Goal: Task Accomplishment & Management: Use online tool/utility

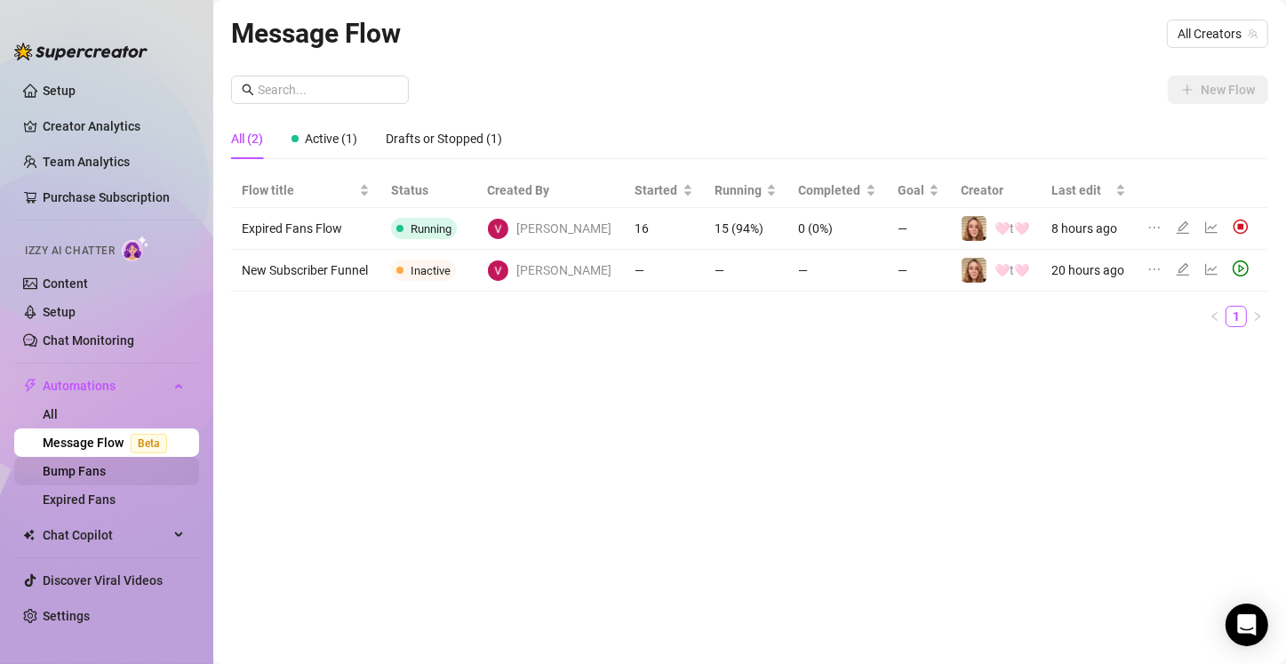
click at [96, 474] on link "Bump Fans" at bounding box center [74, 471] width 63 height 14
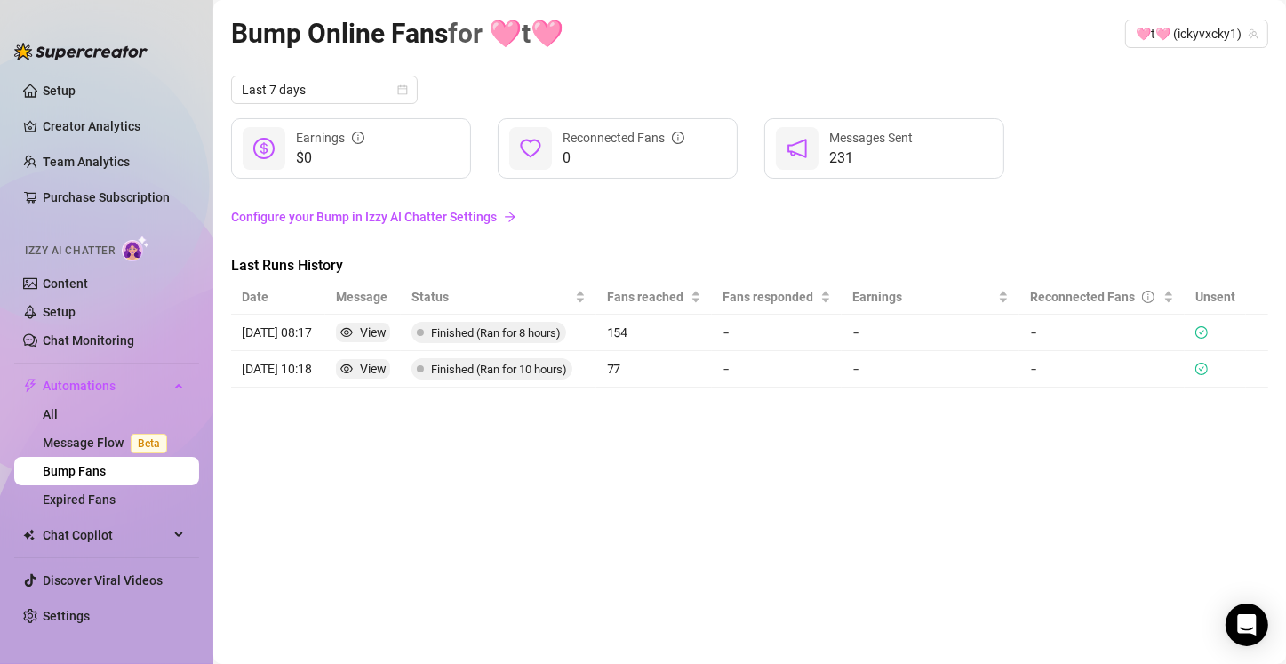
click at [465, 219] on link "Configure your Bump in Izzy AI Chatter Settings" at bounding box center [749, 217] width 1037 height 20
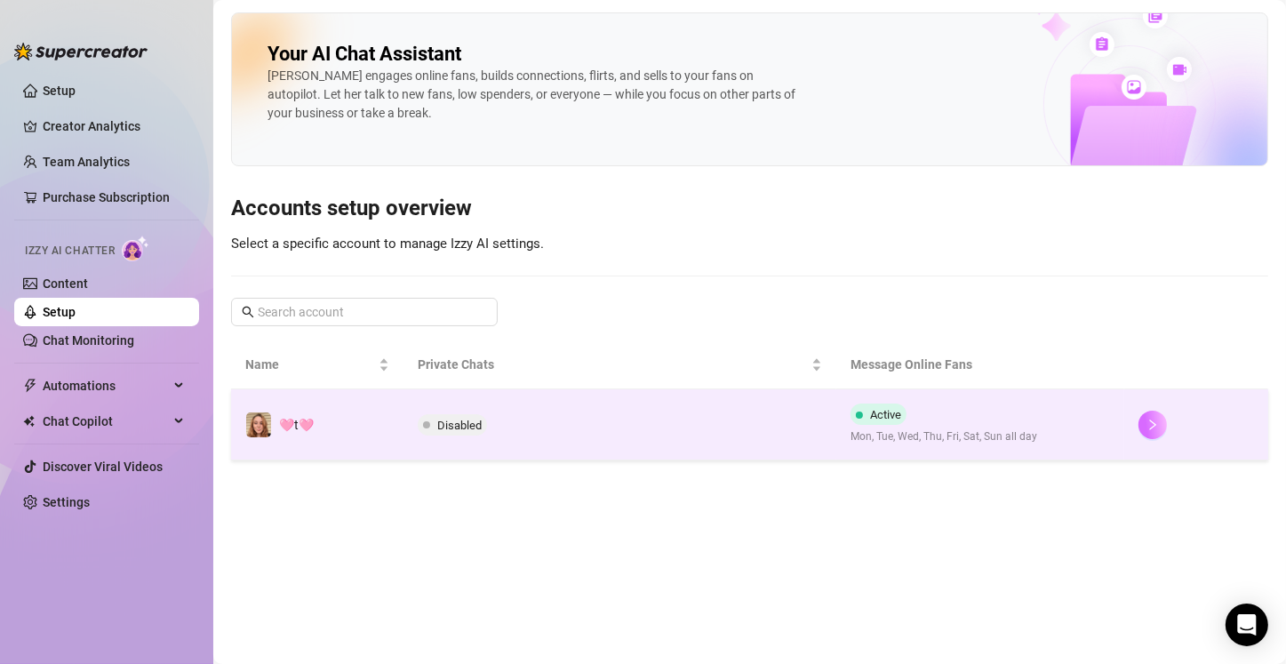
click at [637, 429] on icon "right" at bounding box center [1152, 424] width 12 height 12
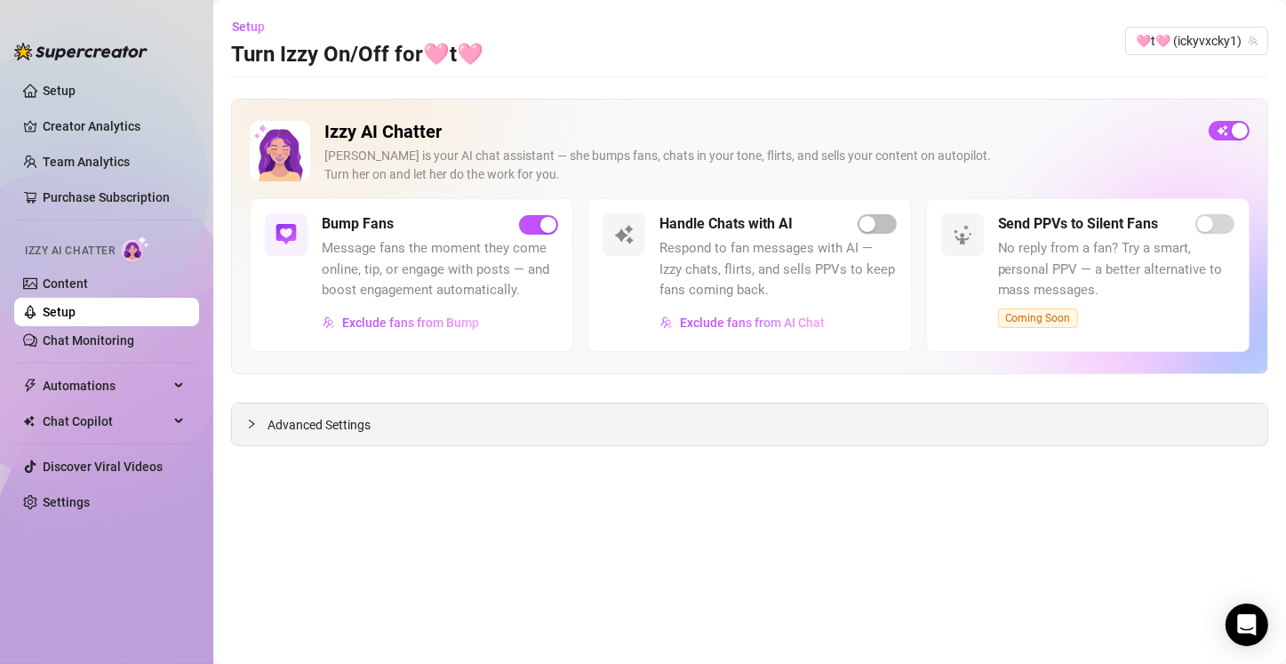
click at [293, 426] on span "Advanced Settings" at bounding box center [318, 425] width 103 height 20
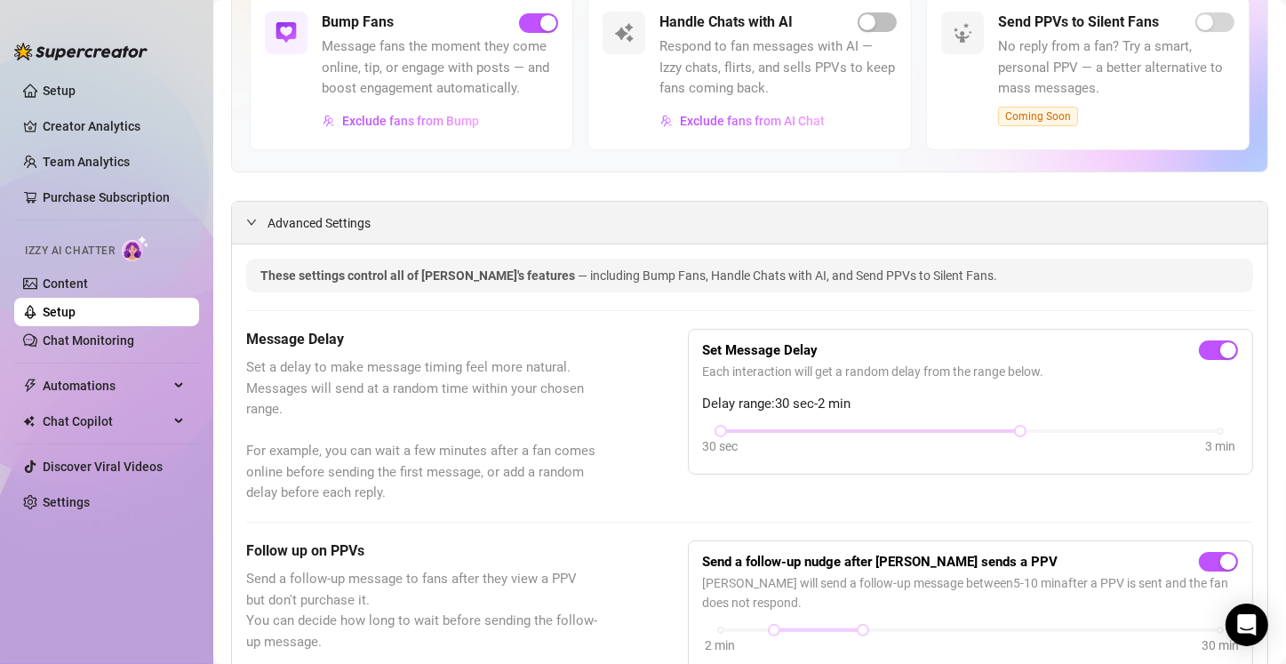
scroll to position [267, 0]
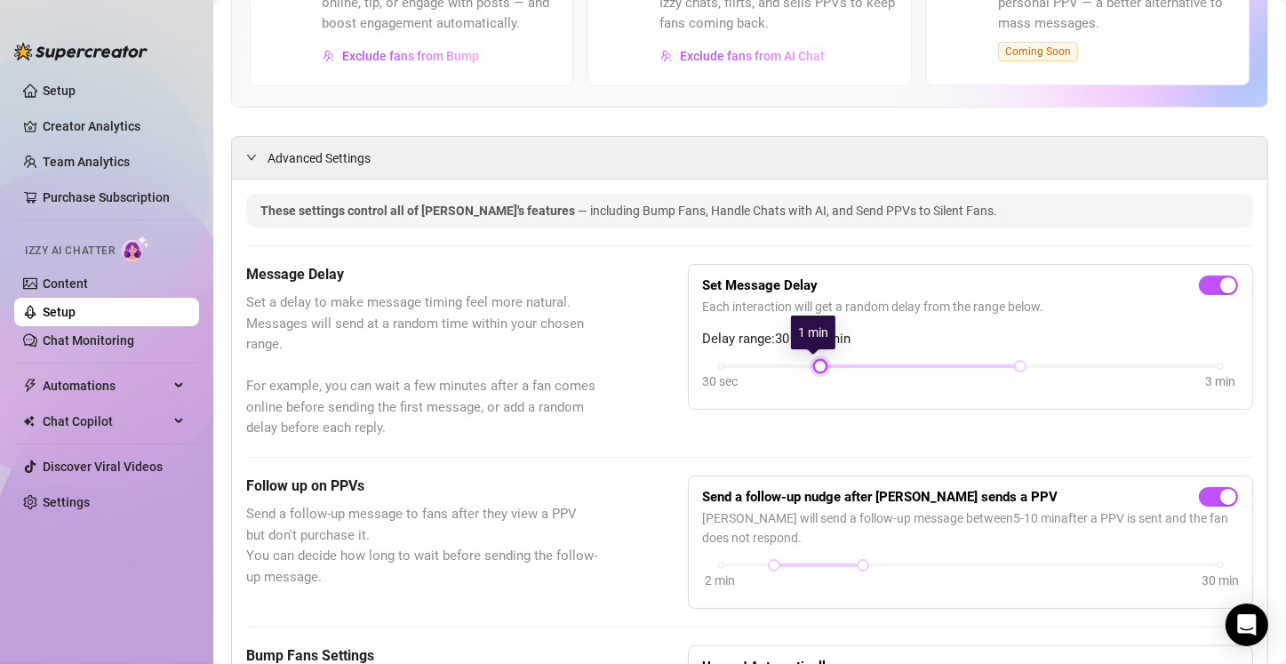
drag, startPoint x: 715, startPoint y: 365, endPoint x: 775, endPoint y: 366, distance: 59.5
click at [637, 366] on div "30 sec 3 min" at bounding box center [970, 378] width 535 height 34
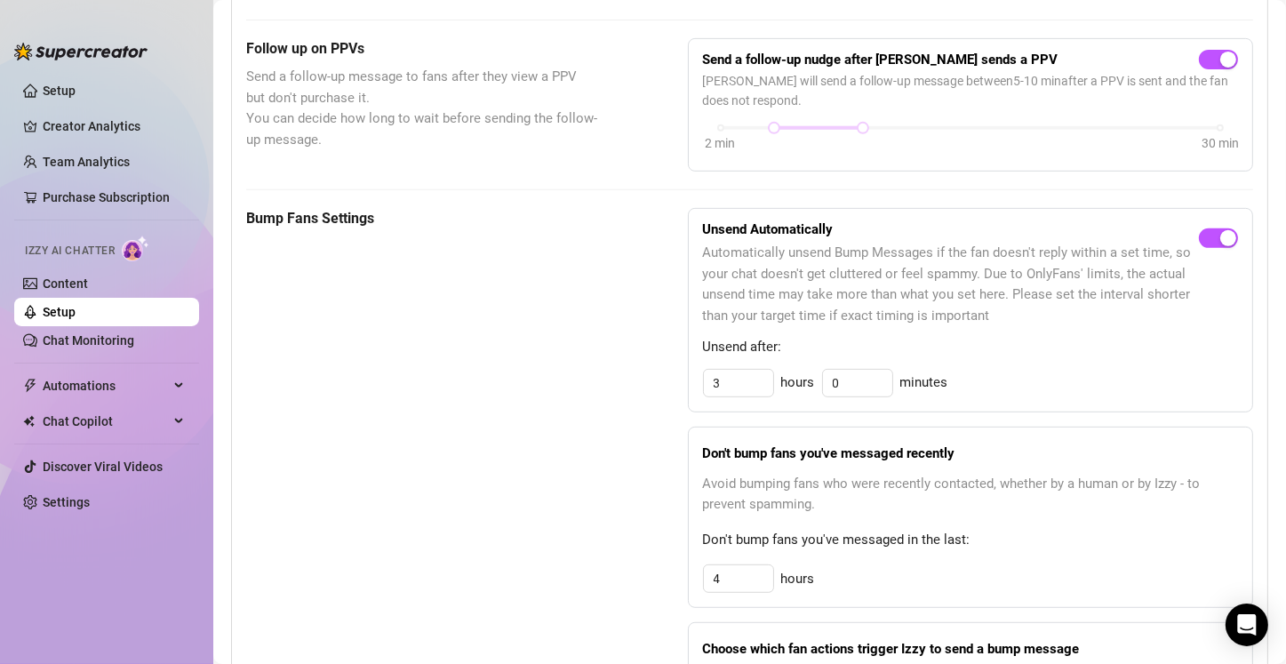
scroll to position [711, 0]
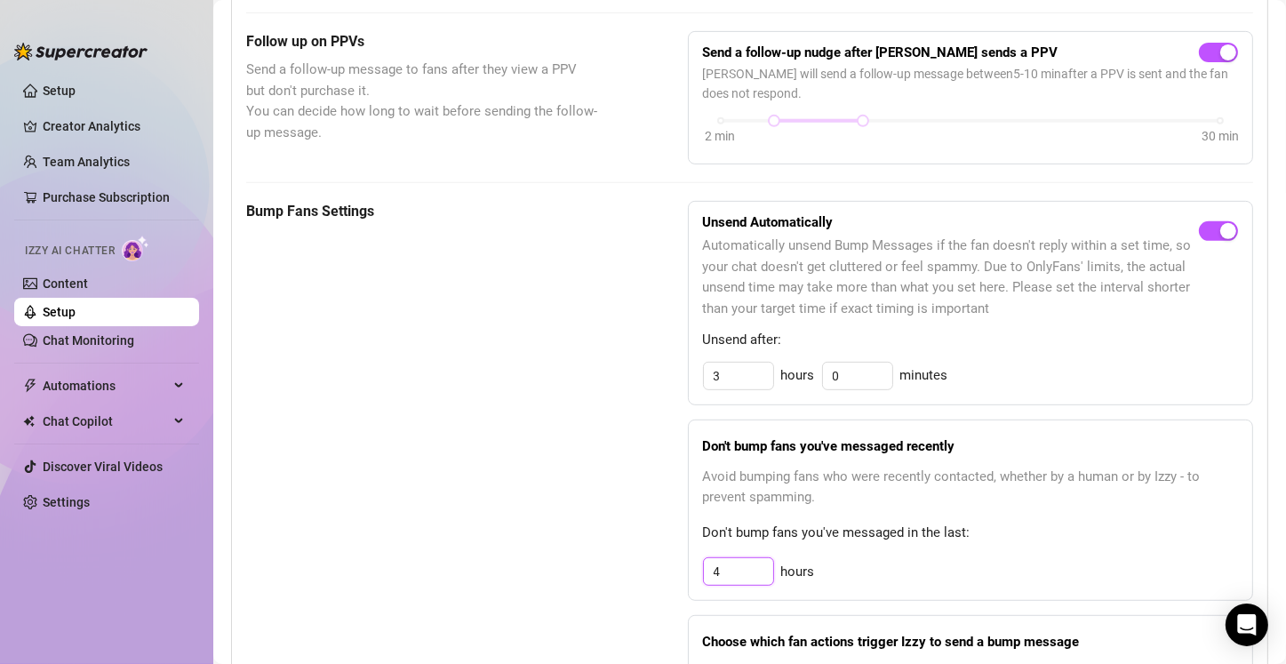
drag, startPoint x: 724, startPoint y: 567, endPoint x: 611, endPoint y: 574, distance: 113.1
click at [613, 577] on div "Bump Fans Settings Unsend Automatically Automatically unsend Bump Messages if t…" at bounding box center [749, 485] width 1007 height 569
type input "8"
click at [600, 503] on div "Bump Fans Settings Unsend Automatically Automatically unsend Bump Messages if t…" at bounding box center [749, 485] width 1007 height 569
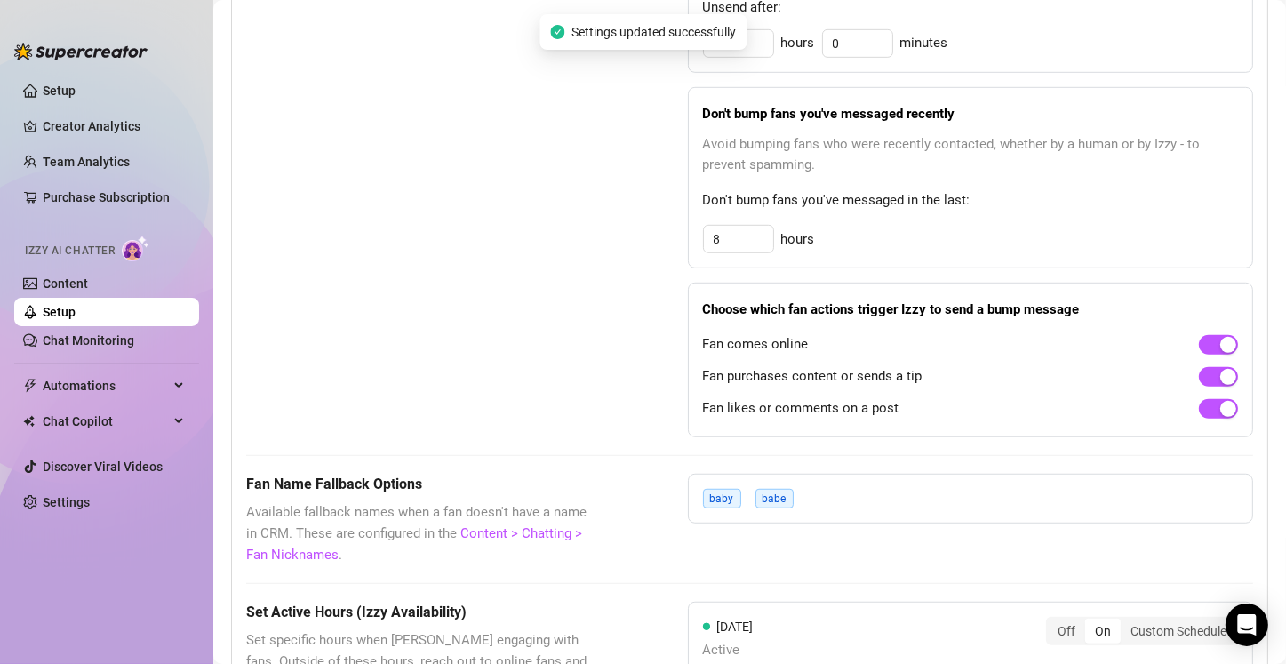
scroll to position [1066, 0]
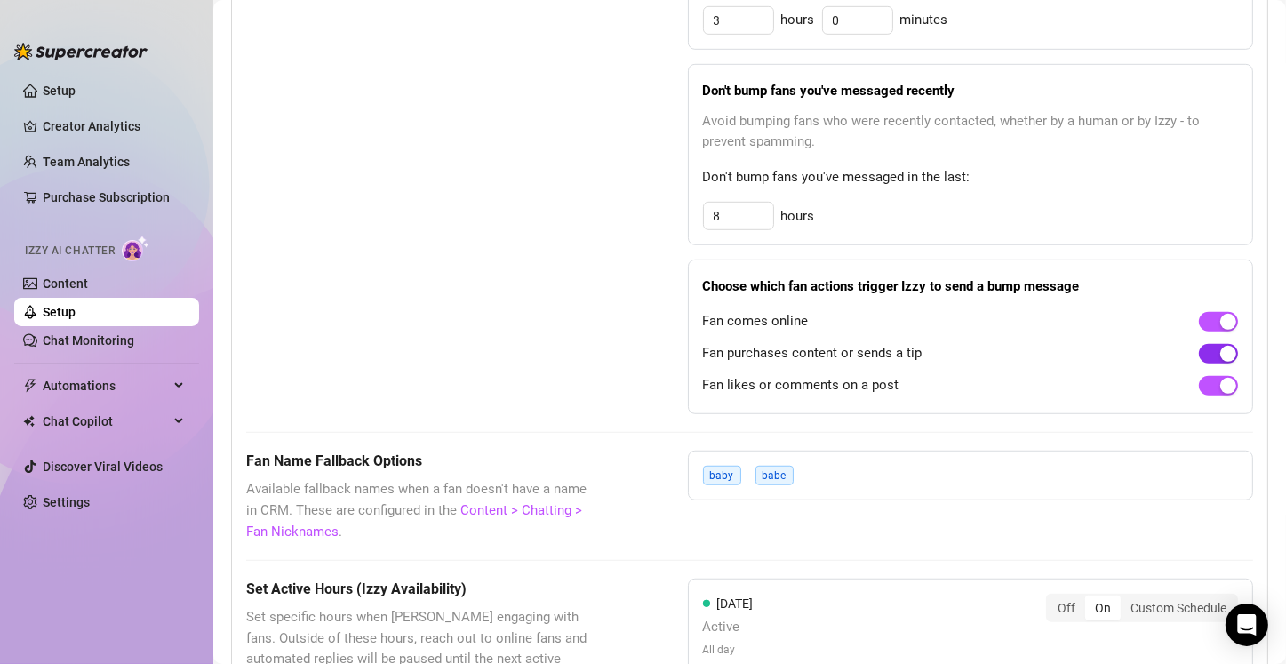
click at [637, 354] on div "button" at bounding box center [1228, 354] width 16 height 16
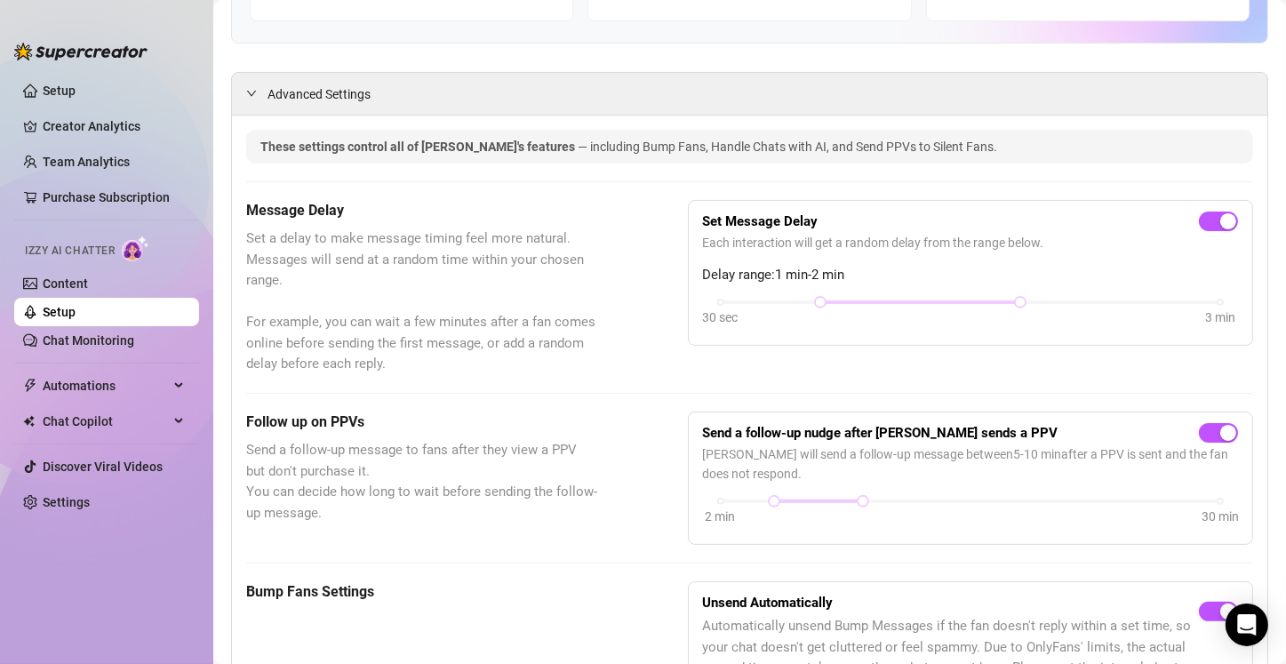
scroll to position [0, 0]
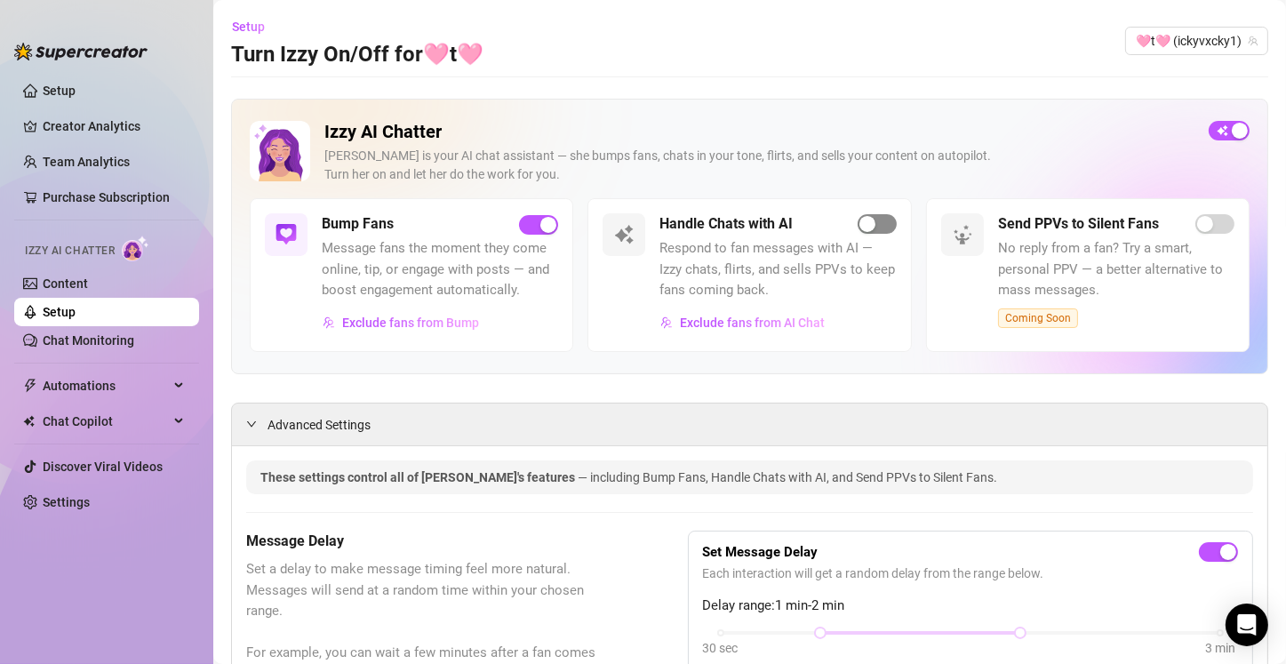
click at [637, 226] on div "button" at bounding box center [867, 224] width 16 height 16
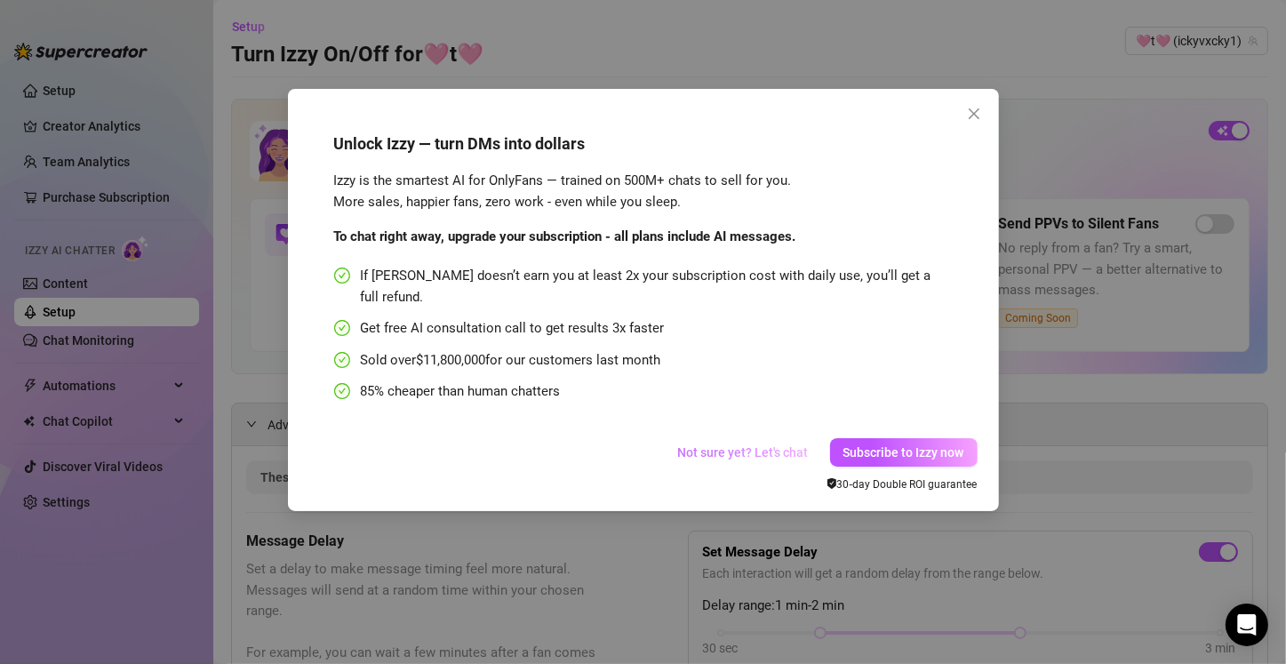
click at [637, 445] on span "Not sure yet? Let's chat" at bounding box center [743, 452] width 131 height 14
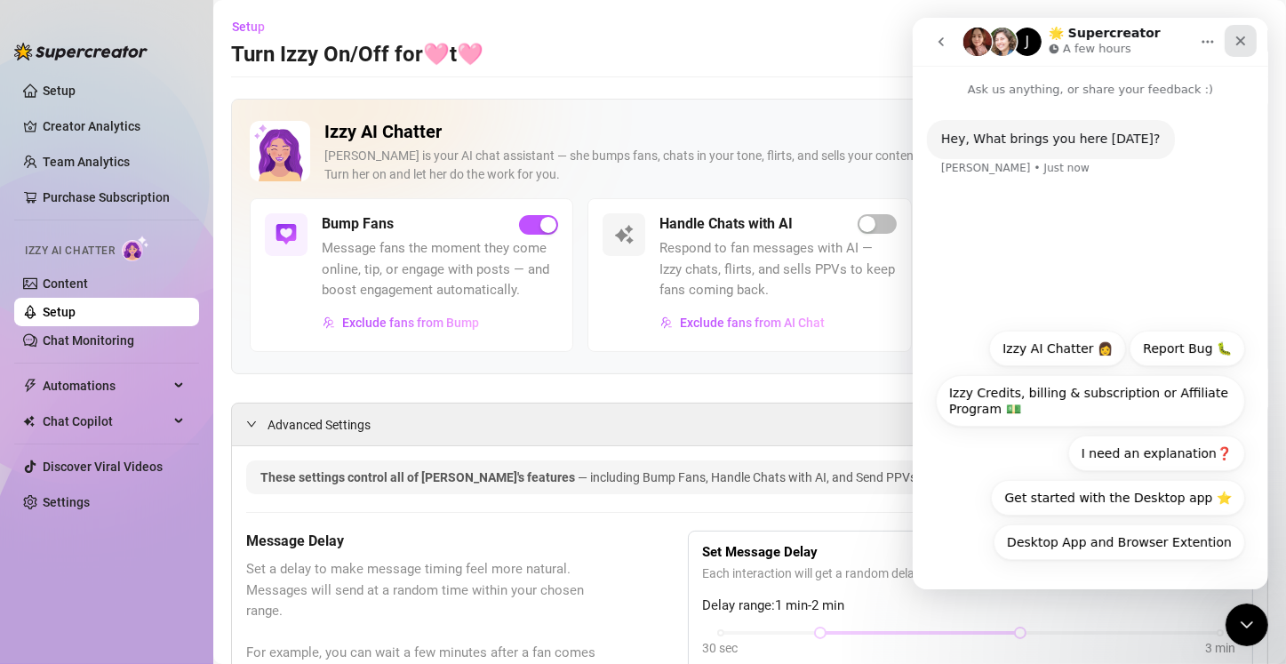
click at [637, 37] on icon "Close" at bounding box center [1239, 41] width 14 height 14
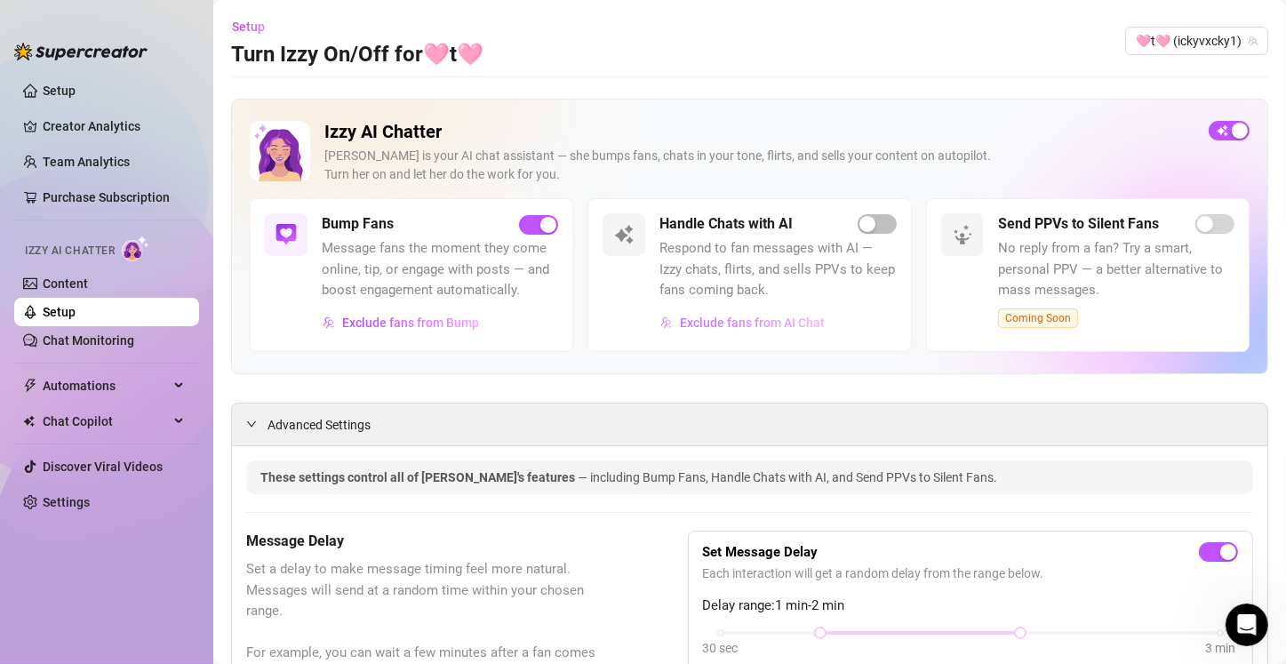
click at [637, 320] on span "Exclude fans from AI Chat" at bounding box center [752, 322] width 145 height 14
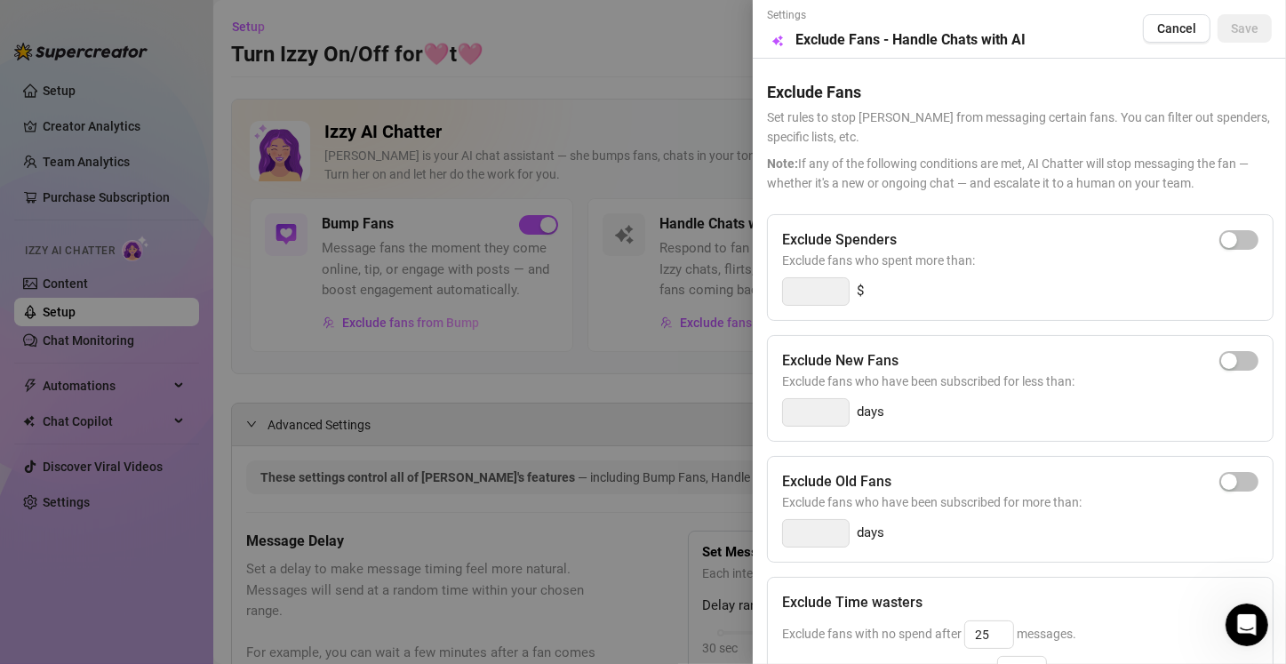
click at [637, 360] on div at bounding box center [643, 332] width 1286 height 664
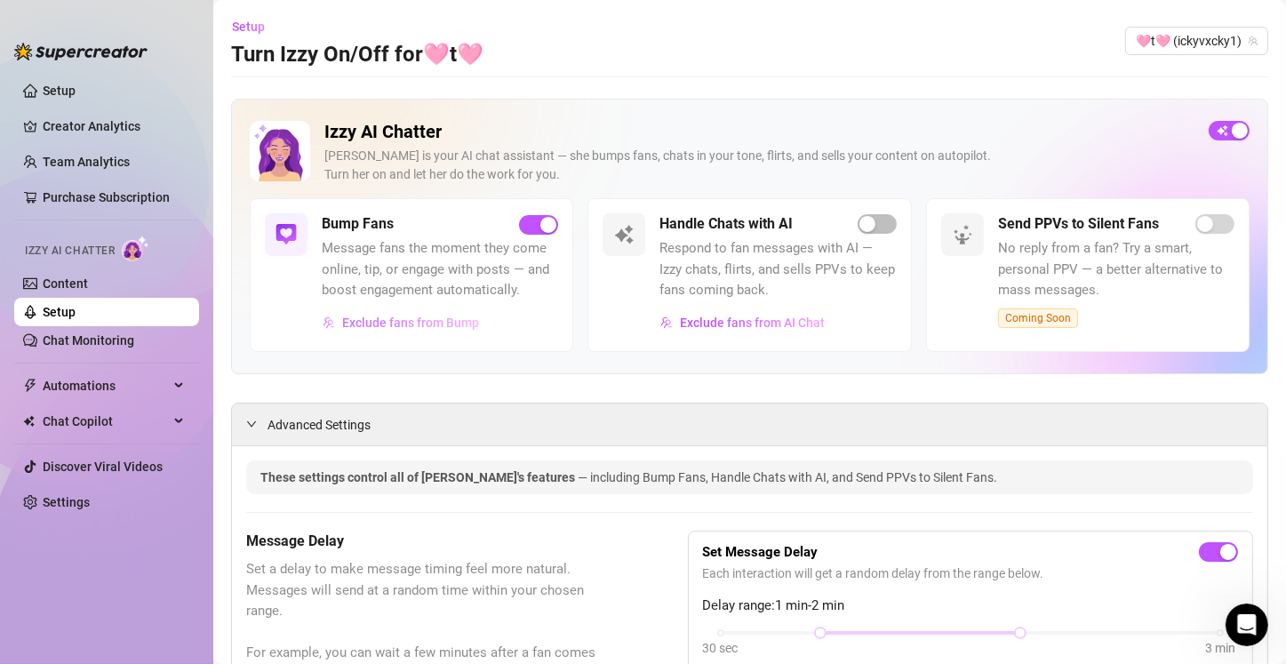
click at [411, 324] on span "Exclude fans from Bump" at bounding box center [410, 322] width 137 height 14
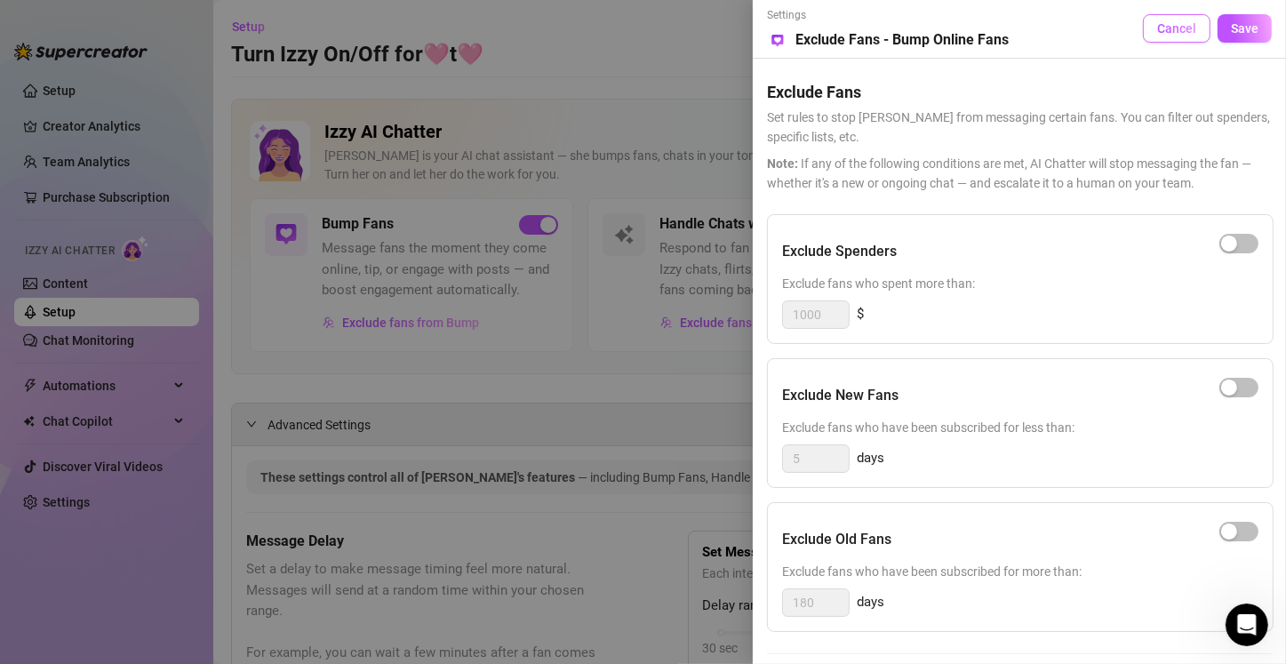
click at [637, 33] on span "Cancel" at bounding box center [1176, 28] width 39 height 14
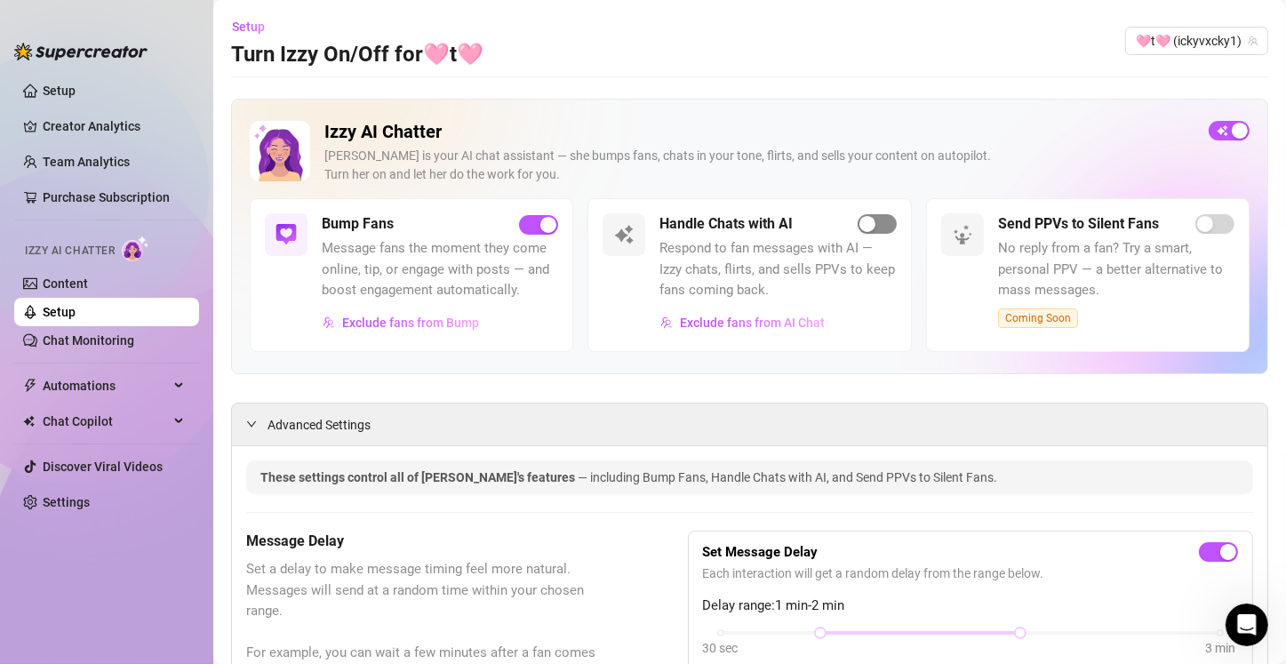
click at [637, 223] on div "button" at bounding box center [867, 224] width 16 height 16
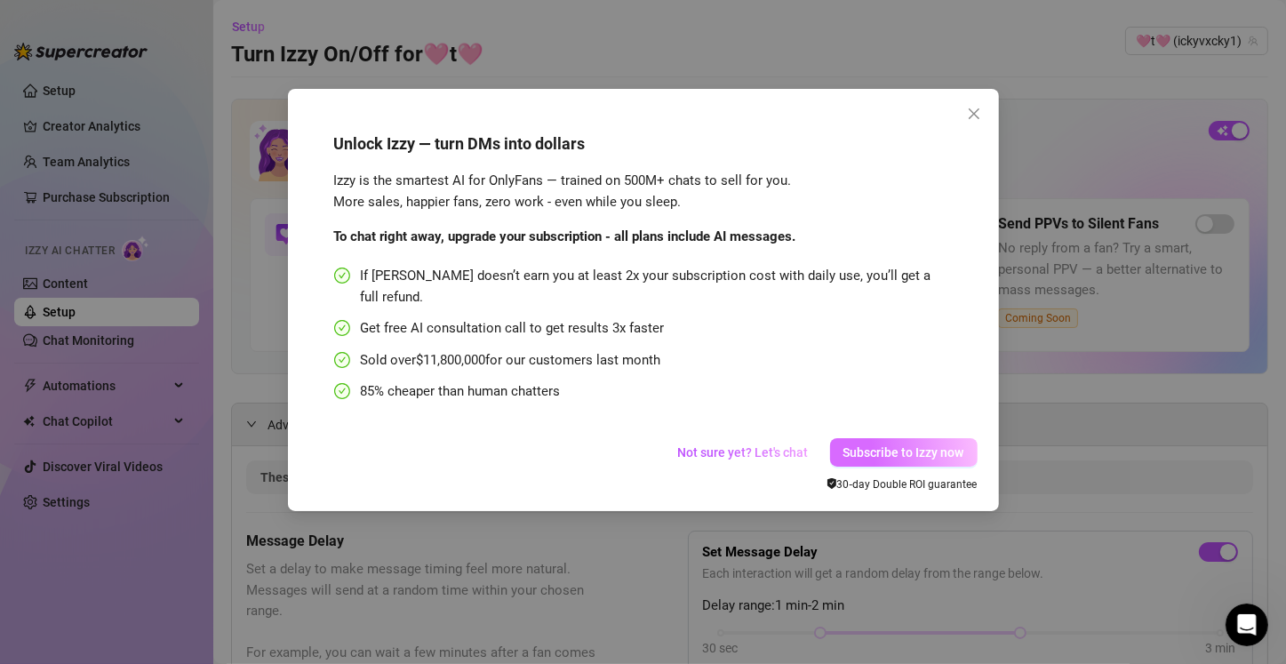
click at [637, 445] on span "Subscribe to Izzy now" at bounding box center [903, 452] width 121 height 14
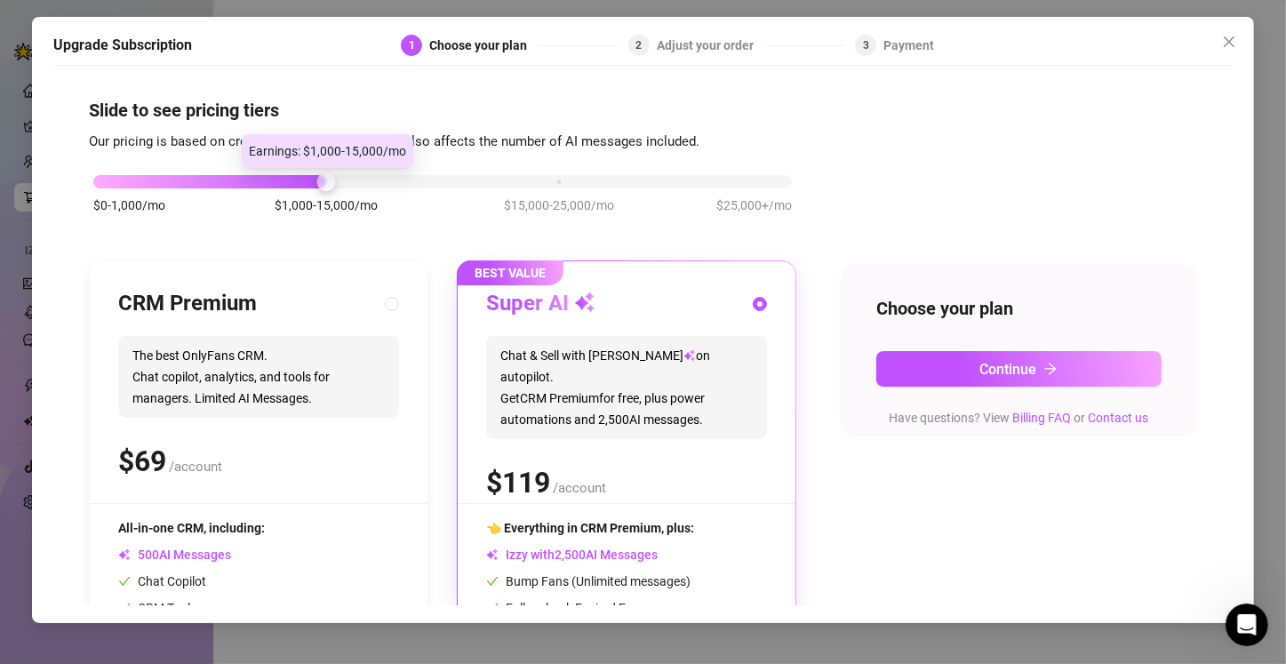
drag, startPoint x: 322, startPoint y: 182, endPoint x: 244, endPoint y: 191, distance: 78.7
click at [244, 191] on div "$0-1,000/mo $1,000-15,000/mo $15,000-25,000/mo $25,000+/mo" at bounding box center [442, 203] width 707 height 100
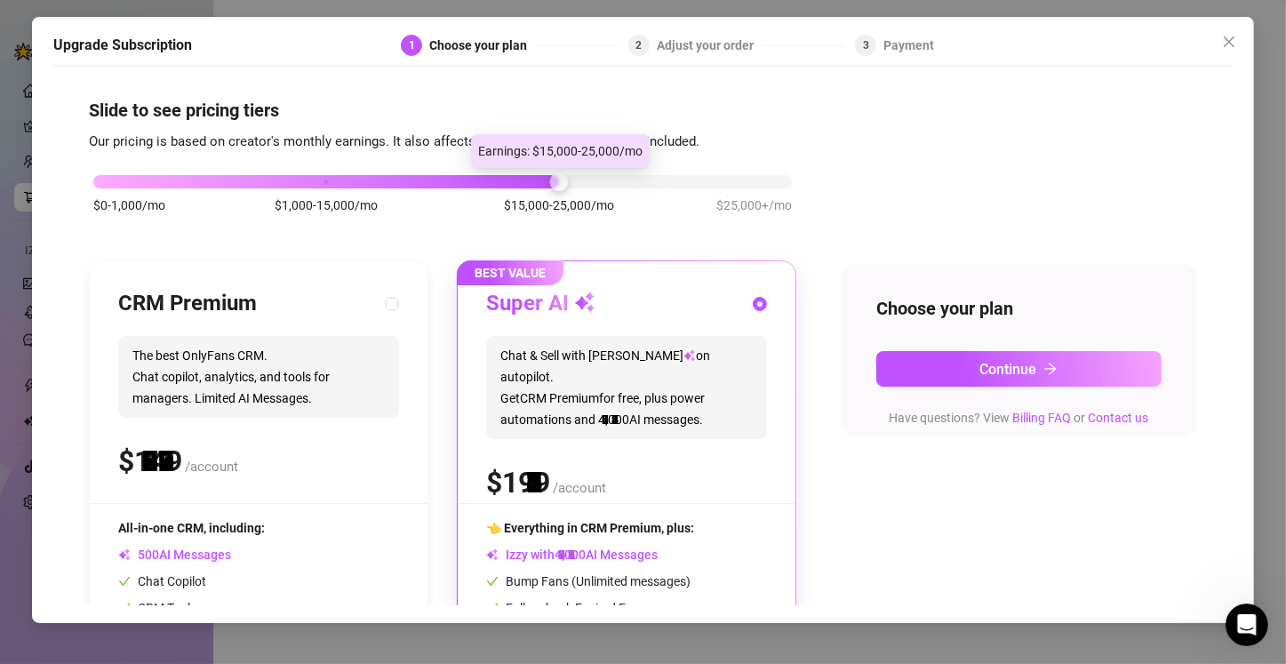
drag, startPoint x: 331, startPoint y: 184, endPoint x: 484, endPoint y: 184, distance: 152.8
click at [484, 182] on div "$0-1,000/mo $1,000-15,000/mo $15,000-25,000/mo $25,000+/mo" at bounding box center [442, 176] width 698 height 11
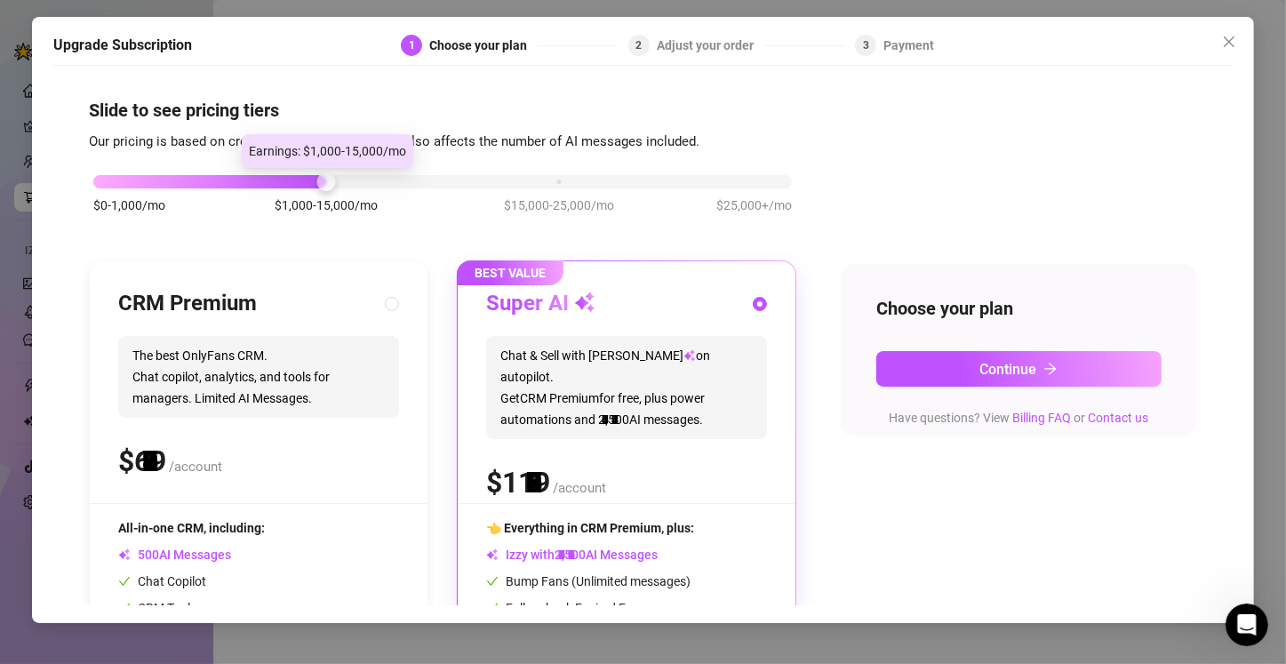
drag, startPoint x: 555, startPoint y: 180, endPoint x: 317, endPoint y: 179, distance: 238.1
click at [317, 179] on div at bounding box center [326, 181] width 19 height 19
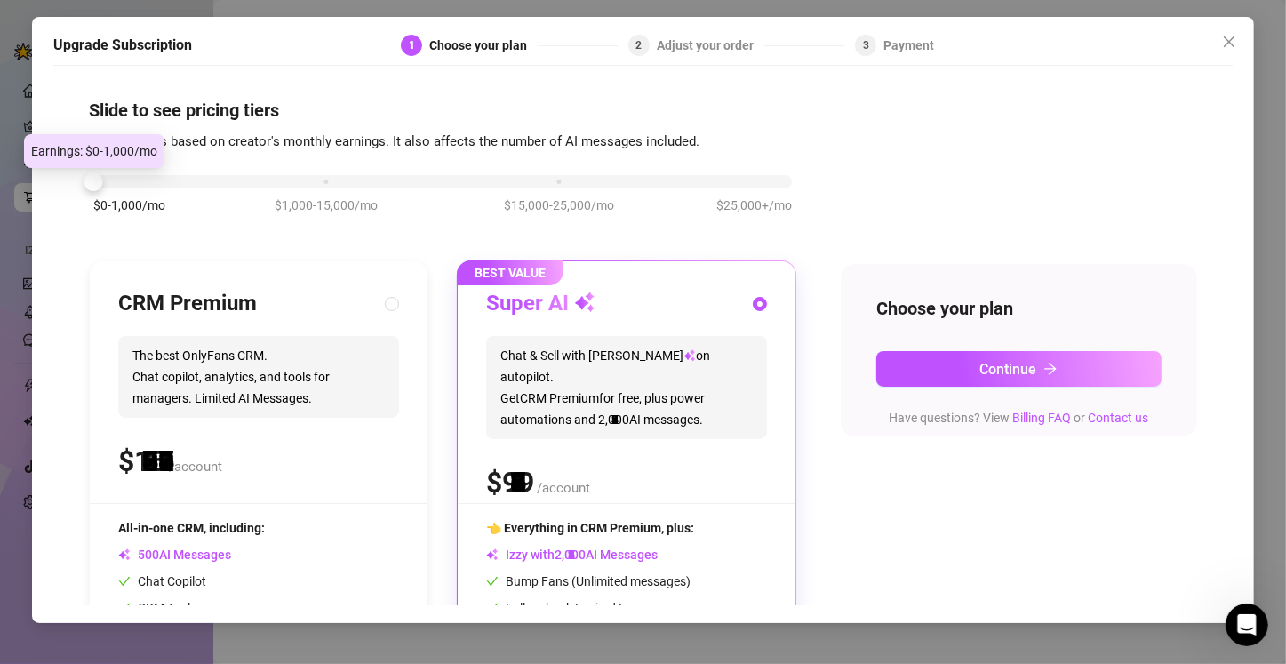
drag, startPoint x: 326, startPoint y: 179, endPoint x: 134, endPoint y: 178, distance: 191.9
click at [134, 178] on div "$0-1,000/mo $1,000-15,000/mo $15,000-25,000/mo $25,000+/mo" at bounding box center [442, 176] width 698 height 11
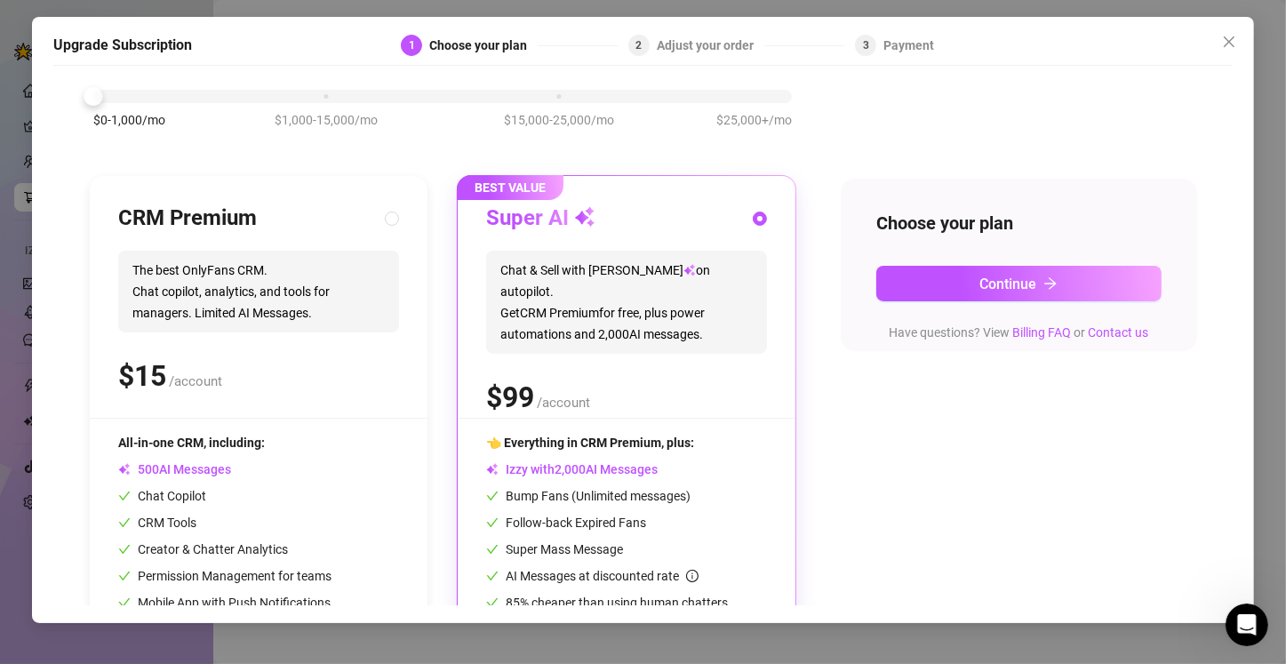
scroll to position [89, 0]
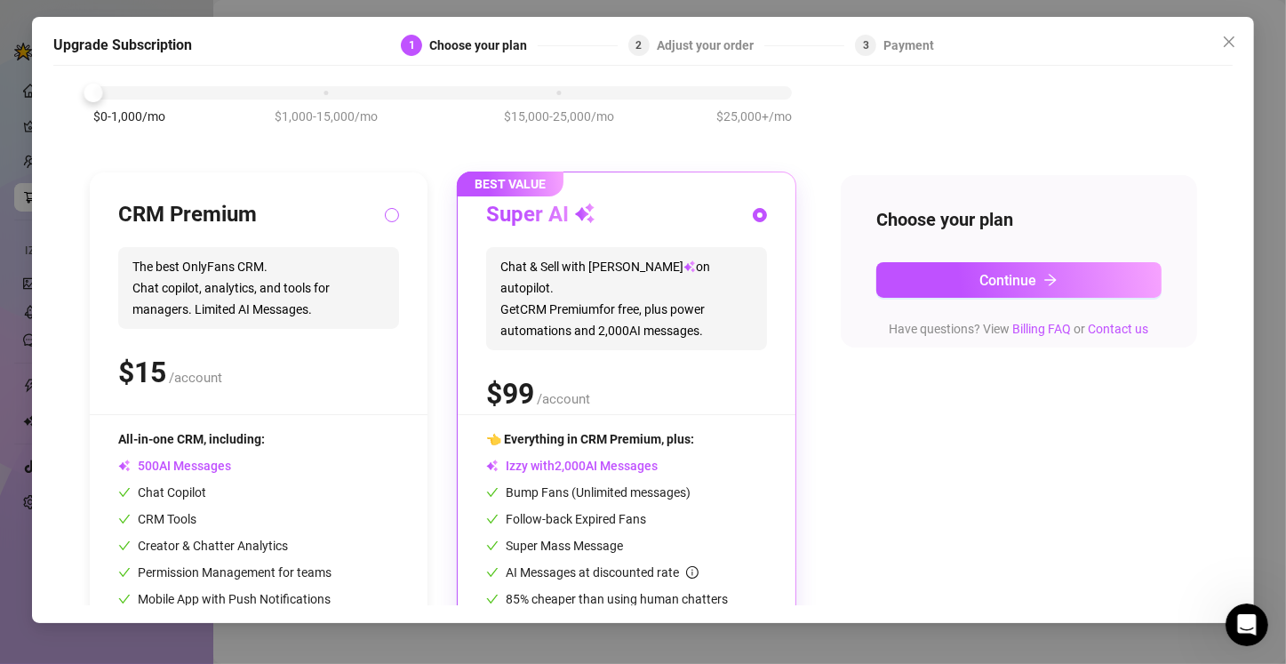
click at [393, 219] on input "radio" at bounding box center [392, 217] width 7 height 12
radio input "true"
radio input "false"
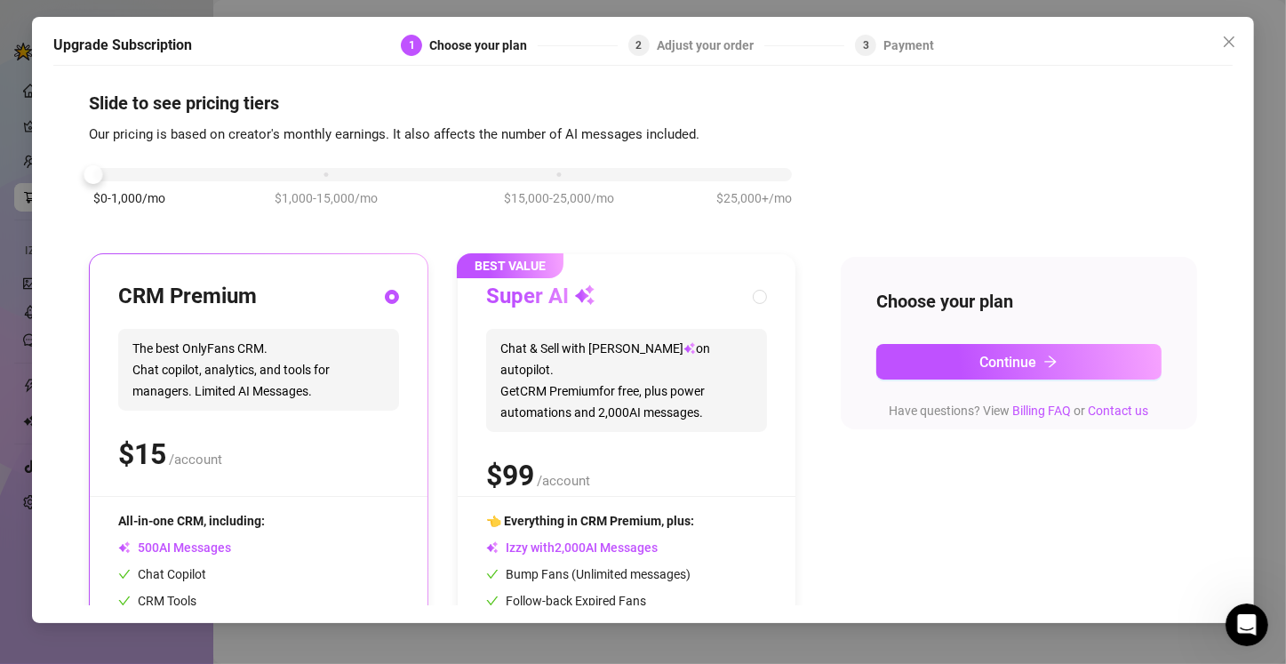
scroll to position [0, 0]
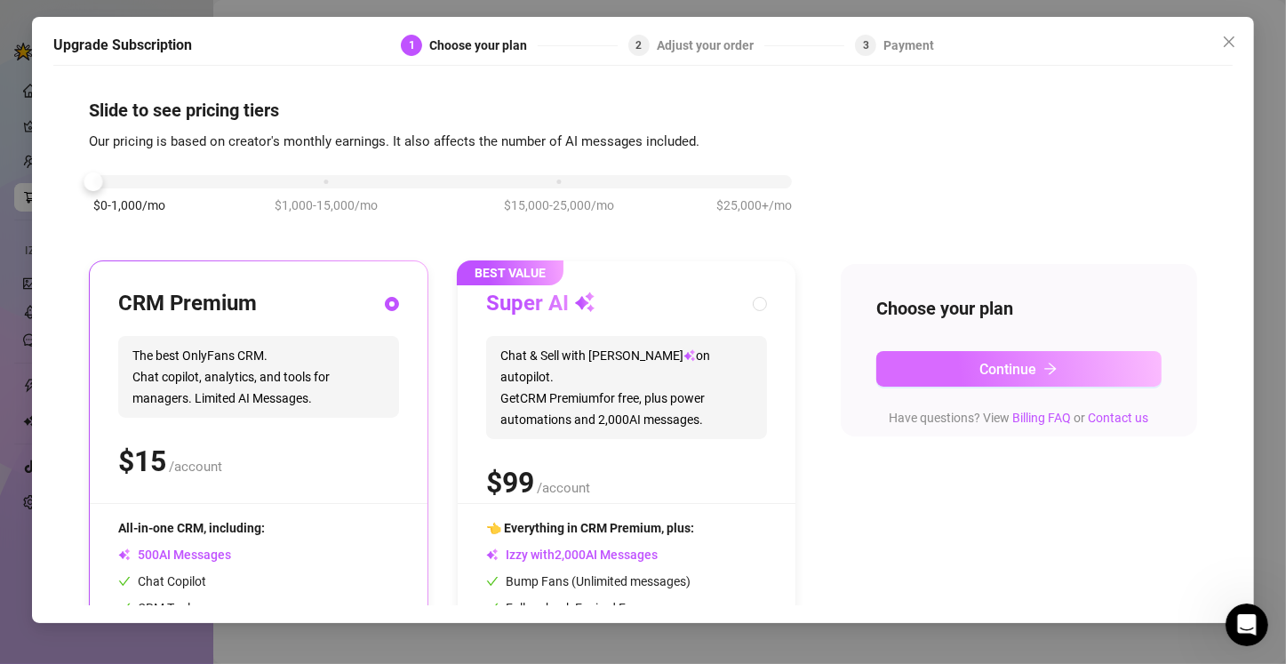
click at [637, 371] on button "Continue" at bounding box center [1018, 369] width 285 height 36
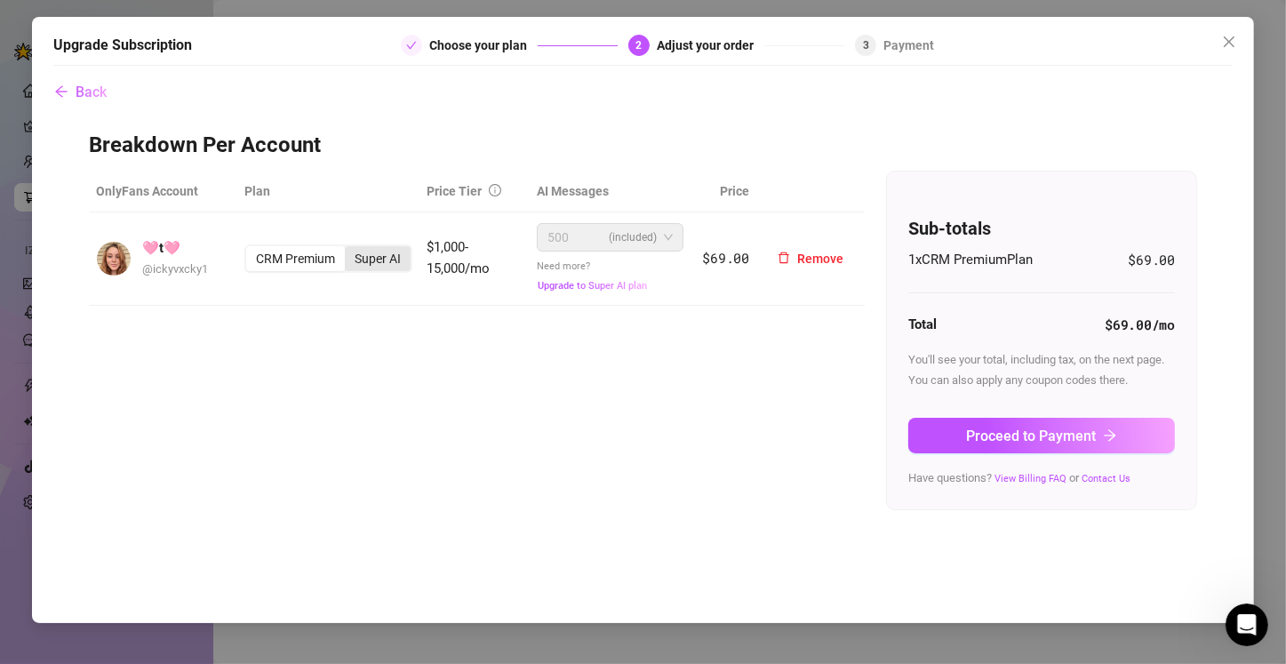
click at [384, 264] on div "Super AI" at bounding box center [378, 258] width 66 height 25
click at [349, 249] on input "Super AI" at bounding box center [349, 249] width 0 height 0
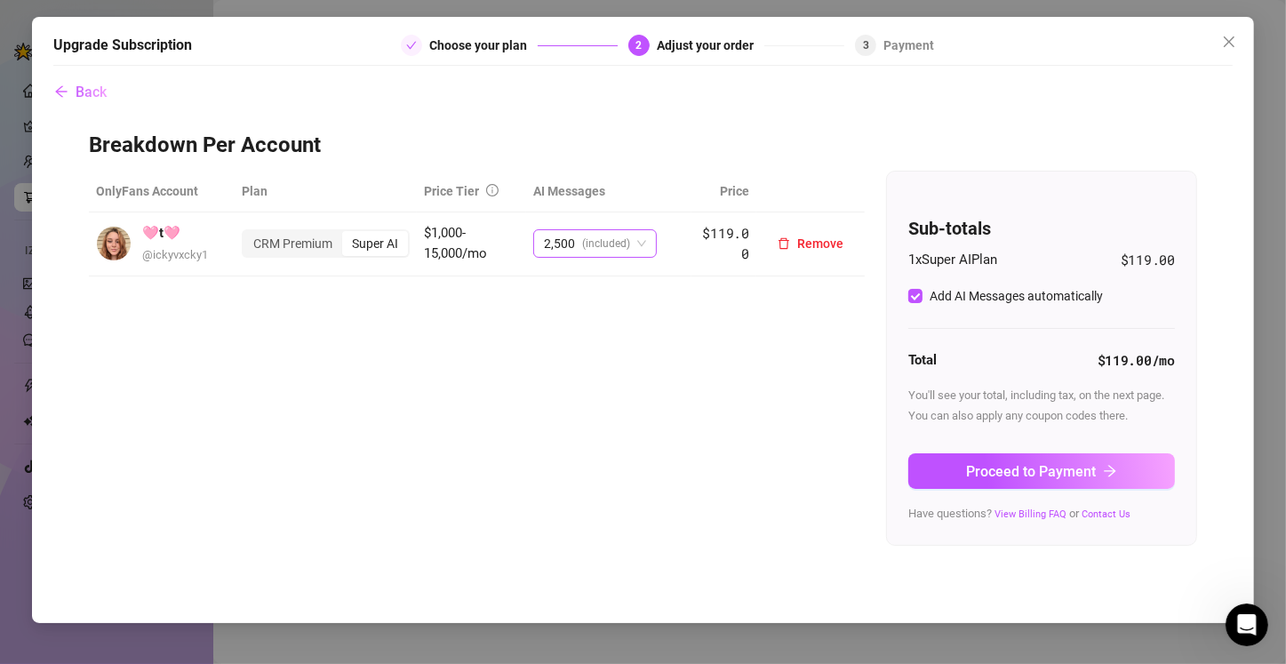
click at [637, 240] on span "2,500 (included)" at bounding box center [595, 243] width 102 height 27
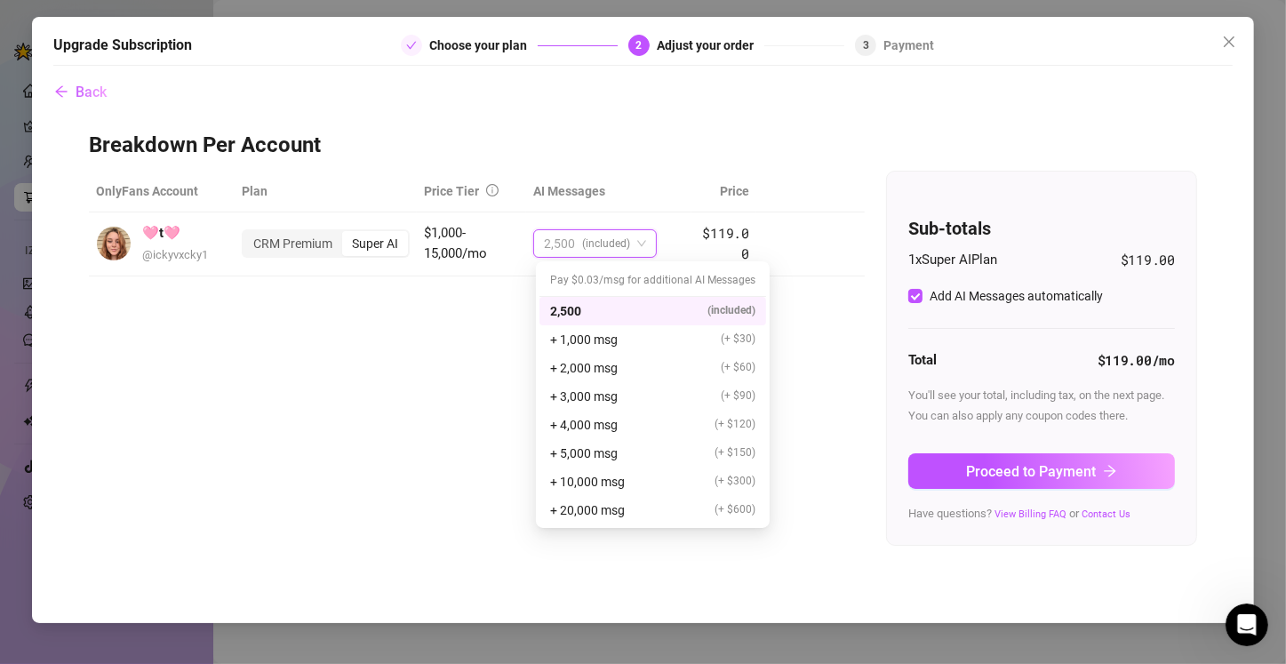
click at [352, 408] on div "OnlyFans Account Plan Price Tier AI Messages Price 🩷t🩷 @ ickyvxcky1 CRM Premium…" at bounding box center [643, 358] width 1108 height 375
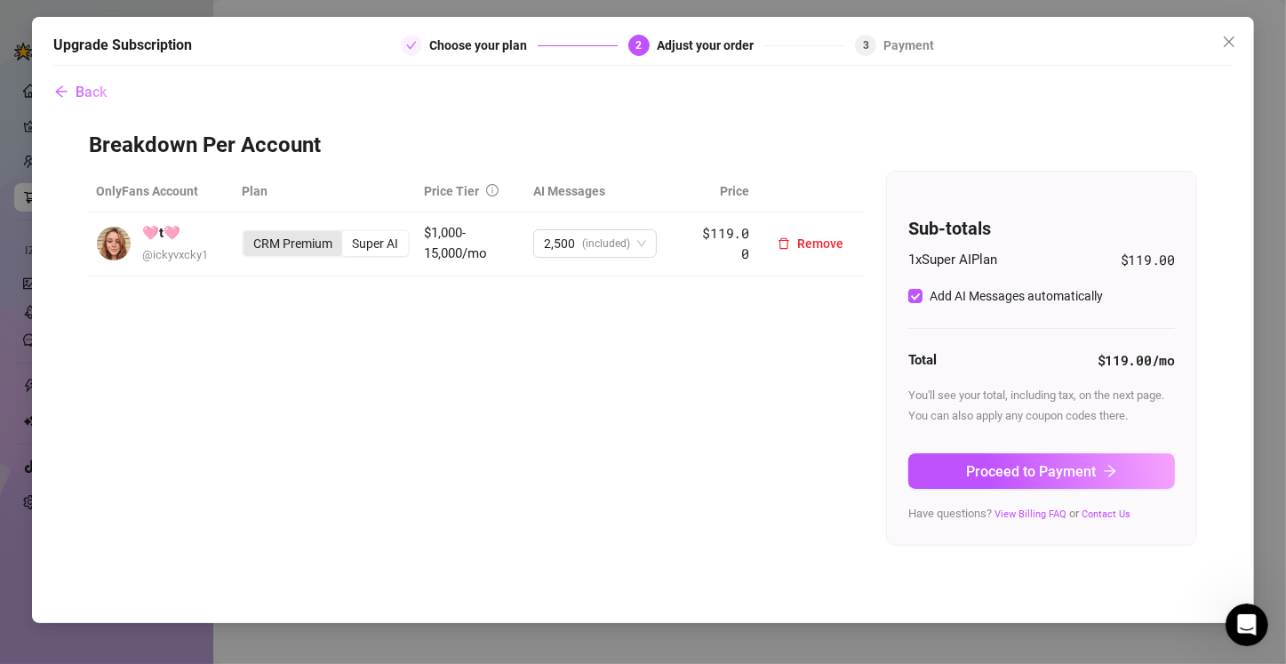
click at [299, 250] on div "CRM Premium" at bounding box center [292, 243] width 99 height 25
click at [248, 234] on input "CRM Premium" at bounding box center [248, 234] width 0 height 0
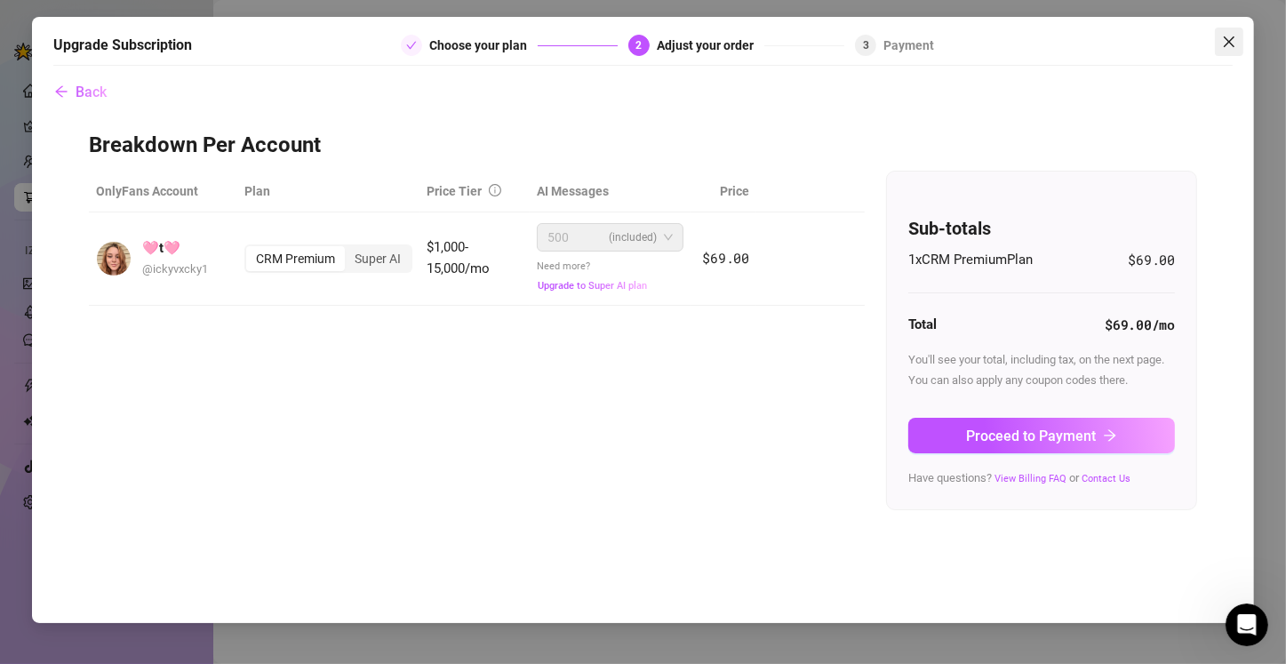
click at [637, 41] on icon "close" at bounding box center [1229, 42] width 14 height 14
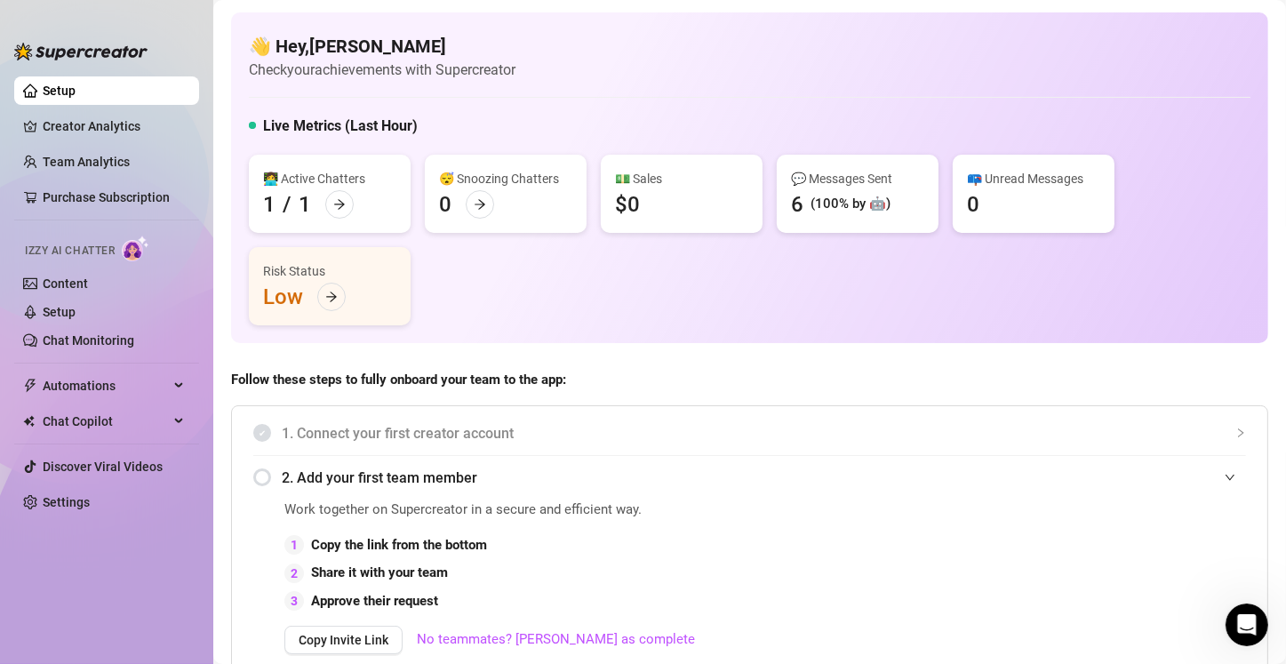
click at [637, 201] on div "(100% by 🤖)" at bounding box center [850, 204] width 80 height 21
click at [637, 202] on div "6" at bounding box center [797, 204] width 12 height 28
click at [637, 203] on div "6" at bounding box center [797, 204] width 12 height 28
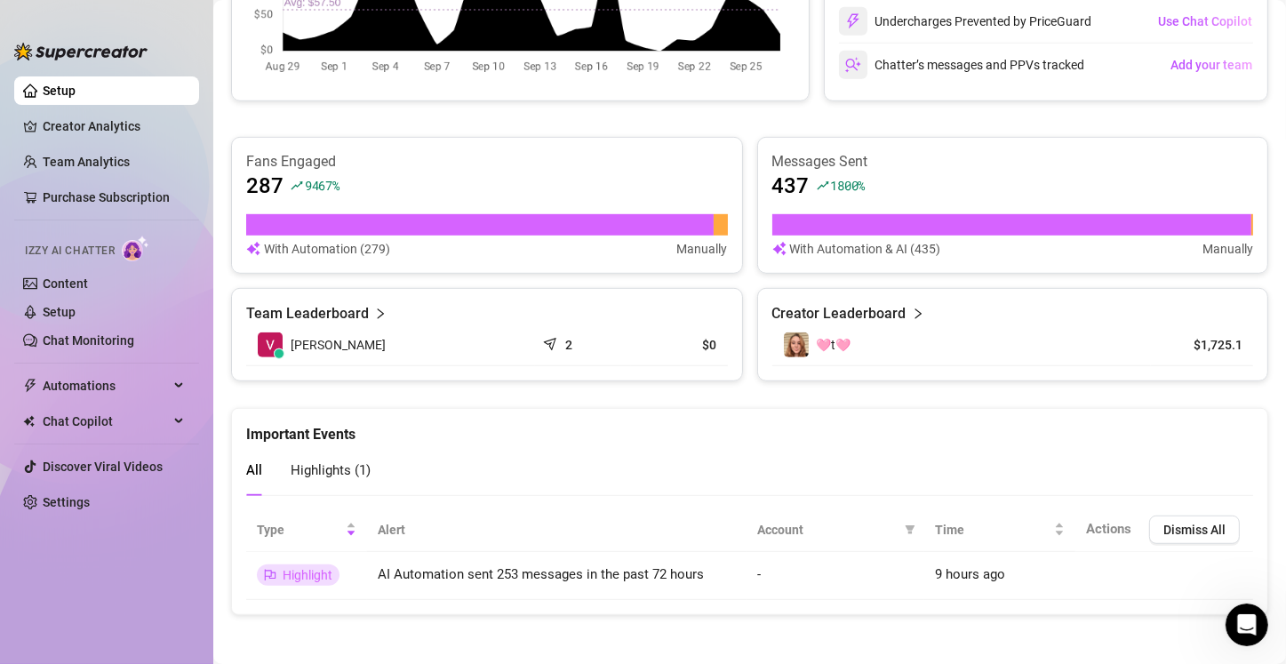
scroll to position [991, 0]
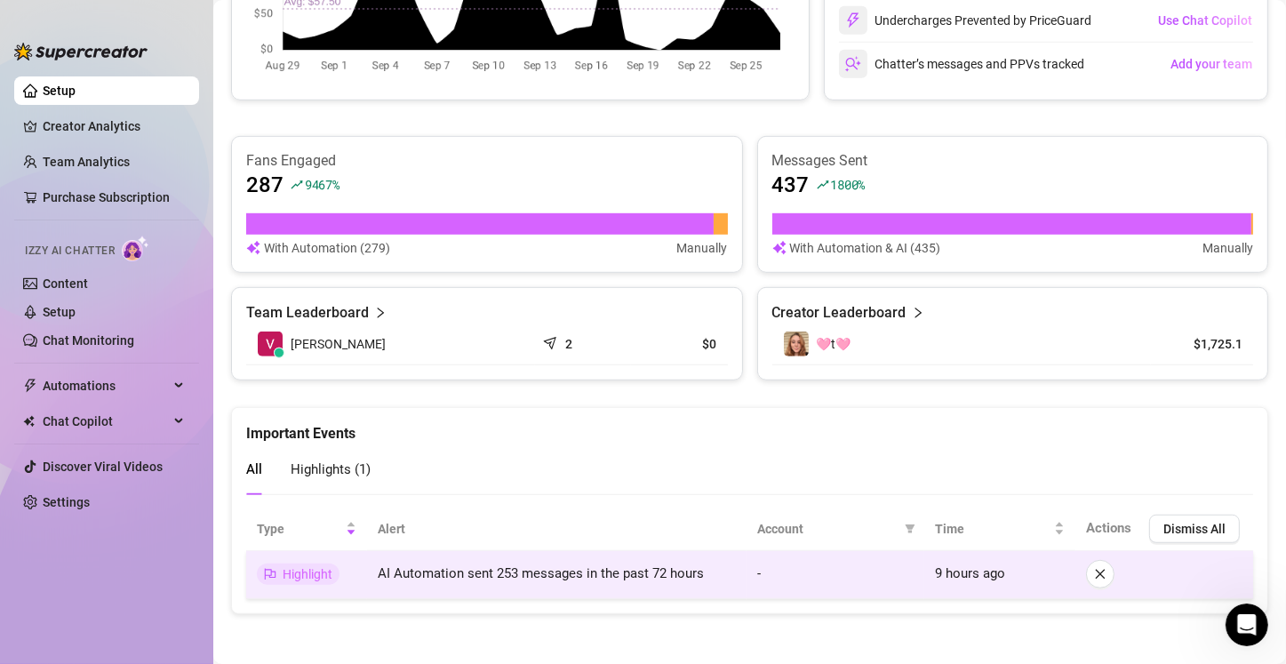
click at [402, 577] on span "AI Automation sent 253 messages in the past 72 hours" at bounding box center [541, 573] width 326 height 16
click at [291, 567] on span "Highlight" at bounding box center [308, 574] width 50 height 14
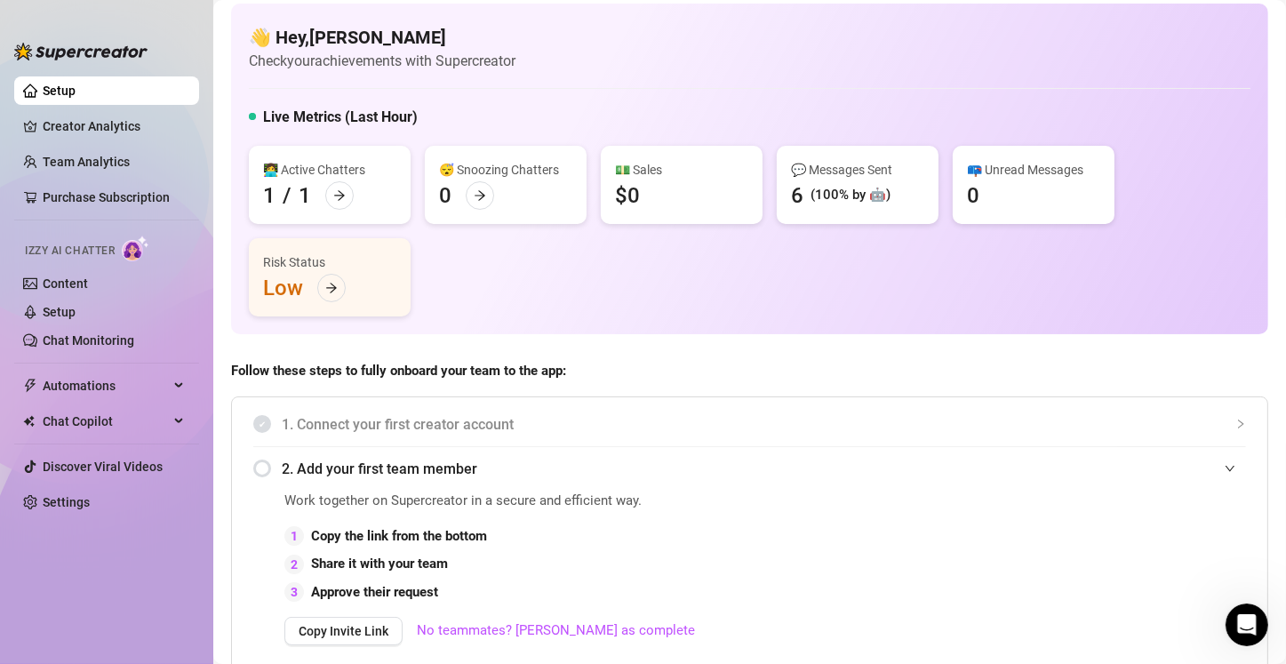
scroll to position [0, 0]
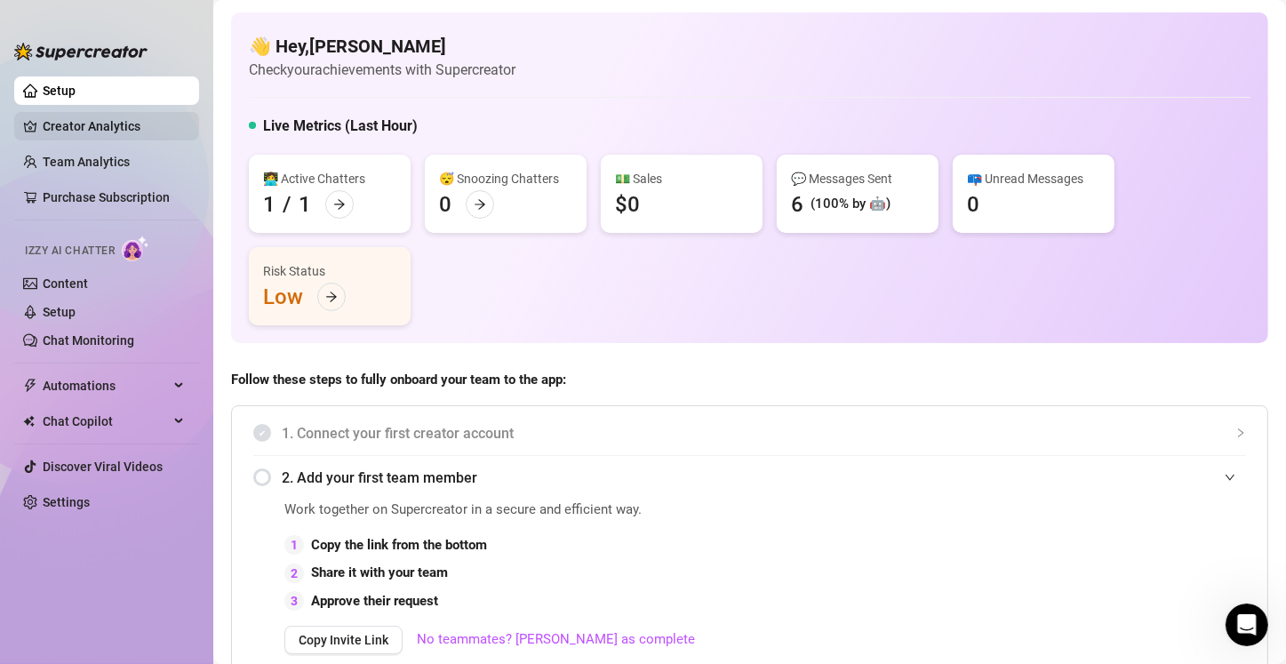
click at [107, 126] on link "Creator Analytics" at bounding box center [114, 126] width 142 height 28
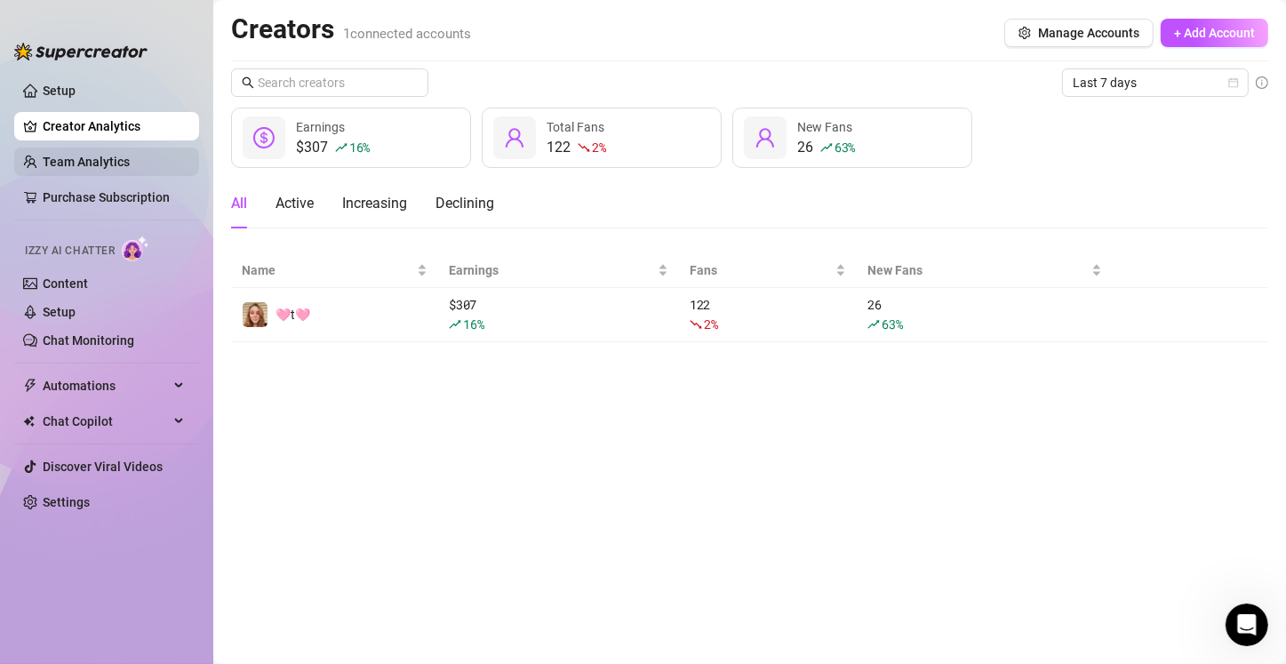
click at [63, 162] on link "Team Analytics" at bounding box center [86, 162] width 87 height 14
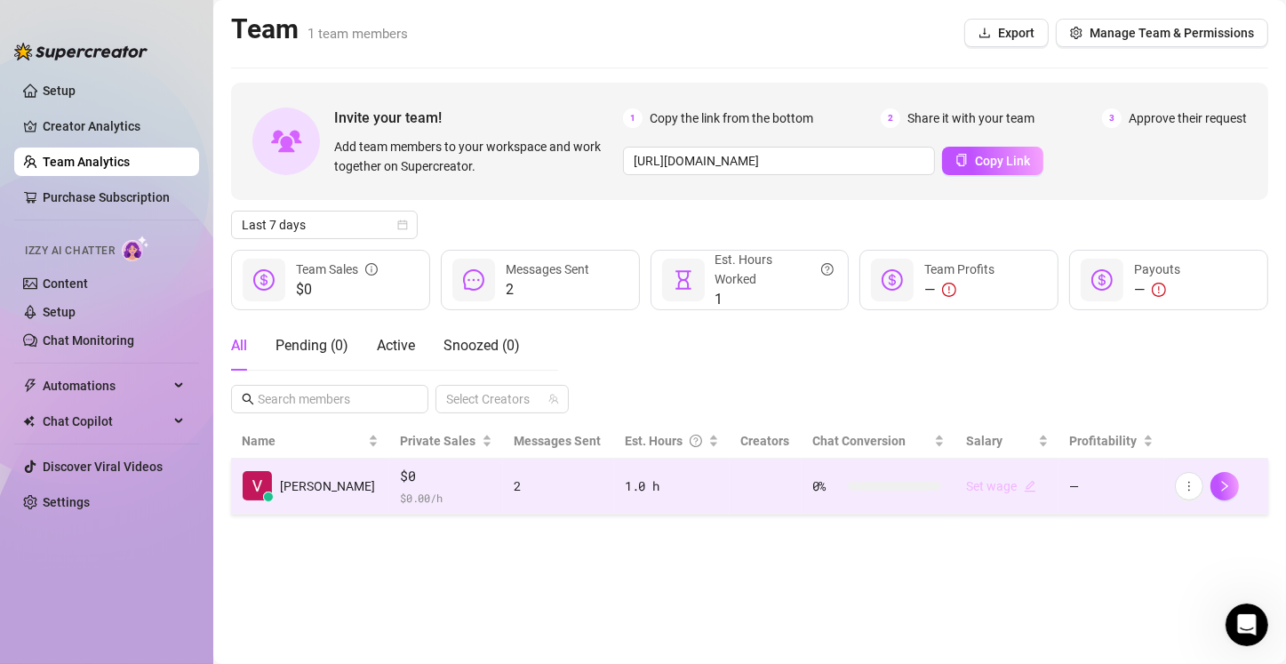
click at [637, 484] on link "Set wage" at bounding box center [1001, 486] width 70 height 14
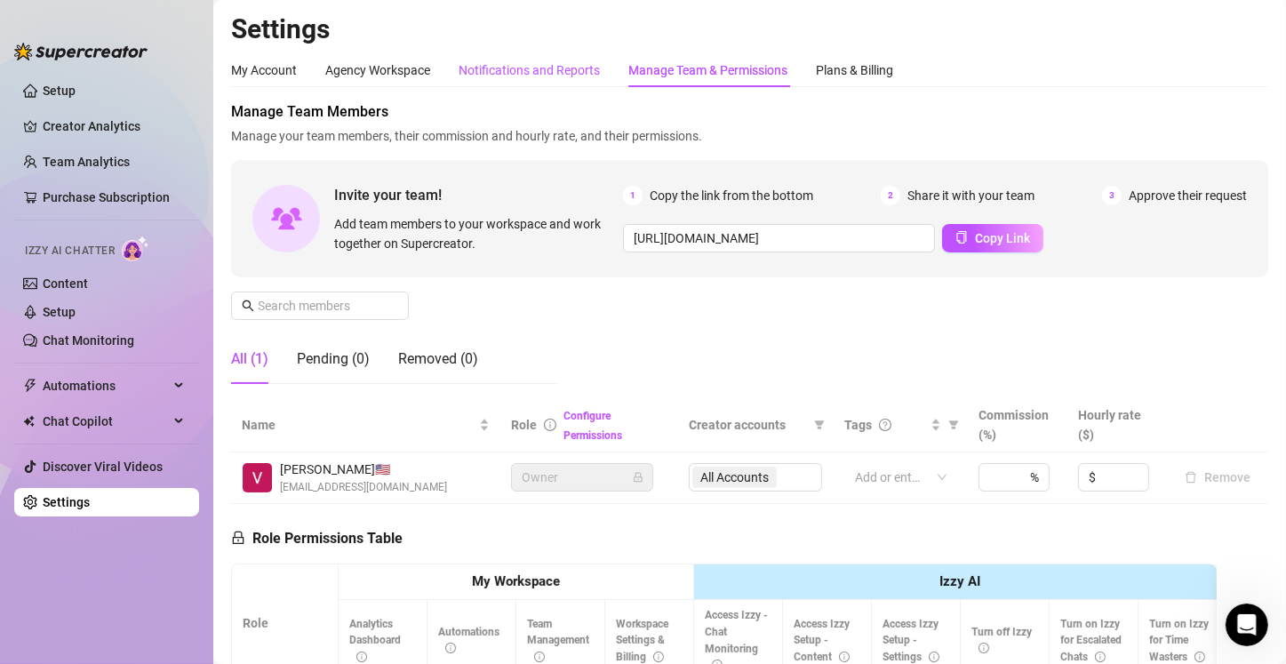
click at [501, 68] on div "Notifications and Reports" at bounding box center [528, 70] width 141 height 20
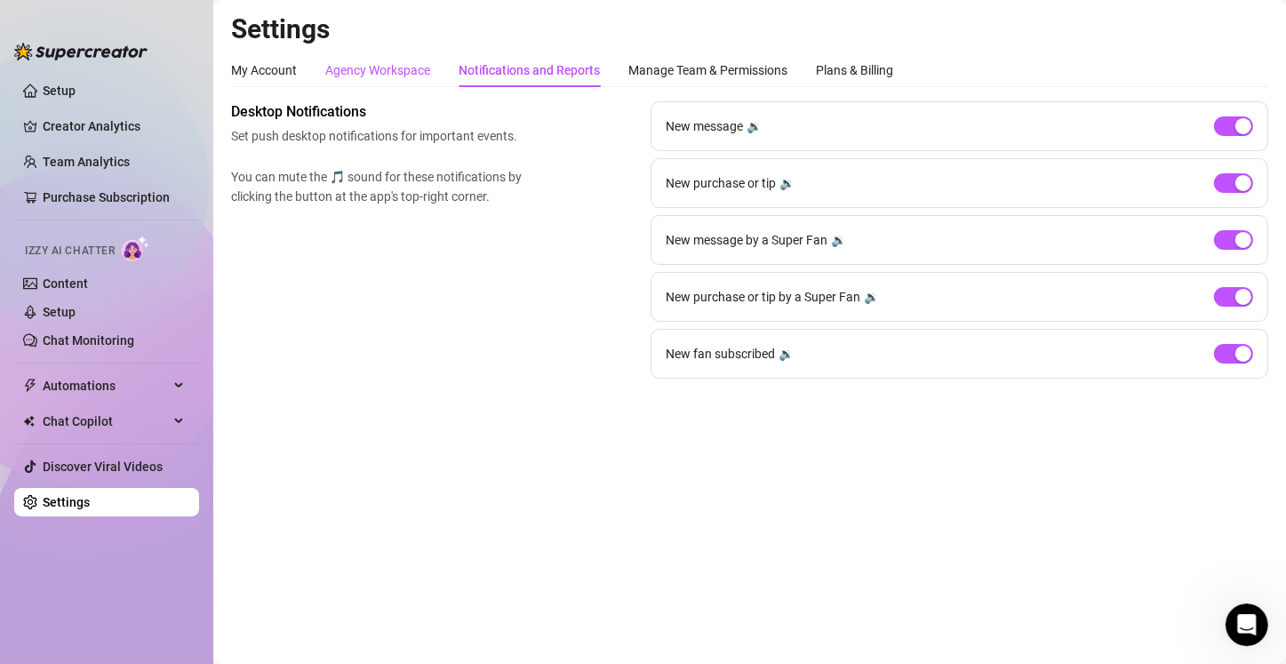
click at [396, 66] on div "Agency Workspace" at bounding box center [377, 70] width 105 height 20
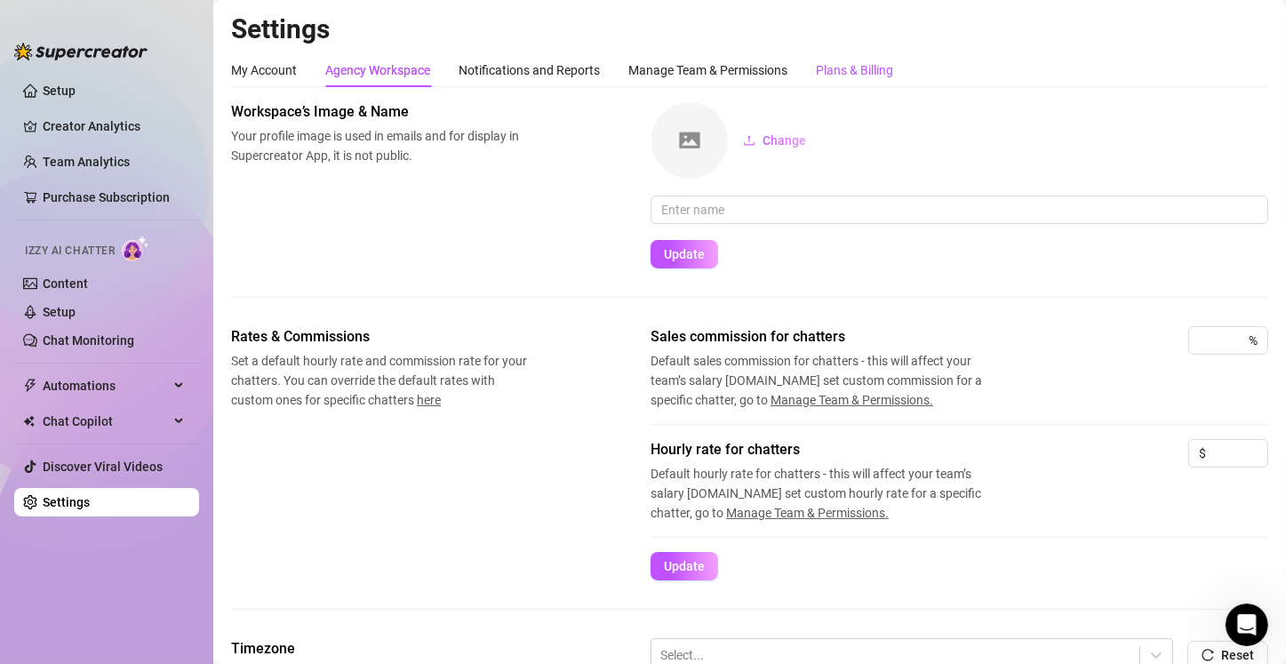
click at [637, 65] on div "Plans & Billing" at bounding box center [854, 70] width 77 height 20
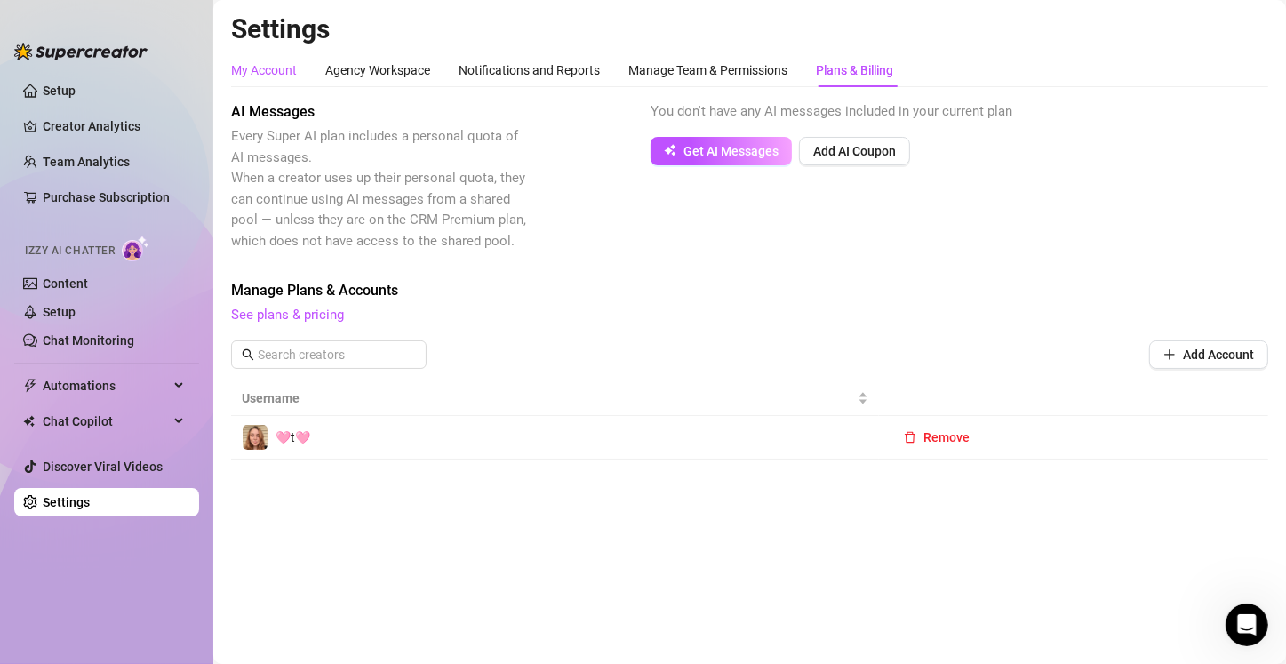
click at [257, 69] on div "My Account" at bounding box center [264, 70] width 66 height 20
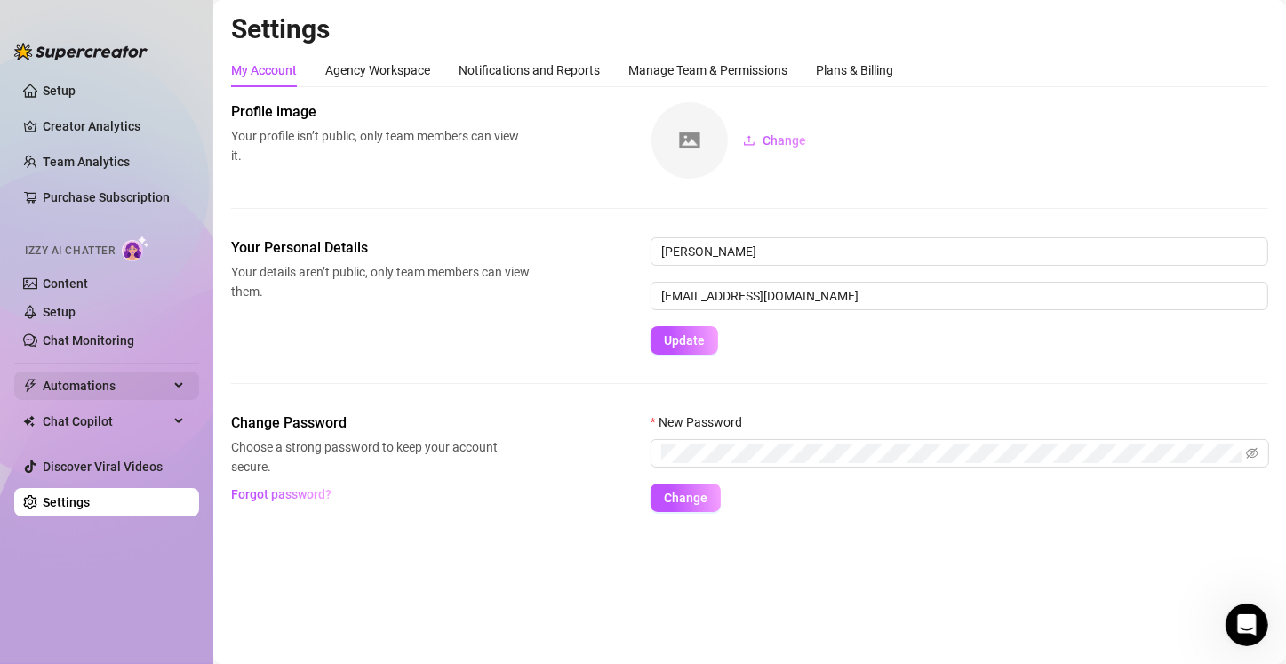
click at [116, 394] on span "Automations" at bounding box center [106, 385] width 126 height 28
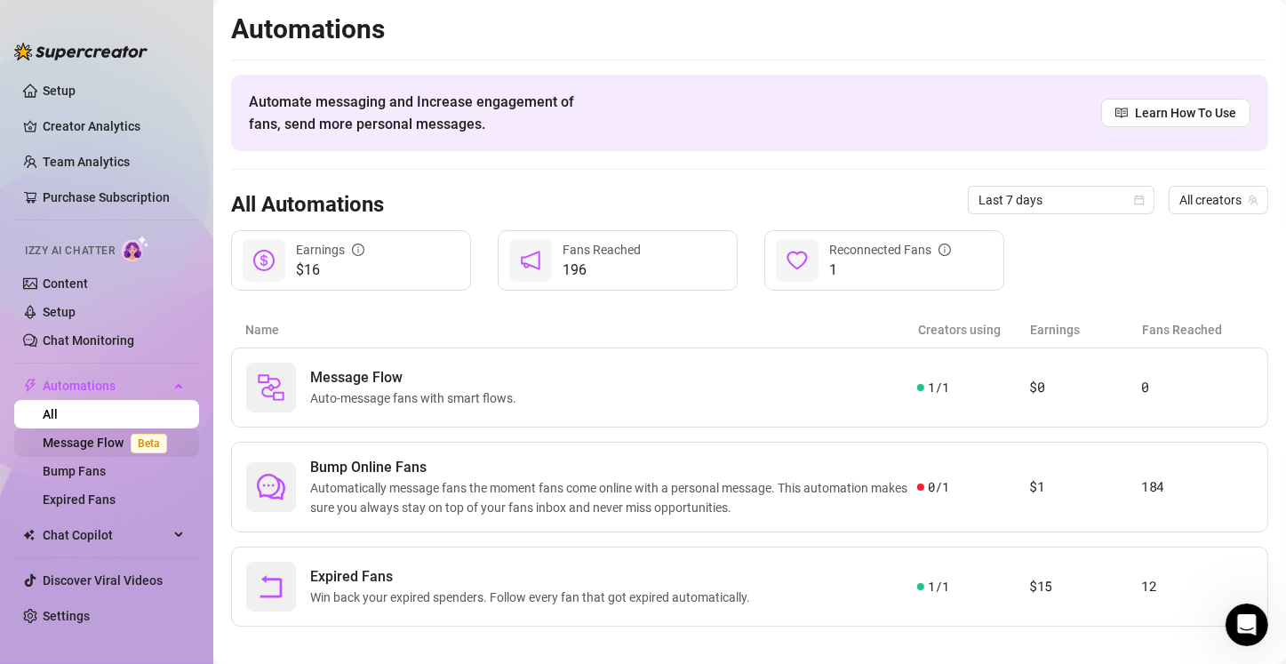
click at [56, 441] on link "Message Flow Beta" at bounding box center [108, 442] width 131 height 14
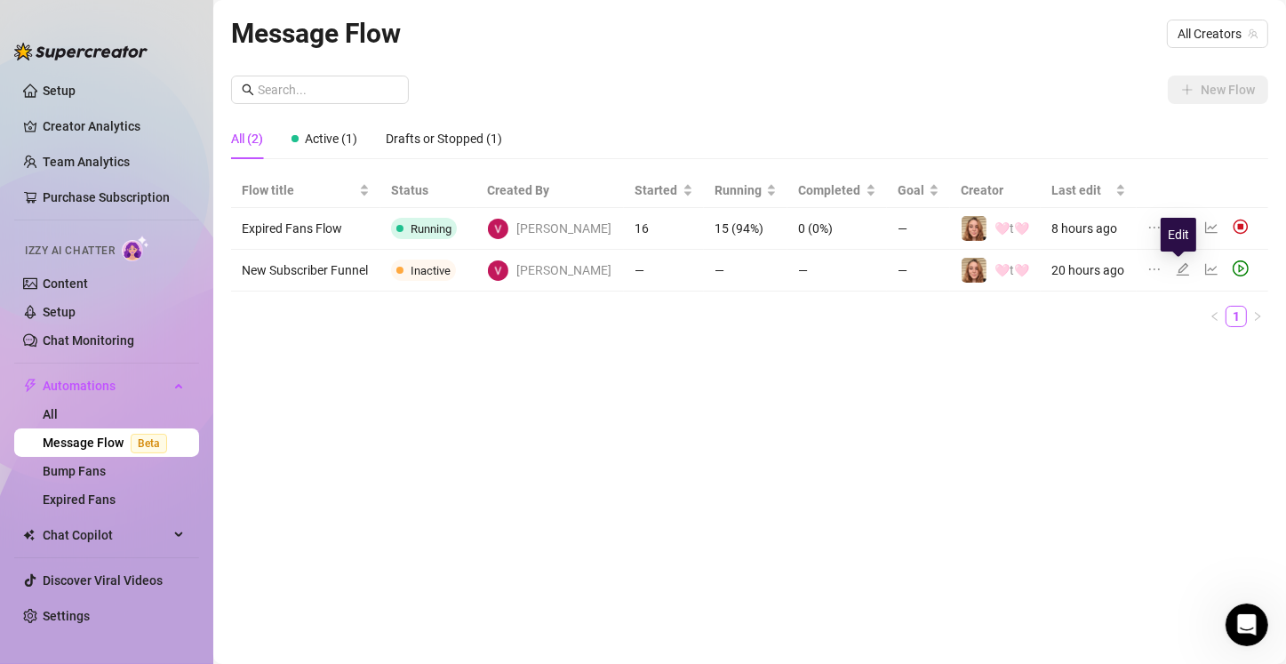
click at [637, 269] on icon "edit" at bounding box center [1182, 269] width 14 height 14
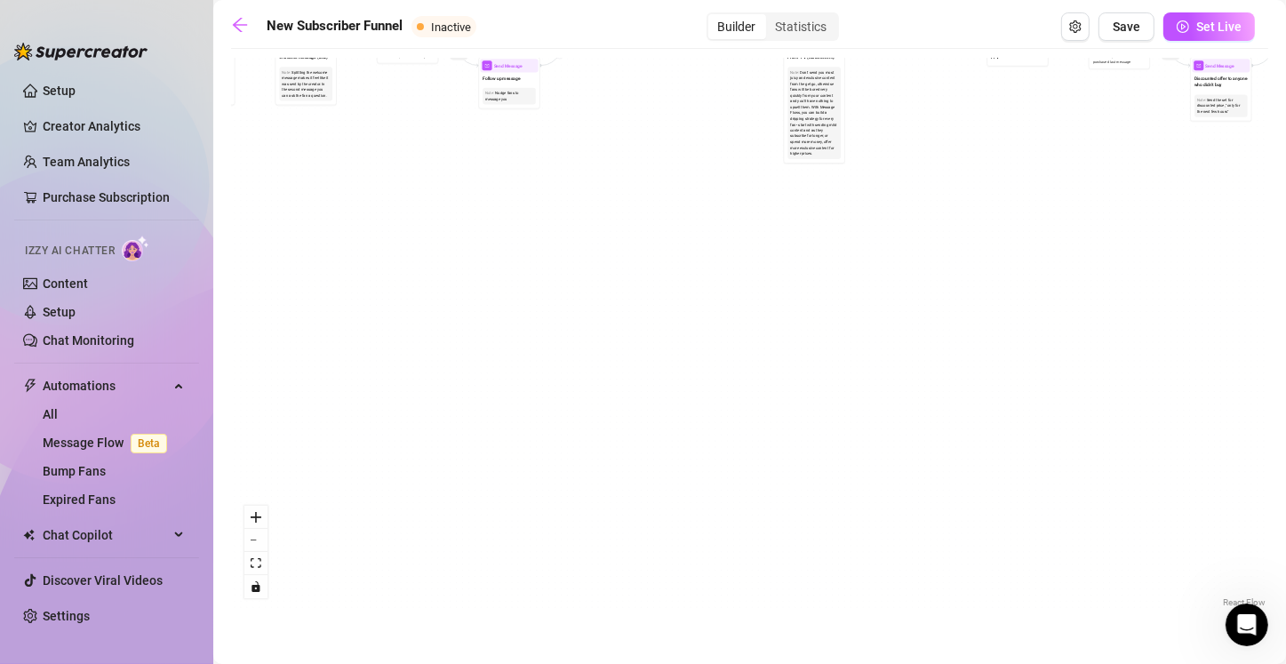
drag, startPoint x: 340, startPoint y: 272, endPoint x: 911, endPoint y: 474, distance: 606.1
click at [637, 482] on div "If True If True If True If False If False If False If True If False Merge Merge…" at bounding box center [749, 334] width 1037 height 553
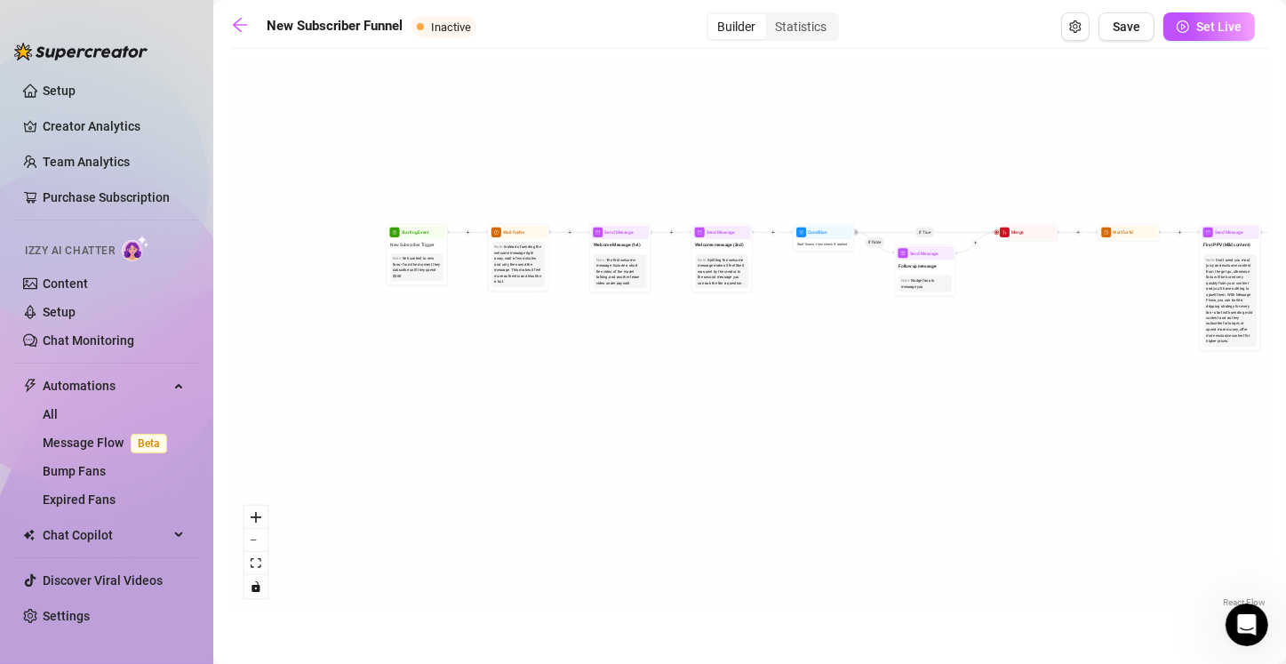
drag, startPoint x: 848, startPoint y: 465, endPoint x: 895, endPoint y: 491, distance: 54.1
click at [637, 491] on div "If True If True If True If False If False If False If True If False Merge Merge…" at bounding box center [749, 334] width 1037 height 553
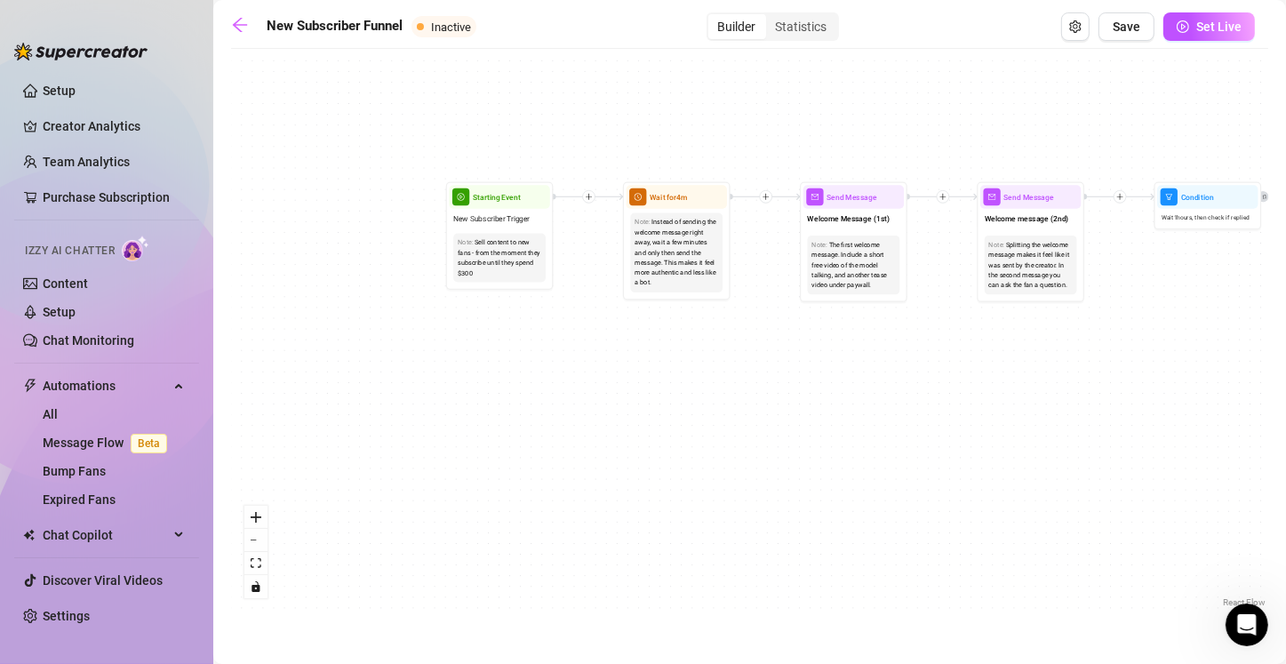
drag, startPoint x: 433, startPoint y: 327, endPoint x: 623, endPoint y: 456, distance: 229.6
click at [623, 456] on div "If True If True If True If False If False If False If True If False Merge Merge…" at bounding box center [749, 334] width 1037 height 553
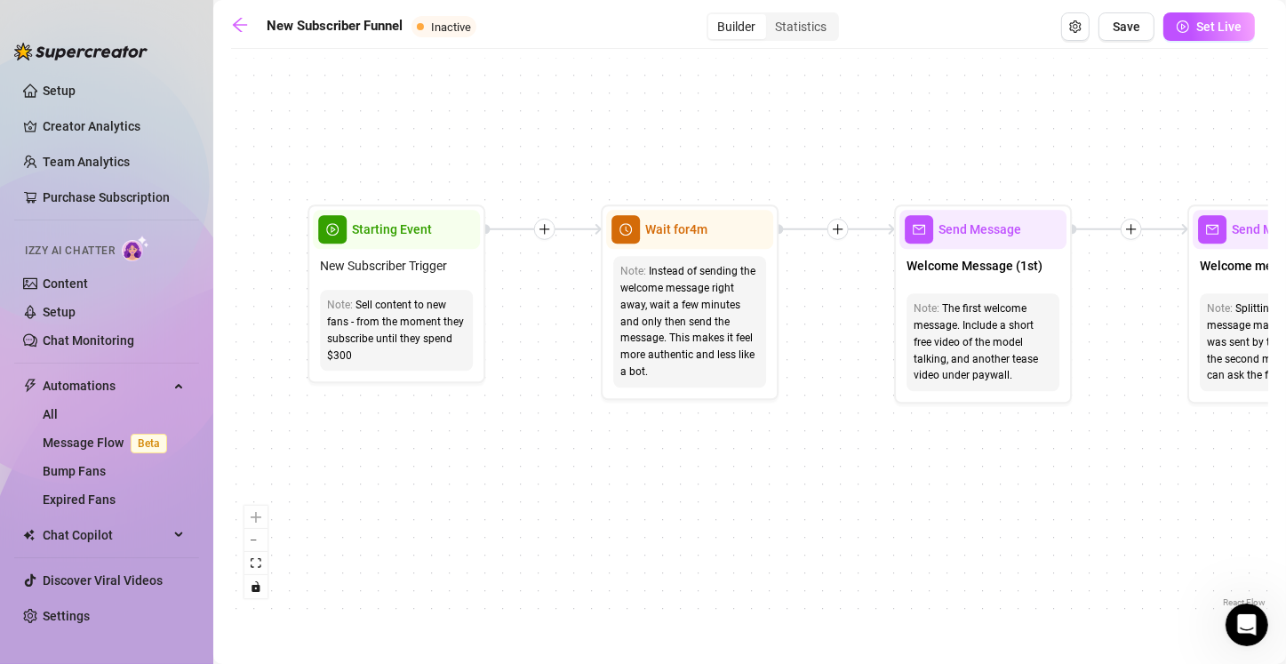
drag, startPoint x: 622, startPoint y: 353, endPoint x: 589, endPoint y: 548, distance: 198.2
click at [589, 548] on div "If True If True If True If False If False If False If True If False Merge Merge…" at bounding box center [749, 334] width 1037 height 553
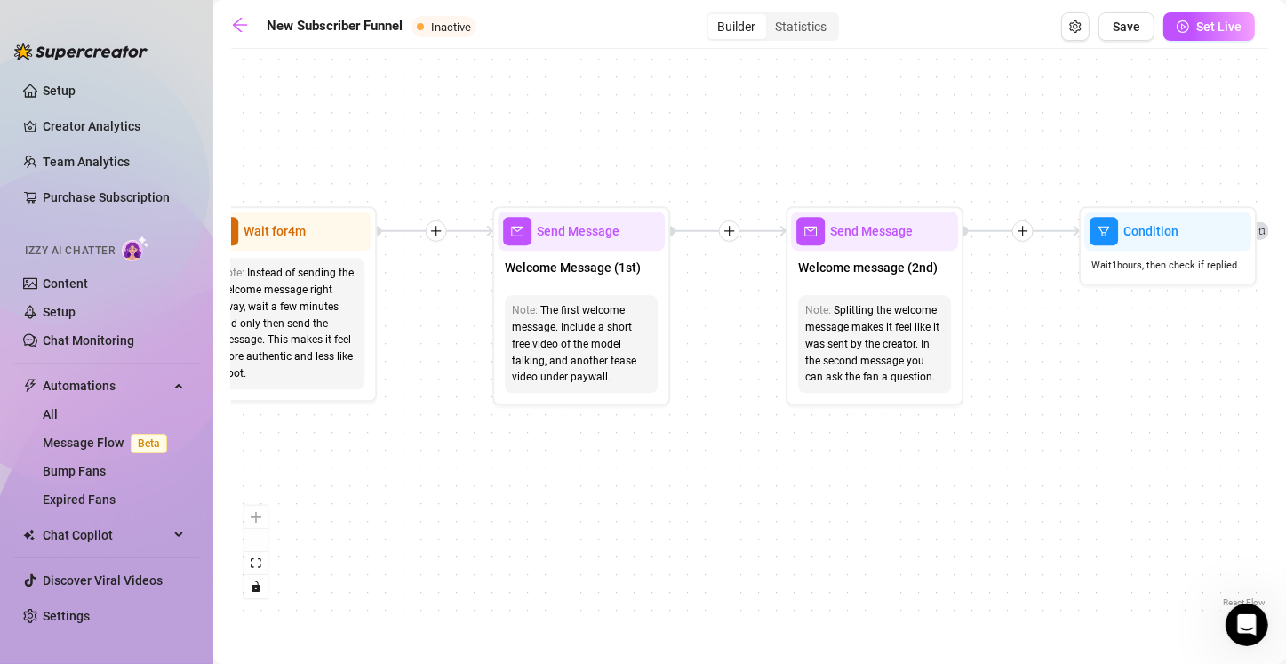
drag, startPoint x: 884, startPoint y: 503, endPoint x: 482, endPoint y: 505, distance: 401.6
click at [482, 505] on div "If True If True If True If False If False If False If True If False Merge Merge…" at bounding box center [749, 334] width 1037 height 553
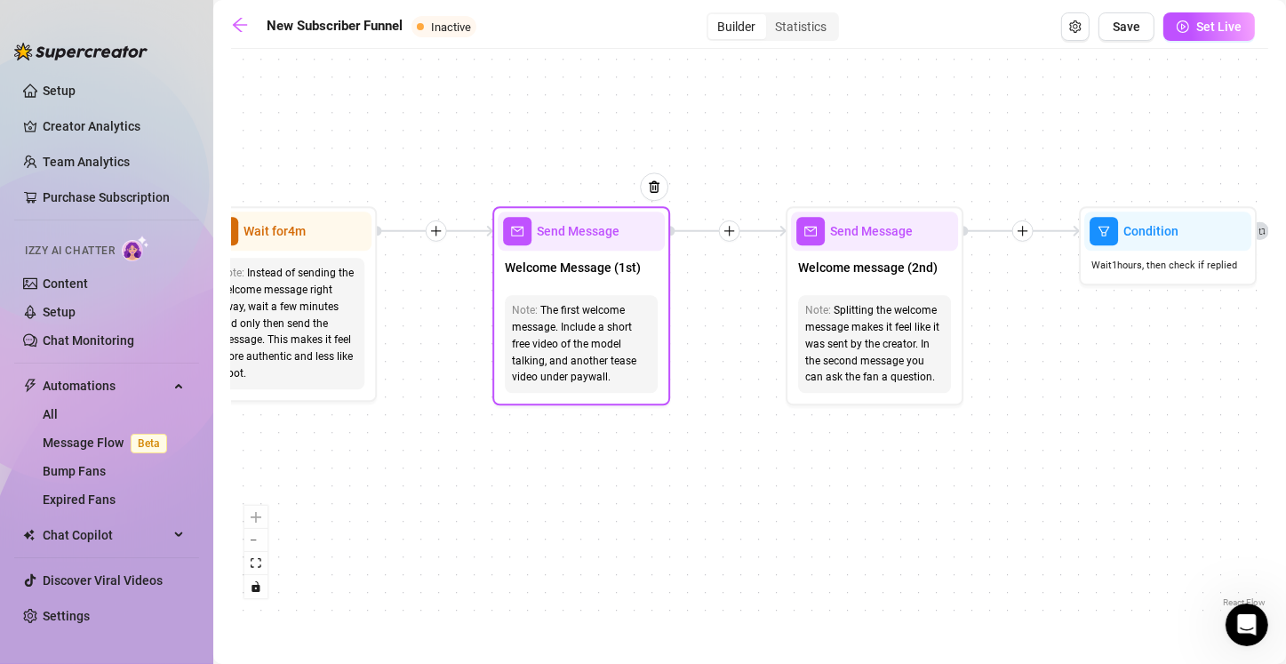
click at [584, 272] on span "Welcome Message (1st)" at bounding box center [573, 268] width 136 height 20
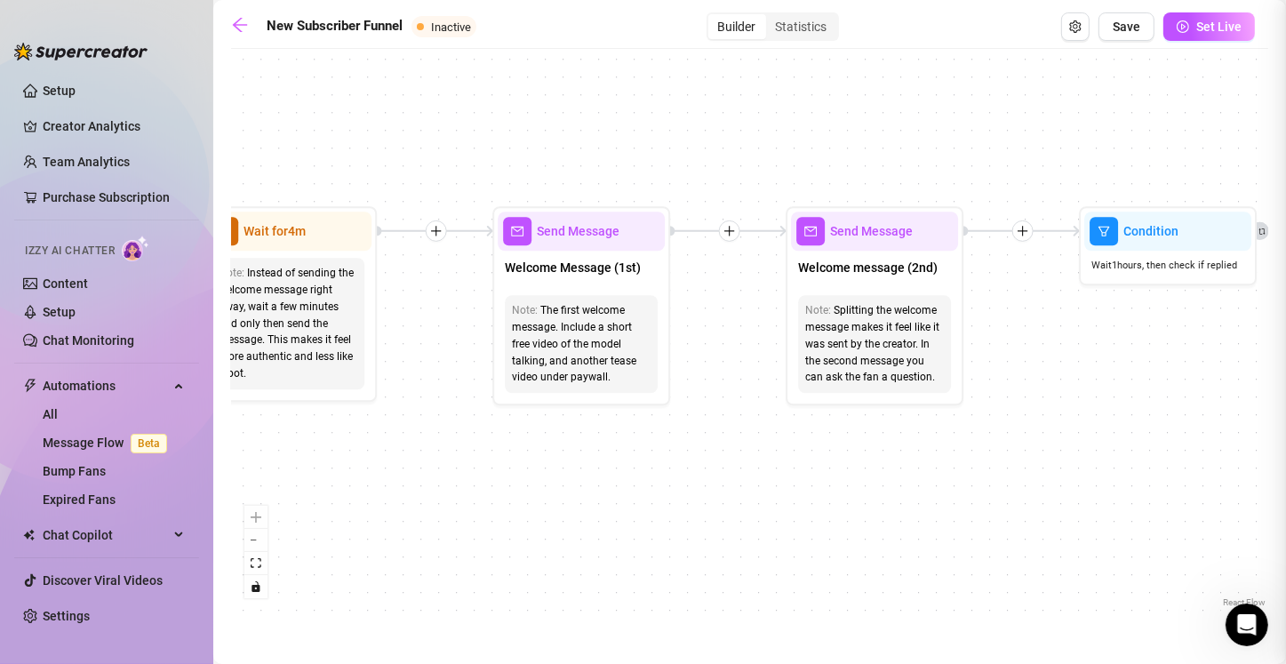
type textarea "First part of the welcome message"
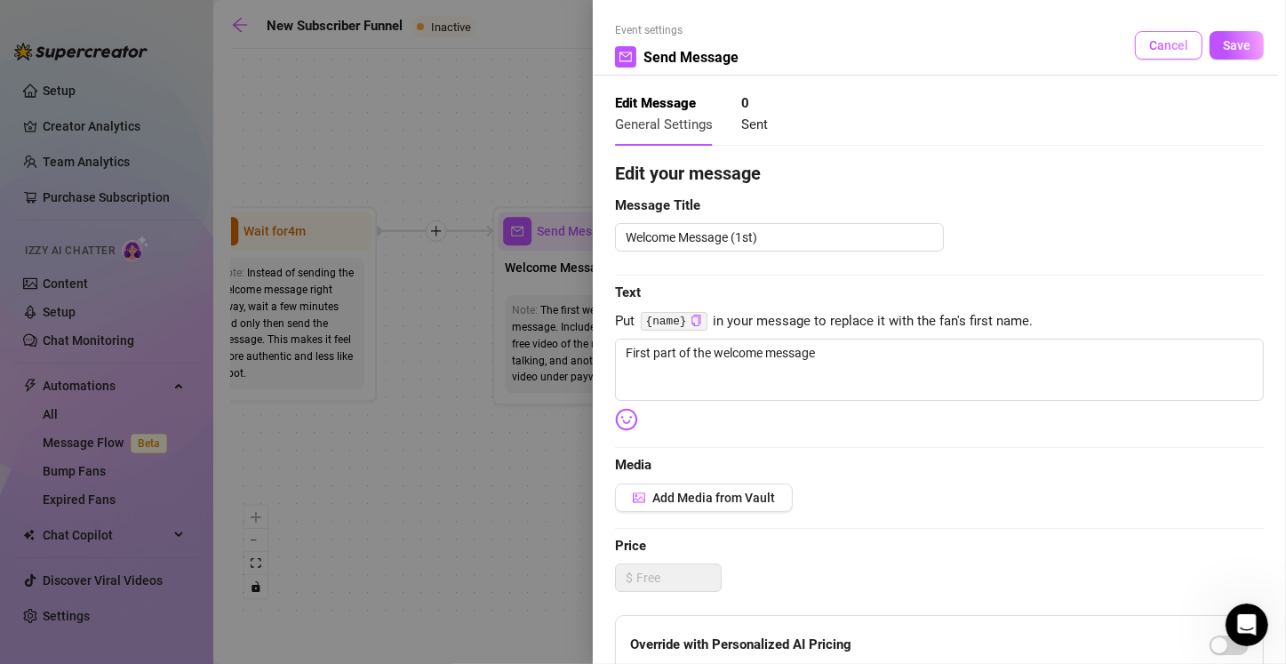
click at [637, 47] on span "Cancel" at bounding box center [1168, 45] width 39 height 14
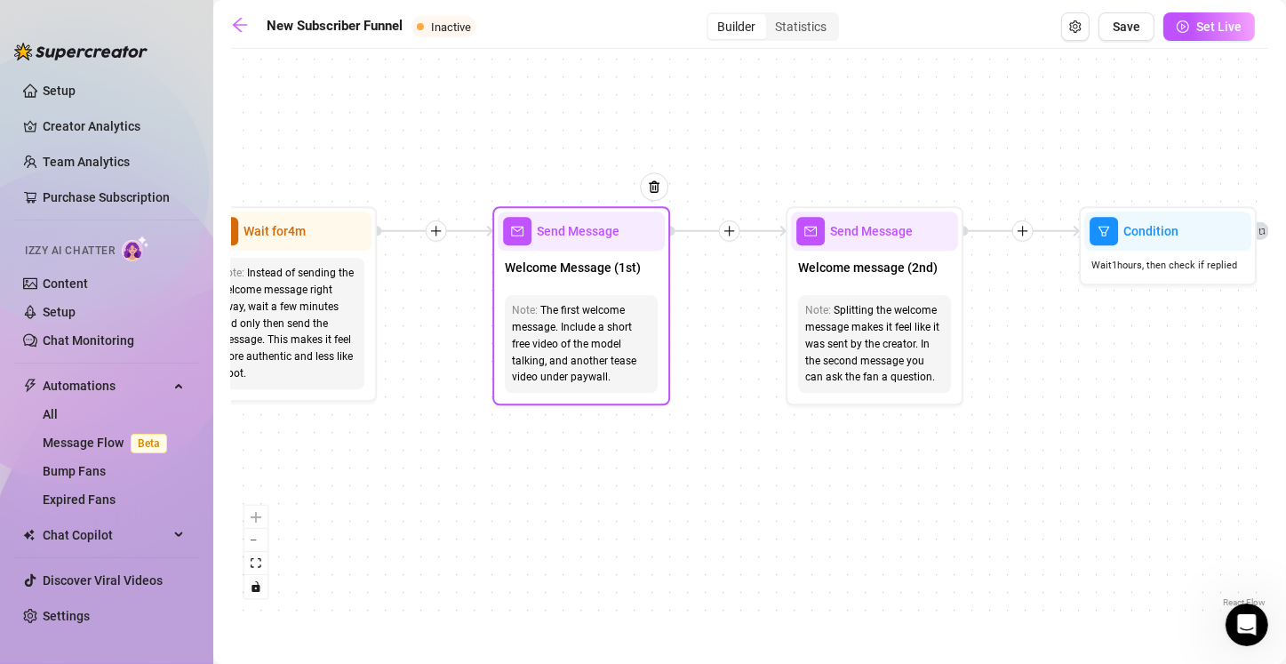
click at [537, 285] on div "Welcome Message (1st)" at bounding box center [581, 269] width 167 height 37
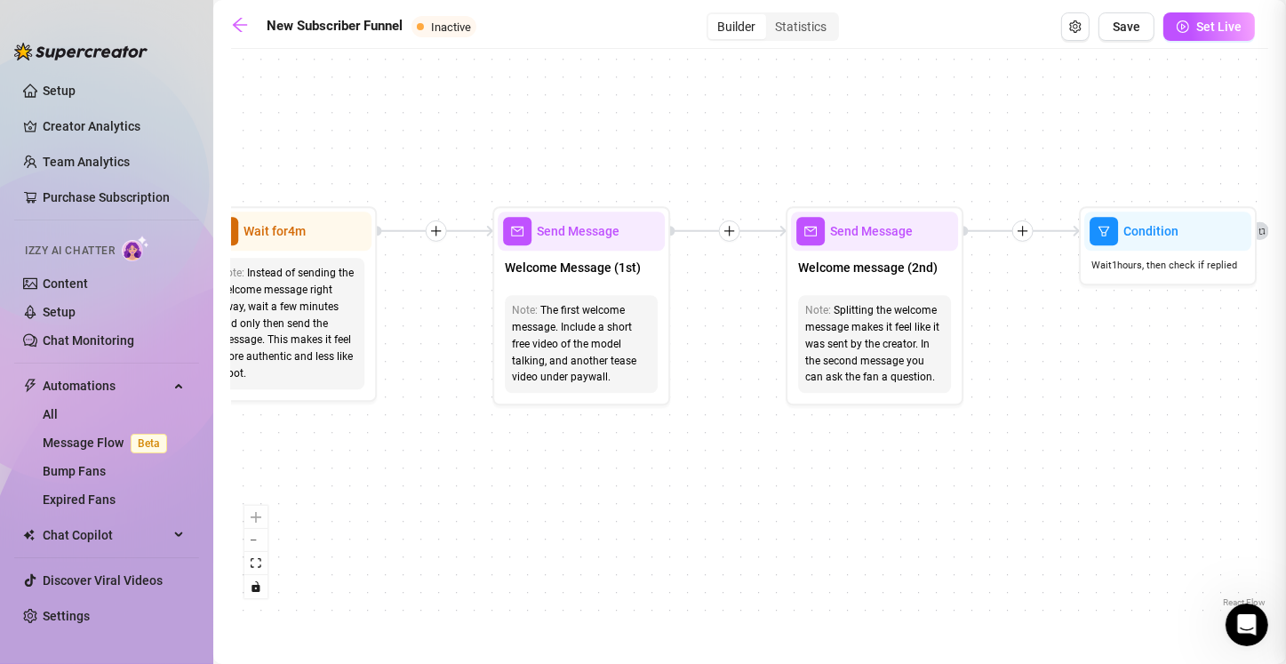
type textarea "First part of the welcome message"
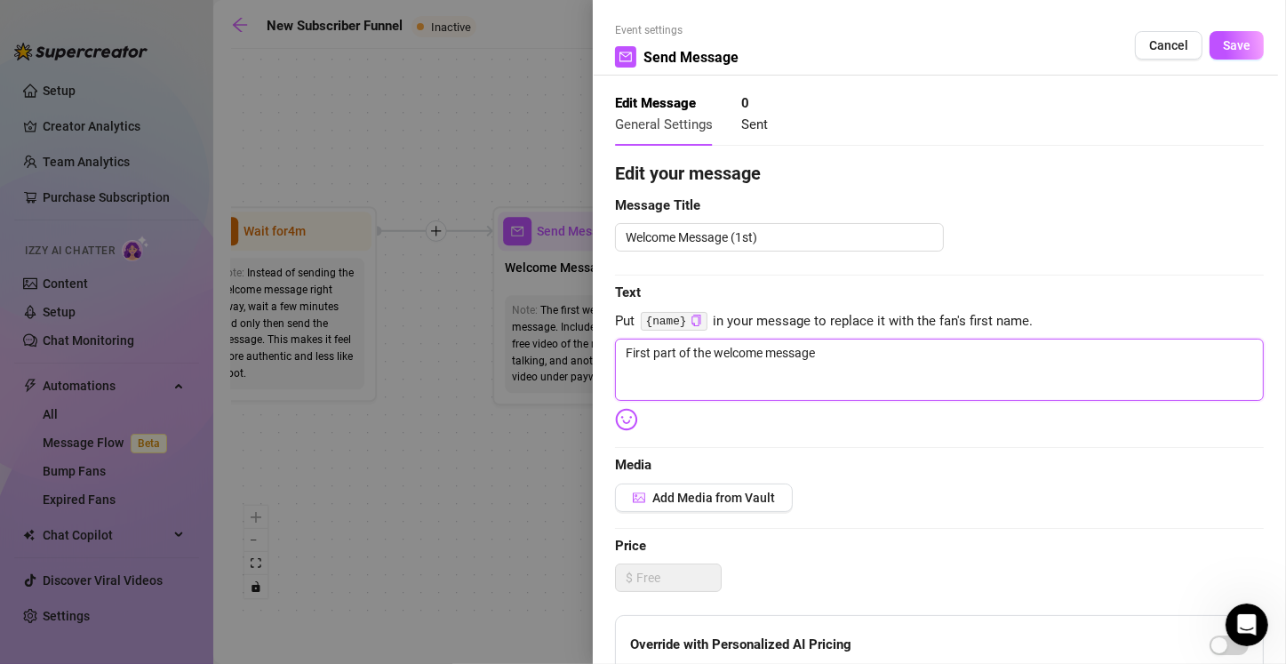
drag, startPoint x: 831, startPoint y: 354, endPoint x: 609, endPoint y: 363, distance: 222.3
click at [609, 363] on div "Event settings Send Message Cancel Save Edit Message General Settings 0 Sent Ed…" at bounding box center [939, 332] width 693 height 664
type textarea "I"
type textarea "Im"
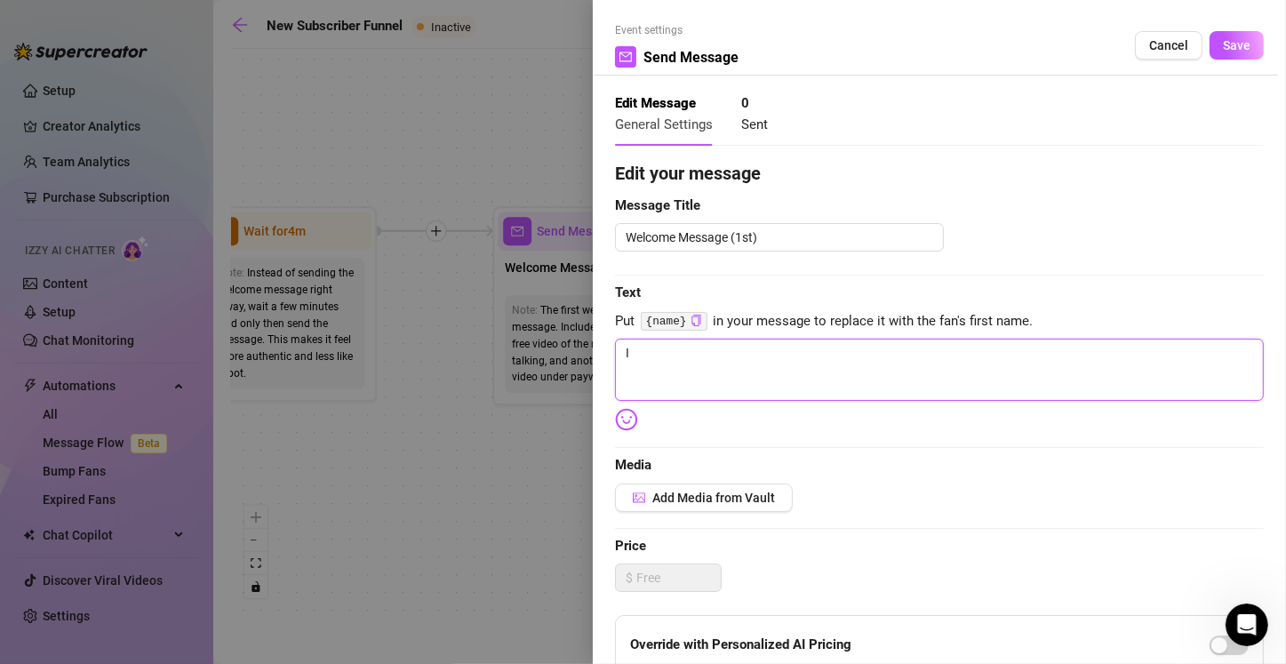
type textarea "Im"
type textarea "Im s"
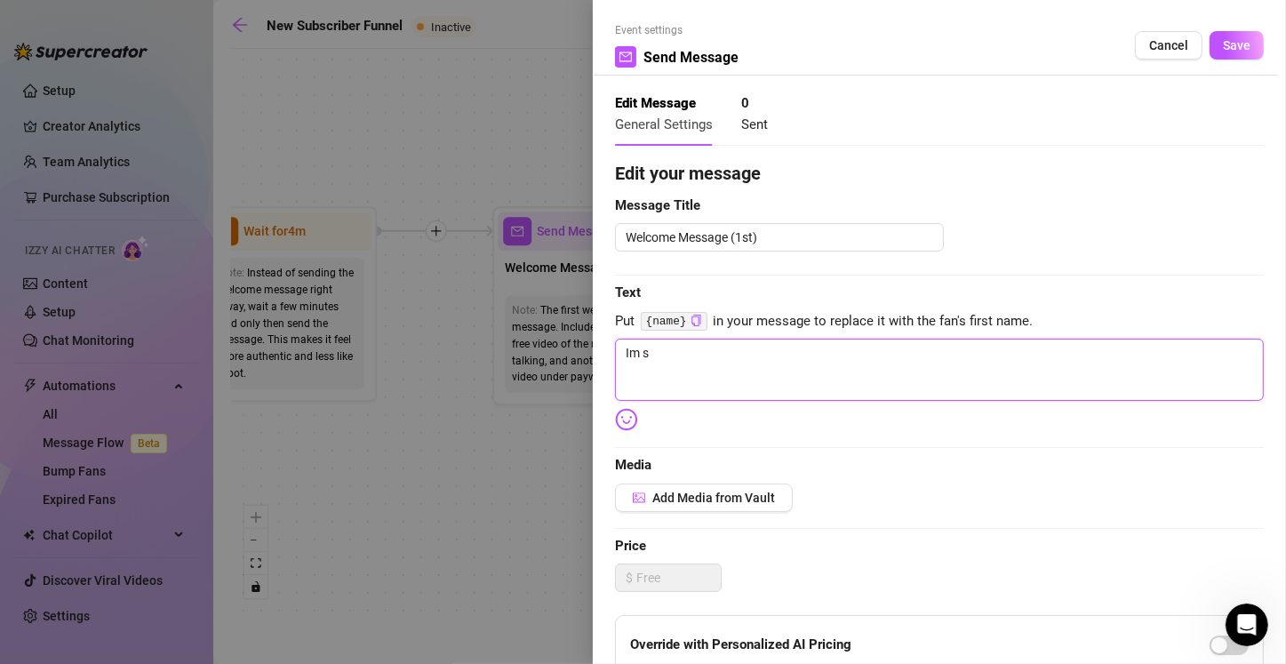
type textarea "Im so"
type textarea "Im so g"
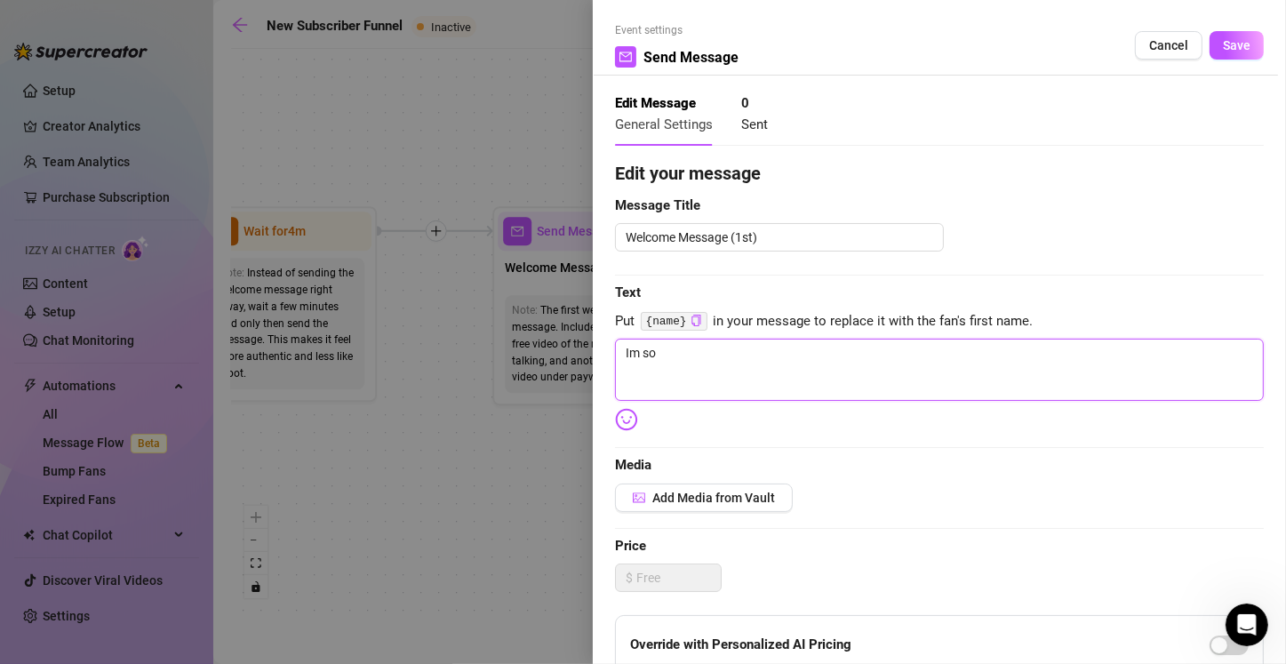
type textarea "Im so g"
type textarea "Im so gl"
type textarea "Im so gla"
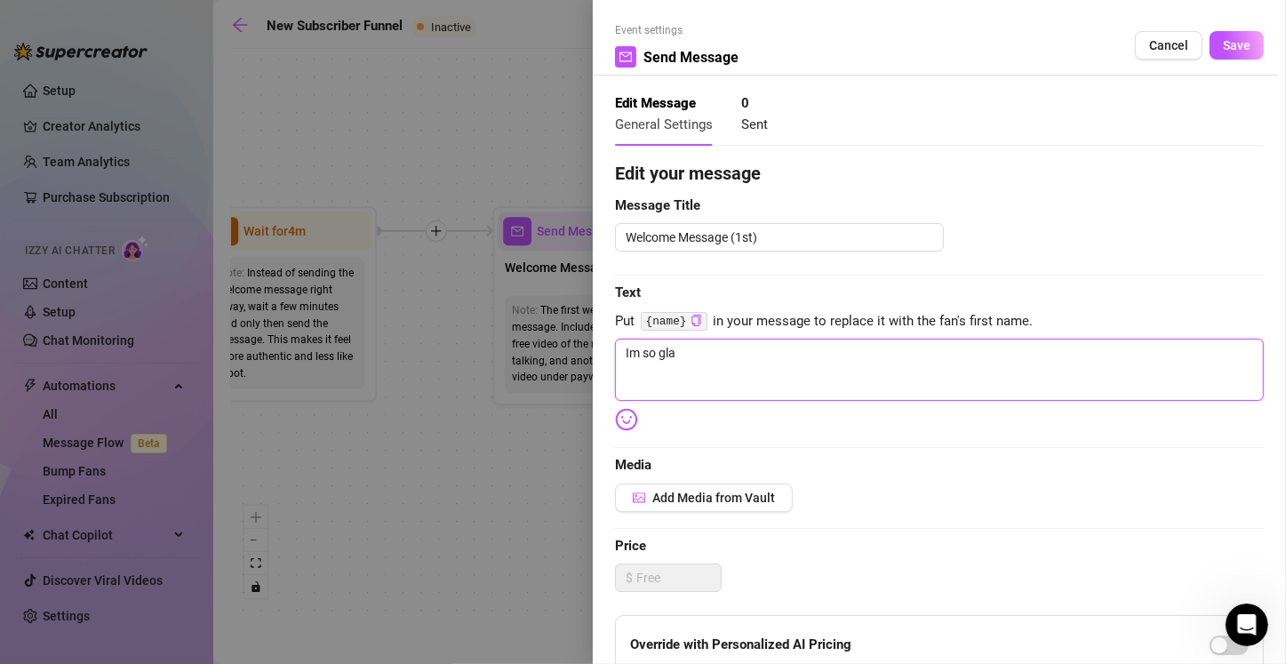
type textarea "Im so glad"
type textarea "Im so glad y"
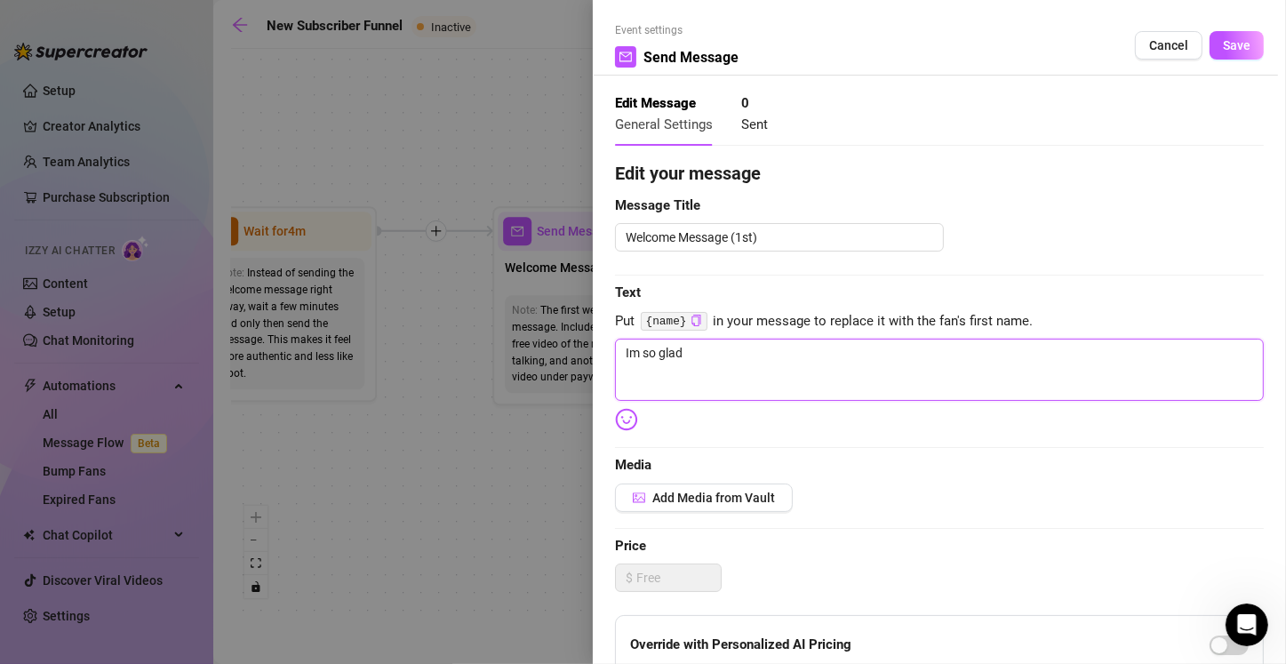
type textarea "Im so glad y"
type textarea "Im so glad yo"
type textarea "Im so glad you"
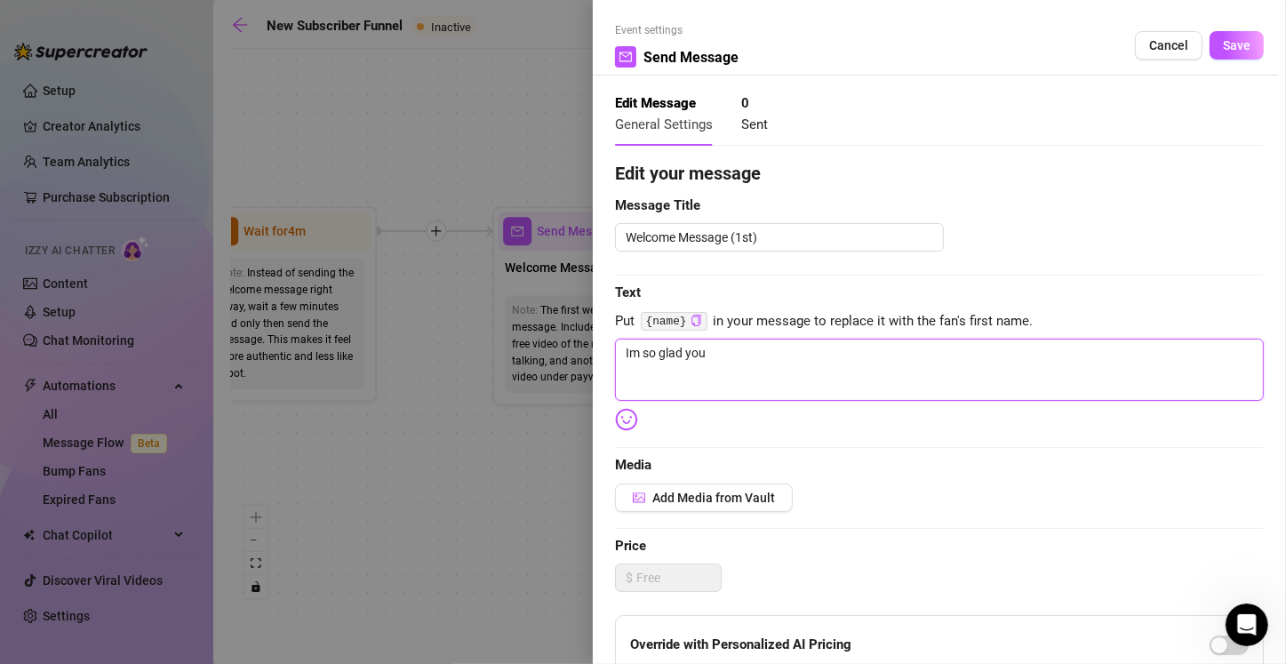
type textarea "Im so glad your"
type textarea "Im so glad youre"
type textarea "Im so glad your"
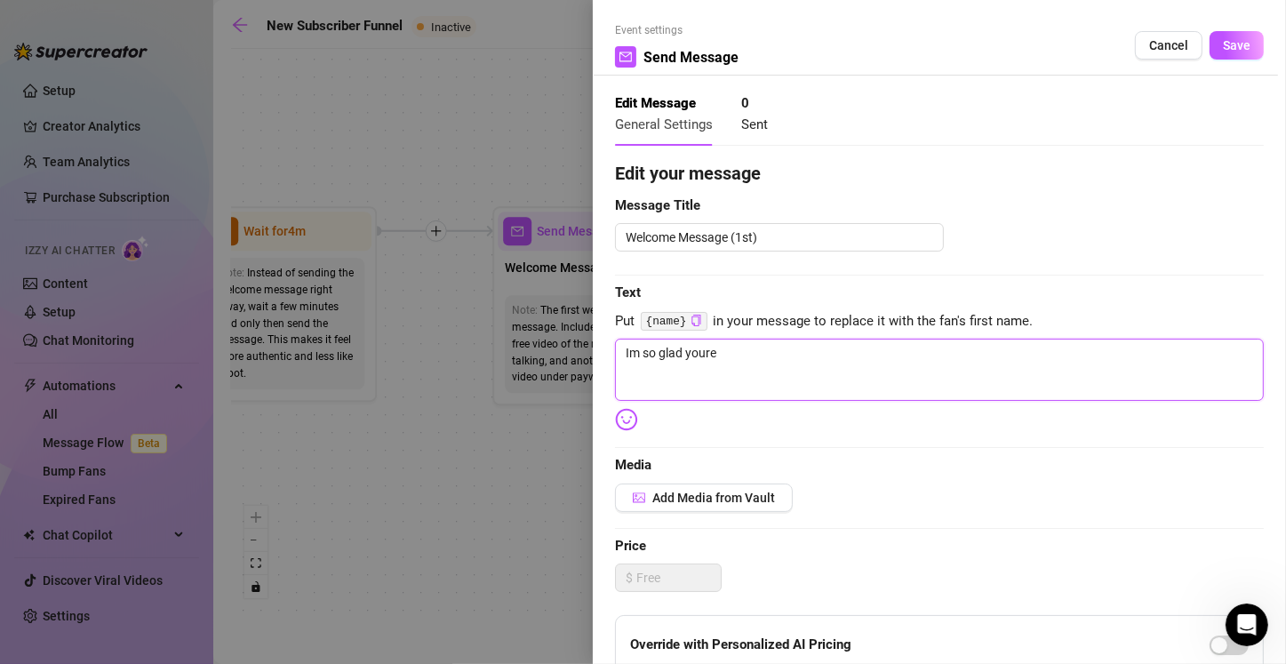
type textarea "Im so glad your"
type textarea "Im so glad you"
type textarea "Im so glad you'"
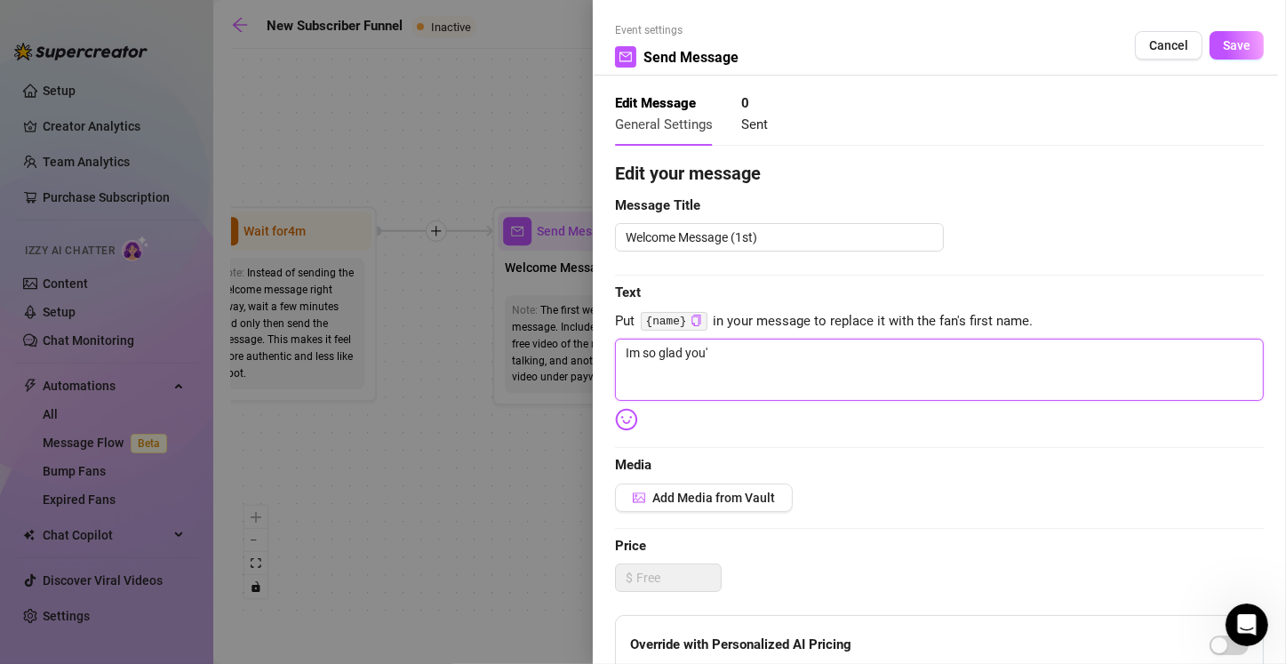
type textarea "Im so glad you'r"
type textarea "Im so glad you're"
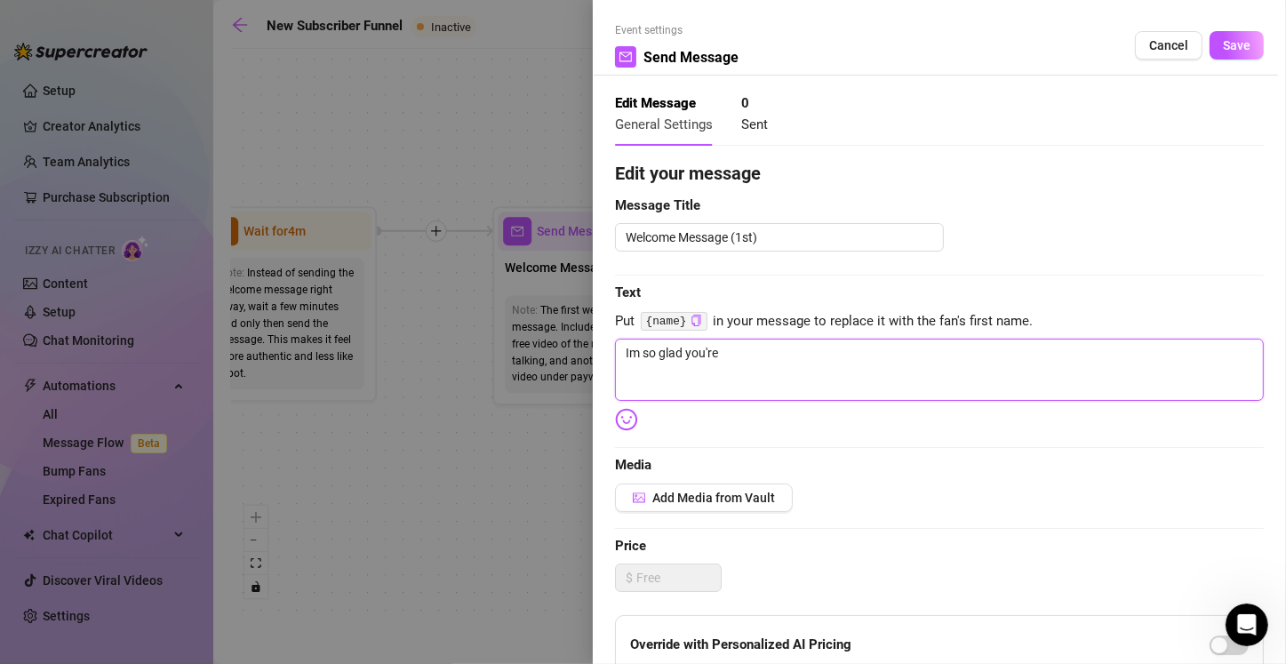
type textarea "Im so glad you're"
type textarea "Im so glad you're h"
type textarea "Im so glad you're he"
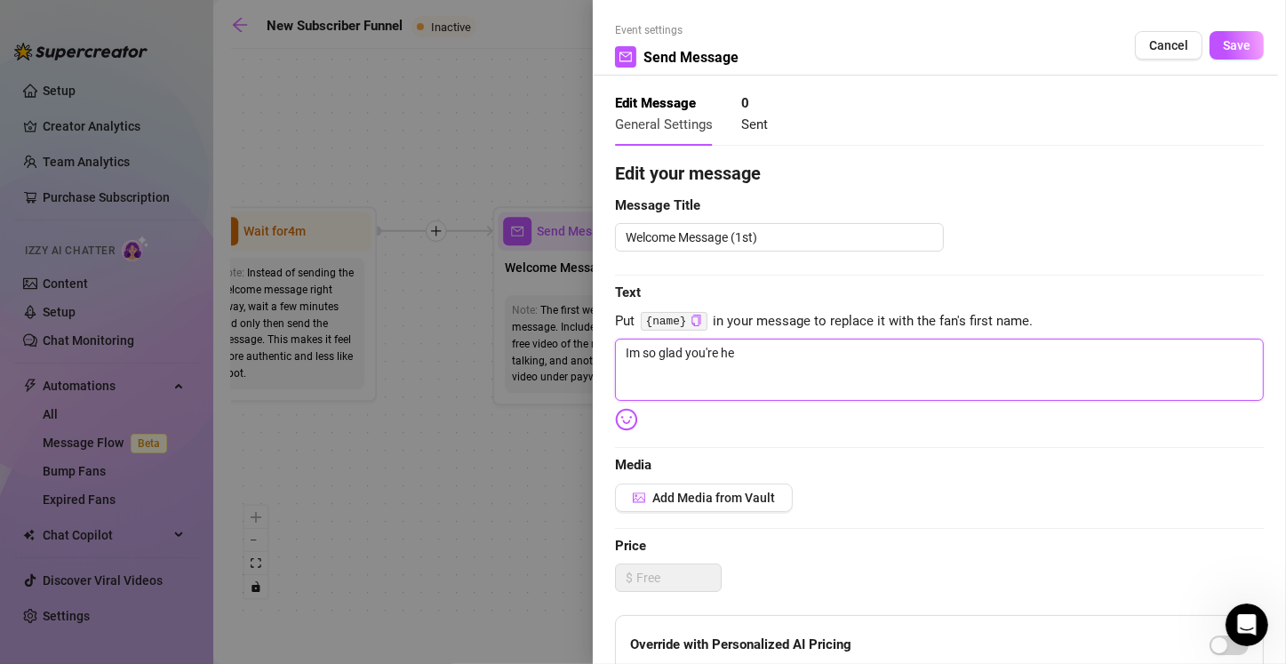
type textarea "Im so glad you're her"
type textarea "Im so glad you're here"
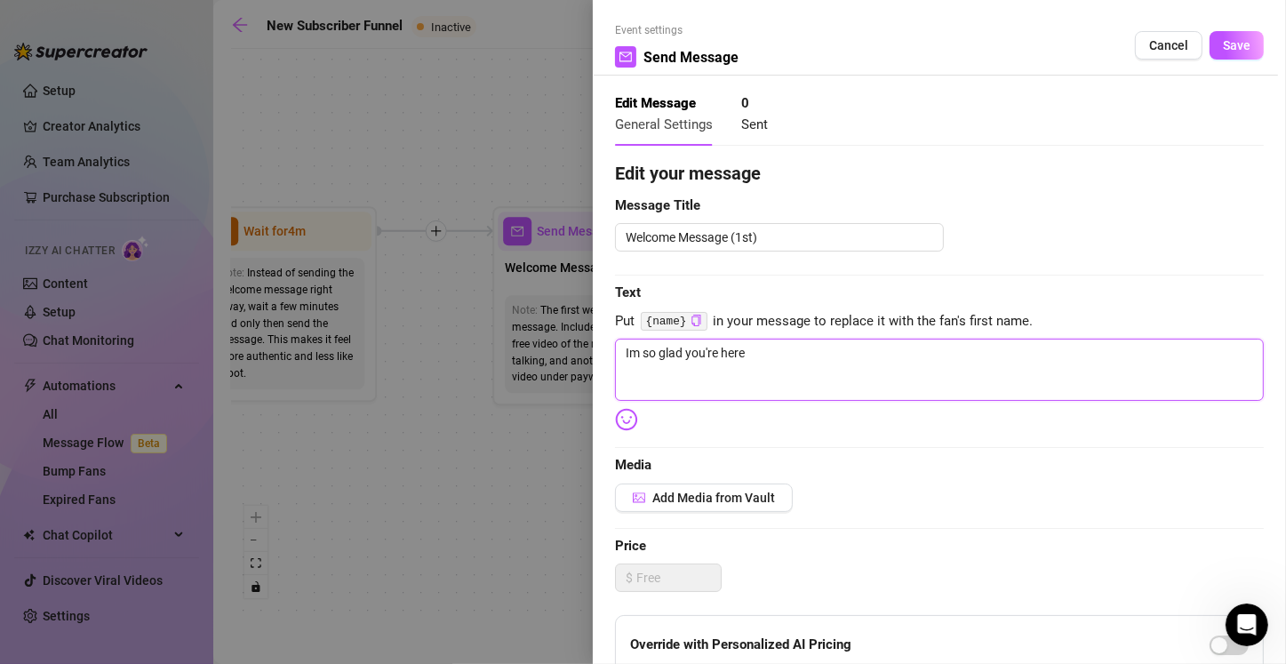
type textarea "Im so glad you're here"
type textarea "Im so glad you're here {"
type textarea "Im so glad you're here {n"
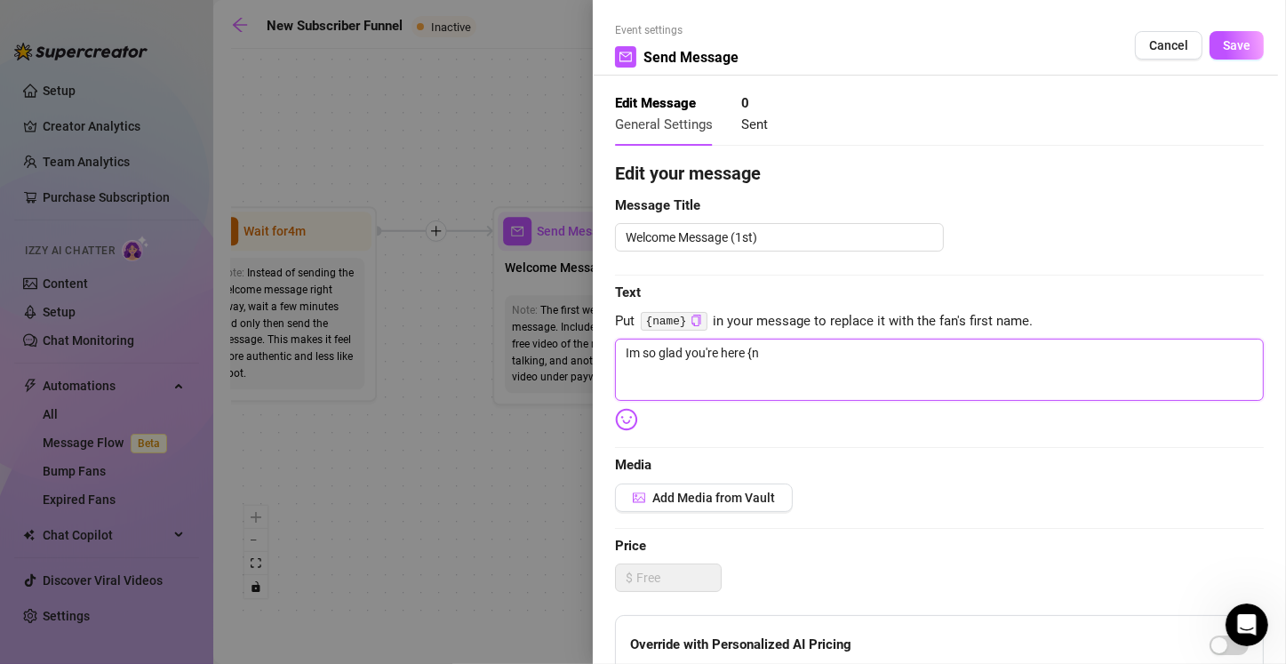
type textarea "Im so glad you're here {na"
type textarea "Im so glad you're here {nam"
type textarea "Im so glad you're here {name"
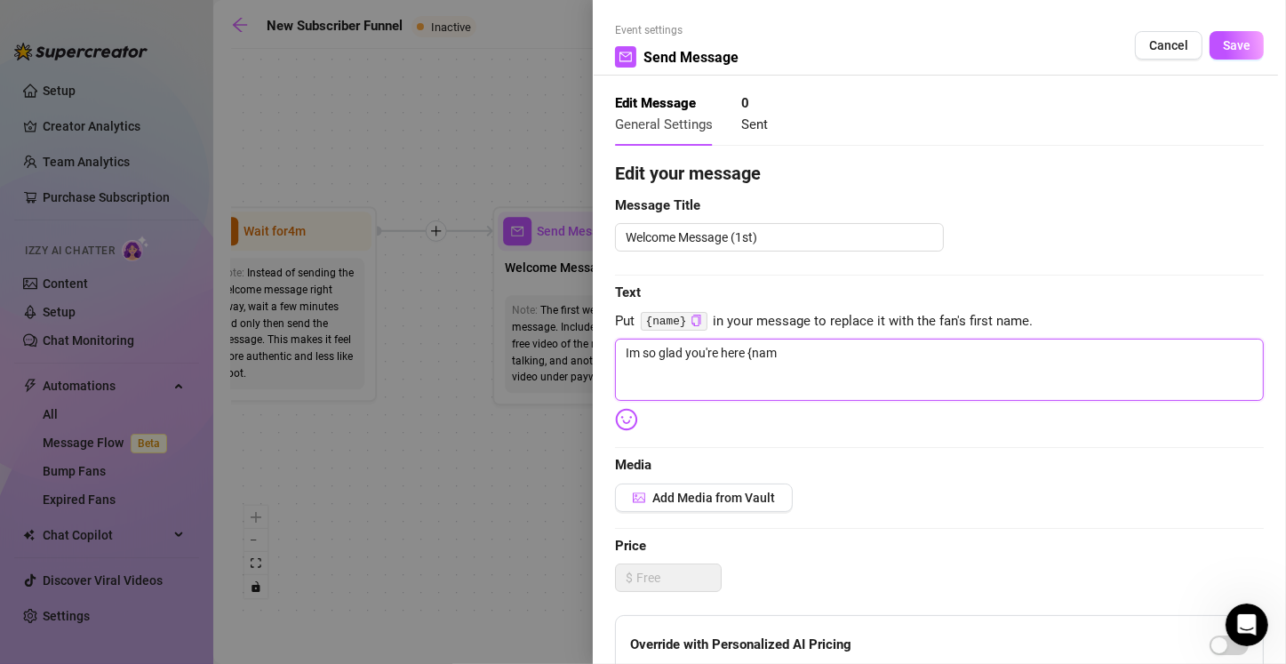
type textarea "Im so glad you're here {name"
type textarea "Im so glad you're here {name}"
type textarea "Im so glad you're here {name},"
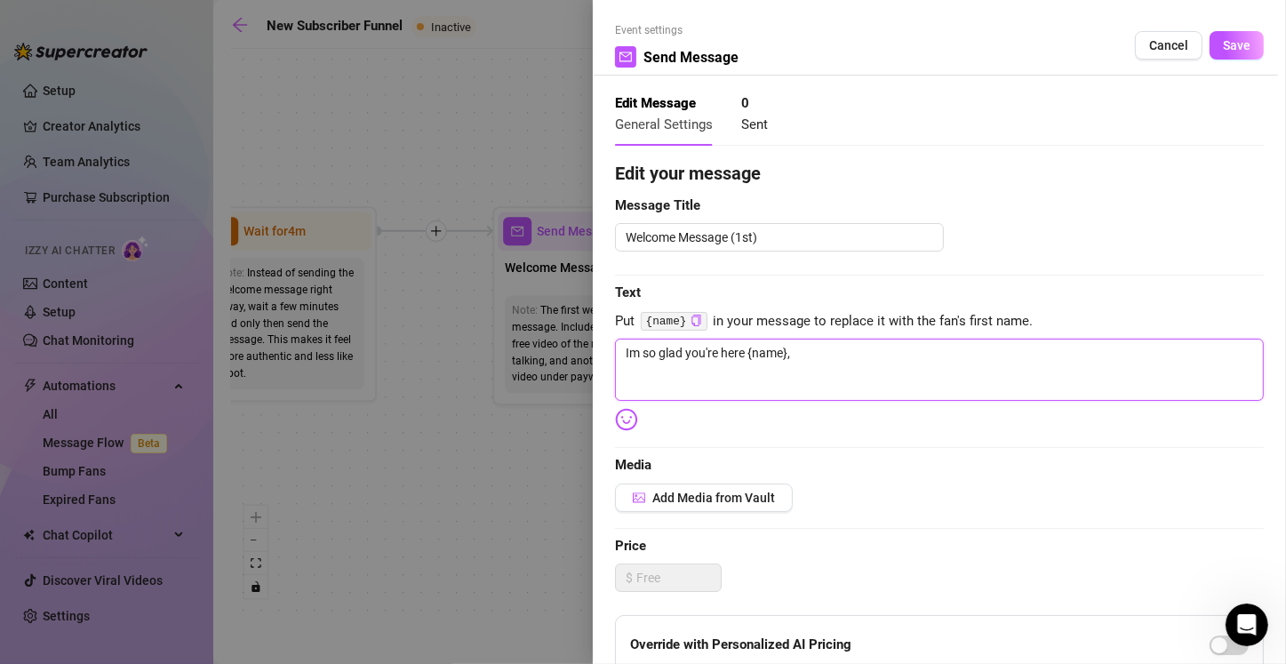
type textarea "Im so glad you're here {name}"
type textarea "Im so glad you're here {name}!"
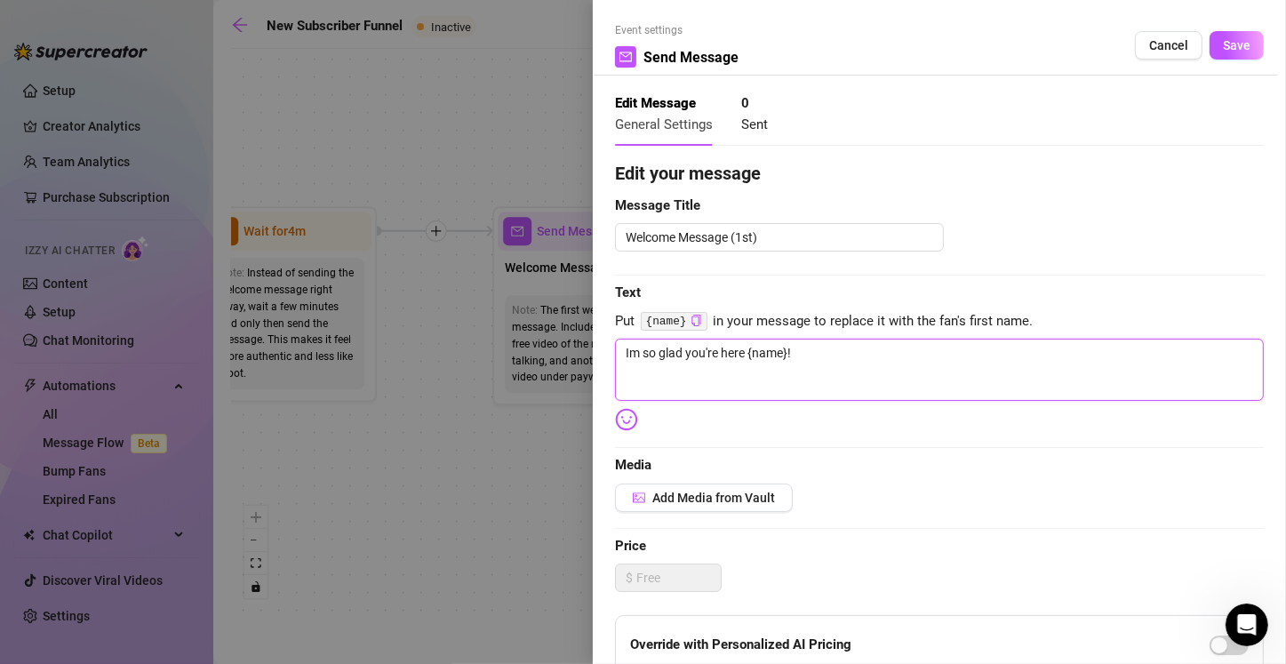
type textarea "Im so glad you're here {name}!"
type textarea "Im so glad you're here {name}! I"
type textarea "Im so glad you're here {name}! It"
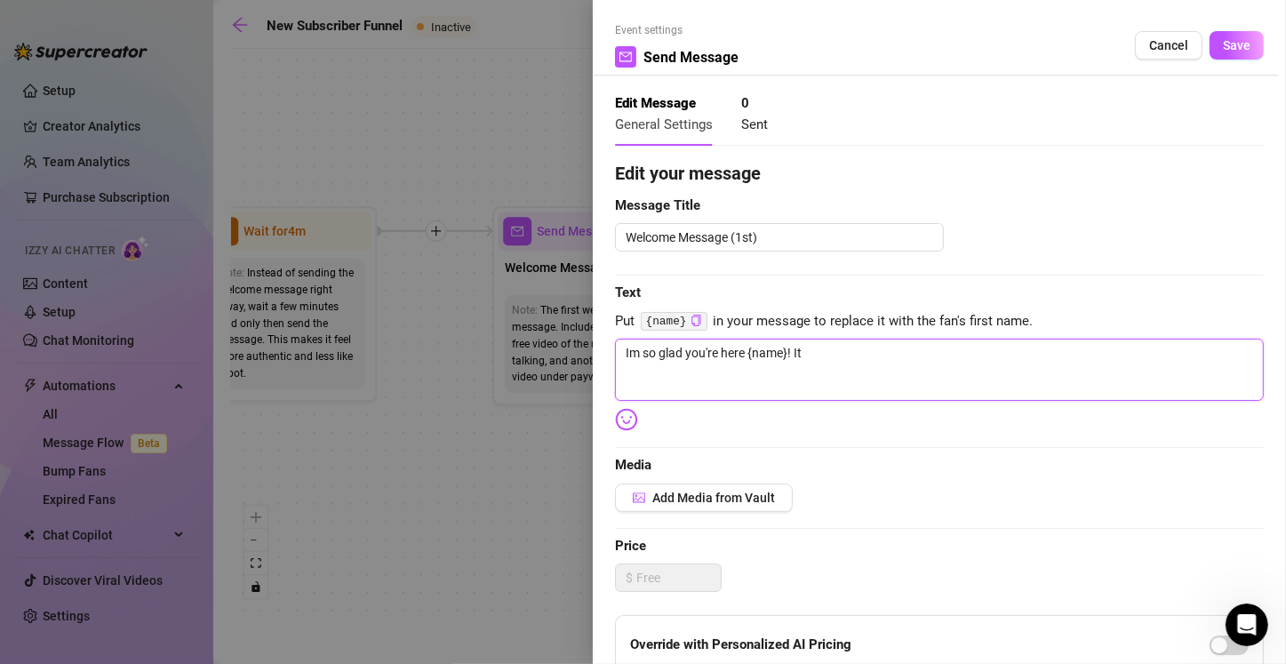
type textarea "Im so glad you're here {name}! It"
type textarea "Im so glad you're here {name}! It m"
type textarea "Im so glad you're here {name}! It me"
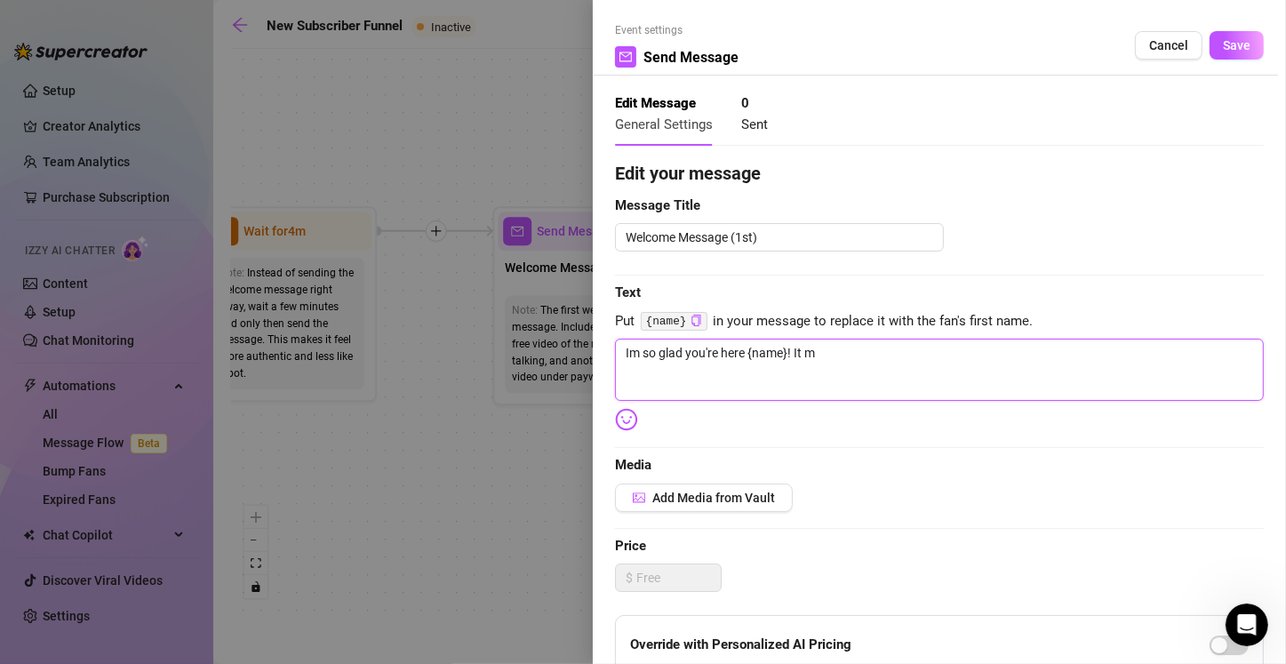
type textarea "Im so glad you're here {name}! It me"
type textarea "Im so glad you're here {name}! It mea"
type textarea "Im so glad you're here {name}! It mean"
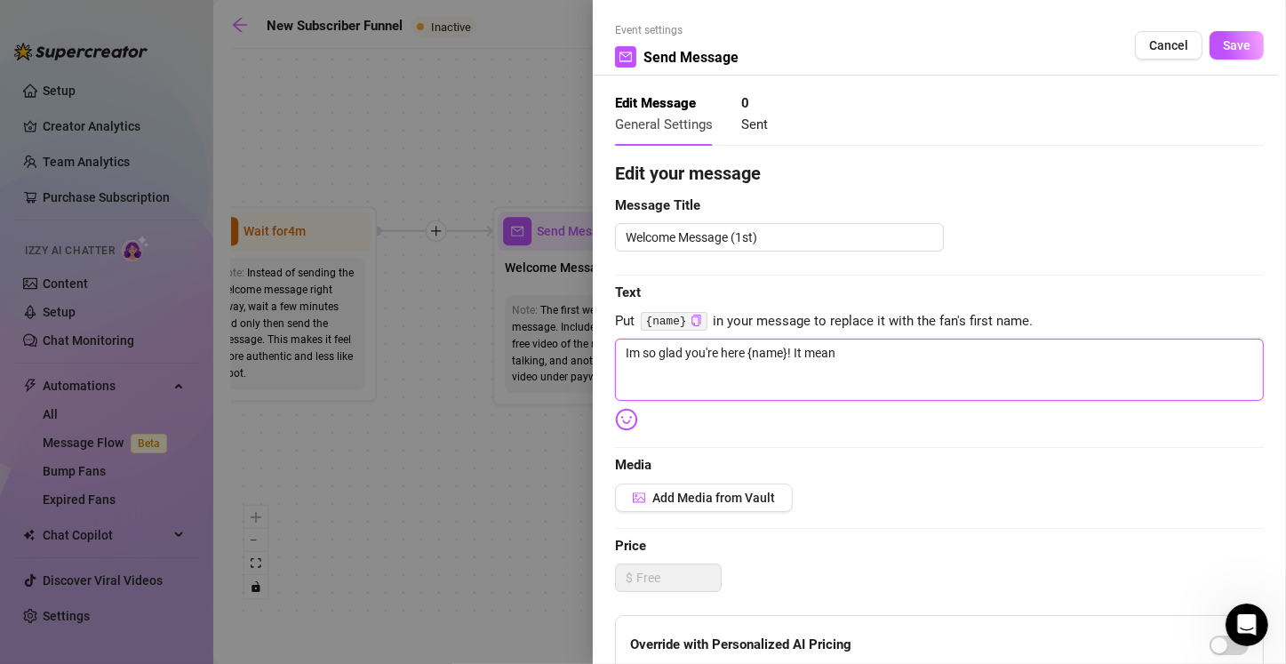
type textarea "Im so glad you're here {name}! It means"
type textarea "Im so glad you're here {name}! It means s"
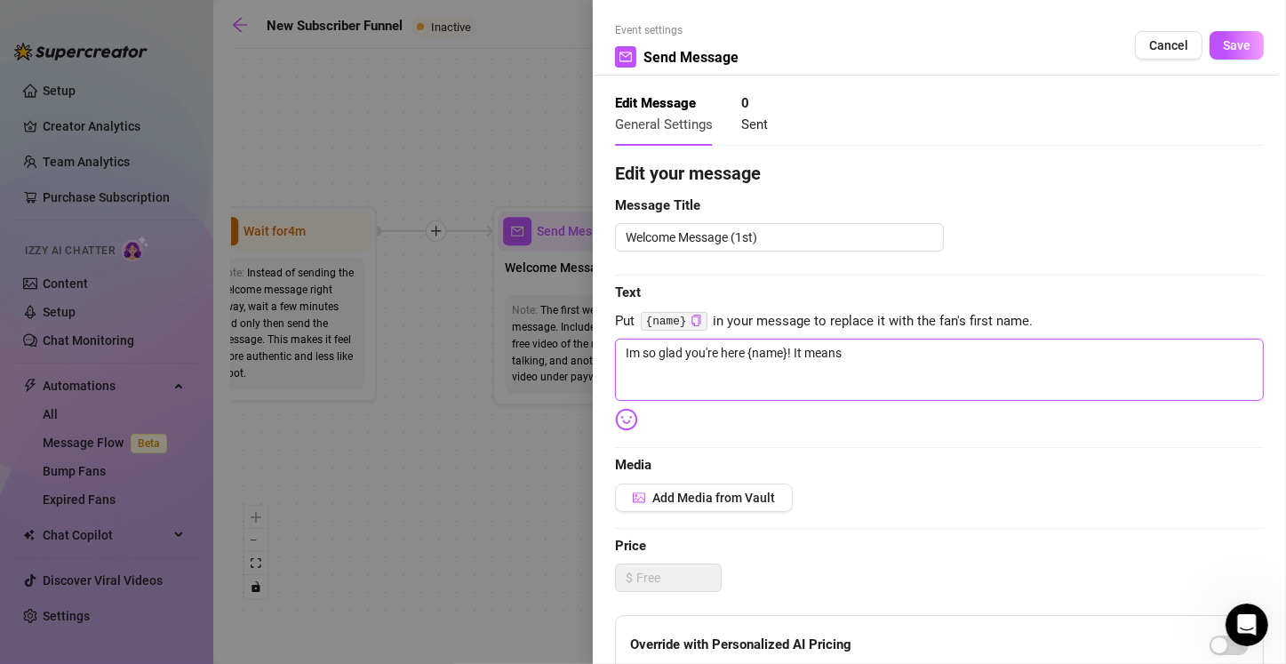
type textarea "Im so glad you're here {name}! It means s"
type textarea "Im so glad you're here {name}! It means so"
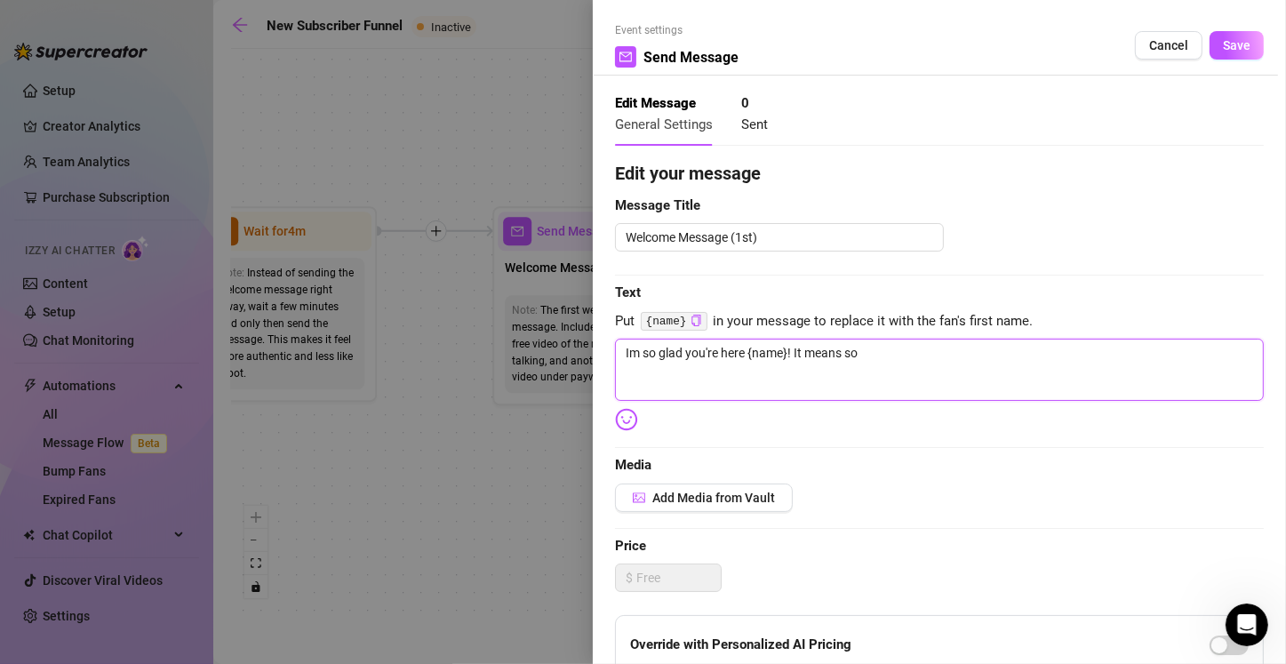
type textarea "Im so glad you're here {name}! It means so m"
type textarea "Im so glad you're here {name}! It means so mu"
type textarea "Im so glad you're here {name}! It means so muc"
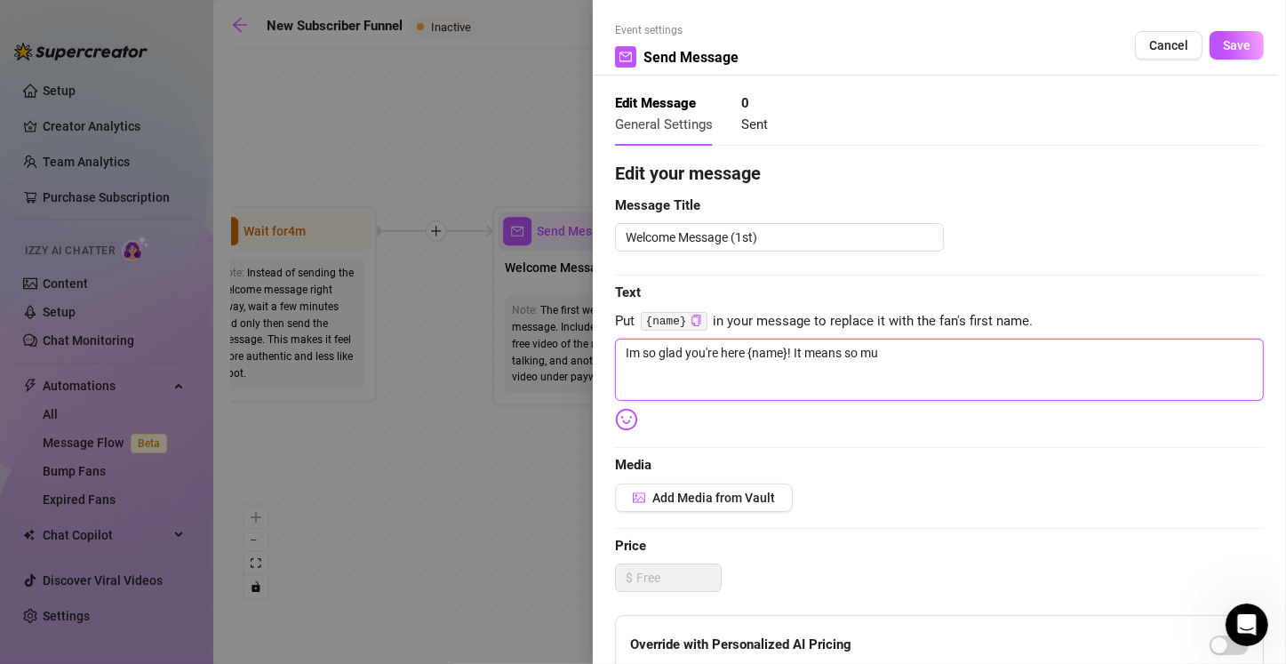
type textarea "Im so glad you're here {name}! It means so muc"
type textarea "Im so glad you're here {name}! It means so much"
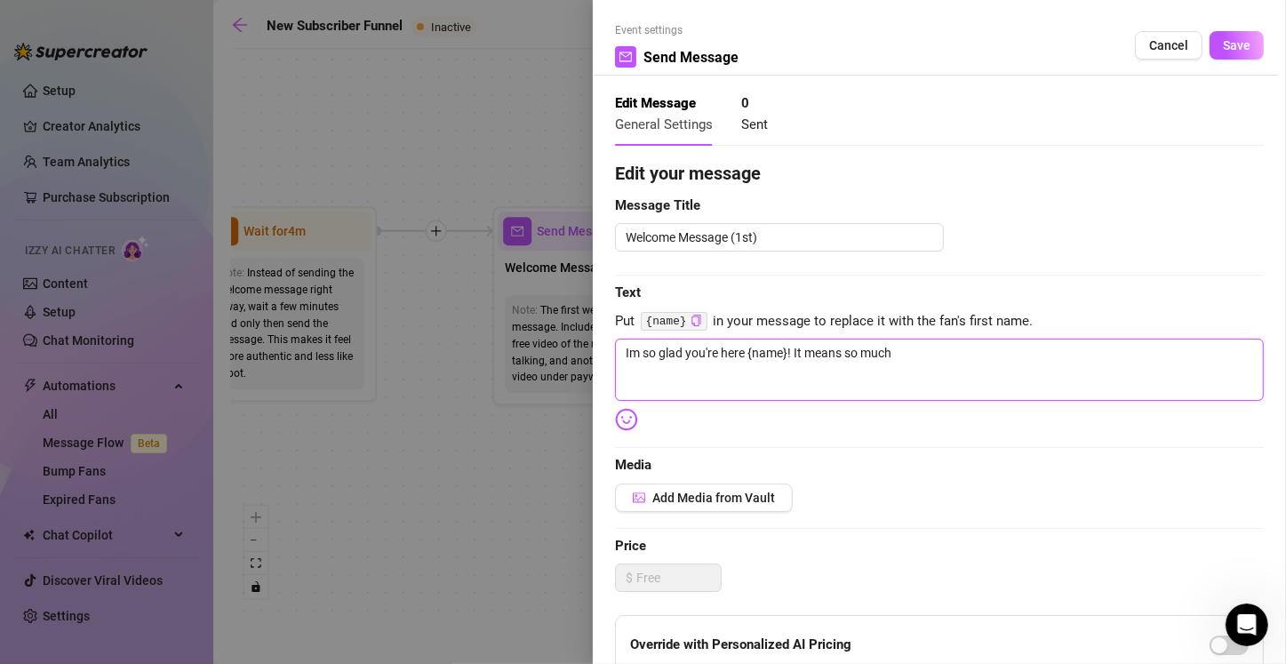
type textarea "Im so glad you're here {name}! It means so much t"
type textarea "Im so glad you're here {name}! It means so much to"
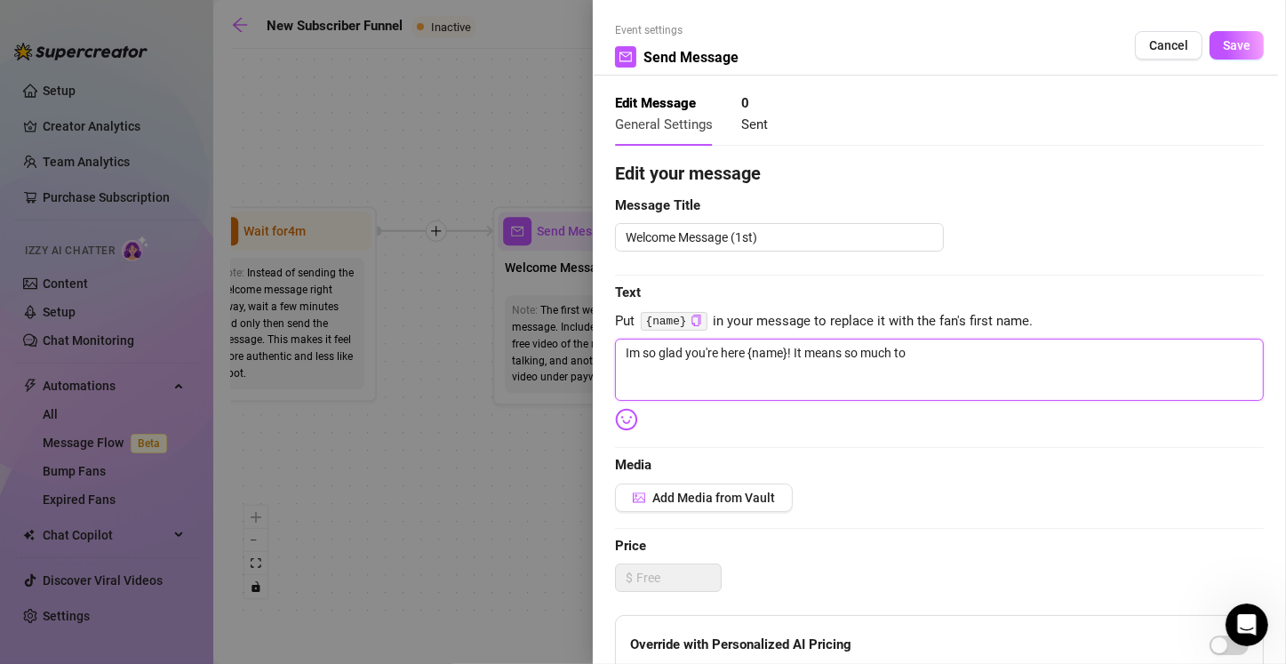
type textarea "Im so glad you're here {name}! It means so much to"
type textarea "Im so glad you're here {name}! It means so much to m"
type textarea "Im so glad you're here {name}! It means so much to me"
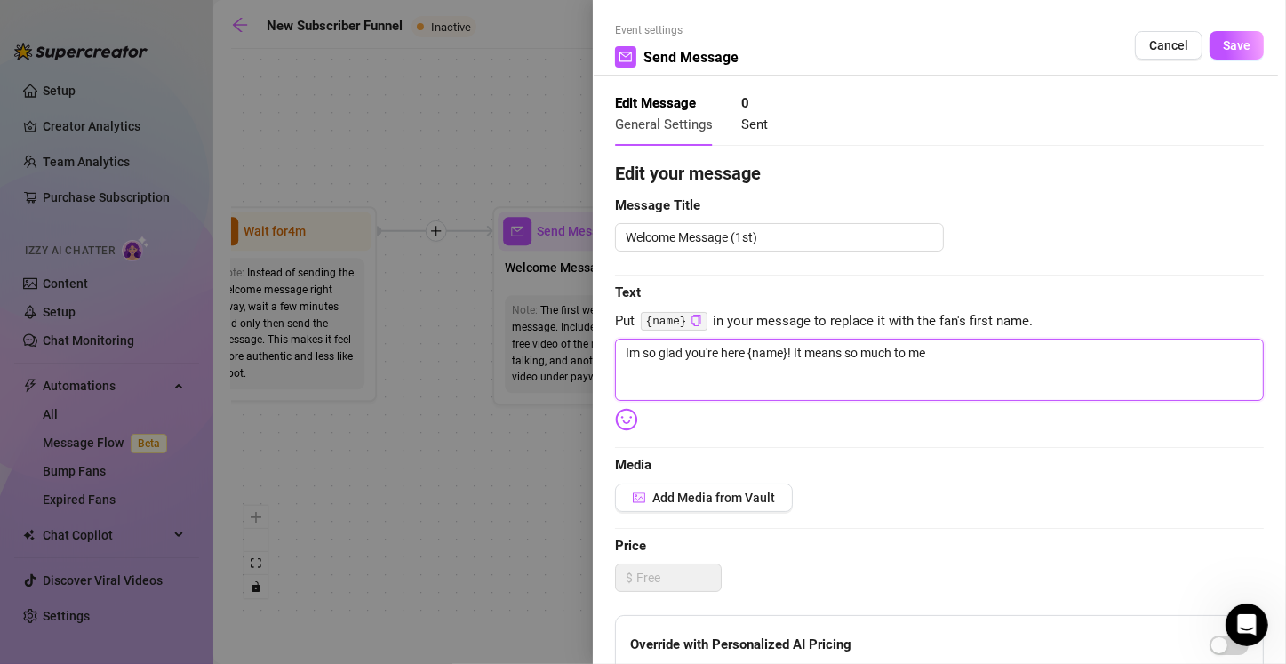
type textarea "Im so glad you're here {name}! It means so much to me"
type textarea "Im so glad you're here {name}! It means so much to me t"
type textarea "Im so glad you're here {name}! It means so much to me th"
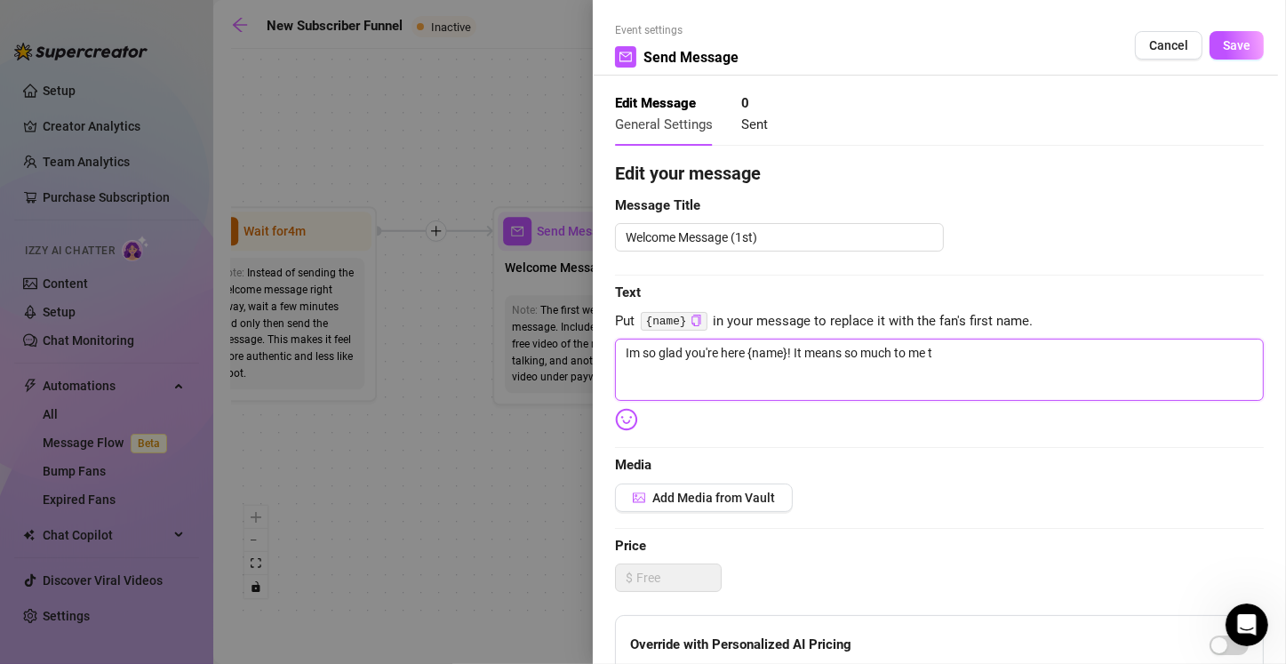
type textarea "Im so glad you're here {name}! It means so much to me th"
type textarea "Im so glad you're here {name}! It means so much to me tha"
type textarea "Im so glad you're here {name}! It means so much to me that"
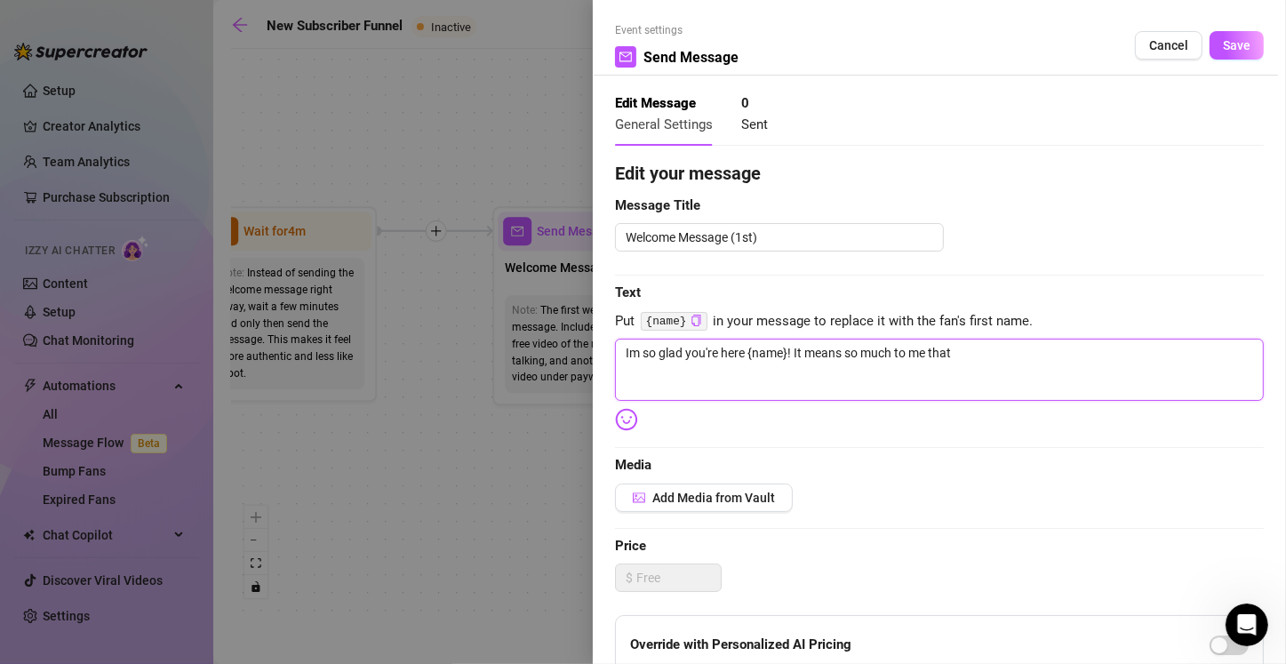
type textarea "Im so glad you're here {name}! It means so much to me that y"
type textarea "Im so glad you're here {name}! It means so much to me that yo"
type textarea "Im so glad you're here {name}! It means so much to me that you"
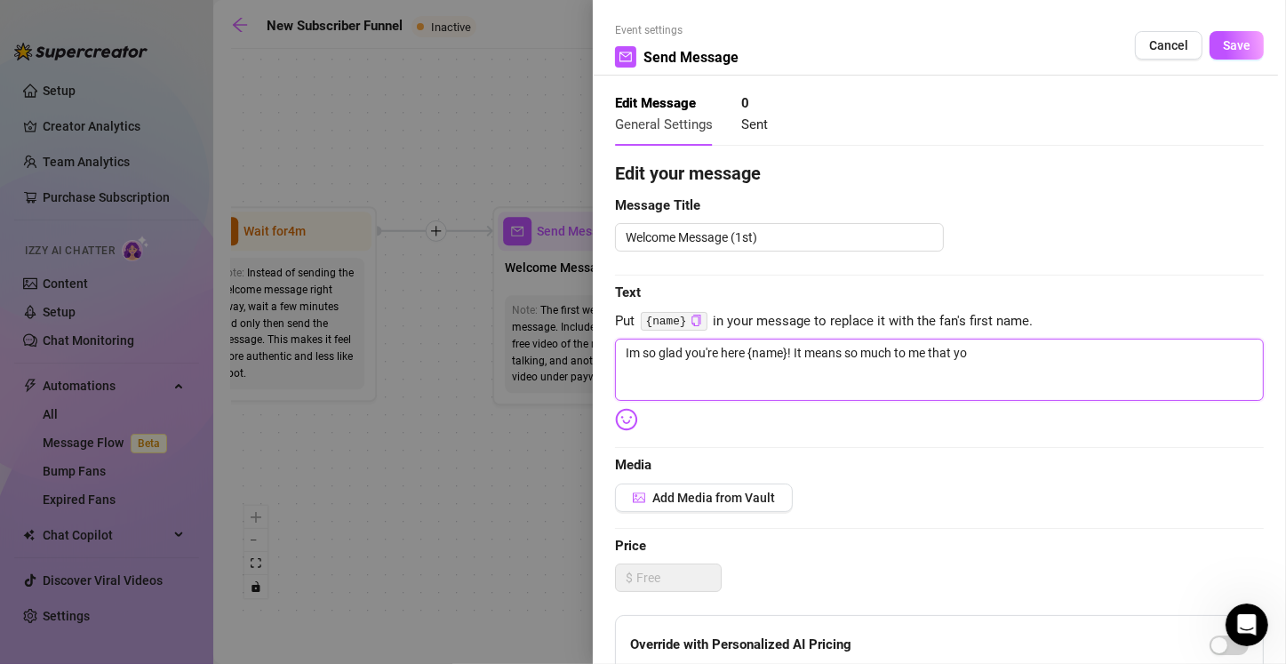
type textarea "Im so glad you're here {name}! It means so much to me that you"
type textarea "Im so glad you're here {name}! It means so much to me that your"
type textarea "Im so glad you're here {name}! It means so much to me that youre"
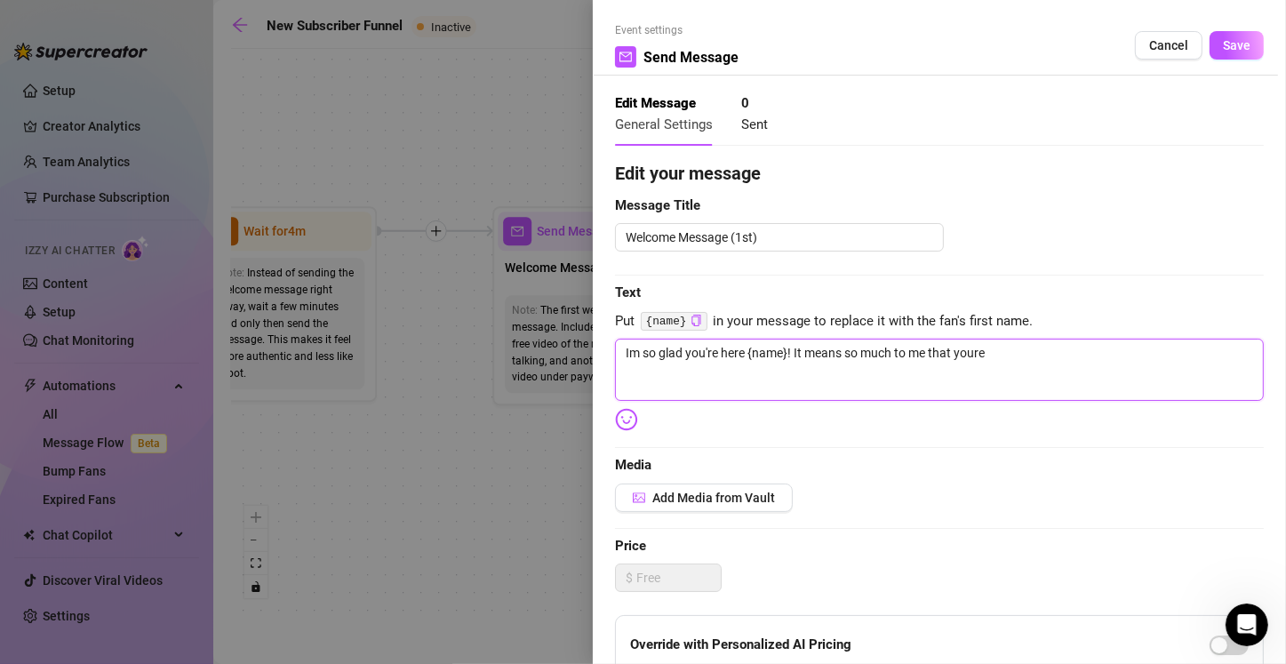
type textarea "Im so glad you're here {name}! It means so much to me that your"
type textarea "Im so glad you're here {name}! It means so much to me that you"
type textarea "Im so glad you're here {name}! It means so much to me that you'"
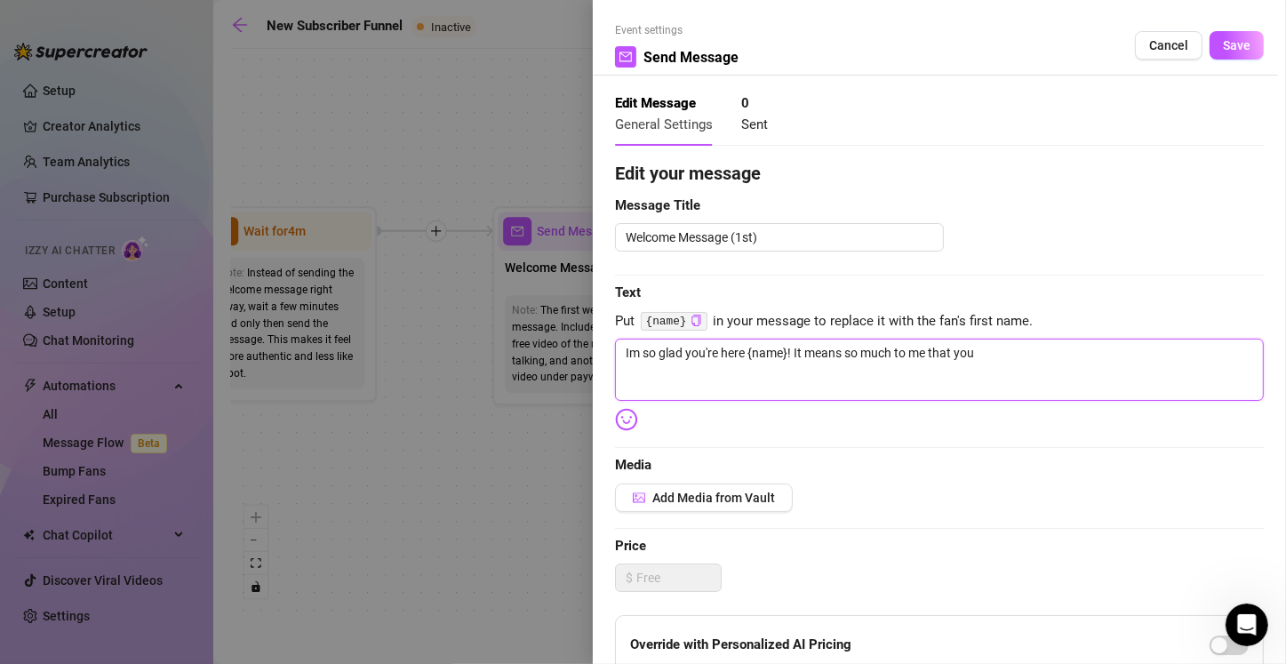
type textarea "Im so glad you're here {name}! It means so much to me that you'"
type textarea "Im so glad you're here {name}! It means so much to me that you'r"
type textarea "Im so glad you're here {name}! It means so much to me that you're"
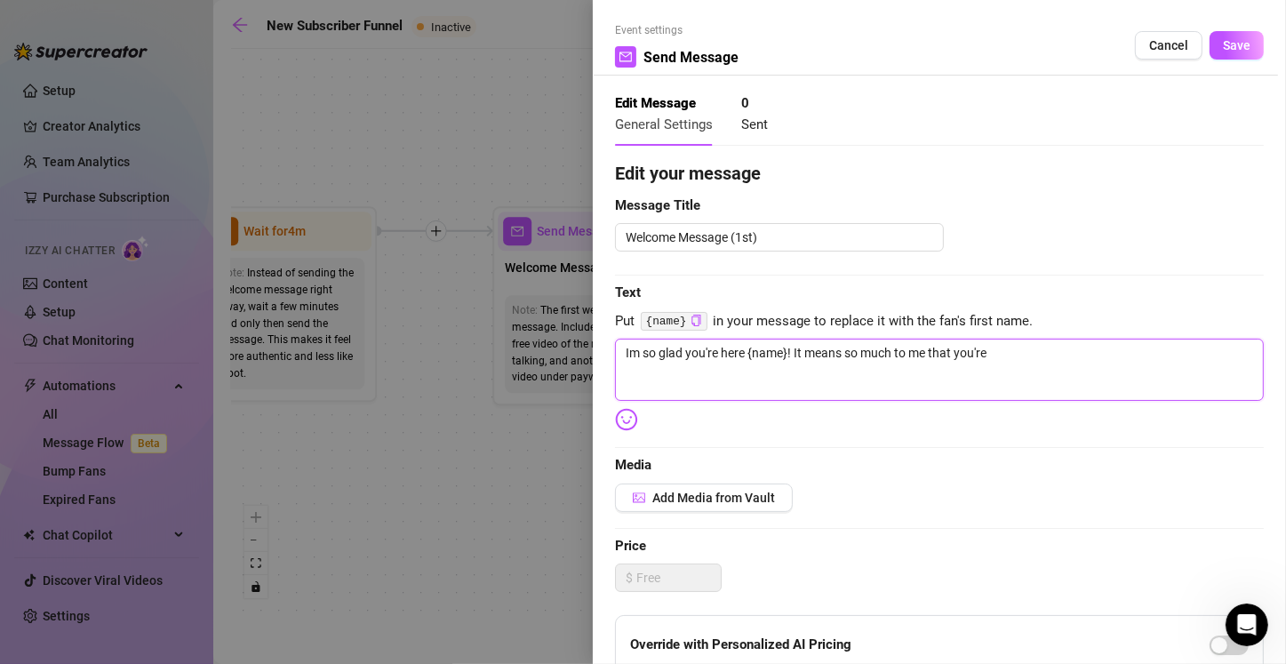
type textarea "Im so glad you're here {name}! It means so much to me that you're"
type textarea "Im so glad you're here {name}! It means so much to me that you're h"
type textarea "Im so glad you're here {name}! It means so much to me that you're he"
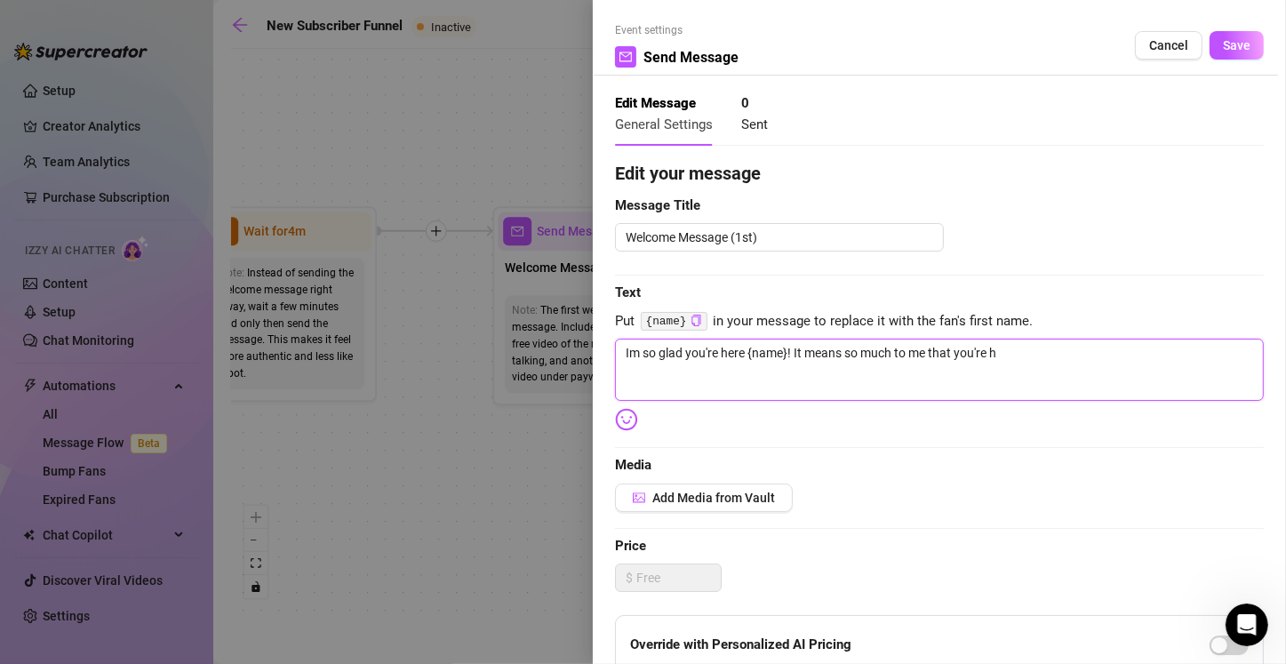
type textarea "Im so glad you're here {name}! It means so much to me that you're he"
type textarea "Im so glad you're here {name}! It means so much to me that you're her"
type textarea "Im so glad you're here {name}! It means so much to me that you're here"
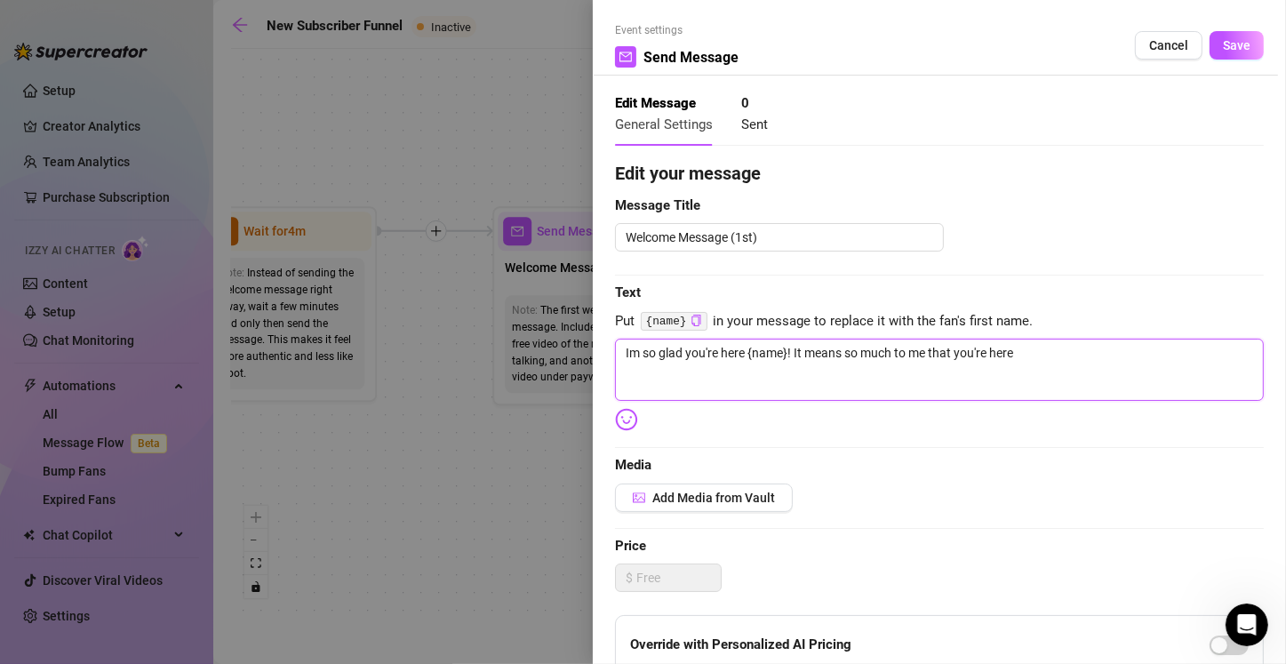
drag, startPoint x: 792, startPoint y: 355, endPoint x: 549, endPoint y: 373, distance: 244.1
click at [549, 373] on div "Event settings Send Message Cancel Save Edit Message General Settings 0 Sent Ed…" at bounding box center [643, 332] width 1286 height 664
type textarea "It means so much to me that you're here"
type textarea "h It means so much to me that you're here"
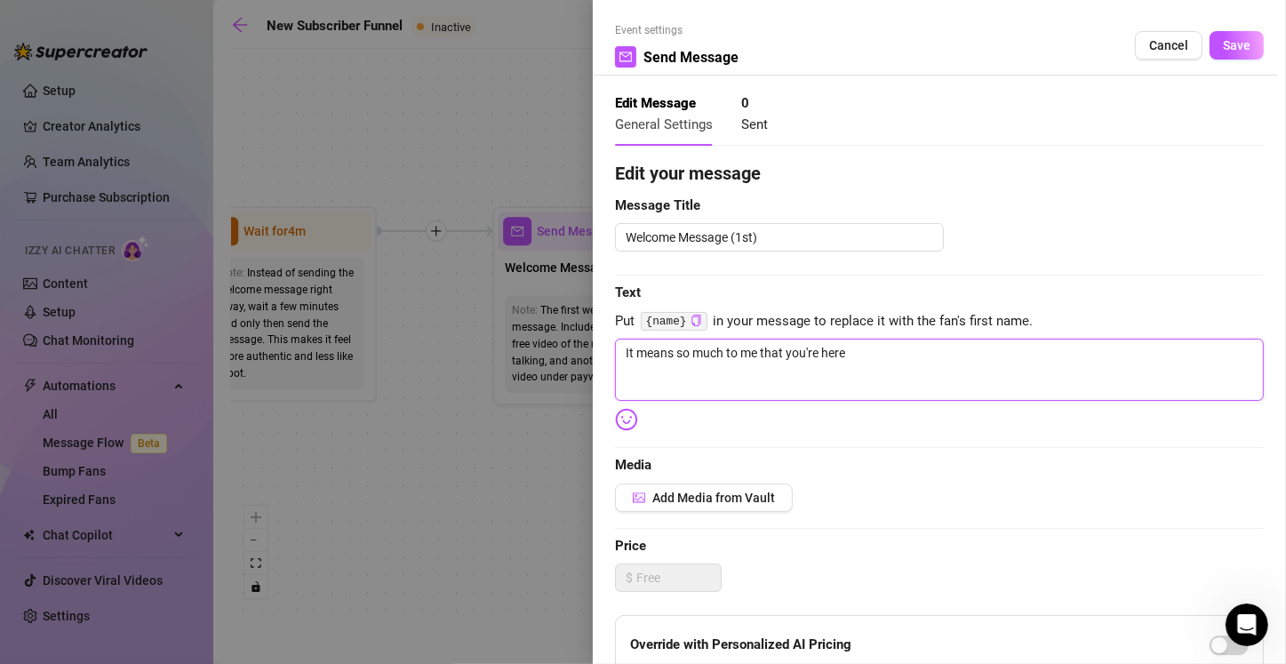
type textarea "h It means so much to me that you're here"
type textarea "hi It means so much to me that you're here"
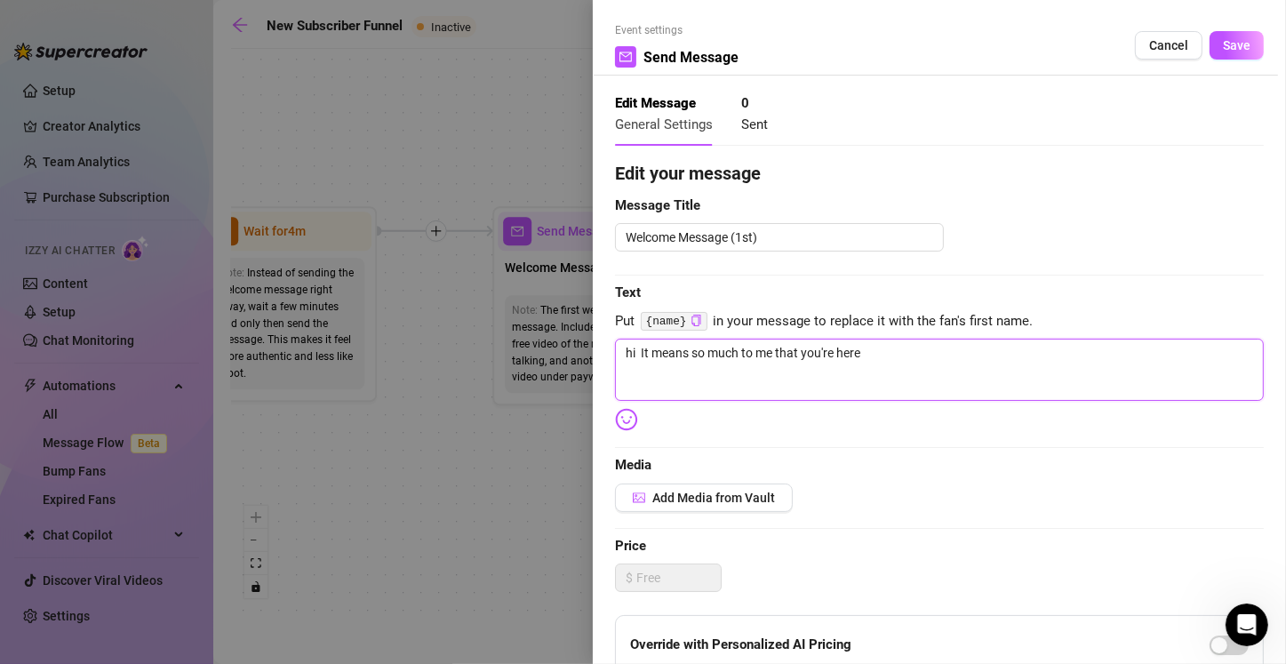
type textarea "hi { It means so much to me that you're here"
type textarea "hi {n It means so much to me that you're here"
type textarea "hi {na It means so much to me that you're here"
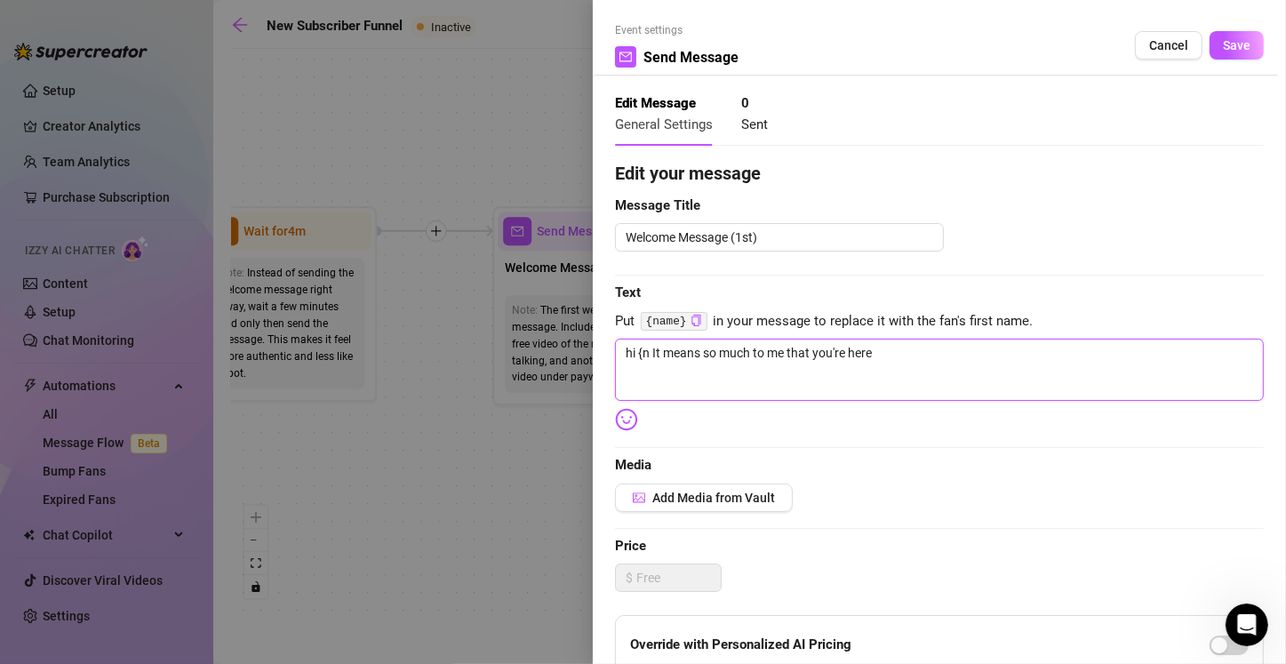
type textarea "hi {na It means so much to me that you're here"
type textarea "hi {nam It means so much to me that you're here"
type textarea "hi {name It means so much to me that you're here"
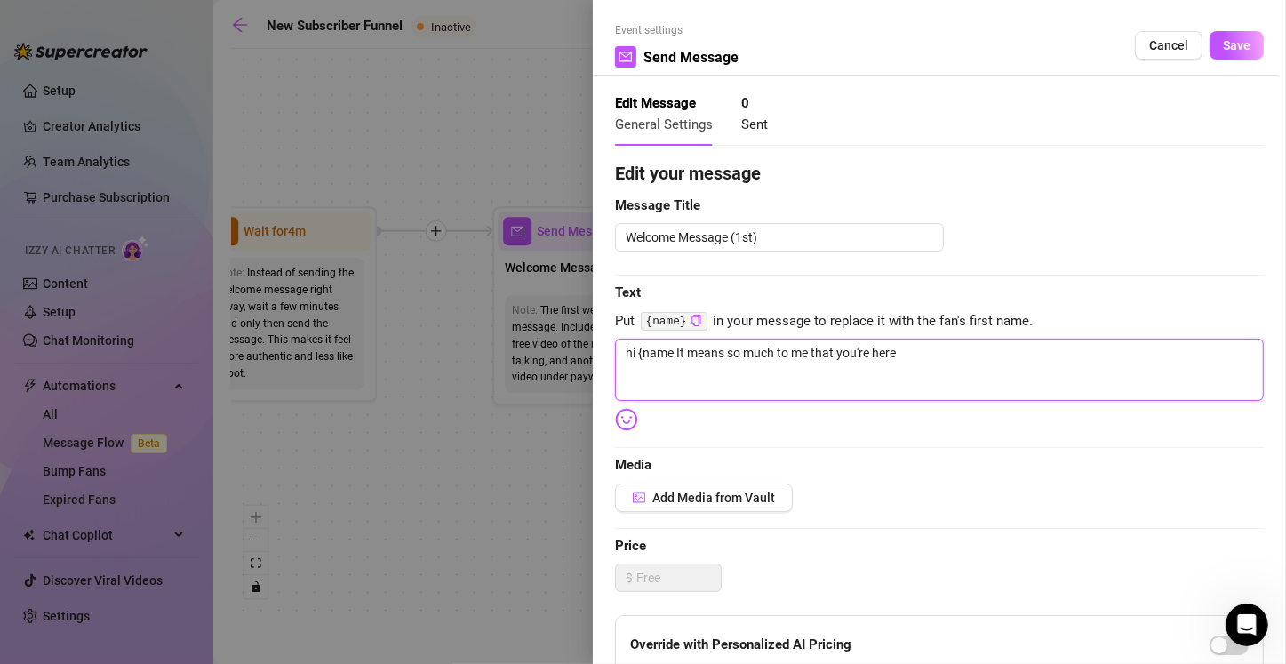
type textarea "hi {name} It means so much to me that you're here"
type textarea "hi {name}! It means so much to me that you're here"
type textarea "hi {name}! t means so much to me that you're here"
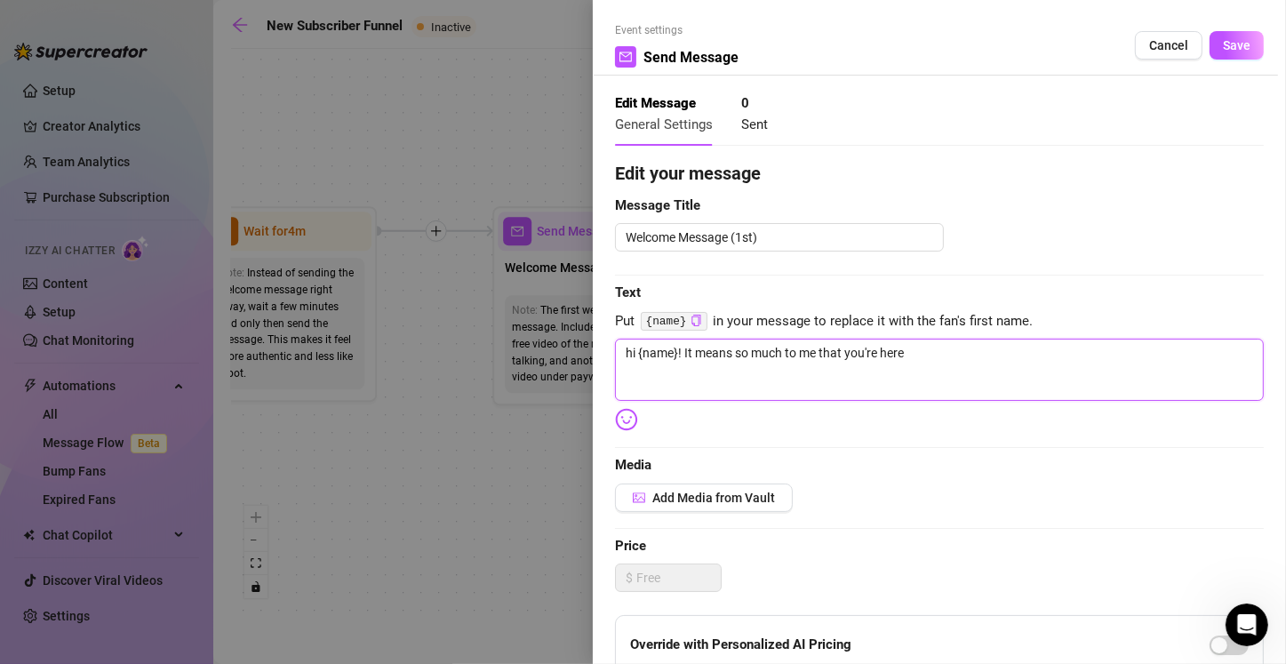
type textarea "hi {name}! t means so much to me that you're here"
type textarea "hi {name}! it means so much to me that you're here"
click at [637, 354] on textarea "hi {name}! it means so much to me that you're here" at bounding box center [939, 369] width 649 height 62
type textarea "hi {name}! it means so much to me that you're here!"
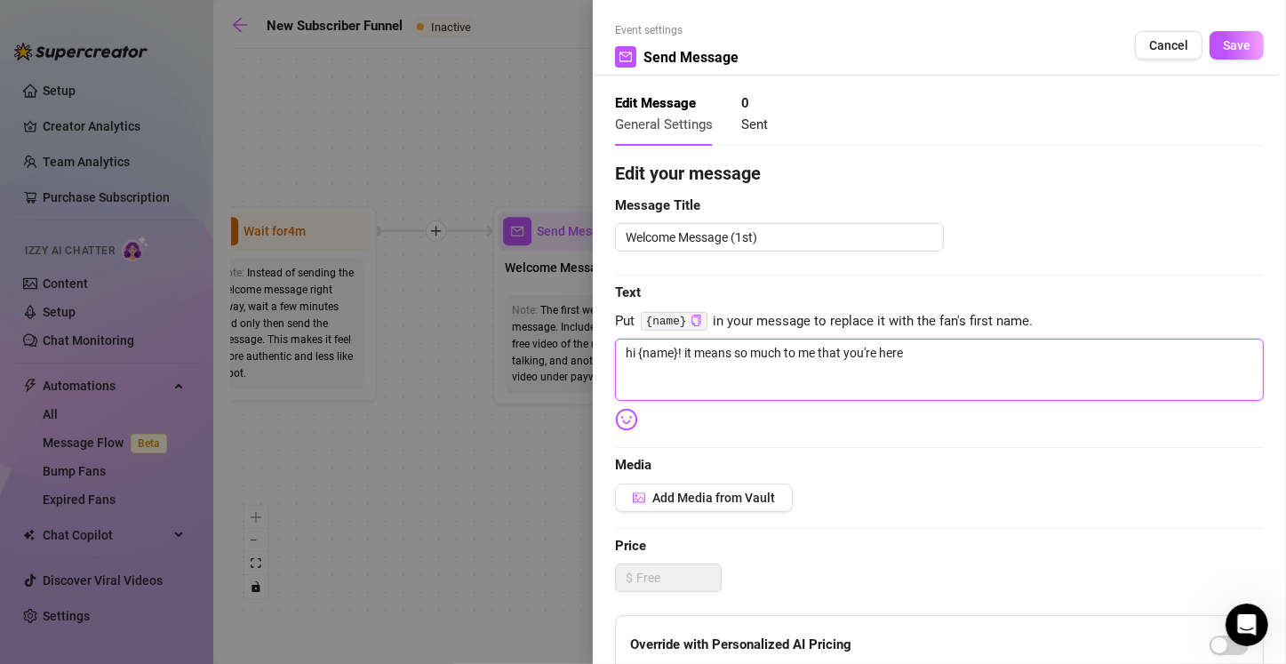
type textarea "hi {name}! it means so much to me that you're here!"
type textarea "hi {name}! it means so much to me that you're here! T"
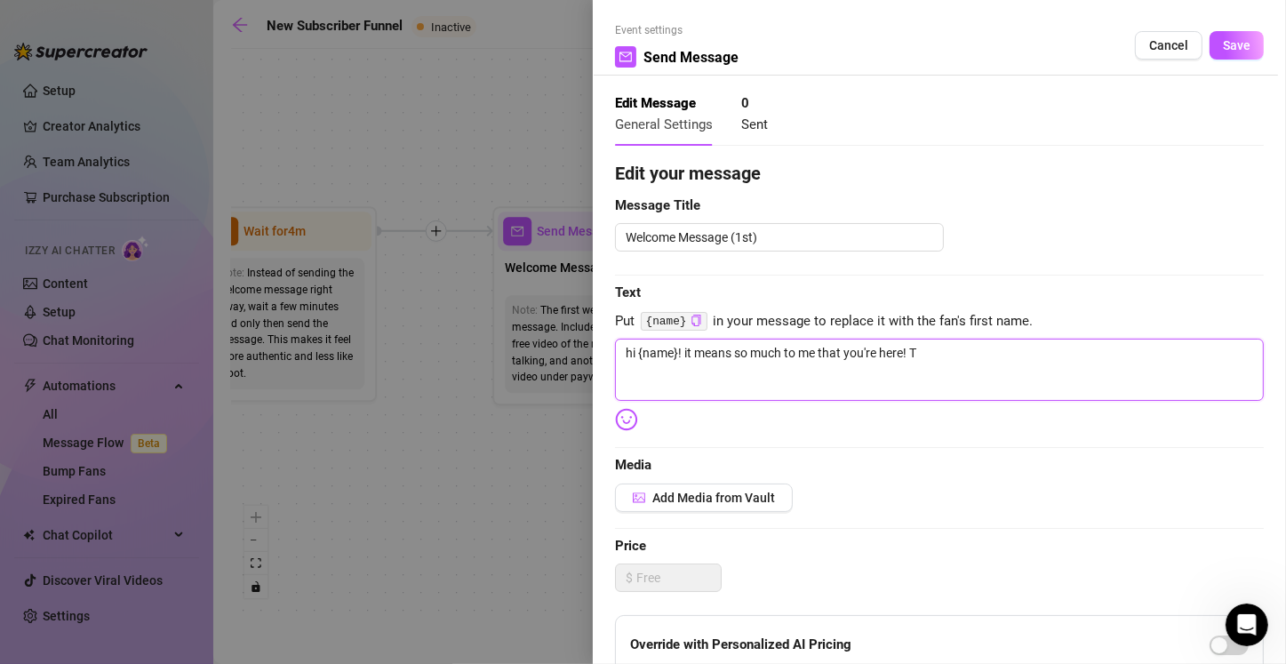
type textarea "hi {name}! it means so much to me that you're here! Th"
type textarea "hi {name}! it means so much to me that you're here! Thi"
type textarea "hi {name}! it means so much to me that you're here! This"
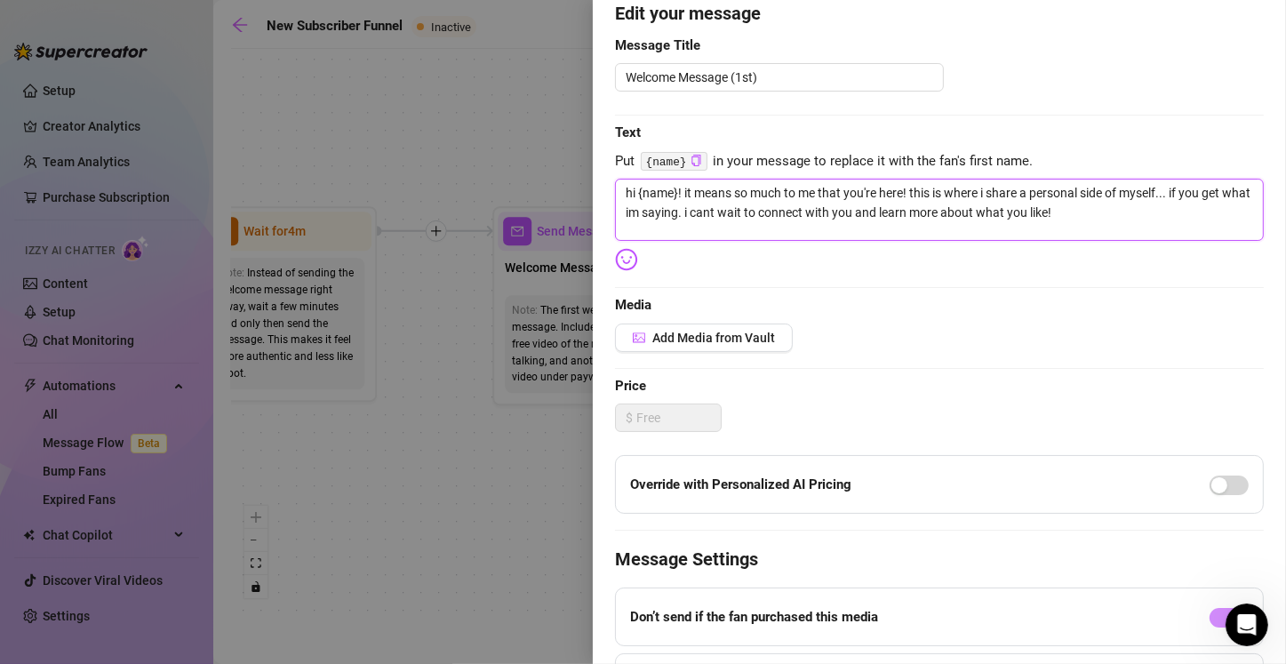
scroll to position [178, 0]
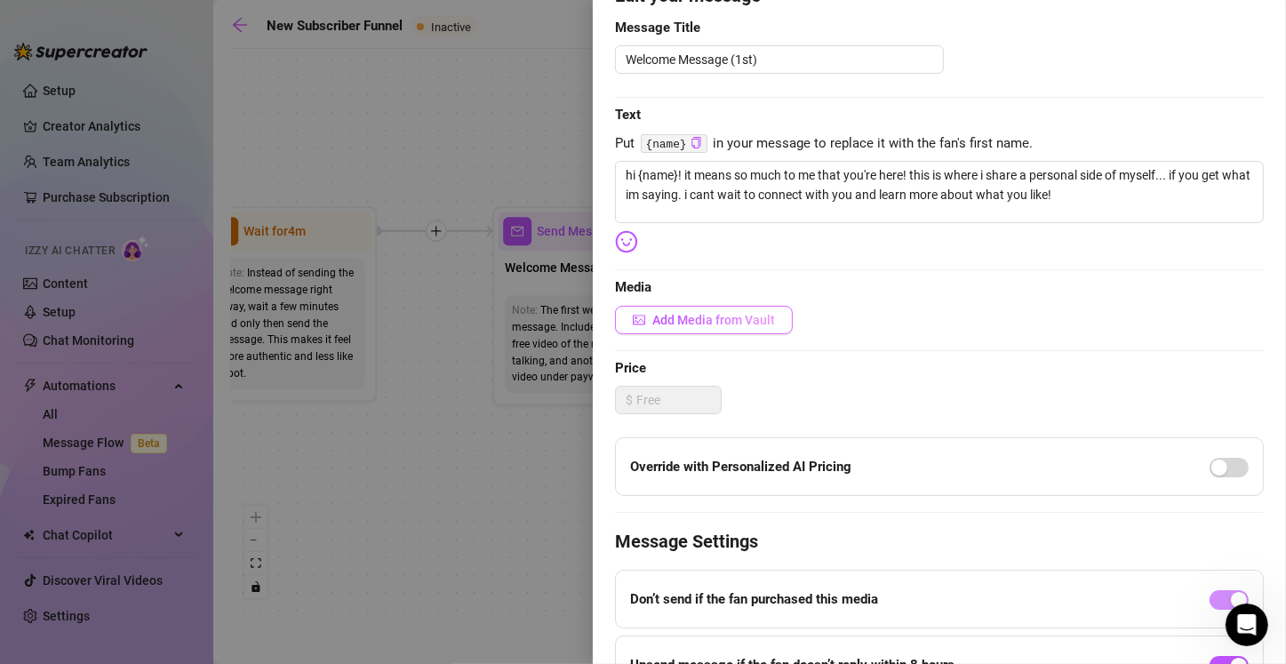
click at [637, 324] on span "Add Media from Vault" at bounding box center [713, 320] width 123 height 14
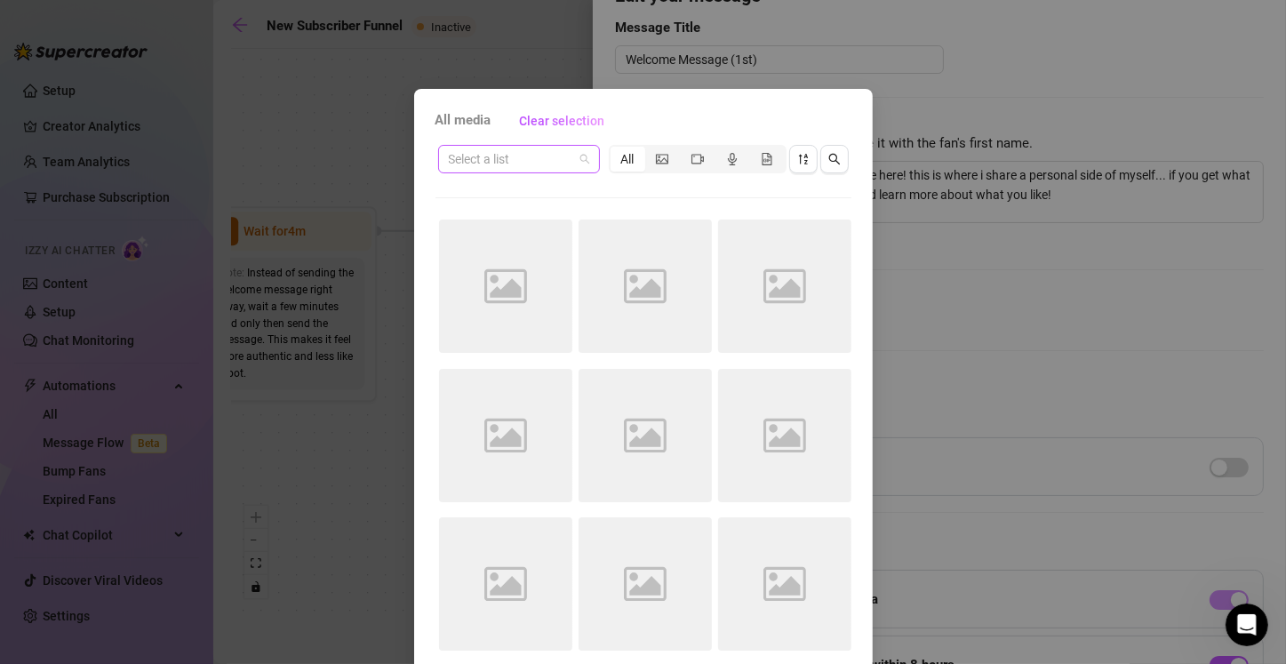
click at [579, 155] on span at bounding box center [519, 159] width 140 height 27
click at [507, 283] on div "Messages" at bounding box center [510, 280] width 133 height 20
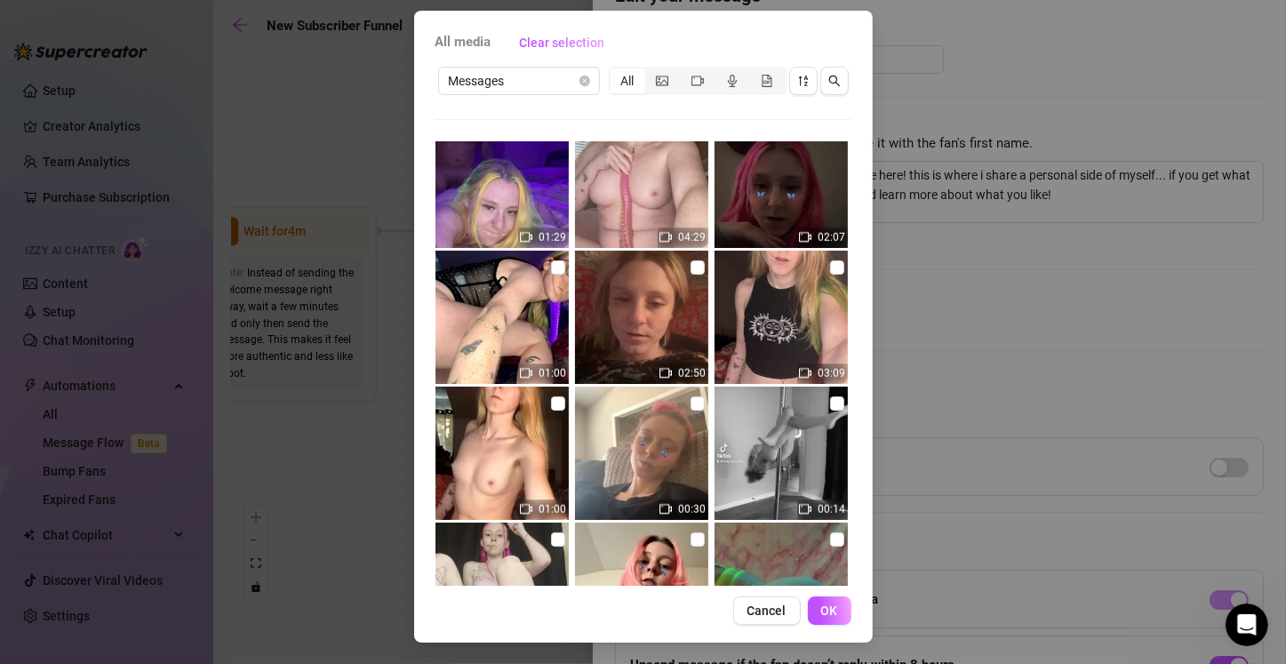
scroll to position [1786, 0]
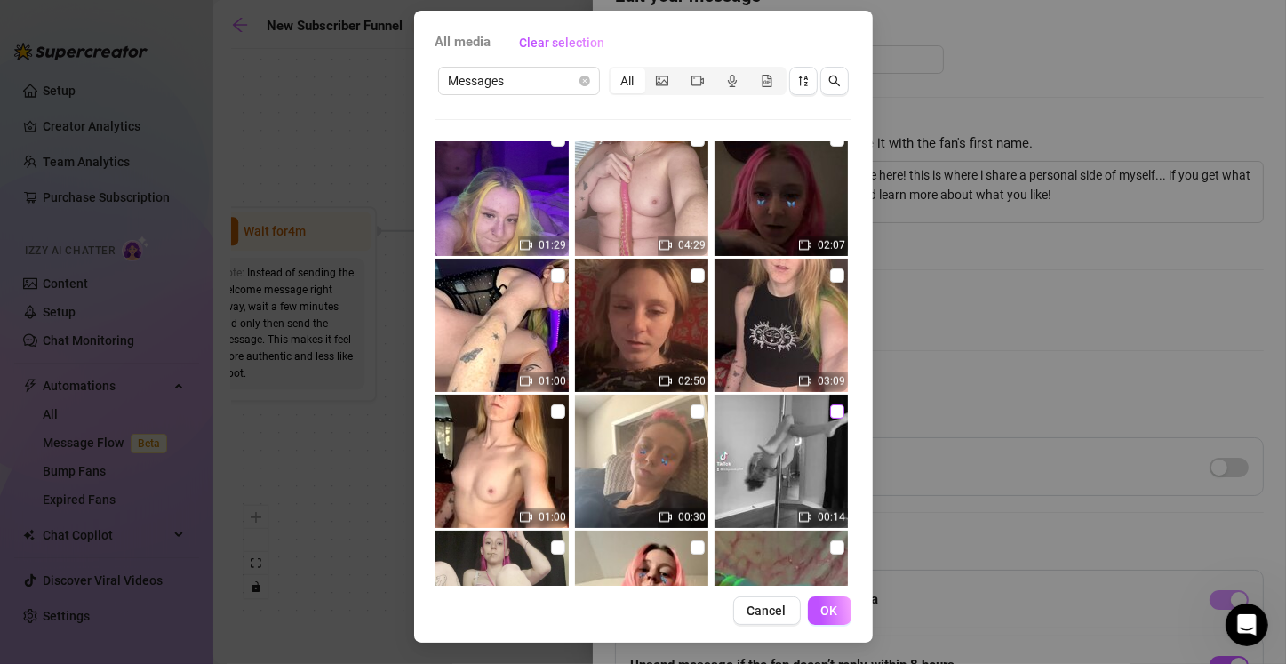
click at [637, 413] on input "checkbox" at bounding box center [837, 411] width 14 height 14
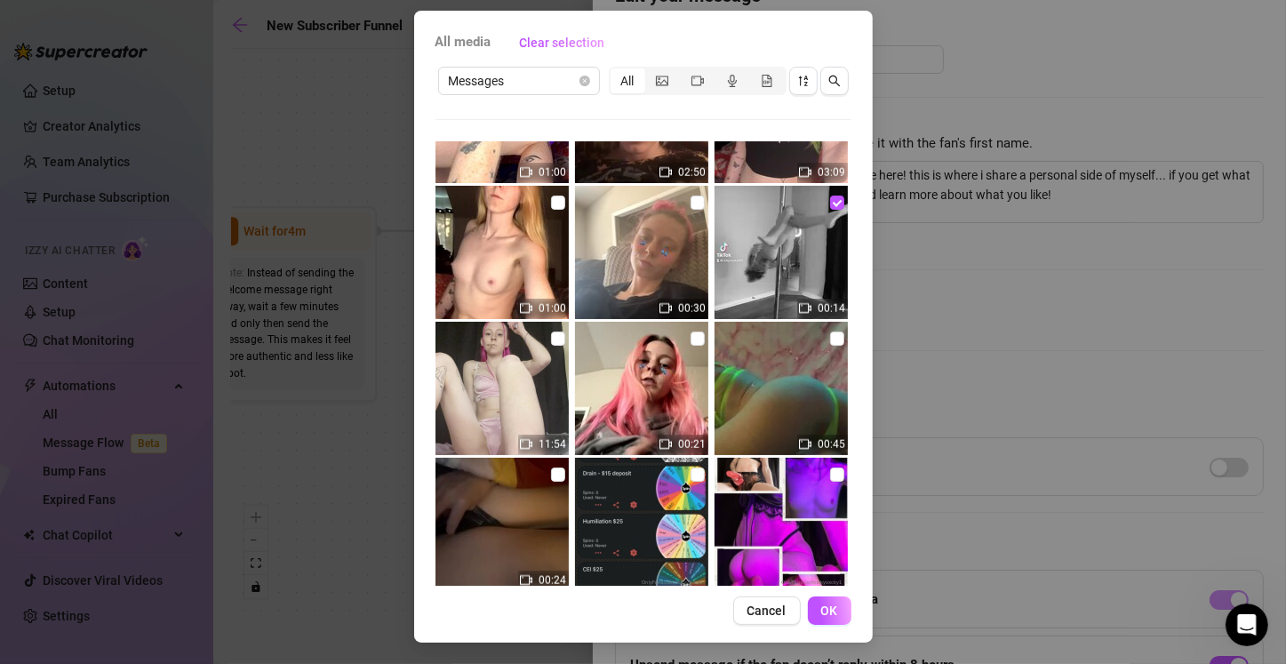
scroll to position [1938, 0]
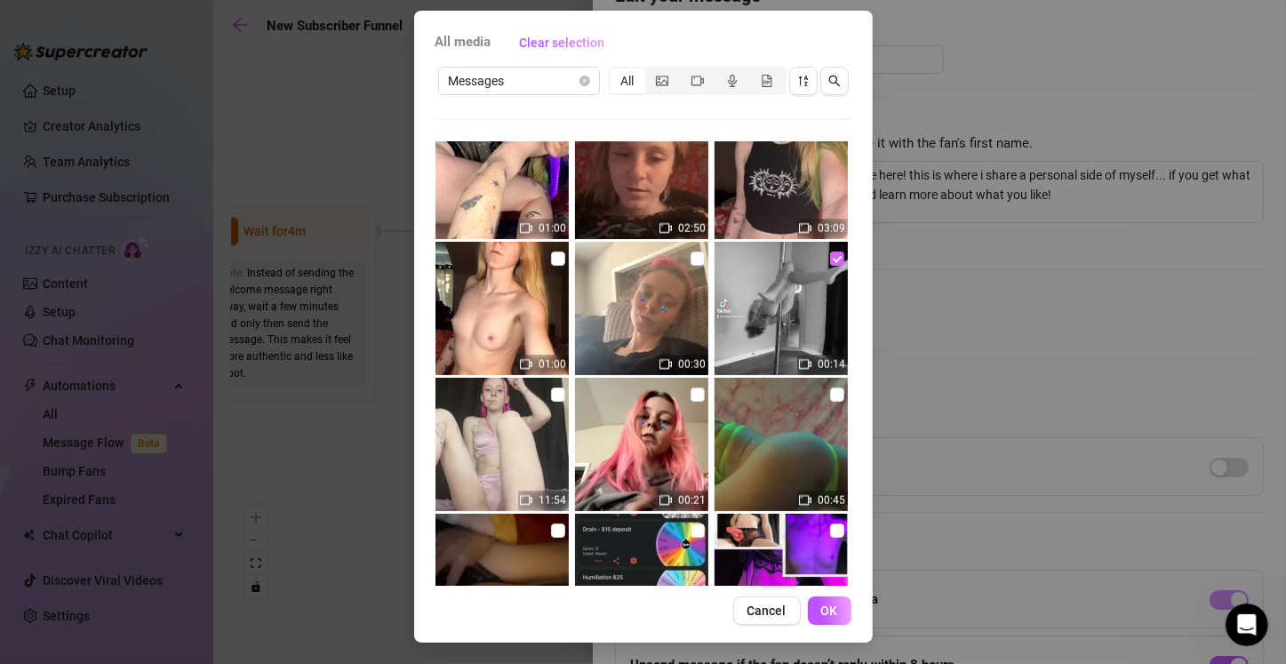
click at [637, 255] on input "checkbox" at bounding box center [837, 258] width 14 height 14
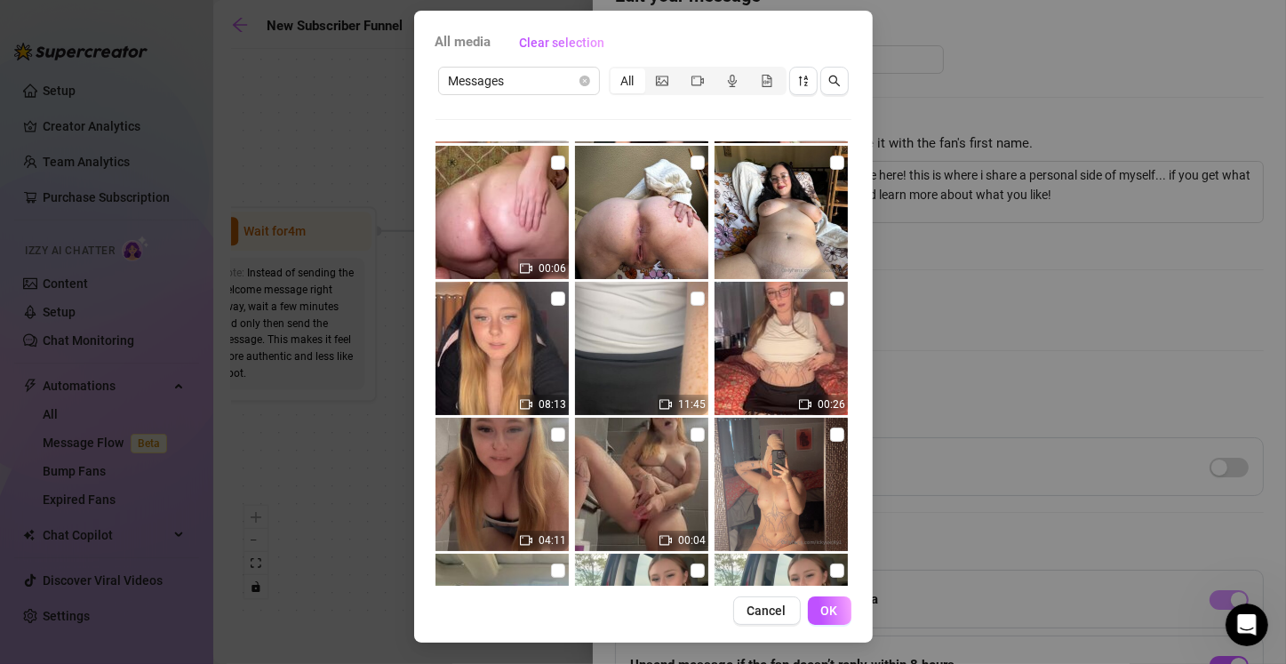
scroll to position [121, 0]
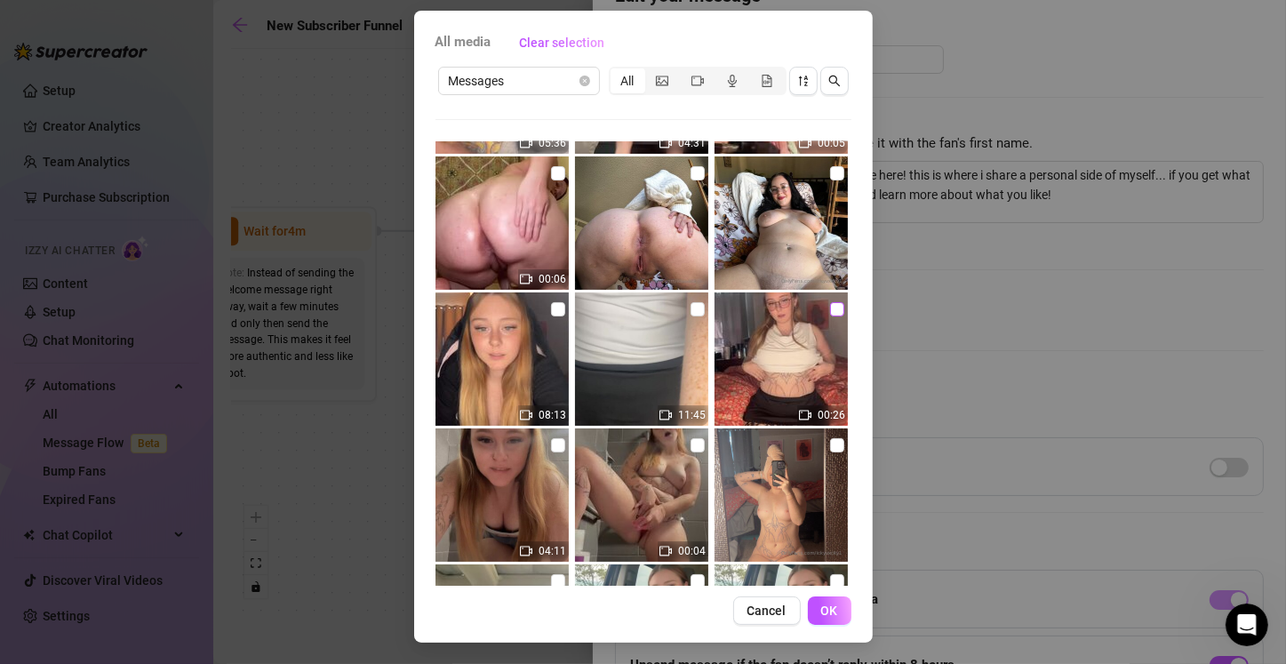
click at [637, 308] on input "checkbox" at bounding box center [837, 309] width 14 height 14
click at [637, 307] on img at bounding box center [641, 358] width 133 height 133
click at [637, 603] on span "OK" at bounding box center [829, 610] width 17 height 14
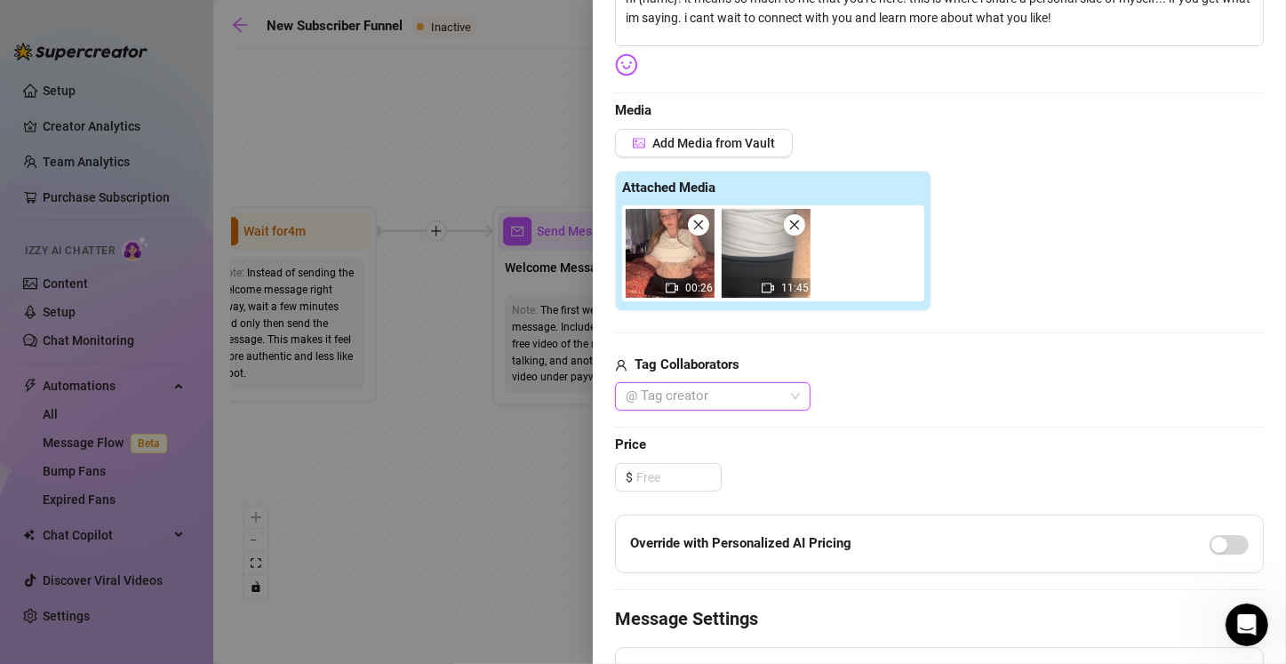
scroll to position [355, 0]
click at [637, 476] on input at bounding box center [678, 476] width 84 height 27
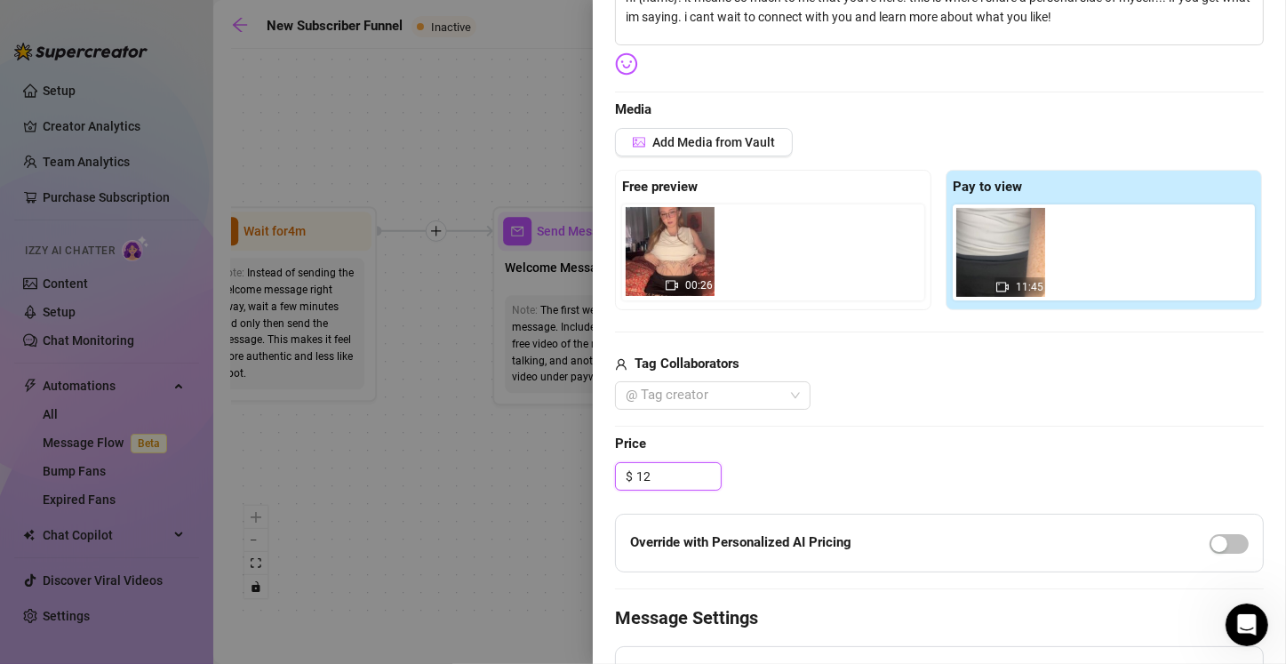
drag, startPoint x: 991, startPoint y: 254, endPoint x: 662, endPoint y: 253, distance: 328.7
click at [637, 253] on div "Free preview Pay to view 00:26 11:45" at bounding box center [939, 240] width 649 height 140
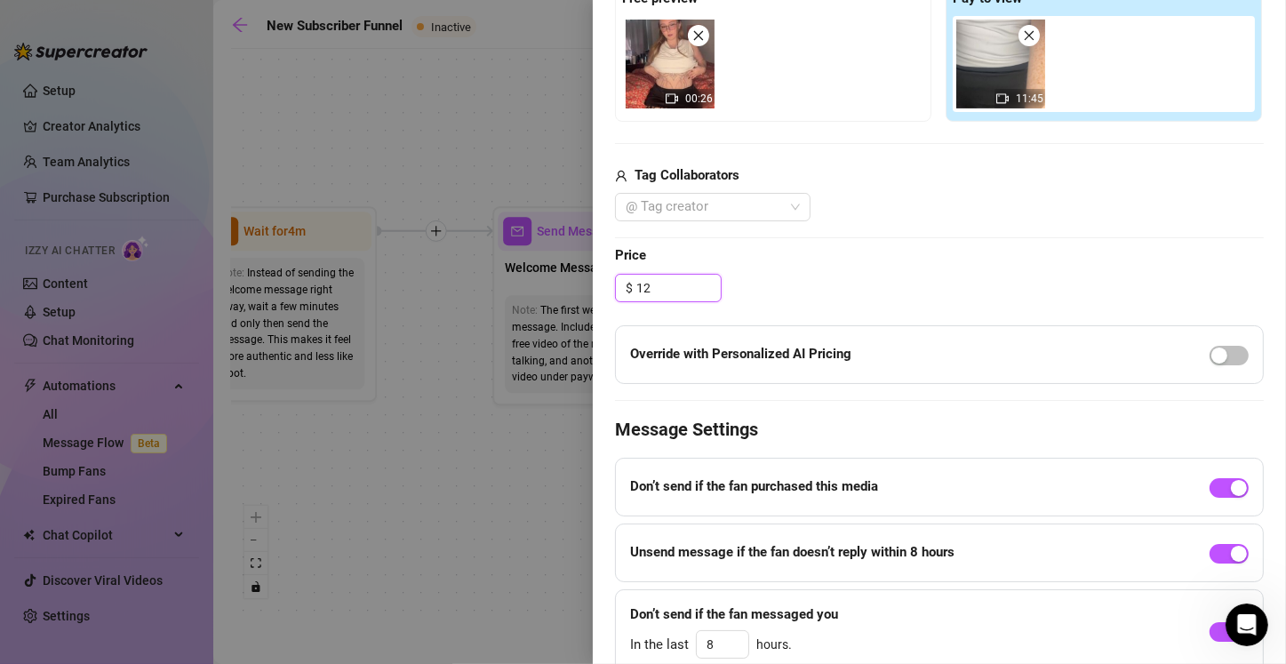
scroll to position [617, 0]
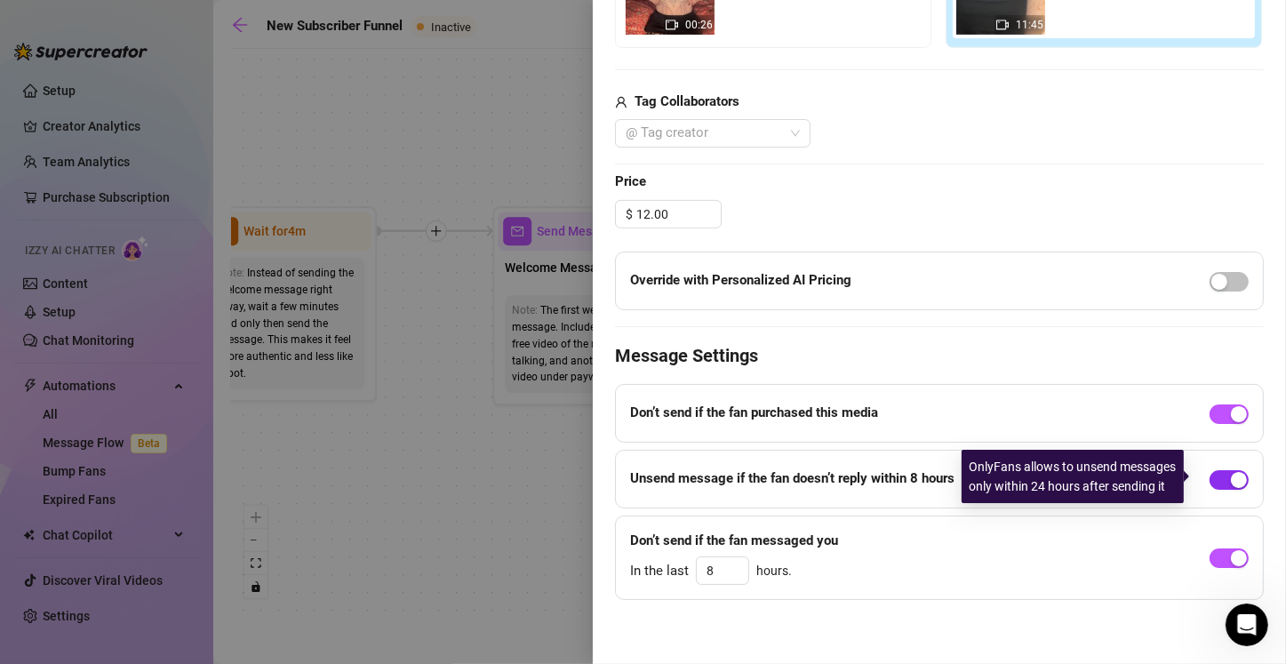
click at [637, 474] on div "button" at bounding box center [1238, 480] width 16 height 16
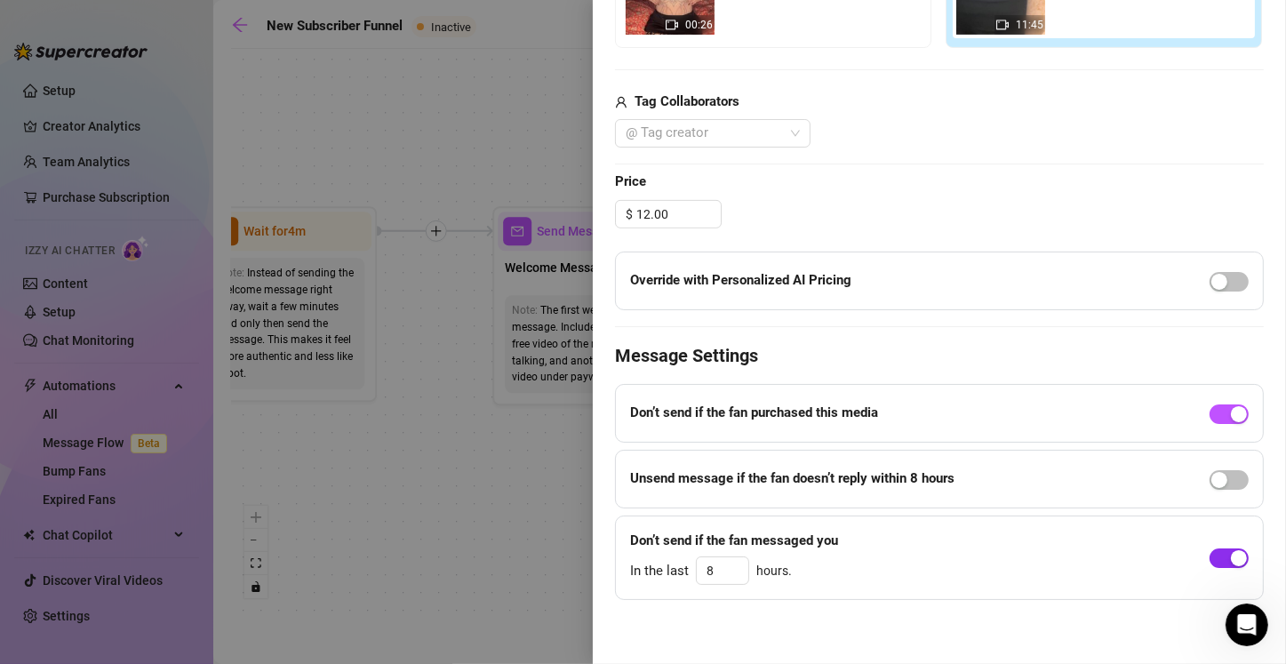
click at [637, 553] on div "button" at bounding box center [1238, 558] width 16 height 16
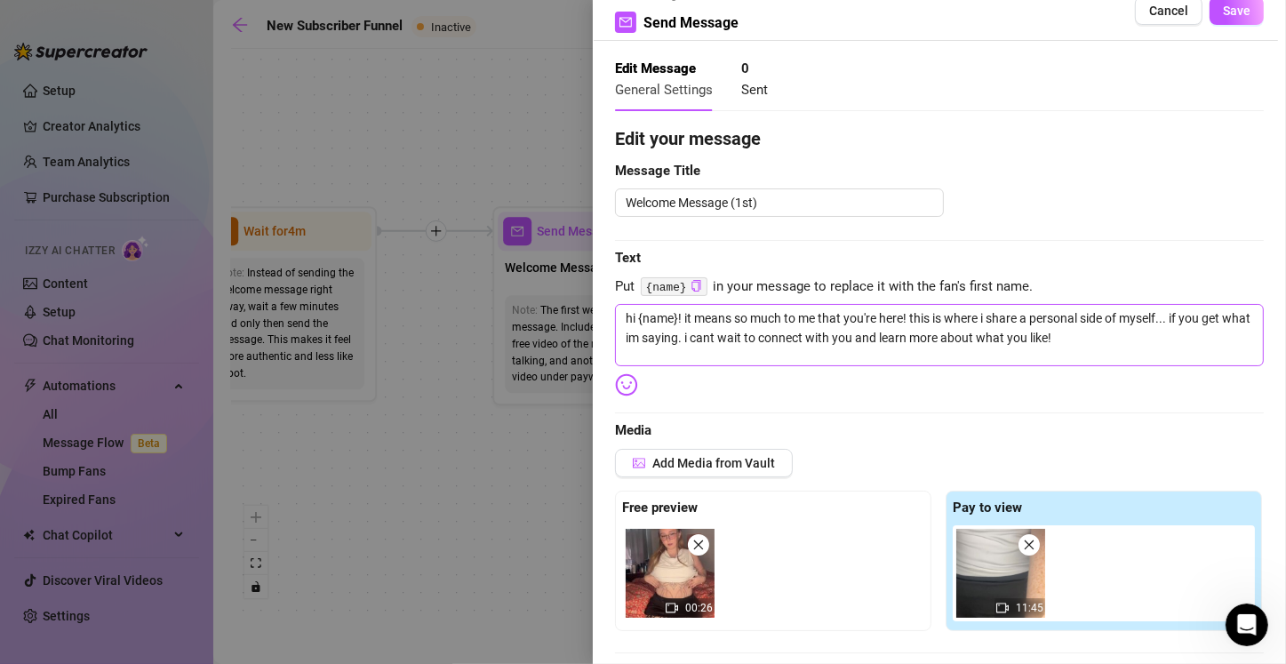
scroll to position [0, 0]
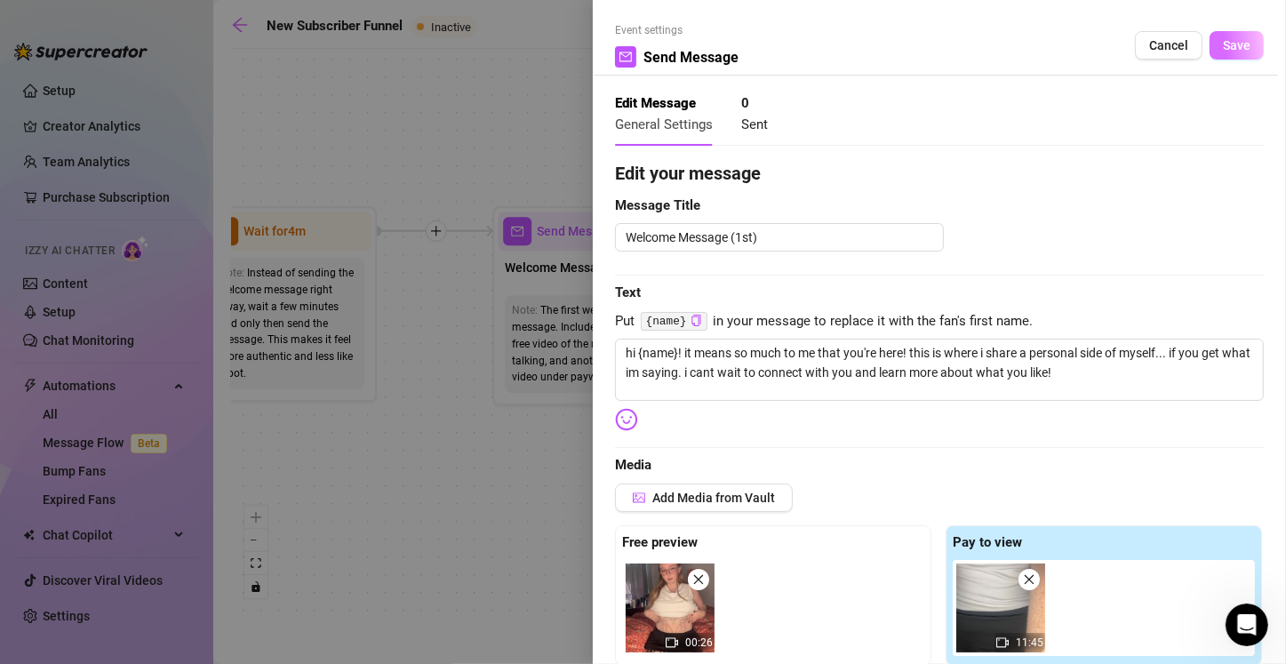
click at [637, 36] on button "Save" at bounding box center [1236, 45] width 54 height 28
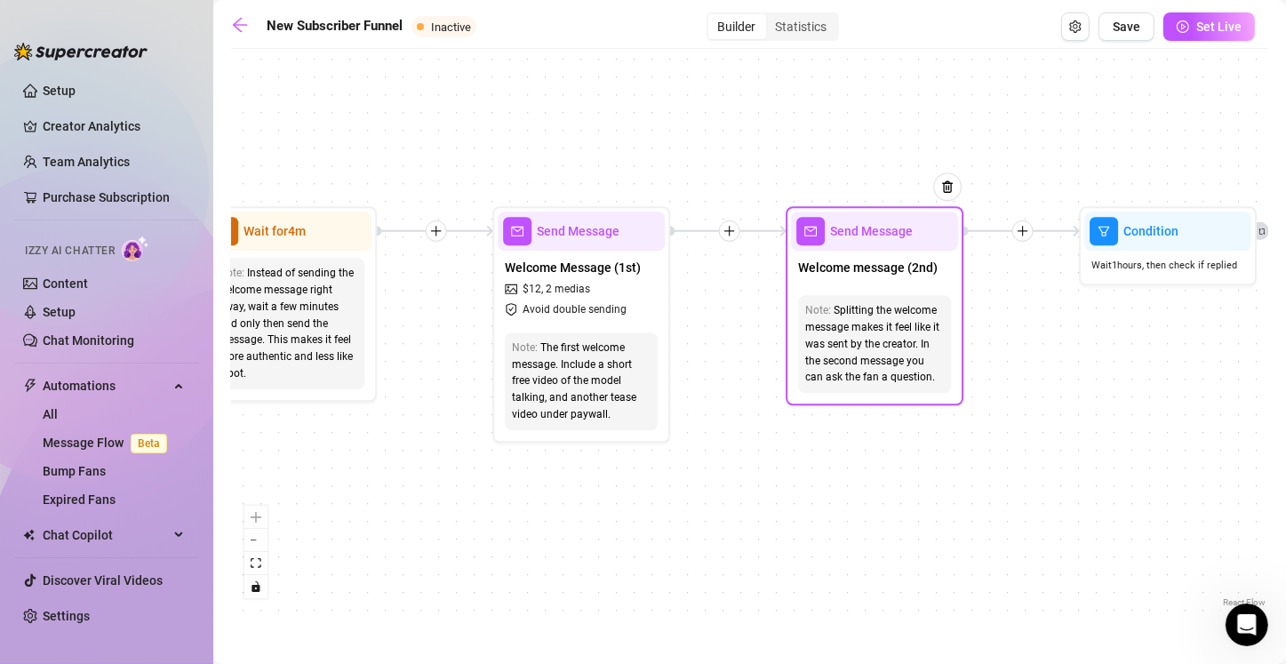
click at [637, 289] on div "Note: Splitting the welcome message makes it feel like it was sent by the creat…" at bounding box center [874, 344] width 167 height 112
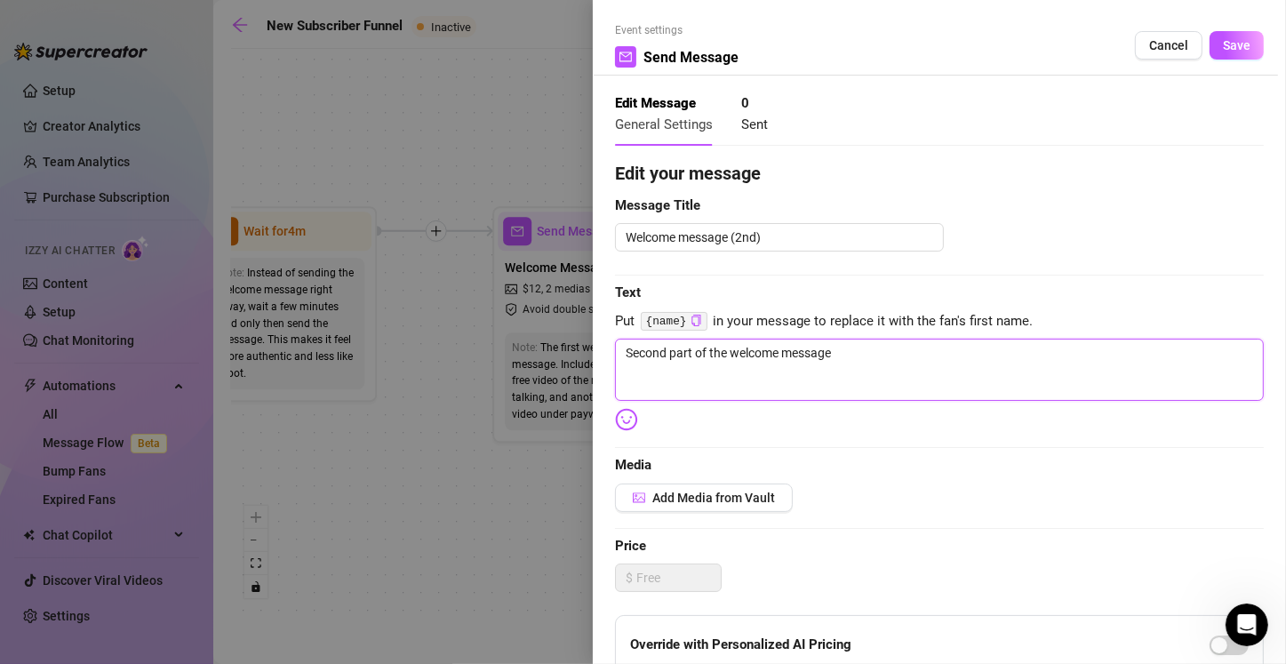
drag, startPoint x: 851, startPoint y: 352, endPoint x: 518, endPoint y: 360, distance: 333.2
click at [518, 360] on div "Event settings Send Message Cancel Save Edit Message General Settings 0 Sent Ed…" at bounding box center [643, 332] width 1286 height 664
click at [637, 498] on span "Add Media from Vault" at bounding box center [713, 497] width 123 height 14
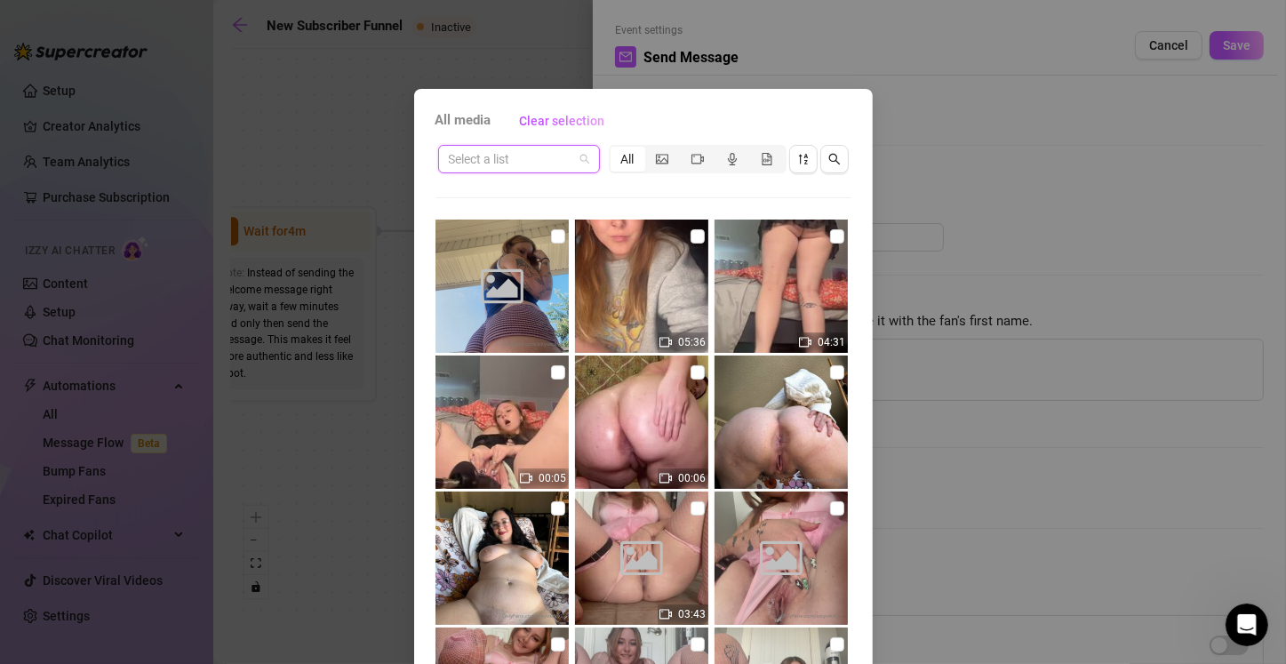
click at [525, 169] on input "search" at bounding box center [511, 159] width 124 height 27
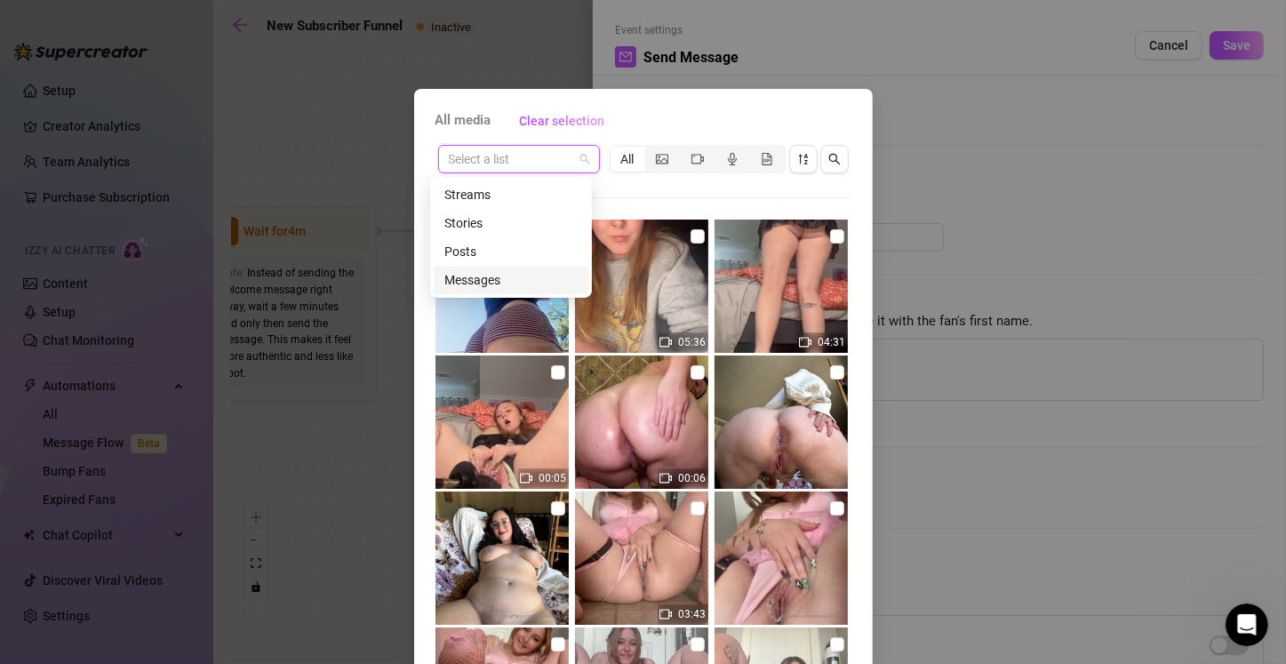
click at [510, 276] on div "Messages" at bounding box center [510, 280] width 133 height 20
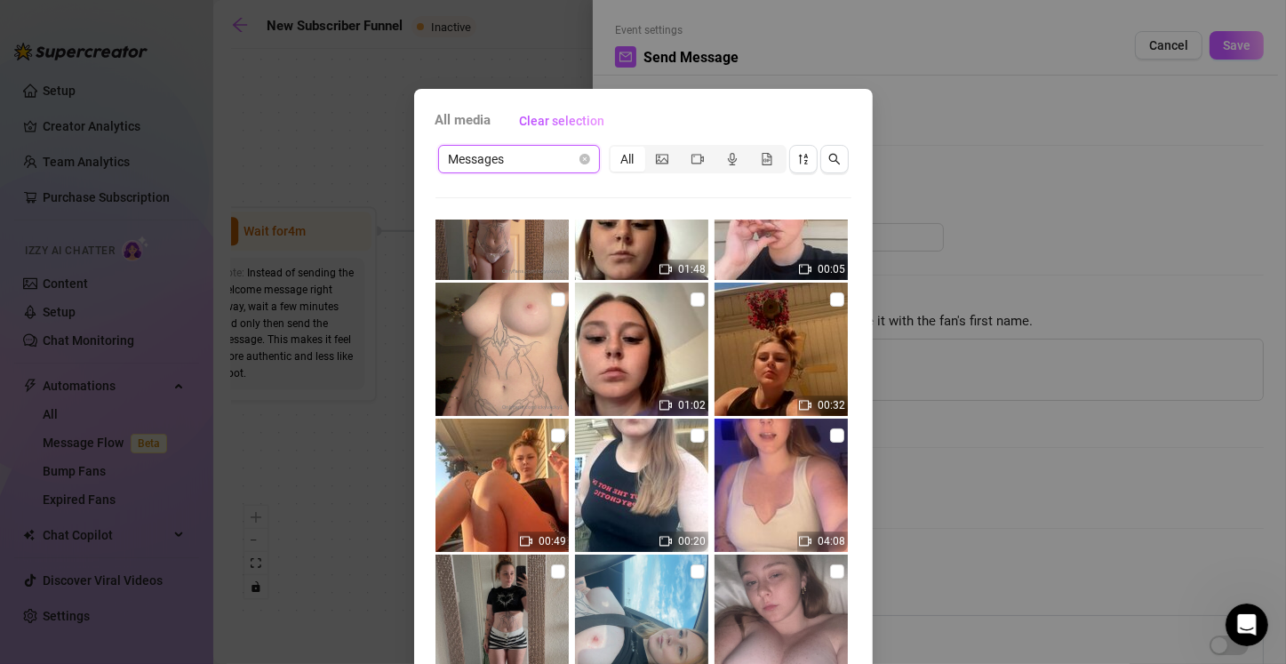
scroll to position [800, 0]
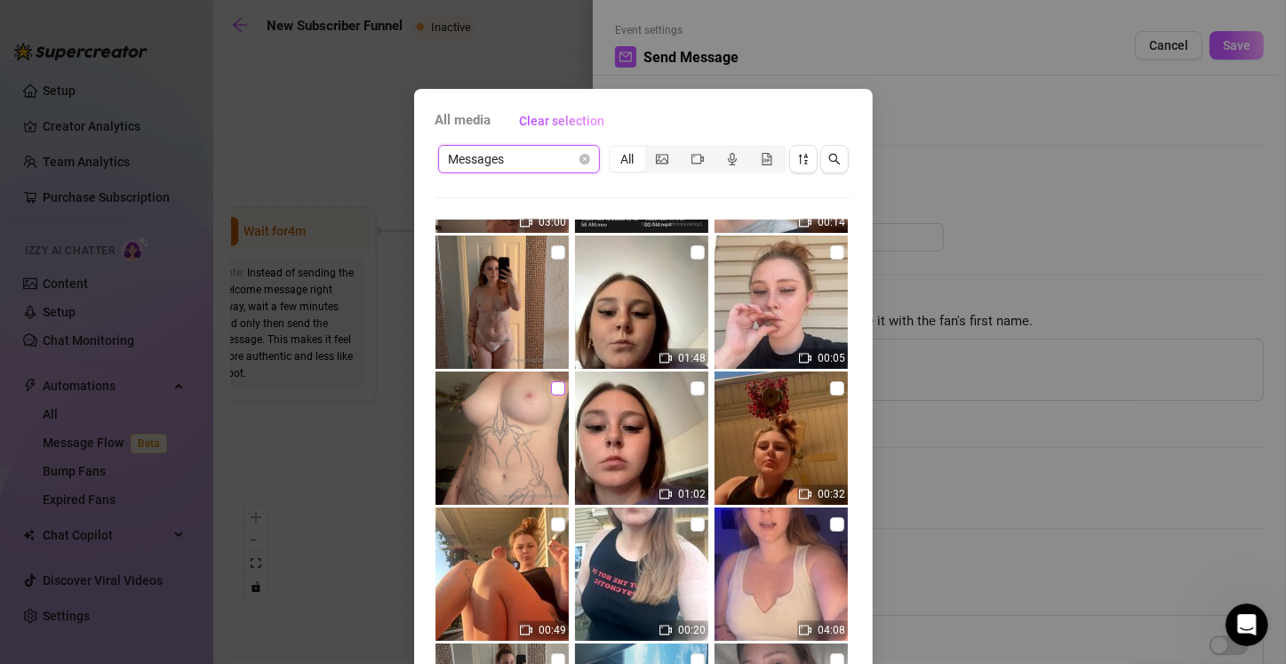
click at [551, 384] on input "checkbox" at bounding box center [558, 388] width 14 height 14
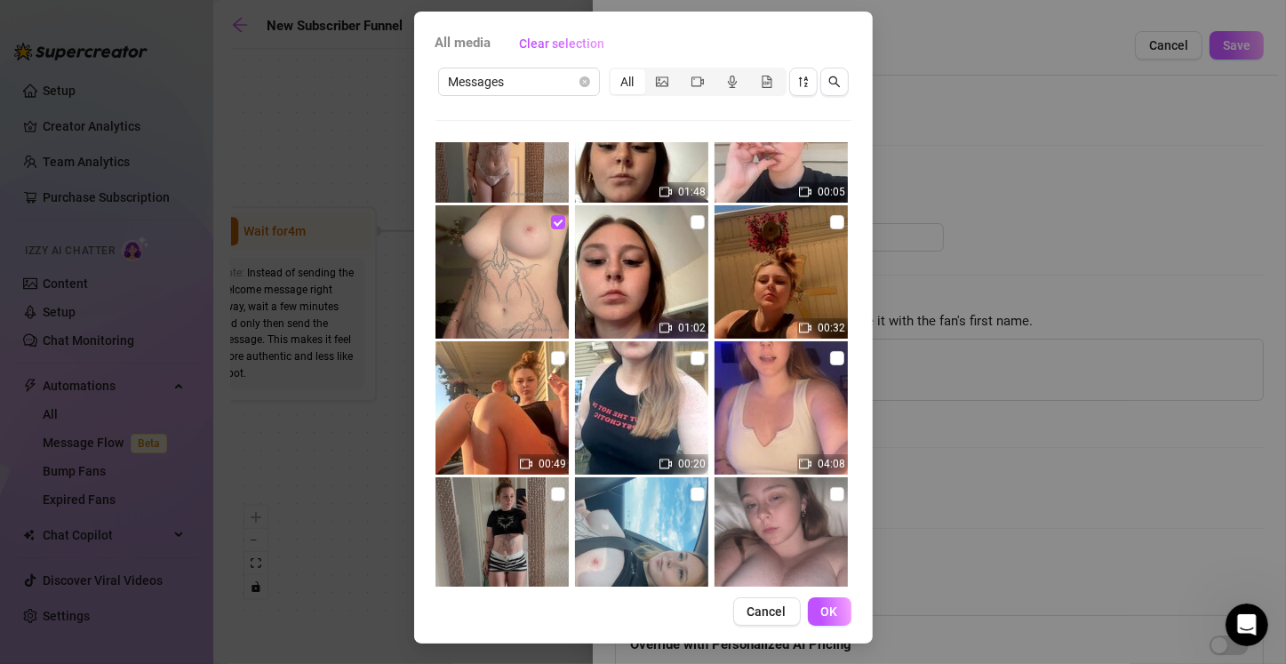
scroll to position [78, 0]
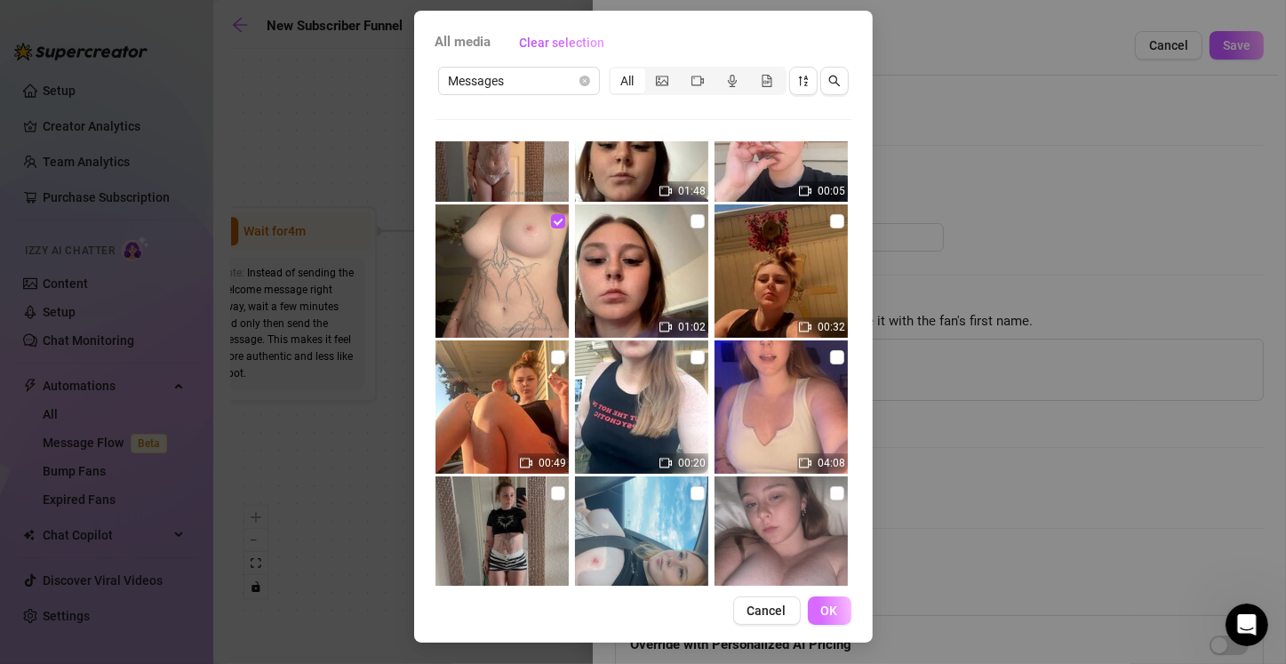
click at [637, 613] on span "OK" at bounding box center [829, 610] width 17 height 14
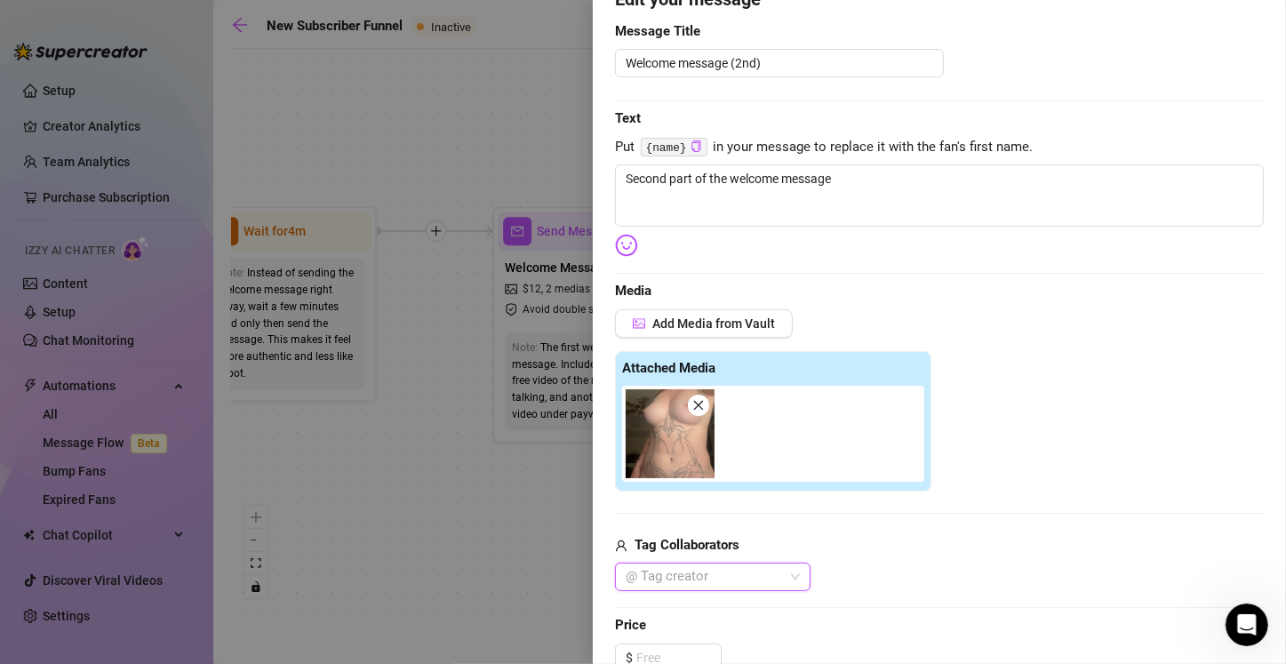
scroll to position [50, 0]
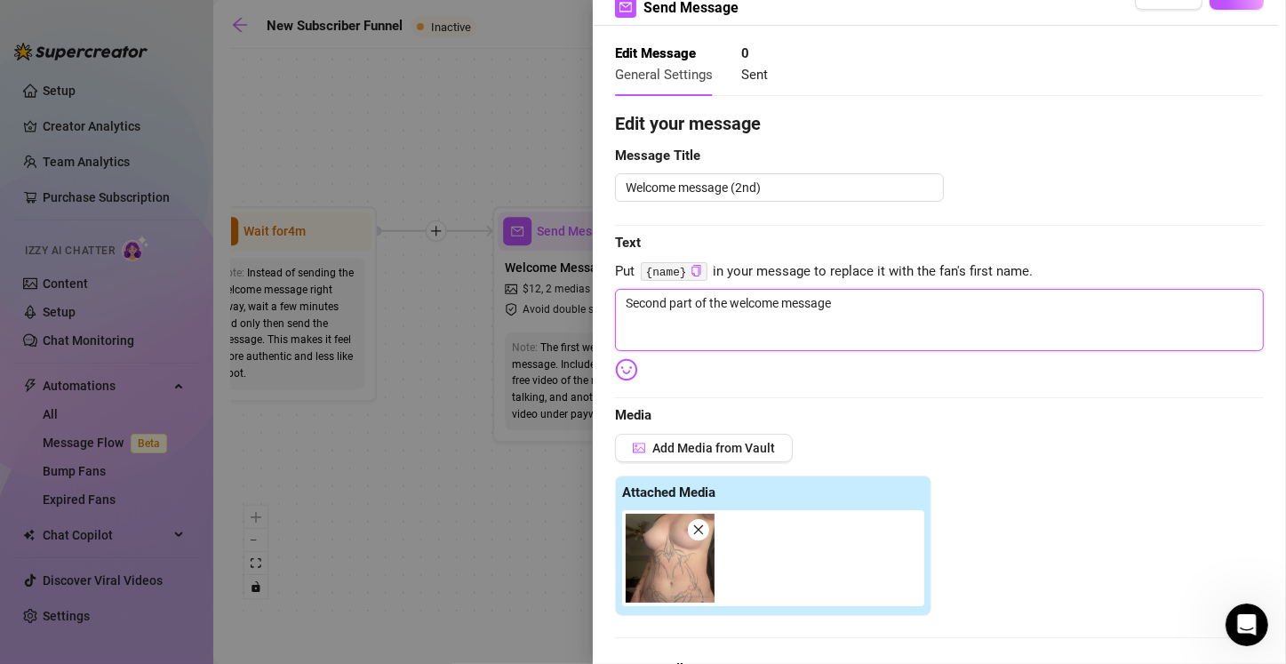
drag, startPoint x: 880, startPoint y: 313, endPoint x: 450, endPoint y: 330, distance: 430.4
click at [450, 330] on div "Event settings Send Message Cancel Save Edit Message General Settings 0 Sent Ed…" at bounding box center [643, 332] width 1286 height 664
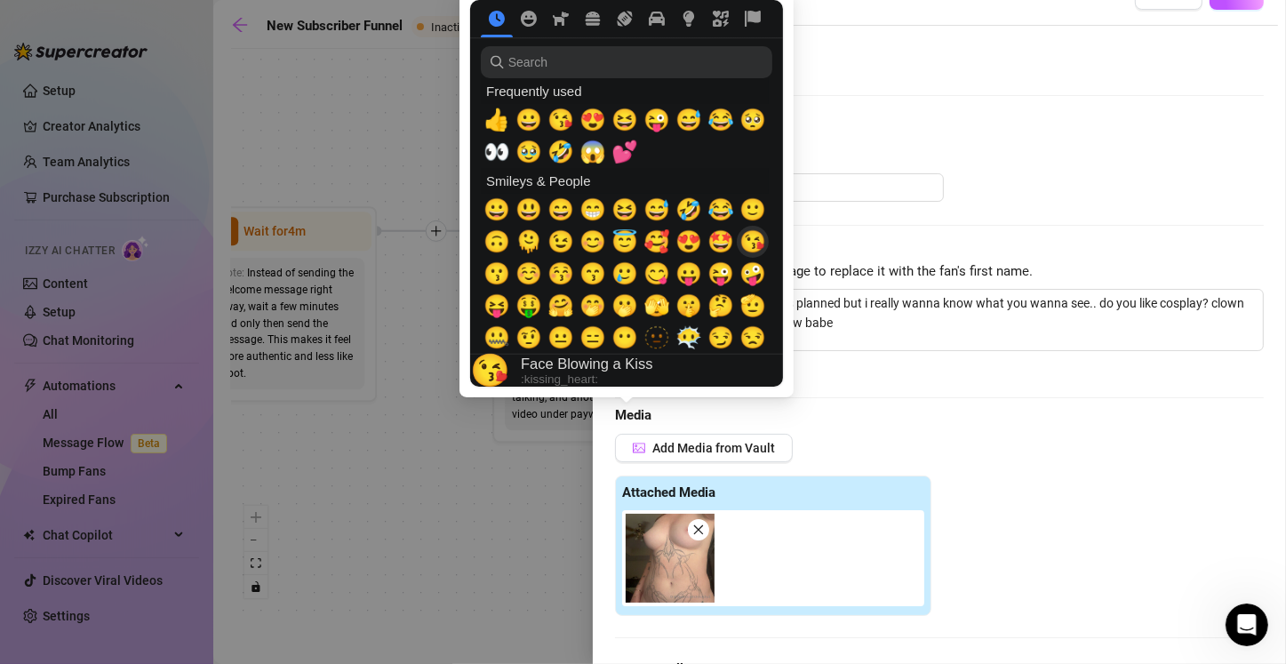
click at [637, 252] on span "😘" at bounding box center [752, 241] width 27 height 25
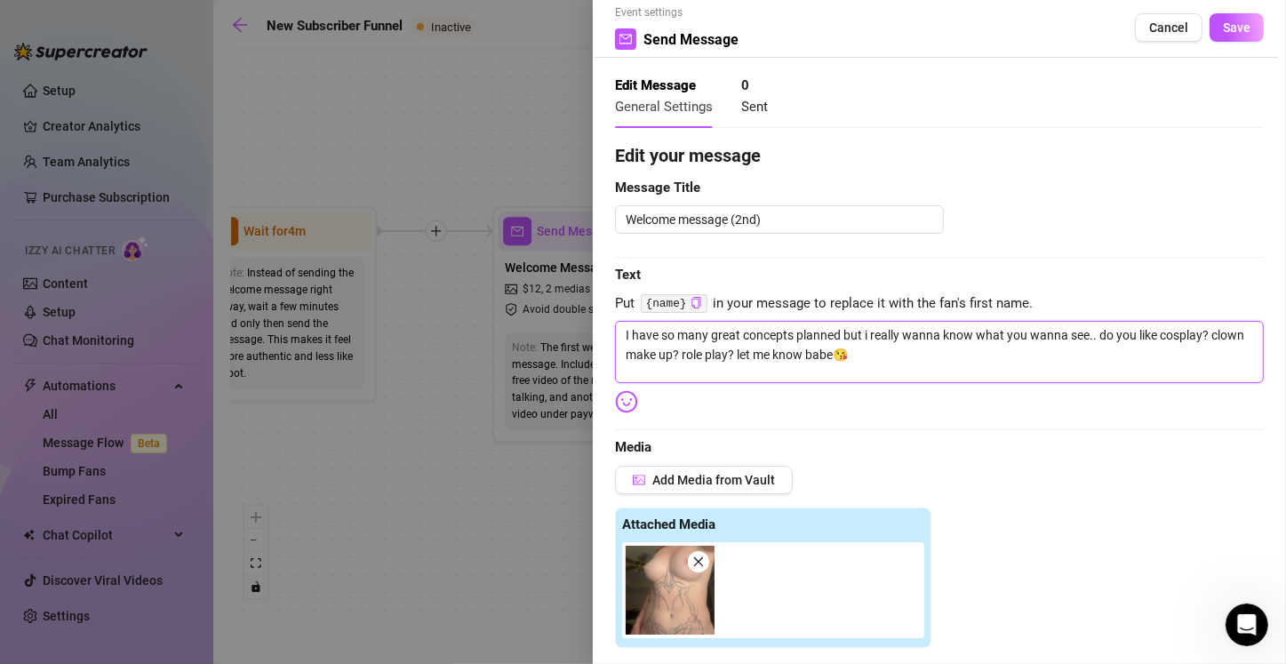
scroll to position [0, 0]
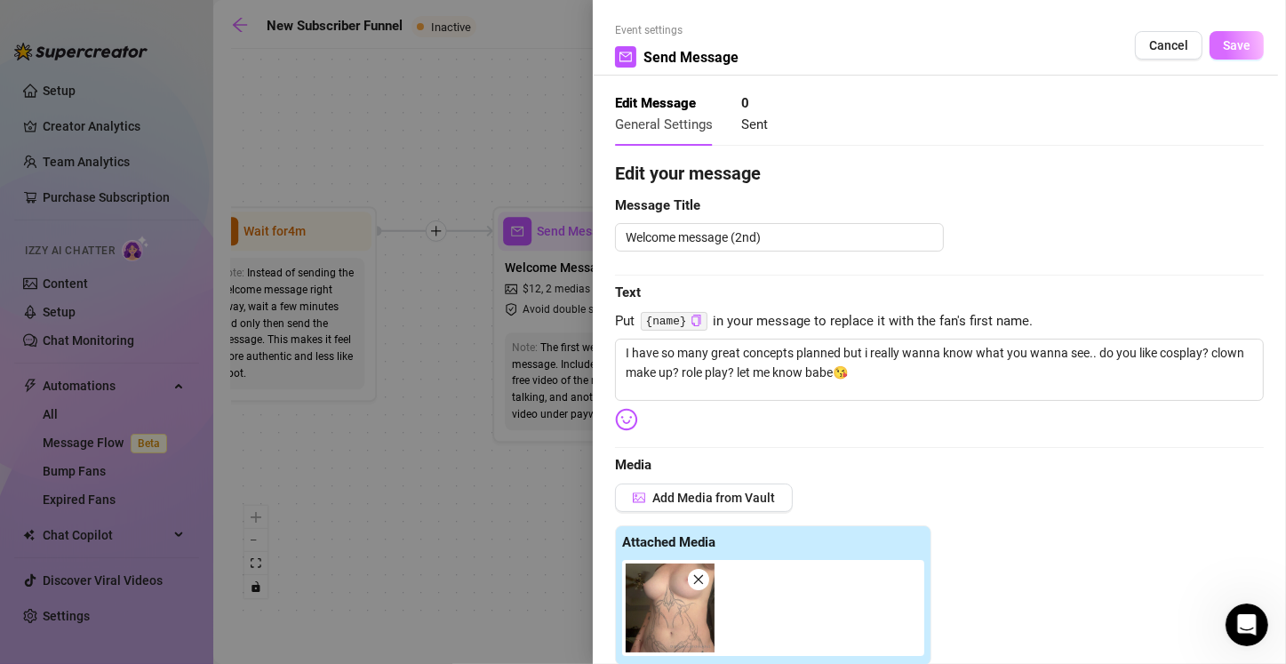
click at [637, 53] on button "Save" at bounding box center [1236, 45] width 54 height 28
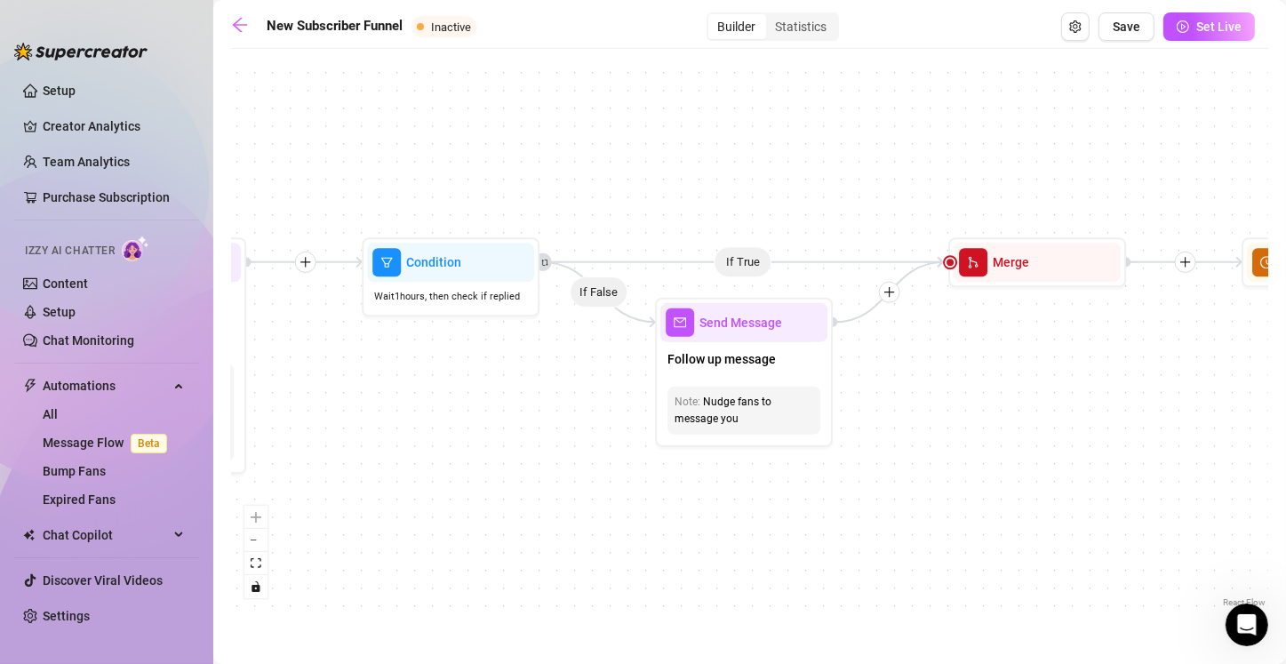
drag, startPoint x: 1100, startPoint y: 464, endPoint x: 383, endPoint y: 495, distance: 717.6
click at [383, 495] on div "If True If True If True If False If False If False If True If False Merge Merge…" at bounding box center [749, 334] width 1037 height 553
click at [637, 370] on div "Follow up message" at bounding box center [743, 360] width 167 height 37
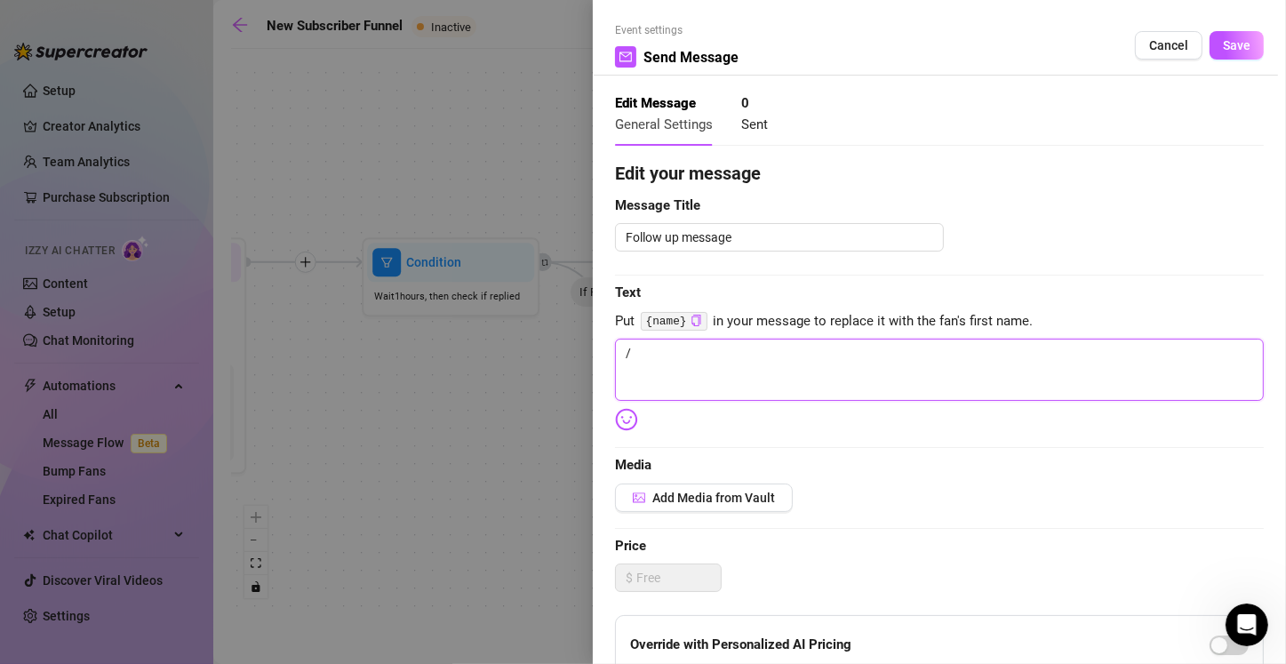
drag, startPoint x: 646, startPoint y: 354, endPoint x: 587, endPoint y: 353, distance: 58.6
click at [587, 353] on div "Event settings Send Message Cancel Save Edit Message General Settings 0 Sent Ed…" at bounding box center [643, 332] width 1286 height 664
click at [637, 503] on div "Add Media from Vault" at bounding box center [939, 497] width 649 height 28
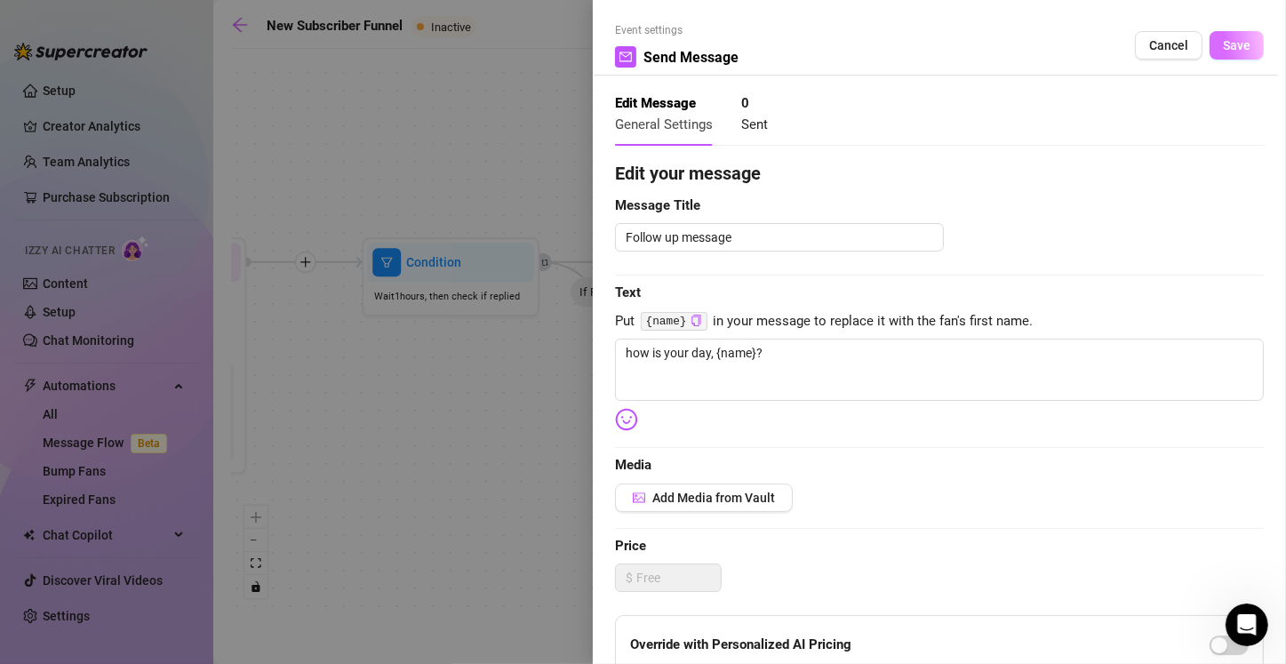
click at [637, 51] on span "Save" at bounding box center [1236, 45] width 28 height 14
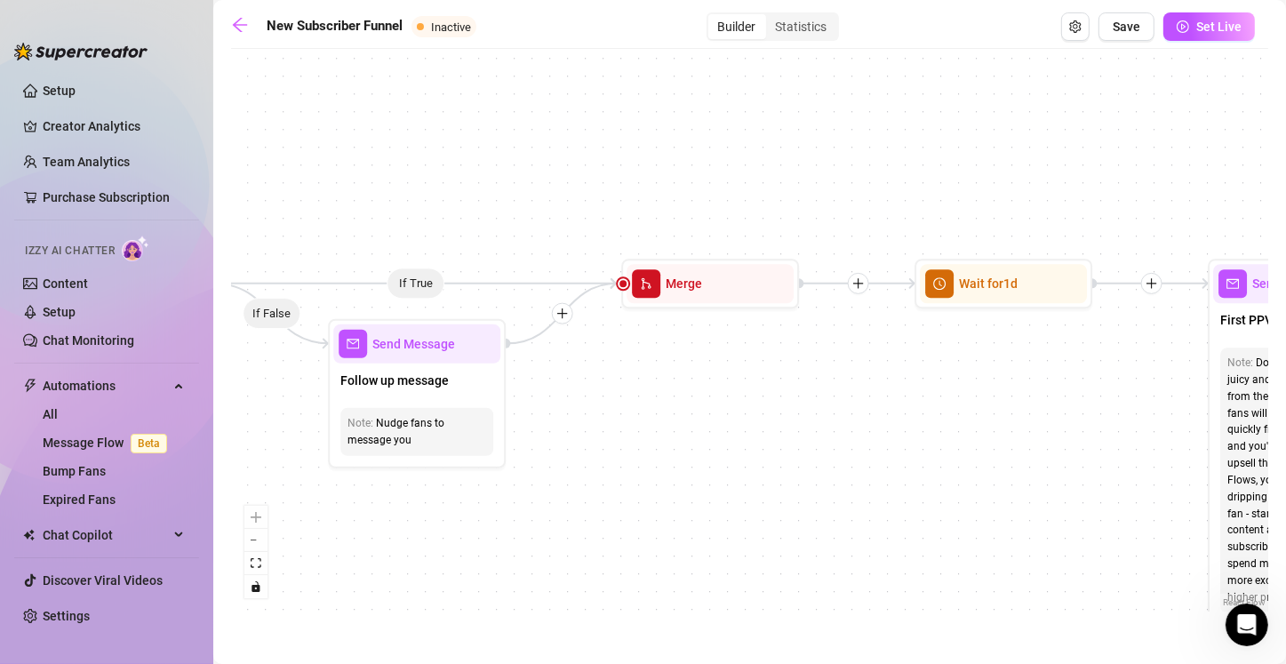
drag, startPoint x: 1018, startPoint y: 435, endPoint x: 691, endPoint y: 457, distance: 327.6
click at [637, 457] on div "If True If True If True If False If False If False If True If False Merge Merge…" at bounding box center [749, 334] width 1037 height 553
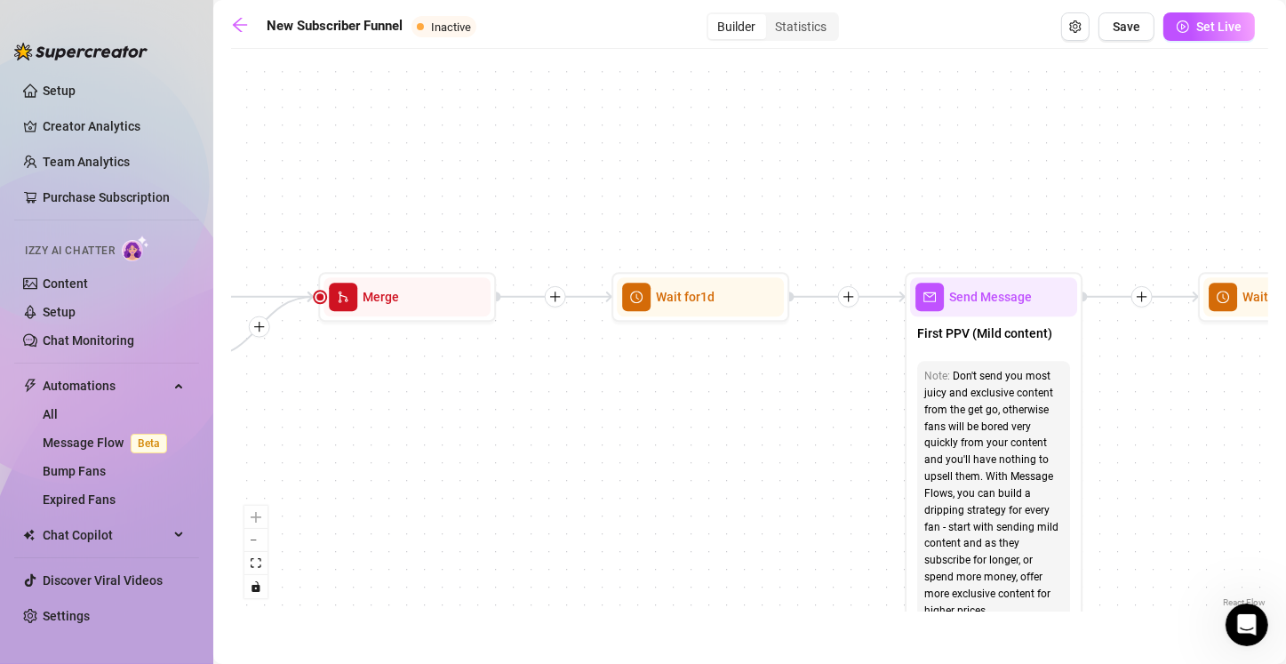
drag, startPoint x: 882, startPoint y: 437, endPoint x: 579, endPoint y: 450, distance: 303.2
click at [579, 450] on div "If True If True If True If False If False If False If True If False Merge Merge…" at bounding box center [749, 334] width 1037 height 553
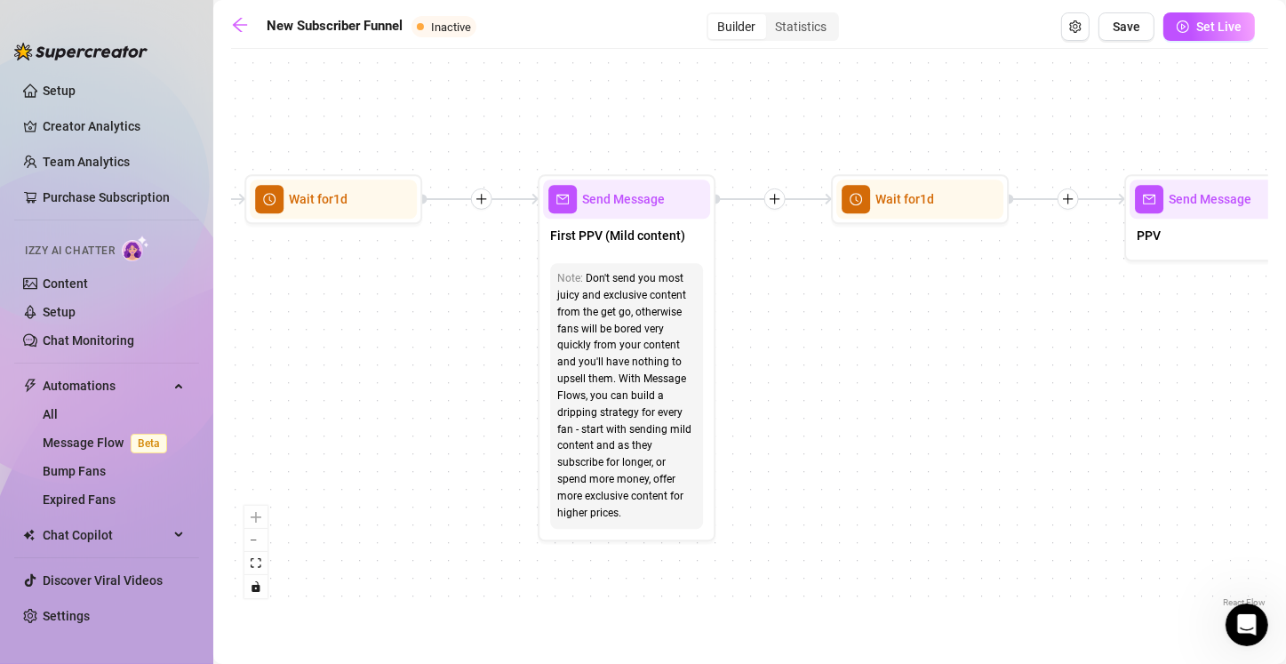
drag, startPoint x: 757, startPoint y: 455, endPoint x: 390, endPoint y: 357, distance: 379.7
click at [390, 357] on div "If True If True If True If False If False If False If True If False Merge Merge…" at bounding box center [749, 334] width 1037 height 553
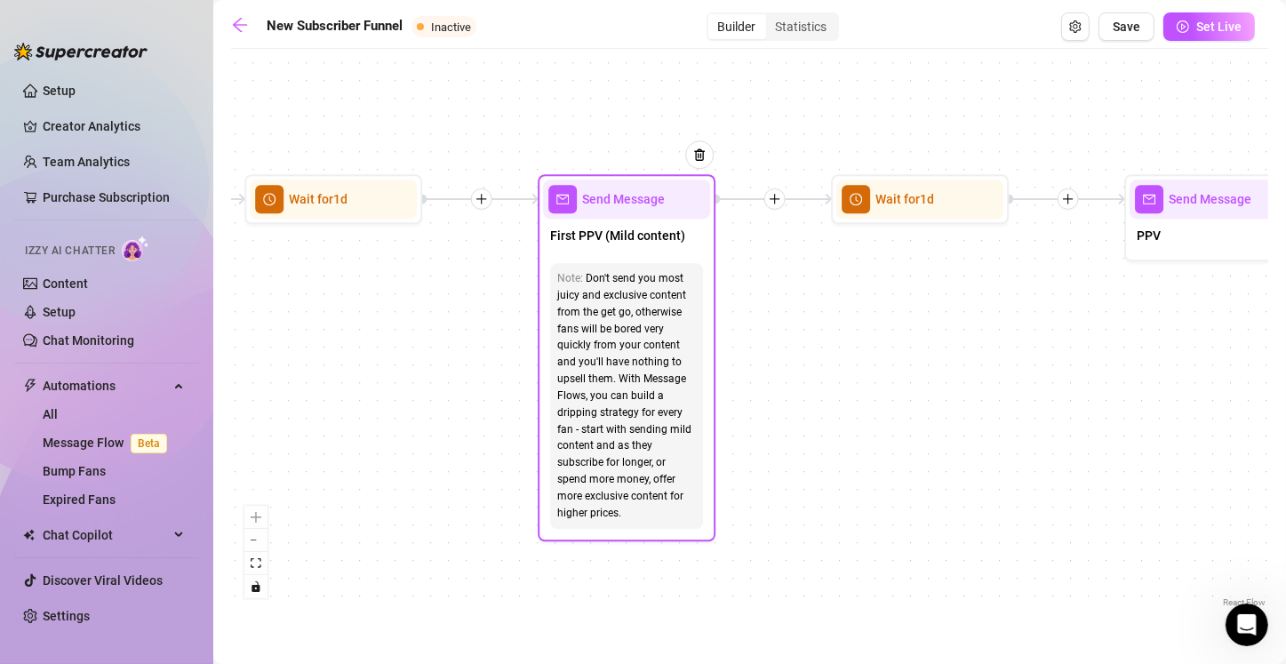
click at [614, 252] on div "First PPV (Mild content)" at bounding box center [626, 237] width 167 height 37
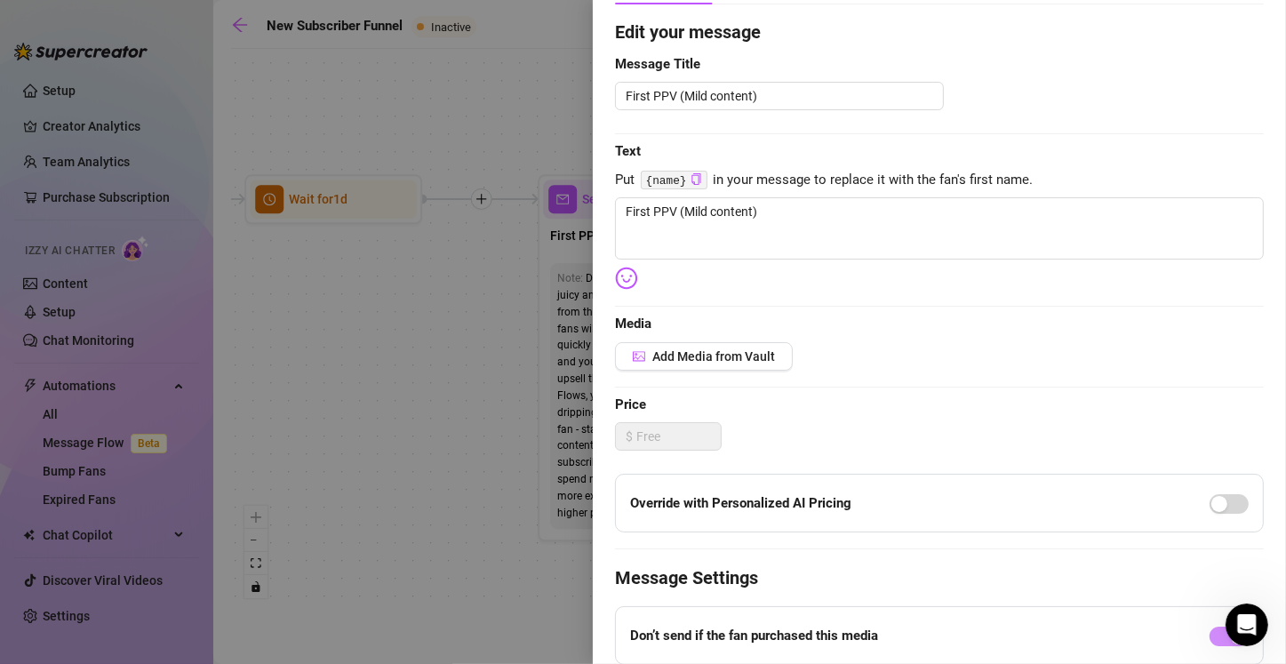
scroll to position [9, 0]
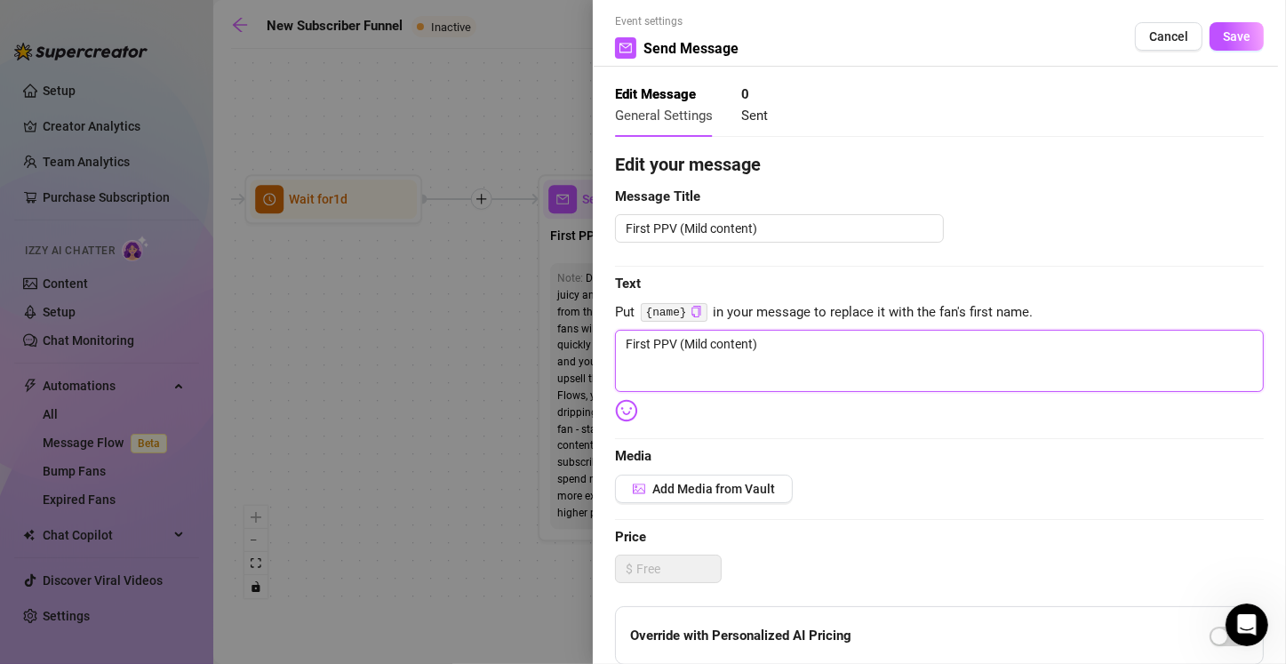
drag, startPoint x: 796, startPoint y: 343, endPoint x: 959, endPoint y: 337, distance: 163.6
click at [637, 337] on textarea "First PPV (Mild content)" at bounding box center [939, 361] width 649 height 62
click at [637, 482] on span "Add Media from Vault" at bounding box center [713, 489] width 123 height 14
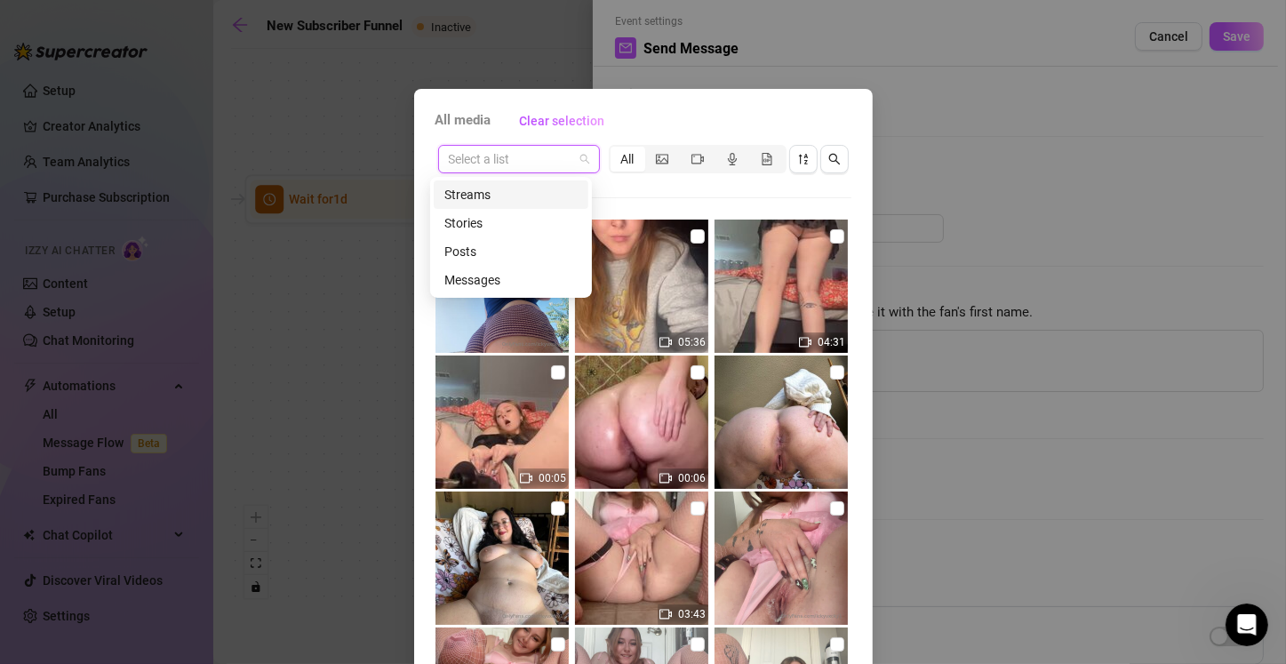
click at [522, 163] on input "search" at bounding box center [511, 159] width 124 height 27
click at [528, 283] on div "Messages" at bounding box center [510, 280] width 133 height 20
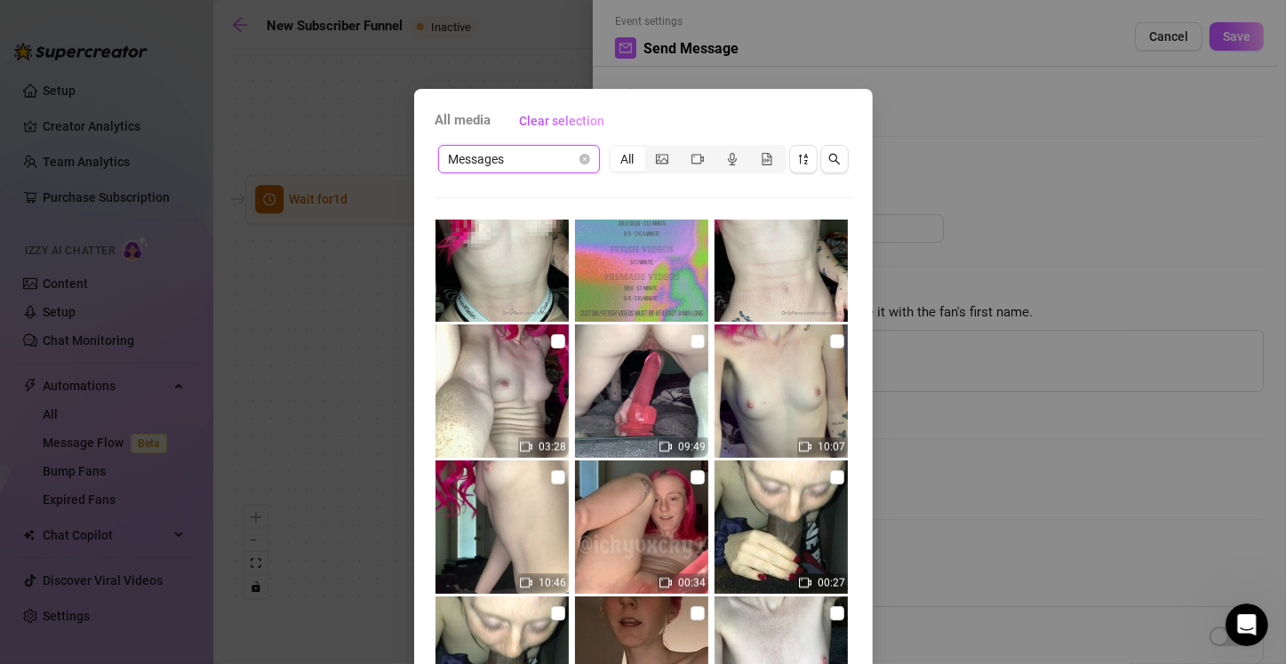
scroll to position [2576, 0]
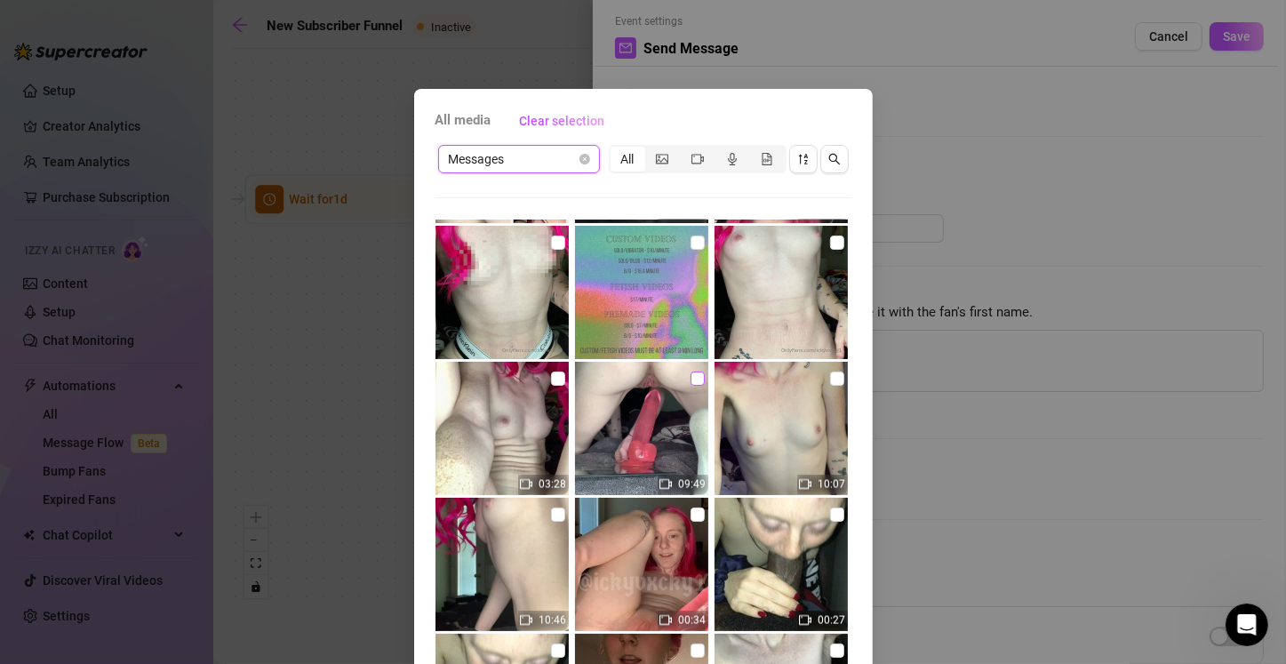
click at [637, 378] on input "checkbox" at bounding box center [697, 378] width 14 height 14
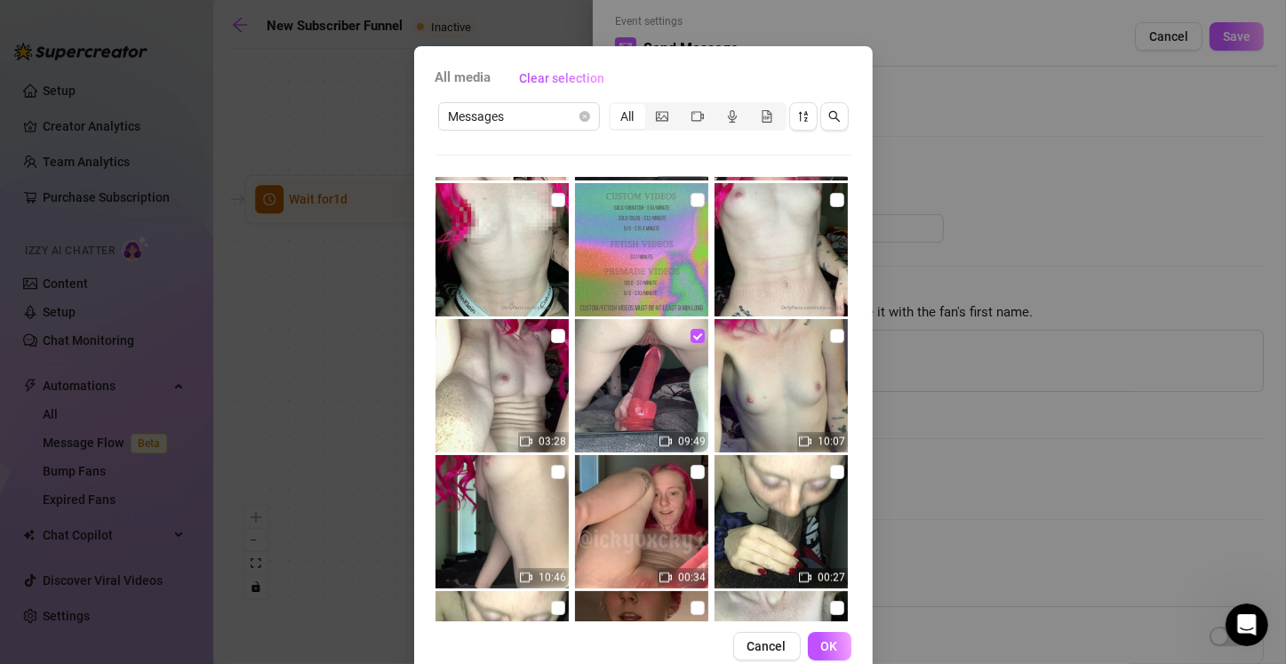
scroll to position [78, 0]
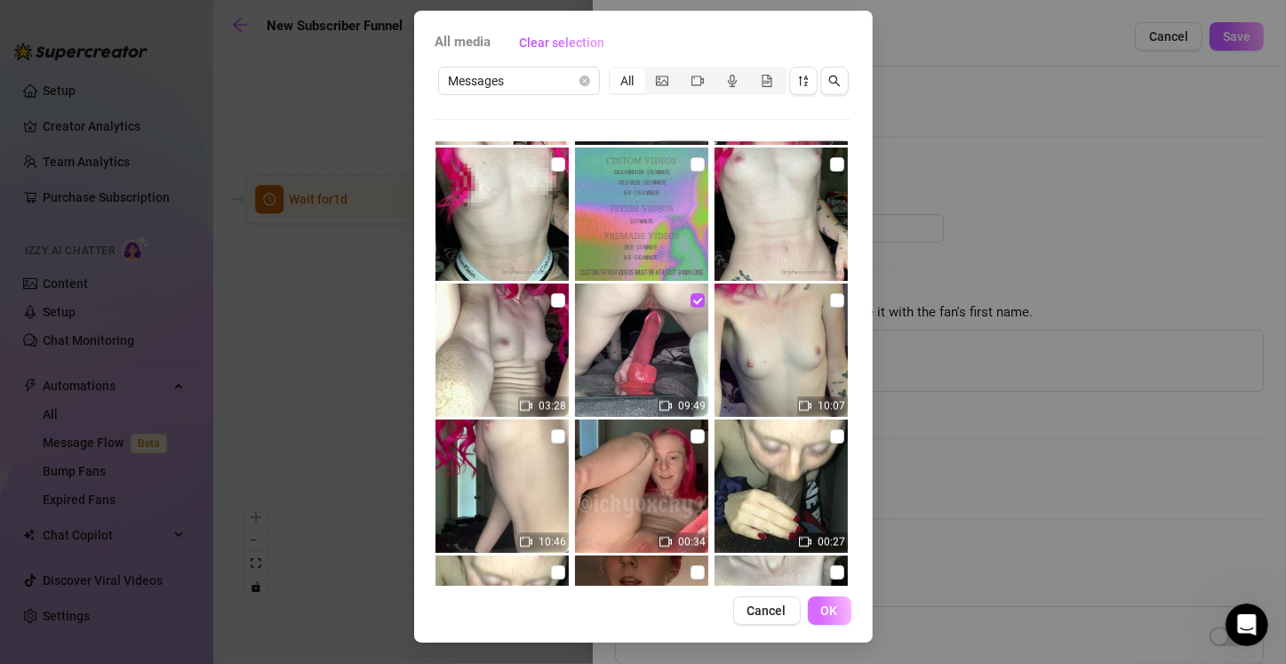
click at [637, 609] on button "OK" at bounding box center [830, 610] width 44 height 28
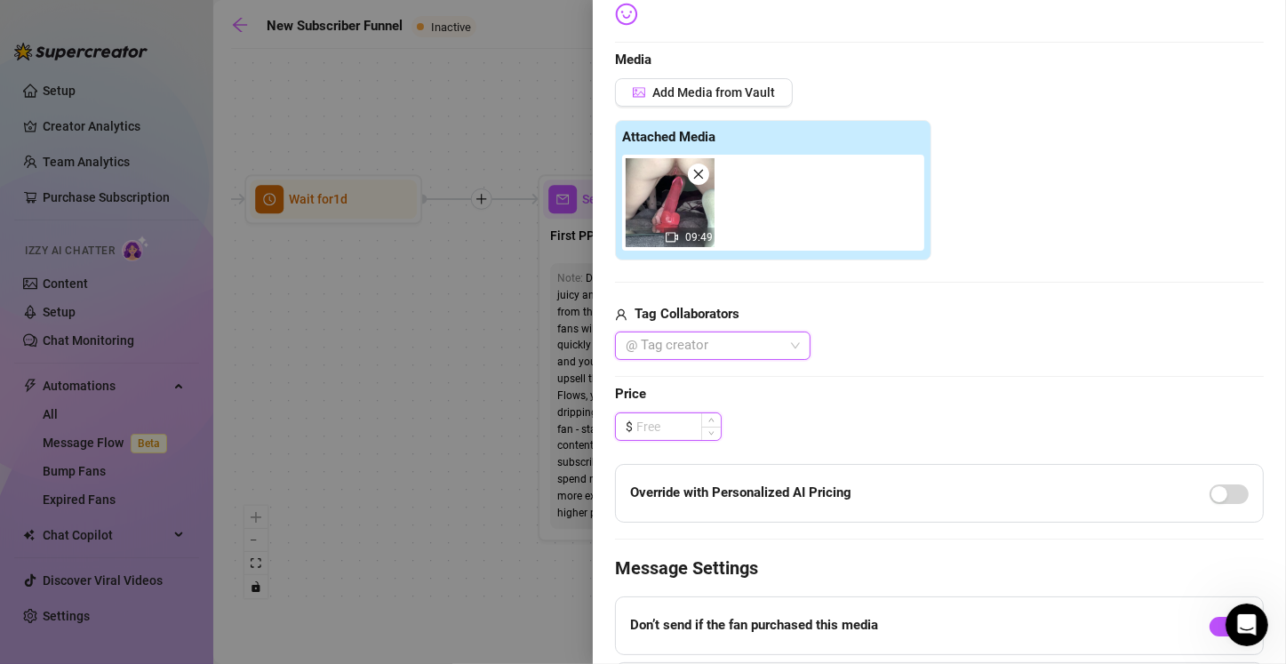
click at [637, 430] on input at bounding box center [678, 426] width 84 height 27
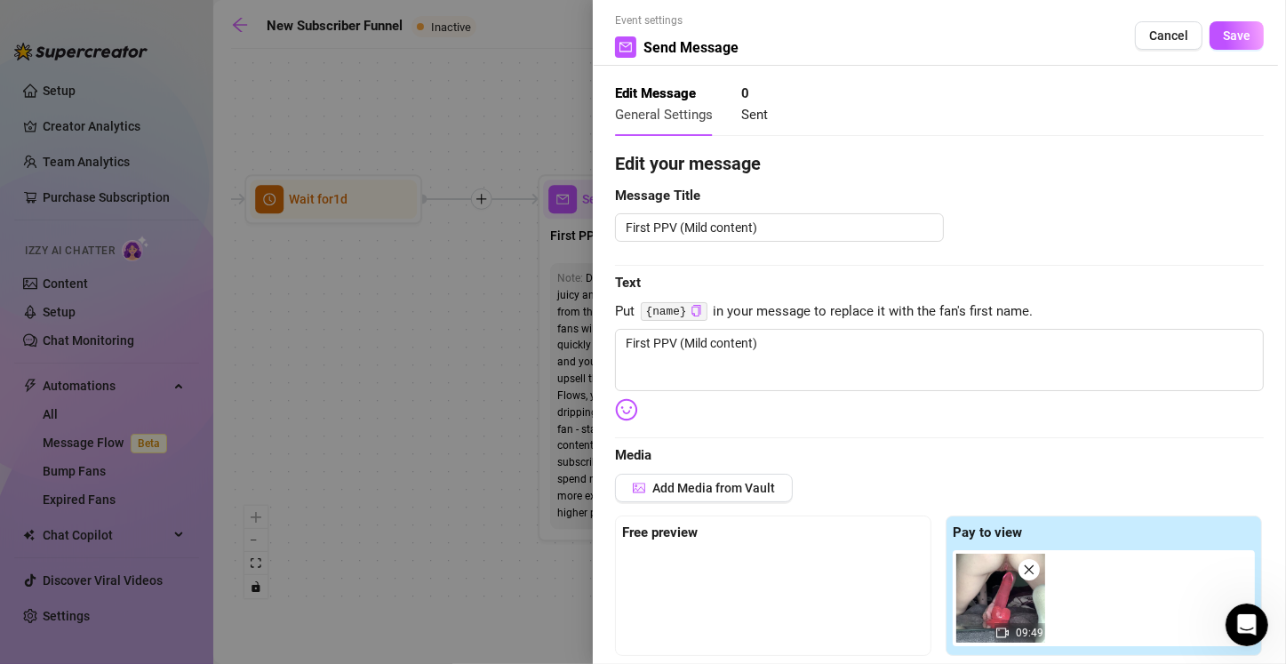
scroll to position [0, 0]
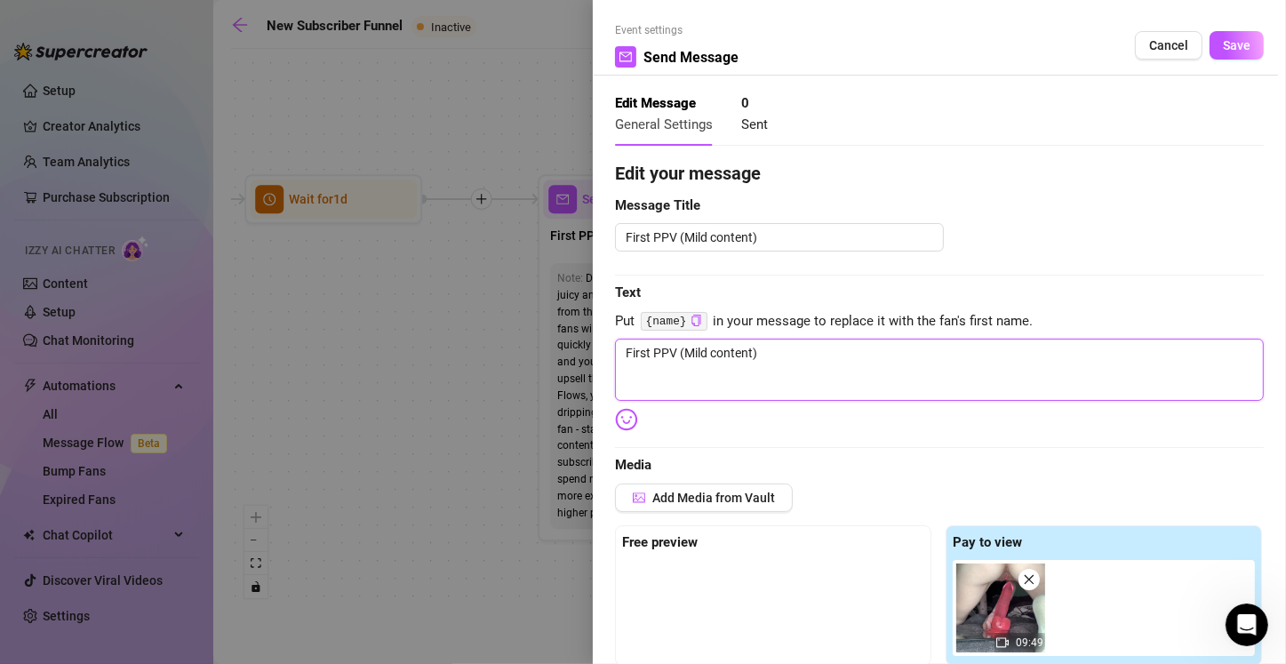
drag, startPoint x: 777, startPoint y: 352, endPoint x: 488, endPoint y: 361, distance: 289.8
click at [488, 361] on div "Event settings Send Message Cancel Save Edit Message General Settings 0 Sent Ed…" at bounding box center [643, 332] width 1286 height 664
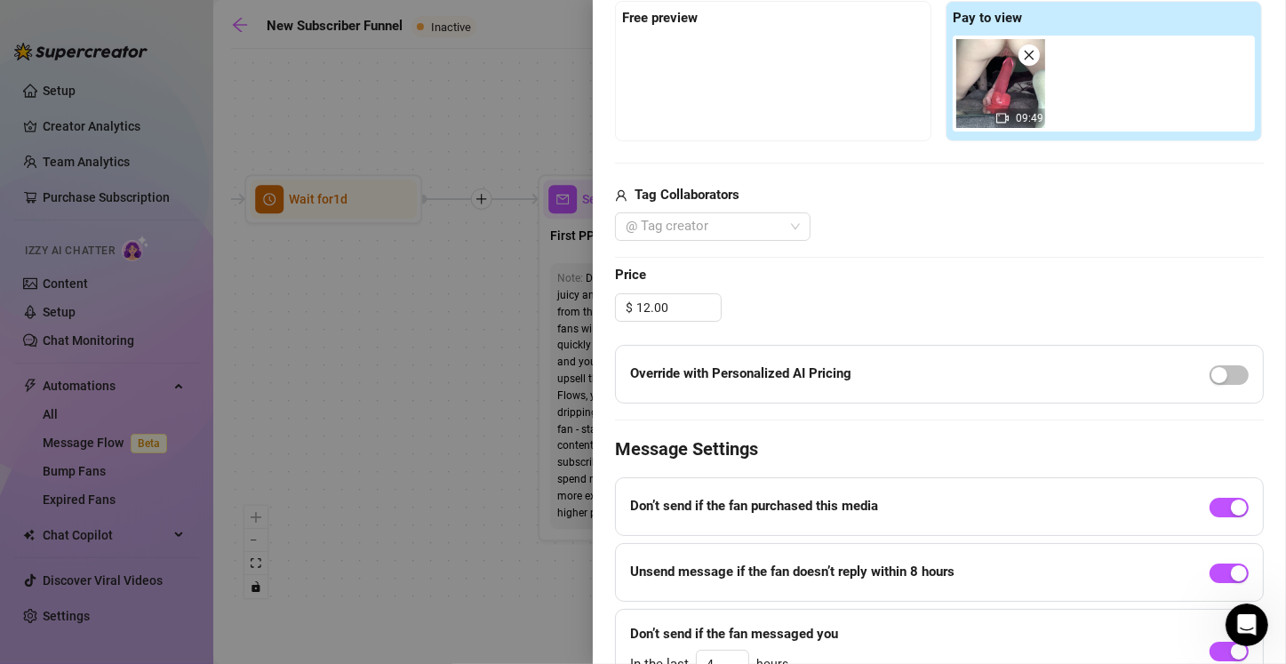
scroll to position [617, 0]
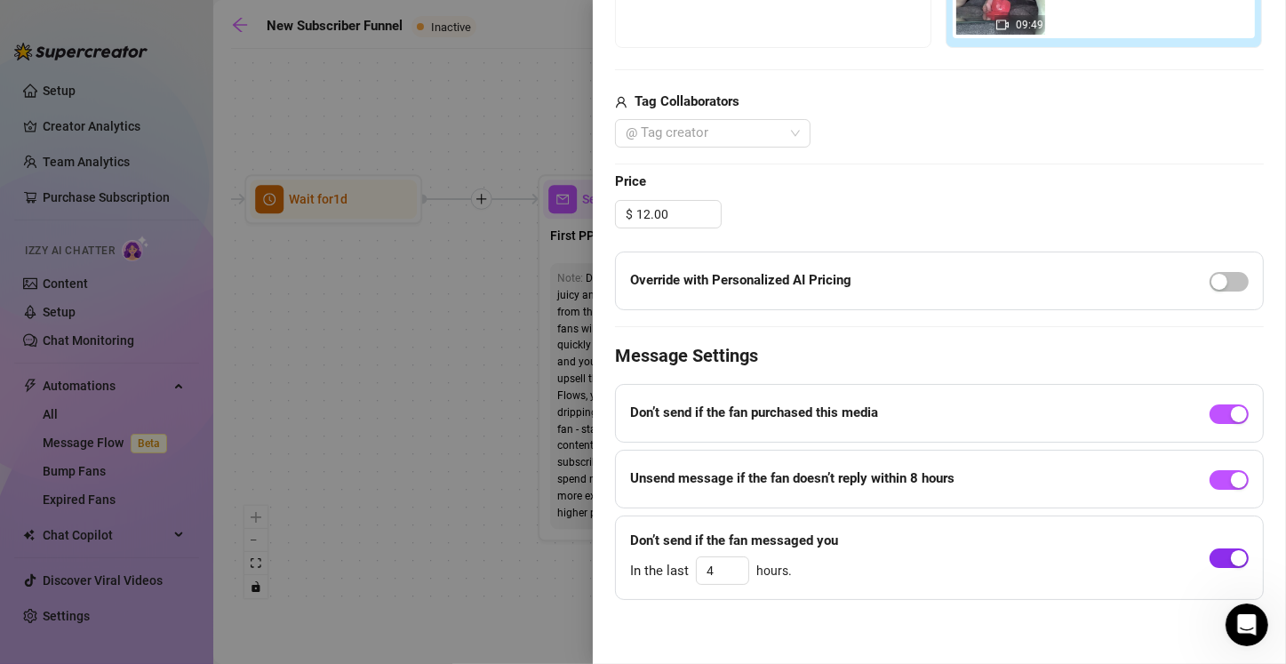
click at [637, 561] on div "button" at bounding box center [1238, 558] width 16 height 16
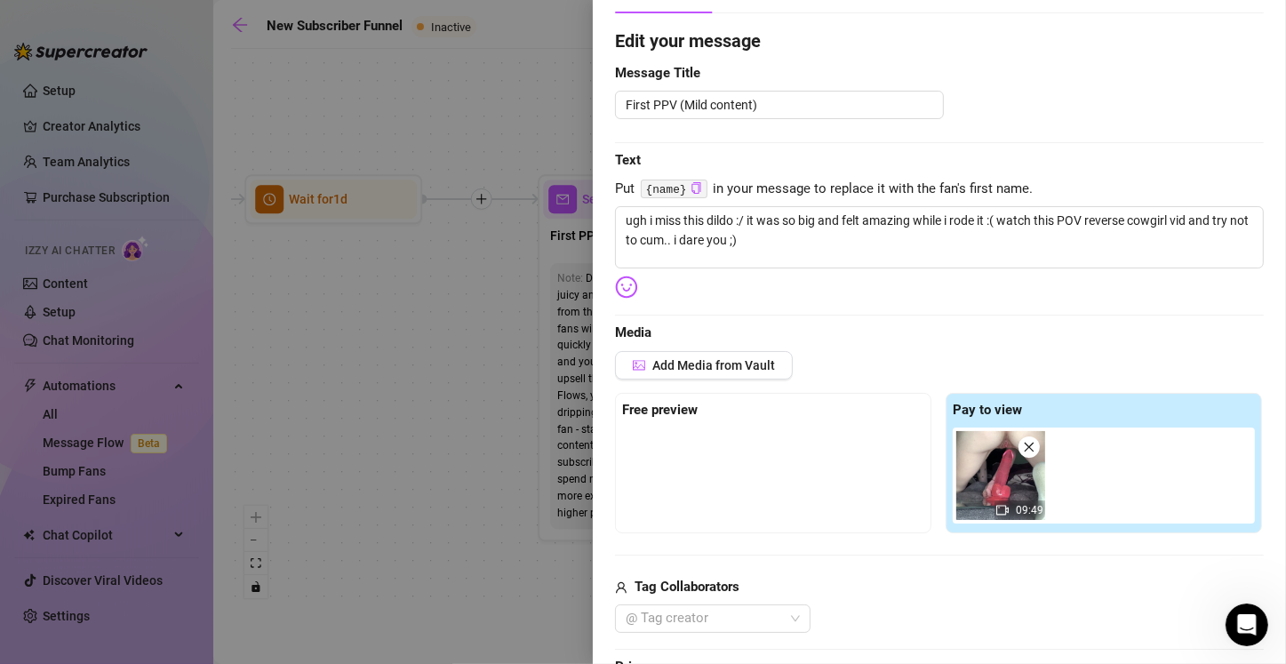
scroll to position [0, 0]
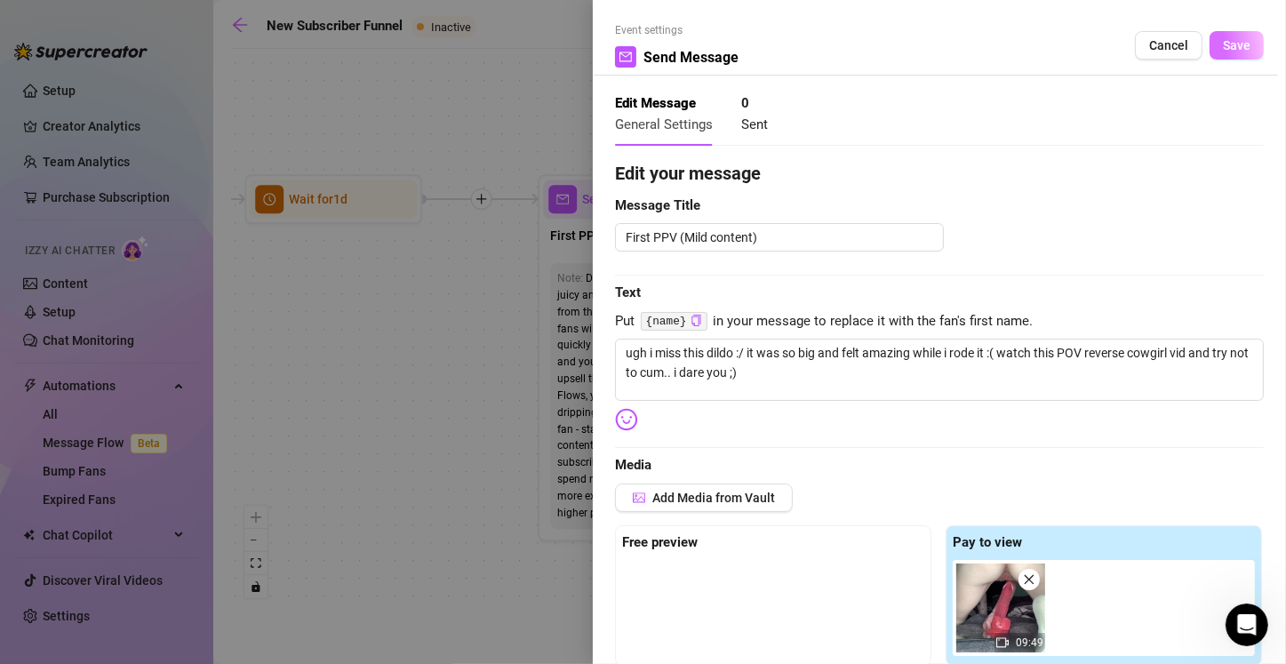
click at [637, 48] on span "Save" at bounding box center [1236, 45] width 28 height 14
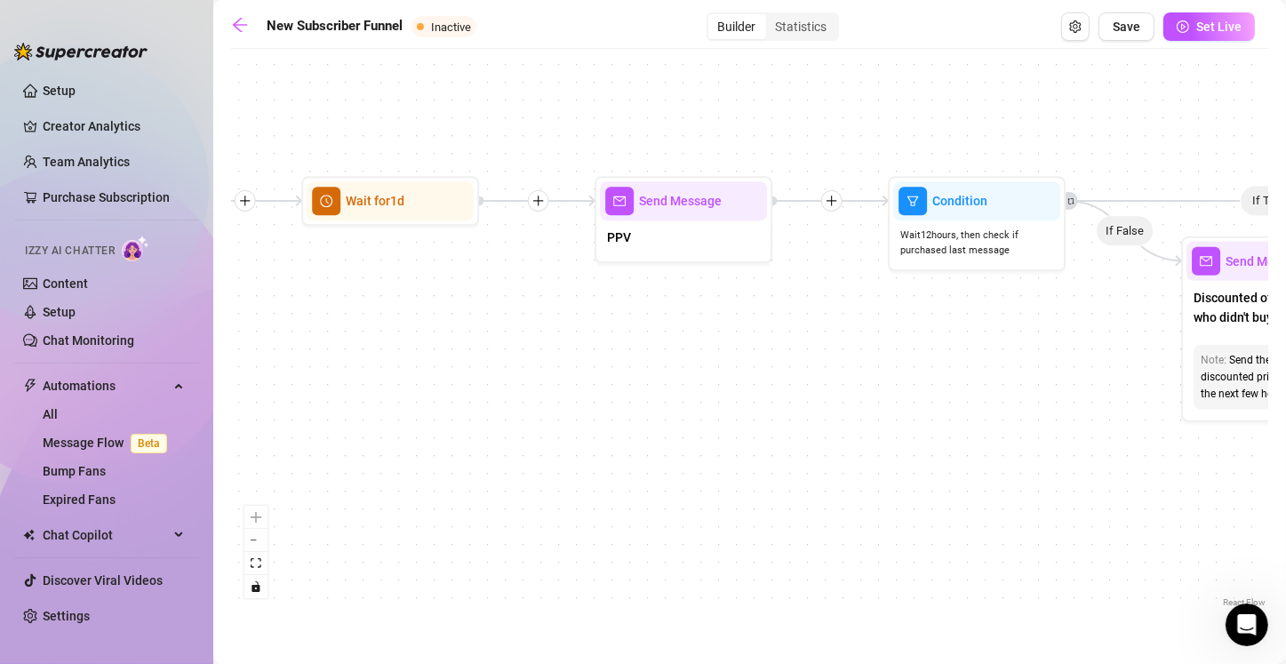
drag, startPoint x: 1007, startPoint y: 380, endPoint x: 678, endPoint y: 401, distance: 329.3
click at [478, 382] on div "If True If True If True If False If False If False If True If False Merge Merge…" at bounding box center [749, 334] width 1037 height 553
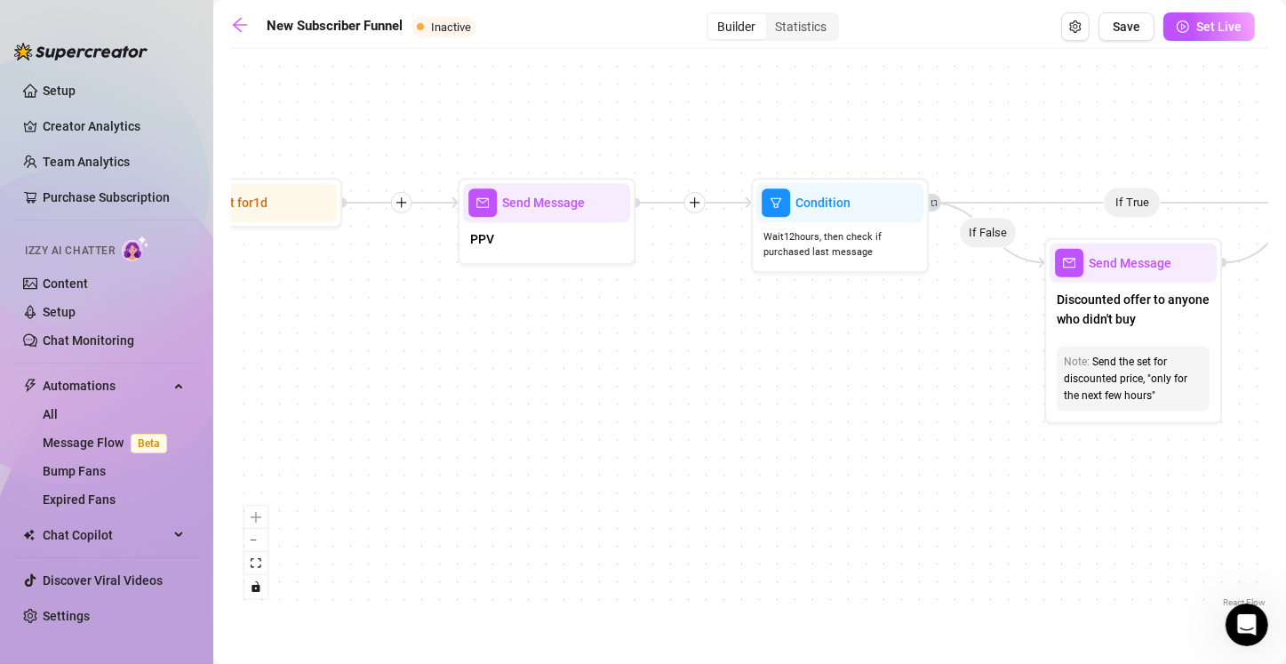
drag, startPoint x: 810, startPoint y: 419, endPoint x: 673, endPoint y: 421, distance: 137.7
click at [637, 421] on div "If True If True If True If False If False If False If True If False Merge Merge…" at bounding box center [749, 334] width 1037 height 553
click at [540, 243] on div "PPV" at bounding box center [546, 240] width 167 height 37
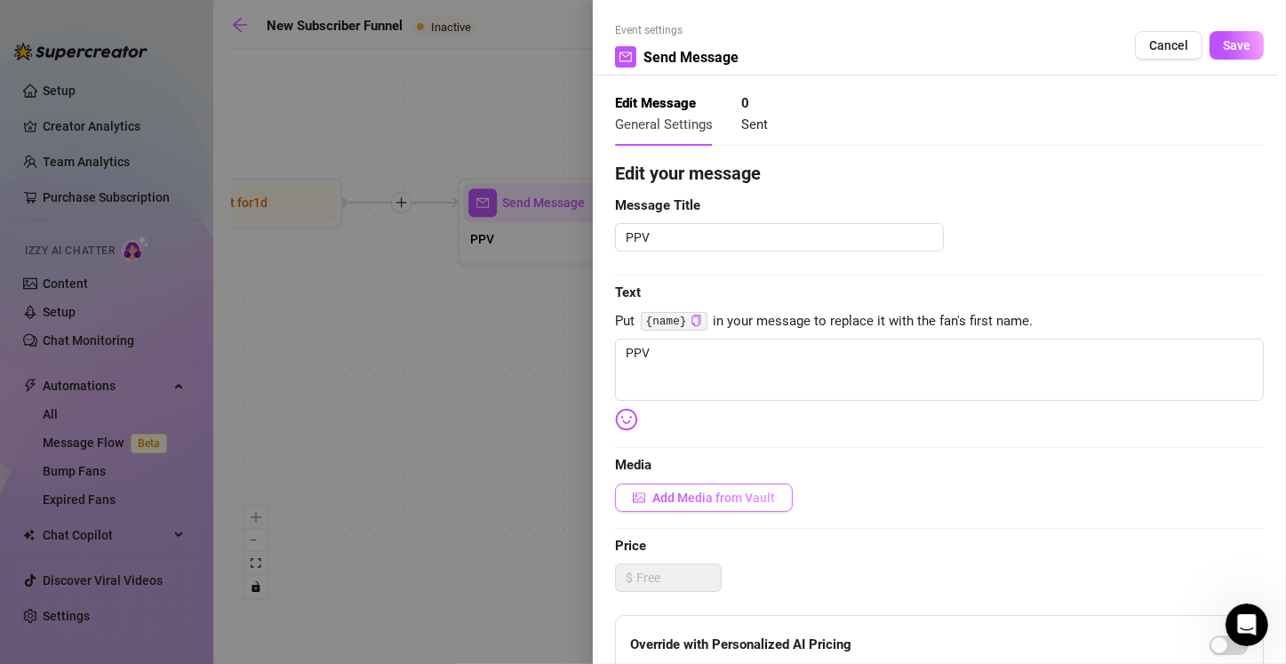
click at [637, 498] on span "Add Media from Vault" at bounding box center [713, 497] width 123 height 14
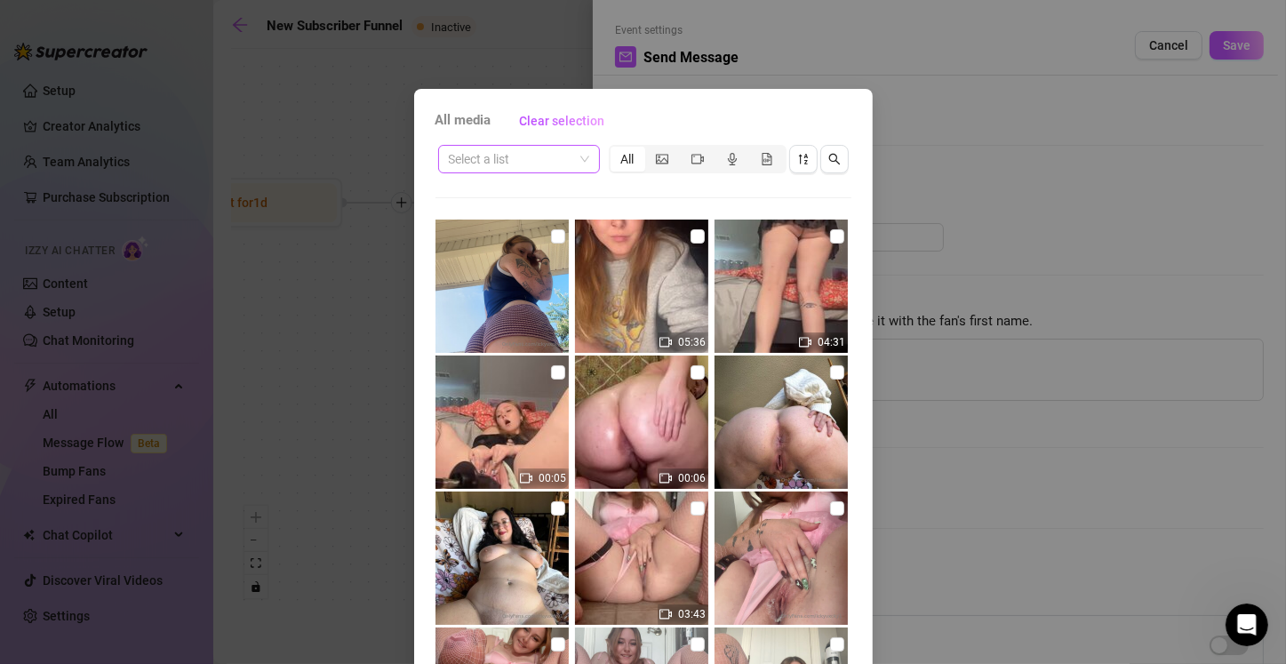
click at [514, 160] on input "search" at bounding box center [511, 159] width 124 height 27
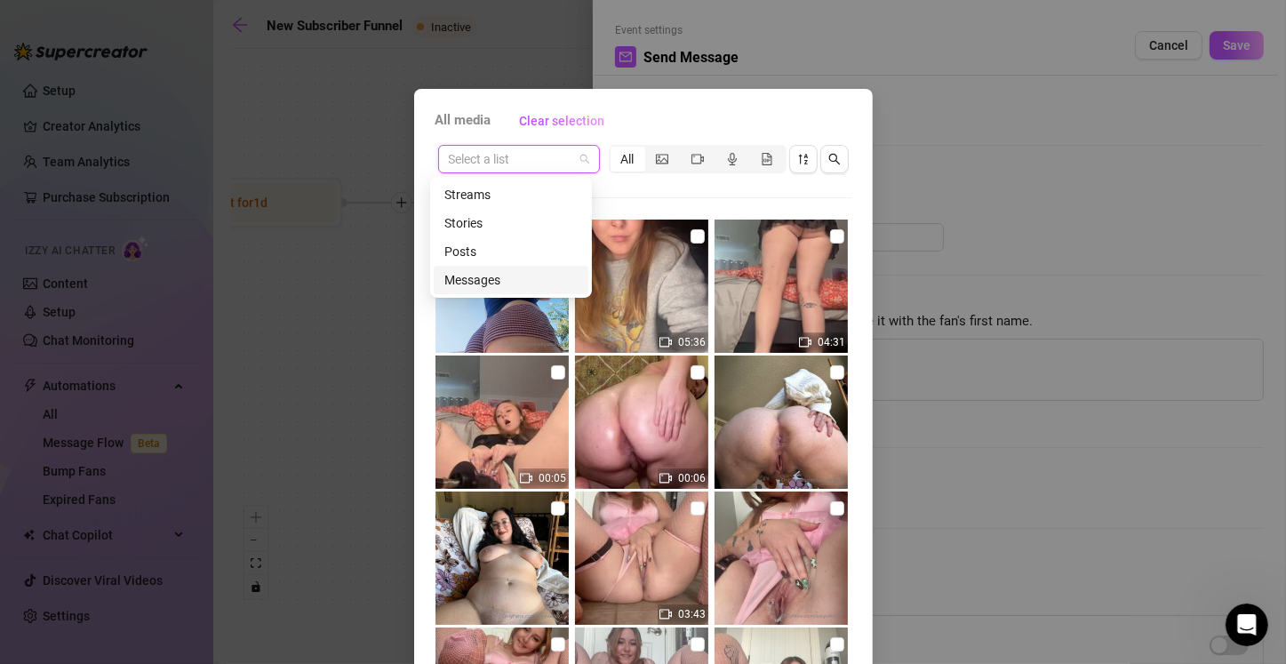
click at [511, 279] on div "Messages" at bounding box center [510, 280] width 133 height 20
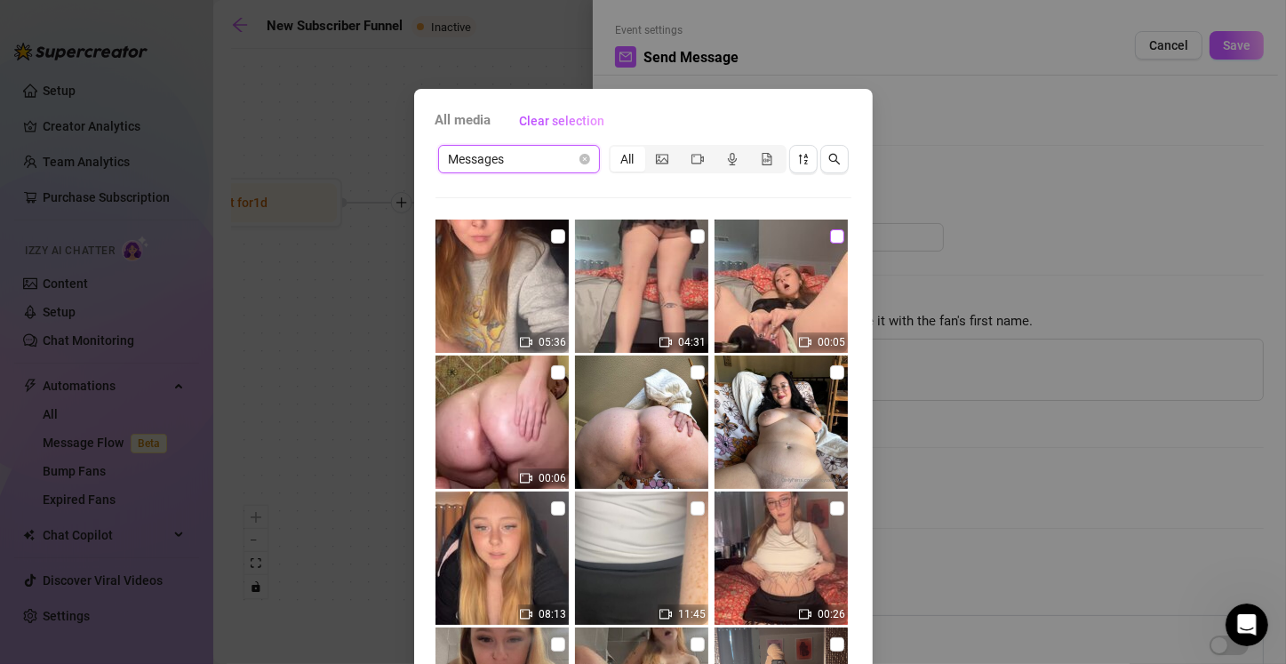
click at [637, 235] on input "checkbox" at bounding box center [837, 236] width 14 height 14
click at [637, 235] on input "checkbox" at bounding box center [697, 236] width 14 height 14
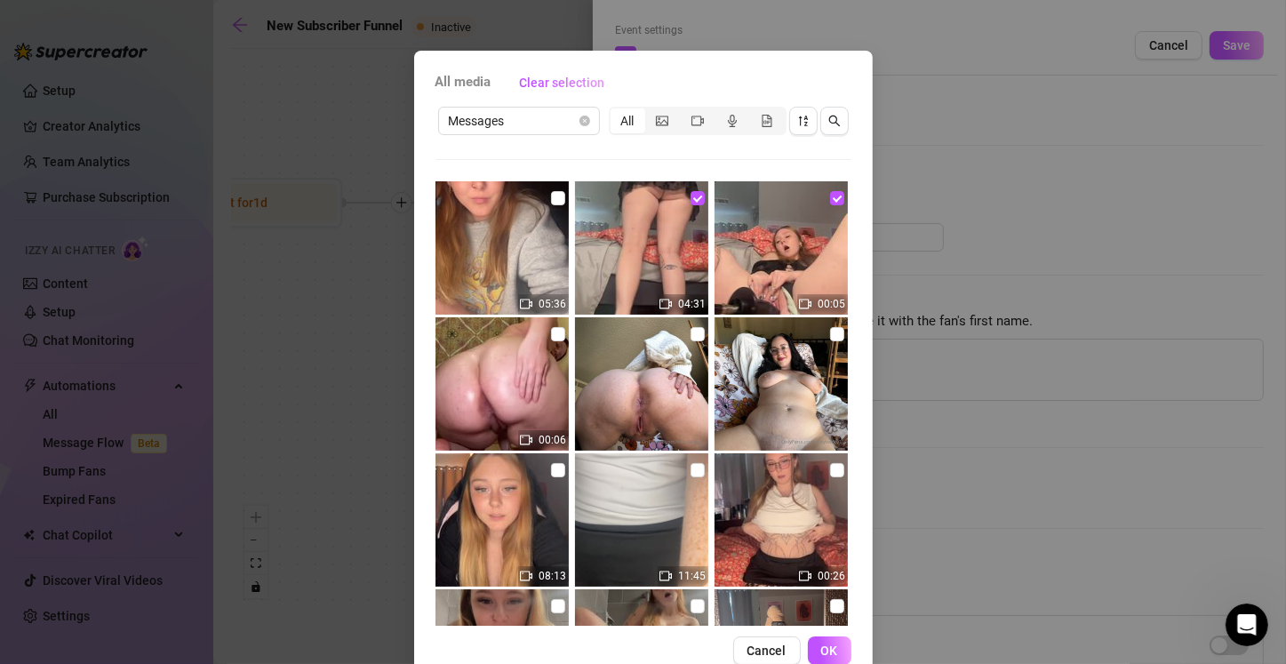
scroll to position [78, 0]
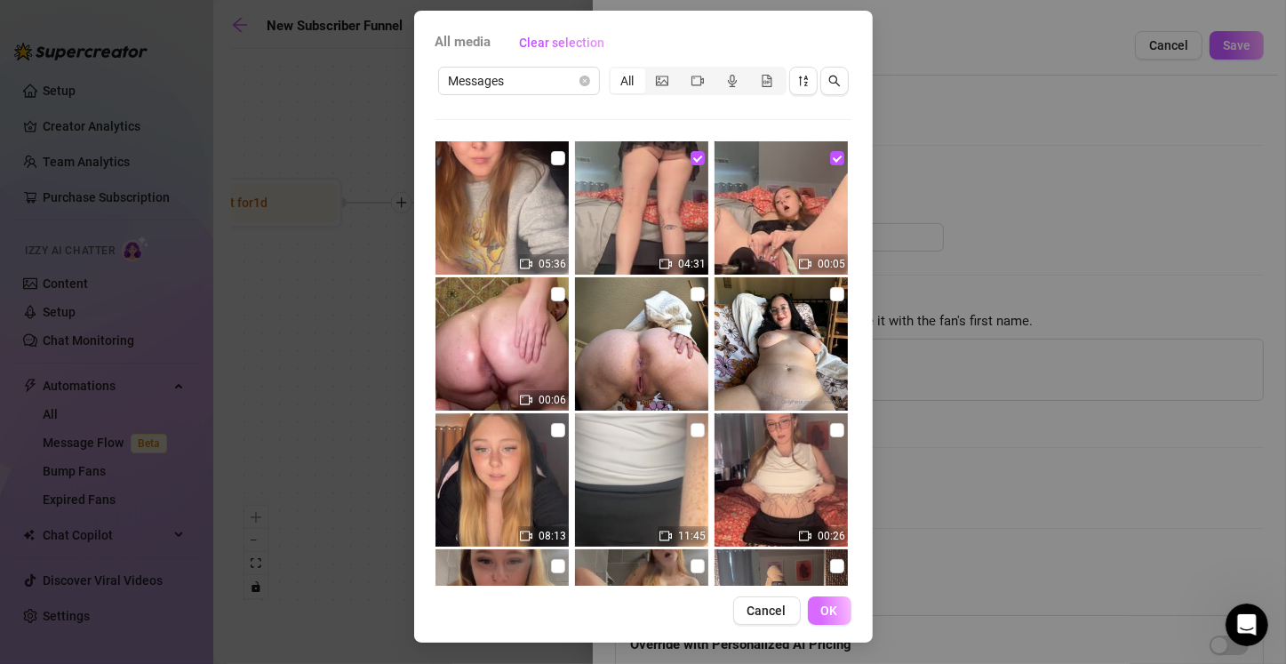
click at [637, 613] on span "OK" at bounding box center [829, 610] width 17 height 14
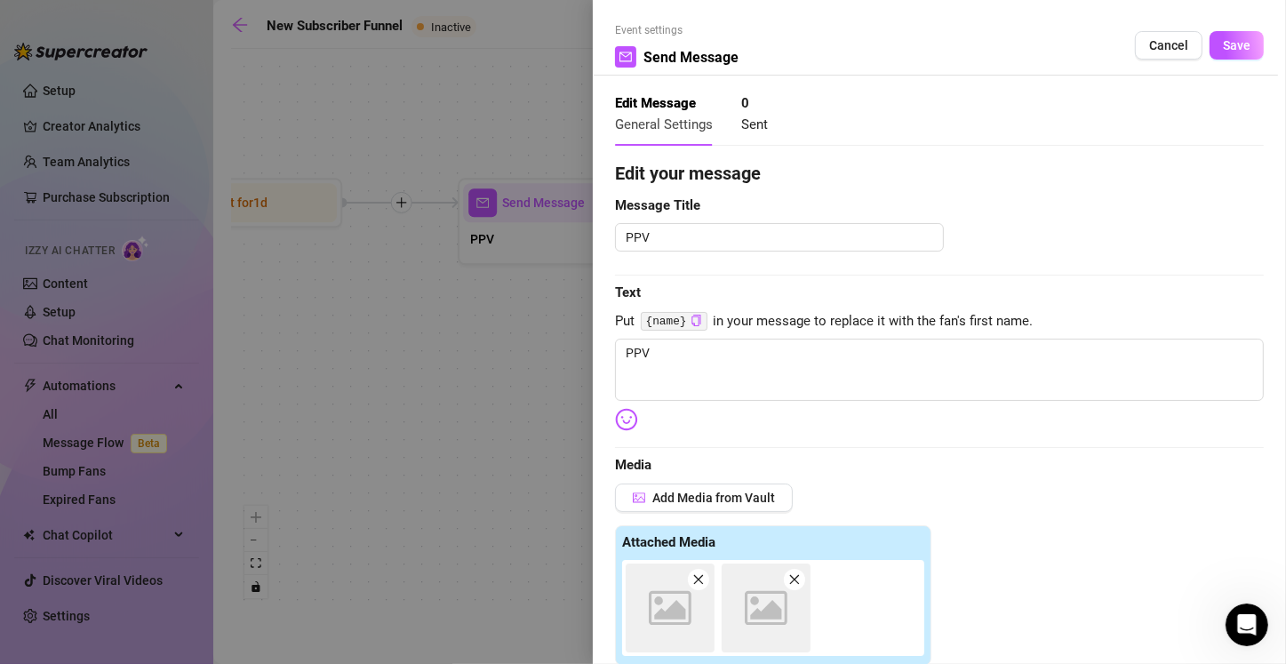
scroll to position [405, 0]
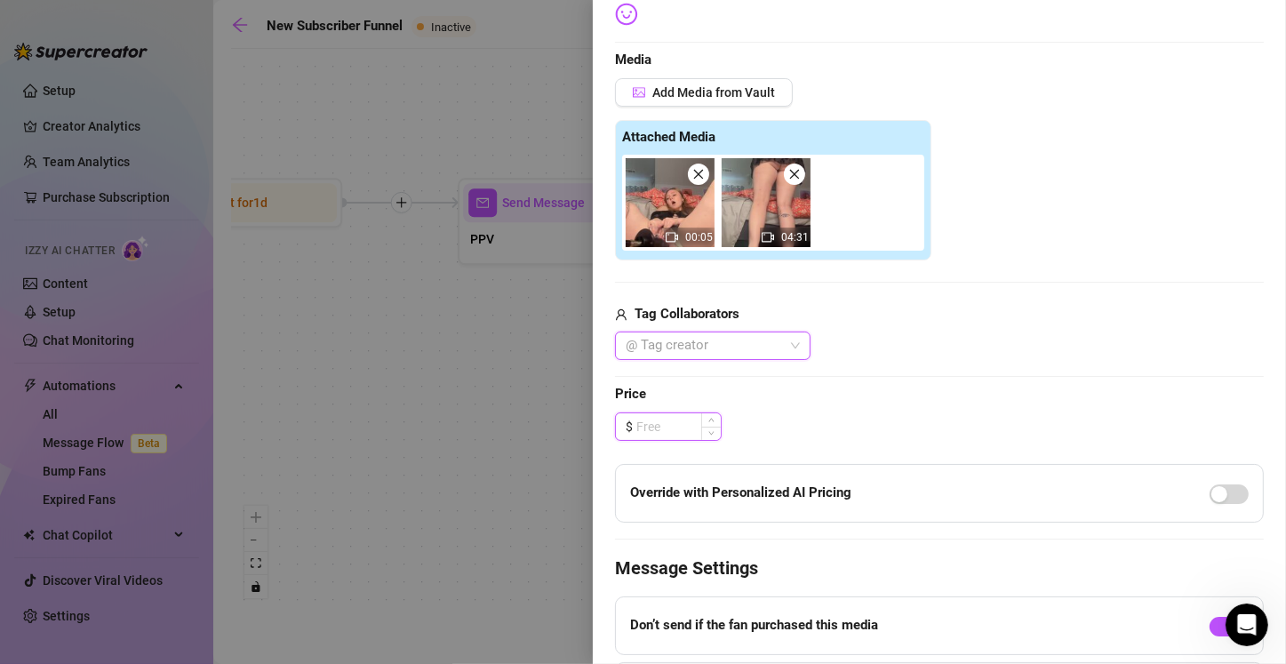
click at [637, 430] on input at bounding box center [678, 426] width 84 height 27
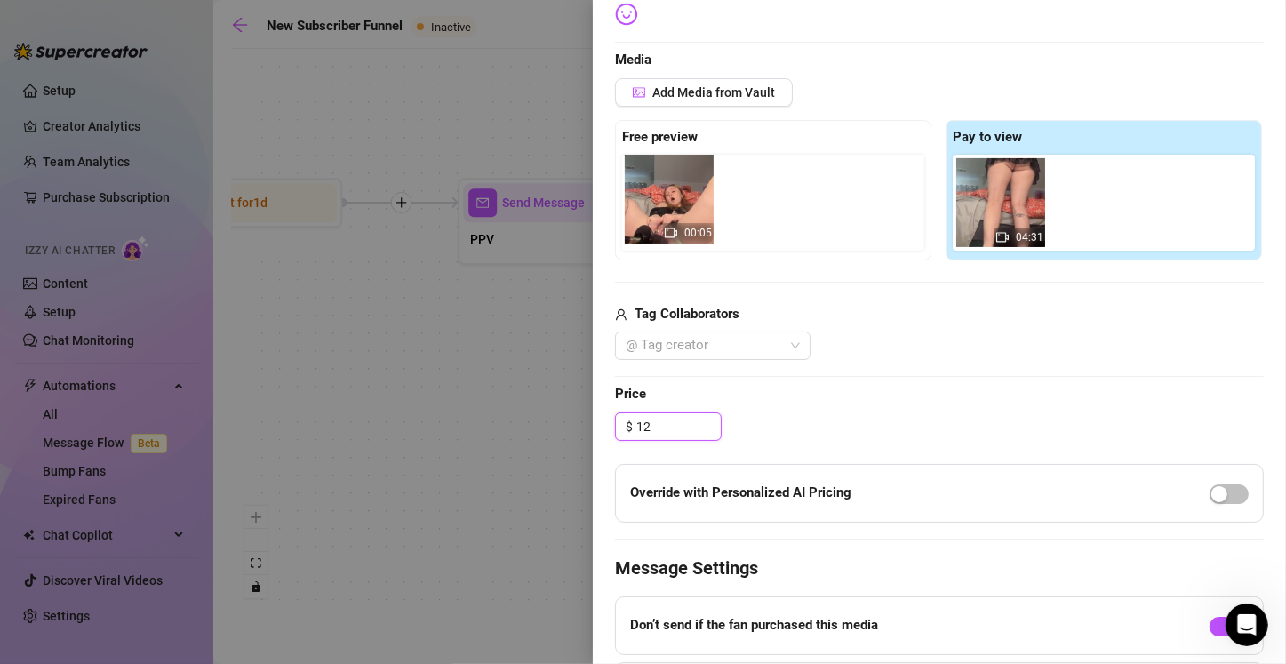
drag, startPoint x: 1000, startPoint y: 203, endPoint x: 669, endPoint y: 202, distance: 331.4
click at [637, 202] on div "Free preview Pay to view 00:05 04:31" at bounding box center [939, 190] width 649 height 140
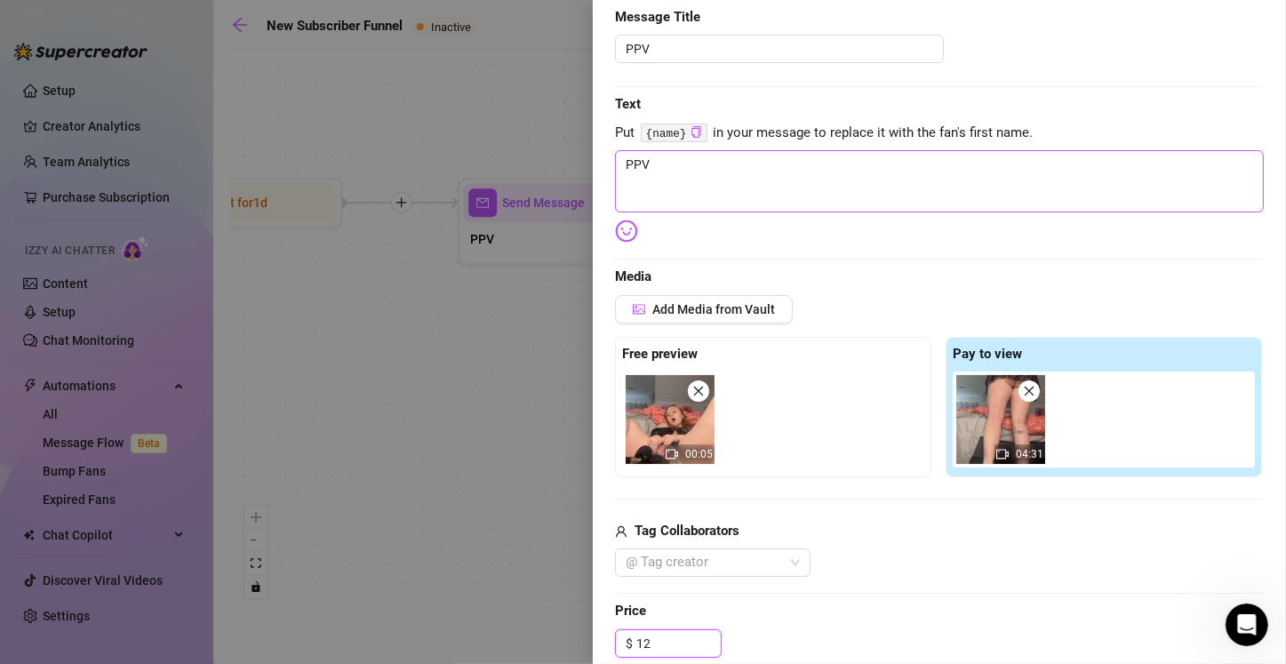
scroll to position [0, 0]
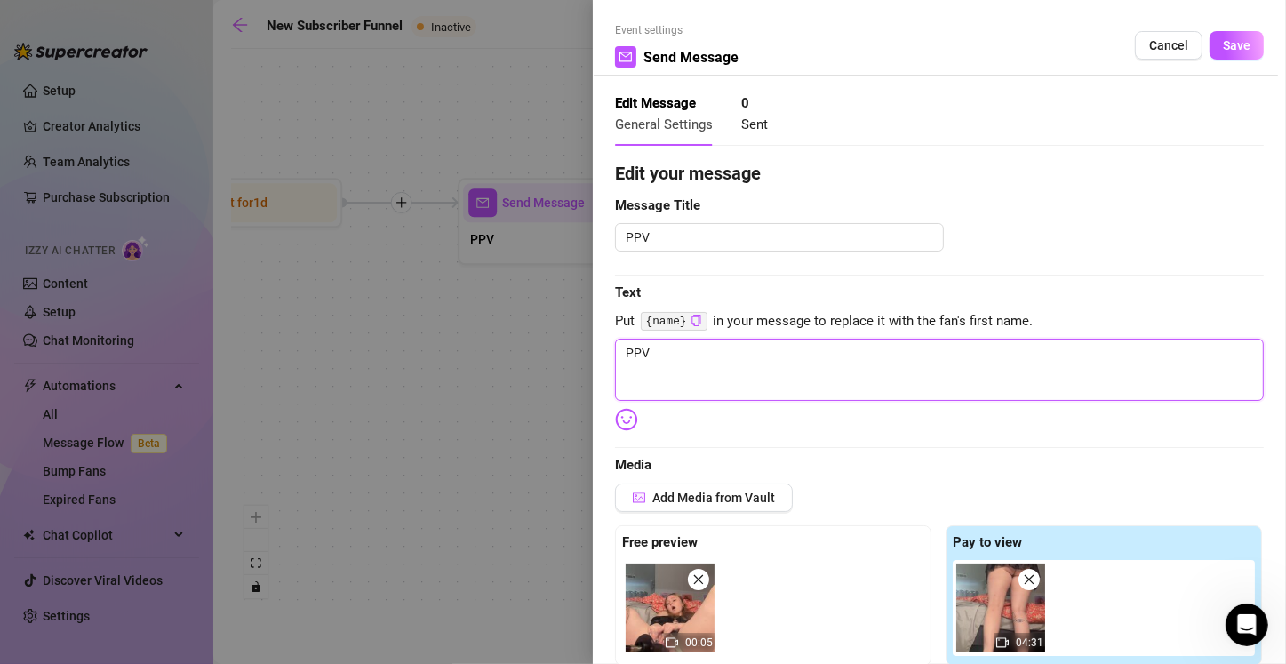
drag, startPoint x: 707, startPoint y: 357, endPoint x: 579, endPoint y: 364, distance: 128.1
click at [579, 364] on div "Event settings Send Message Cancel Save Edit Message General Settings 0 Sent Ed…" at bounding box center [643, 332] width 1286 height 664
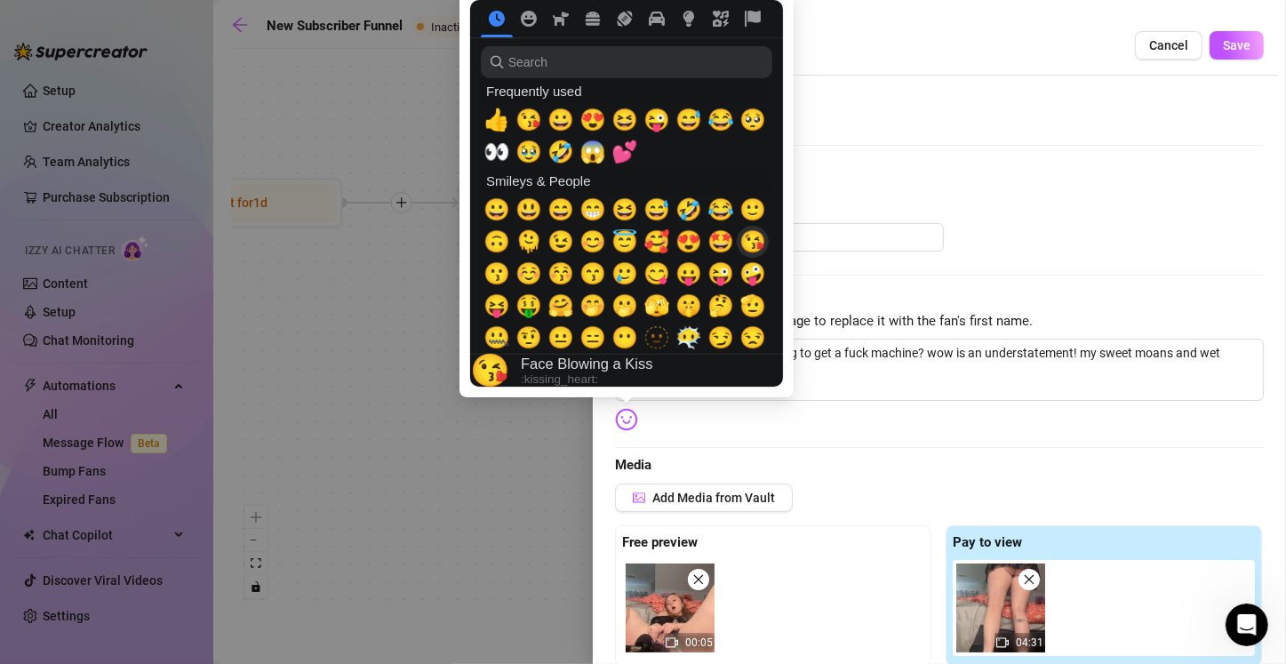
click at [637, 246] on span "😘" at bounding box center [752, 241] width 27 height 25
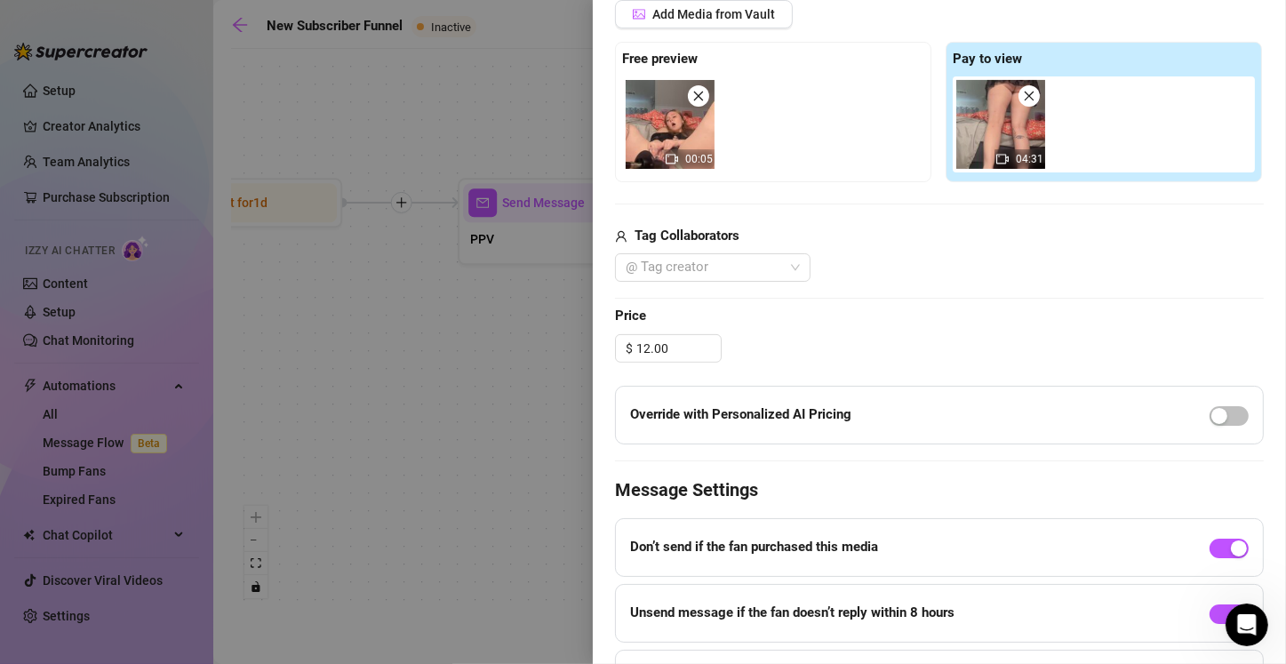
scroll to position [617, 0]
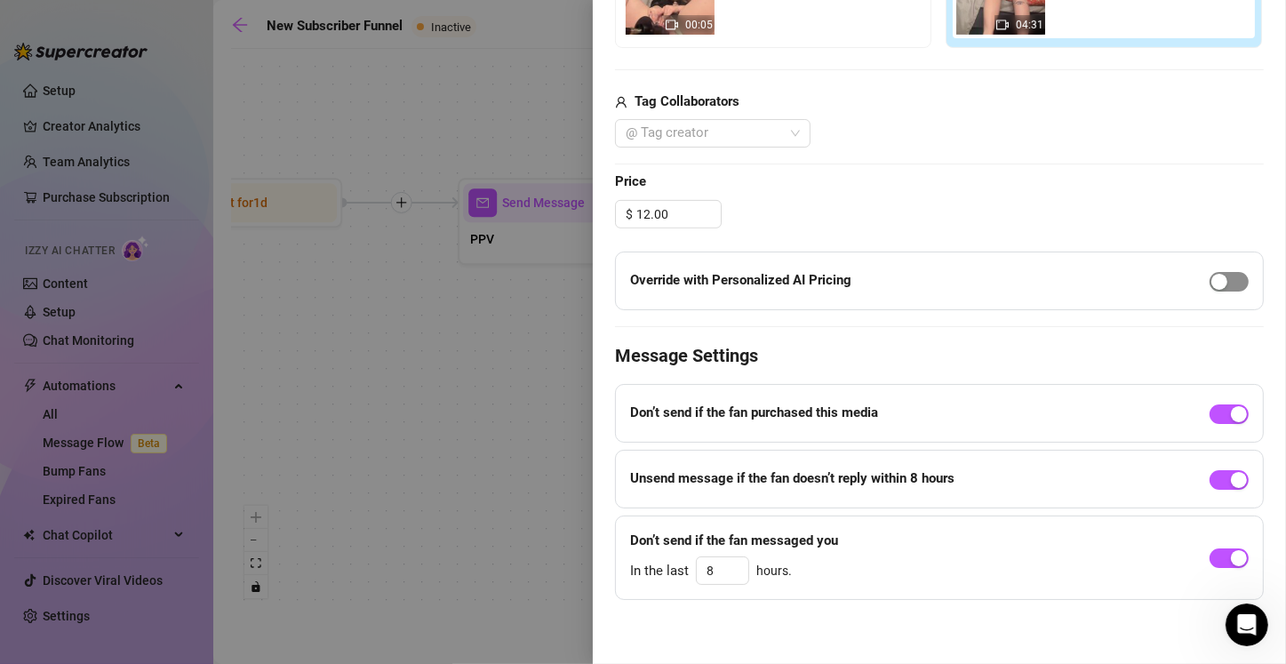
click at [637, 277] on div "button" at bounding box center [1219, 282] width 16 height 16
click at [637, 560] on span "button" at bounding box center [1228, 558] width 39 height 20
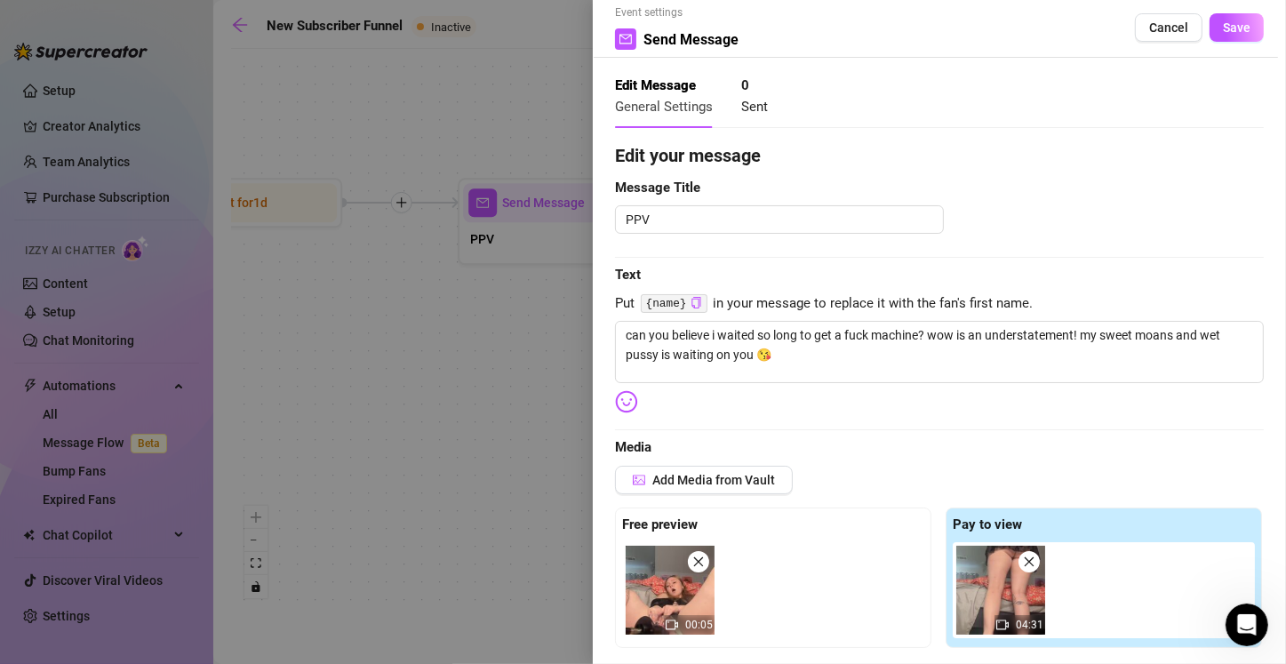
scroll to position [0, 0]
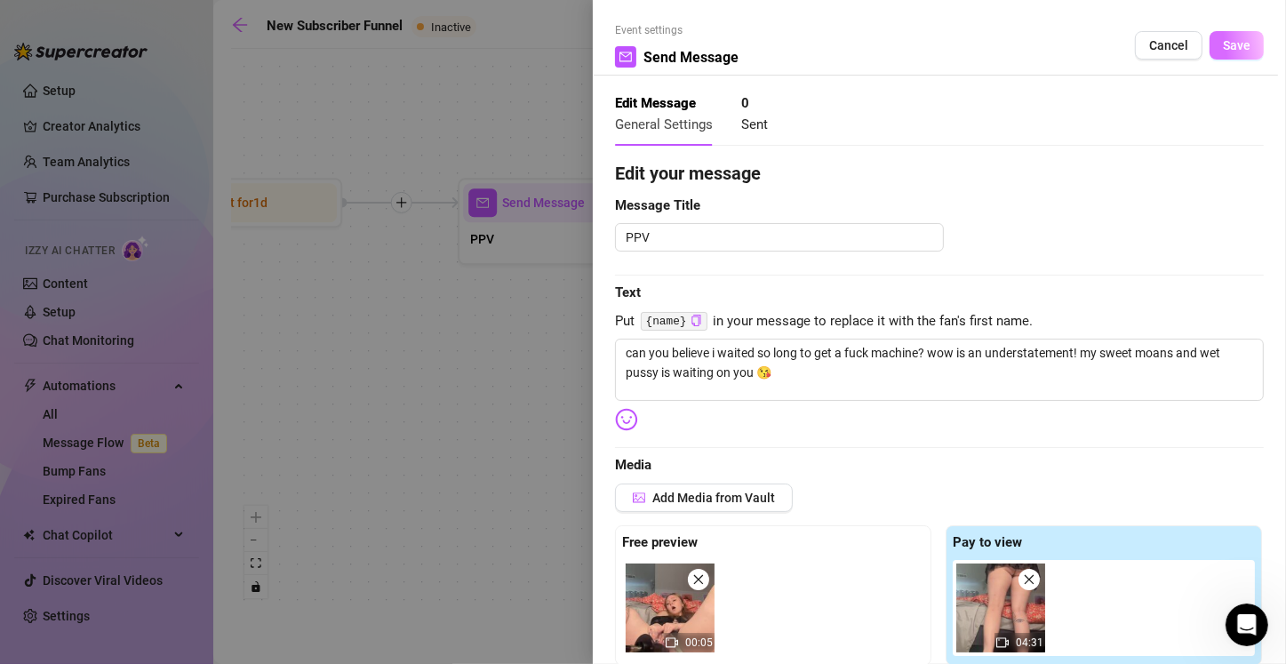
click at [637, 46] on span "Save" at bounding box center [1236, 45] width 28 height 14
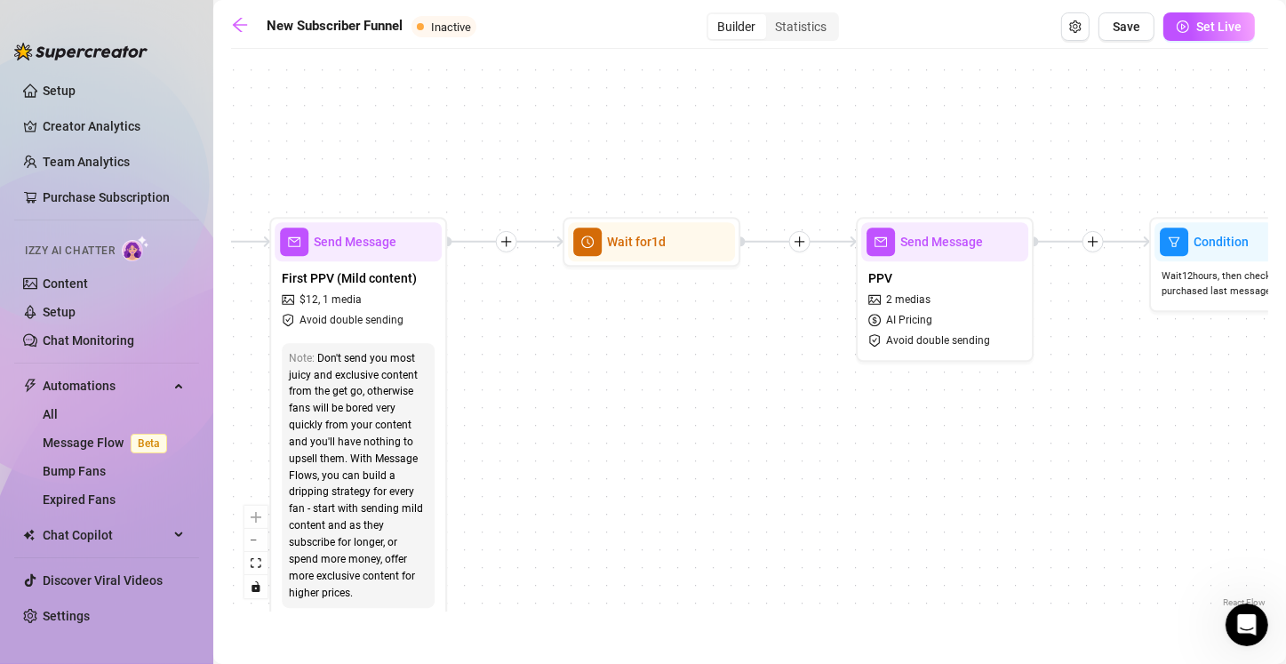
drag, startPoint x: 451, startPoint y: 471, endPoint x: 849, endPoint y: 510, distance: 399.9
click at [637, 510] on div "If True If True If True If False If False If False If True If False Merge Merge…" at bounding box center [749, 334] width 1037 height 553
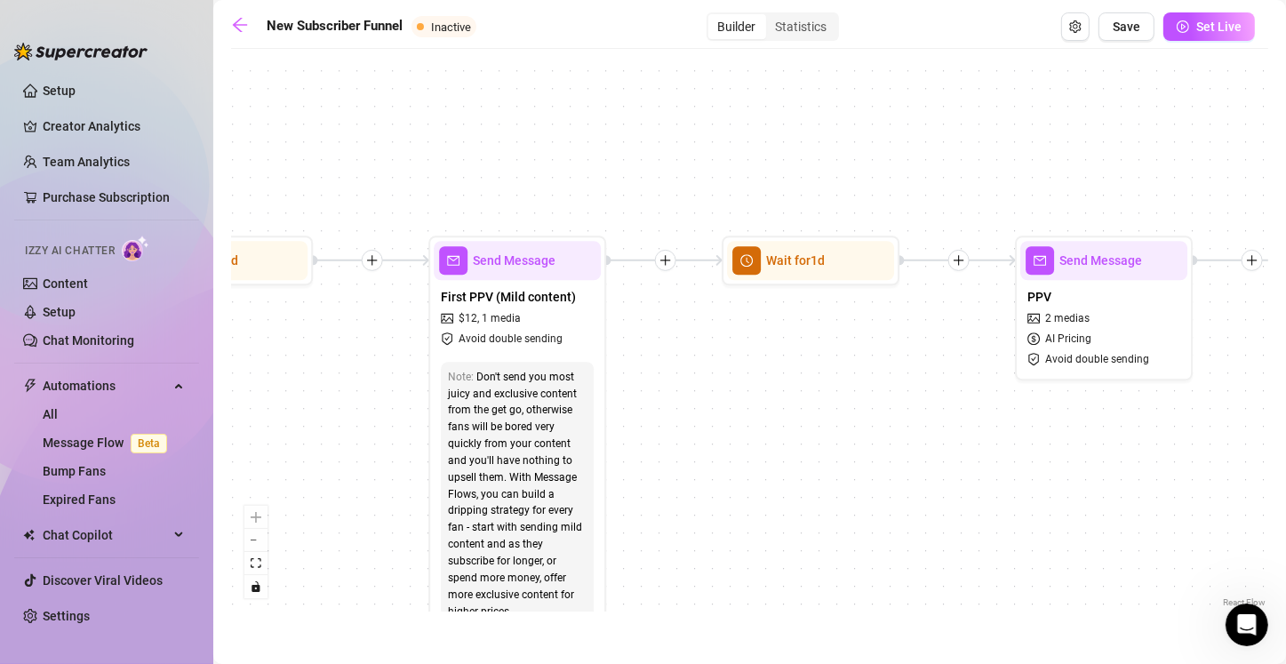
drag, startPoint x: 551, startPoint y: 417, endPoint x: 816, endPoint y: 448, distance: 267.4
click at [637, 449] on div "If True If True If True If False If False If False If True If False Merge Merge…" at bounding box center [749, 334] width 1037 height 553
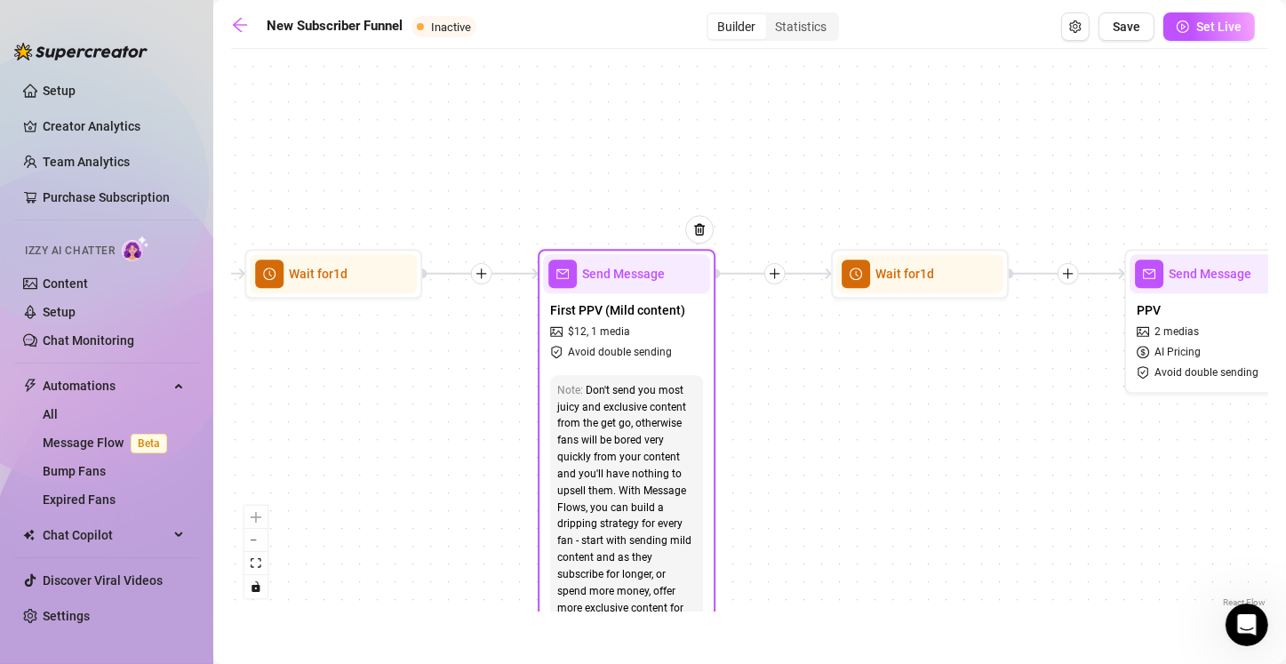
click at [637, 341] on div "First PPV (Mild content) $ 12 , 1 media Avoid double sending" at bounding box center [626, 330] width 167 height 75
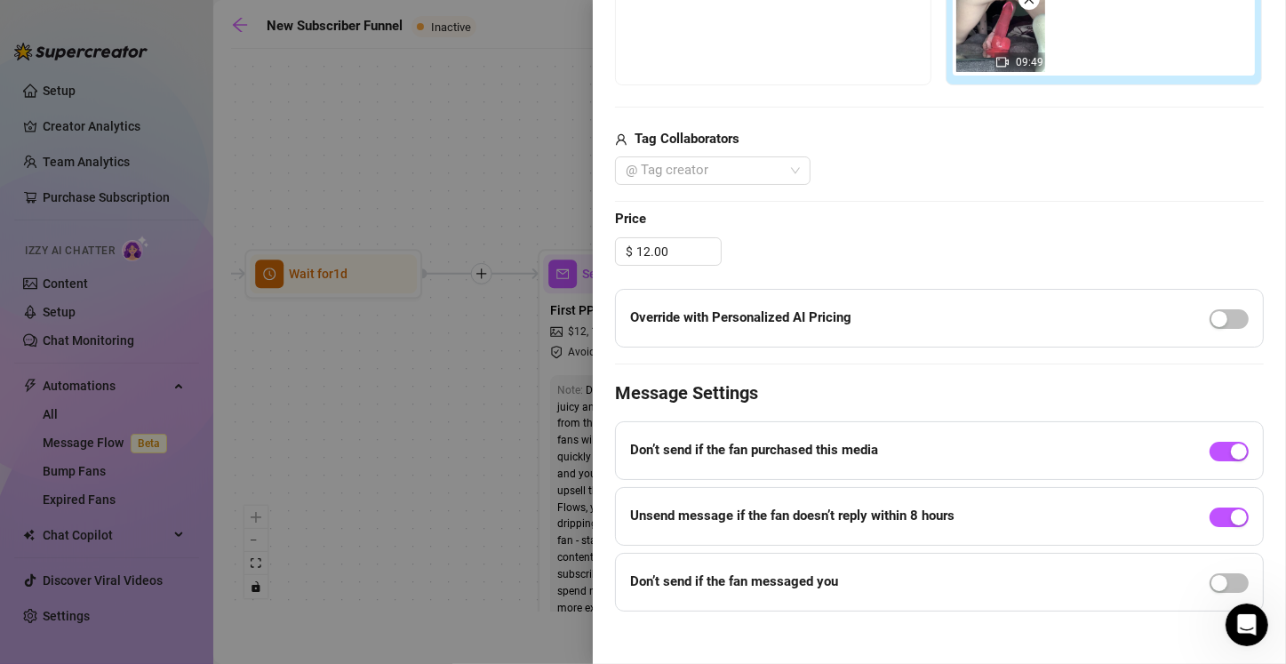
scroll to position [591, 0]
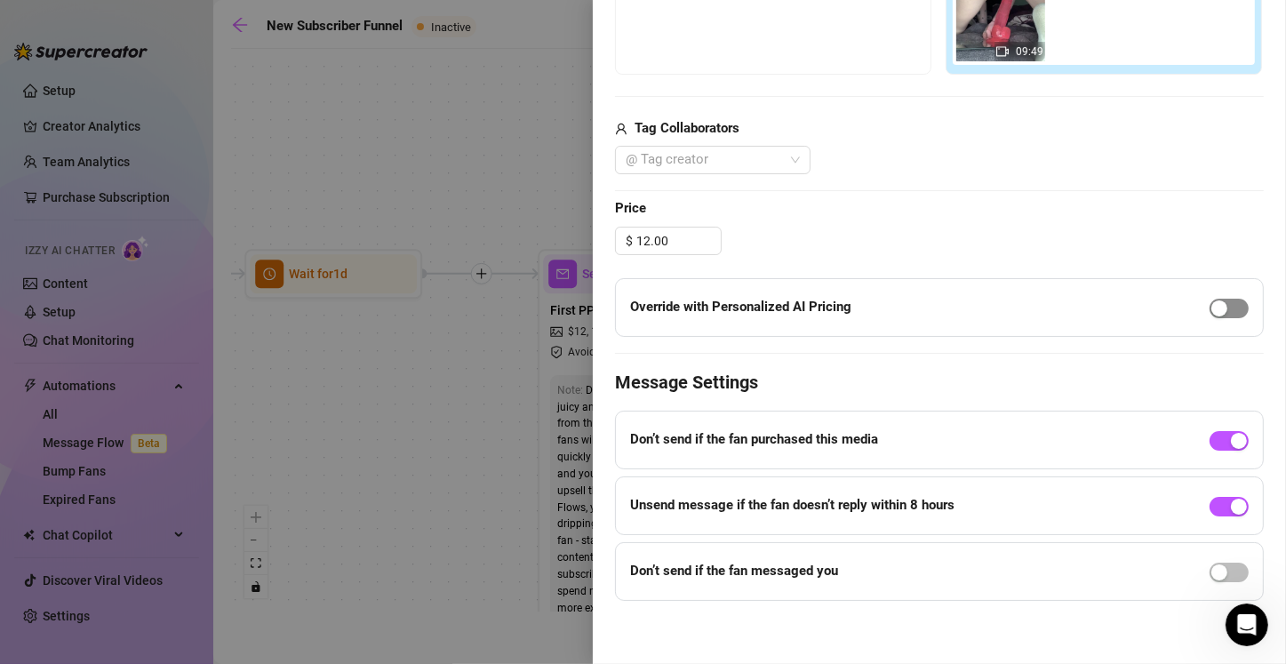
click at [637, 306] on div "button" at bounding box center [1219, 308] width 16 height 16
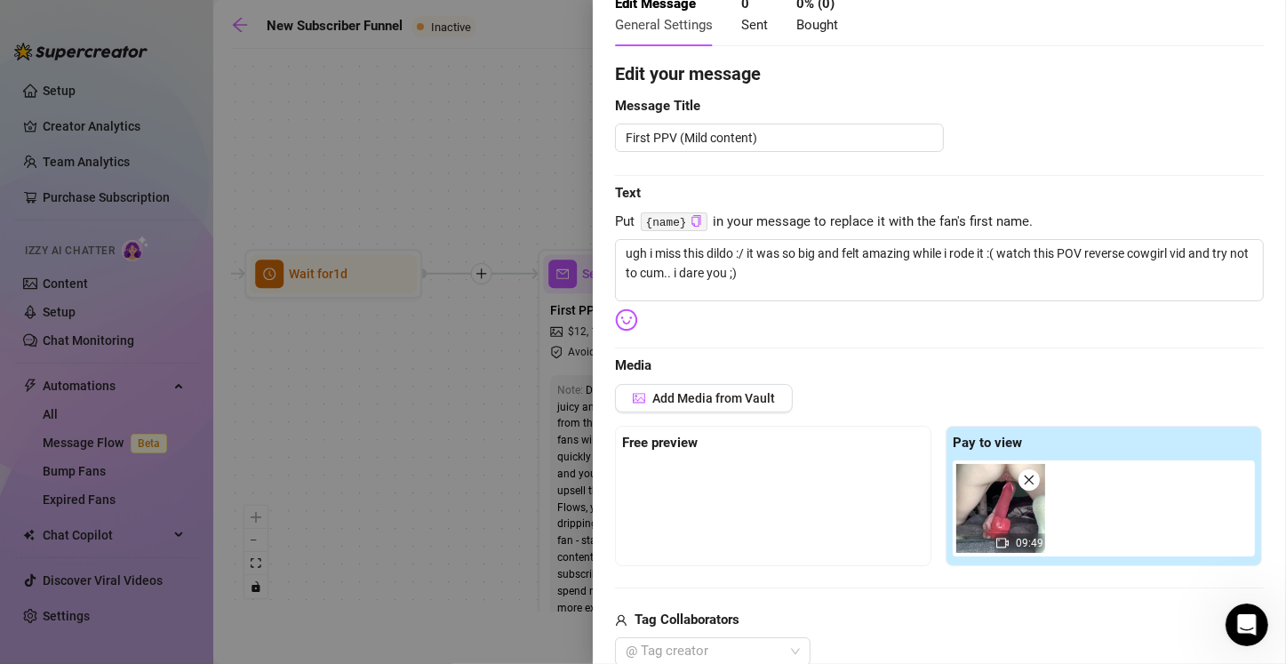
scroll to position [0, 0]
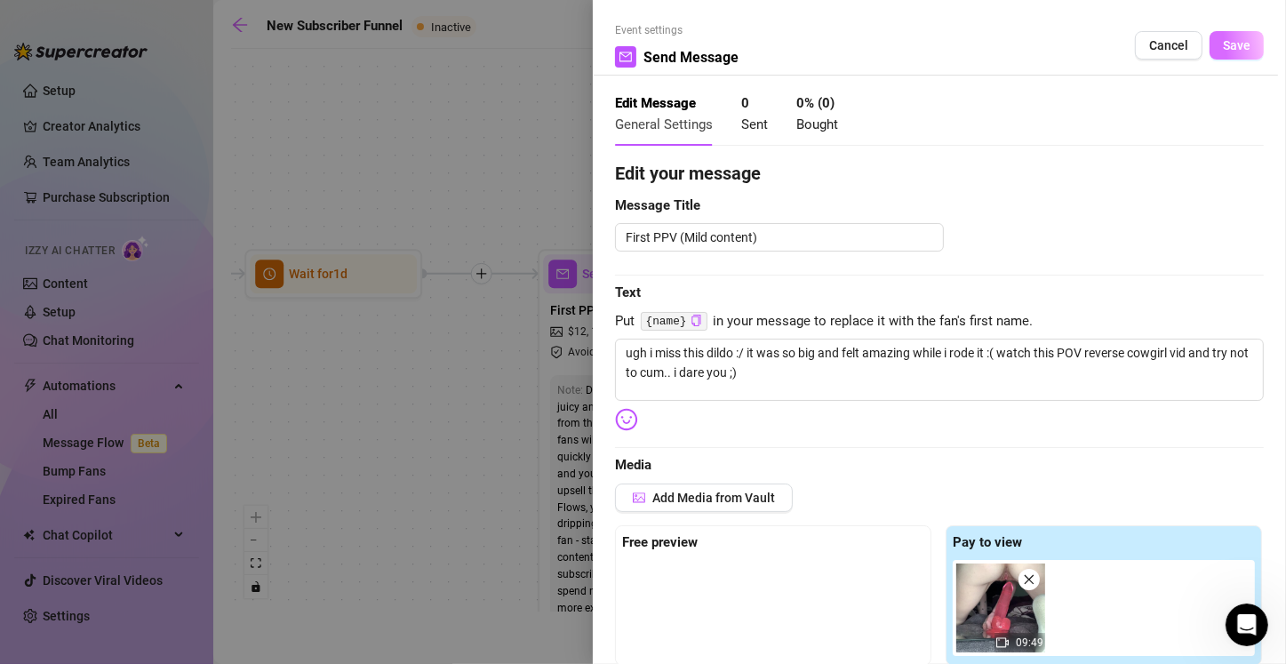
click at [637, 50] on span "Save" at bounding box center [1236, 45] width 28 height 14
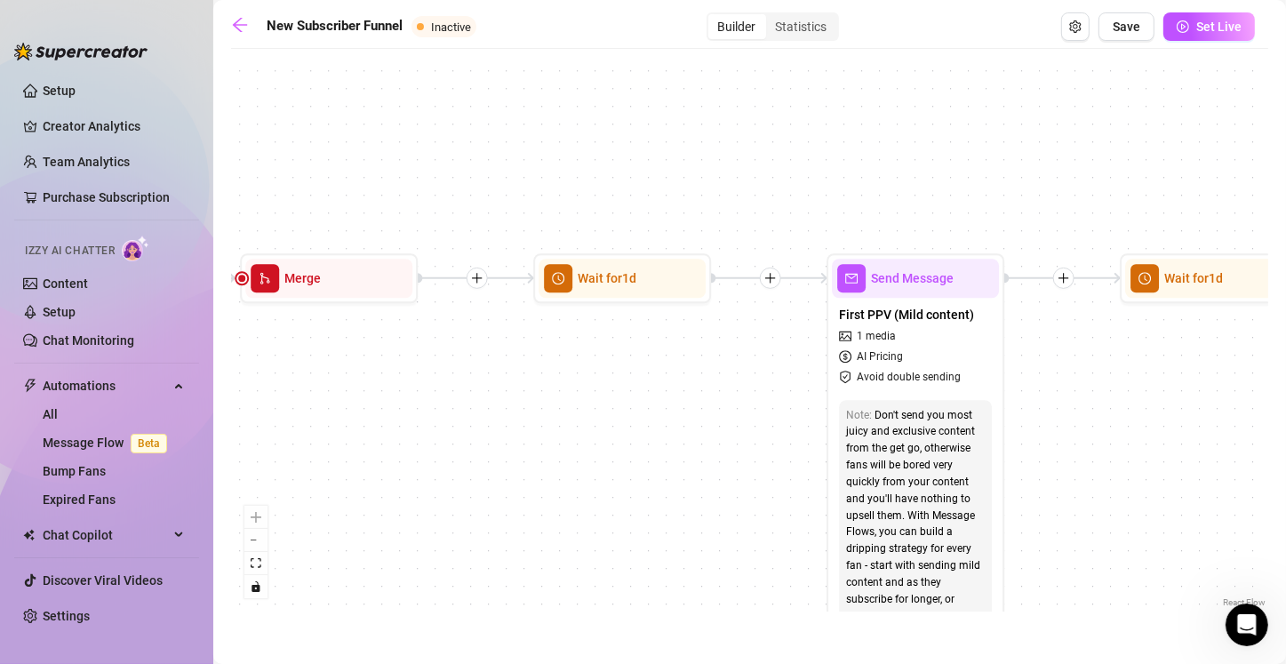
drag, startPoint x: 461, startPoint y: 419, endPoint x: 770, endPoint y: 410, distance: 309.3
click at [637, 411] on div "If True If True If True If False If False If False If True If False Merge Merge…" at bounding box center [749, 334] width 1037 height 553
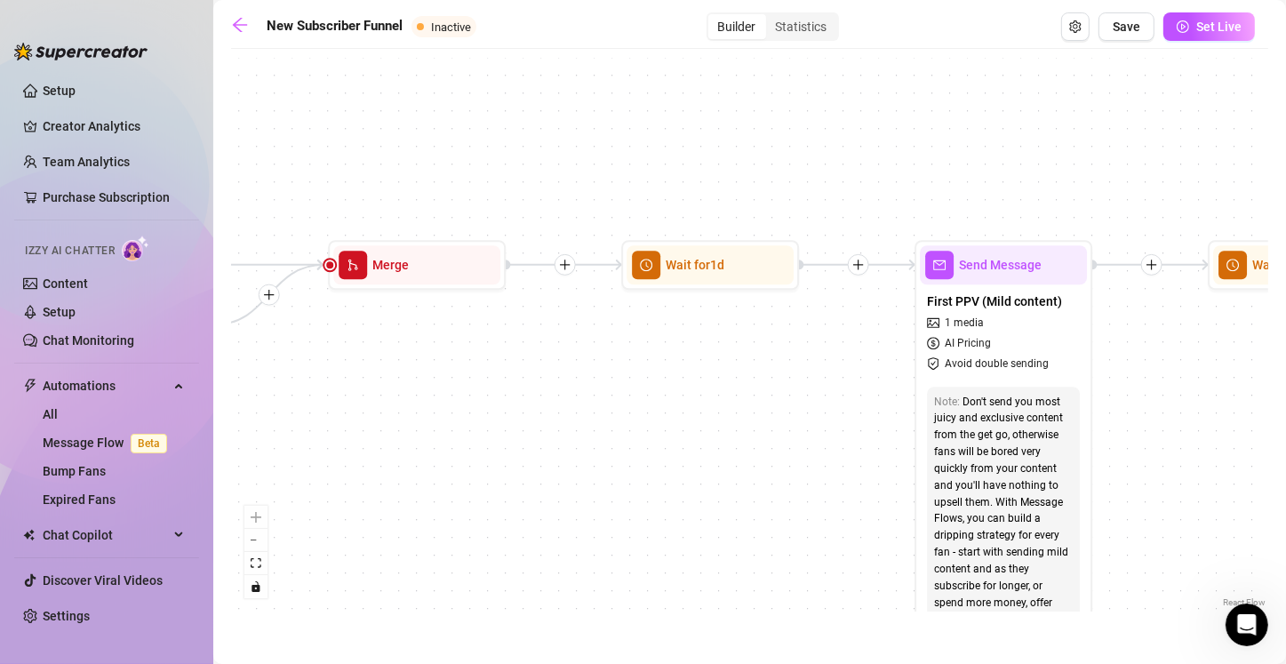
drag, startPoint x: 347, startPoint y: 390, endPoint x: 819, endPoint y: 397, distance: 471.8
click at [637, 397] on div "If True If True If True If False If False If False If True If False Merge Merge…" at bounding box center [749, 334] width 1037 height 553
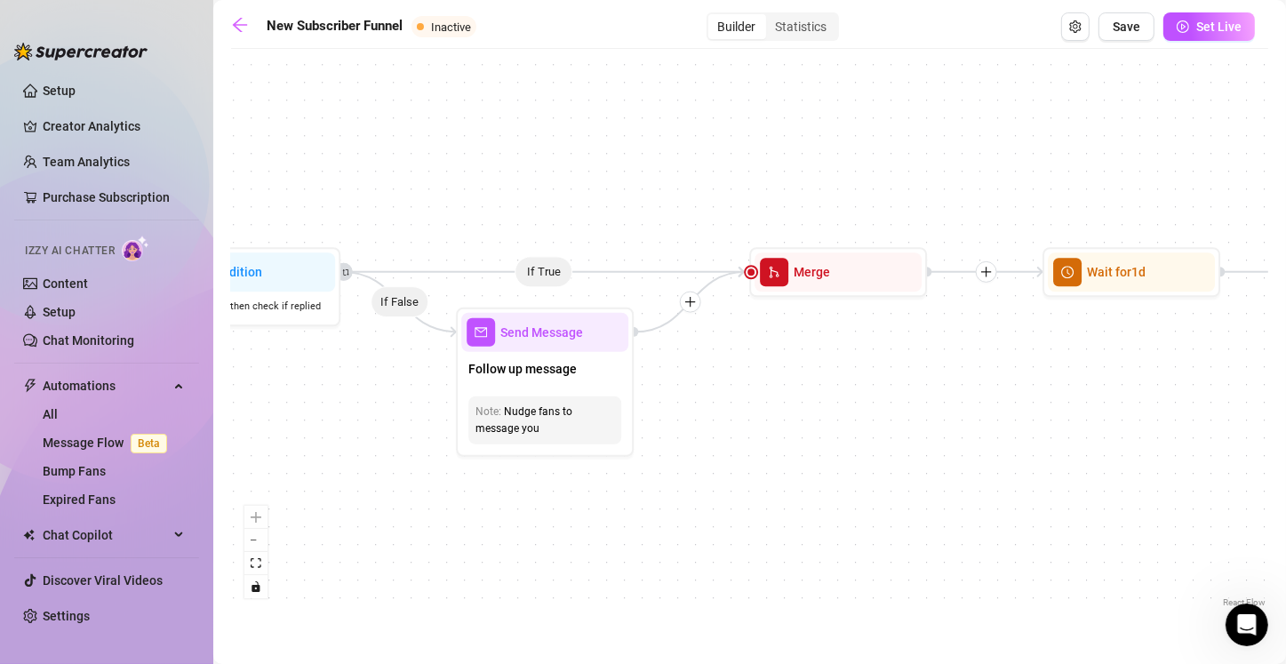
drag, startPoint x: 341, startPoint y: 434, endPoint x: 885, endPoint y: 413, distance: 544.1
click at [637, 414] on div "If True If True If True If False If False If False If True If False Merge Merge…" at bounding box center [749, 334] width 1037 height 553
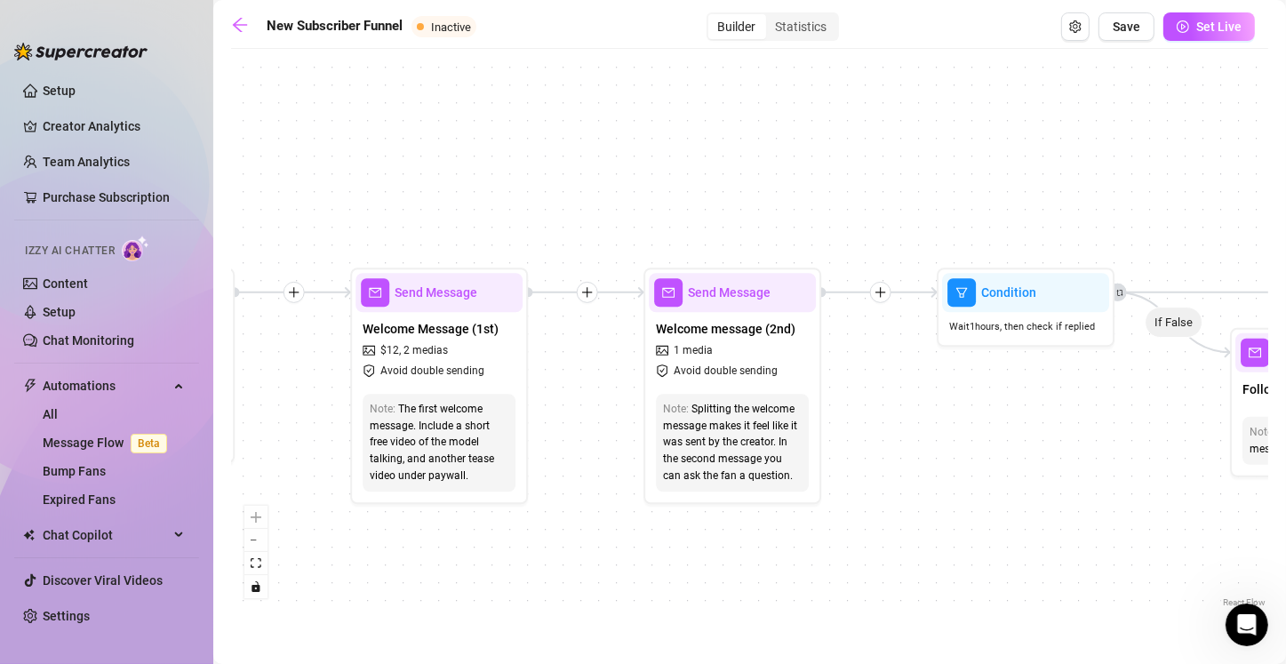
drag, startPoint x: 672, startPoint y: 385, endPoint x: 902, endPoint y: 425, distance: 233.5
click at [637, 425] on div "If True If True If True If False If False If False If True If False Merge Merge…" at bounding box center [749, 334] width 1037 height 553
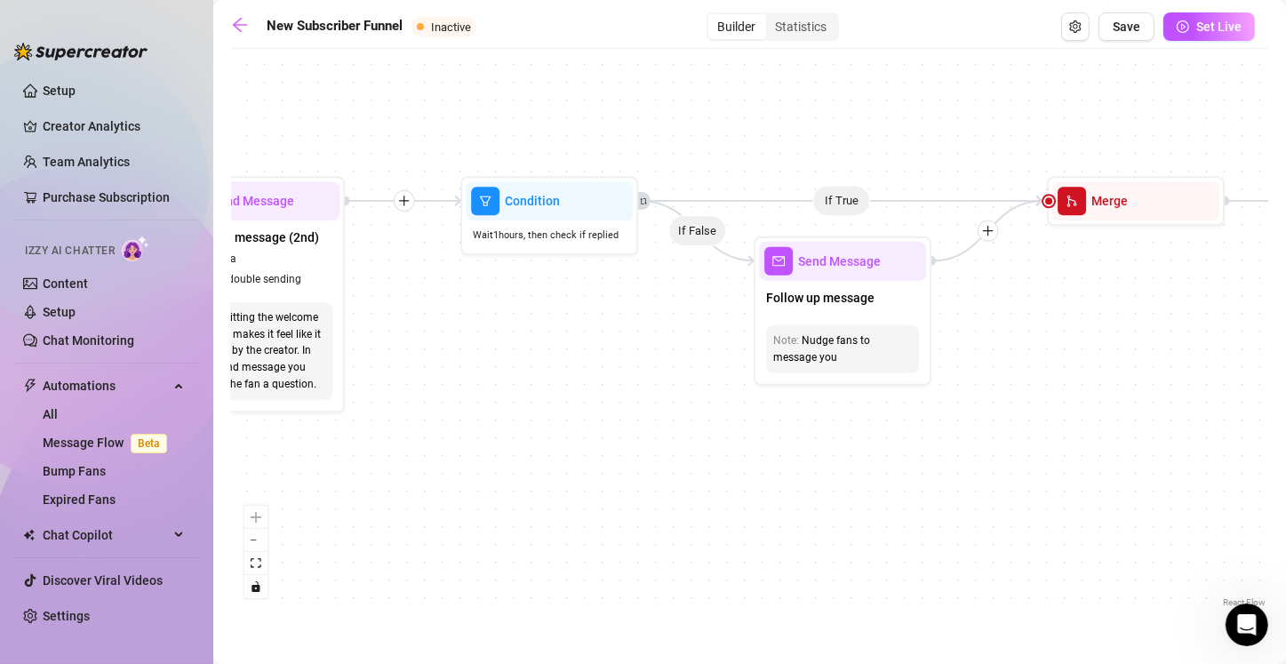
drag, startPoint x: 785, startPoint y: 464, endPoint x: 392, endPoint y: 359, distance: 407.3
click at [392, 359] on div "If True If True If True If False If False If False If True If False Merge Merge…" at bounding box center [749, 334] width 1037 height 553
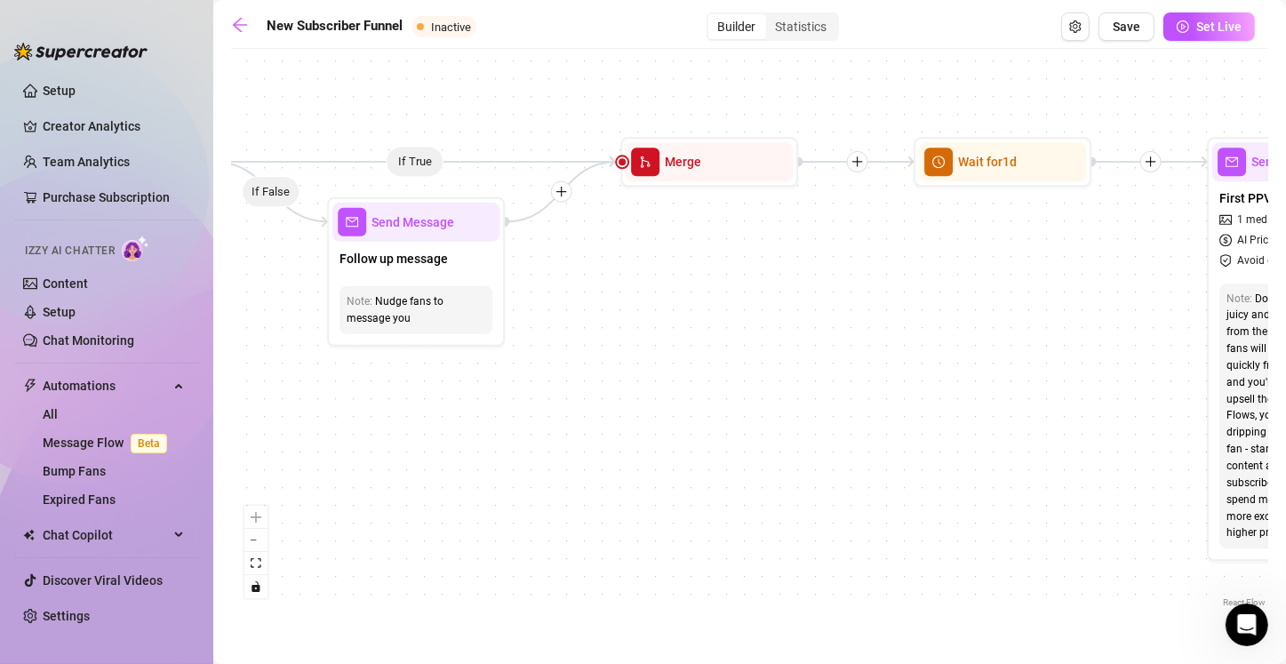
drag, startPoint x: 848, startPoint y: 450, endPoint x: 517, endPoint y: 450, distance: 331.4
click at [517, 450] on div "If True If True If True If False If False If False If True If False Merge Merge…" at bounding box center [749, 334] width 1037 height 553
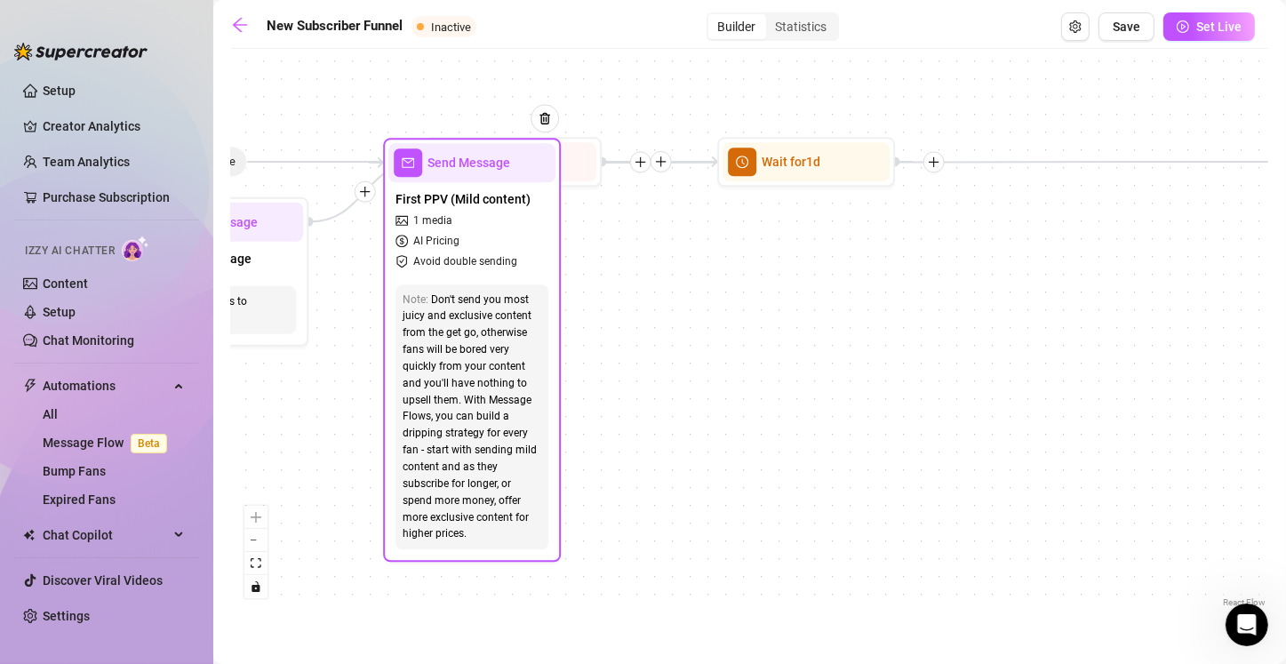
drag, startPoint x: 918, startPoint y: 458, endPoint x: 388, endPoint y: 443, distance: 529.7
click at [388, 443] on div "Note: Don't send you most juicy and exclusive content from the get go, otherwis…" at bounding box center [471, 417] width 167 height 280
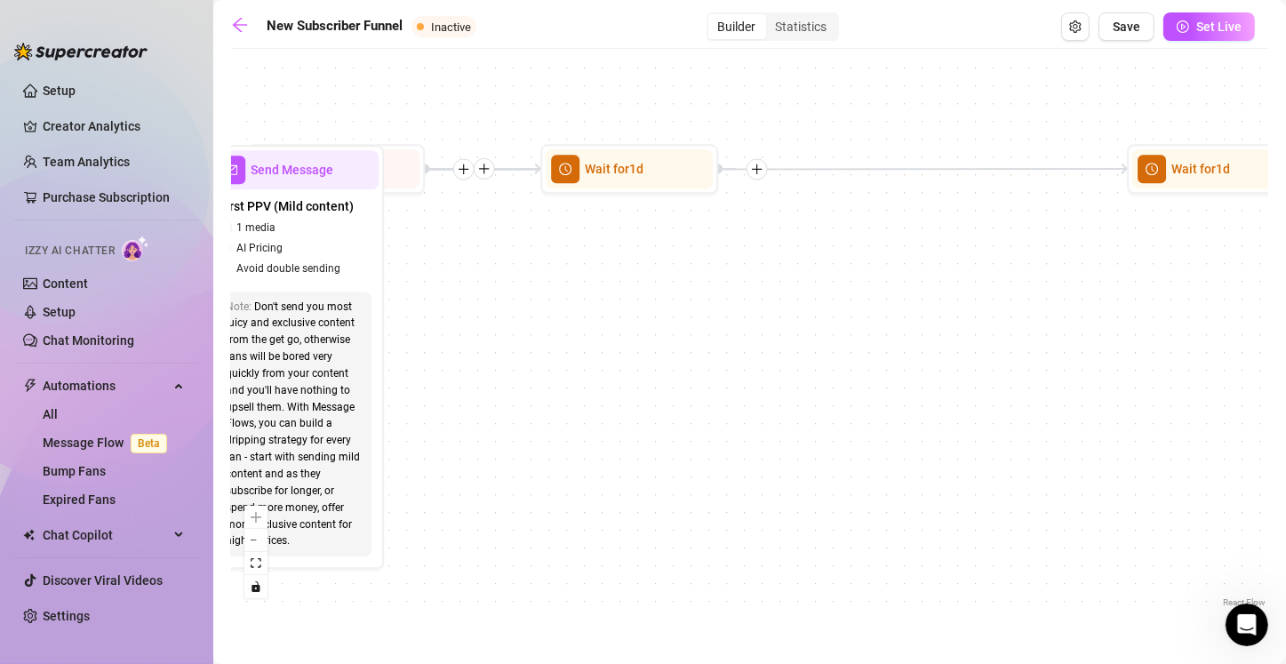
drag, startPoint x: 777, startPoint y: 450, endPoint x: 356, endPoint y: 434, distance: 421.4
click at [356, 434] on div "If True If True If True If False If False If False If True If False Merge Merge…" at bounding box center [749, 334] width 1037 height 553
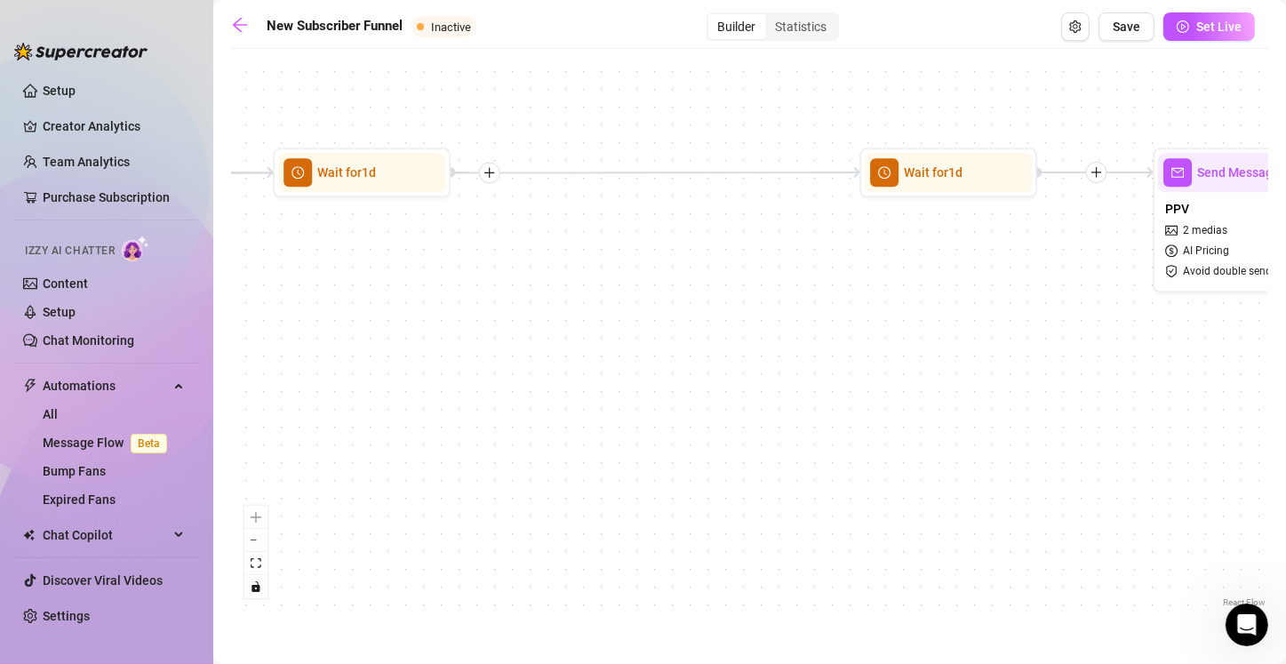
drag, startPoint x: 880, startPoint y: 457, endPoint x: 1033, endPoint y: 476, distance: 154.9
click at [637, 476] on div "If True If True If True If False If False If False If True If False Merge Merge…" at bounding box center [749, 334] width 1037 height 553
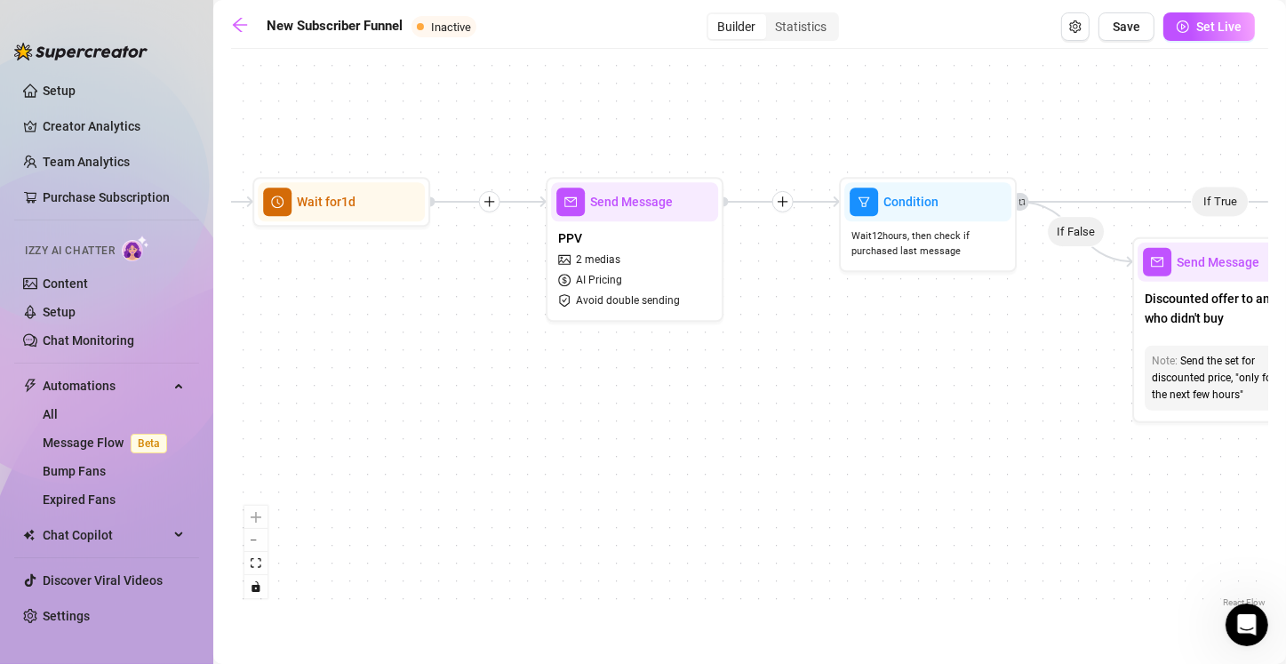
drag, startPoint x: 1057, startPoint y: 450, endPoint x: 454, endPoint y: 467, distance: 603.5
click at [436, 480] on div "If True If True If True If False If False If False If True If False Merge Merge…" at bounding box center [749, 334] width 1037 height 553
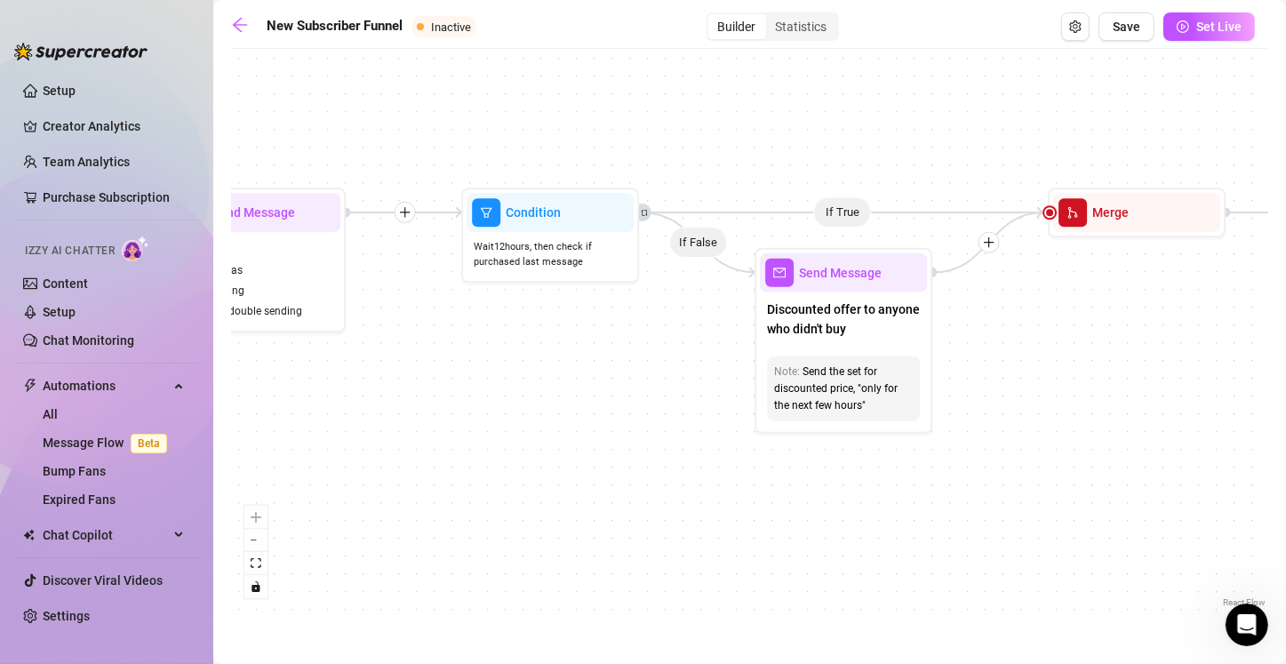
drag, startPoint x: 1028, startPoint y: 420, endPoint x: 665, endPoint y: 431, distance: 362.6
click at [637, 431] on div "If True If True If True If False If False If False If True If False Merge Merge…" at bounding box center [749, 334] width 1037 height 553
click at [637, 329] on span "Discounted offer to anyone who didn't buy" at bounding box center [843, 318] width 153 height 39
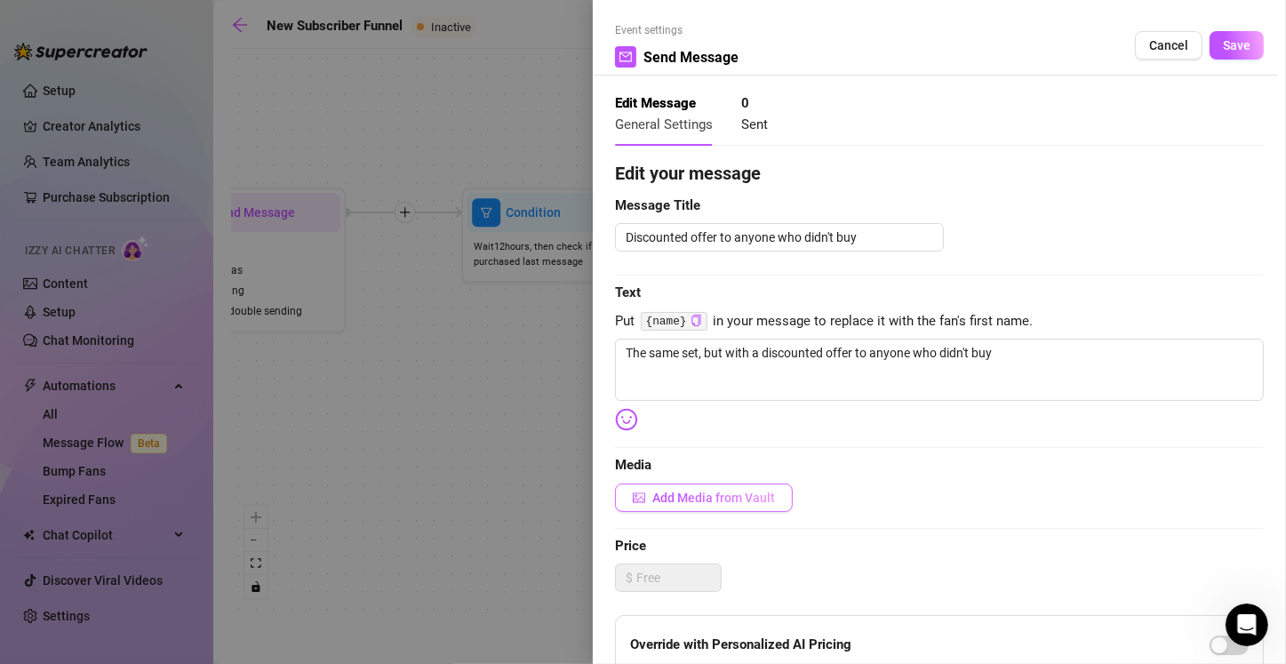
click at [637, 495] on span "Add Media from Vault" at bounding box center [713, 497] width 123 height 14
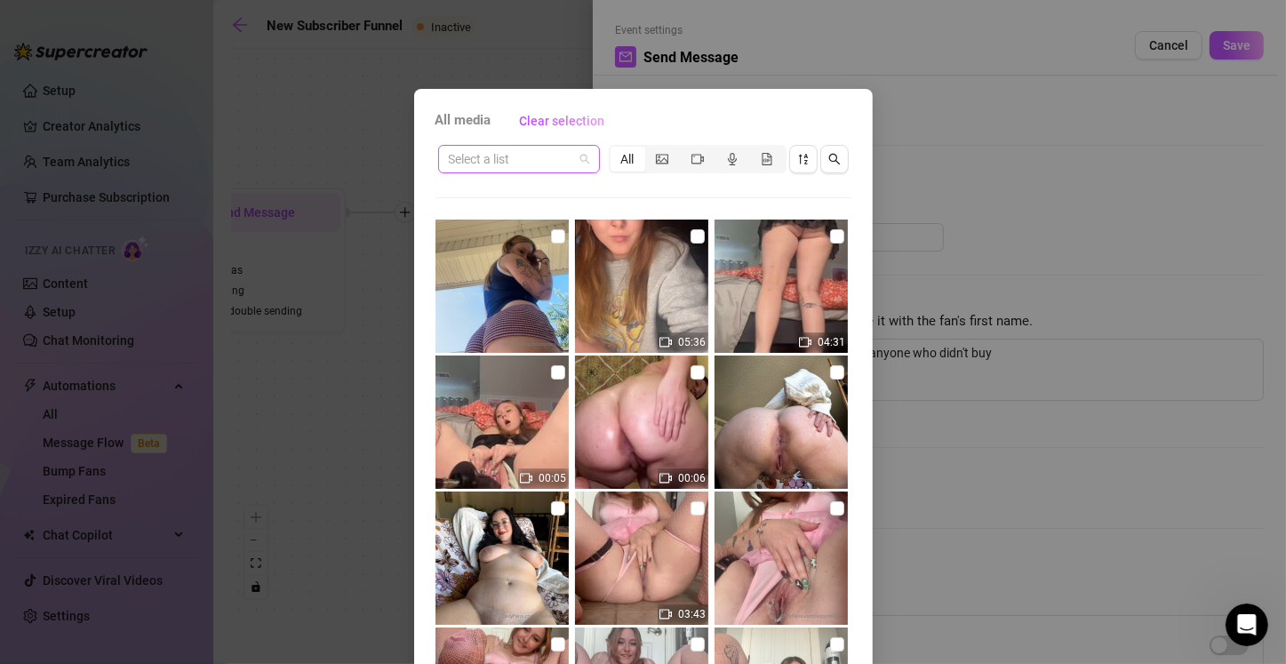
click at [541, 160] on input "search" at bounding box center [511, 159] width 124 height 27
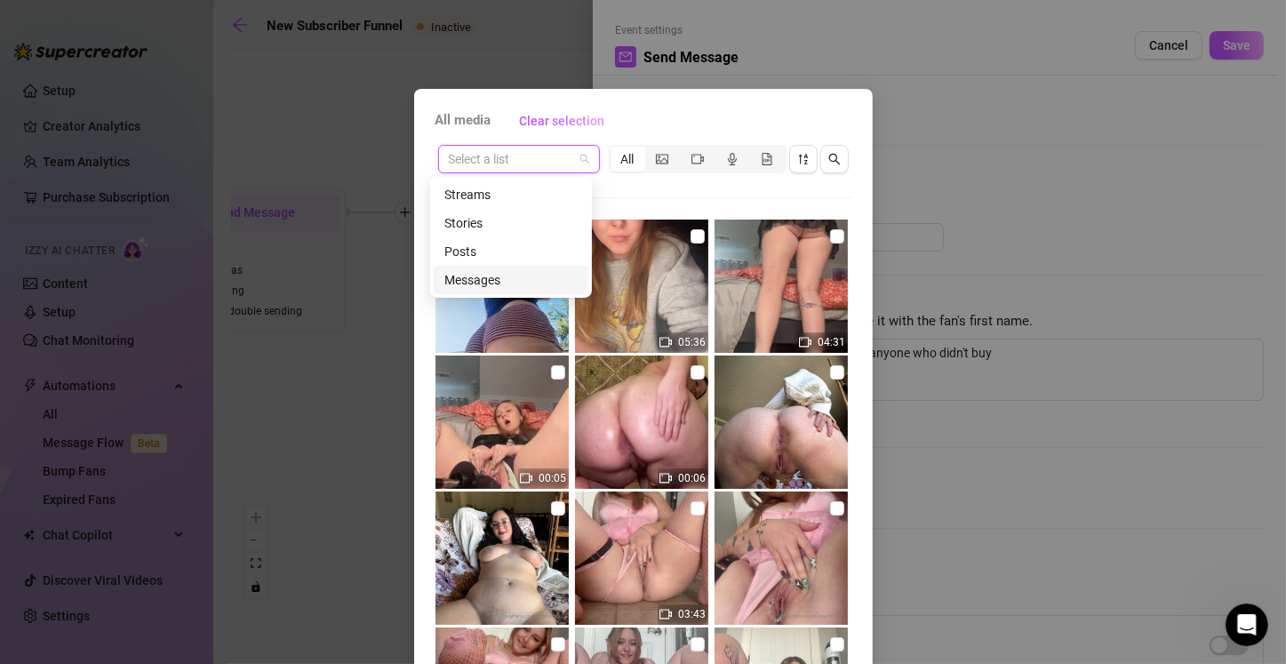
click at [481, 278] on div "Messages" at bounding box center [510, 280] width 133 height 20
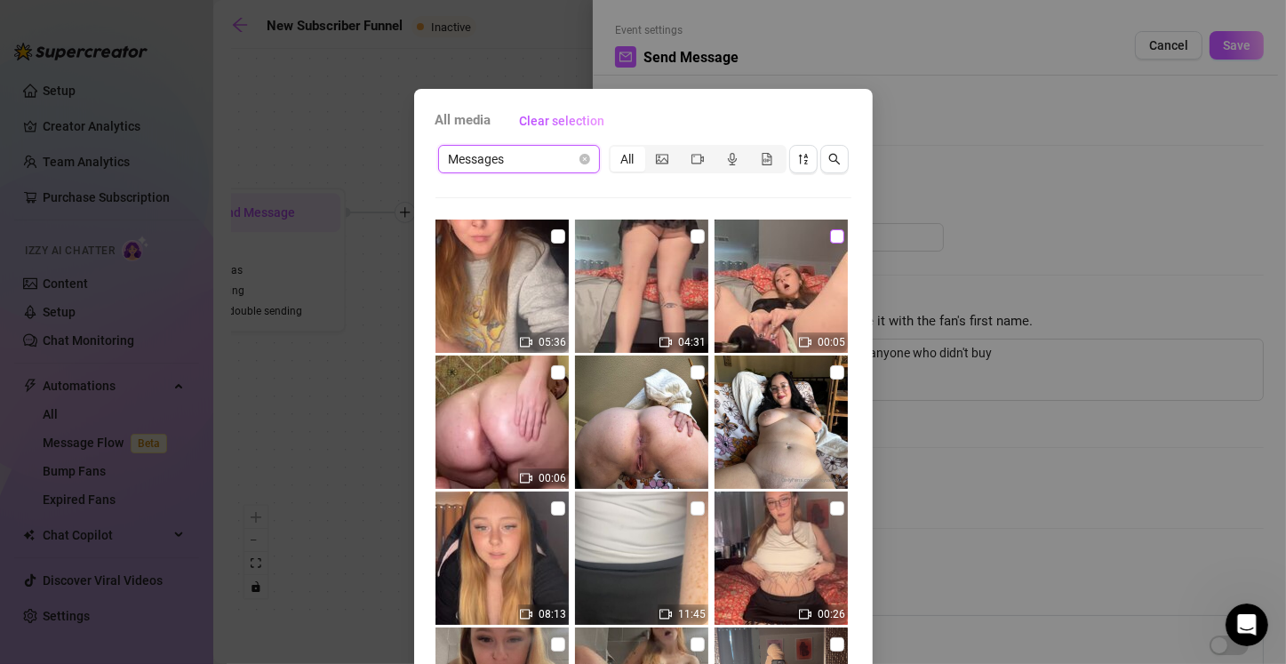
click at [637, 232] on input "checkbox" at bounding box center [837, 236] width 14 height 14
click at [637, 235] on input "checkbox" at bounding box center [697, 236] width 14 height 14
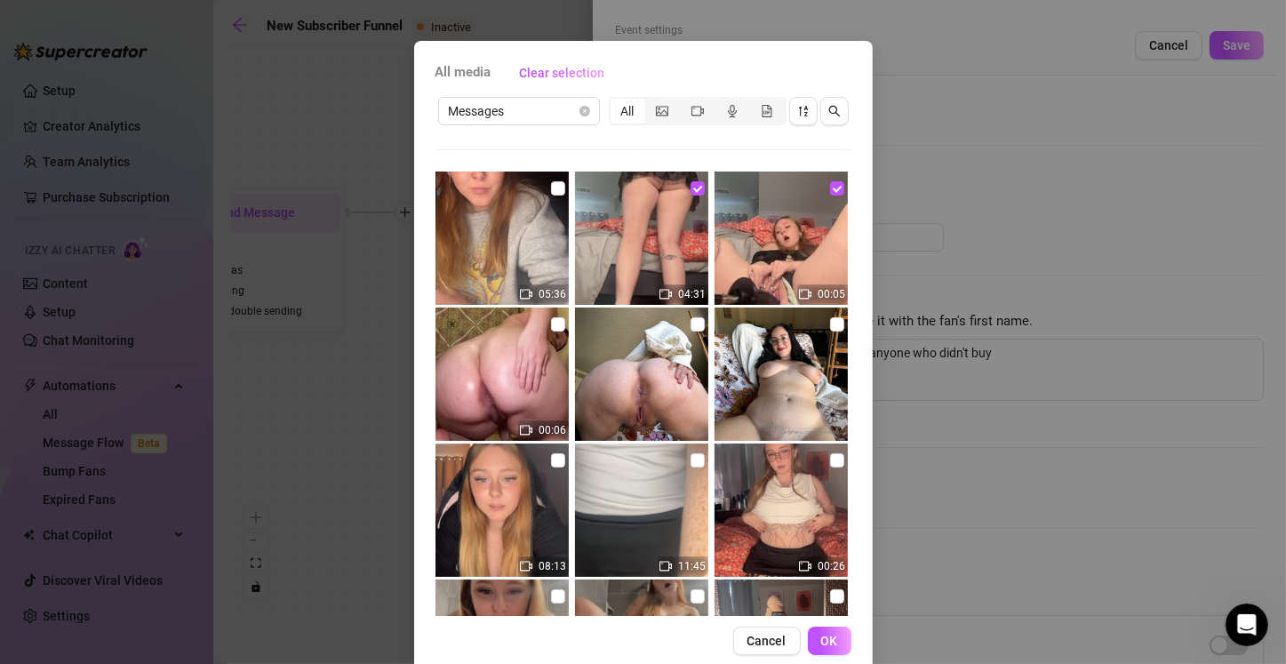
scroll to position [78, 0]
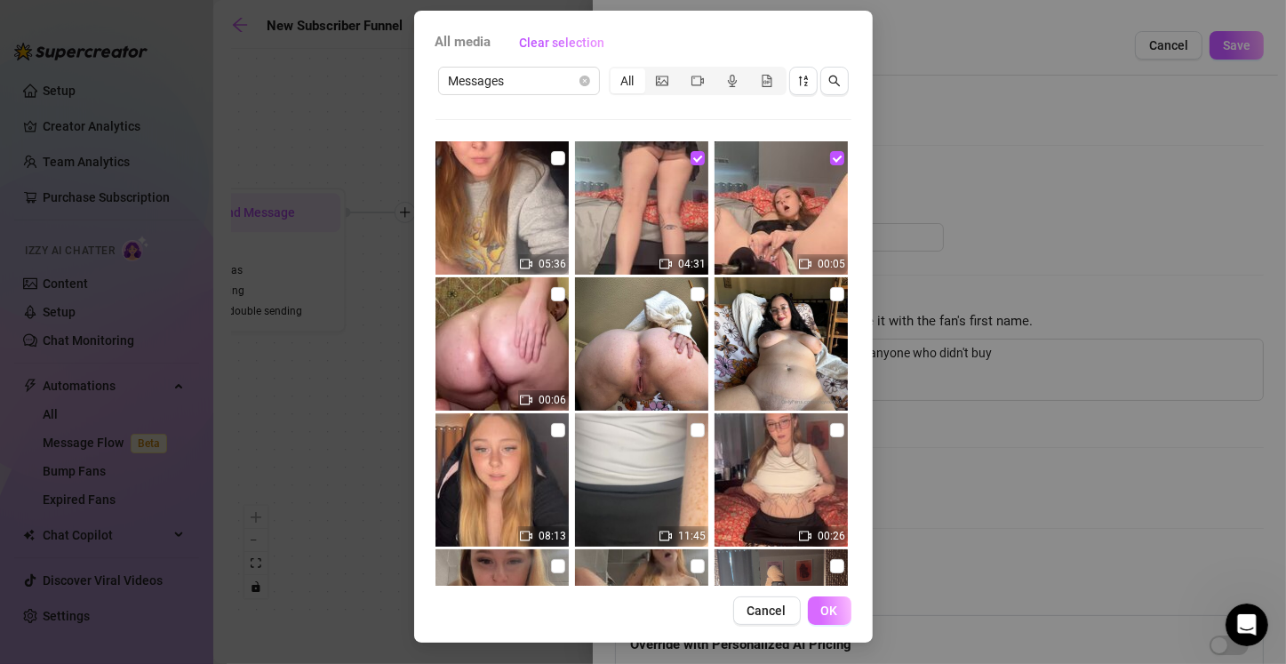
click at [637, 604] on button "OK" at bounding box center [830, 610] width 44 height 28
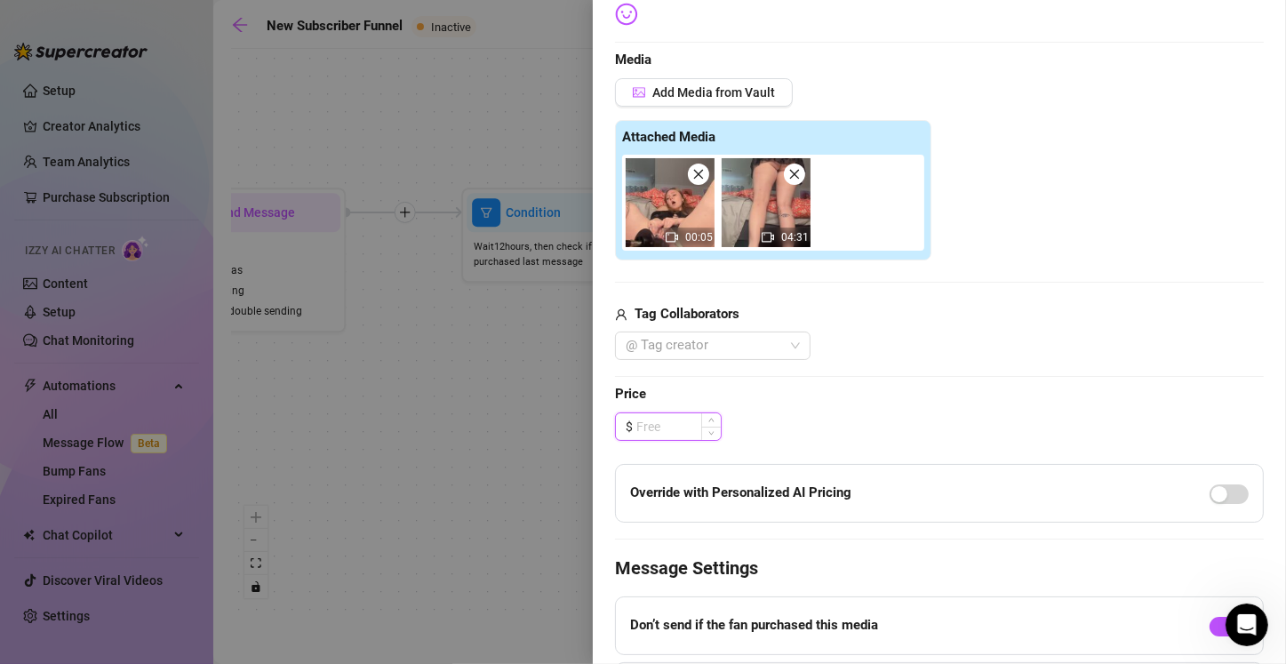
click at [637, 435] on input at bounding box center [678, 426] width 84 height 27
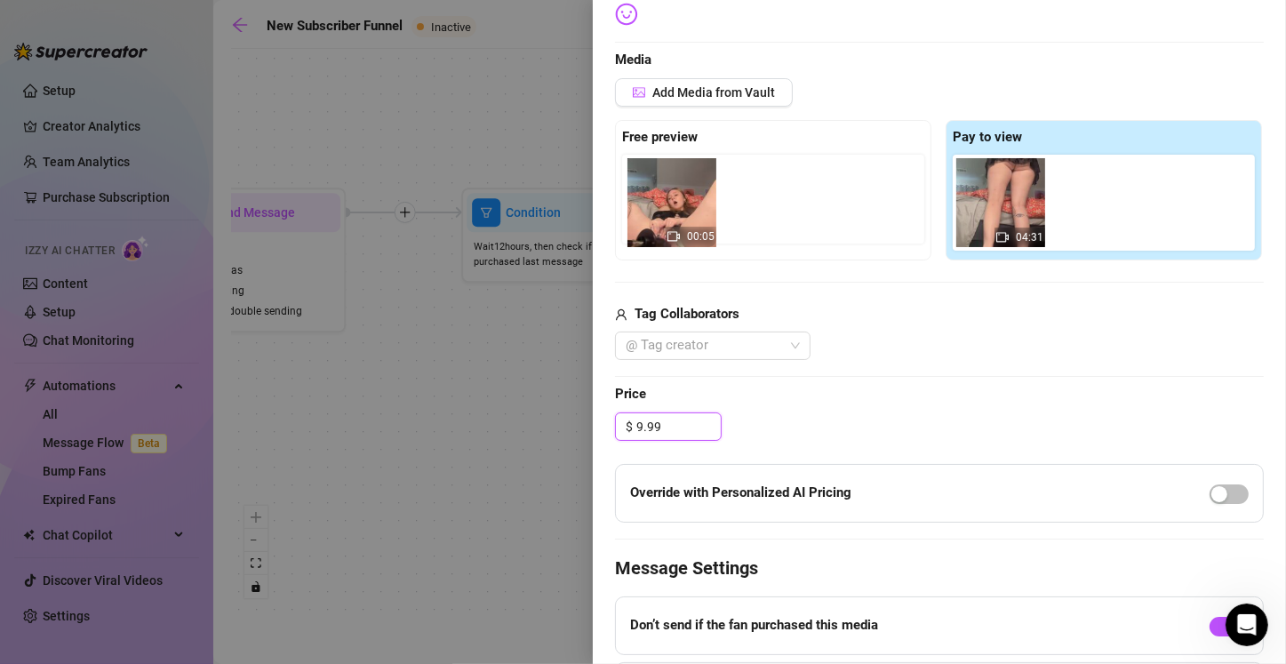
drag, startPoint x: 994, startPoint y: 199, endPoint x: 665, endPoint y: 203, distance: 329.6
click at [637, 203] on div "Free preview Pay to view 00:05 04:31" at bounding box center [939, 190] width 649 height 140
drag, startPoint x: 978, startPoint y: 191, endPoint x: 648, endPoint y: 190, distance: 330.5
click at [637, 190] on div "Free preview Pay to view 00:05 04:31" at bounding box center [939, 190] width 649 height 140
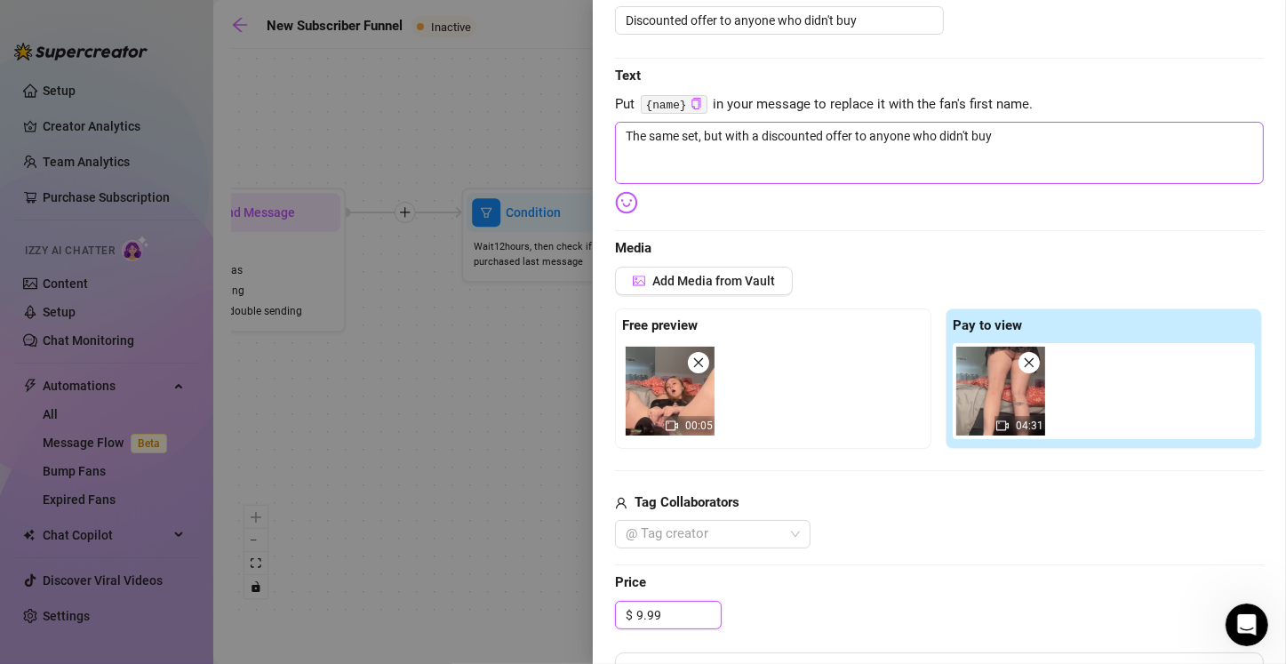
scroll to position [50, 0]
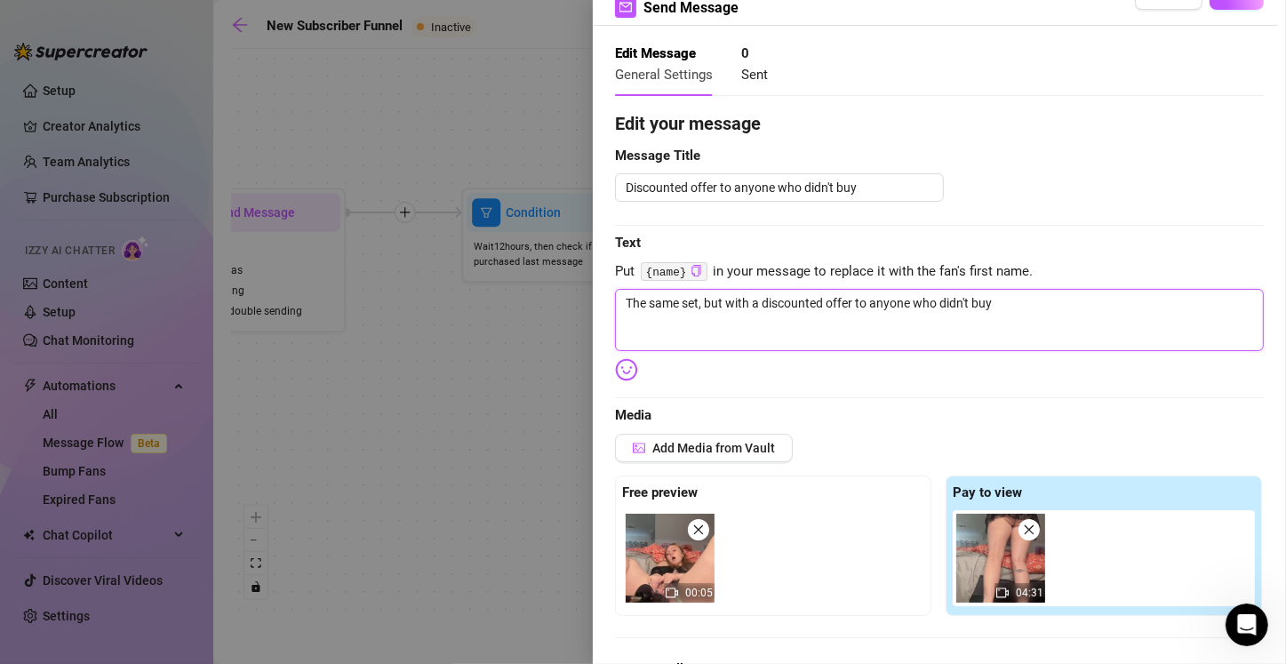
drag, startPoint x: 1012, startPoint y: 301, endPoint x: 410, endPoint y: 313, distance: 601.6
click at [410, 313] on div "Event settings Send Message Cancel Save Edit Message General Settings 0 Sent Ed…" at bounding box center [643, 332] width 1286 height 664
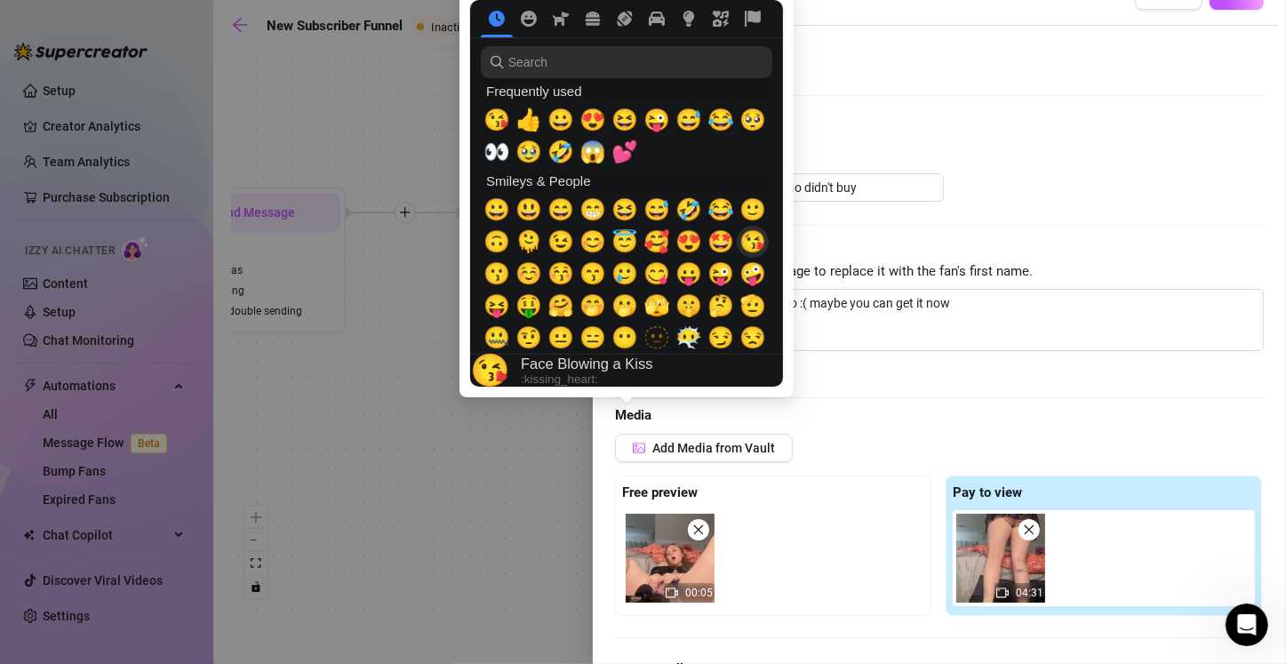
click at [637, 247] on span "😘" at bounding box center [752, 241] width 27 height 25
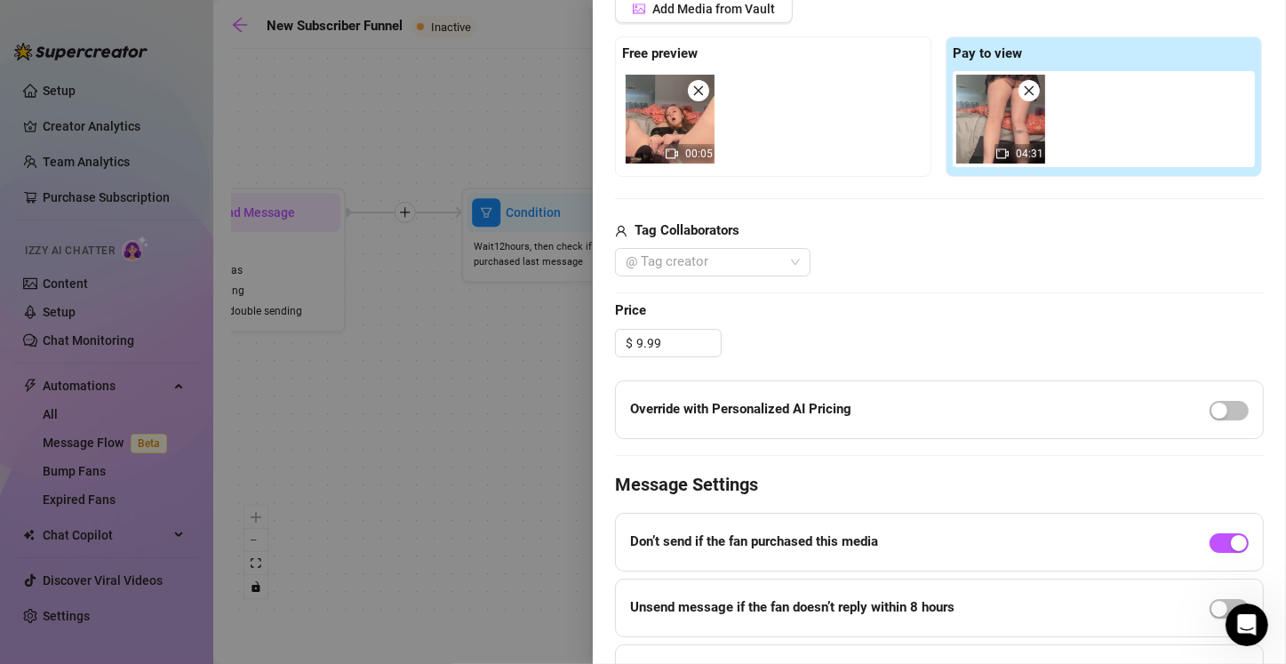
scroll to position [591, 0]
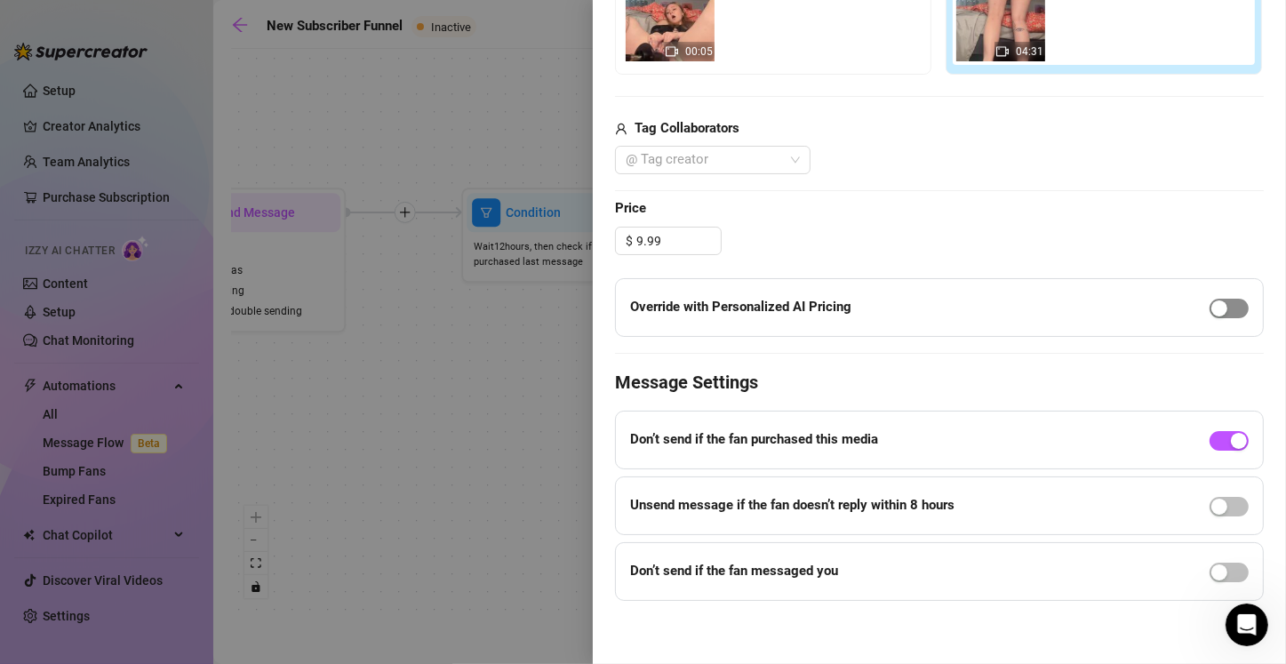
click at [637, 306] on div "button" at bounding box center [1219, 308] width 16 height 16
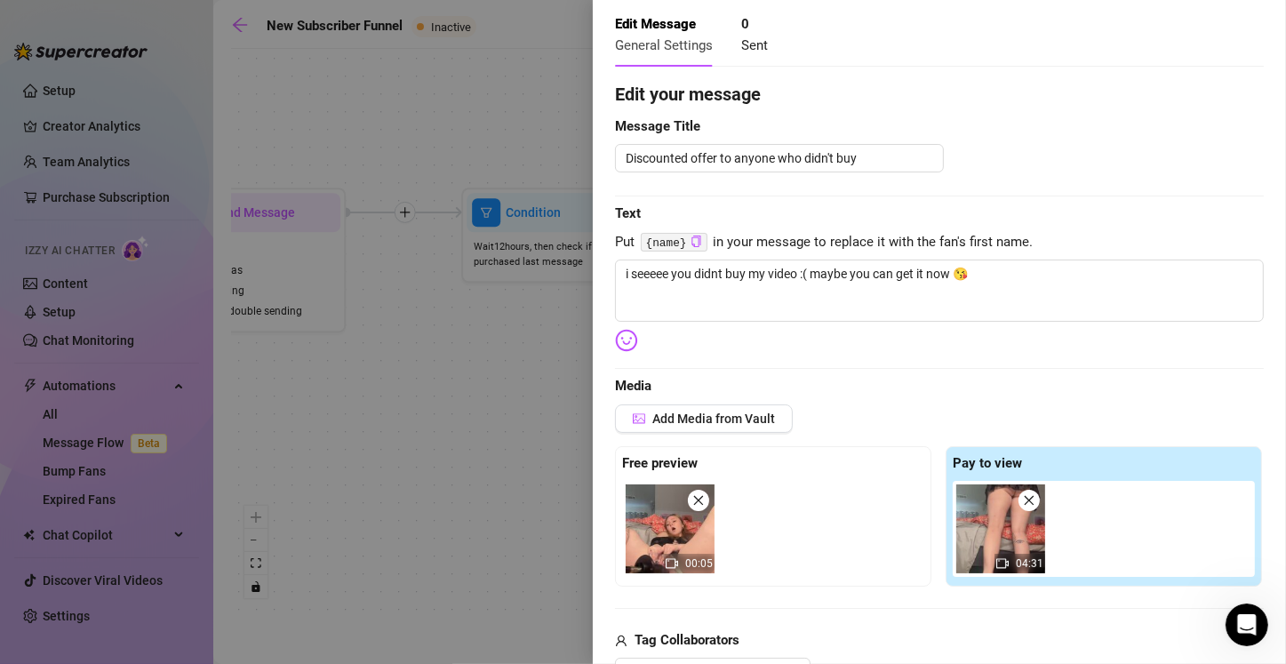
scroll to position [0, 0]
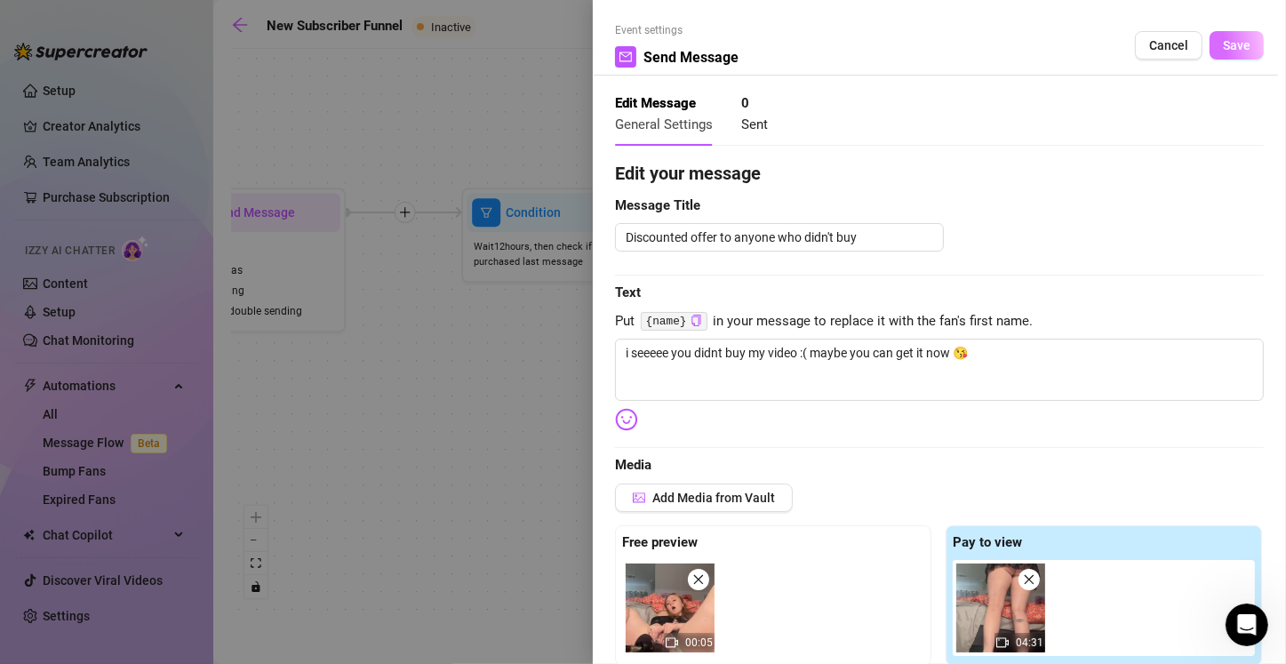
click at [637, 46] on span "Save" at bounding box center [1236, 45] width 28 height 14
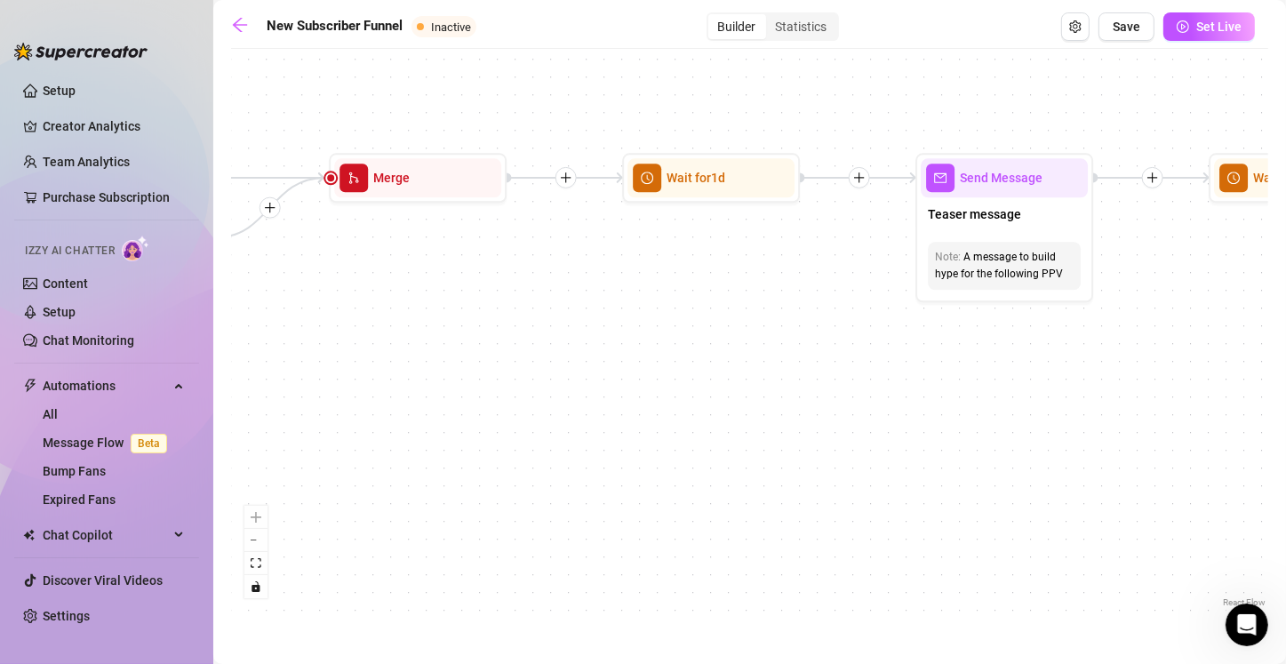
drag, startPoint x: 1178, startPoint y: 400, endPoint x: 459, endPoint y: 365, distance: 719.5
click at [459, 365] on div "If True If True If True If False If False If False If True If False Merge Merge…" at bounding box center [749, 334] width 1037 height 553
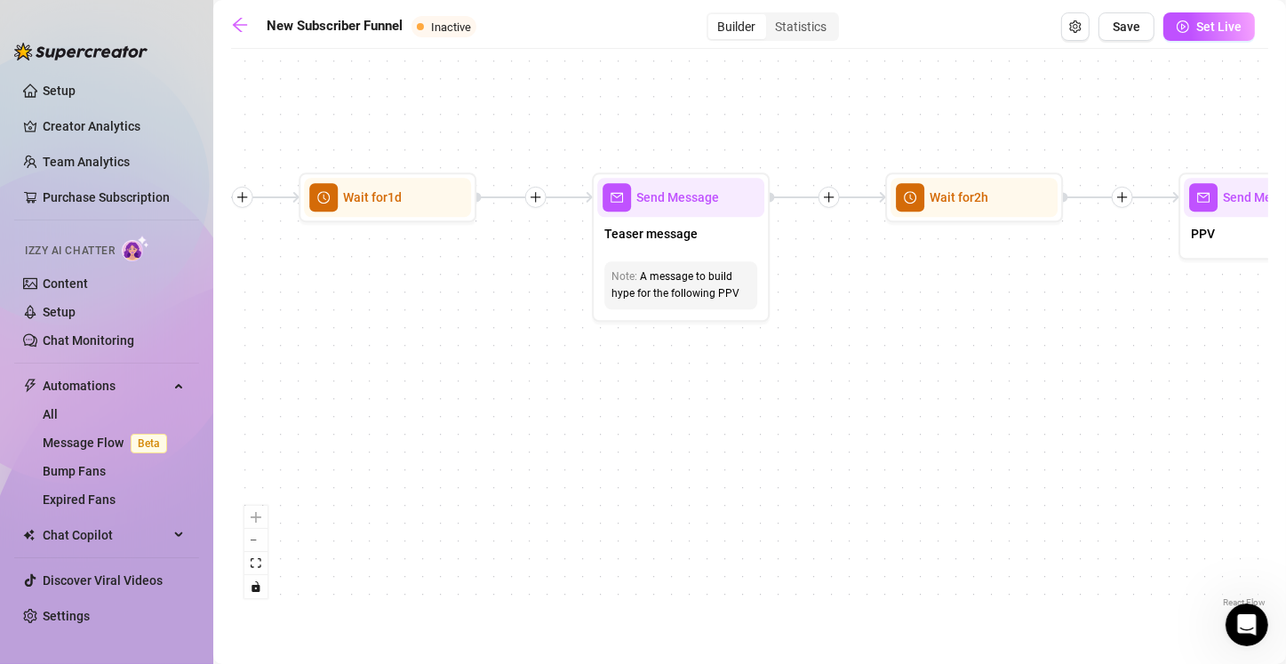
drag, startPoint x: 919, startPoint y: 412, endPoint x: 596, endPoint y: 432, distance: 324.0
click at [596, 432] on div "If True If True If True If False If False If False If True If False Merge Merge…" at bounding box center [749, 334] width 1037 height 553
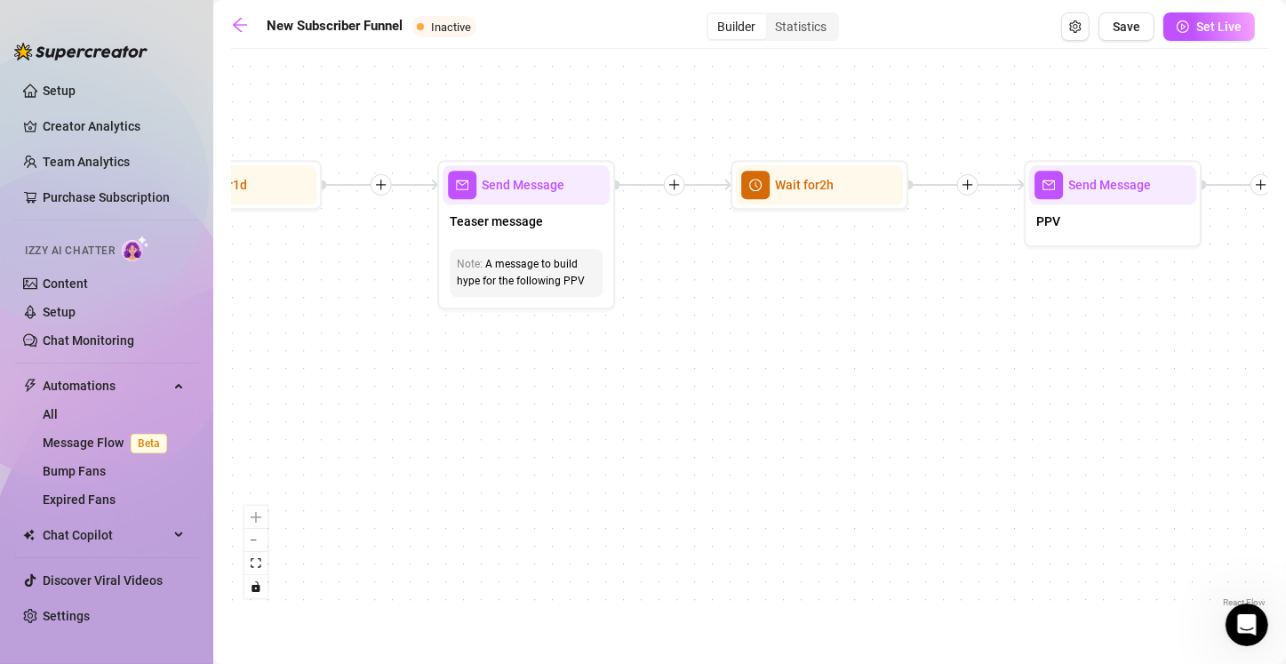
drag, startPoint x: 959, startPoint y: 355, endPoint x: 804, endPoint y: 343, distance: 155.1
click at [637, 343] on div "If True If True If True If False If False If False If True If False Merge Merge…" at bounding box center [749, 334] width 1037 height 553
click at [561, 231] on div "Teaser message" at bounding box center [525, 222] width 167 height 37
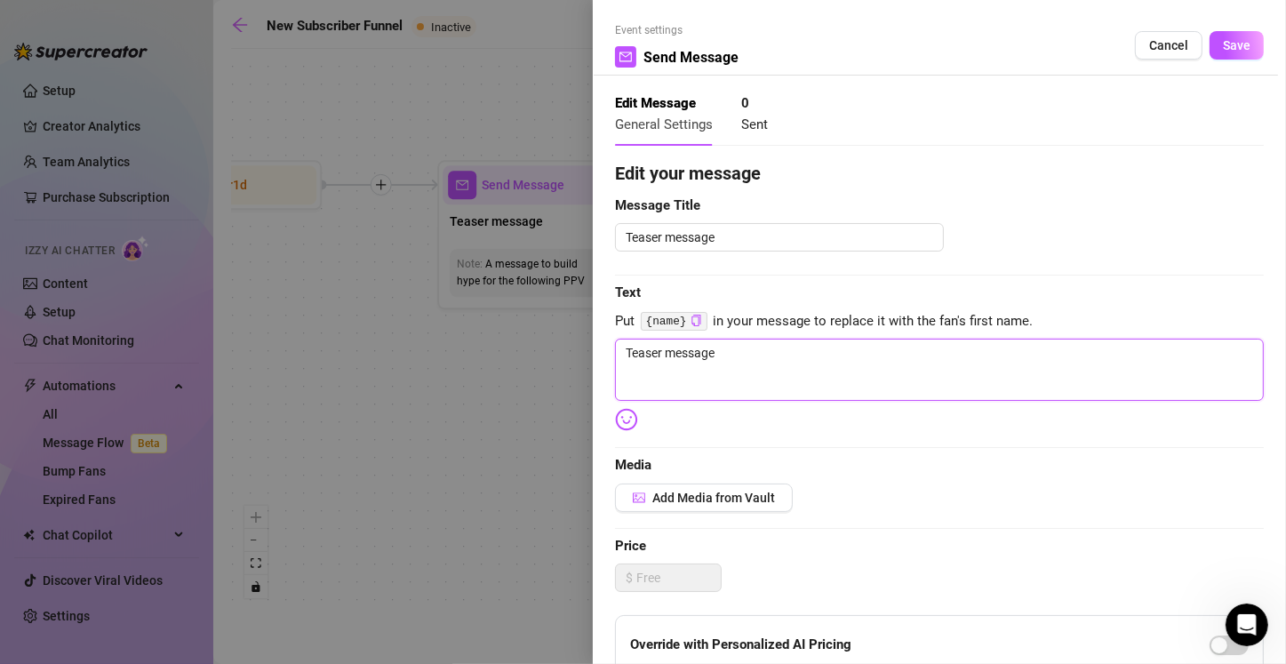
drag, startPoint x: 742, startPoint y: 361, endPoint x: 601, endPoint y: 360, distance: 141.3
click at [601, 360] on div "Event settings Send Message Cancel Save Edit Message General Settings 0 Sent Ed…" at bounding box center [939, 332] width 693 height 664
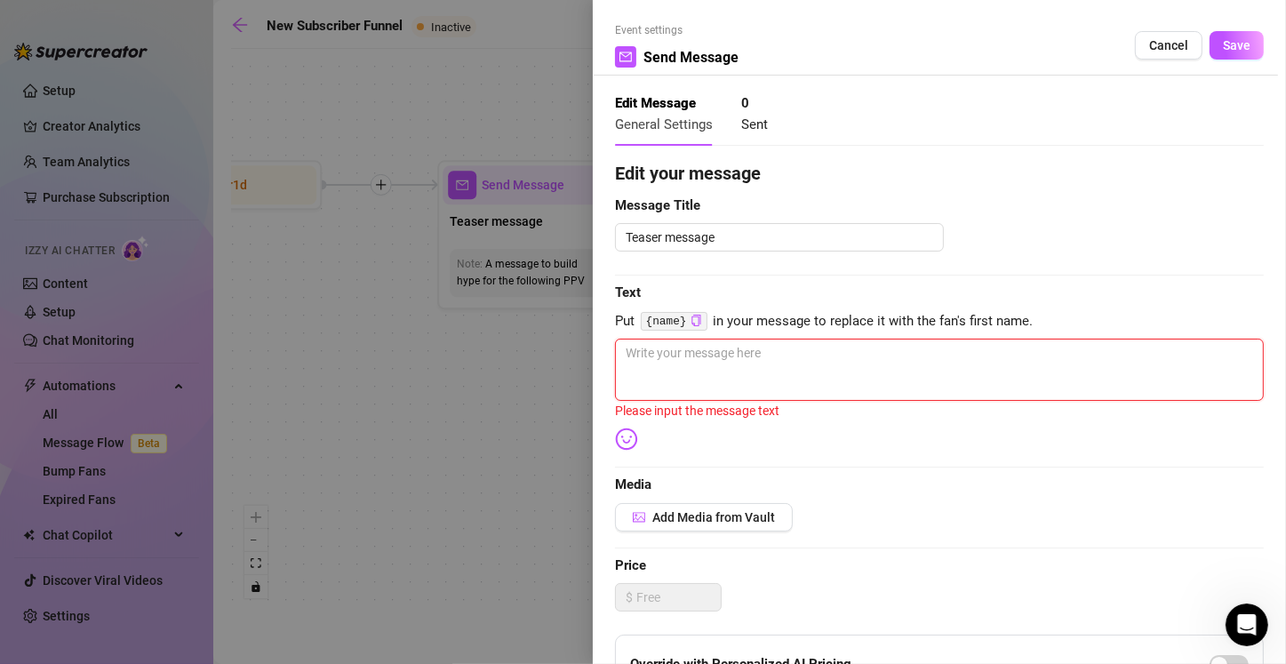
scroll to position [178, 0]
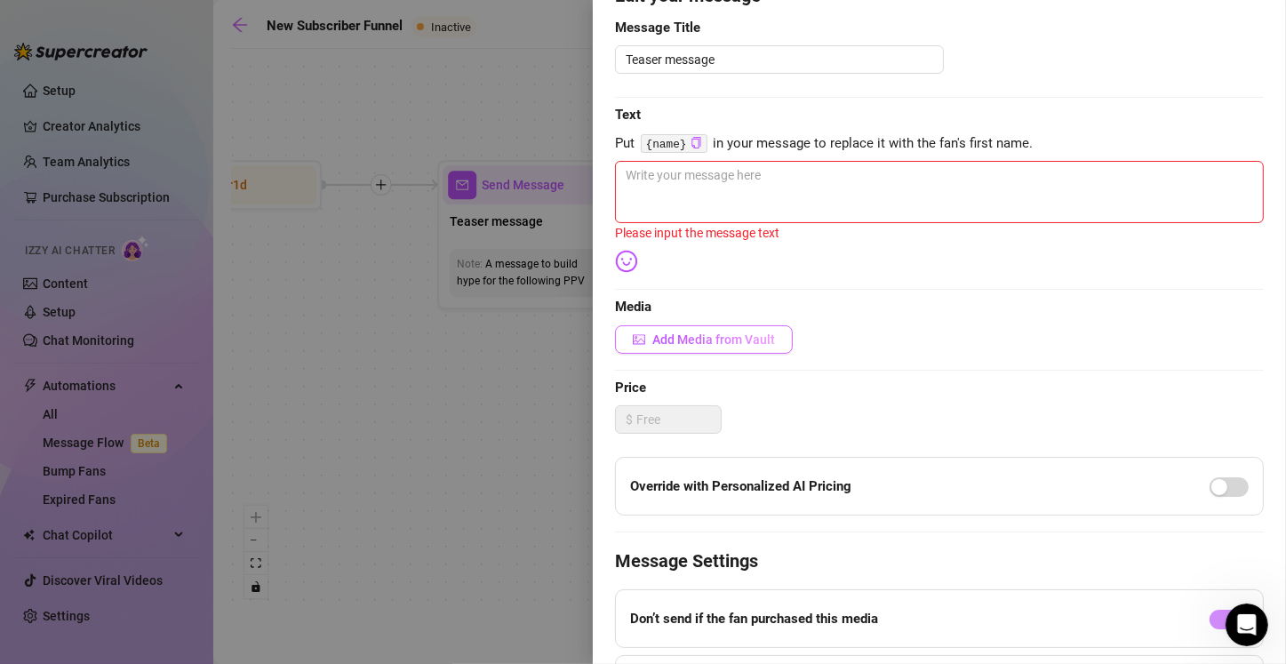
click at [637, 343] on span "Add Media from Vault" at bounding box center [713, 339] width 123 height 14
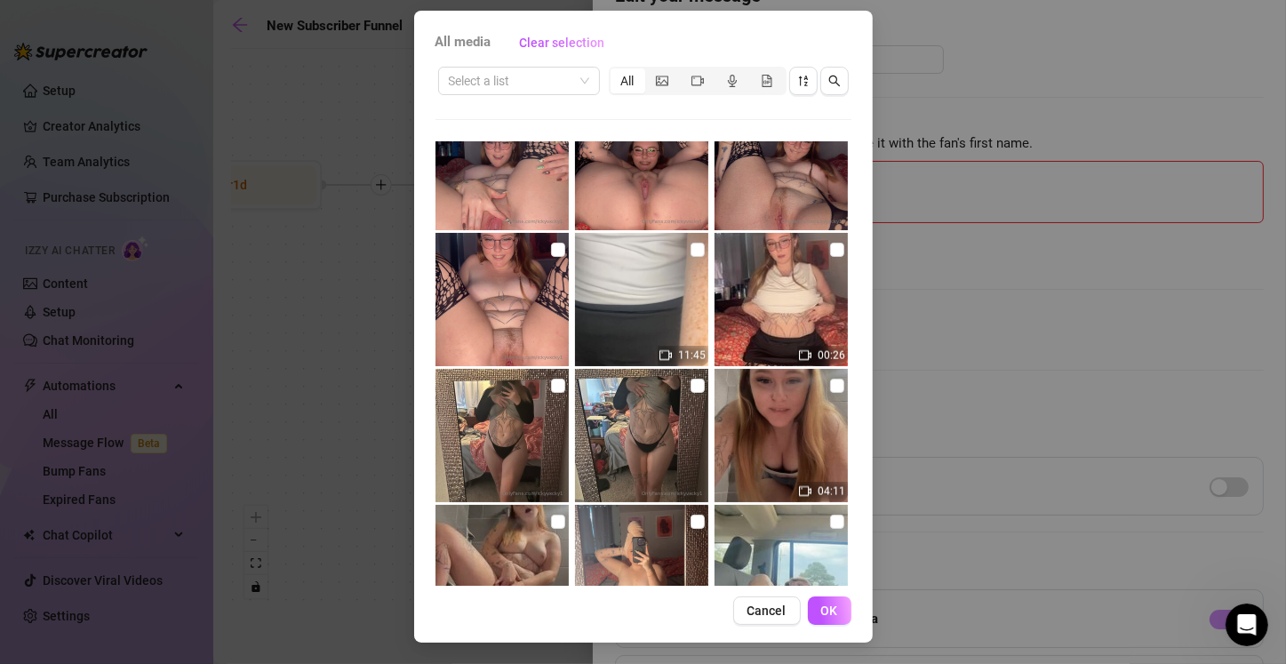
scroll to position [2467, 0]
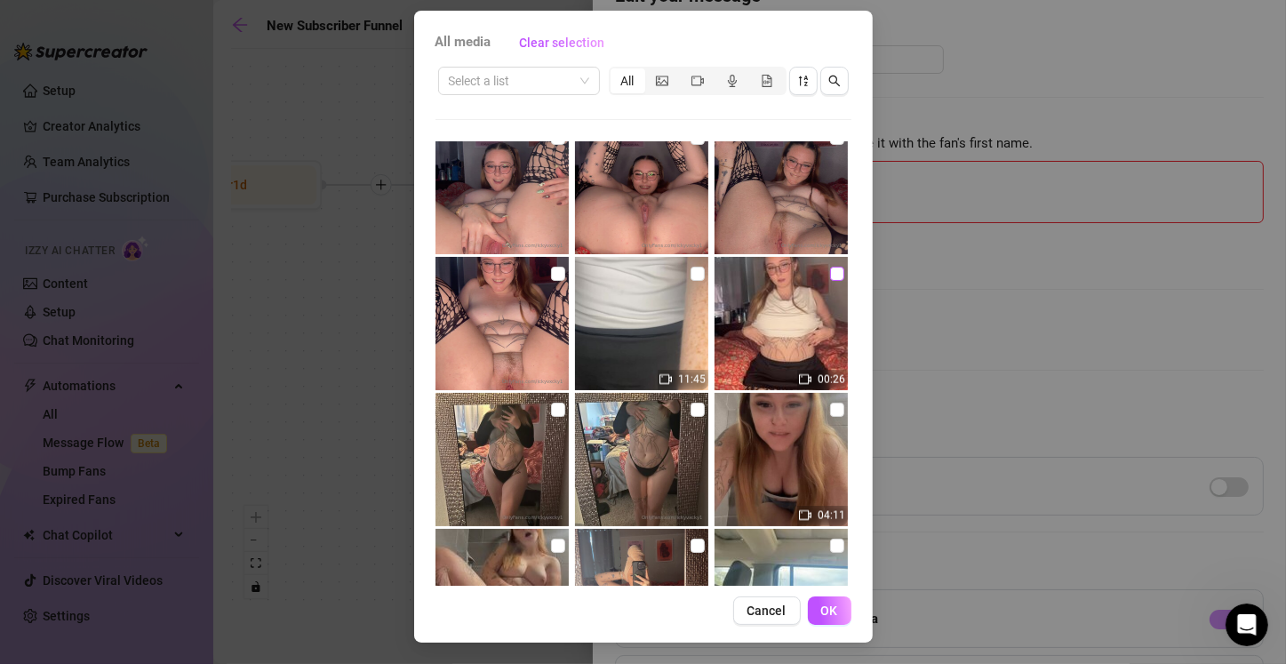
click at [637, 274] on input "checkbox" at bounding box center [837, 274] width 14 height 14
click at [637, 610] on span "OK" at bounding box center [829, 610] width 17 height 14
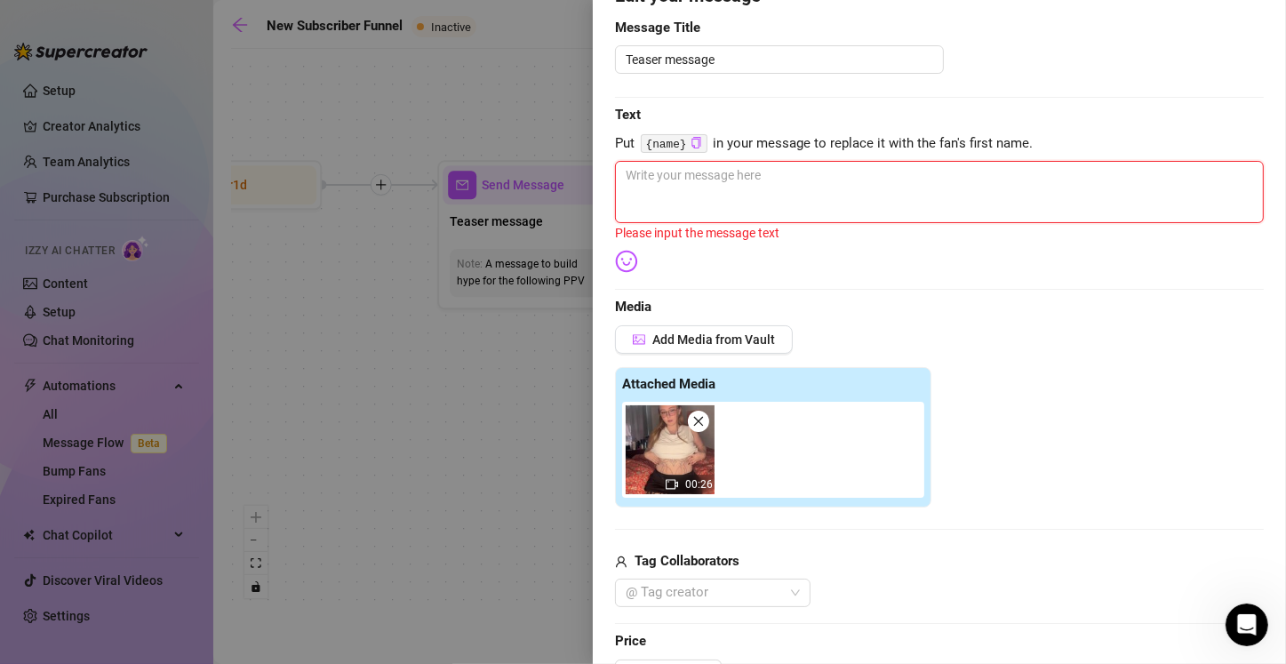
click at [637, 187] on textarea at bounding box center [939, 192] width 649 height 62
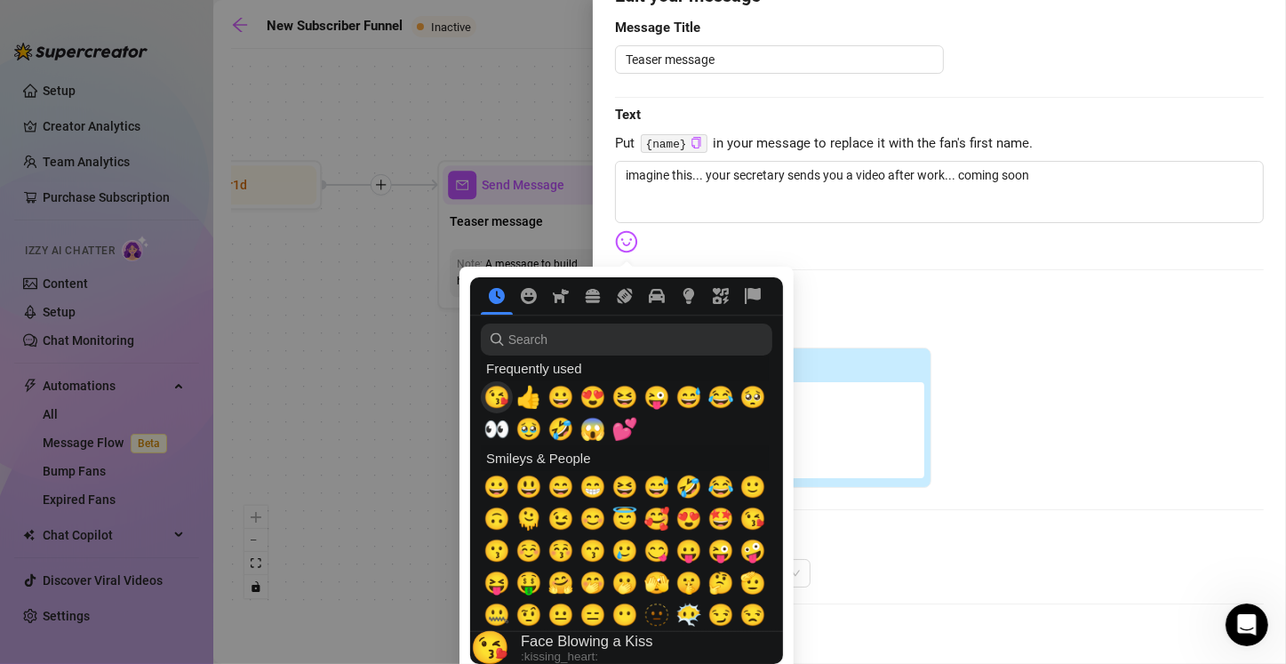
click at [495, 398] on span "😘" at bounding box center [496, 397] width 27 height 25
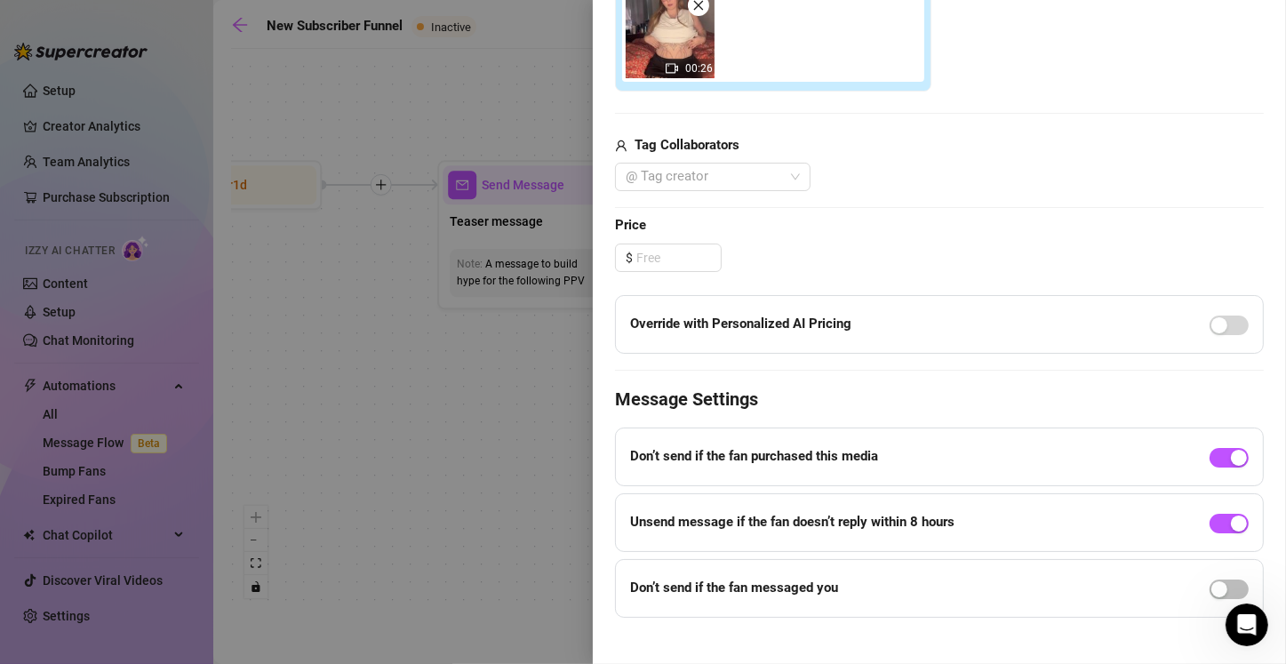
scroll to position [591, 0]
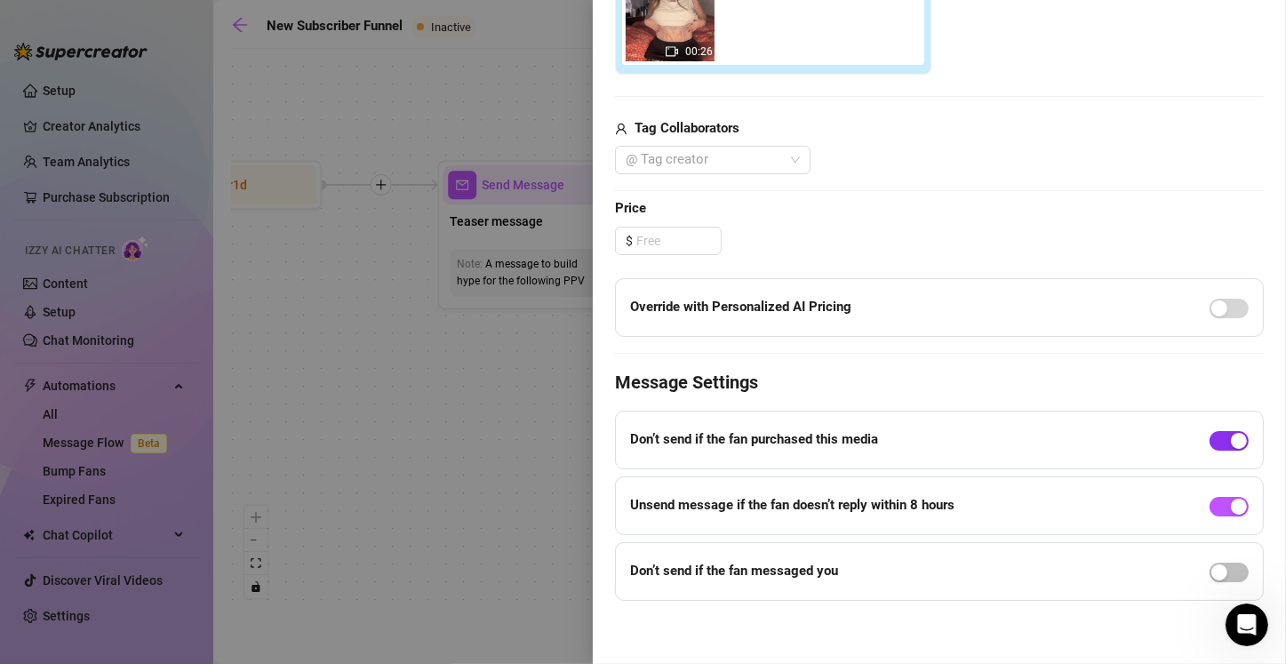
click at [637, 435] on span "button" at bounding box center [1228, 441] width 39 height 20
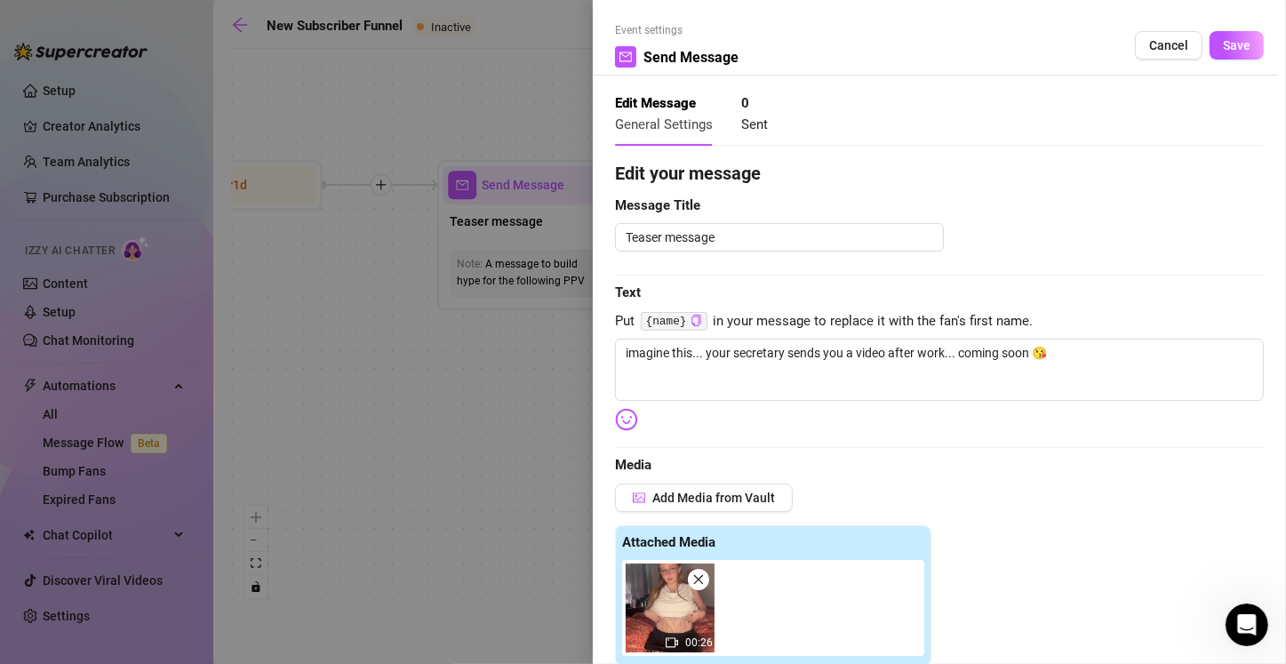
scroll to position [0, 0]
click at [637, 50] on span "Save" at bounding box center [1236, 45] width 28 height 14
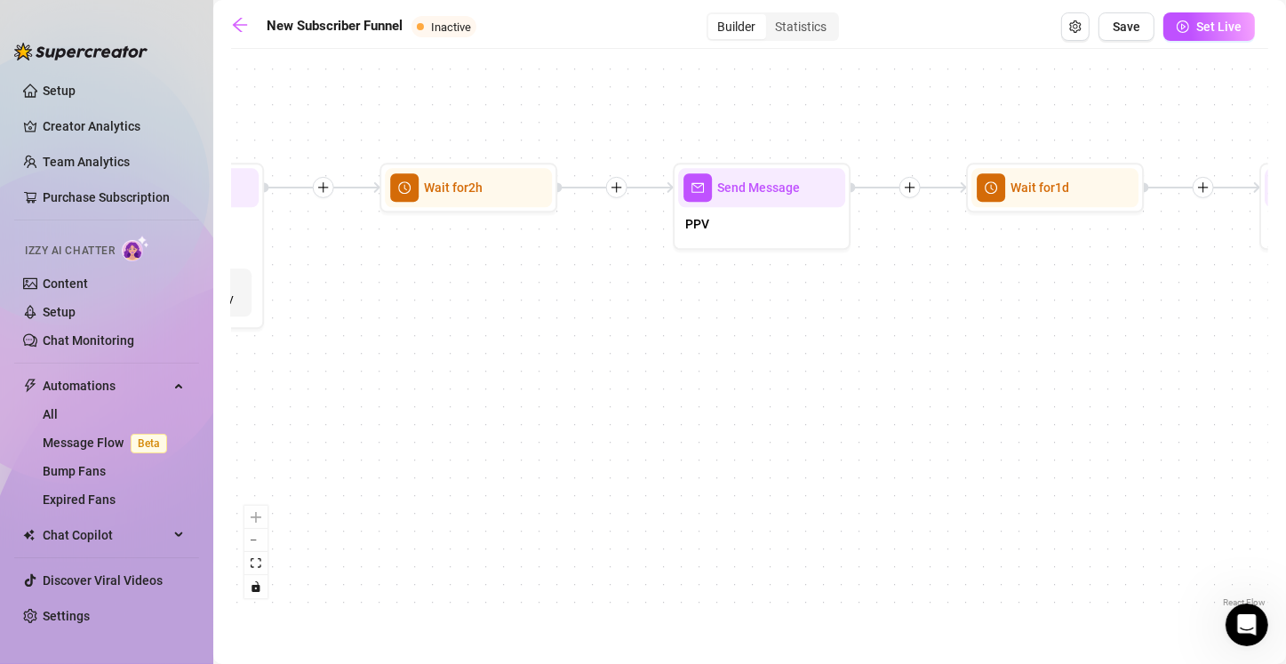
drag, startPoint x: 996, startPoint y: 442, endPoint x: 645, endPoint y: 445, distance: 350.9
click at [637, 445] on div "If True If True If True If False If False If False If True If False Merge Merge…" at bounding box center [749, 334] width 1037 height 553
click at [637, 231] on div "PPV" at bounding box center [761, 225] width 167 height 37
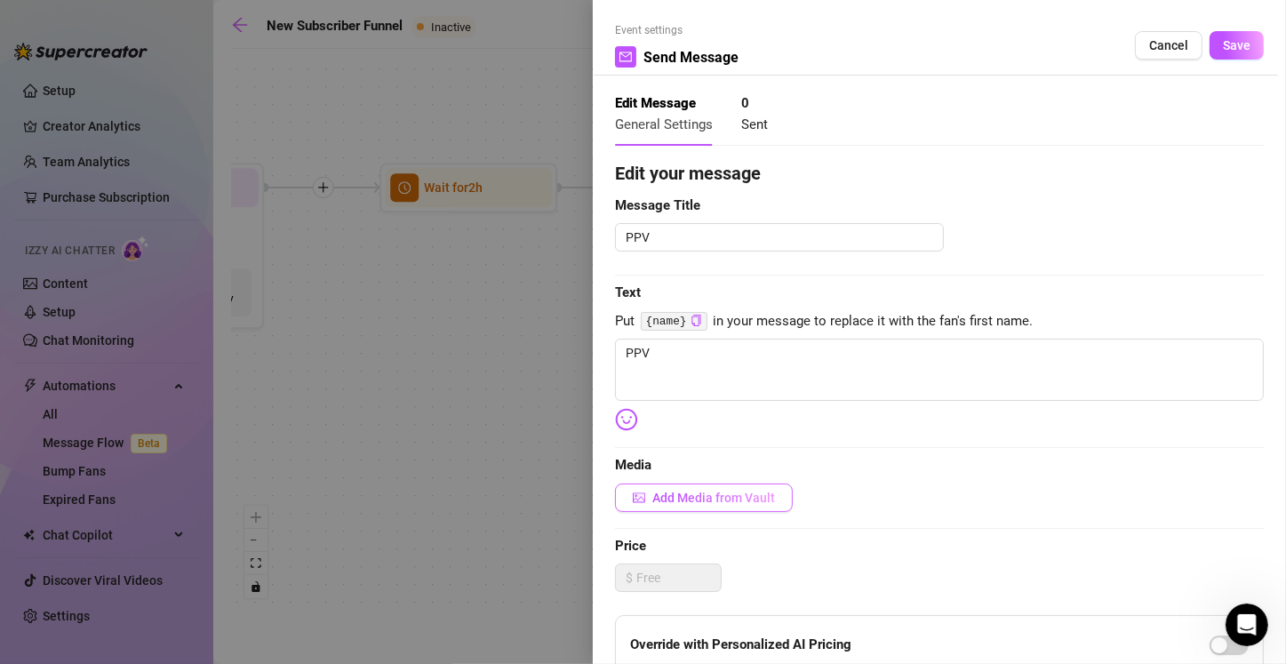
click at [637, 496] on span "Add Media from Vault" at bounding box center [713, 497] width 123 height 14
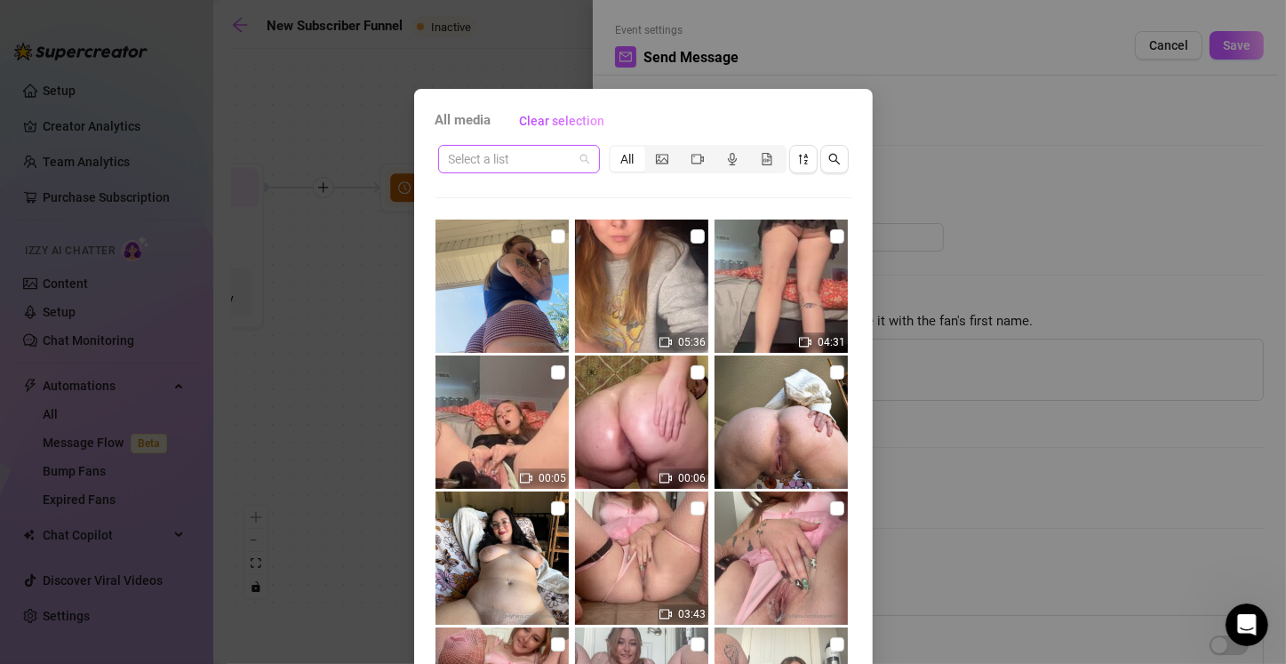
click at [544, 155] on input "search" at bounding box center [511, 159] width 124 height 27
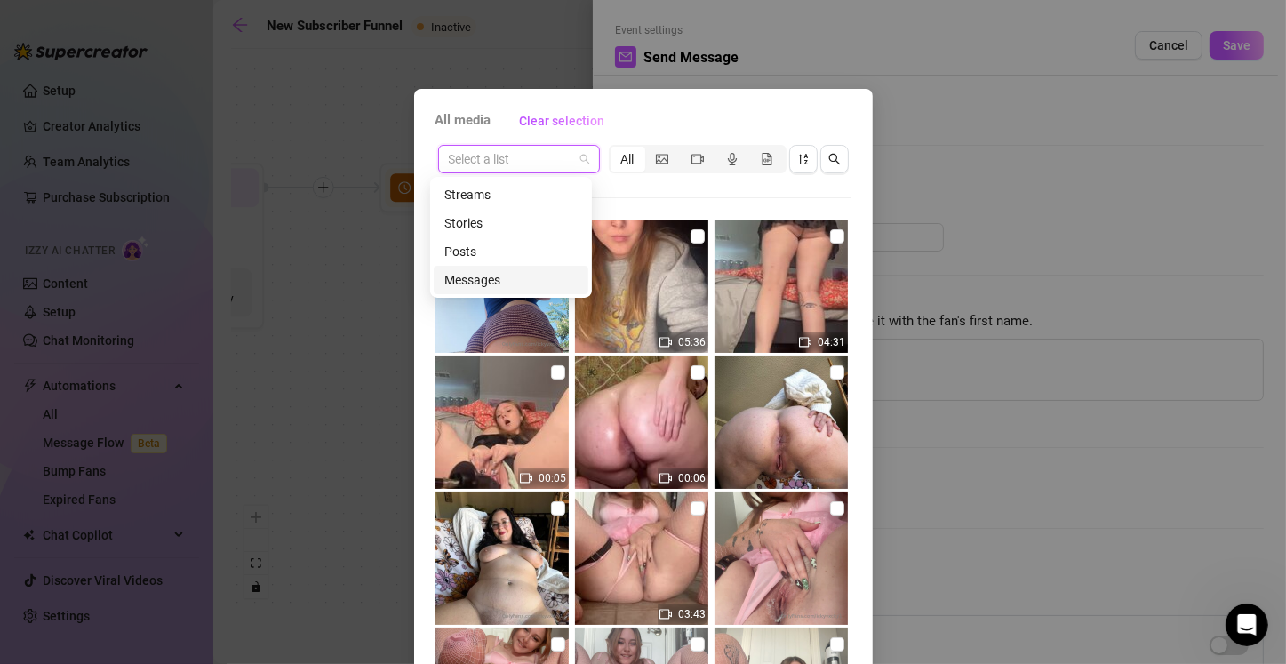
click at [511, 277] on div "Messages" at bounding box center [510, 280] width 133 height 20
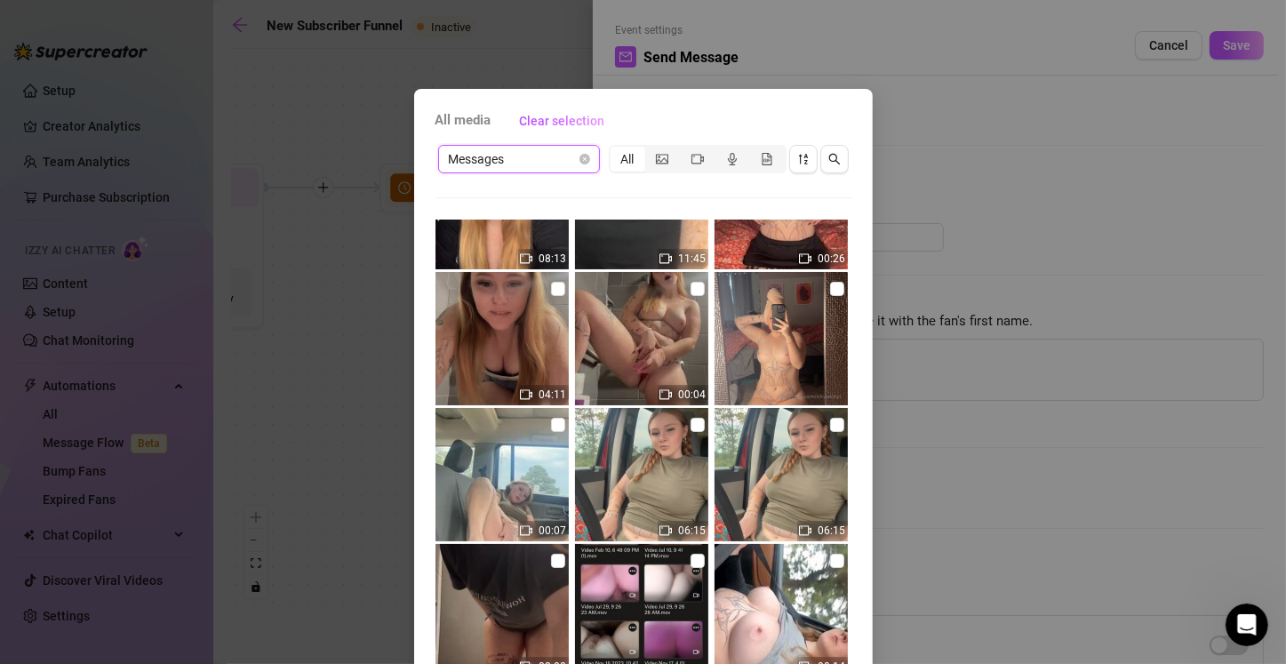
scroll to position [178, 0]
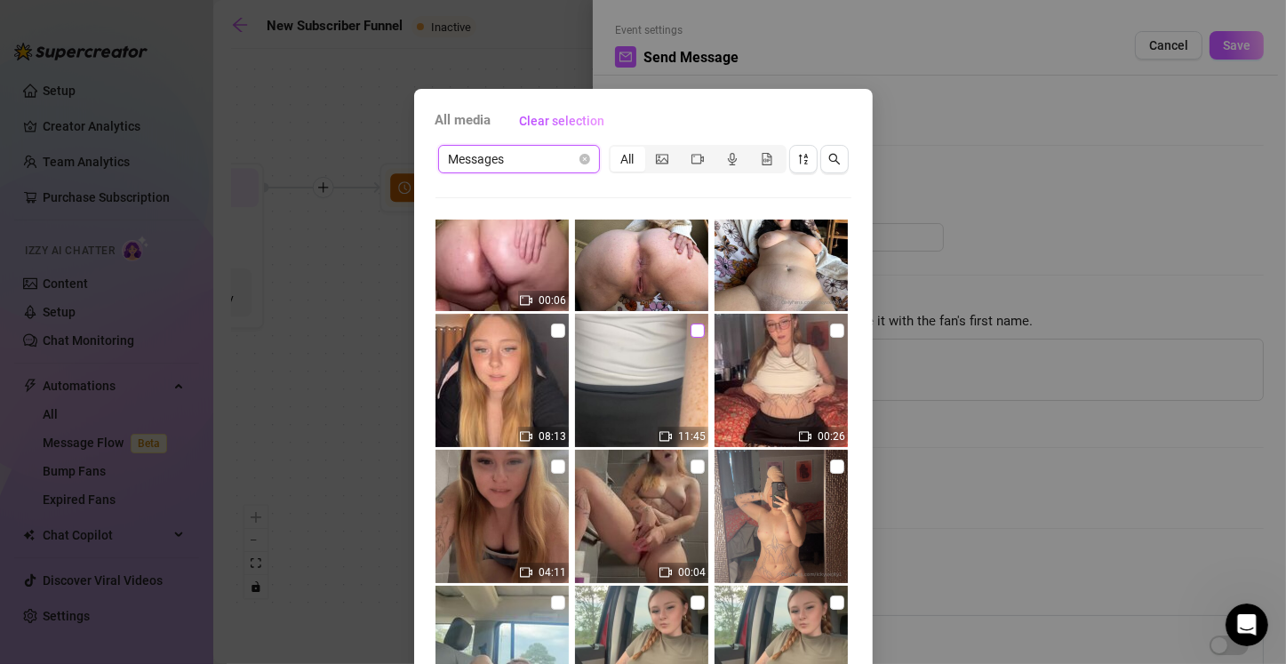
click at [637, 333] on input "checkbox" at bounding box center [697, 330] width 14 height 14
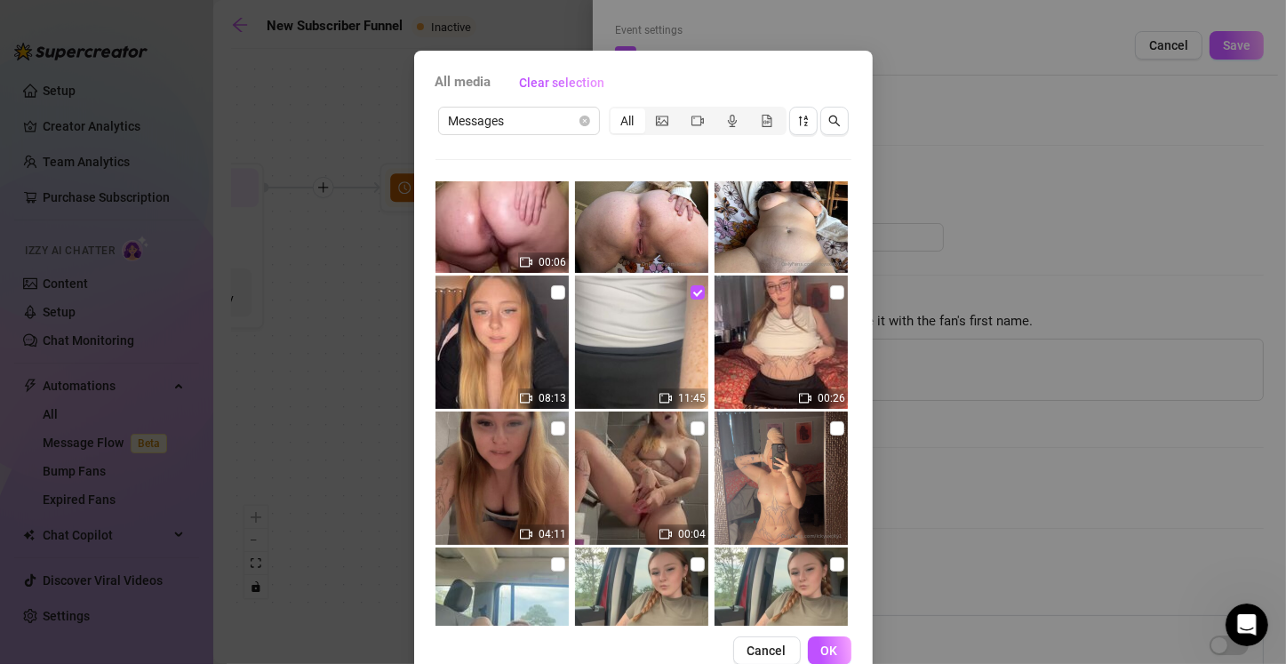
scroll to position [78, 0]
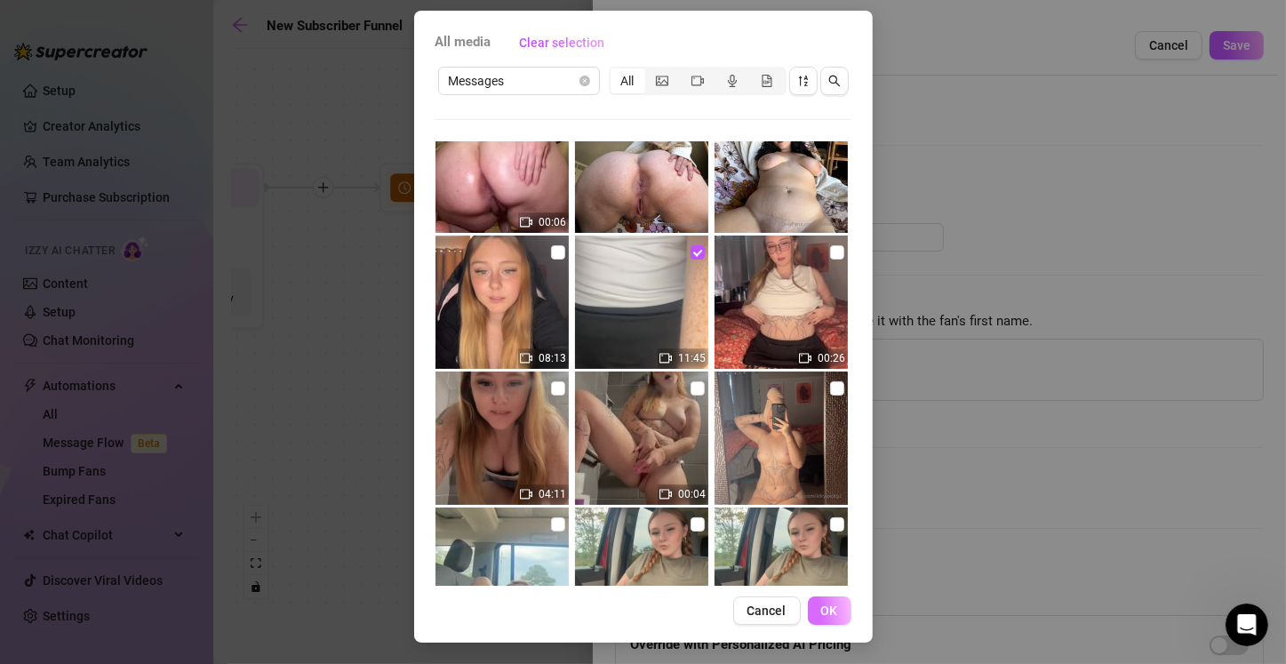
click at [637, 612] on span "OK" at bounding box center [829, 610] width 17 height 14
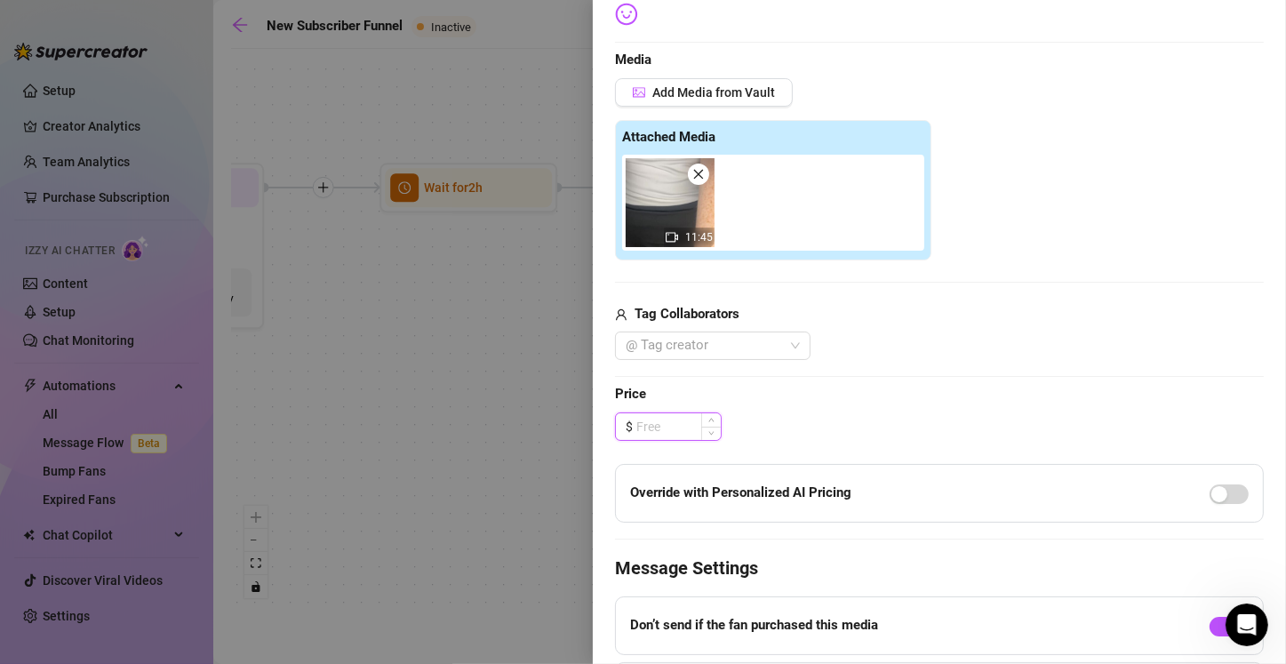
click at [637, 430] on input at bounding box center [678, 426] width 84 height 27
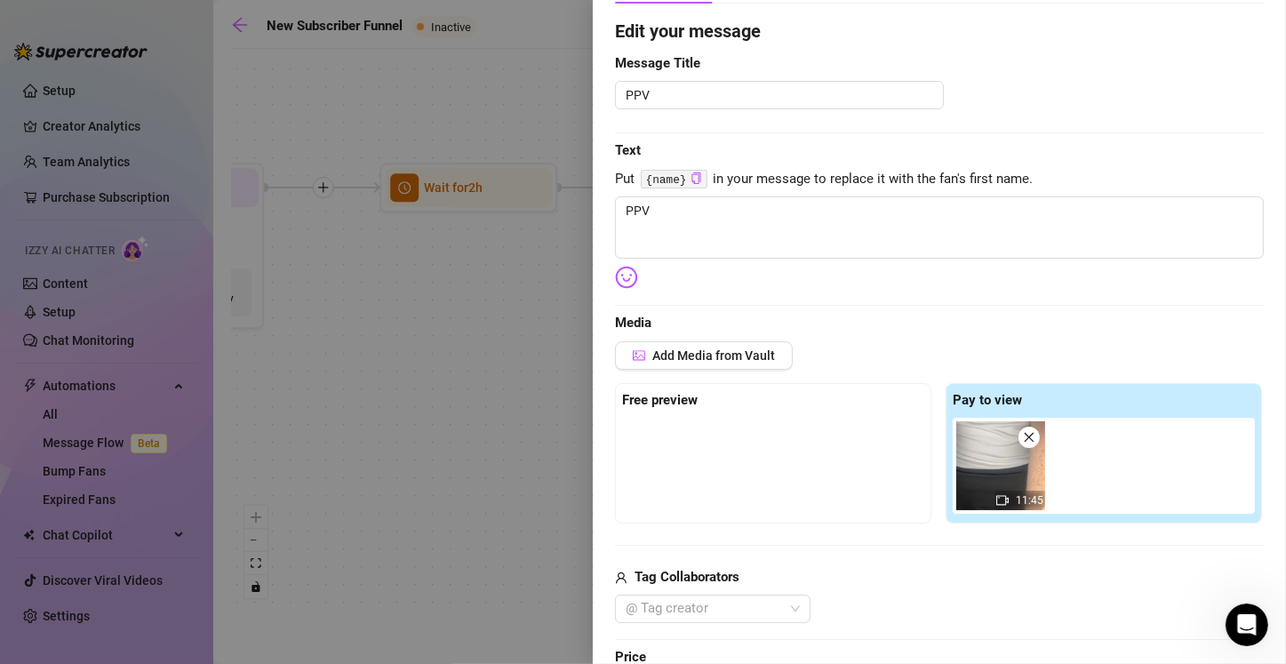
scroll to position [139, 0]
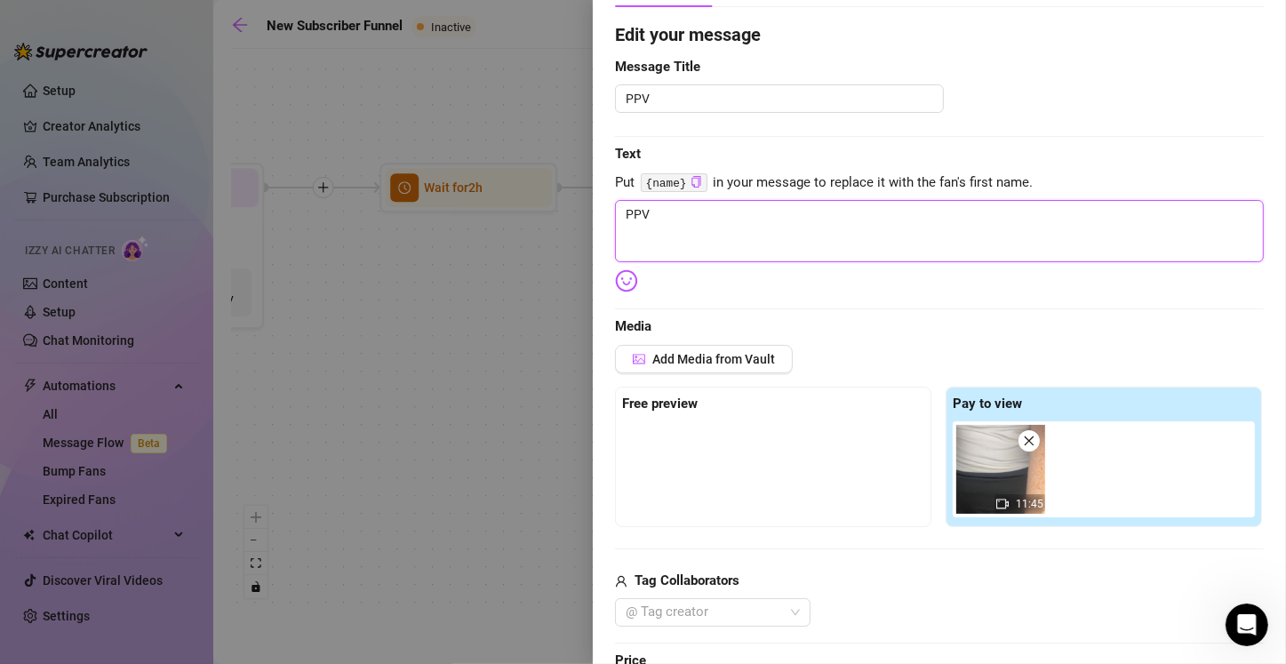
drag, startPoint x: 656, startPoint y: 215, endPoint x: 600, endPoint y: 218, distance: 56.0
click at [600, 218] on div "Event settings Send Message Cancel Save Edit Message General Settings 0 Sent Ed…" at bounding box center [939, 332] width 693 height 664
click at [637, 214] on textarea "*ding* your phone goes off, your new secretary has sent you a video..." at bounding box center [939, 231] width 649 height 62
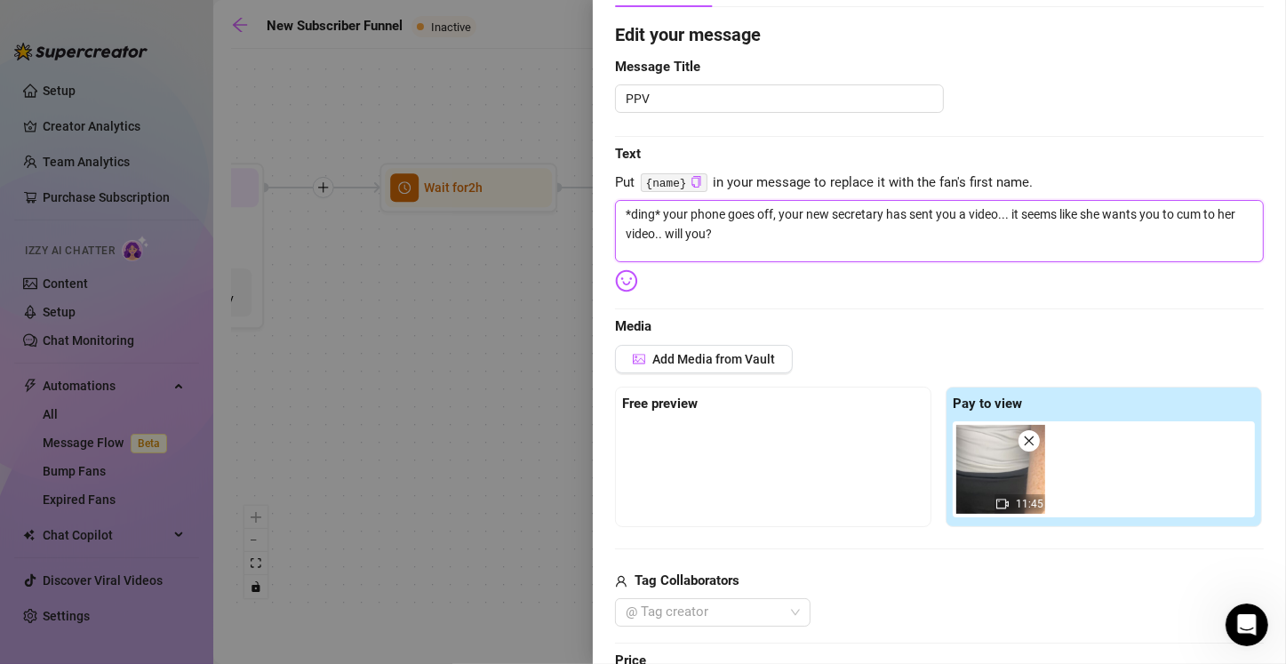
click at [637, 215] on textarea "*ding* your phone goes off, your new secretary has sent you a video... it seems…" at bounding box center [939, 231] width 649 height 62
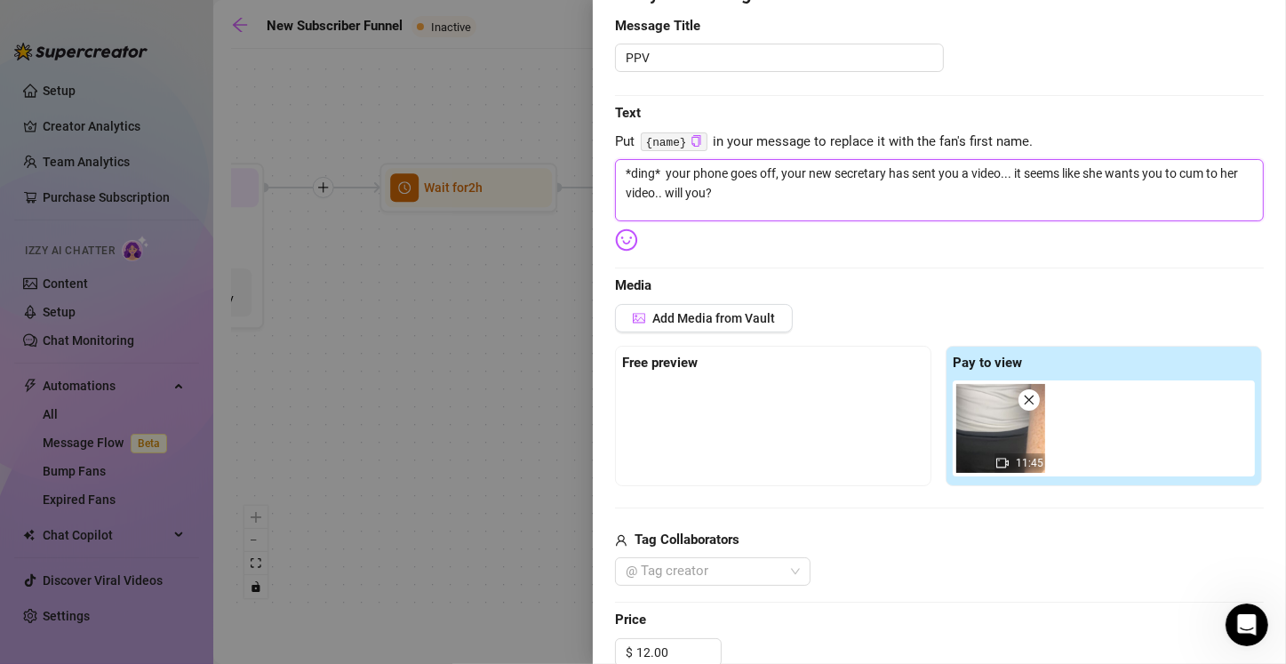
scroll to position [0, 0]
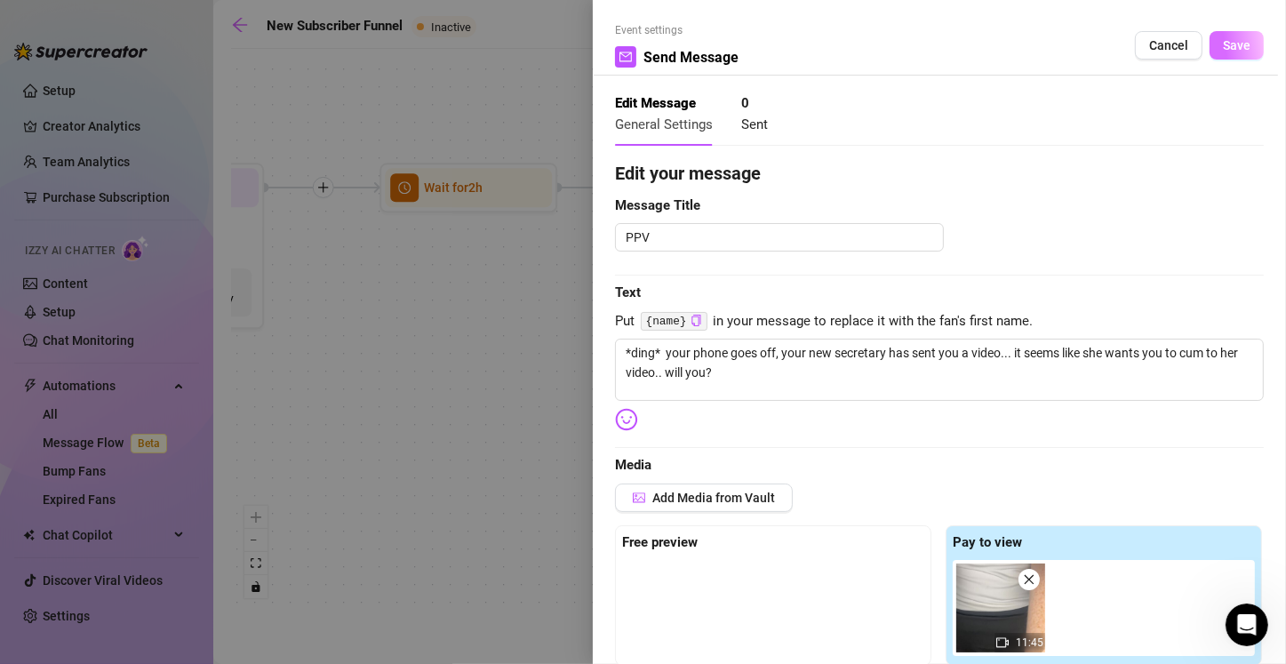
click at [637, 44] on span "Save" at bounding box center [1236, 45] width 28 height 14
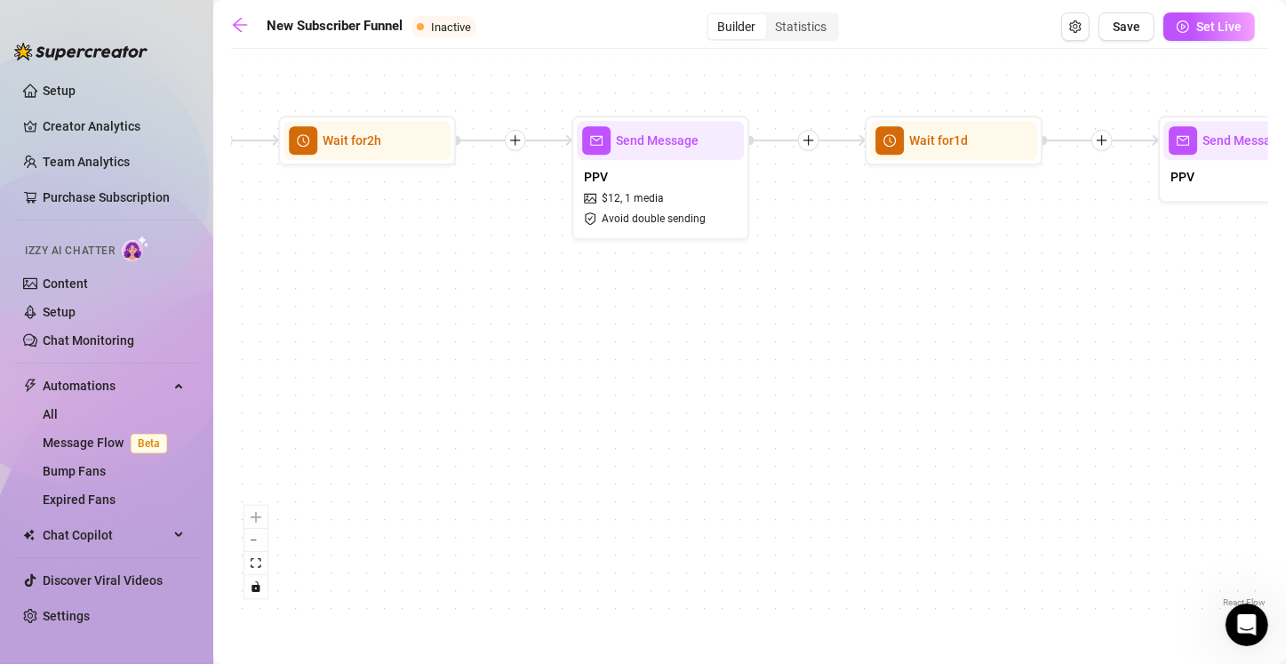
drag, startPoint x: 1069, startPoint y: 439, endPoint x: 967, endPoint y: 392, distance: 111.7
click at [637, 392] on div "If True If True If True If False If False If False If True If False Merge Merge…" at bounding box center [749, 334] width 1037 height 553
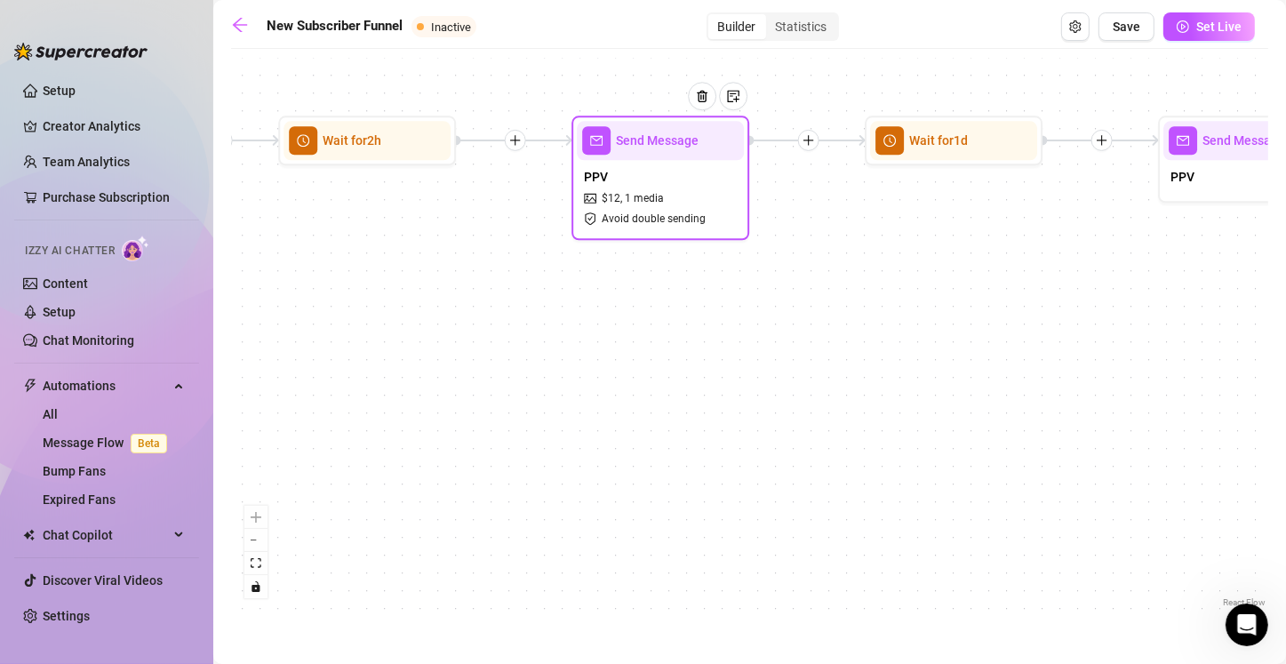
click at [637, 203] on div "PPV $ 12 , 1 media Avoid double sending" at bounding box center [660, 197] width 167 height 75
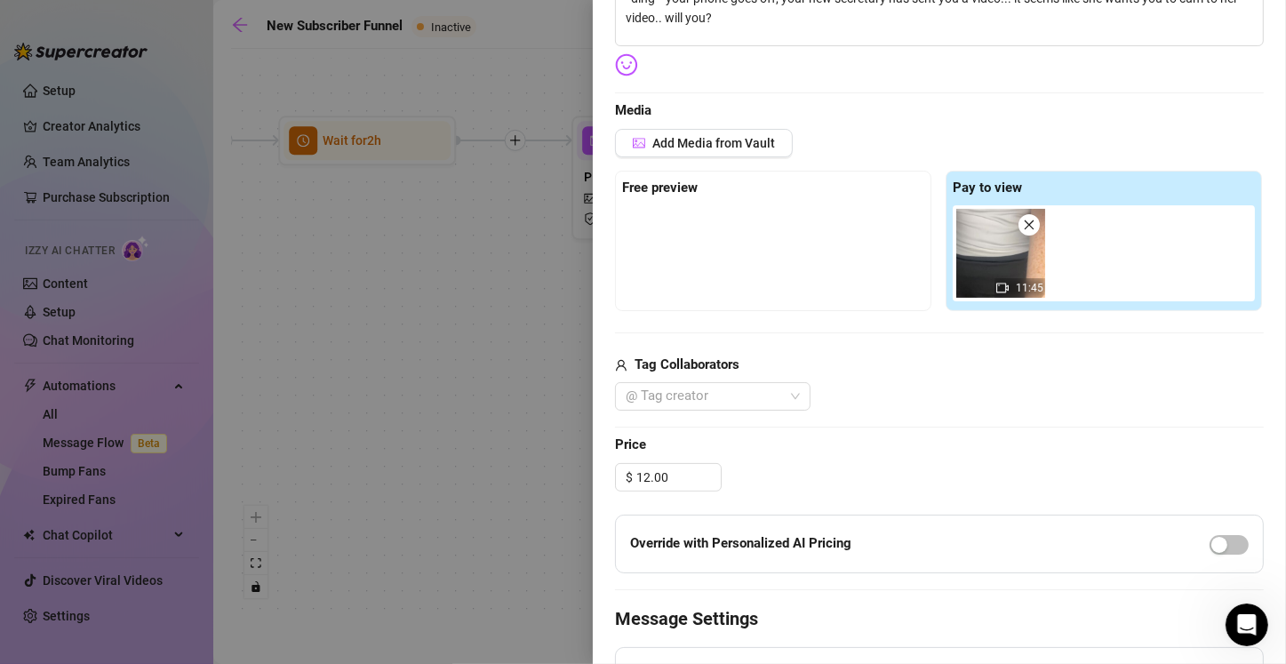
scroll to position [355, 0]
click at [637, 536] on div "button" at bounding box center [1219, 544] width 16 height 16
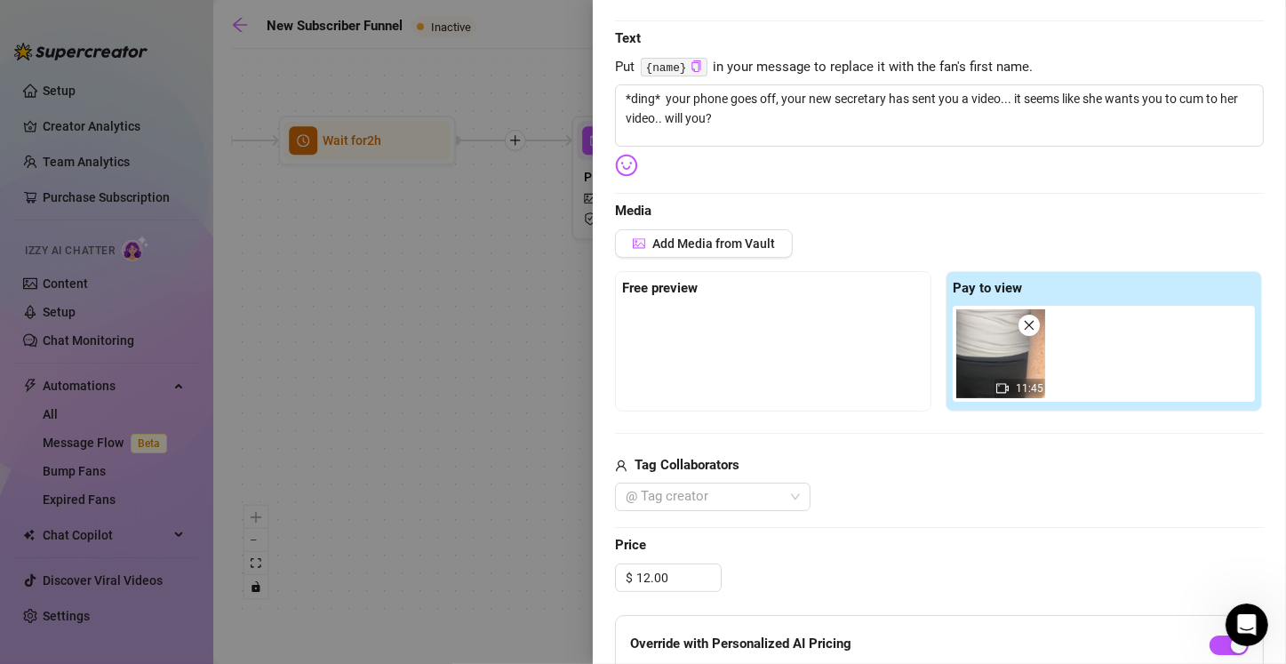
scroll to position [0, 0]
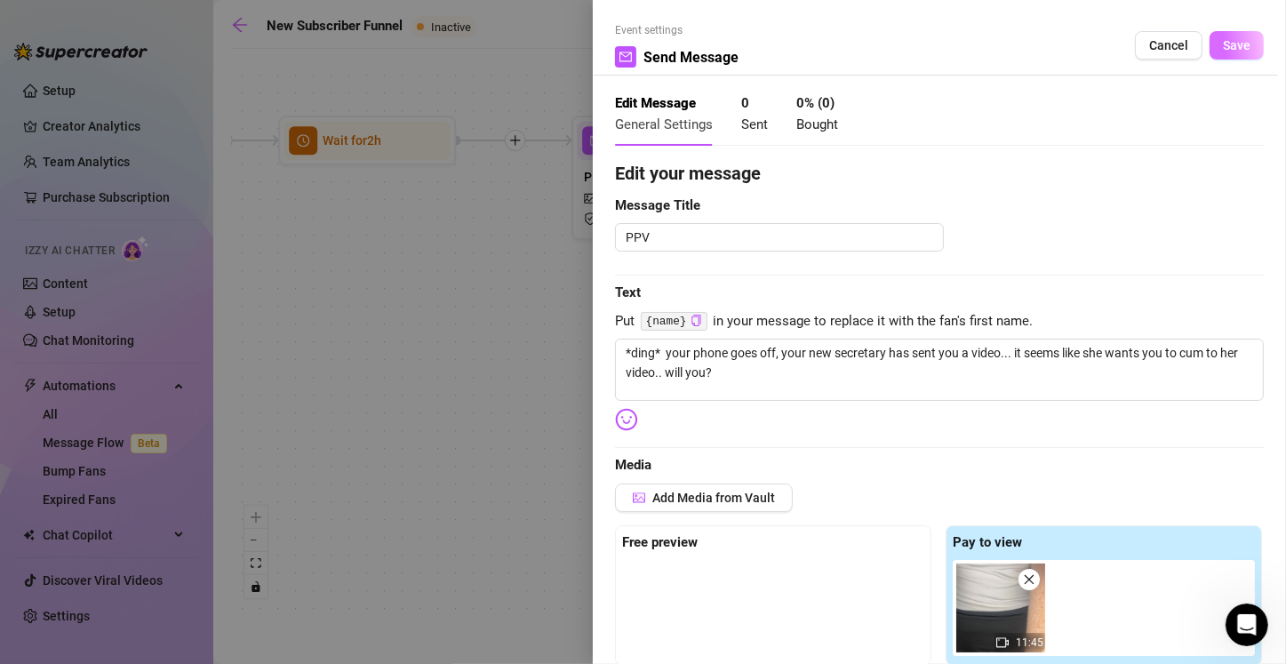
click at [637, 40] on span "Save" at bounding box center [1236, 45] width 28 height 14
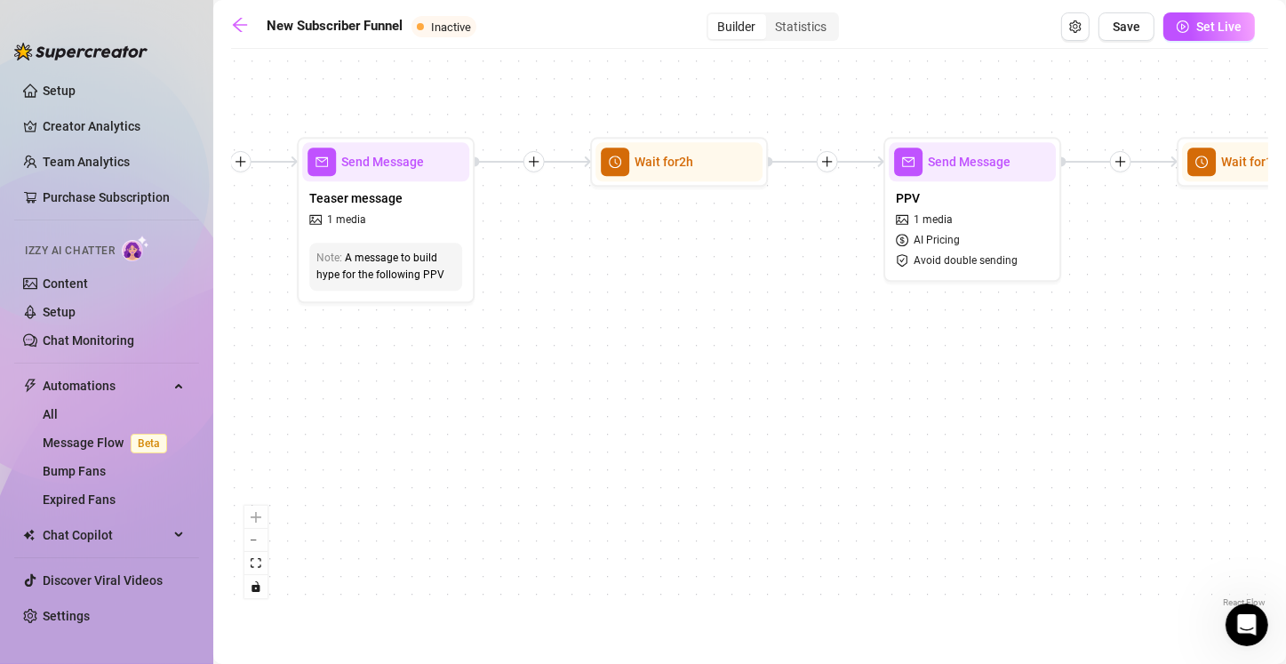
drag, startPoint x: 458, startPoint y: 391, endPoint x: 769, endPoint y: 412, distance: 312.6
click at [637, 412] on div "If True If True If True If False If False If False If True If False Merge Merge…" at bounding box center [749, 334] width 1037 height 553
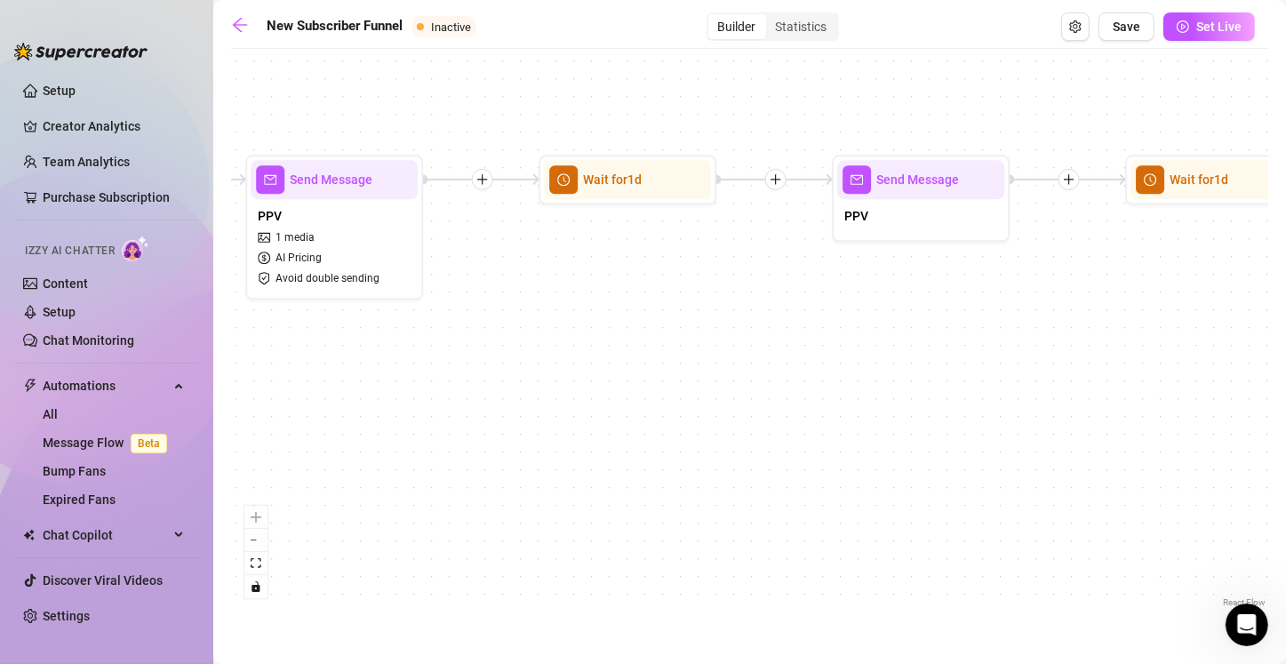
drag, startPoint x: 945, startPoint y: 430, endPoint x: 479, endPoint y: 438, distance: 466.5
click at [318, 446] on div "If True If True If True If False If False If False If True If False Merge Merge…" at bounding box center [749, 334] width 1037 height 553
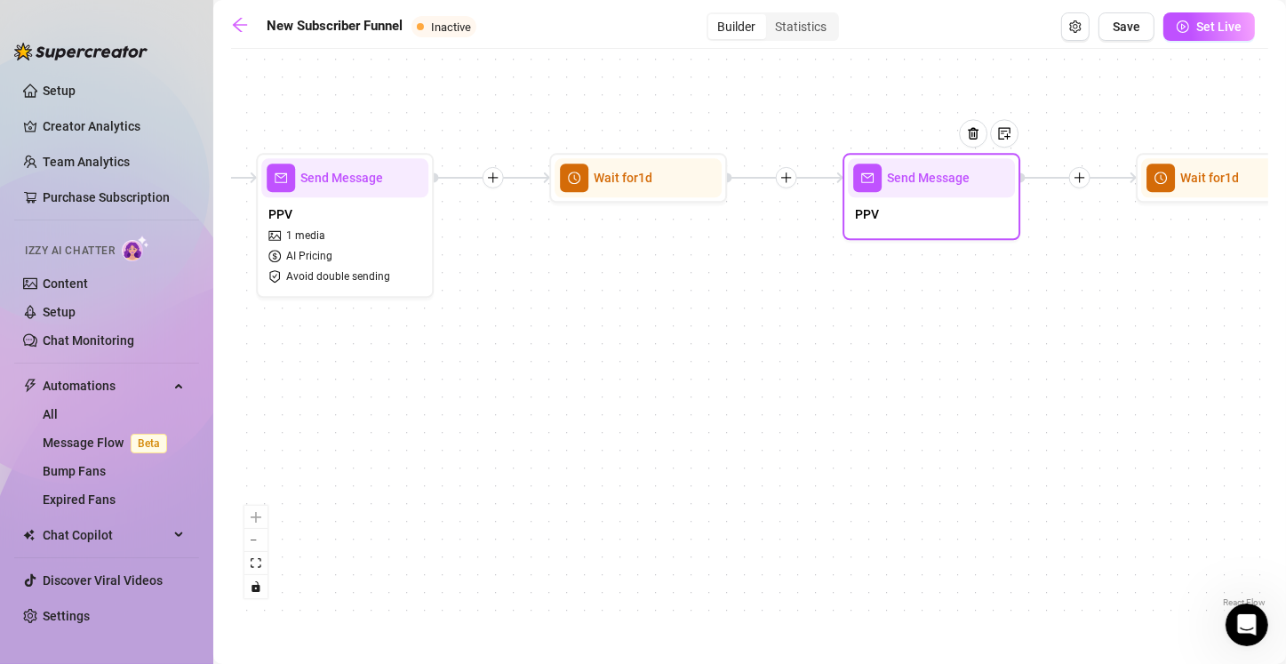
click at [637, 219] on div "PPV" at bounding box center [931, 215] width 167 height 37
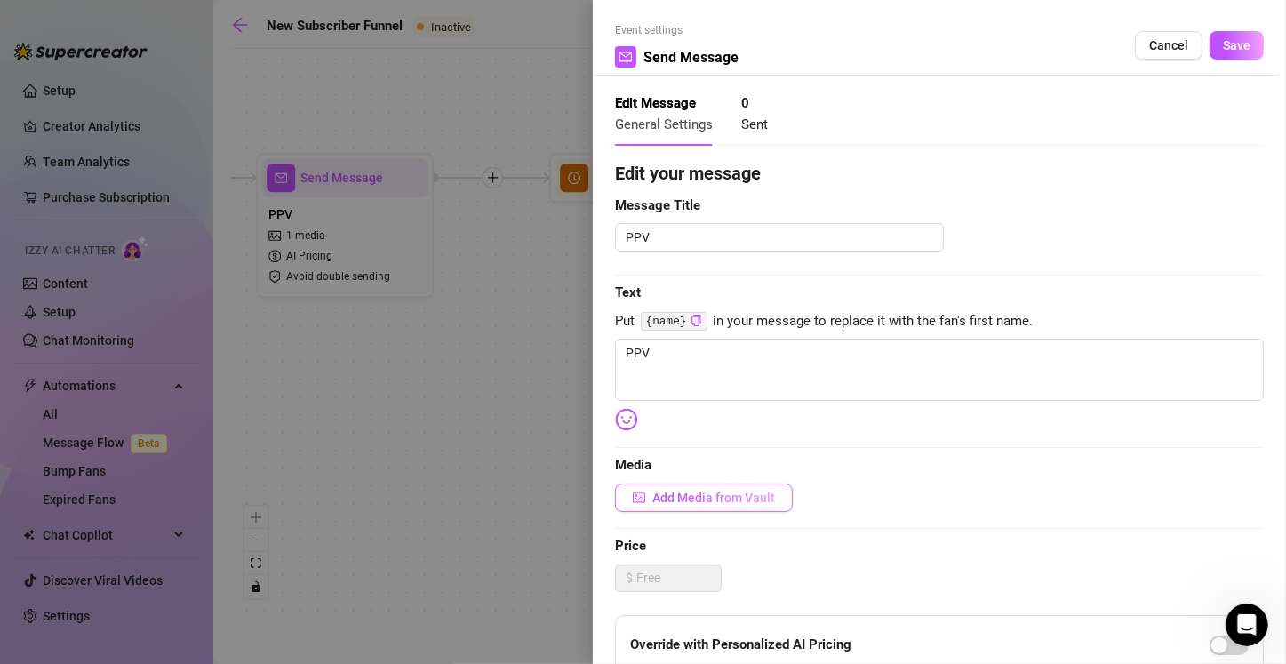
click at [637, 499] on span "Add Media from Vault" at bounding box center [713, 497] width 123 height 14
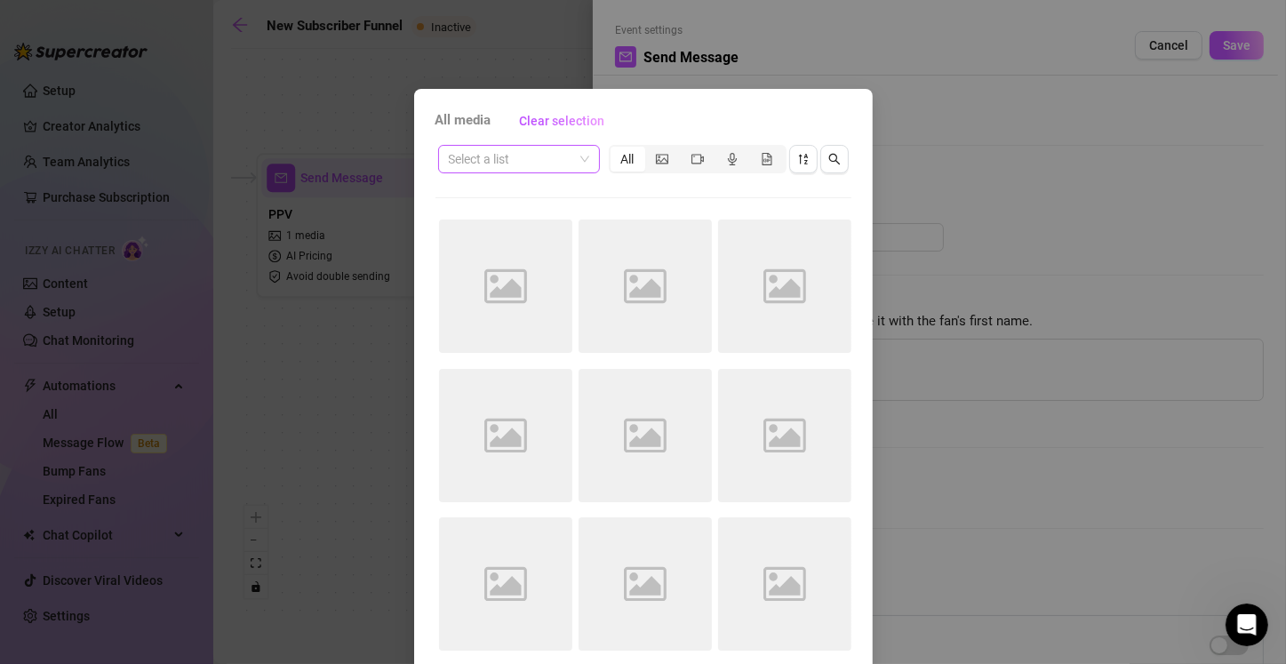
click at [528, 168] on input "search" at bounding box center [511, 159] width 124 height 27
click at [617, 195] on div "Select a list All Image placeholder Image placeholder Image placeholder Image p…" at bounding box center [643, 402] width 416 height 521
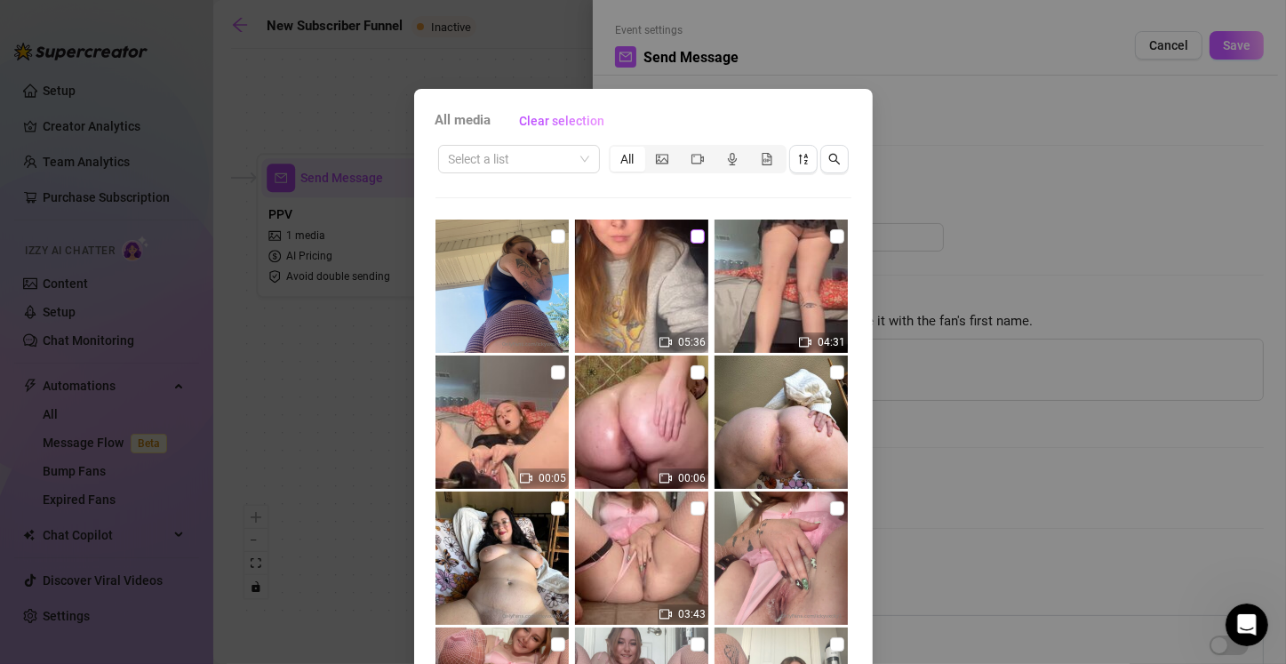
click at [637, 236] on input "checkbox" at bounding box center [697, 236] width 14 height 14
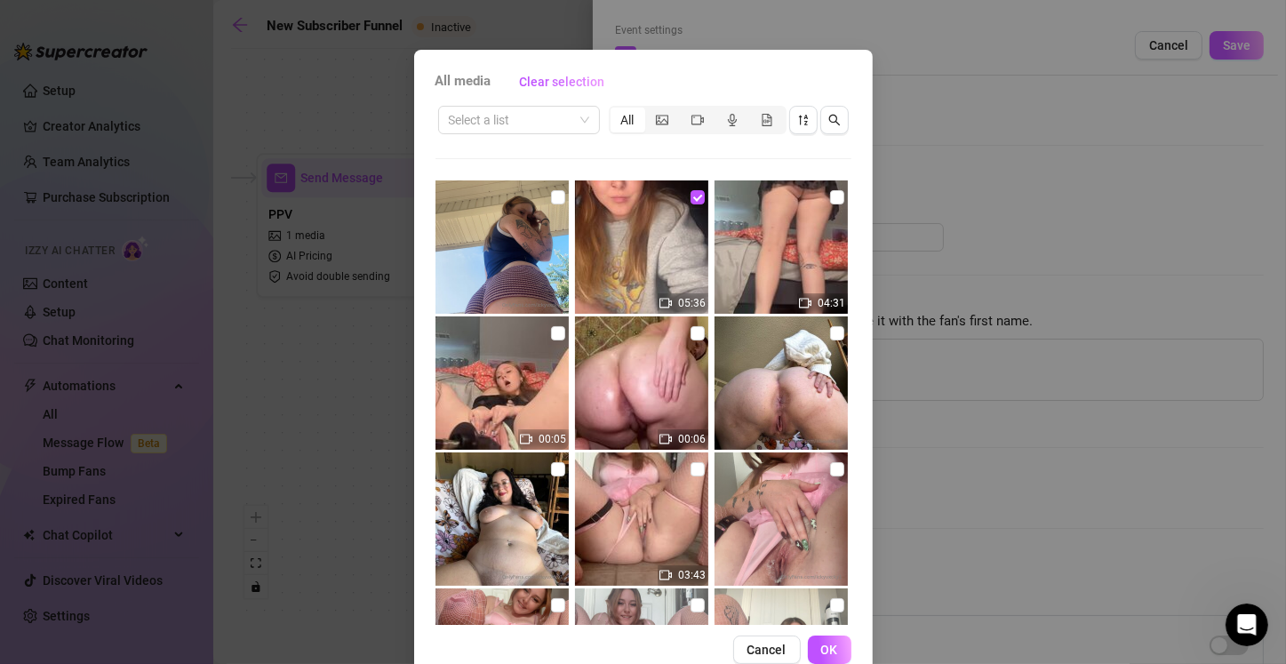
scroll to position [78, 0]
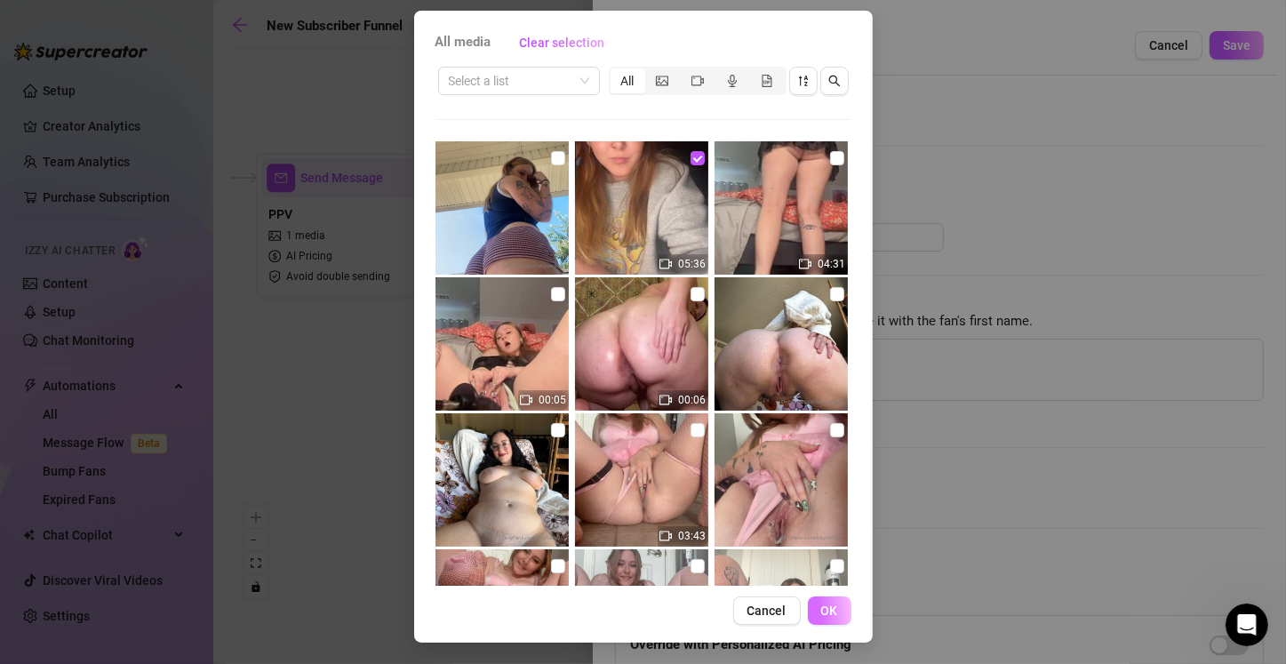
click at [637, 612] on span "OK" at bounding box center [829, 610] width 17 height 14
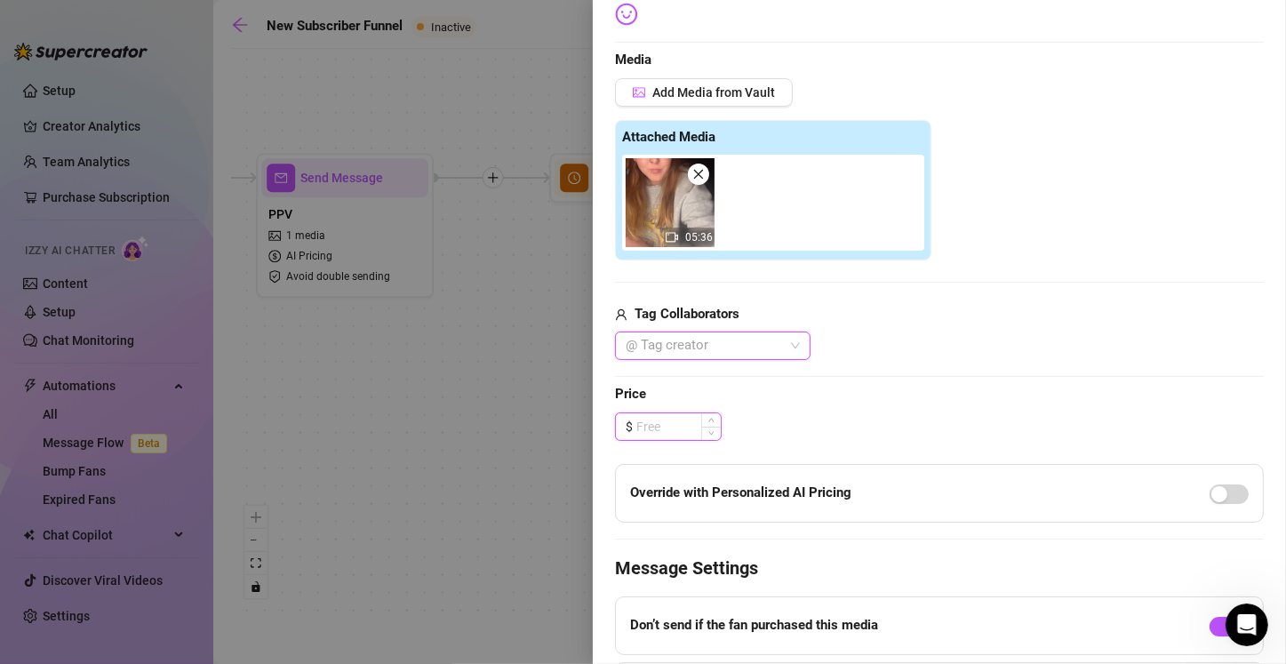
click at [637, 423] on input at bounding box center [678, 426] width 84 height 27
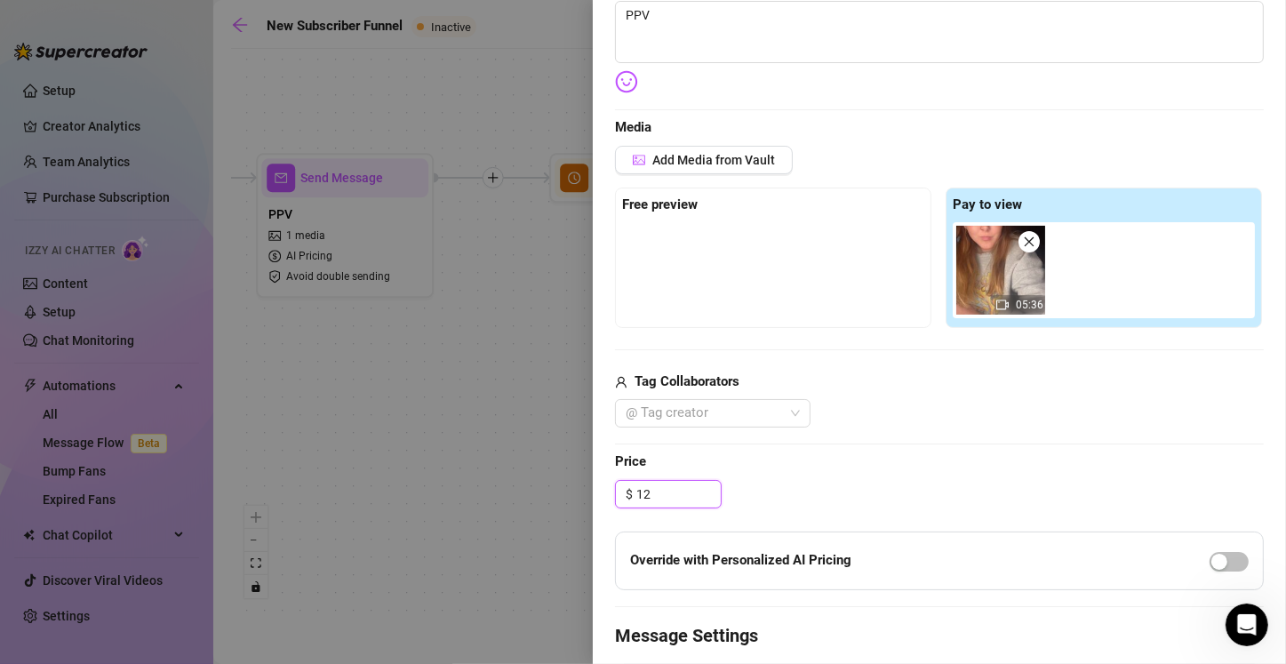
scroll to position [50, 0]
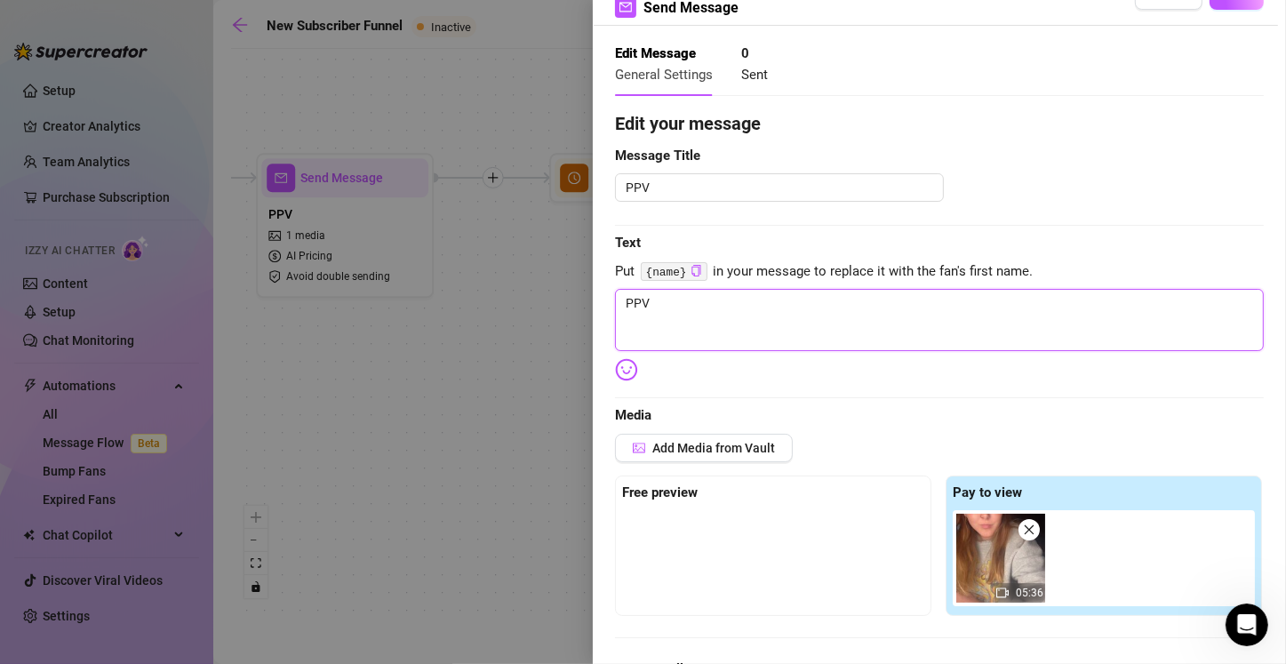
drag, startPoint x: 731, startPoint y: 306, endPoint x: 468, endPoint y: 311, distance: 263.0
click at [468, 311] on div "Event settings Send Message Cancel Save Edit Message General Settings 0 Sent Ed…" at bounding box center [643, 332] width 1286 height 664
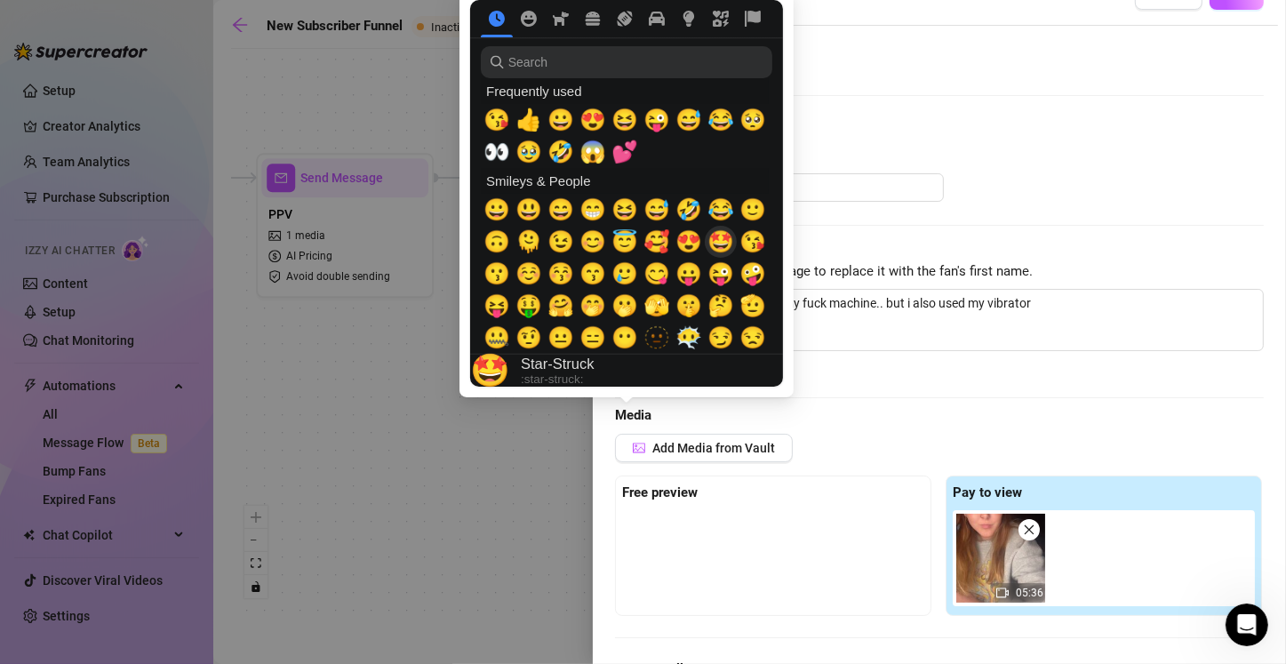
click at [637, 250] on span "🤩" at bounding box center [720, 241] width 27 height 25
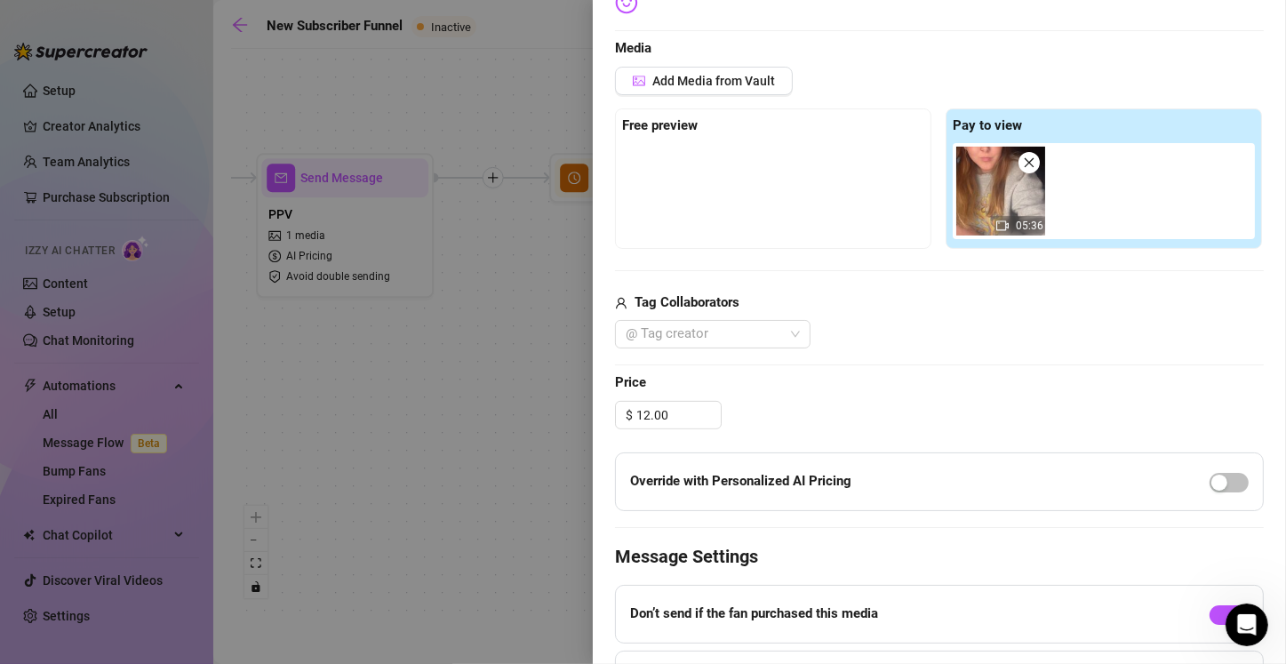
scroll to position [583, 0]
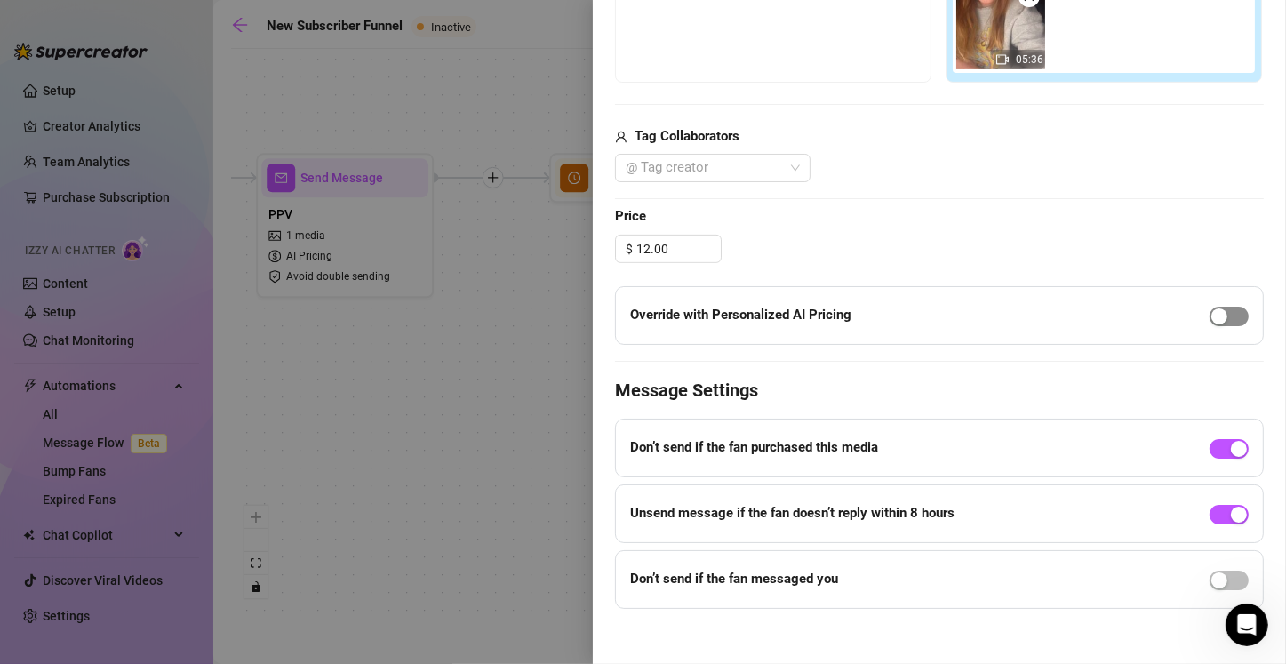
click at [637, 314] on div "button" at bounding box center [1219, 316] width 16 height 16
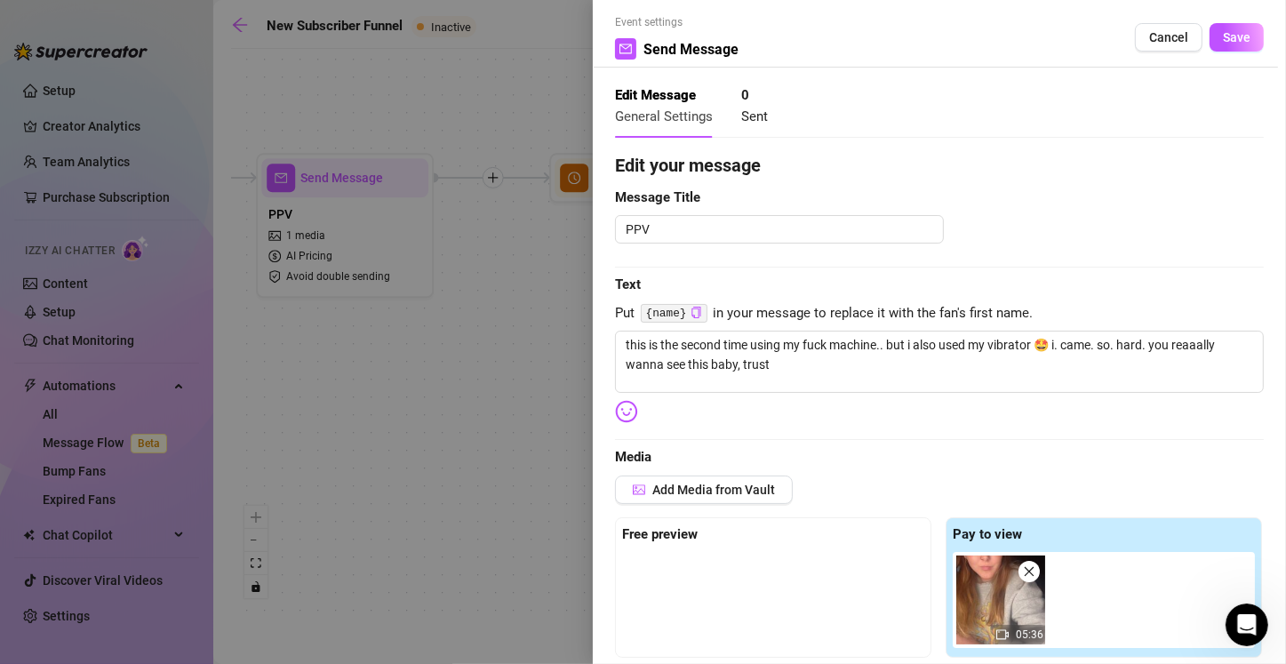
scroll to position [0, 0]
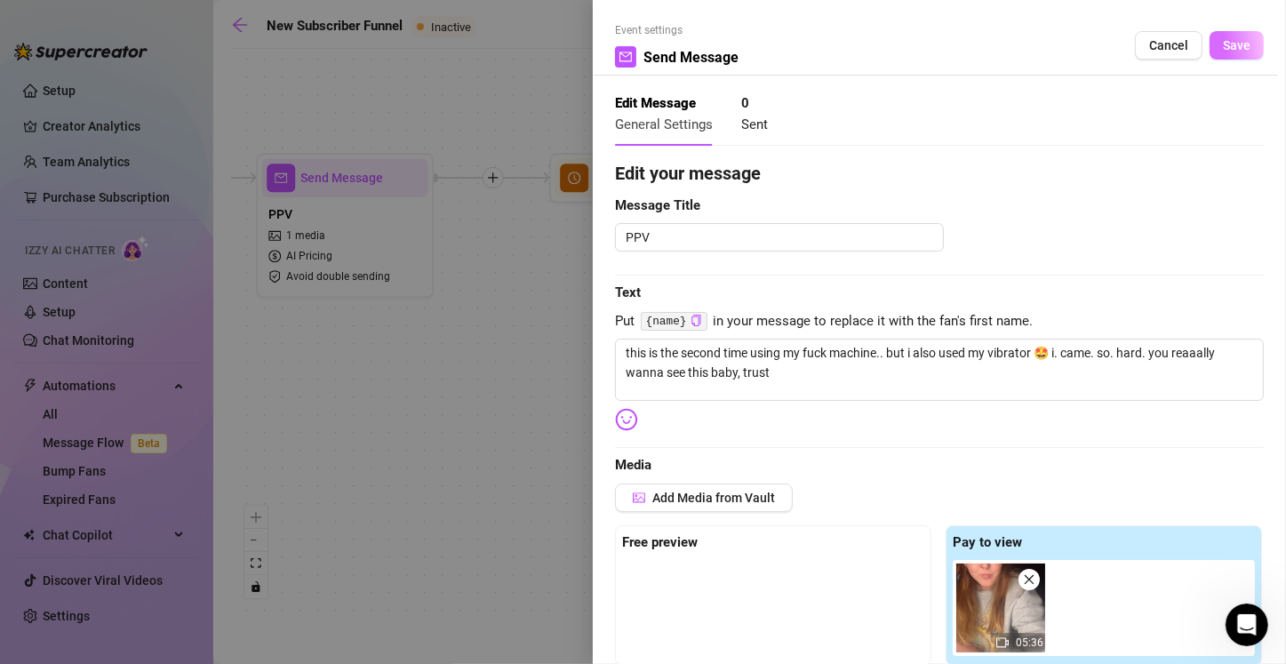
click at [637, 49] on span "Save" at bounding box center [1236, 45] width 28 height 14
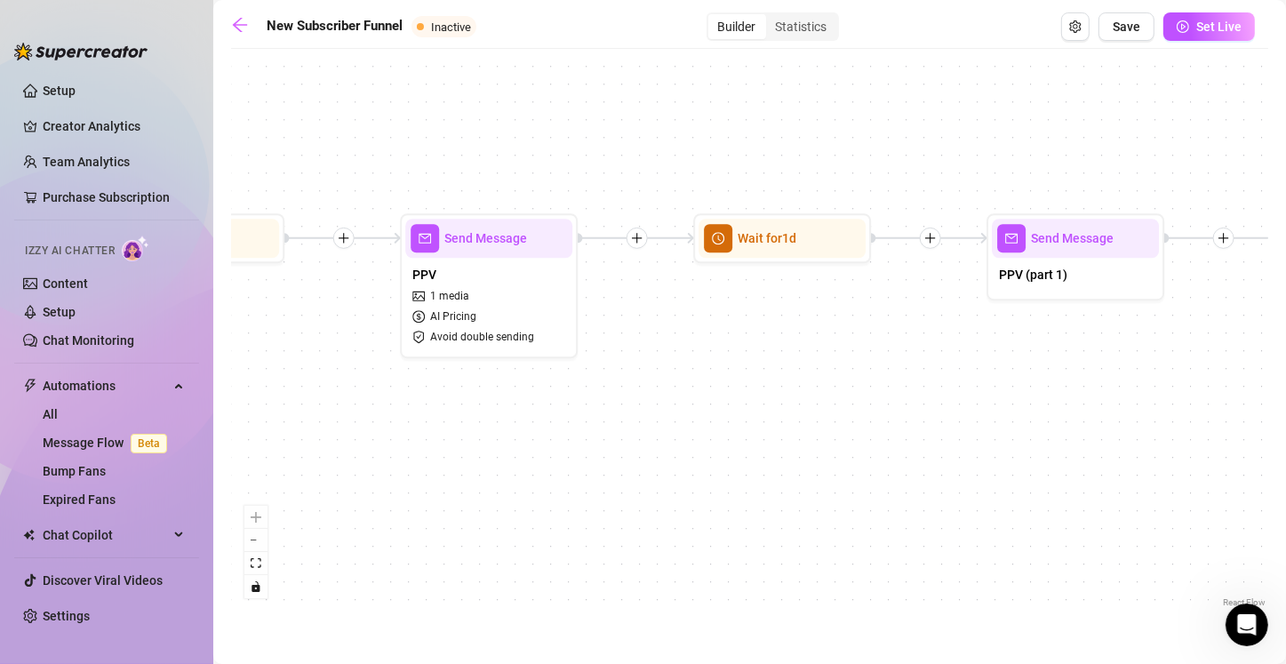
drag, startPoint x: 1101, startPoint y: 453, endPoint x: 750, endPoint y: 487, distance: 352.5
click at [637, 513] on div "If True If True If True If False If False If False If True If False Merge Merge…" at bounding box center [749, 334] width 1037 height 553
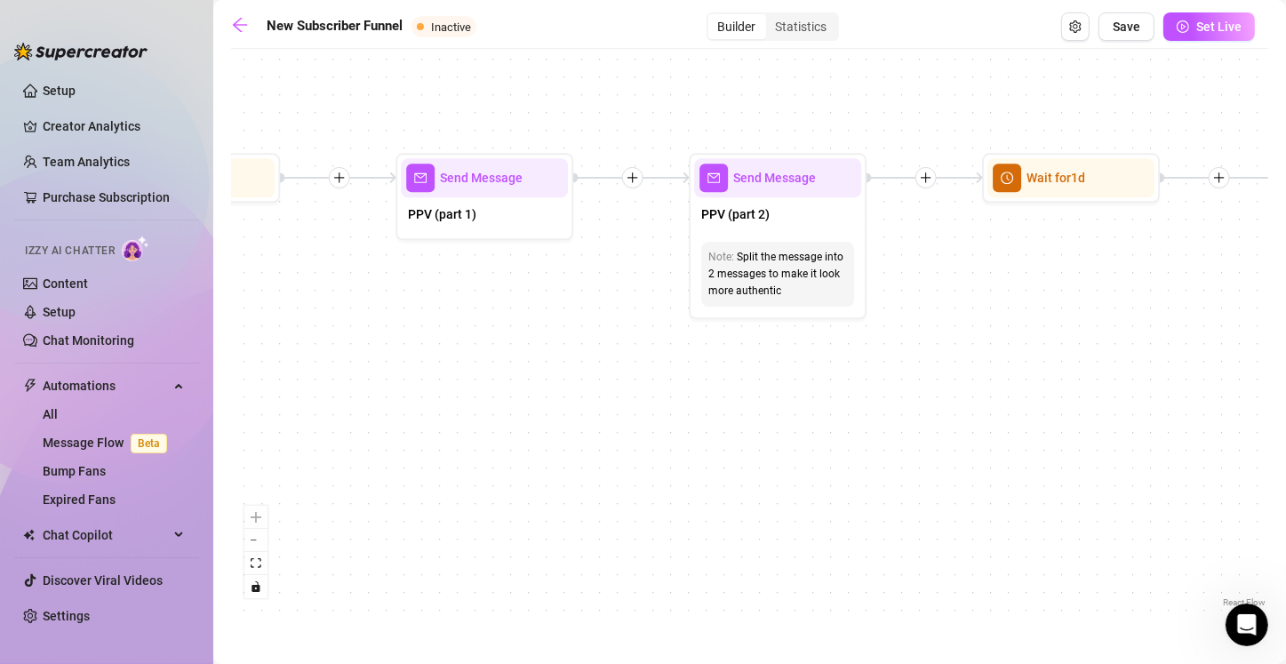
drag, startPoint x: 983, startPoint y: 464, endPoint x: 465, endPoint y: 400, distance: 522.8
click at [405, 402] on div "If True If True If True If False If False If False If True If False Merge Merge…" at bounding box center [749, 334] width 1037 height 553
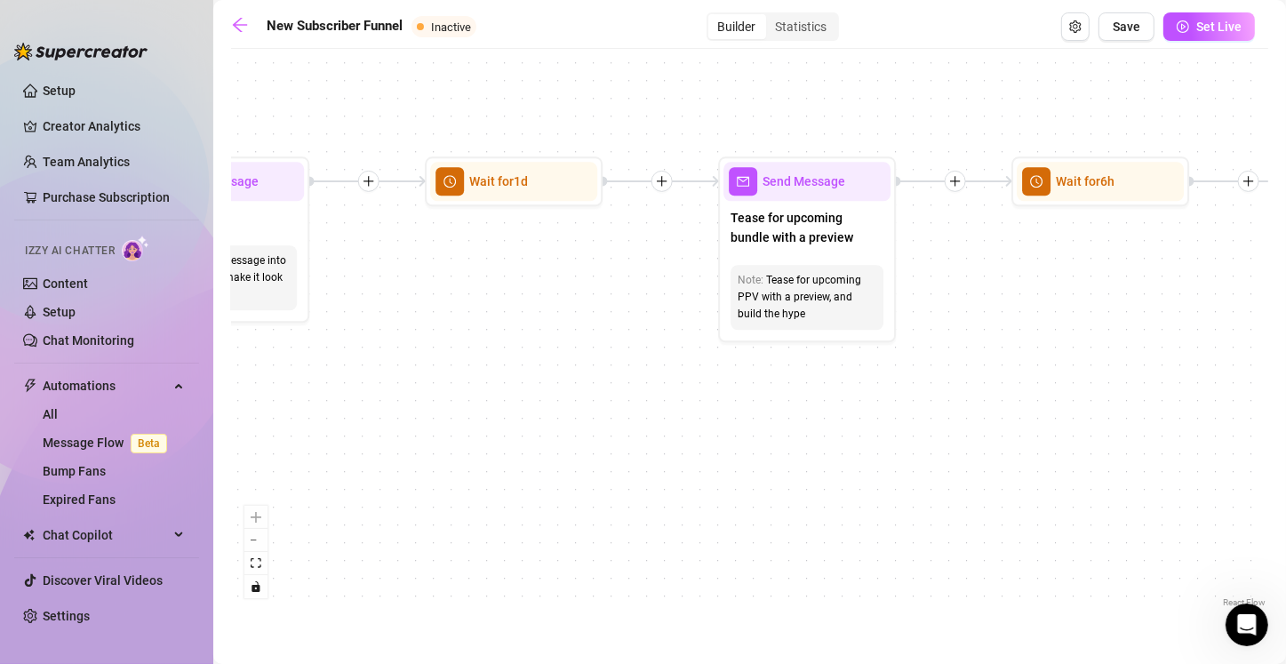
drag, startPoint x: 983, startPoint y: 400, endPoint x: 414, endPoint y: 404, distance: 569.5
click at [414, 404] on div "If True If True If True If False If False If False If True If False Merge Merge…" at bounding box center [749, 334] width 1037 height 553
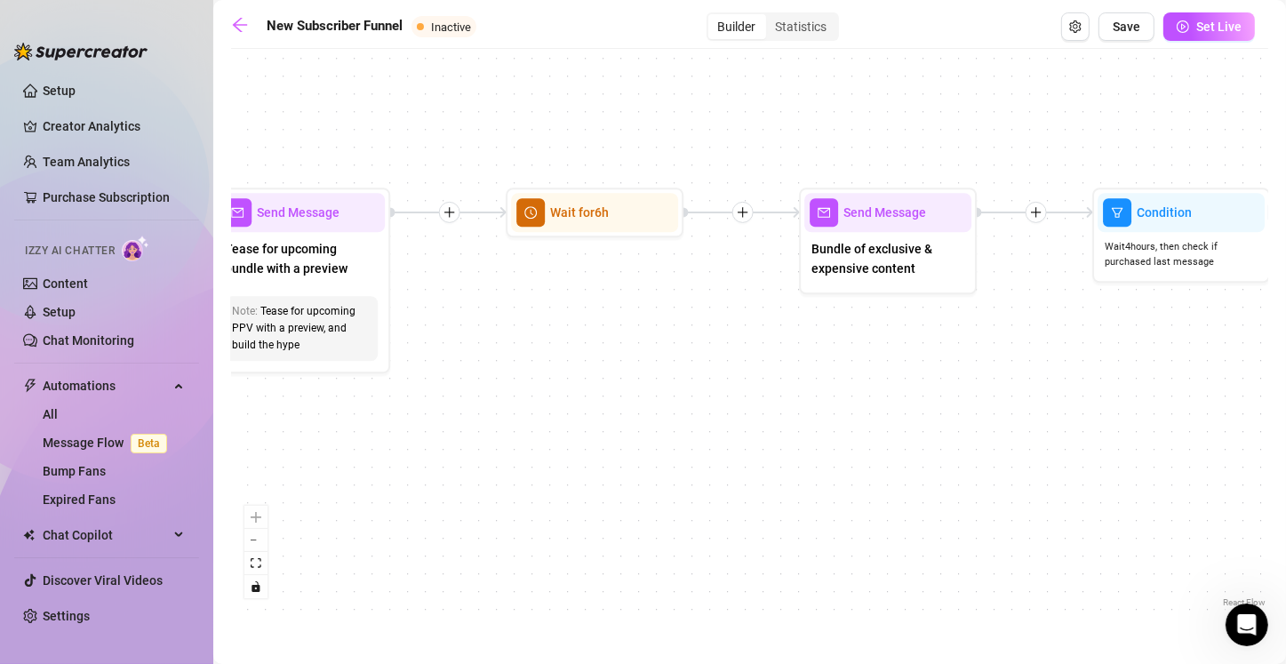
drag, startPoint x: 903, startPoint y: 425, endPoint x: 838, endPoint y: 427, distance: 64.9
click at [397, 454] on div "If True If True If True If False If False If False If True If False Merge Merge…" at bounding box center [749, 334] width 1037 height 553
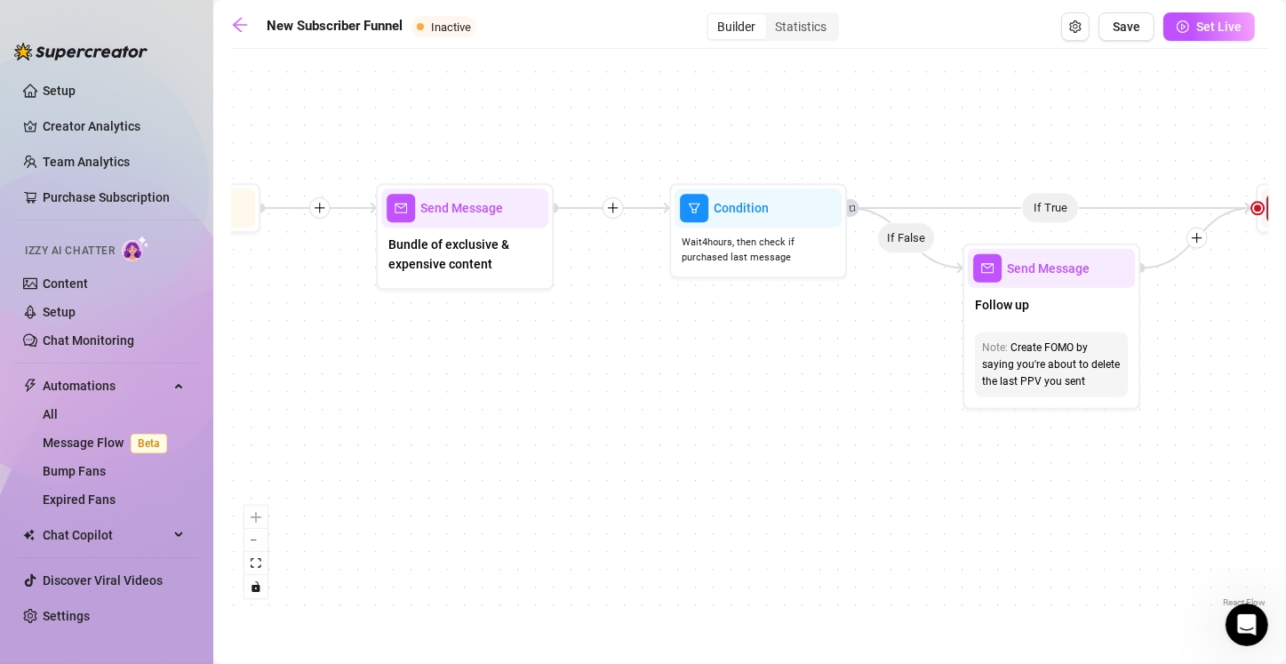
drag, startPoint x: 904, startPoint y: 405, endPoint x: 493, endPoint y: 402, distance: 411.3
click at [493, 402] on div "If True If True If True If False If False If False If True If False Merge Merge…" at bounding box center [749, 334] width 1037 height 553
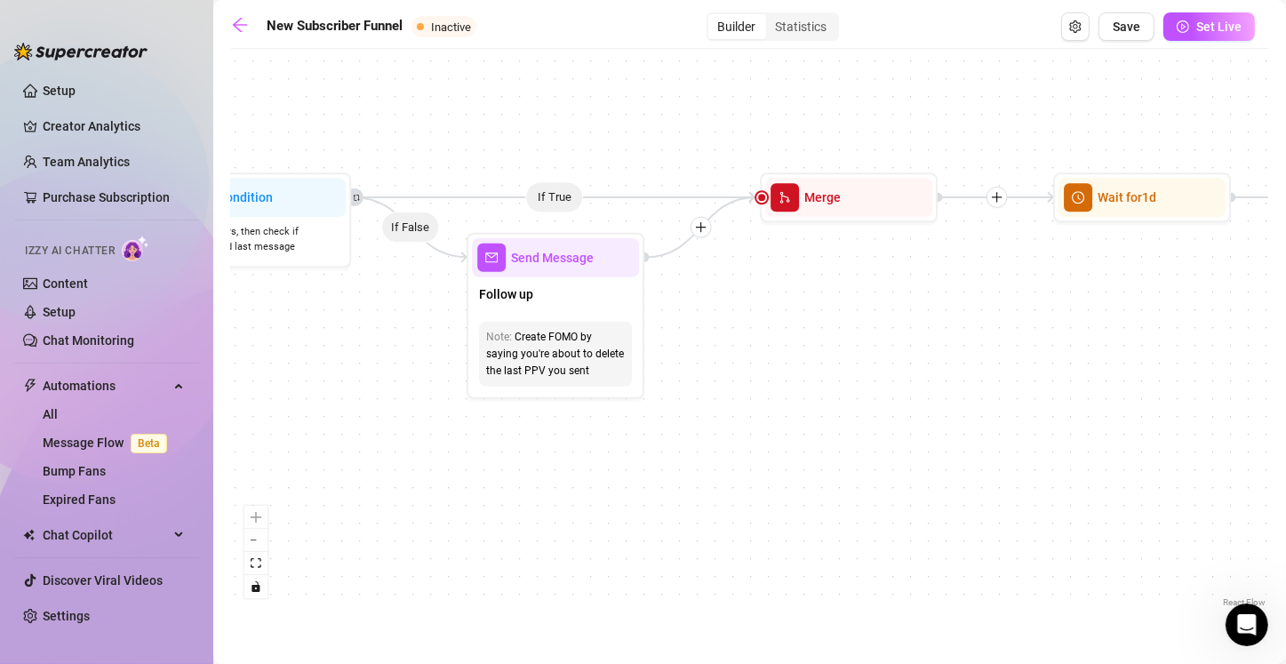
drag, startPoint x: 924, startPoint y: 453, endPoint x: 428, endPoint y: 442, distance: 495.8
click at [428, 442] on div "If True If True If True If False If False If False If True If False Merge Merge…" at bounding box center [749, 334] width 1037 height 553
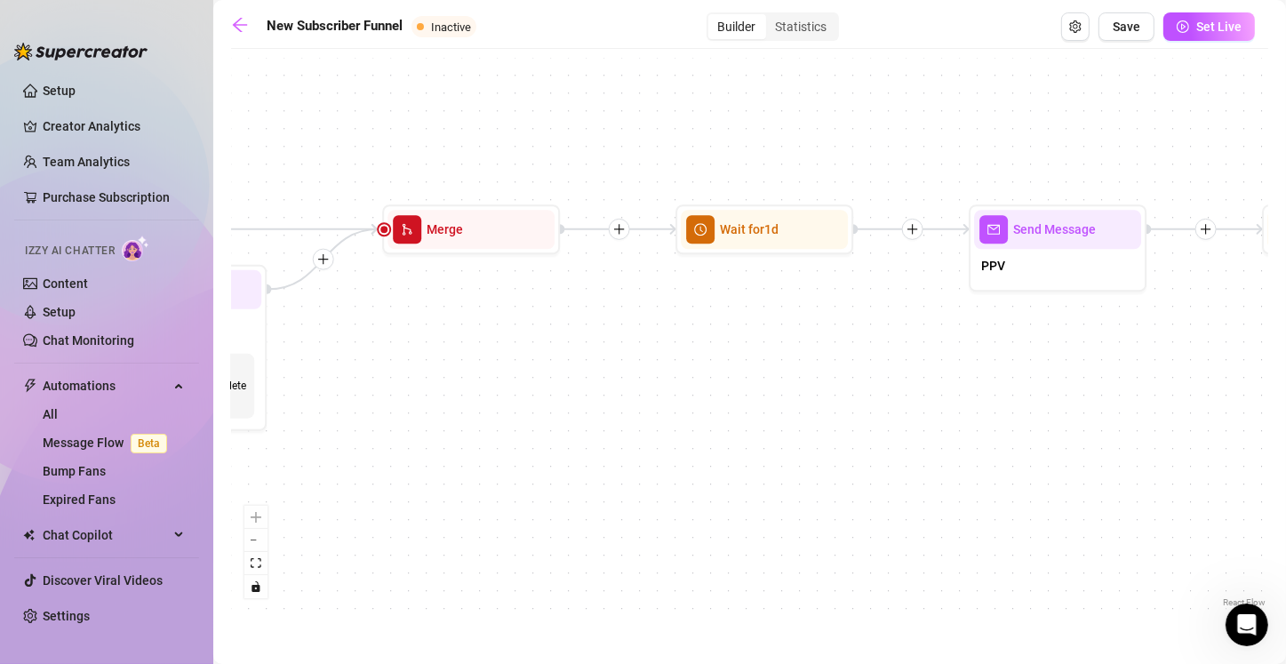
drag, startPoint x: 933, startPoint y: 426, endPoint x: 916, endPoint y: 435, distance: 19.1
click at [562, 454] on div "If True If True If True If False If False If False If True If False Merge Merge…" at bounding box center [749, 334] width 1037 height 553
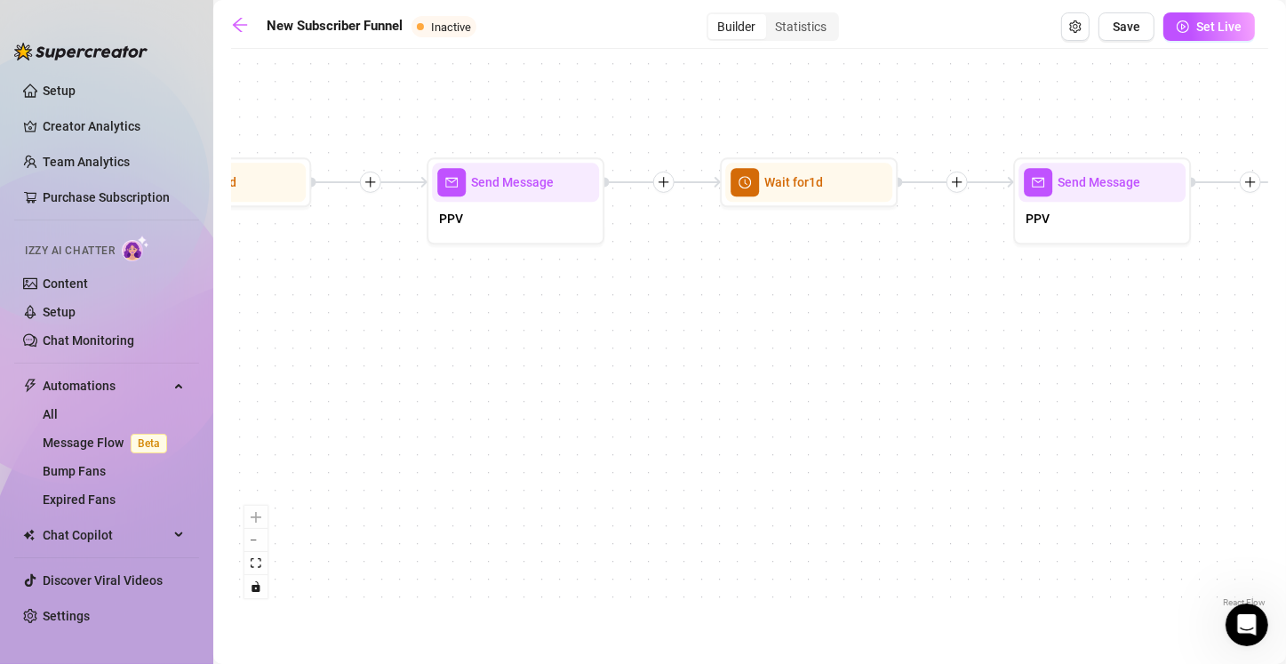
drag, startPoint x: 888, startPoint y: 436, endPoint x: 372, endPoint y: 389, distance: 517.4
click at [372, 389] on div "If True If True If True If False If False If False If True If False Merge Merge…" at bounding box center [749, 334] width 1037 height 553
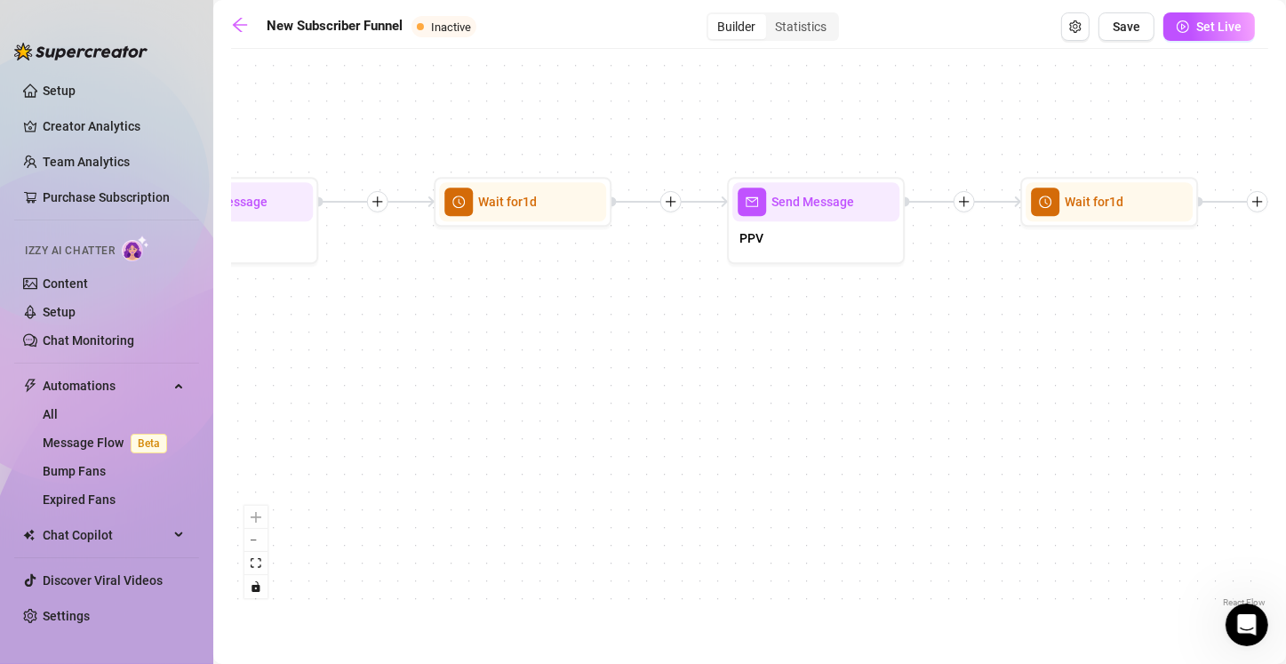
drag, startPoint x: 813, startPoint y: 398, endPoint x: 504, endPoint y: 423, distance: 310.2
click at [504, 423] on div "If True If True If True If False If False If False If True If False Merge Merge…" at bounding box center [749, 334] width 1037 height 553
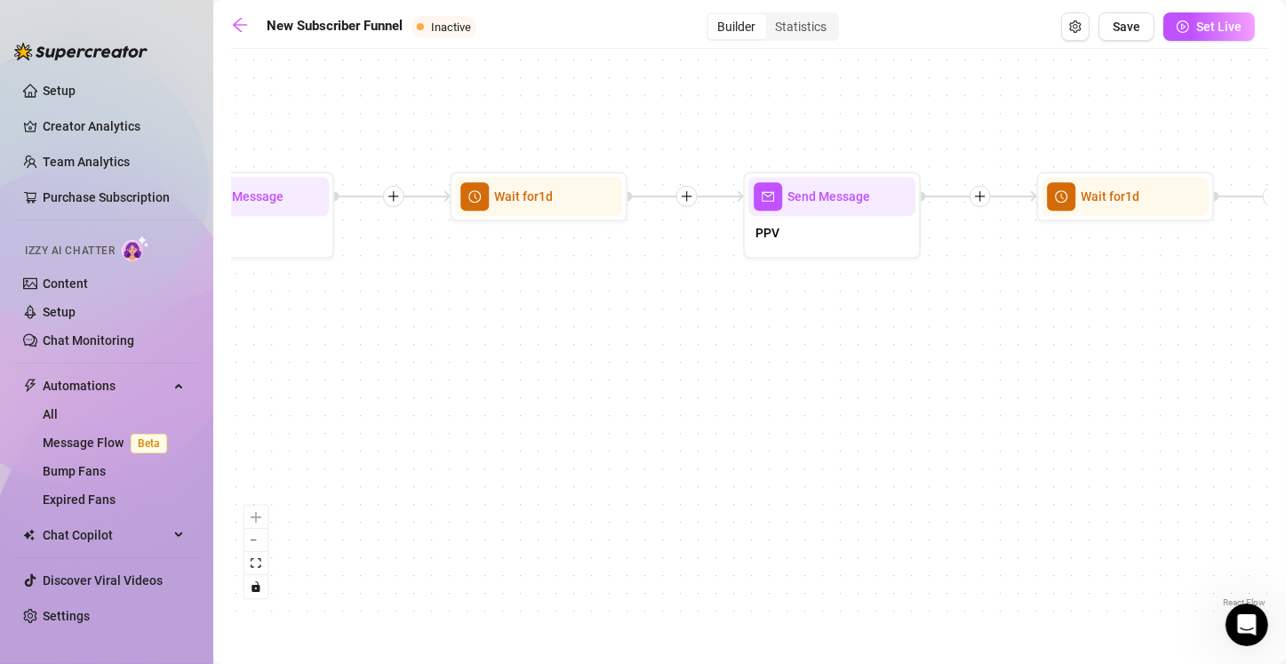
drag, startPoint x: 663, startPoint y: 399, endPoint x: 712, endPoint y: 396, distance: 49.8
click at [574, 394] on div "If True If True If True If False If False If False If True If False Merge Merge…" at bounding box center [749, 334] width 1037 height 553
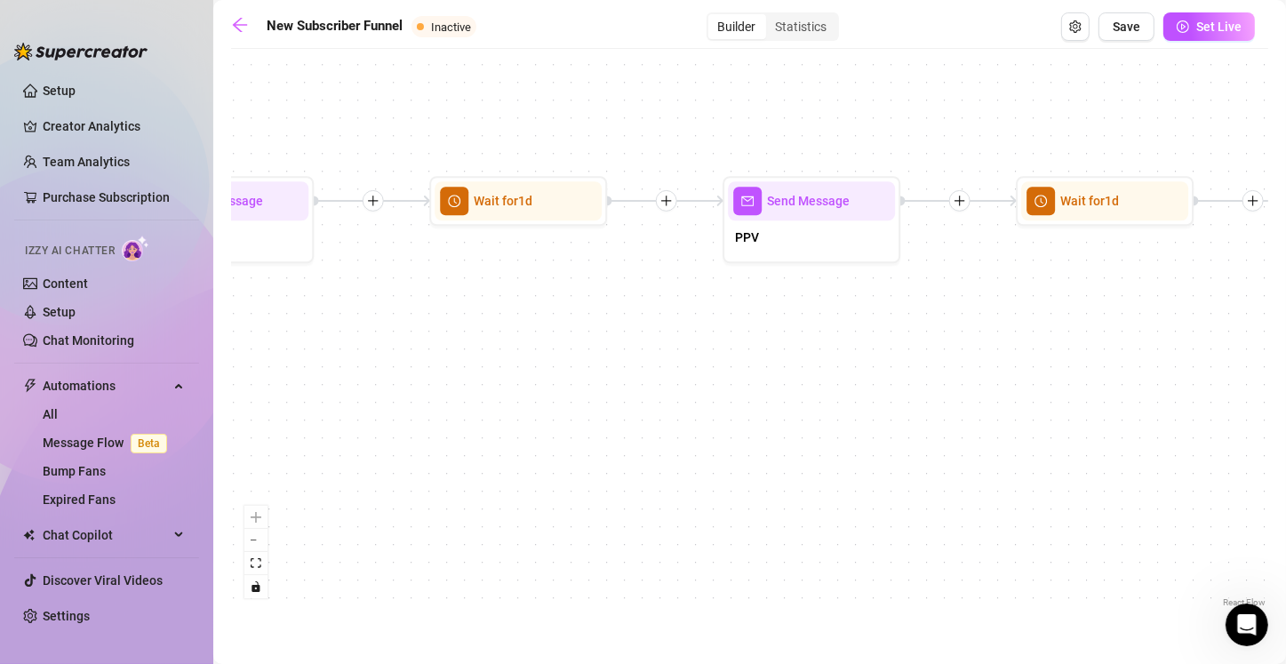
drag, startPoint x: 934, startPoint y: 413, endPoint x: 596, endPoint y: 442, distance: 338.8
click at [596, 442] on div "If True If True If True If False If False If False If True If False Merge Merge…" at bounding box center [749, 334] width 1037 height 553
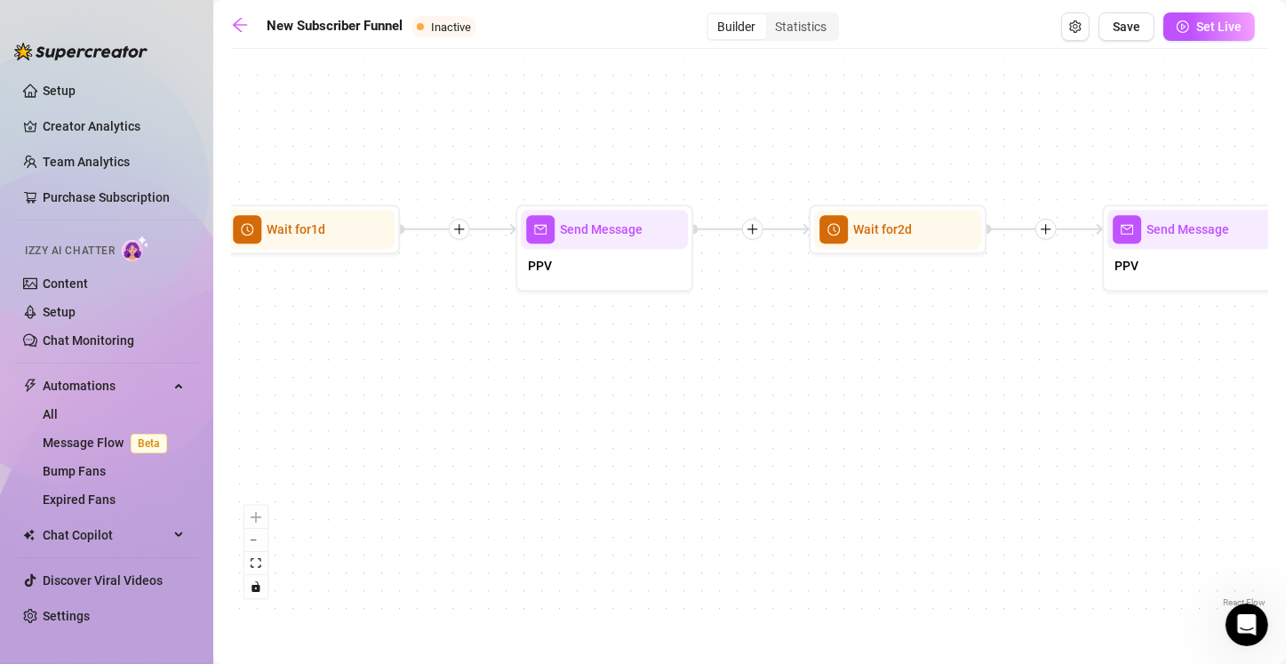
drag, startPoint x: 837, startPoint y: 440, endPoint x: 475, endPoint y: 420, distance: 362.1
click at [458, 424] on div "If True If True If True If False If False If False If True If False Merge Merge…" at bounding box center [749, 334] width 1037 height 553
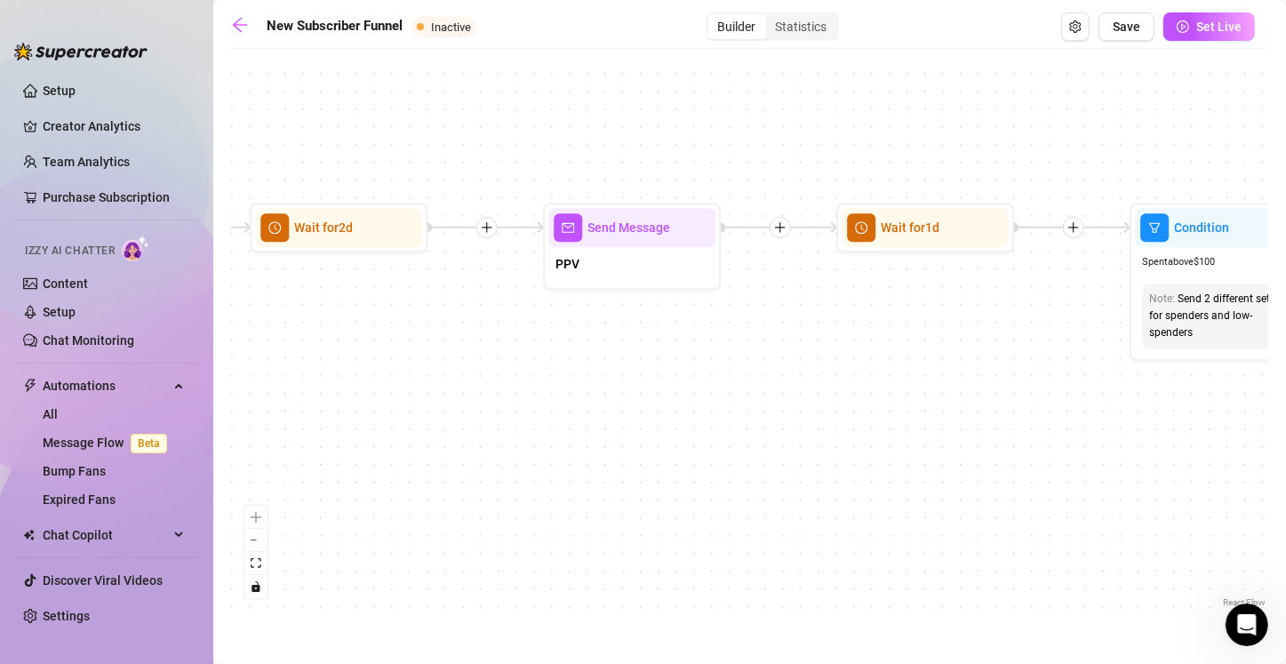
drag, startPoint x: 822, startPoint y: 456, endPoint x: 698, endPoint y: 435, distance: 125.2
click at [579, 446] on div "If True If True If True If False If False If False If True If False Merge Merge…" at bounding box center [749, 334] width 1037 height 553
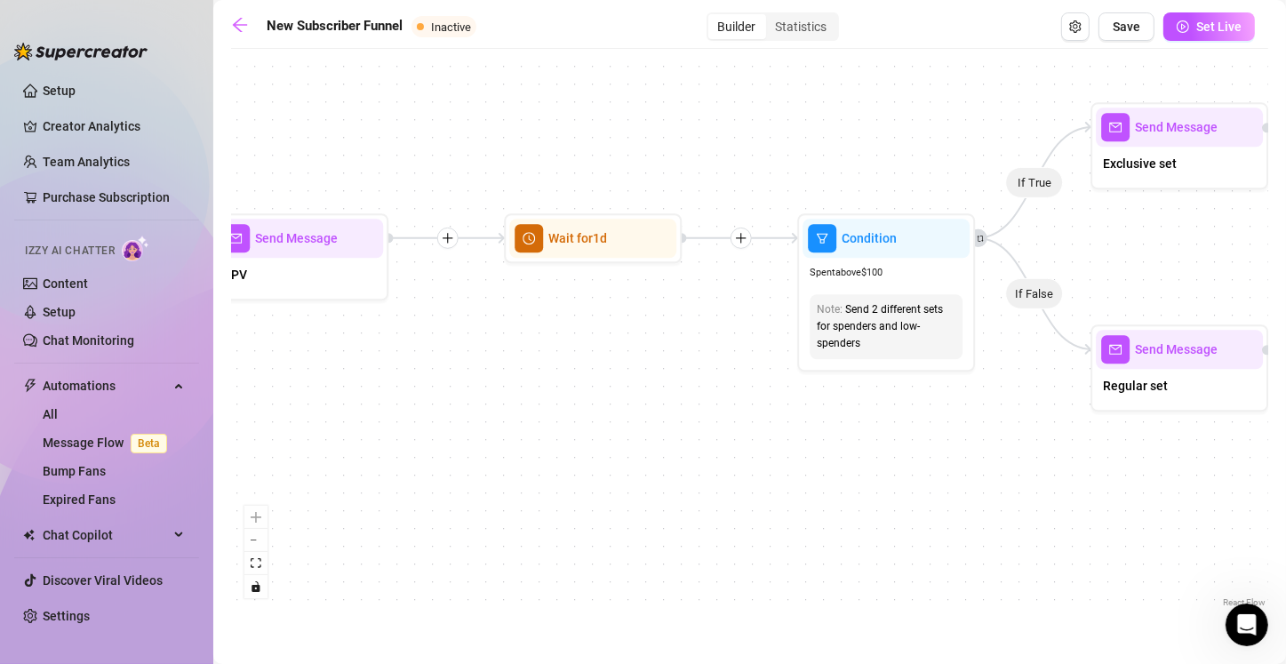
drag, startPoint x: 600, startPoint y: 447, endPoint x: 868, endPoint y: 437, distance: 268.5
click at [637, 437] on div "If True If True If True If False If False If False If True If False Merge Merge…" at bounding box center [749, 334] width 1037 height 553
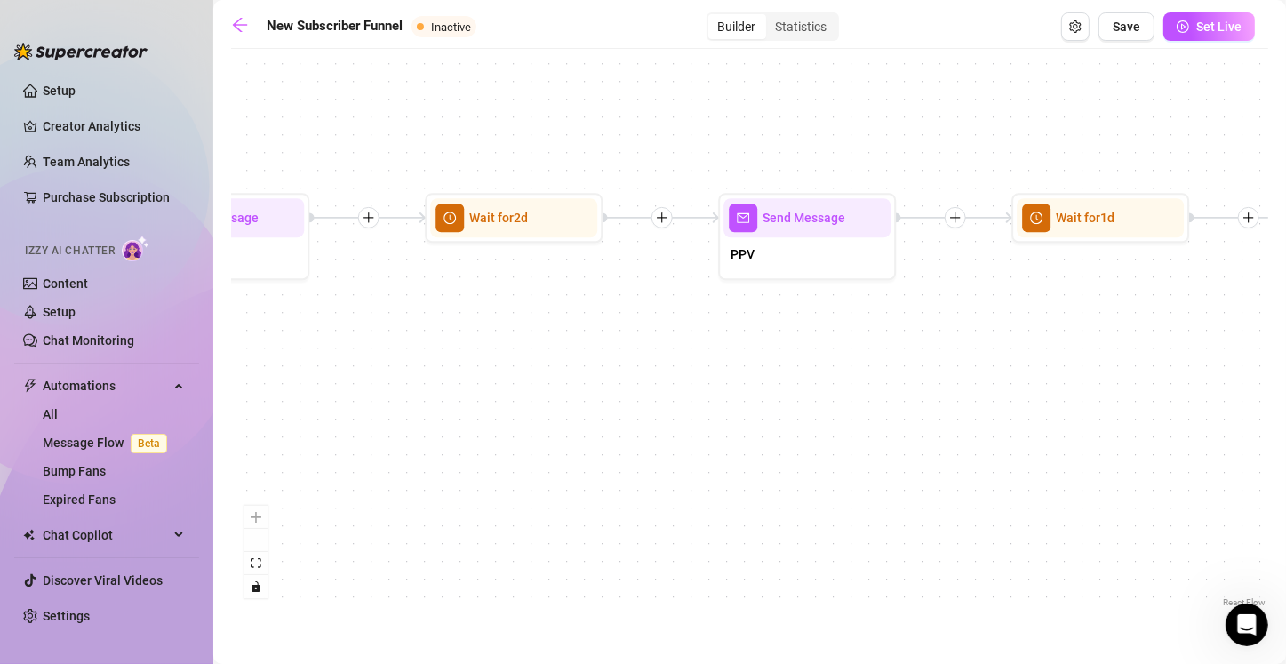
drag, startPoint x: 863, startPoint y: 442, endPoint x: 1051, endPoint y: 418, distance: 190.0
click at [637, 418] on div "If True If True If True If False If False If False If True If False Merge Merge…" at bounding box center [749, 334] width 1037 height 553
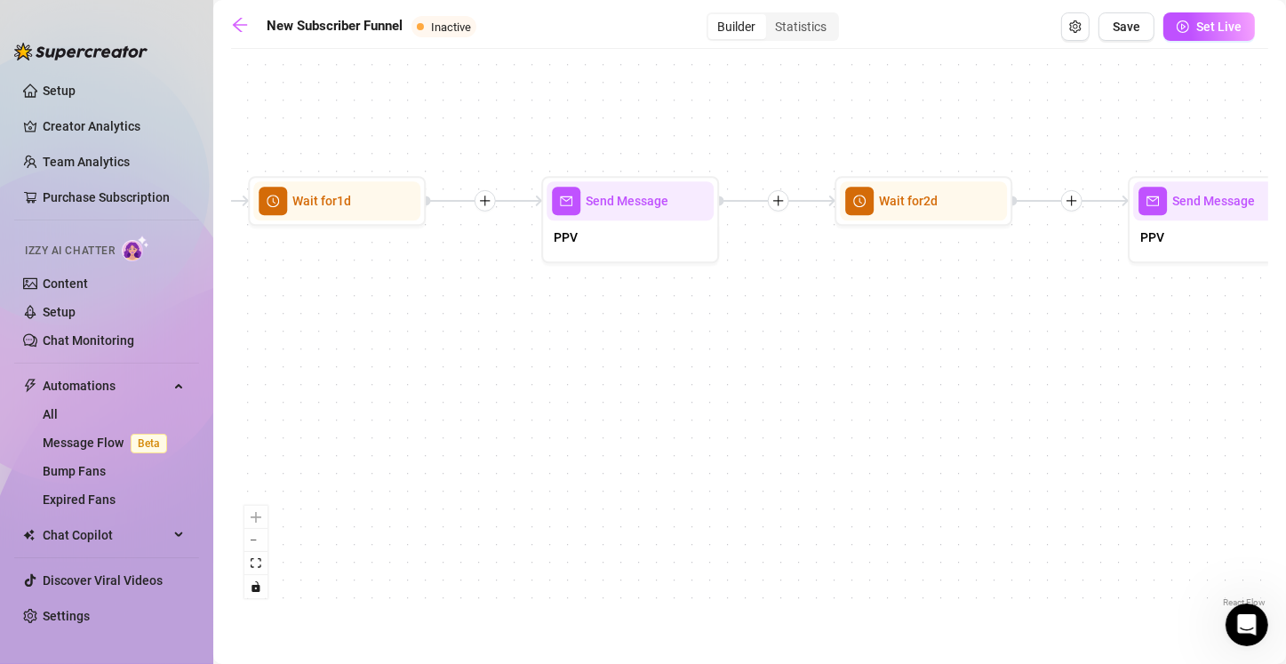
drag, startPoint x: 529, startPoint y: 458, endPoint x: 1040, endPoint y: 429, distance: 512.6
click at [637, 434] on div "If True If True If True If False If False If False If True If False Merge Merge…" at bounding box center [749, 334] width 1037 height 553
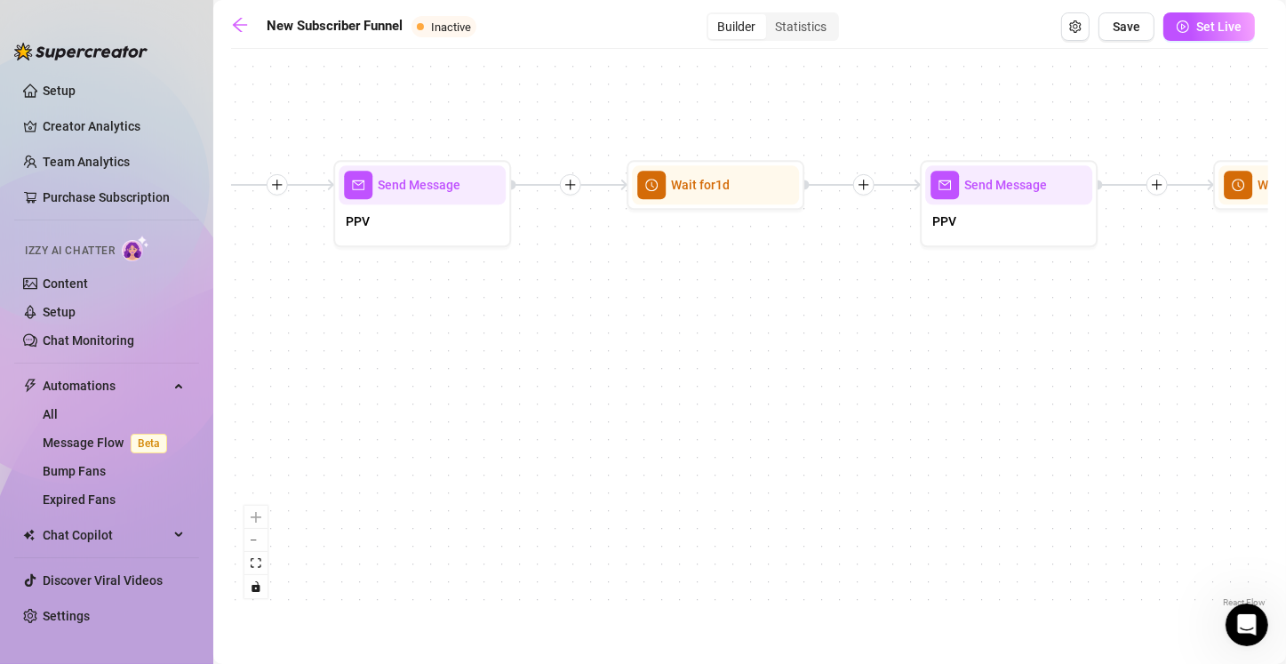
drag, startPoint x: 537, startPoint y: 446, endPoint x: 1063, endPoint y: 433, distance: 525.2
click at [637, 433] on div "If True If True If True If False If False If False If True If False Merge Merge…" at bounding box center [749, 334] width 1037 height 553
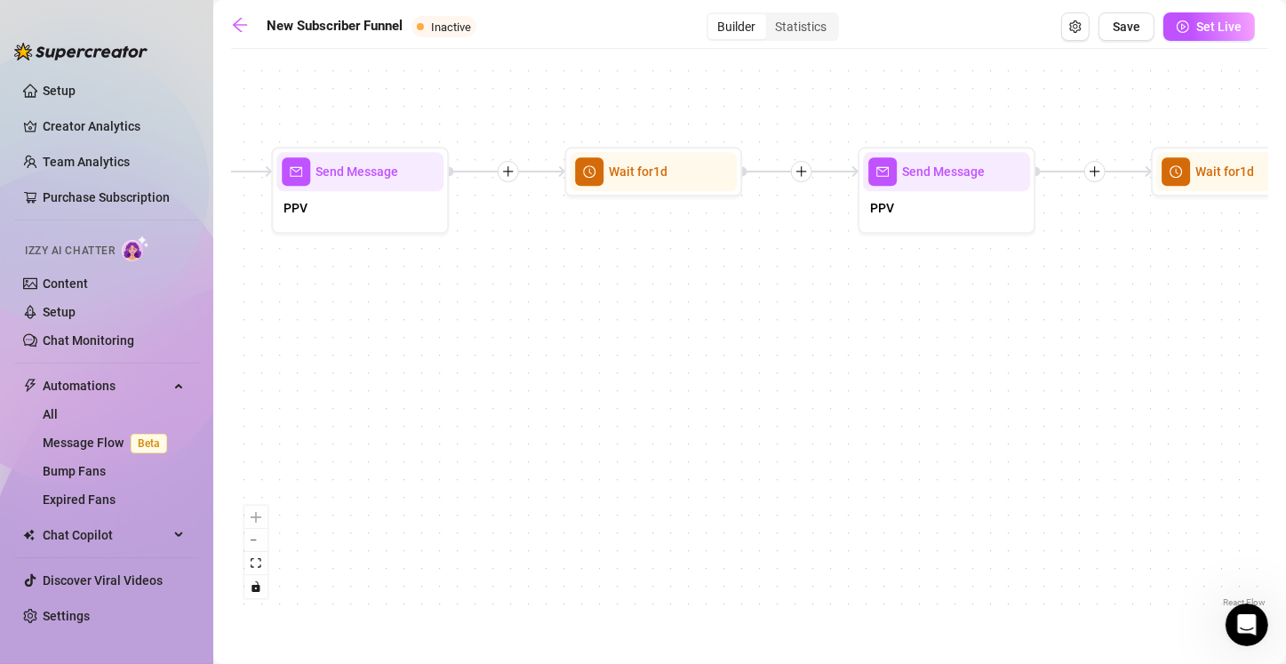
drag, startPoint x: 692, startPoint y: 442, endPoint x: 869, endPoint y: 431, distance: 177.1
click at [637, 434] on div "If True If True If True If False If False If False If True If False Merge Merge…" at bounding box center [749, 334] width 1037 height 553
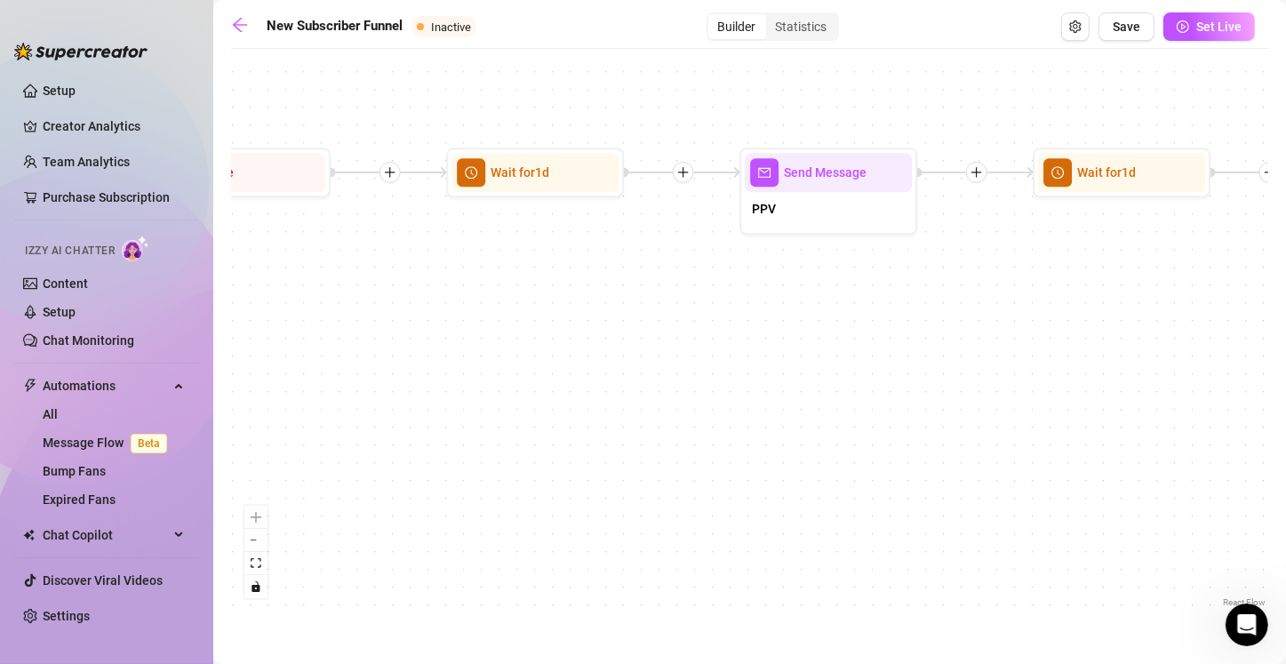
drag, startPoint x: 720, startPoint y: 439, endPoint x: 974, endPoint y: 425, distance: 253.6
click at [637, 426] on div "If True If True If True If False If False If False If True If False Merge Merge…" at bounding box center [749, 334] width 1037 height 553
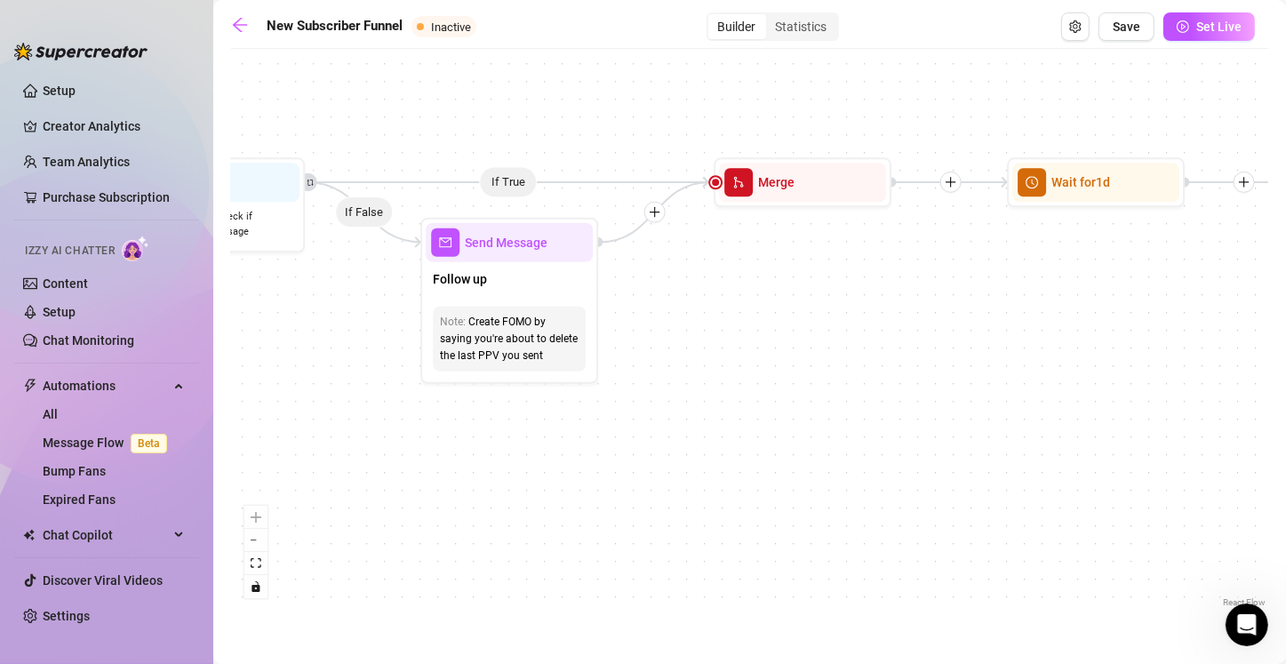
drag, startPoint x: 440, startPoint y: 428, endPoint x: 762, endPoint y: 434, distance: 322.5
click at [637, 434] on div "If True If True If True If False If False If False If True If False Merge Merge…" at bounding box center [749, 334] width 1037 height 553
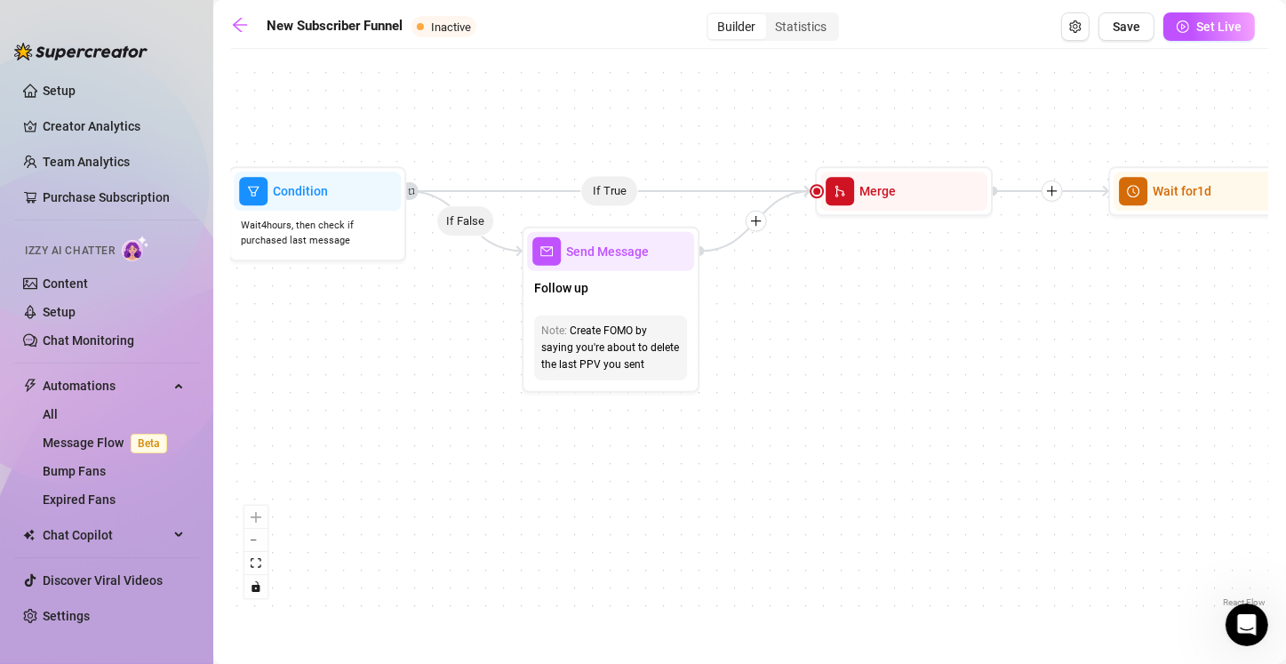
drag, startPoint x: 428, startPoint y: 438, endPoint x: 848, endPoint y: 456, distance: 419.7
click at [637, 457] on div "If True If True If True If False If False If False If True If False Merge Merge…" at bounding box center [749, 334] width 1037 height 553
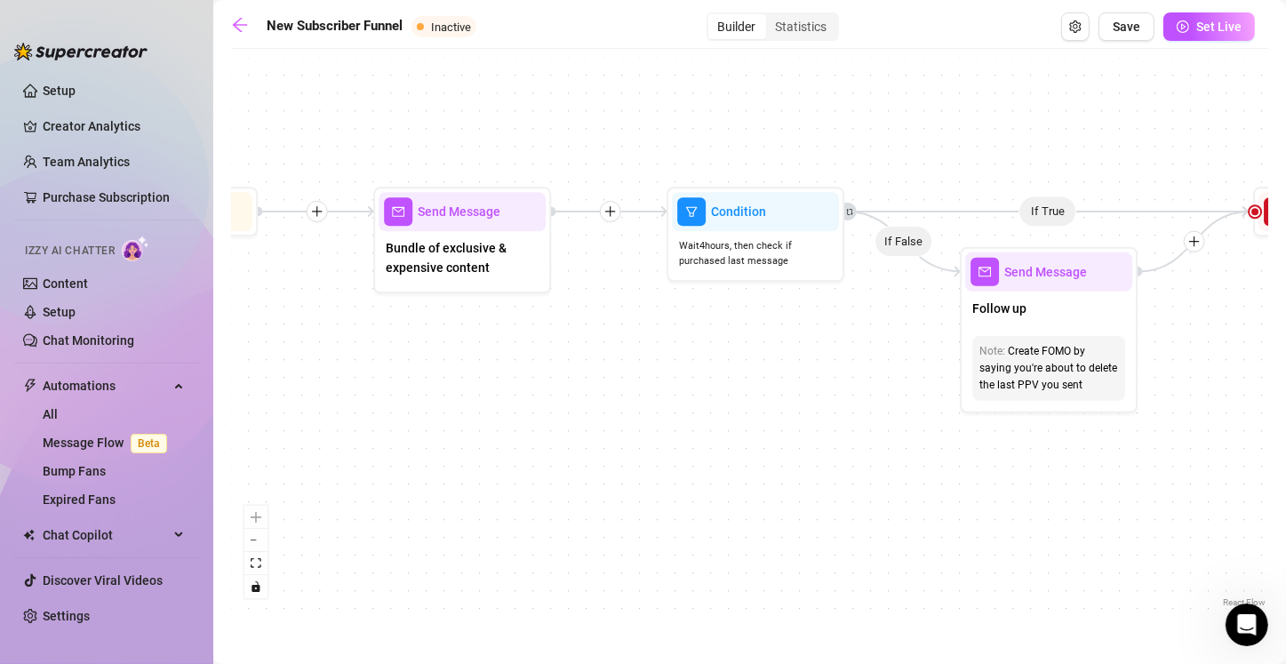
drag, startPoint x: 310, startPoint y: 425, endPoint x: 678, endPoint y: 437, distance: 368.0
click at [637, 441] on div "If True If True If True If False If False If False If True If False Merge Merge…" at bounding box center [749, 334] width 1037 height 553
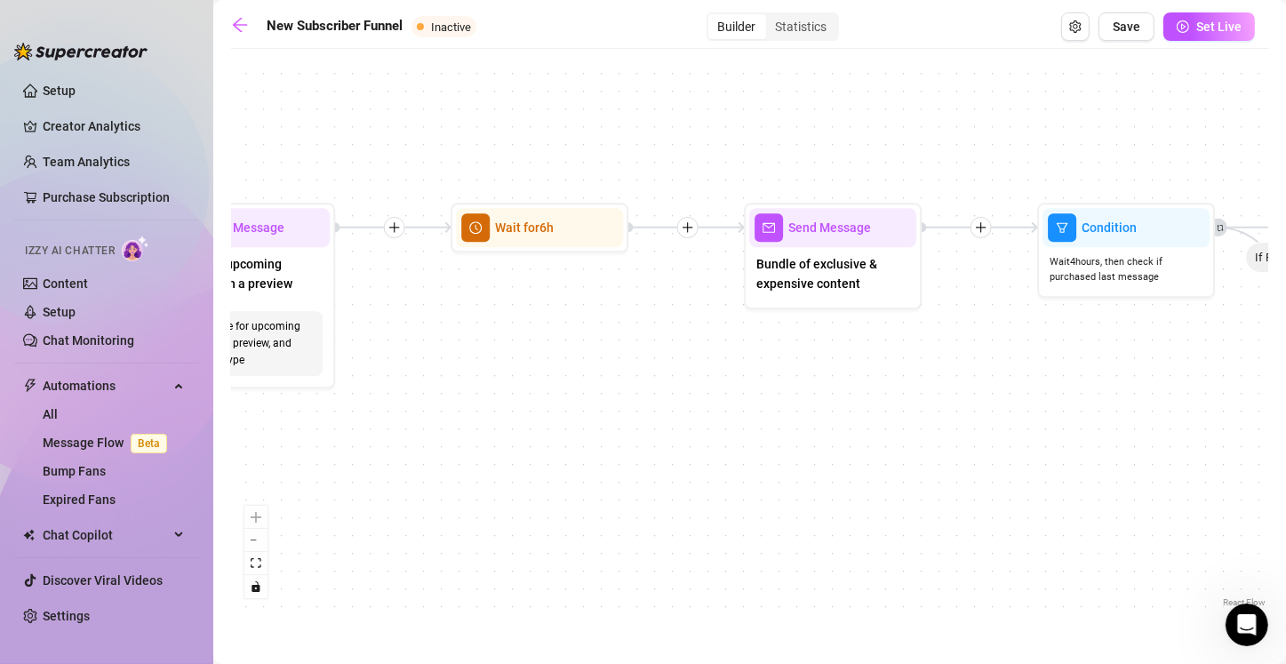
drag, startPoint x: 737, startPoint y: 435, endPoint x: 774, endPoint y: 434, distance: 36.4
click at [637, 435] on div "If True If True If True If False If False If False If True If False Merge Merge…" at bounding box center [749, 334] width 1037 height 553
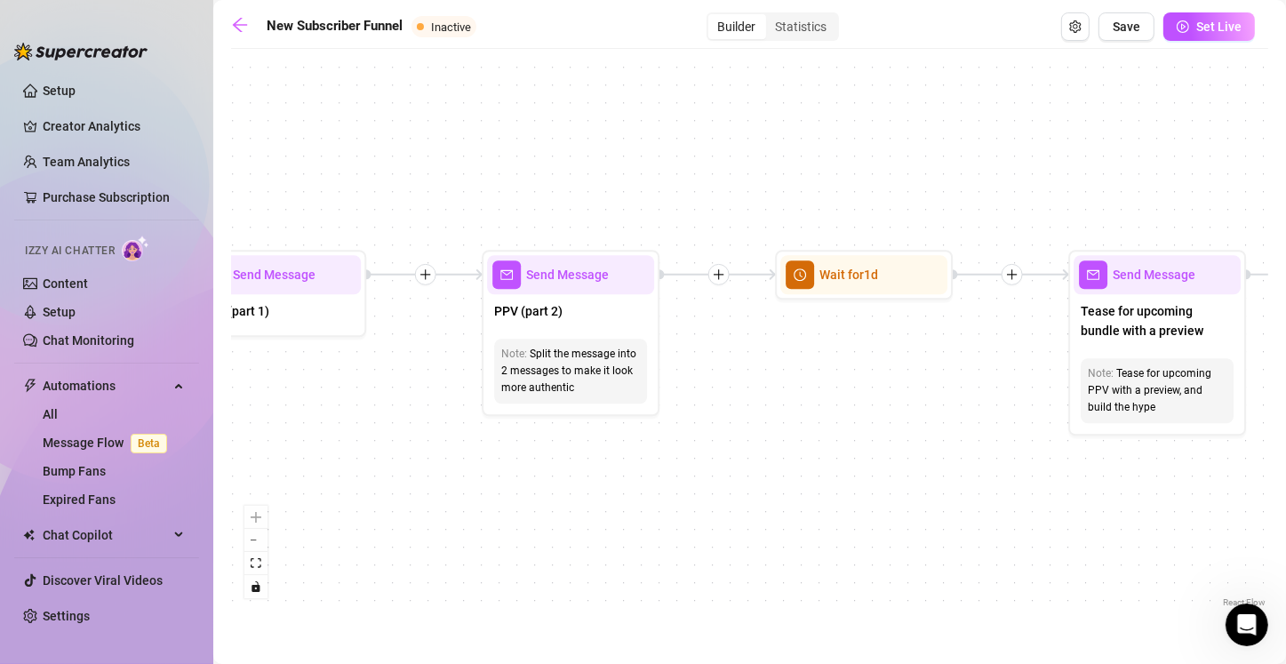
drag, startPoint x: 244, startPoint y: 423, endPoint x: 738, endPoint y: 448, distance: 494.6
click at [637, 450] on div "If True If True If True If False If False If False If True If False Merge Merge…" at bounding box center [749, 334] width 1037 height 553
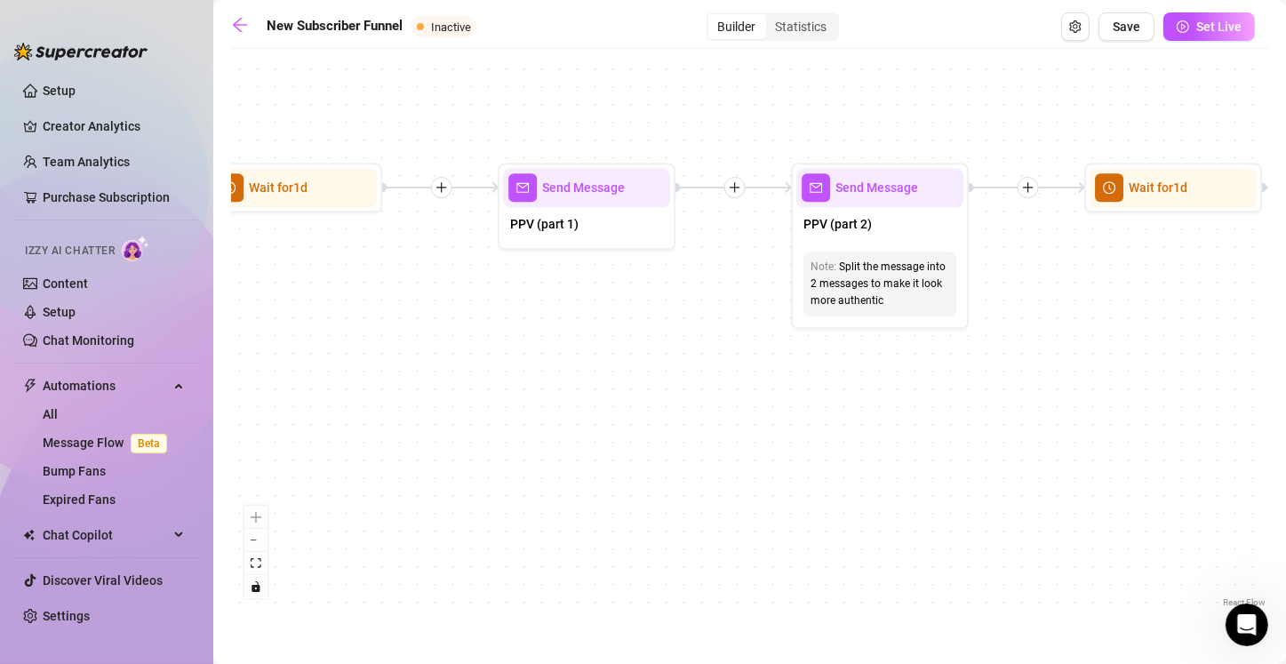
drag, startPoint x: 397, startPoint y: 455, endPoint x: 706, endPoint y: 370, distance: 320.5
click at [637, 370] on div "If True If True If True If False If False If False If True If False Merge Merge…" at bounding box center [749, 334] width 1037 height 553
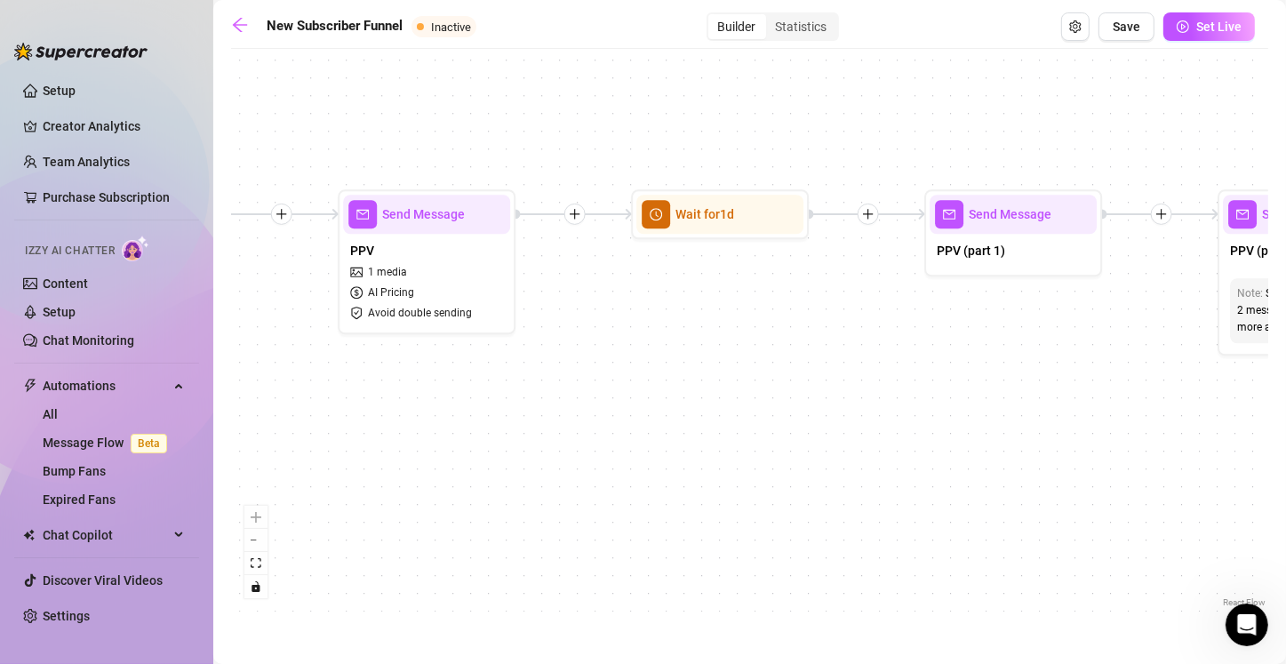
drag, startPoint x: 390, startPoint y: 380, endPoint x: 816, endPoint y: 407, distance: 427.3
click at [637, 407] on div "If True If True If True If False If False If False If True If False Merge Merge…" at bounding box center [749, 334] width 1037 height 553
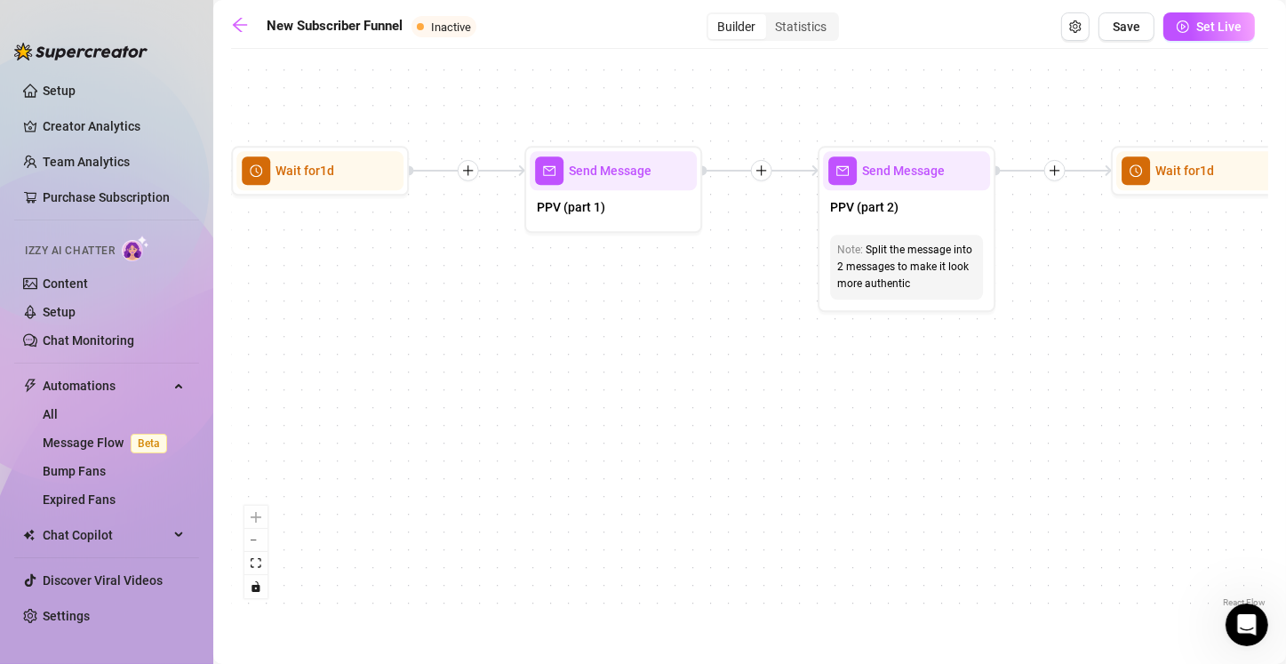
drag, startPoint x: 701, startPoint y: 452, endPoint x: 342, endPoint y: 410, distance: 361.4
click at [342, 410] on div "If True If True If True If False If False If False If True If False Merge Merge…" at bounding box center [749, 334] width 1037 height 553
click at [620, 214] on div "PPV (part 1)" at bounding box center [612, 208] width 167 height 37
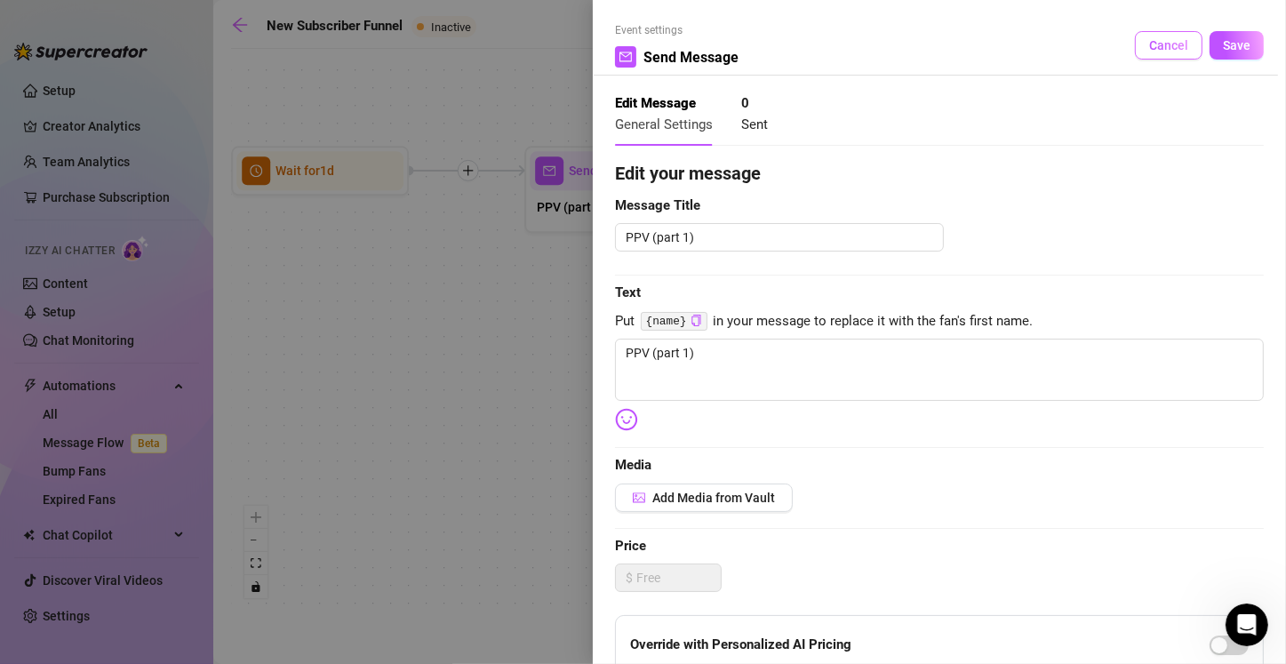
click at [637, 45] on span "Cancel" at bounding box center [1168, 45] width 39 height 14
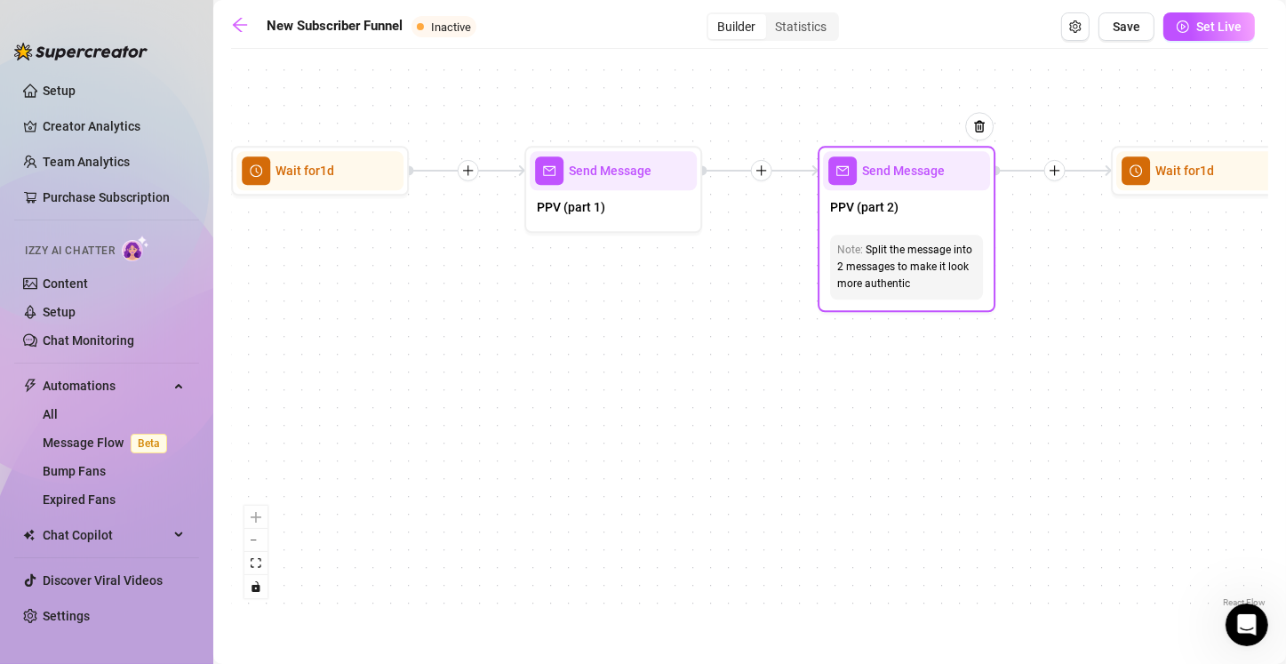
click at [637, 214] on div "PPV (part 2)" at bounding box center [906, 208] width 167 height 37
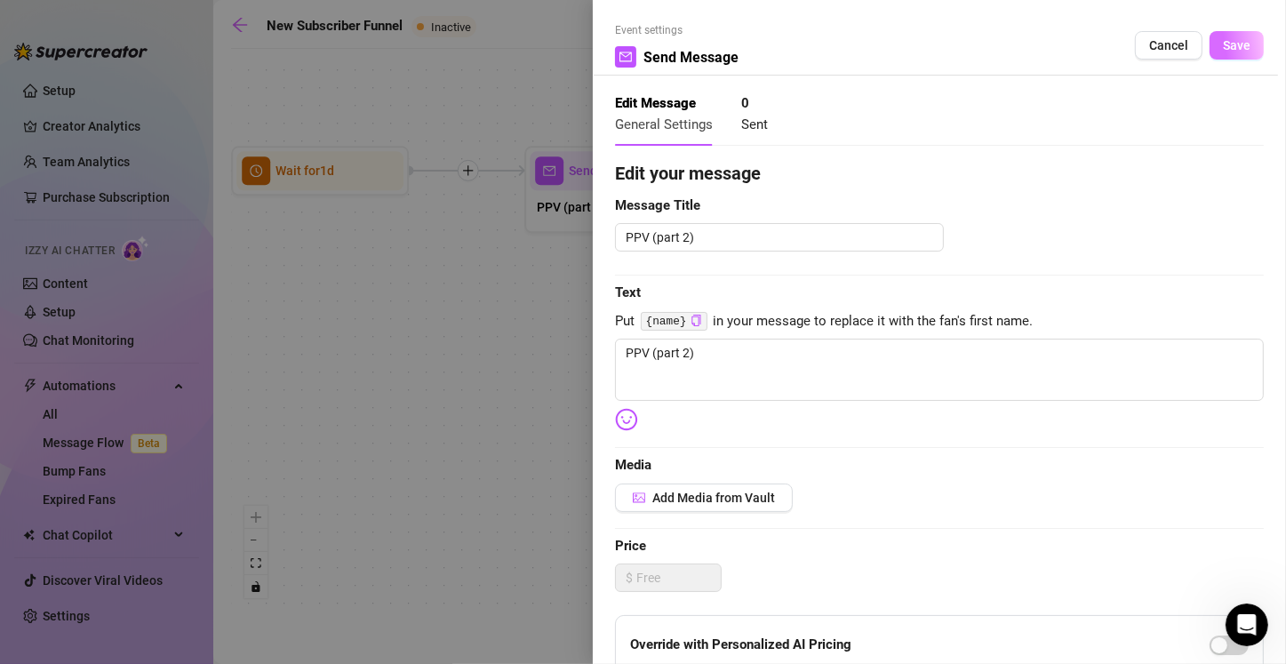
click at [637, 52] on span "Save" at bounding box center [1236, 45] width 28 height 14
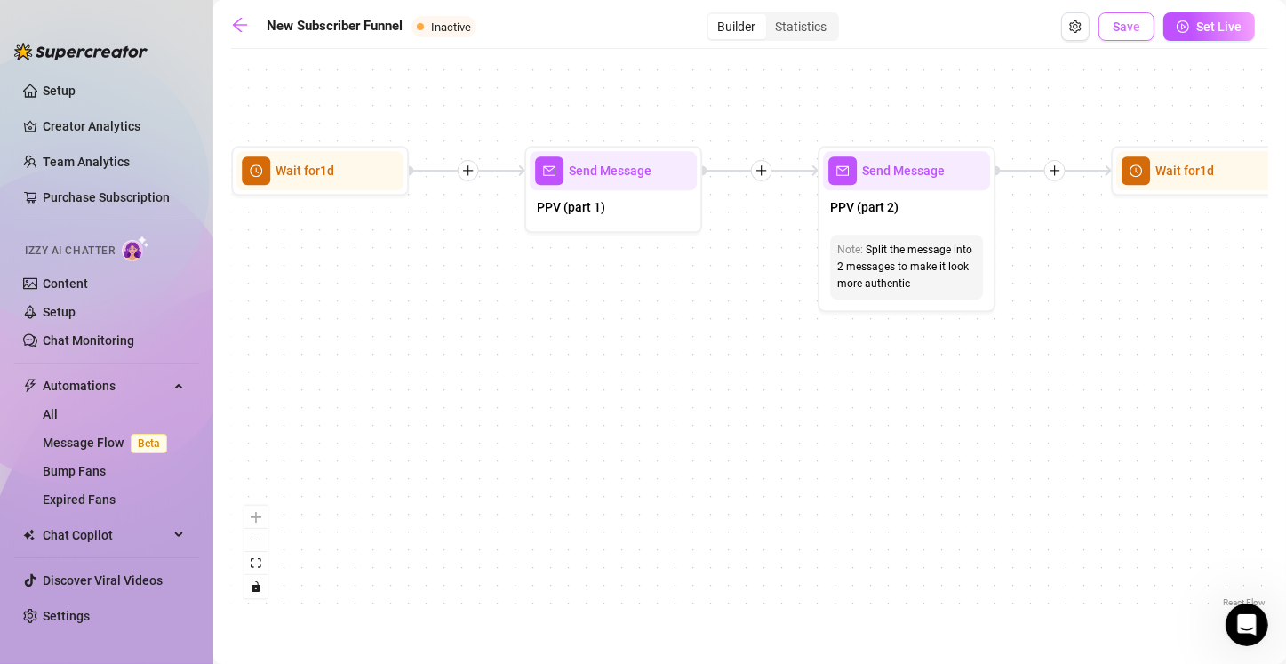
click at [637, 29] on span "Save" at bounding box center [1126, 27] width 28 height 14
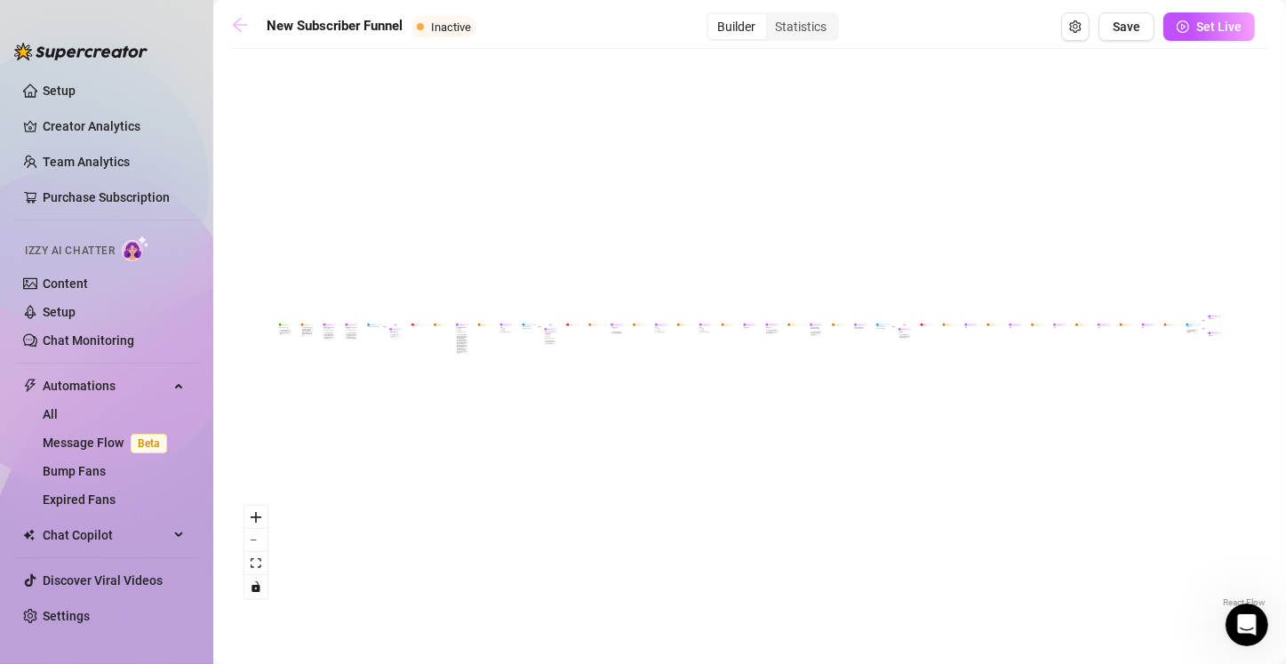
click at [237, 23] on icon "arrow-left" at bounding box center [240, 25] width 18 height 18
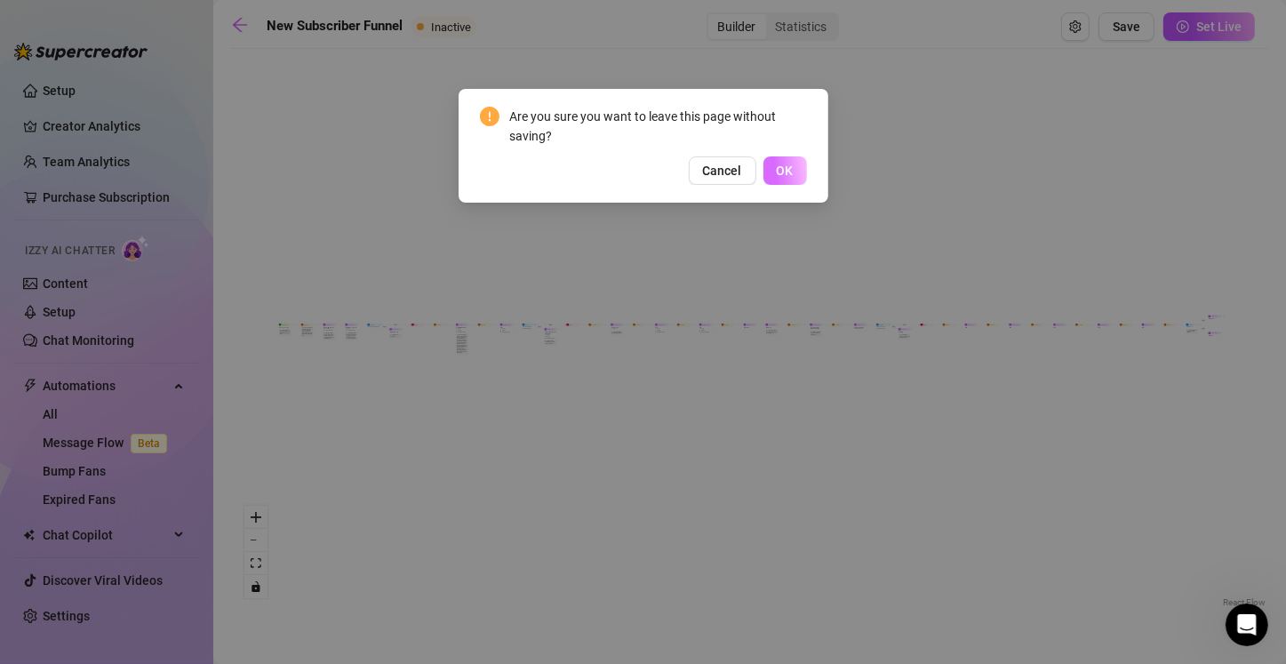
click at [637, 176] on span "OK" at bounding box center [784, 170] width 17 height 14
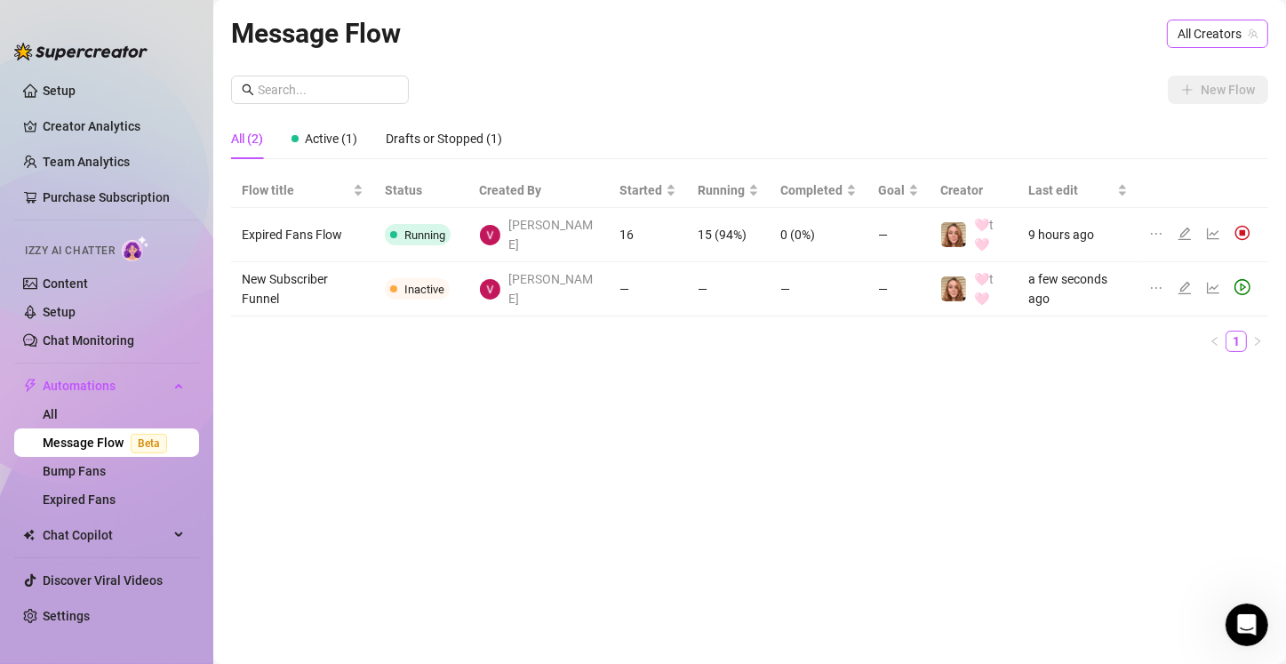
click at [637, 38] on span "All Creators" at bounding box center [1217, 33] width 80 height 27
click at [637, 100] on span "🩷t🩷" at bounding box center [1160, 99] width 35 height 20
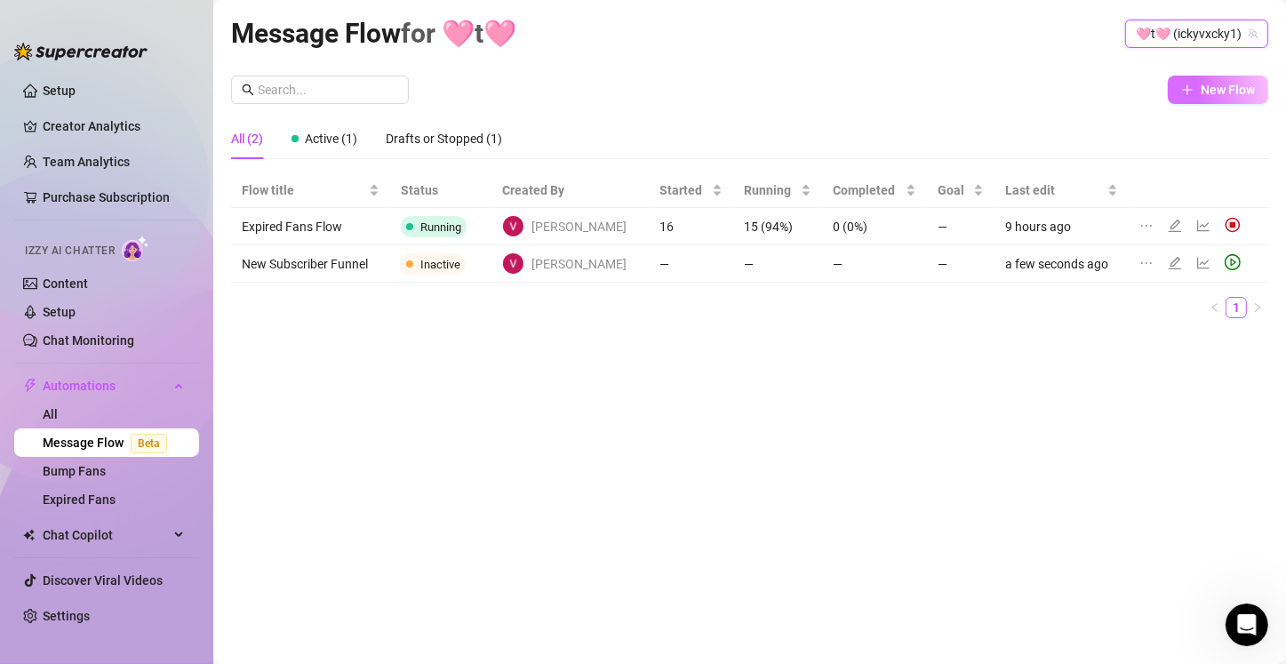
click at [637, 85] on span "New Flow" at bounding box center [1227, 90] width 54 height 14
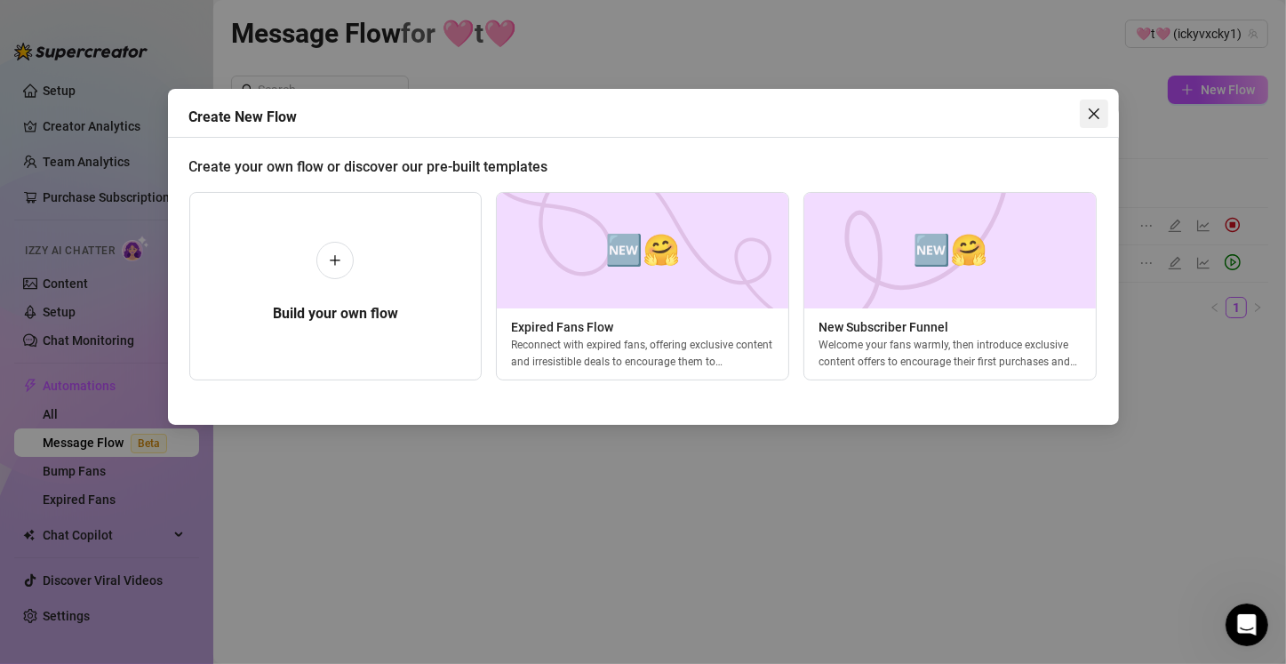
click at [637, 112] on icon "close" at bounding box center [1094, 114] width 14 height 14
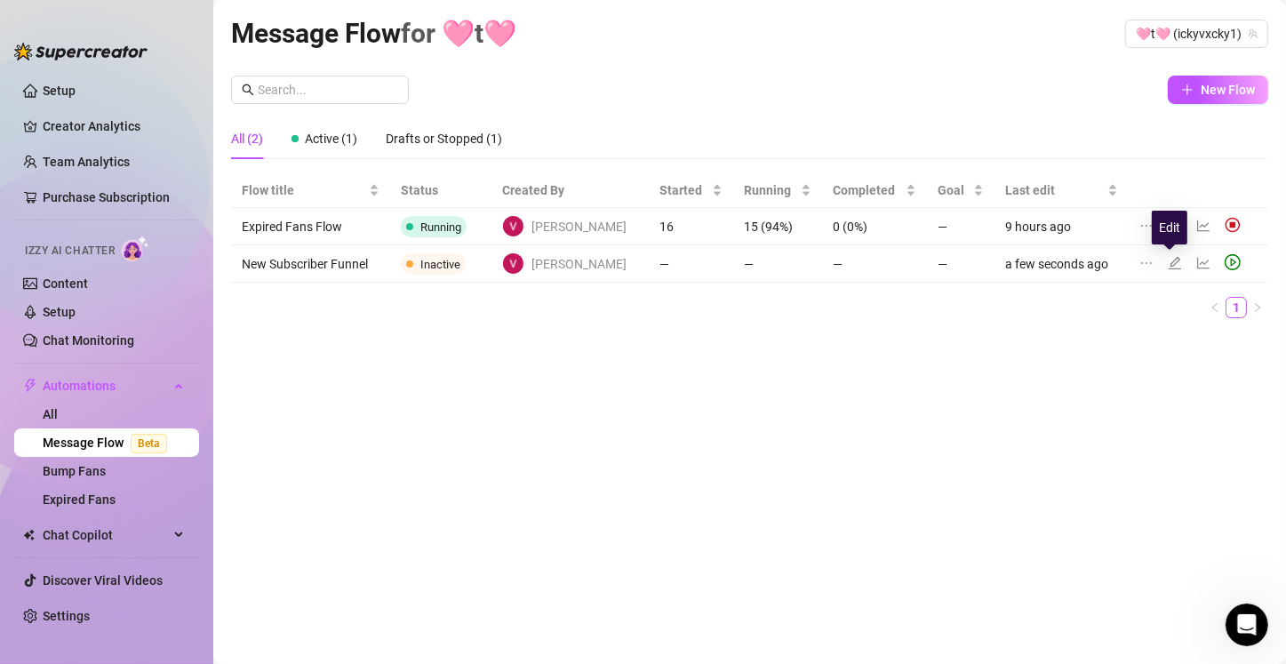
click at [637, 261] on icon "edit" at bounding box center [1174, 263] width 14 height 14
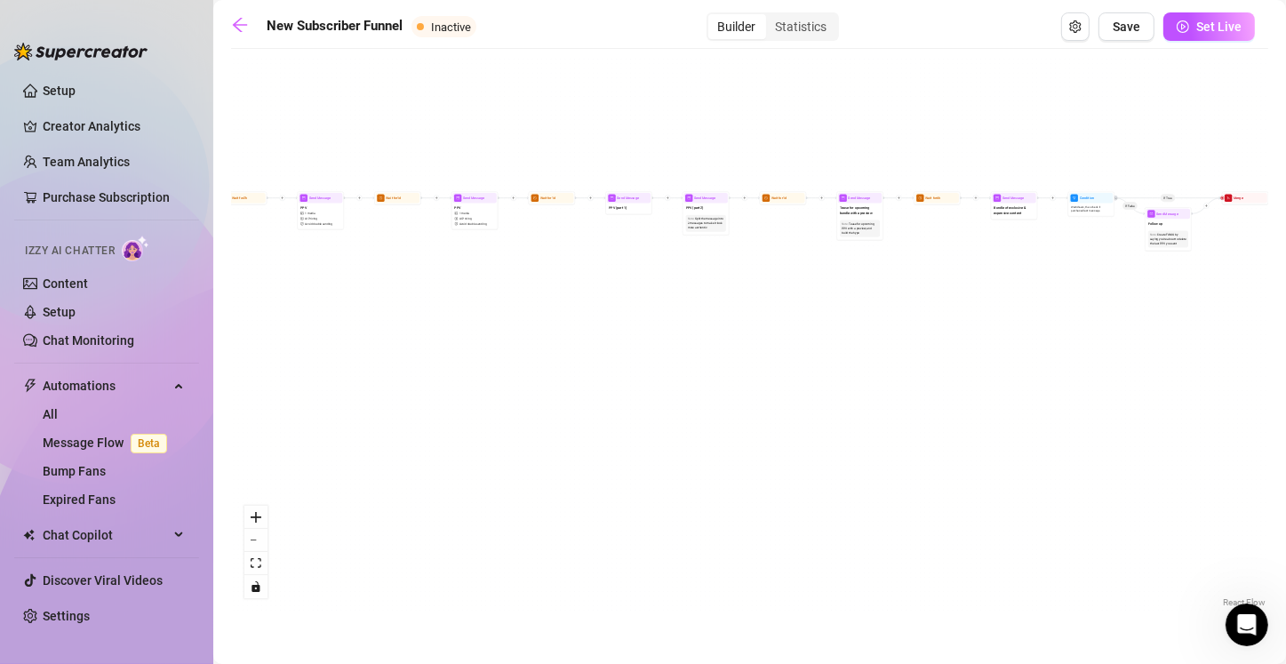
drag, startPoint x: 697, startPoint y: 342, endPoint x: 633, endPoint y: 448, distance: 123.1
click at [633, 448] on div "If True If True If True If False If False If False If True If False Merge Merge…" at bounding box center [749, 334] width 1037 height 553
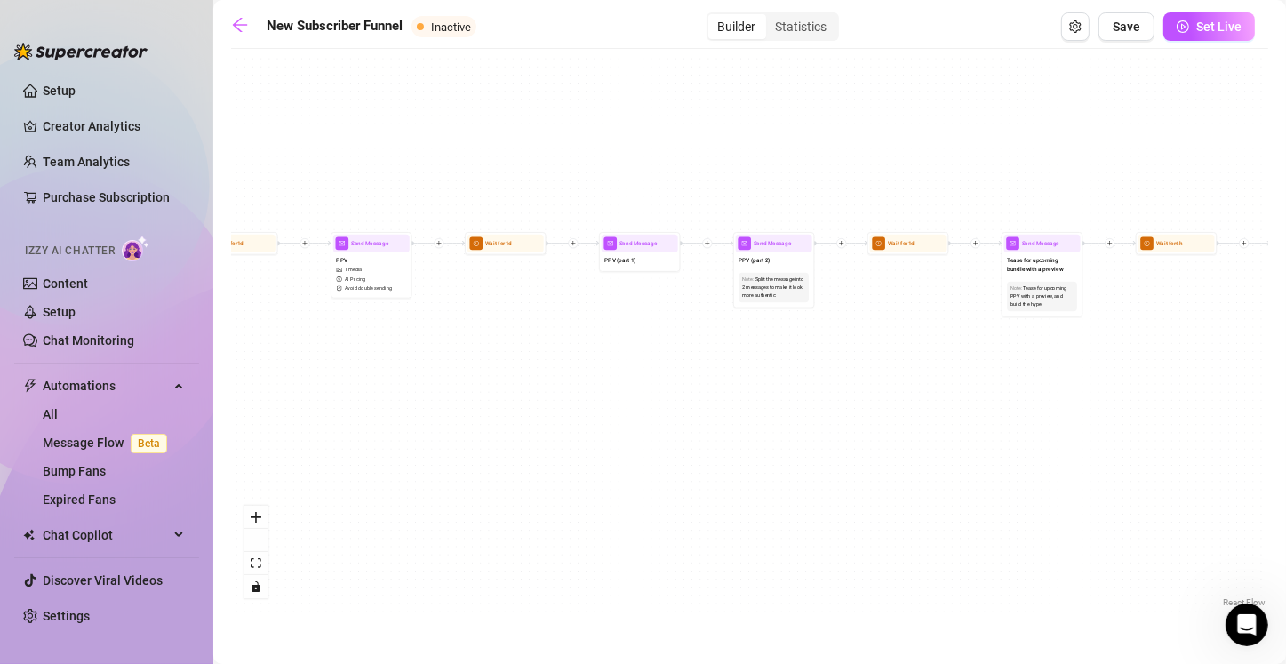
drag, startPoint x: 509, startPoint y: 337, endPoint x: 720, endPoint y: 439, distance: 234.8
click at [637, 439] on div "If True If True If True If False If False If False If True If False Merge Merge…" at bounding box center [749, 334] width 1037 height 553
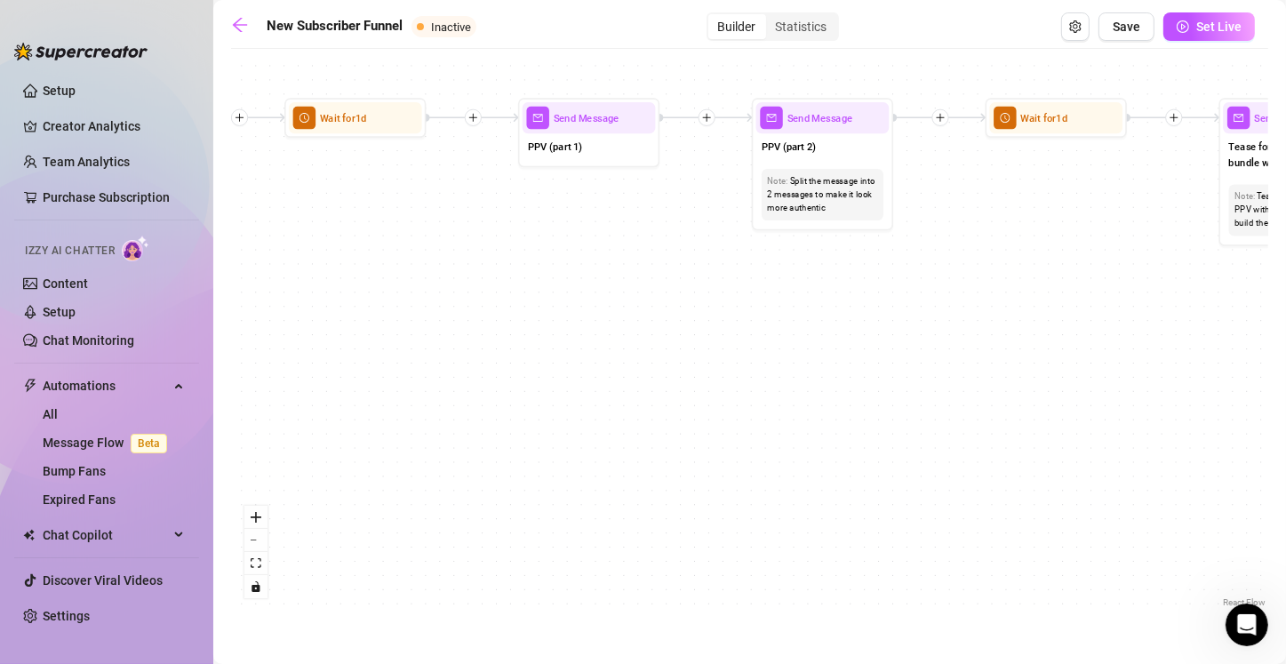
drag, startPoint x: 660, startPoint y: 338, endPoint x: 691, endPoint y: 473, distance: 137.7
click at [637, 473] on div "If True If True If True If False If False If False If True If False Merge Merge…" at bounding box center [749, 334] width 1037 height 553
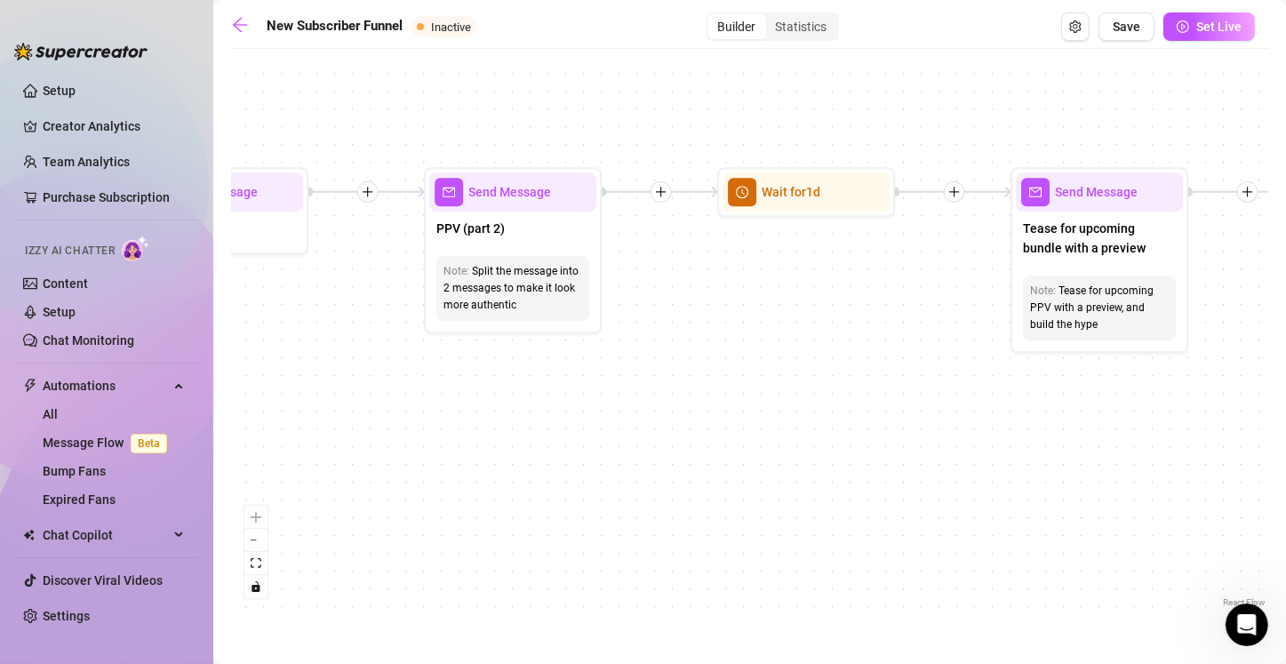
drag, startPoint x: 994, startPoint y: 466, endPoint x: 614, endPoint y: 470, distance: 380.3
click at [614, 470] on div "If True If True If True If False If False If False If True If False Merge Merge…" at bounding box center [749, 334] width 1037 height 553
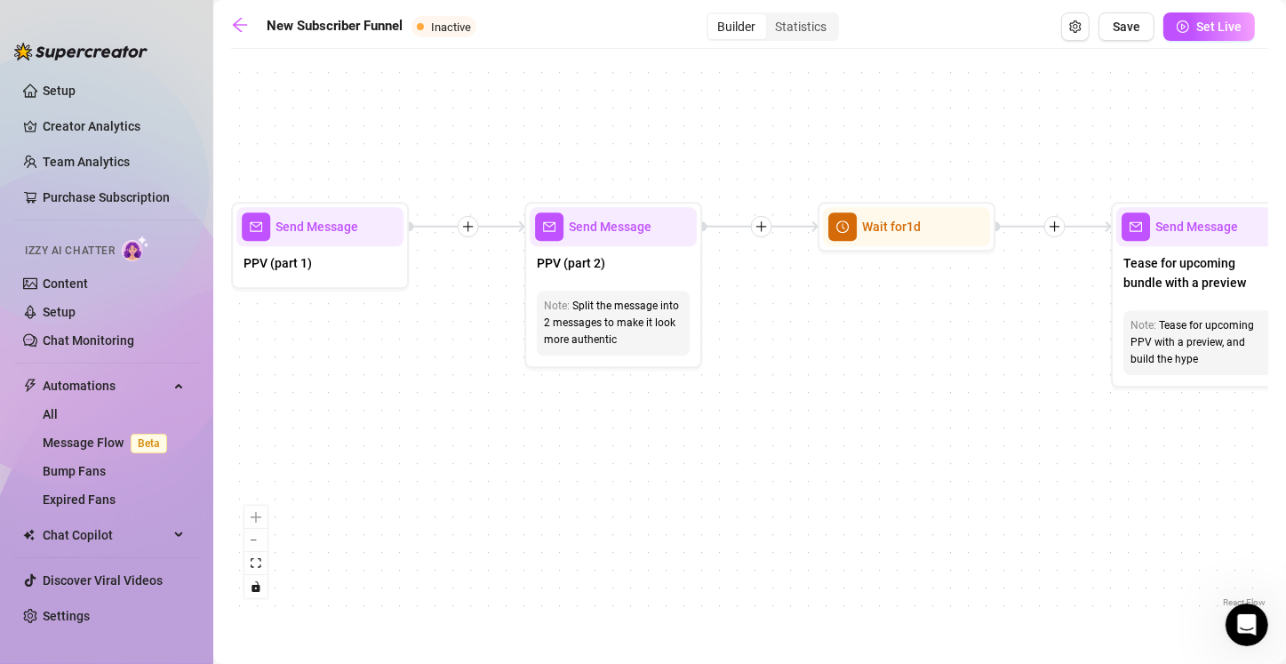
drag, startPoint x: 1086, startPoint y: 496, endPoint x: 1153, endPoint y: 520, distance: 71.7
click at [637, 529] on div "If True If True If True If False If False If False If True If False Merge Merge…" at bounding box center [749, 334] width 1037 height 553
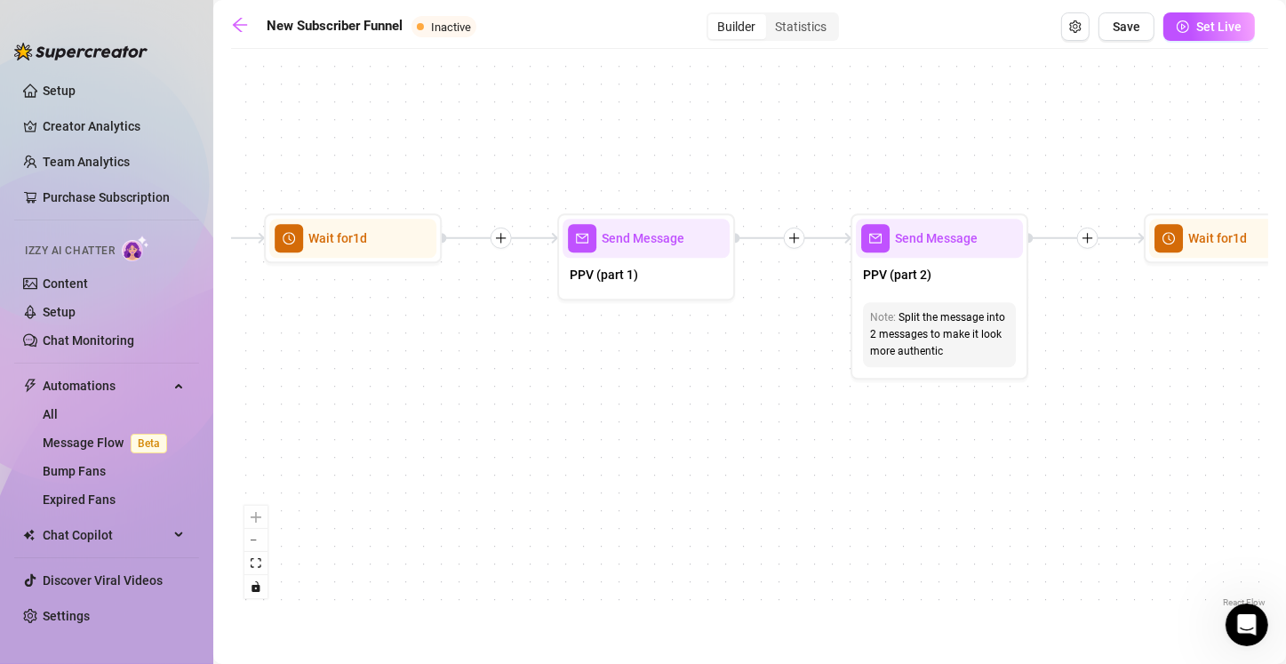
drag, startPoint x: 701, startPoint y: 492, endPoint x: 1019, endPoint y: 505, distance: 318.3
click at [637, 505] on div "If True If True If True If False If False If False If True If False Merge Merge…" at bounding box center [749, 334] width 1037 height 553
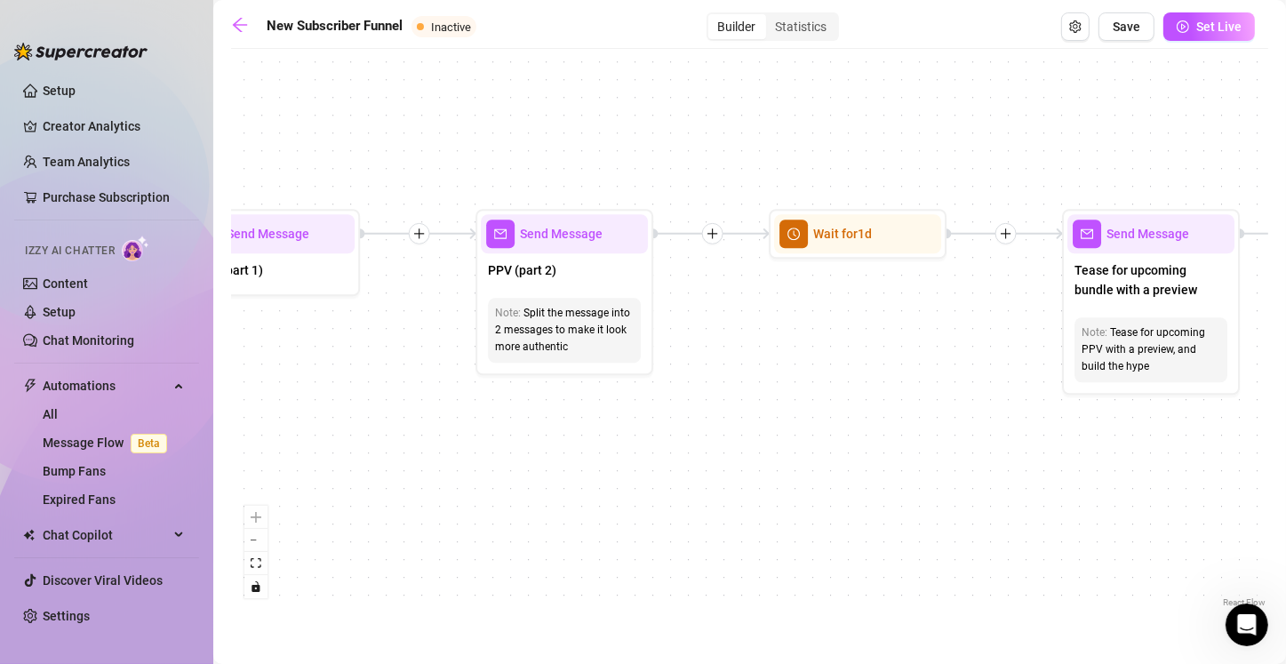
drag, startPoint x: 1063, startPoint y: 434, endPoint x: 601, endPoint y: 412, distance: 462.5
click at [595, 416] on div "If True If True If True If False If False If False If True If False Merge Merge…" at bounding box center [749, 334] width 1037 height 553
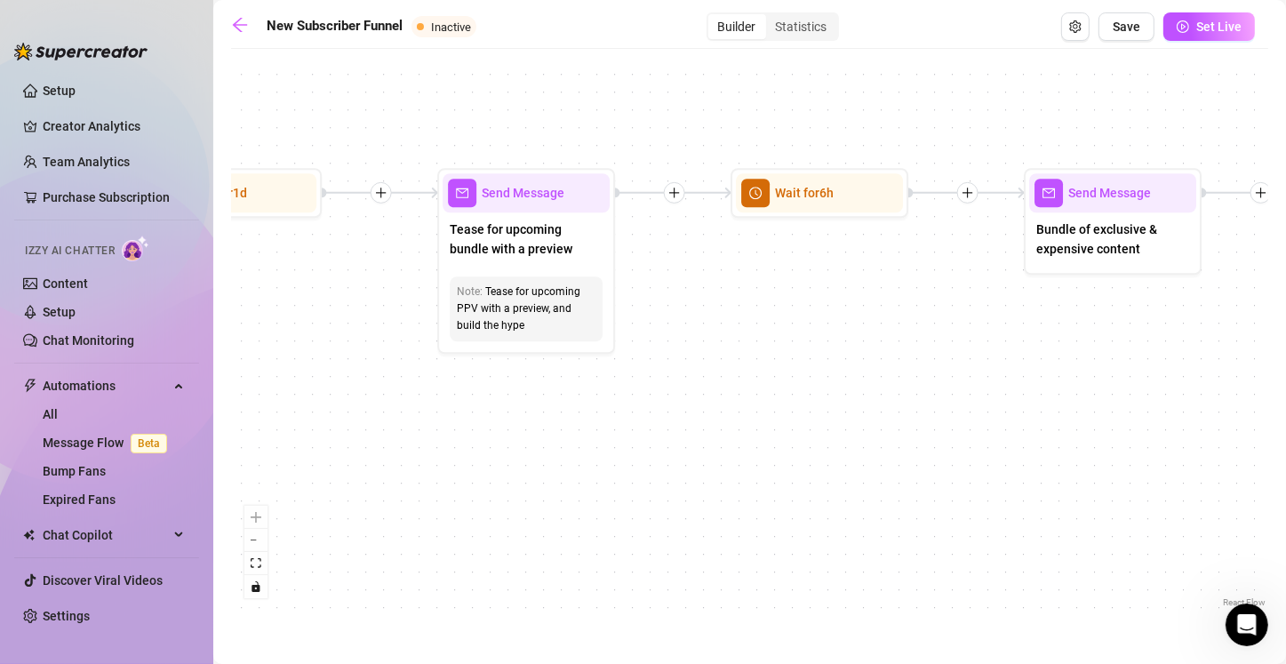
drag, startPoint x: 1183, startPoint y: 478, endPoint x: 651, endPoint y: 450, distance: 532.9
click at [637, 450] on div "If True If True If True If False If False If False If True If False Merge Merge…" at bounding box center [749, 334] width 1037 height 553
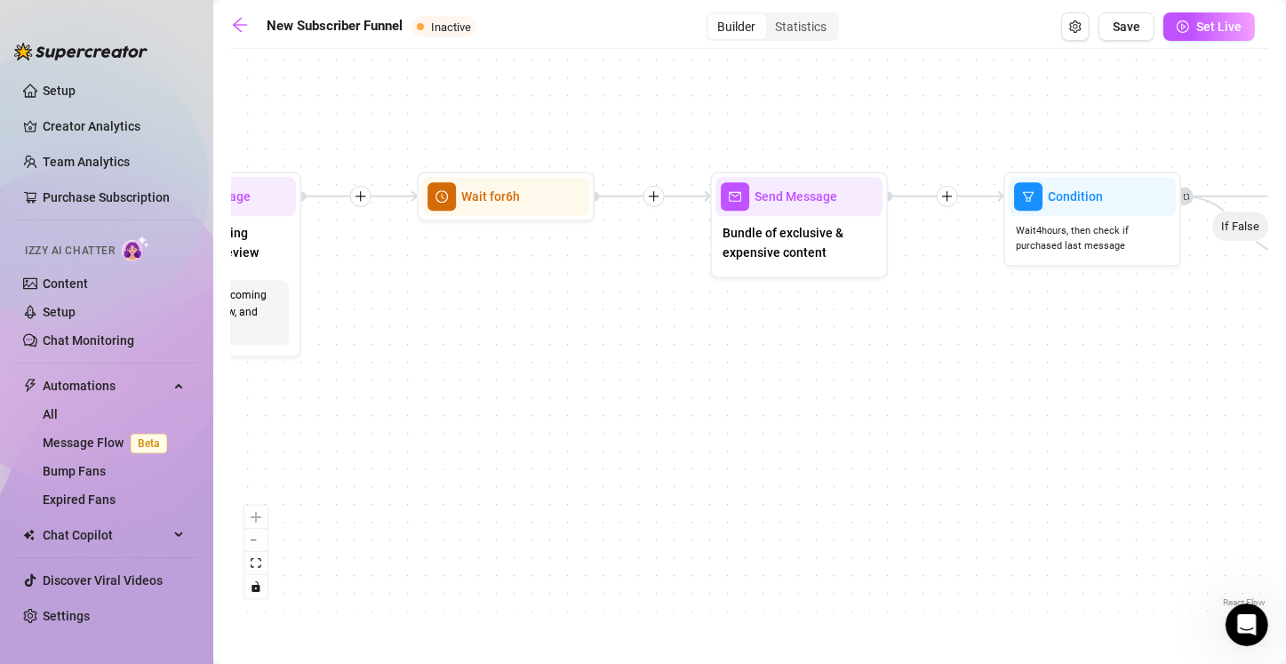
drag, startPoint x: 1140, startPoint y: 440, endPoint x: 1029, endPoint y: 427, distance: 111.7
click at [637, 443] on div "If True If True If True If False If False If False If True If False Merge Merge…" at bounding box center [749, 334] width 1037 height 553
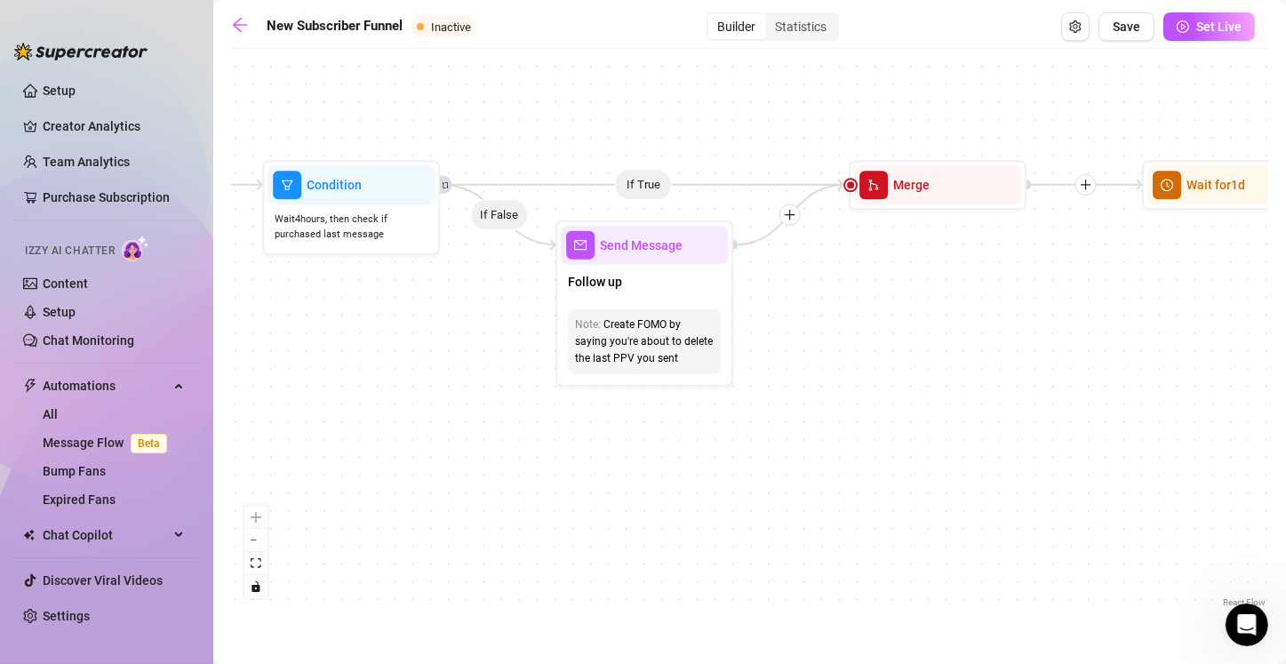
drag, startPoint x: 1137, startPoint y: 445, endPoint x: 1119, endPoint y: 402, distance: 46.2
click at [510, 416] on div "If True If True If True If False If False If False If True If False Merge Merge…" at bounding box center [749, 334] width 1037 height 553
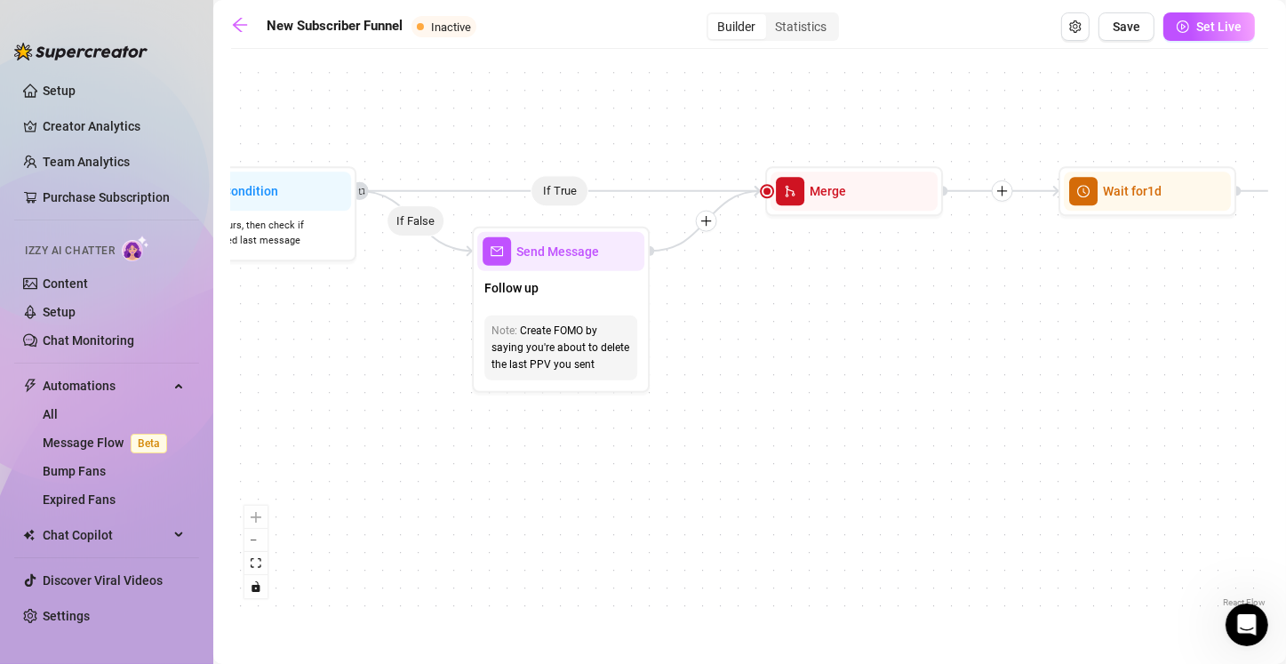
drag, startPoint x: 1065, startPoint y: 420, endPoint x: 724, endPoint y: 409, distance: 341.3
click at [637, 409] on div "If True If True If True If False If False If False If True If False Merge Merge…" at bounding box center [749, 334] width 1037 height 553
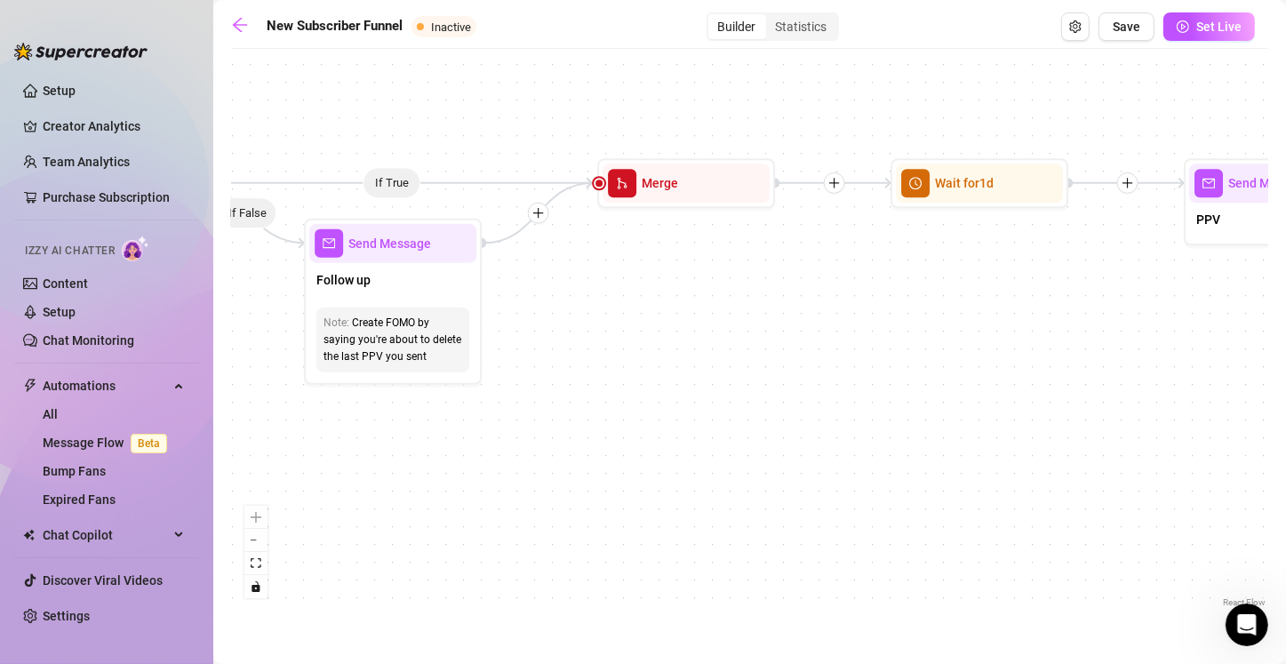
drag, startPoint x: 1121, startPoint y: 417, endPoint x: 1299, endPoint y: 418, distance: 177.7
click at [637, 418] on html "Setup Creator Analytics Team Analytics Purchase Subscription Izzy AI Chatter Co…" at bounding box center [643, 332] width 1286 height 664
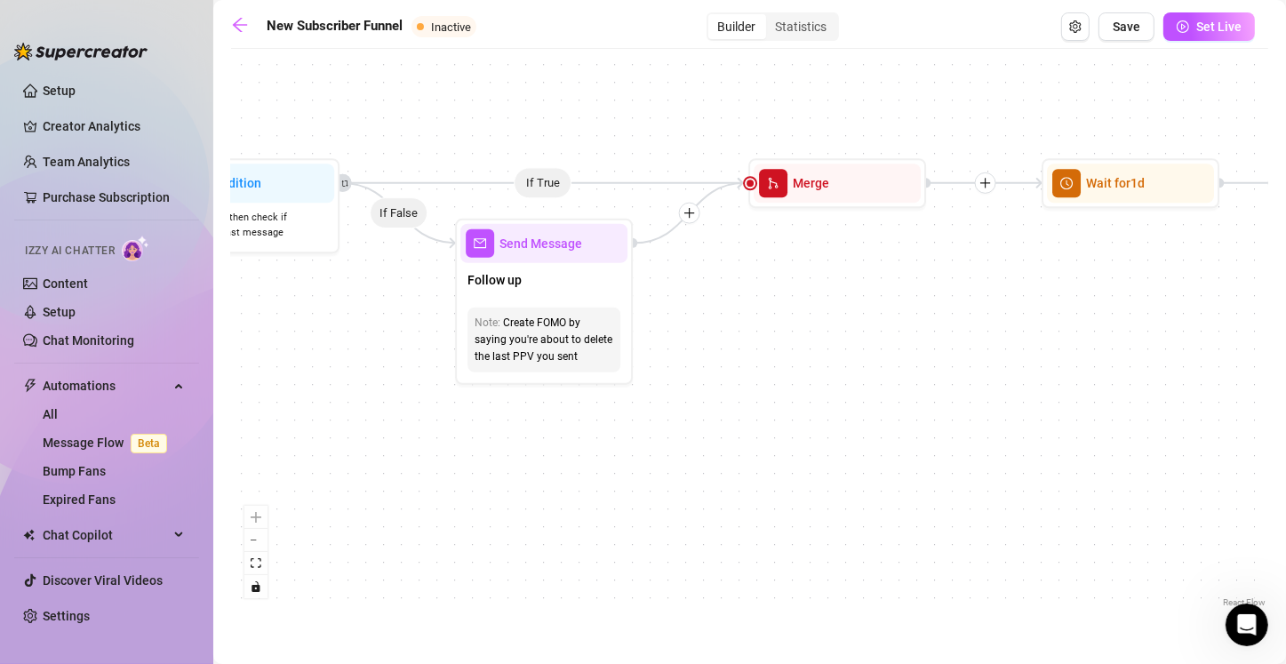
drag, startPoint x: 827, startPoint y: 413, endPoint x: 1108, endPoint y: 410, distance: 280.7
click at [637, 411] on div "If True If True If True If False If False If False If True If False Merge Merge…" at bounding box center [749, 334] width 1037 height 553
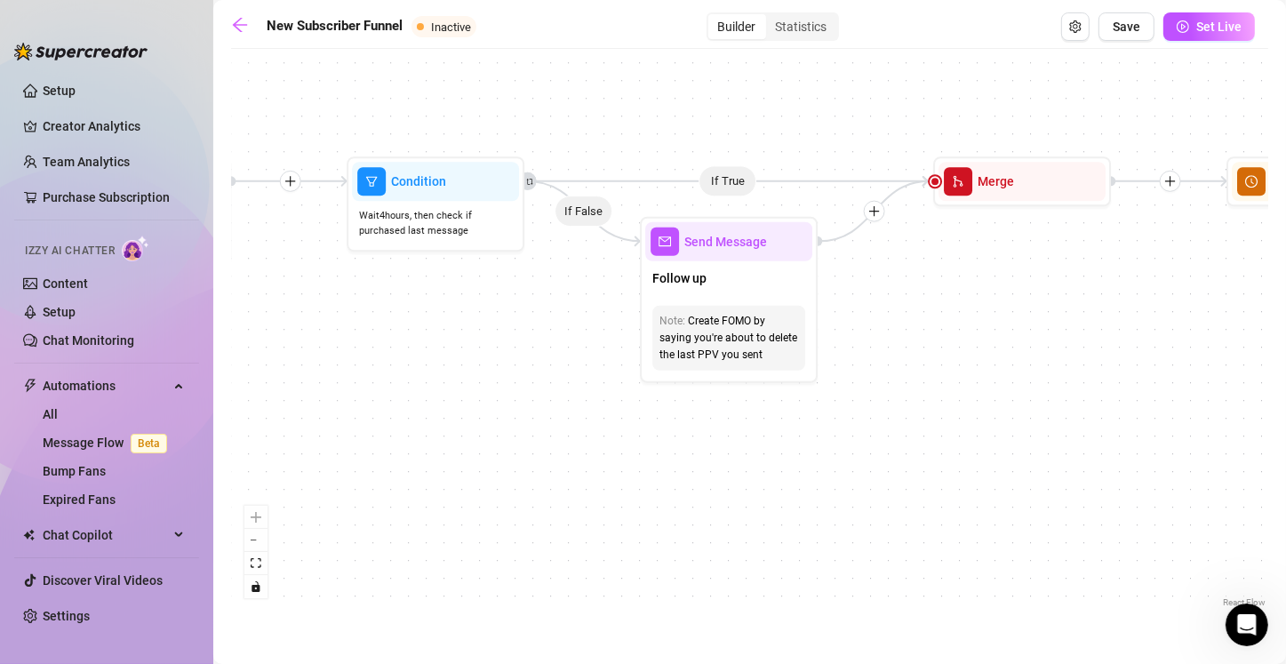
drag, startPoint x: 675, startPoint y: 435, endPoint x: 1055, endPoint y: 435, distance: 380.2
click at [637, 435] on div "If True If True If True If False If False If False If True If False Merge Merge…" at bounding box center [749, 334] width 1037 height 553
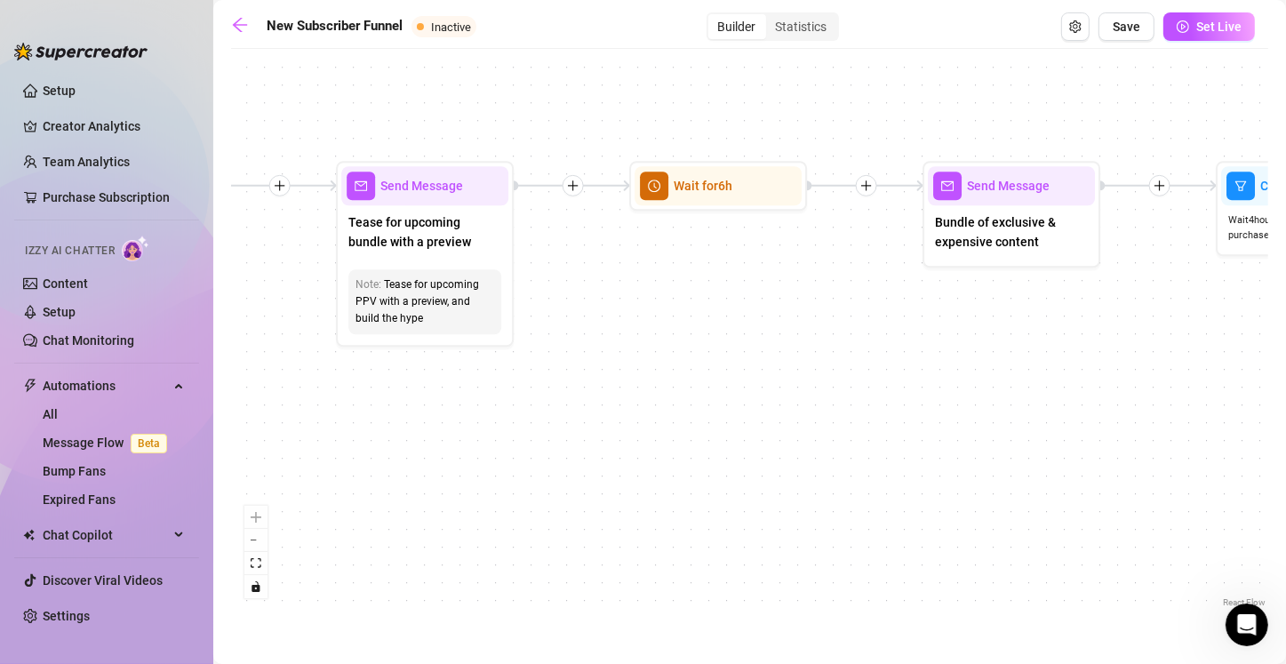
drag, startPoint x: 679, startPoint y: 430, endPoint x: 1124, endPoint y: 434, distance: 445.1
click at [637, 434] on div "If True If True If True If False If False If False If True If False Merge Merge…" at bounding box center [749, 334] width 1037 height 553
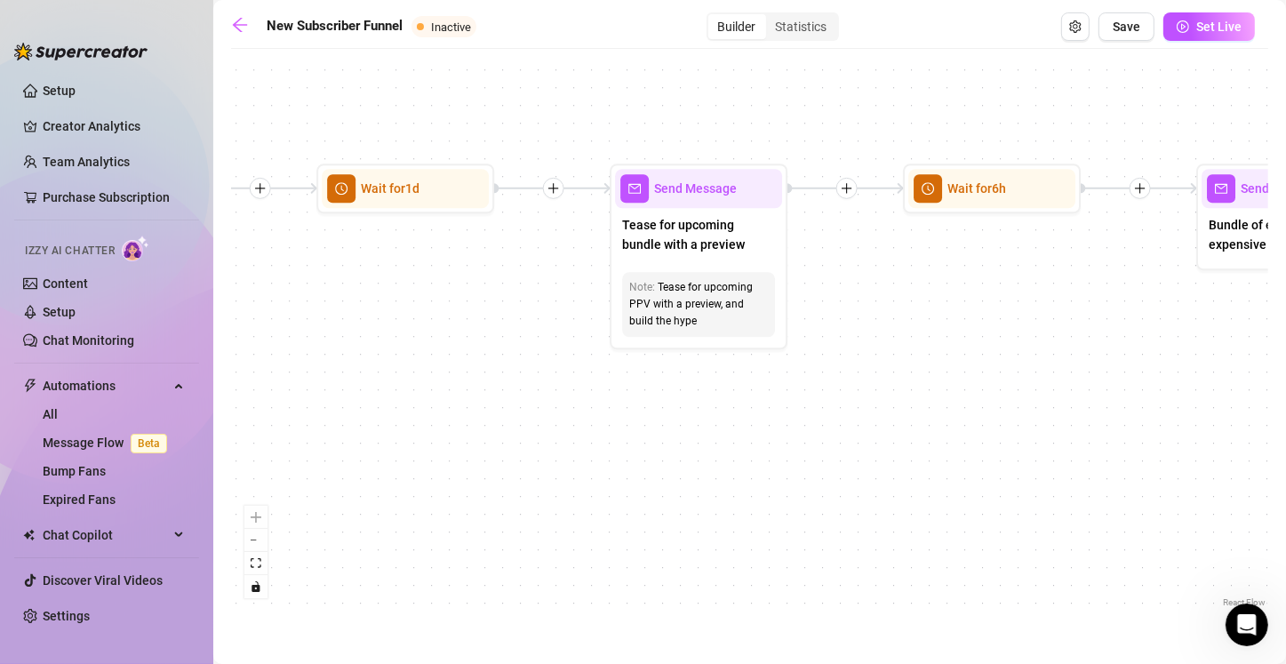
drag, startPoint x: 780, startPoint y: 432, endPoint x: 1145, endPoint y: 435, distance: 365.1
click at [637, 435] on div "If True If True If True If False If False If False If True If False Merge Merge…" at bounding box center [749, 334] width 1037 height 553
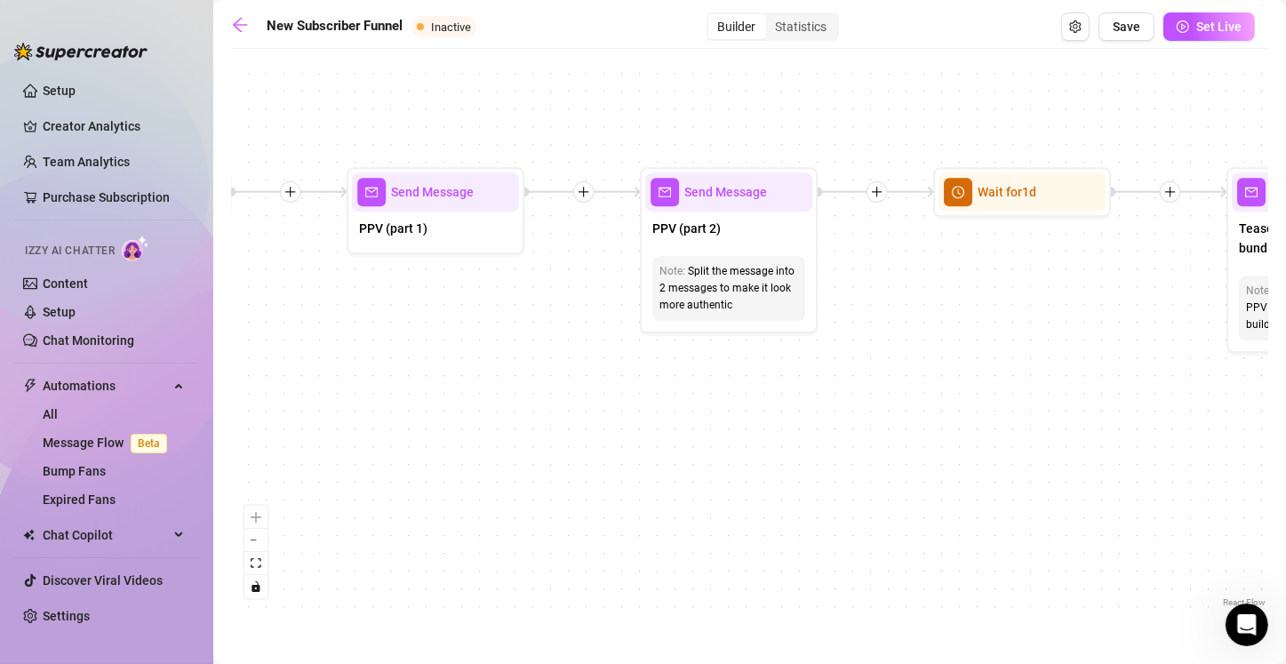
drag, startPoint x: 708, startPoint y: 439, endPoint x: 1187, endPoint y: 442, distance: 478.9
click at [637, 442] on div "If True If True If True If False If False If False If True If False Merge Merge…" at bounding box center [749, 334] width 1037 height 553
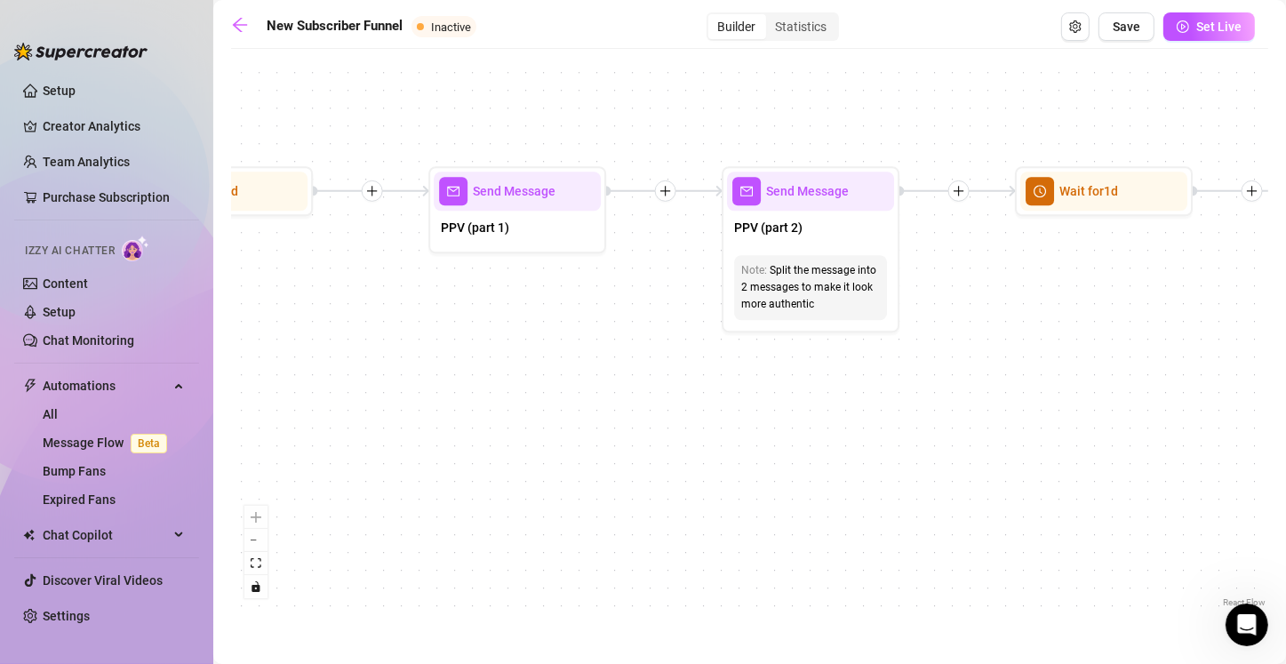
drag, startPoint x: 809, startPoint y: 432, endPoint x: 911, endPoint y: 431, distance: 101.3
click at [637, 431] on div "If True If True If True If False If False If False If True If False Merge Merge…" at bounding box center [749, 334] width 1037 height 553
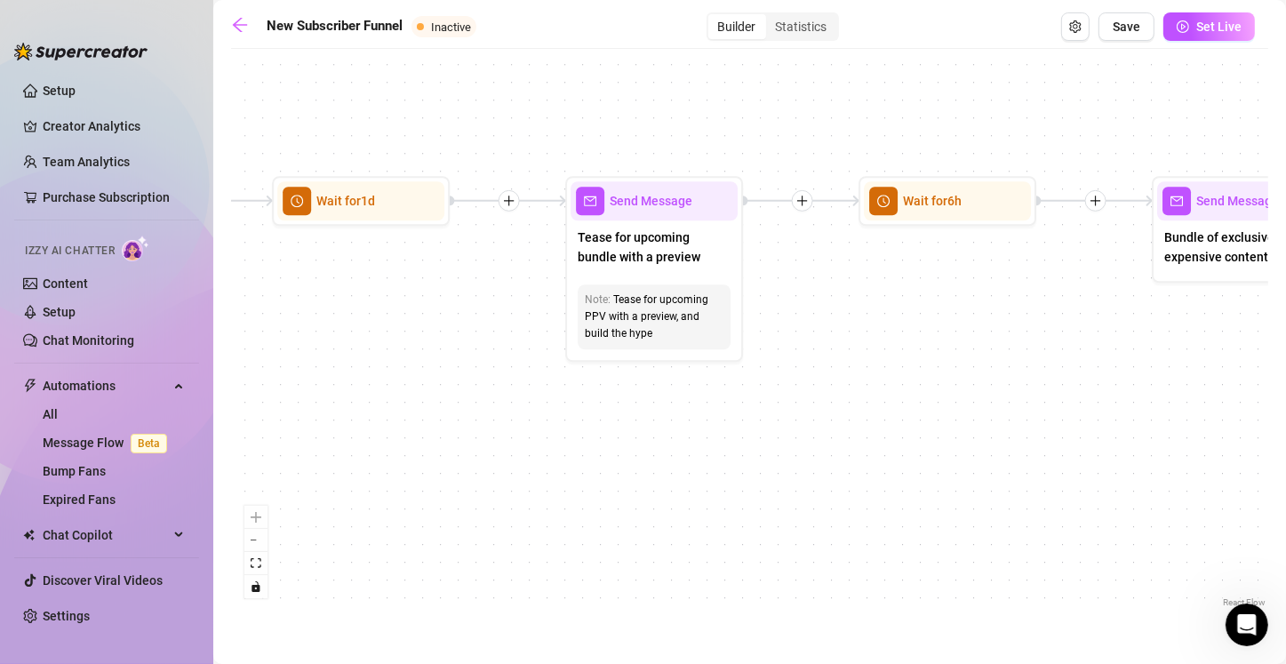
drag, startPoint x: 1189, startPoint y: 418, endPoint x: 429, endPoint y: 428, distance: 759.6
click at [429, 428] on div "If True If True If True If False If False If False If True If False Merge Merge…" at bounding box center [749, 334] width 1037 height 553
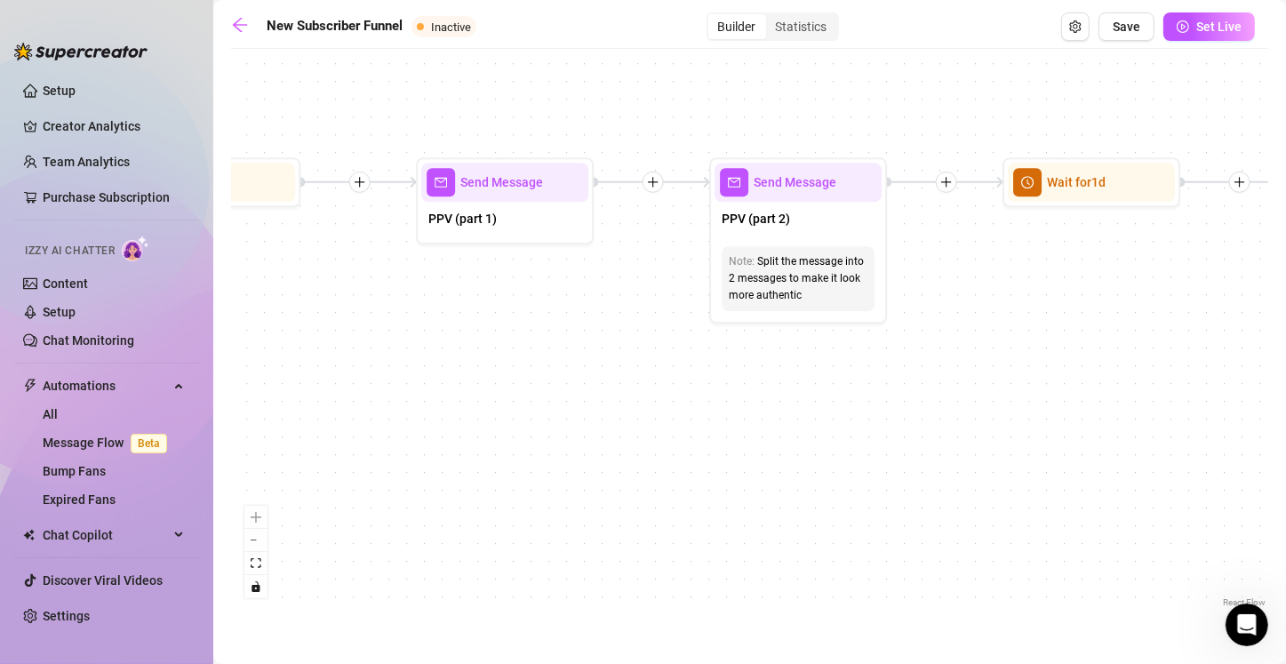
drag, startPoint x: 429, startPoint y: 428, endPoint x: 1159, endPoint y: 410, distance: 730.5
click at [637, 410] on div "If True If True If True If False If False If False If True If False Merge Merge…" at bounding box center [749, 334] width 1037 height 553
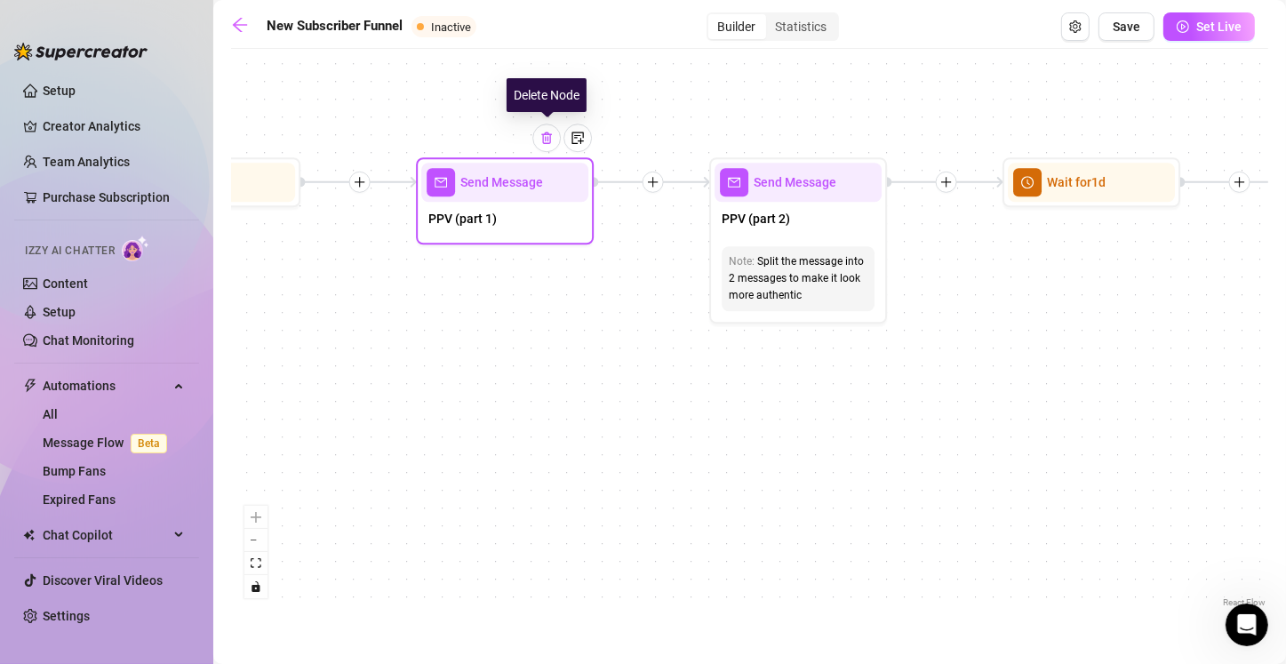
click at [548, 142] on img at bounding box center [546, 138] width 14 height 14
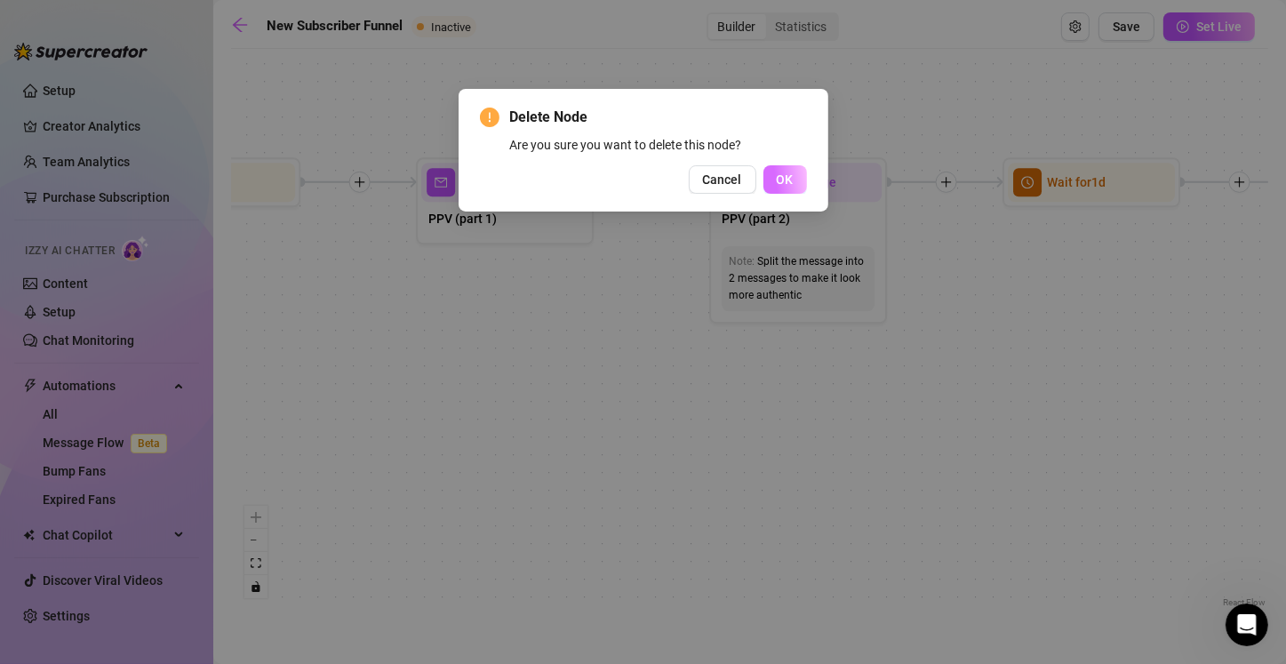
click at [637, 179] on span "OK" at bounding box center [784, 179] width 17 height 14
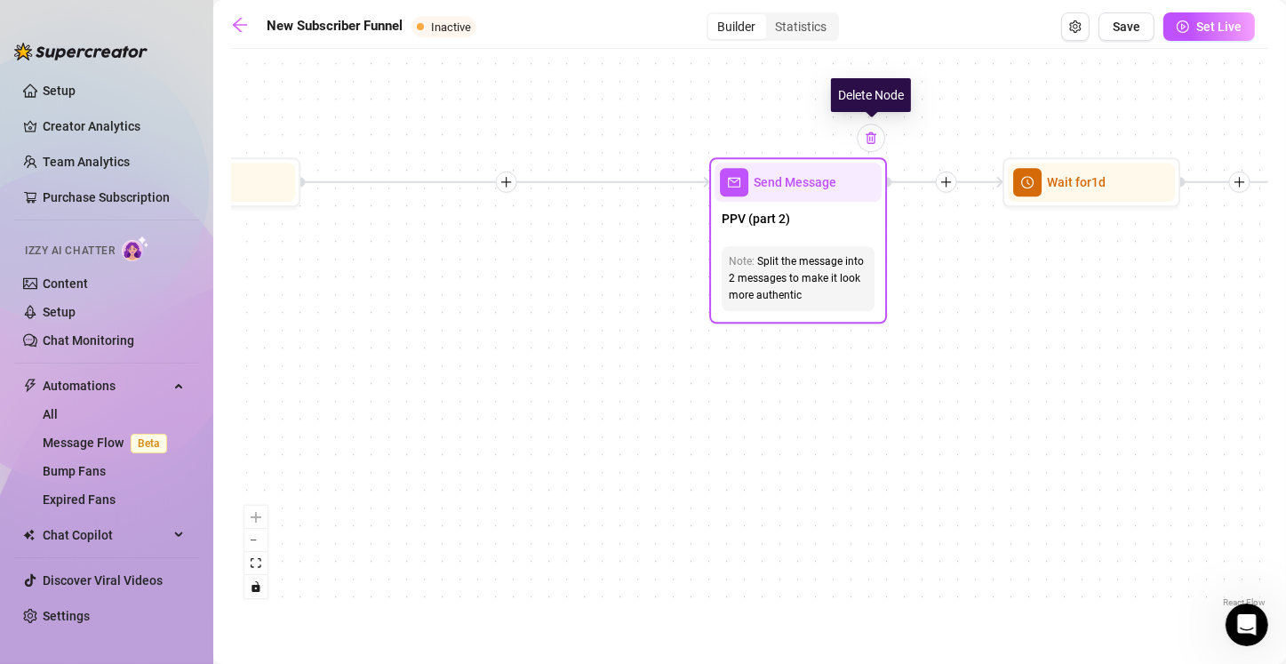
click at [637, 142] on img at bounding box center [871, 138] width 14 height 14
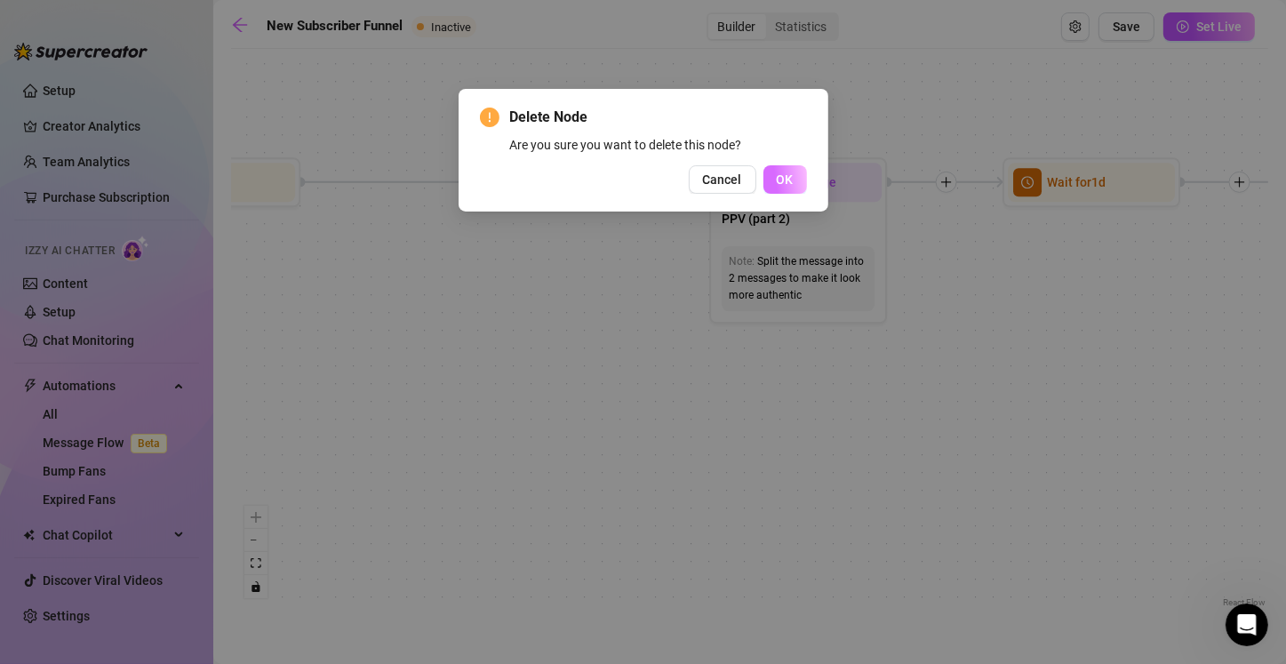
click at [637, 183] on span "OK" at bounding box center [784, 179] width 17 height 14
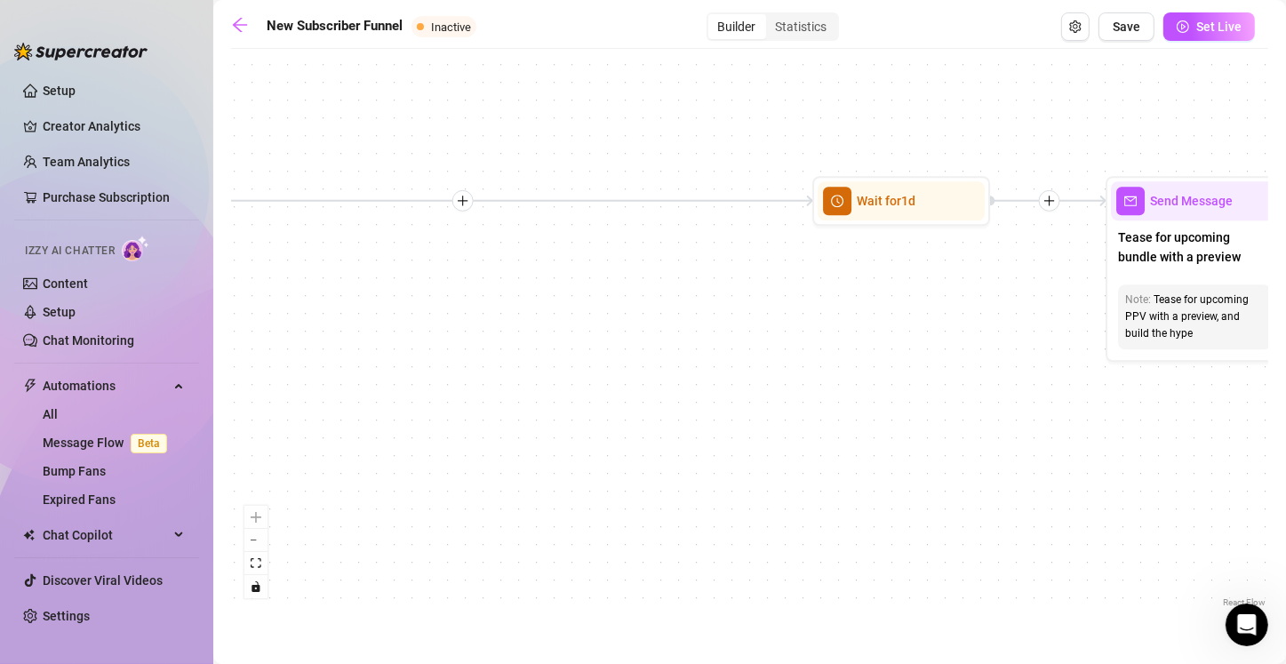
drag, startPoint x: 571, startPoint y: 336, endPoint x: 381, endPoint y: 354, distance: 191.0
click at [381, 354] on div "If True If True If True If False If False If False If True If False Merge Merge…" at bounding box center [749, 334] width 1037 height 553
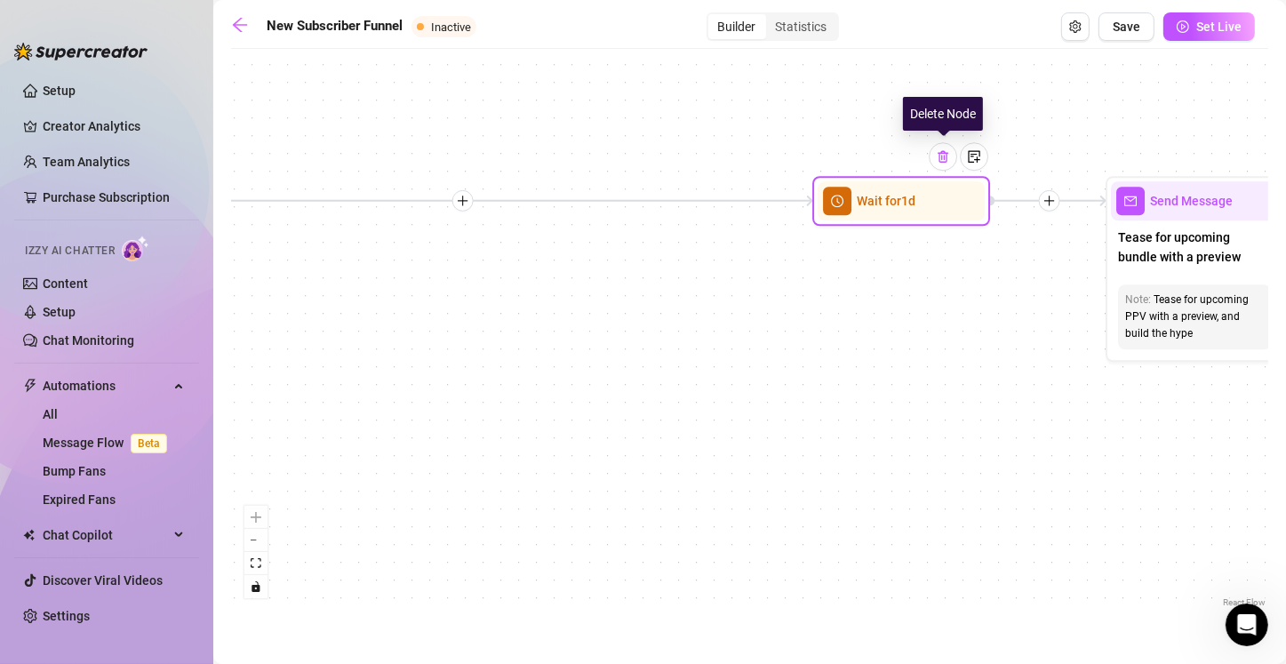
click at [637, 163] on img at bounding box center [942, 156] width 14 height 14
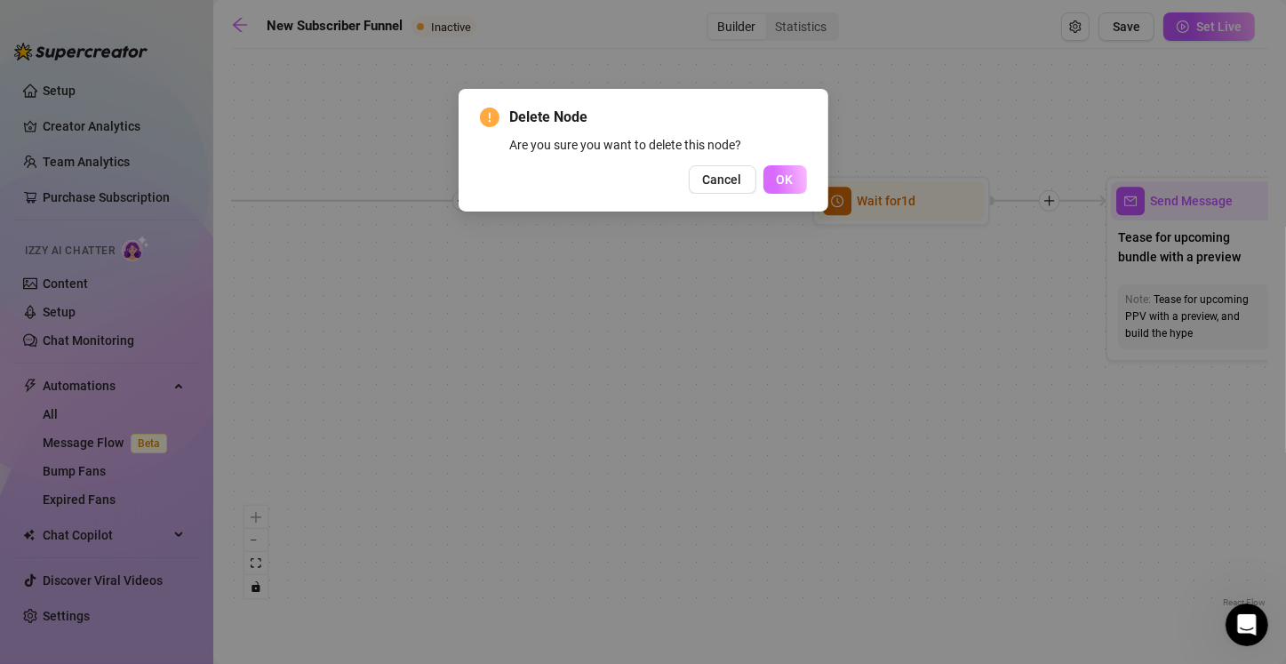
click at [637, 179] on span "OK" at bounding box center [784, 179] width 17 height 14
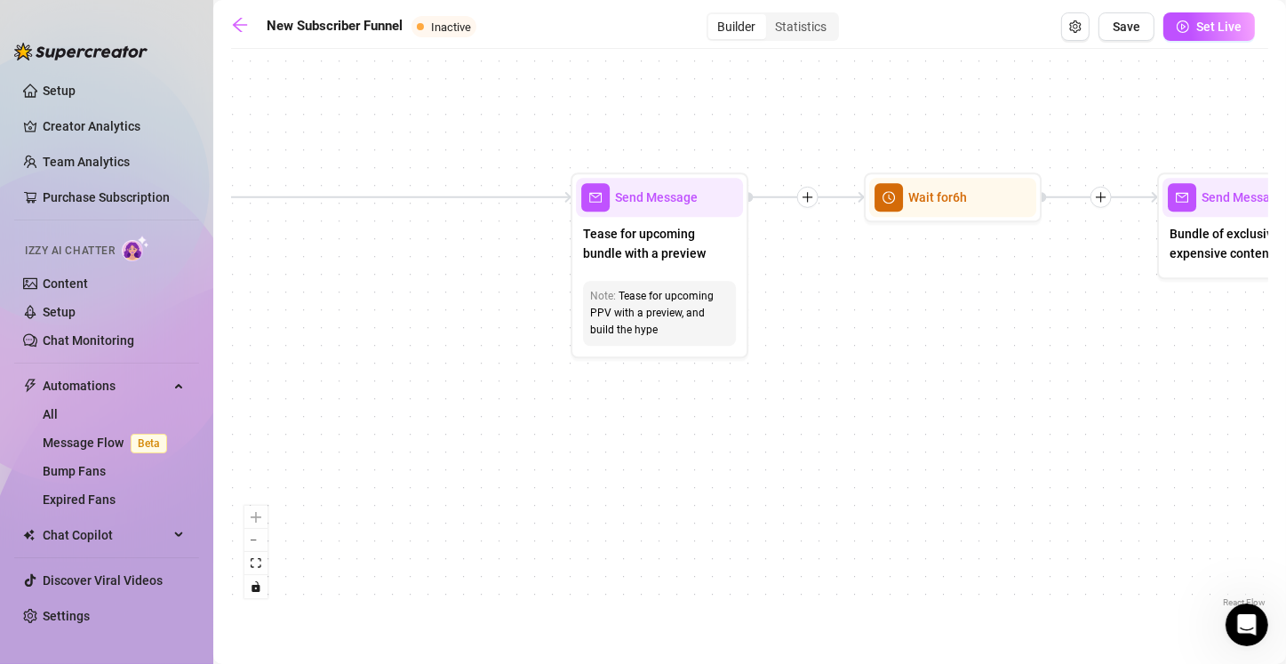
drag, startPoint x: 995, startPoint y: 390, endPoint x: 460, endPoint y: 386, distance: 534.8
click at [460, 386] on div "If True If True If True If False If False If False If True If False Merge Merge…" at bounding box center [749, 334] width 1037 height 553
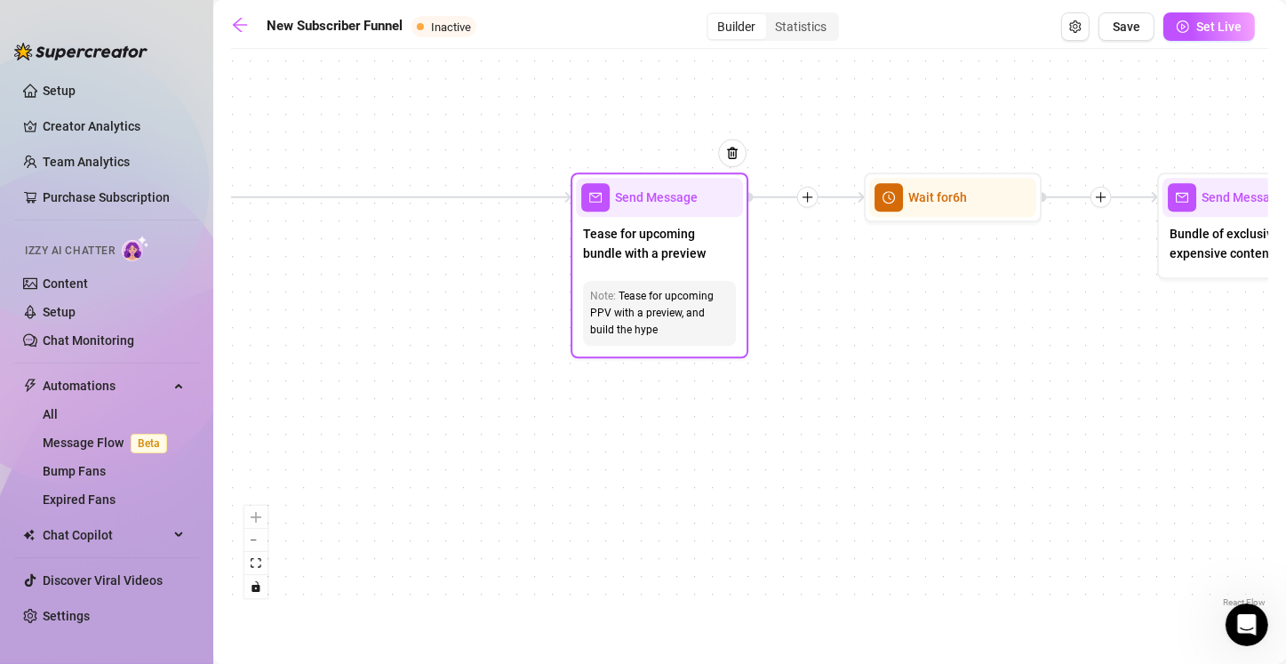
click at [637, 255] on span "Tease for upcoming bundle with a preview" at bounding box center [659, 243] width 153 height 39
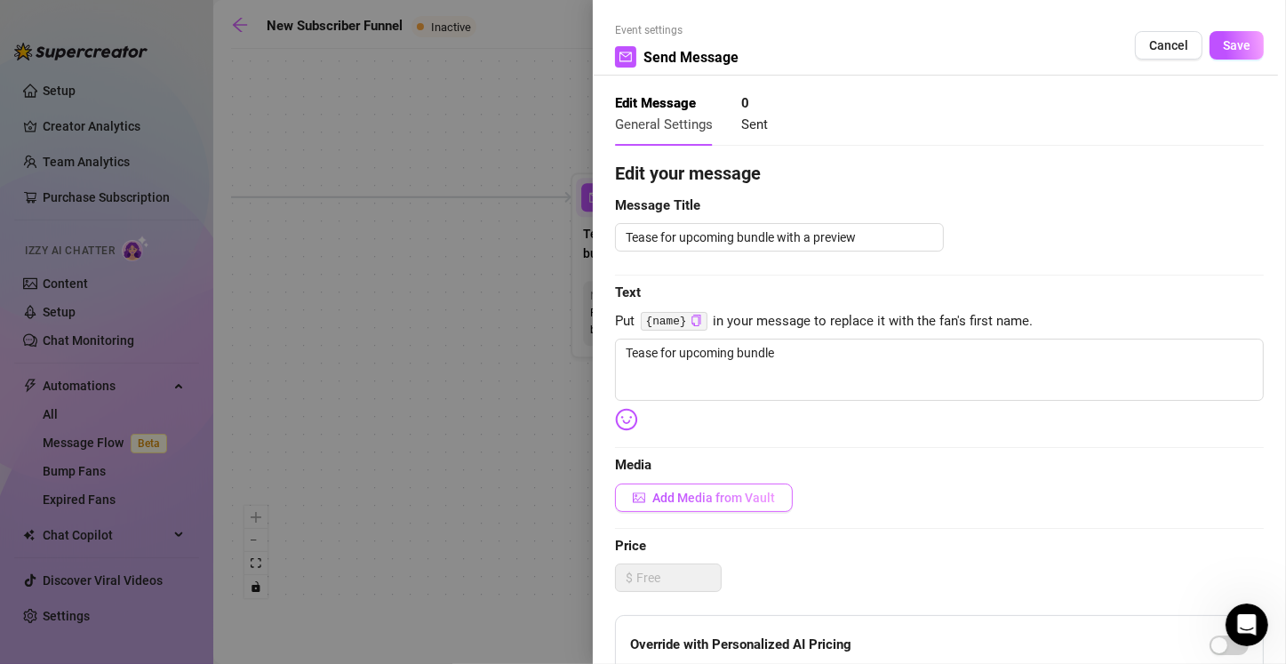
click at [637, 501] on span "Add Media from Vault" at bounding box center [713, 497] width 123 height 14
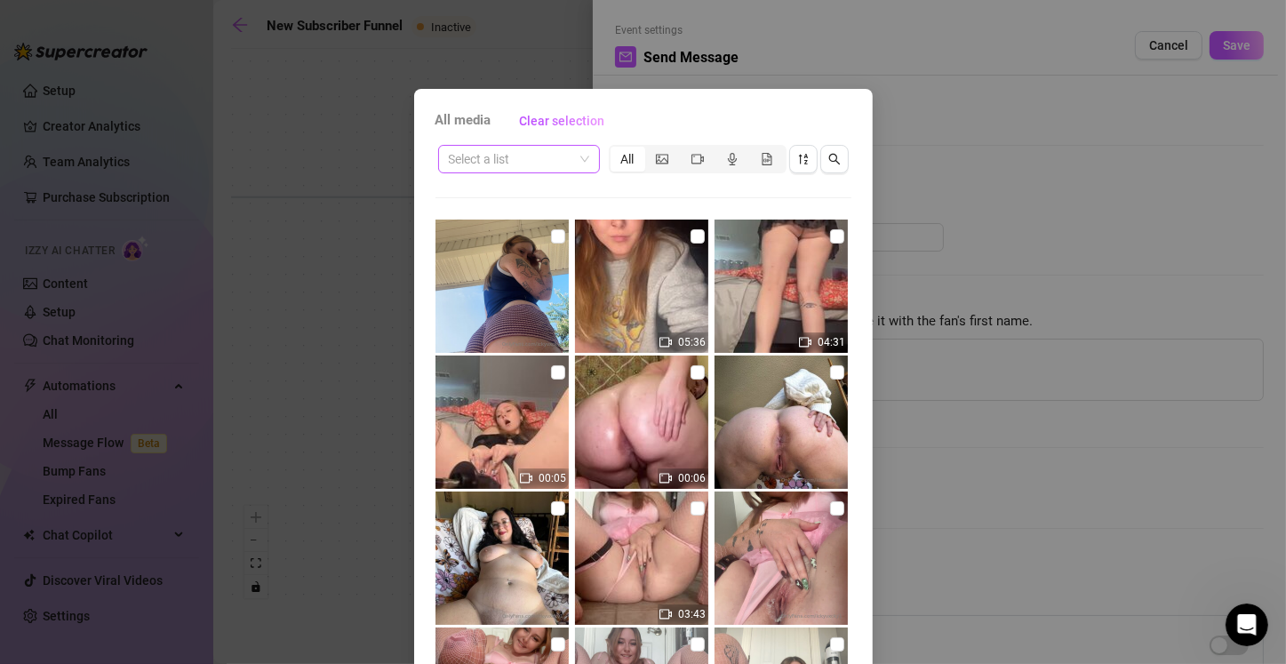
click at [525, 164] on input "search" at bounding box center [511, 159] width 124 height 27
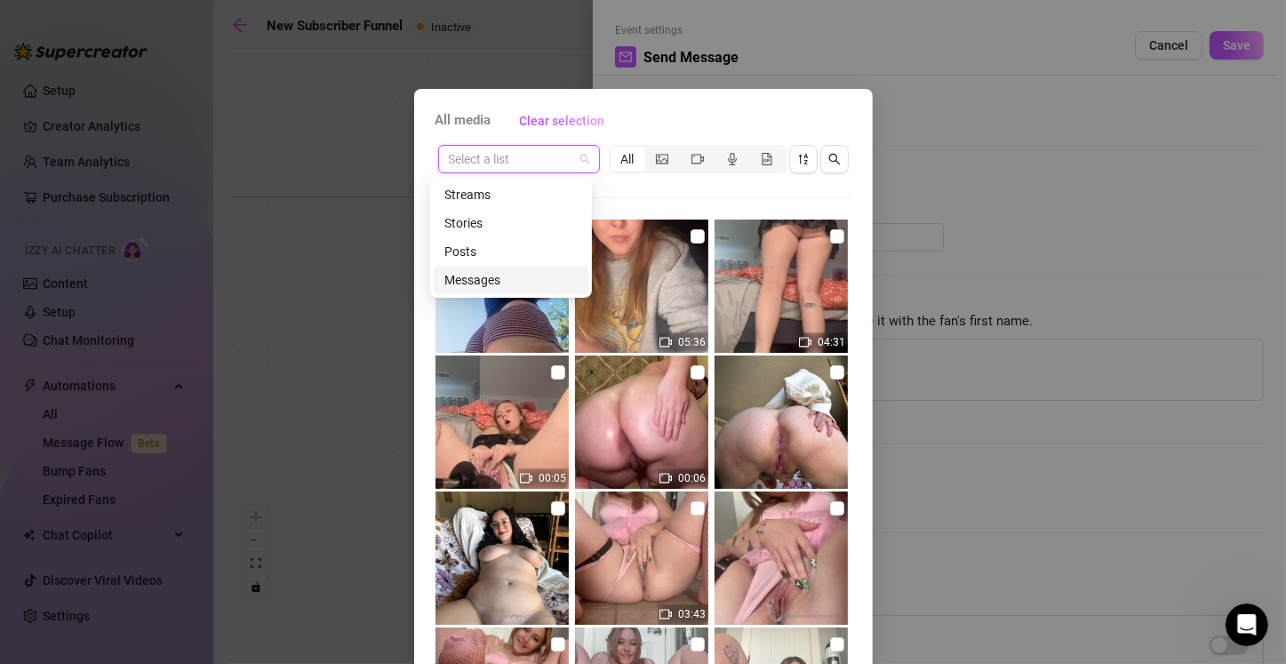
click at [497, 275] on div "Messages" at bounding box center [510, 280] width 133 height 20
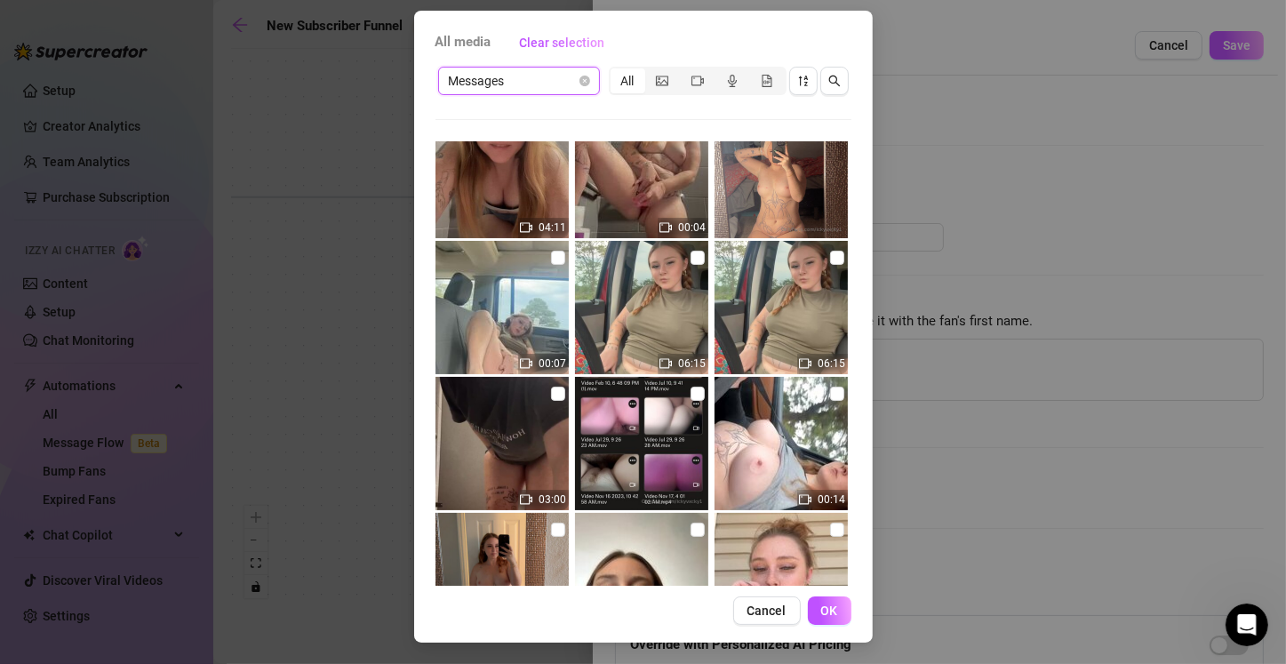
scroll to position [355, 0]
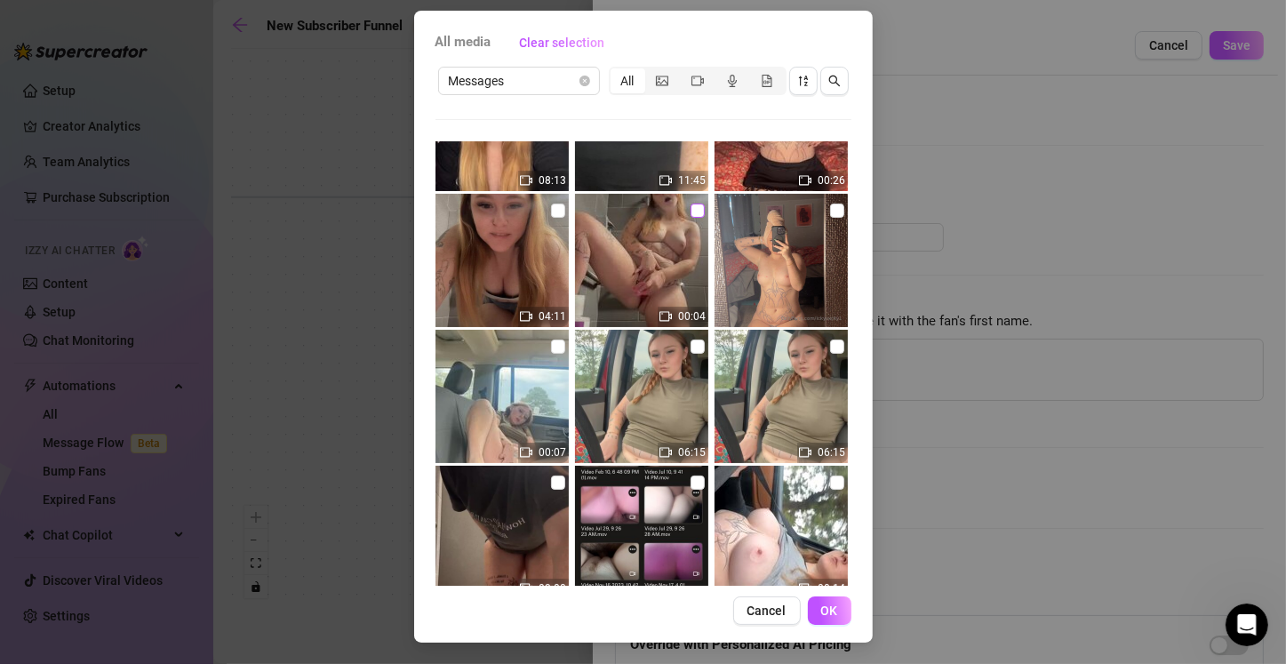
click at [637, 210] on input "checkbox" at bounding box center [697, 210] width 14 height 14
click at [637, 613] on span "OK" at bounding box center [829, 610] width 17 height 14
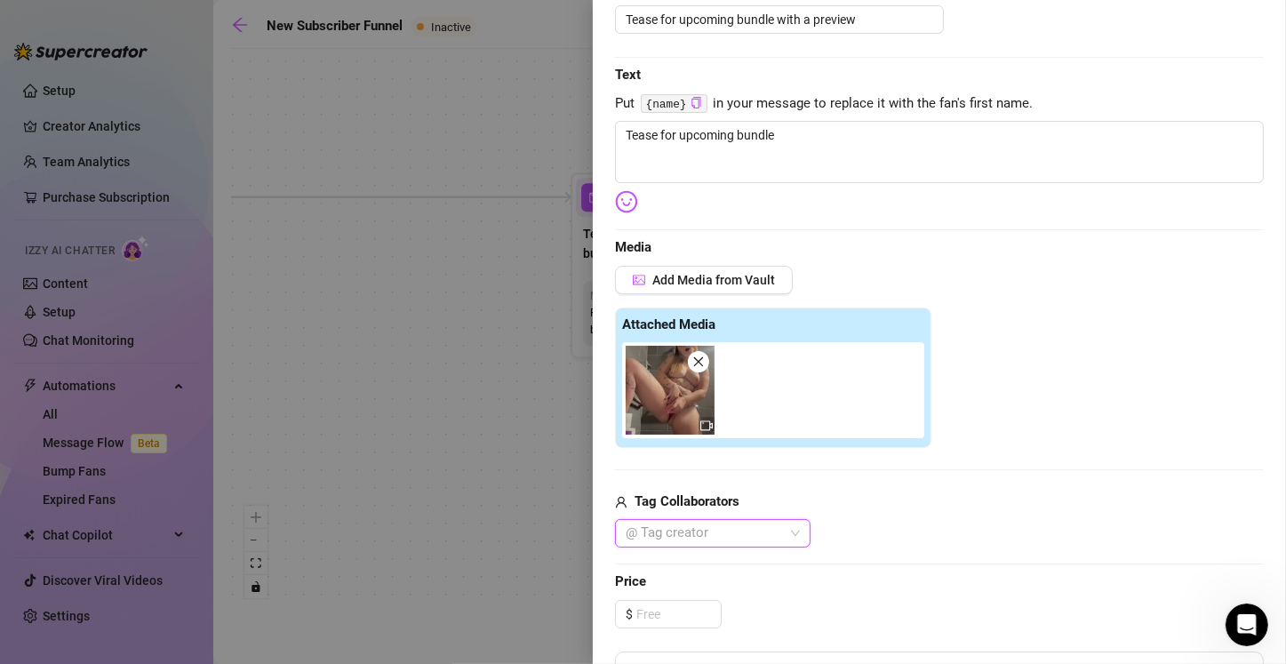
scroll to position [139, 0]
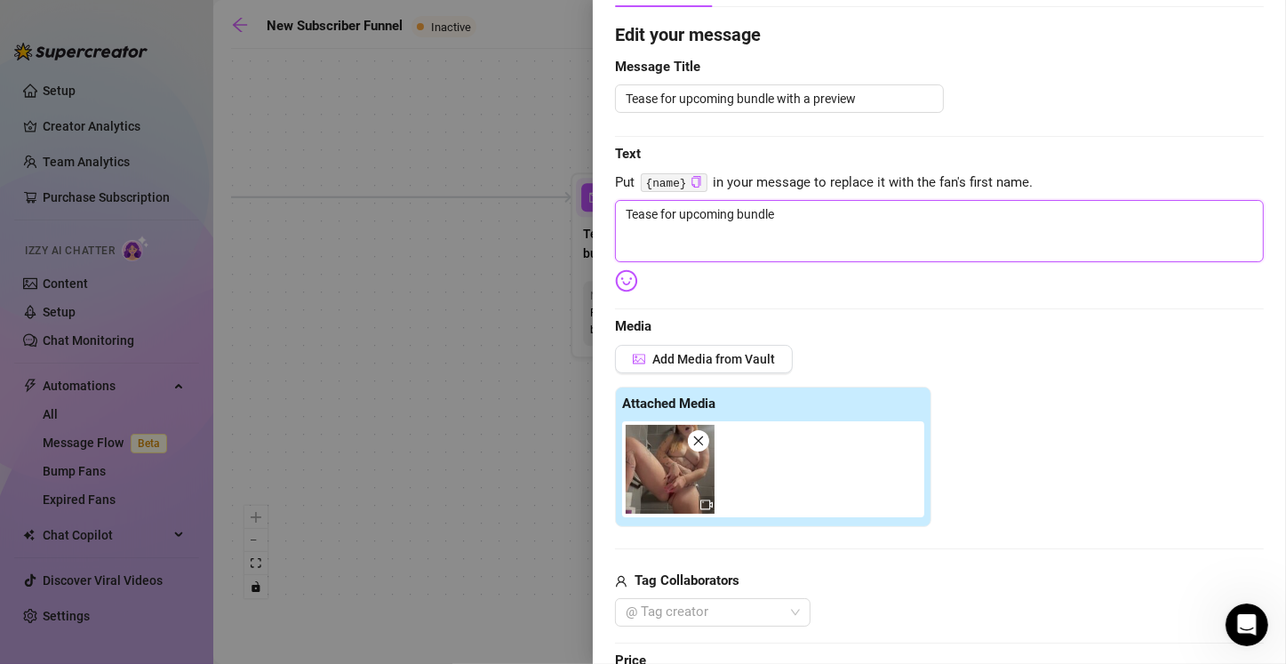
drag, startPoint x: 794, startPoint y: 218, endPoint x: 578, endPoint y: 235, distance: 216.6
click at [578, 235] on div "Event settings Send Message Cancel Save Edit Message General Settings 0 Sent Ed…" at bounding box center [643, 332] width 1286 height 664
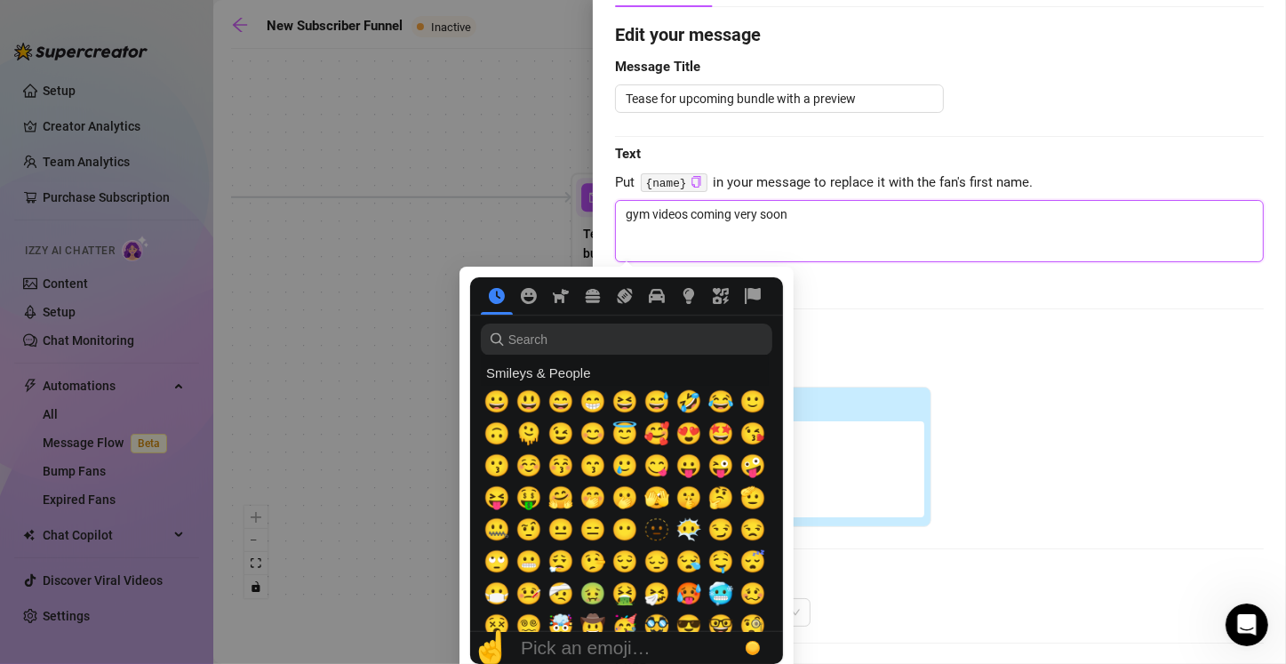
scroll to position [89, 0]
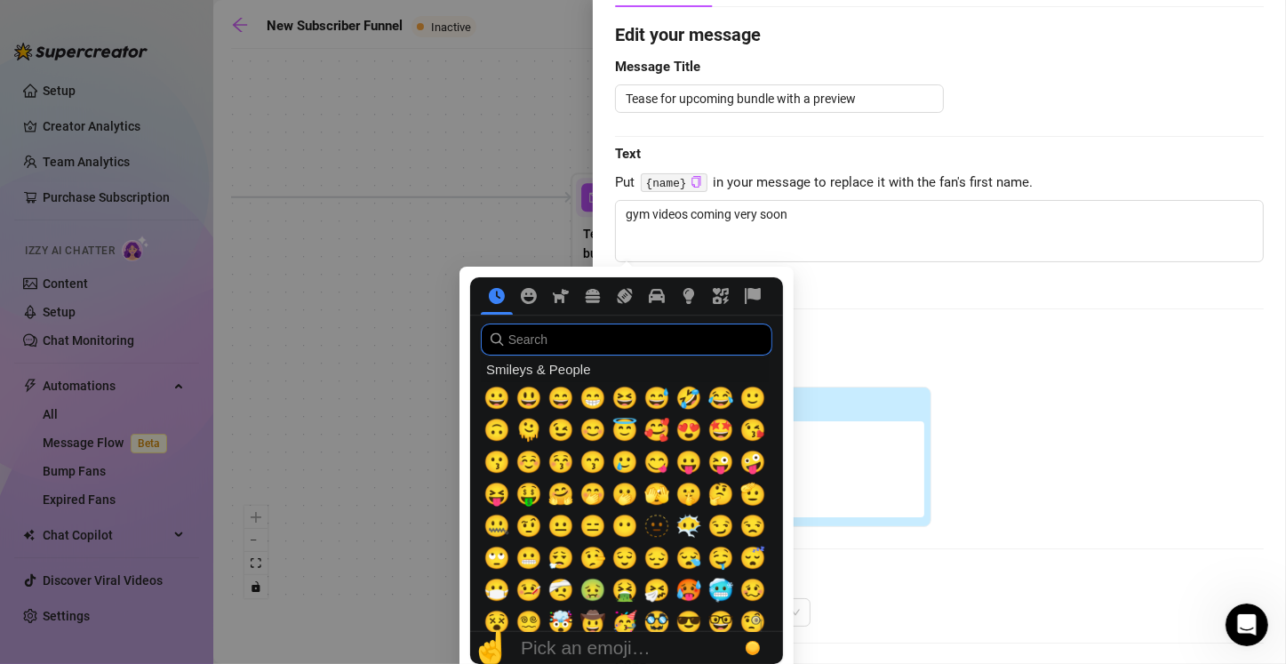
click at [603, 344] on input "search" at bounding box center [626, 339] width 291 height 32
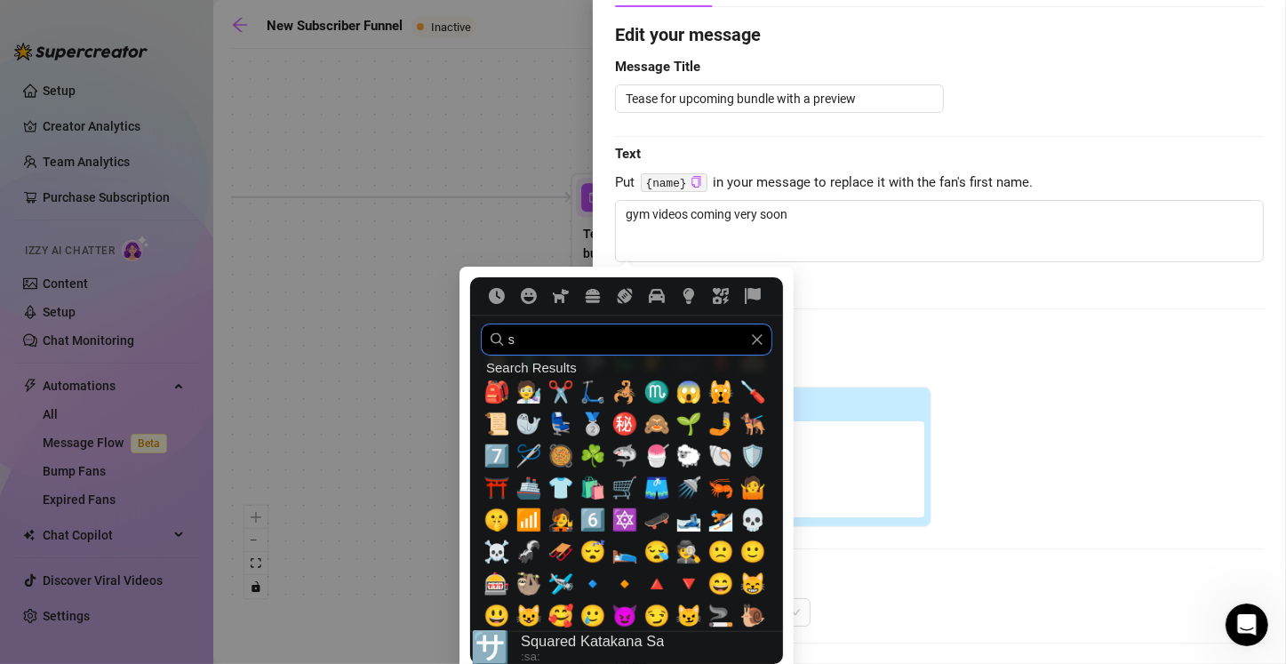
scroll to position [0, 0]
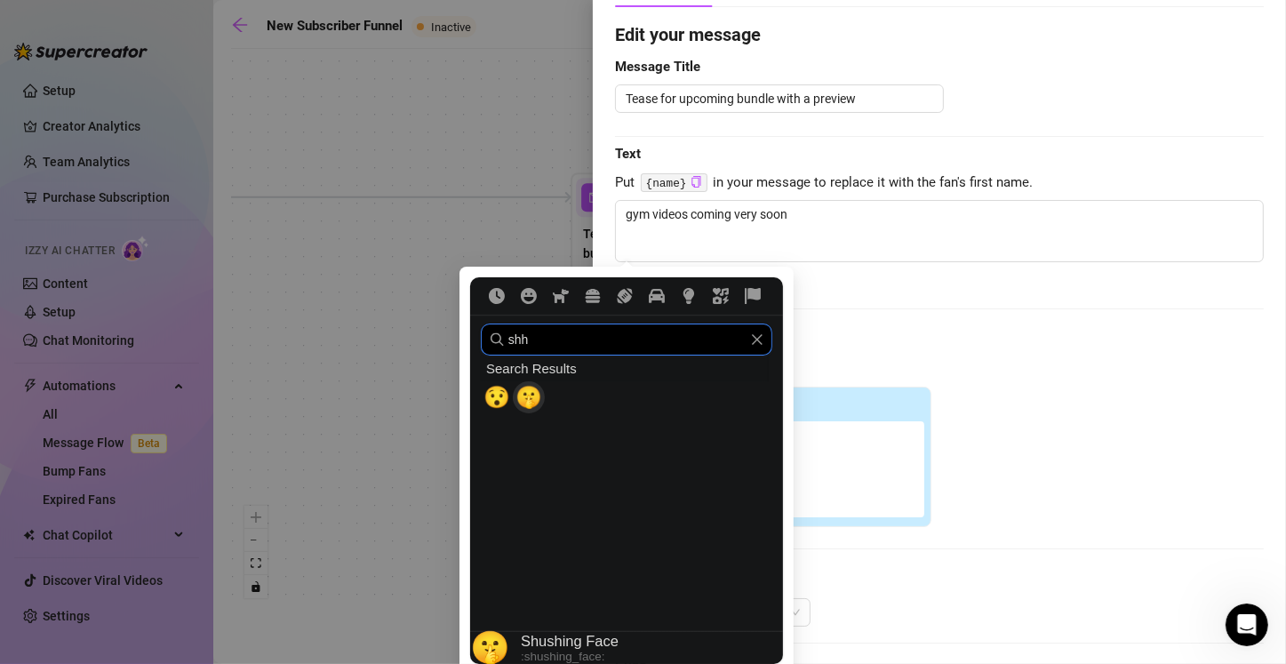
click at [524, 395] on span "🤫" at bounding box center [528, 397] width 27 height 25
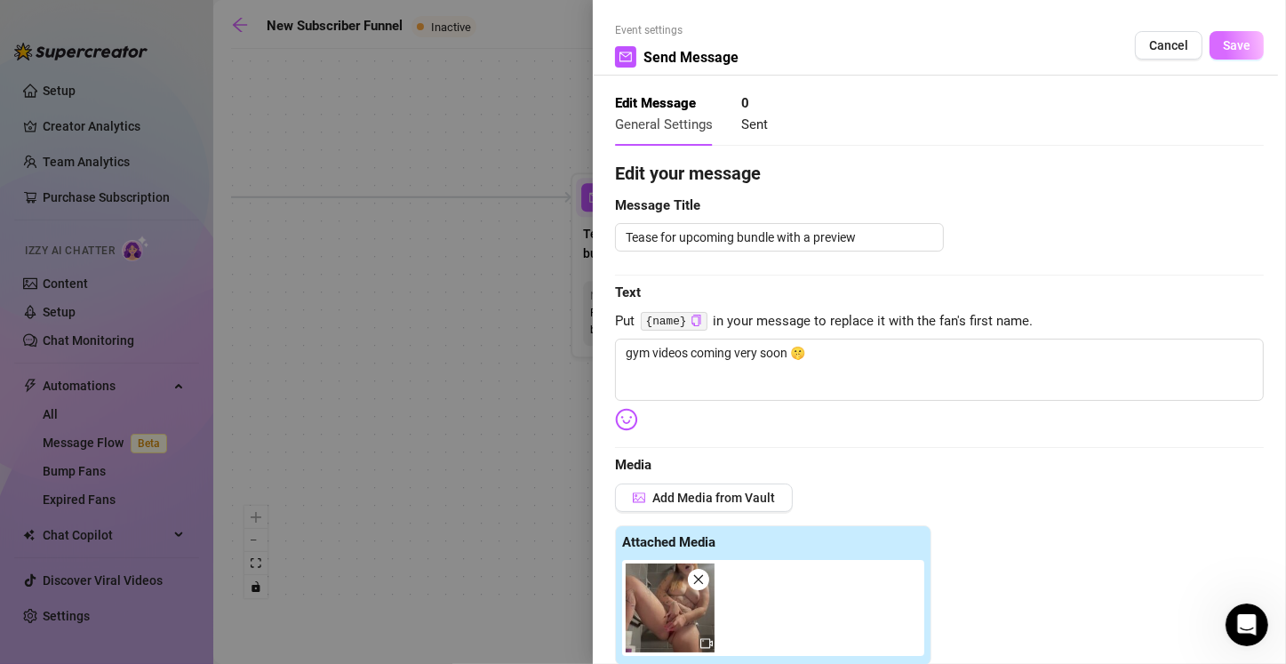
click at [637, 49] on span "Save" at bounding box center [1236, 45] width 28 height 14
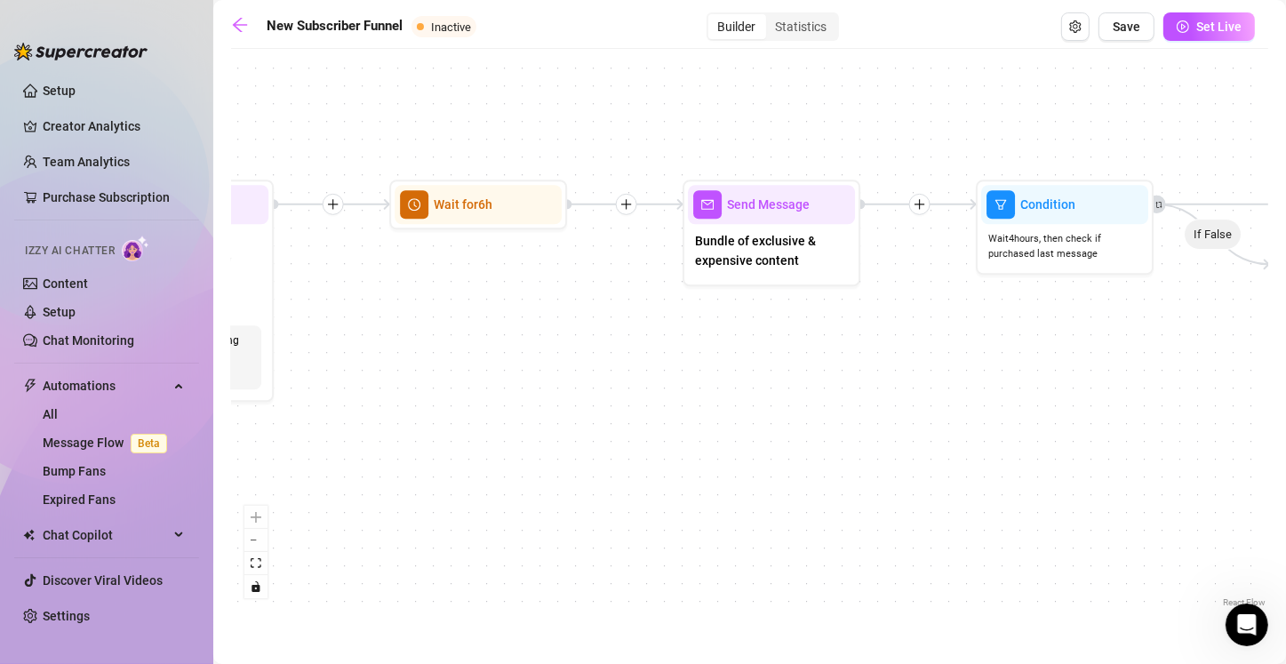
drag, startPoint x: 1111, startPoint y: 440, endPoint x: 639, endPoint y: 426, distance: 472.8
click at [635, 447] on div "If True If True If True If False If False If False If True If False Merge Merge…" at bounding box center [749, 334] width 1037 height 553
click at [637, 268] on span "Bundle of exclusive & expensive content" at bounding box center [769, 250] width 153 height 39
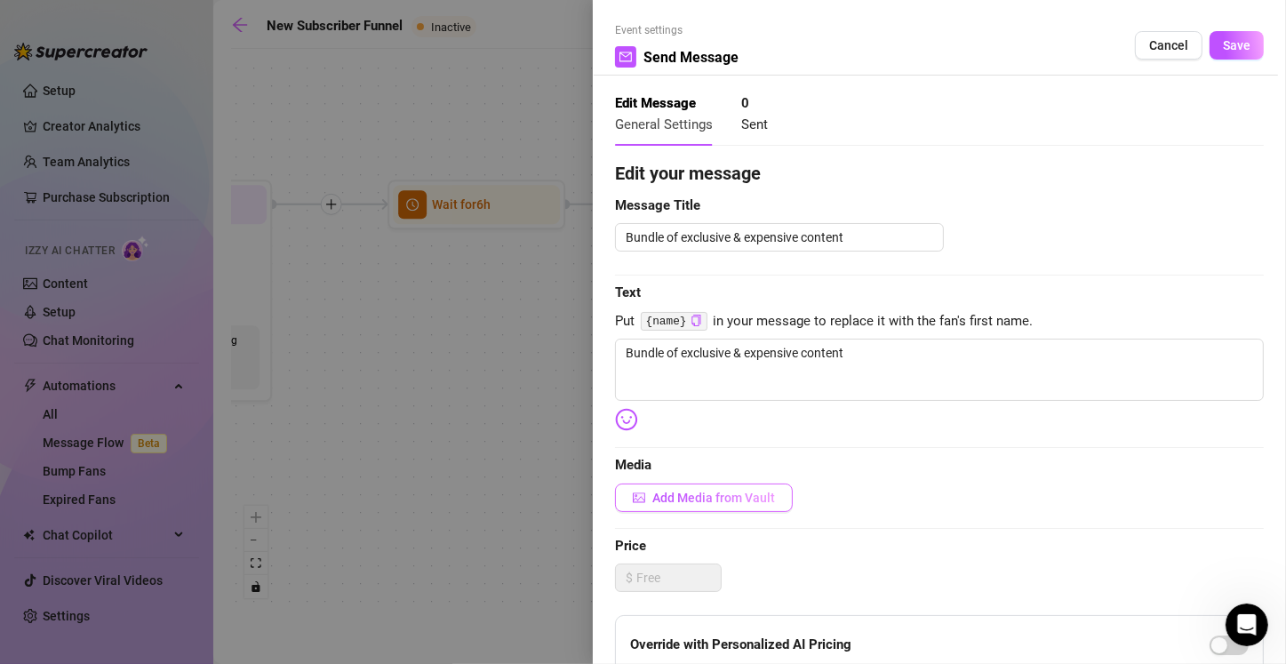
click at [637, 494] on span "Add Media from Vault" at bounding box center [713, 497] width 123 height 14
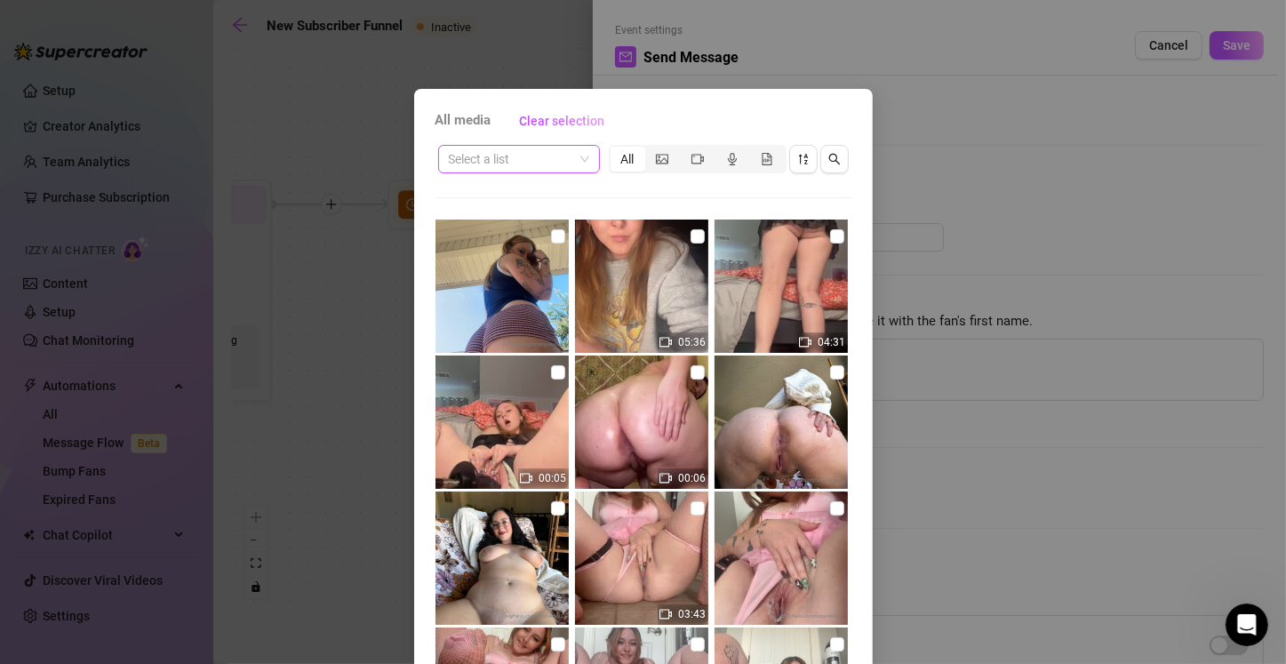
click at [522, 160] on input "search" at bounding box center [511, 159] width 124 height 27
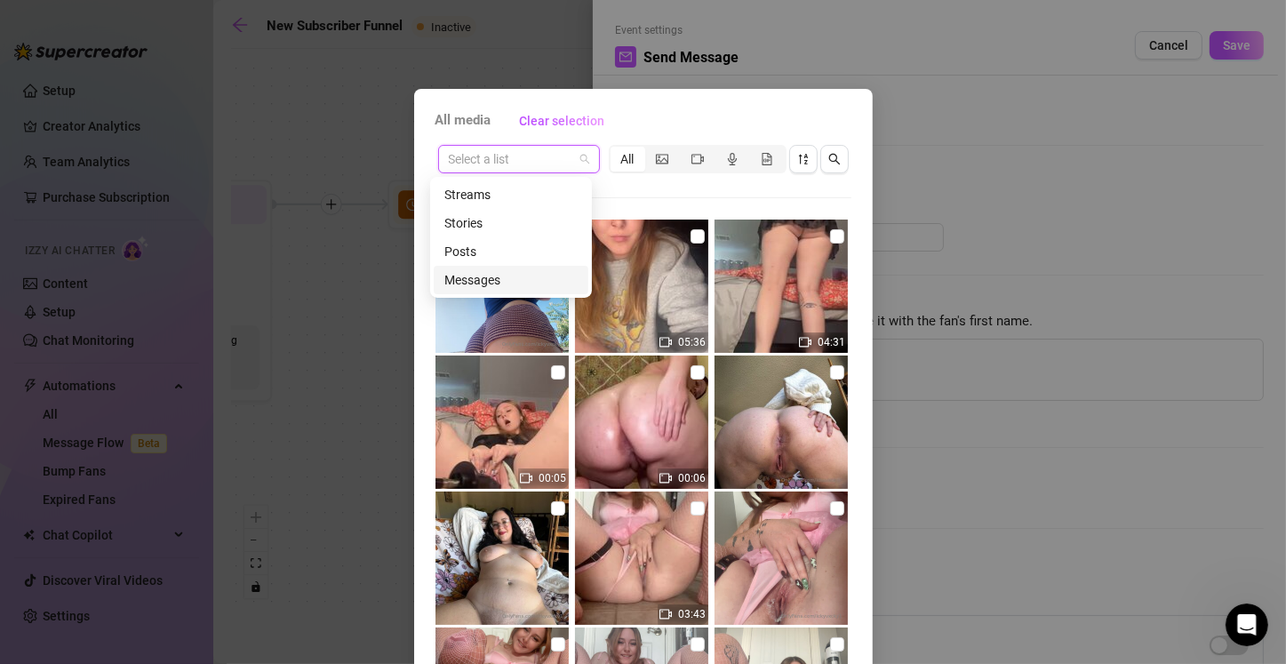
click at [494, 279] on div "Messages" at bounding box center [510, 280] width 133 height 20
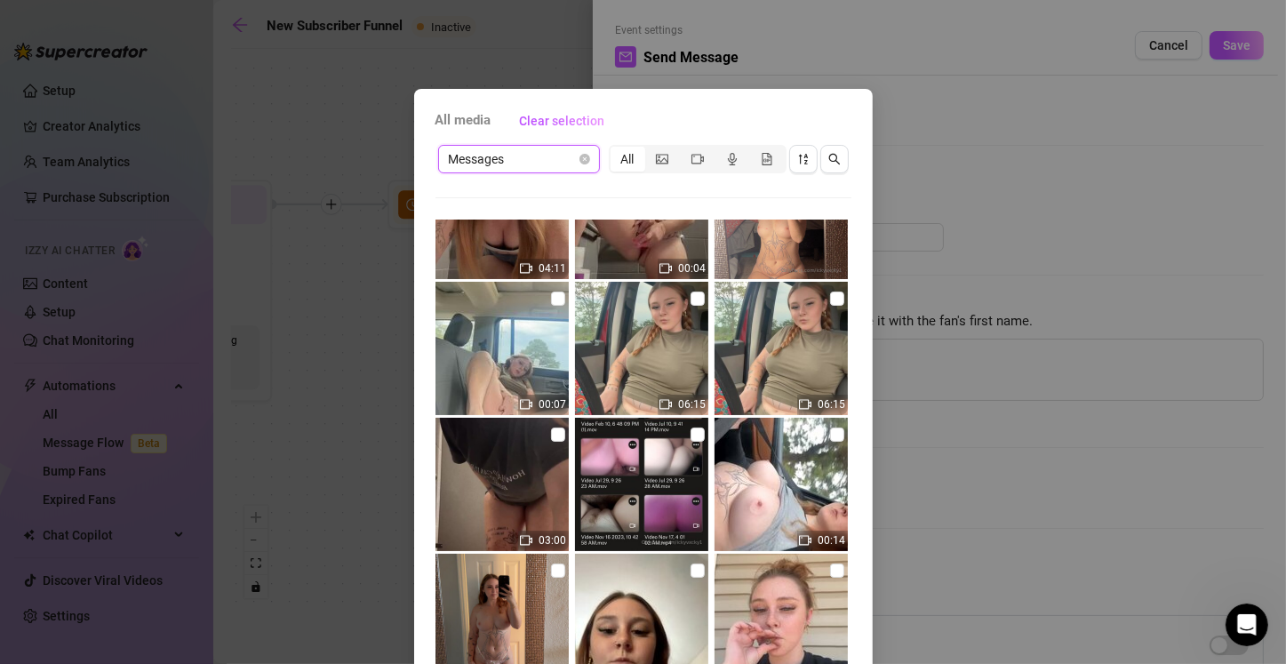
scroll to position [533, 0]
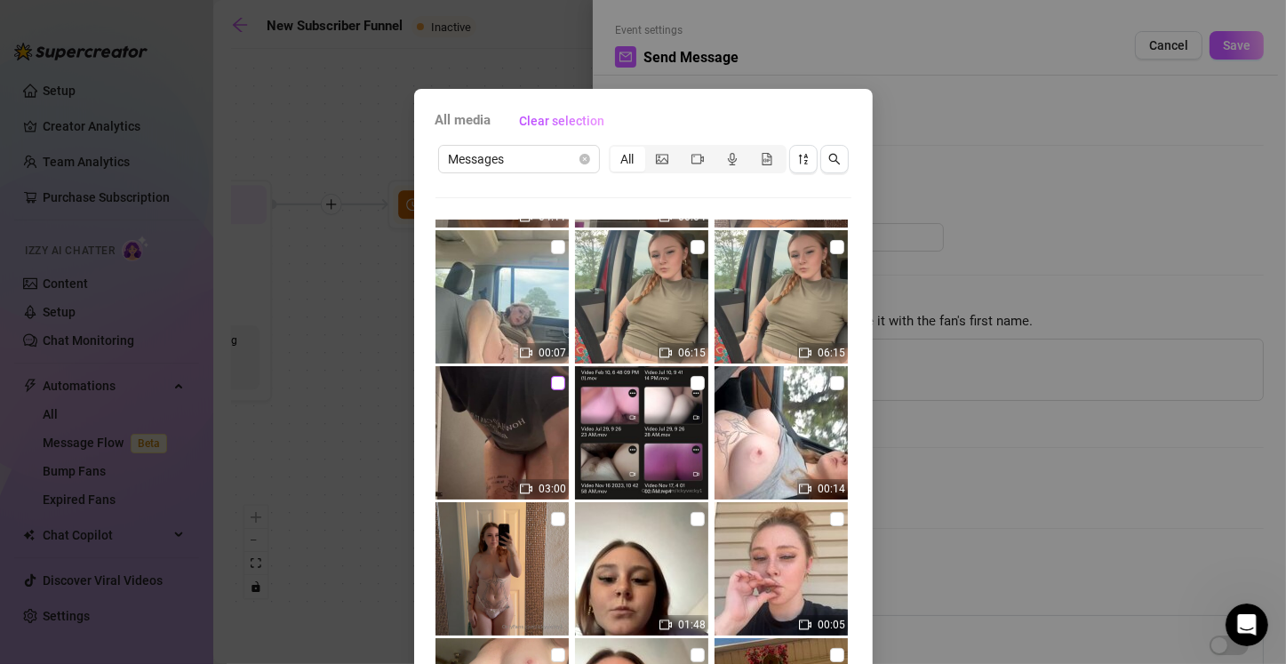
click at [551, 389] on input "checkbox" at bounding box center [558, 383] width 14 height 14
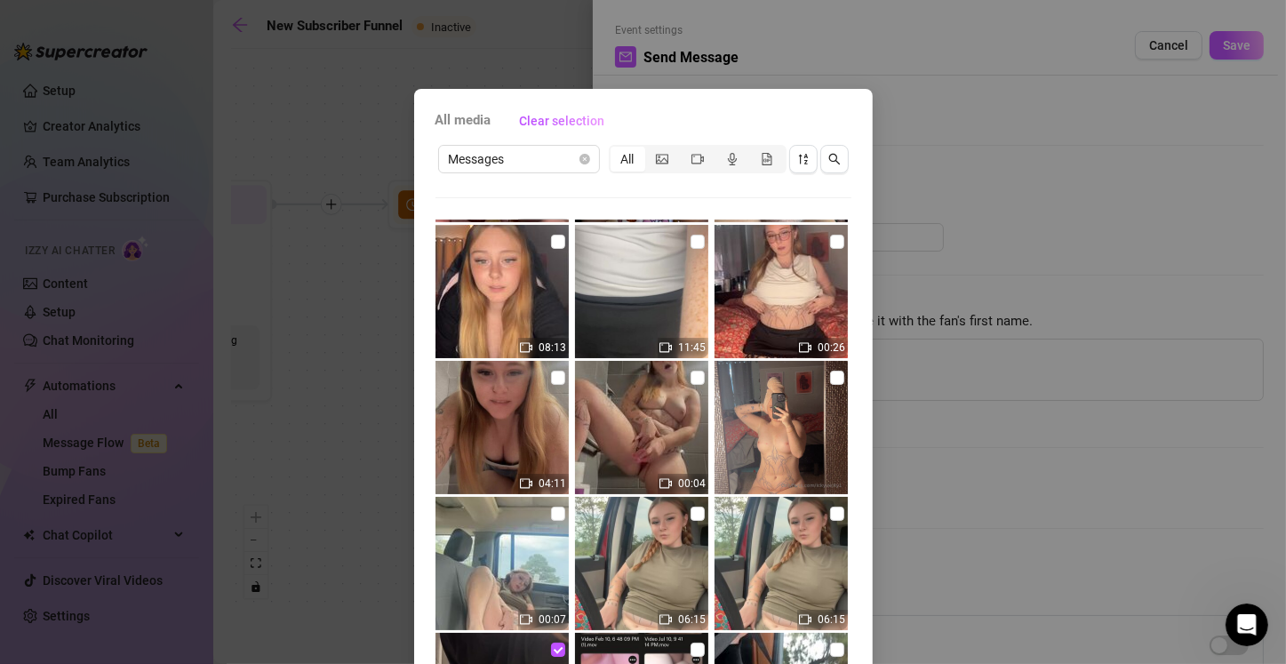
scroll to position [267, 0]
click at [551, 379] on input "checkbox" at bounding box center [558, 377] width 14 height 14
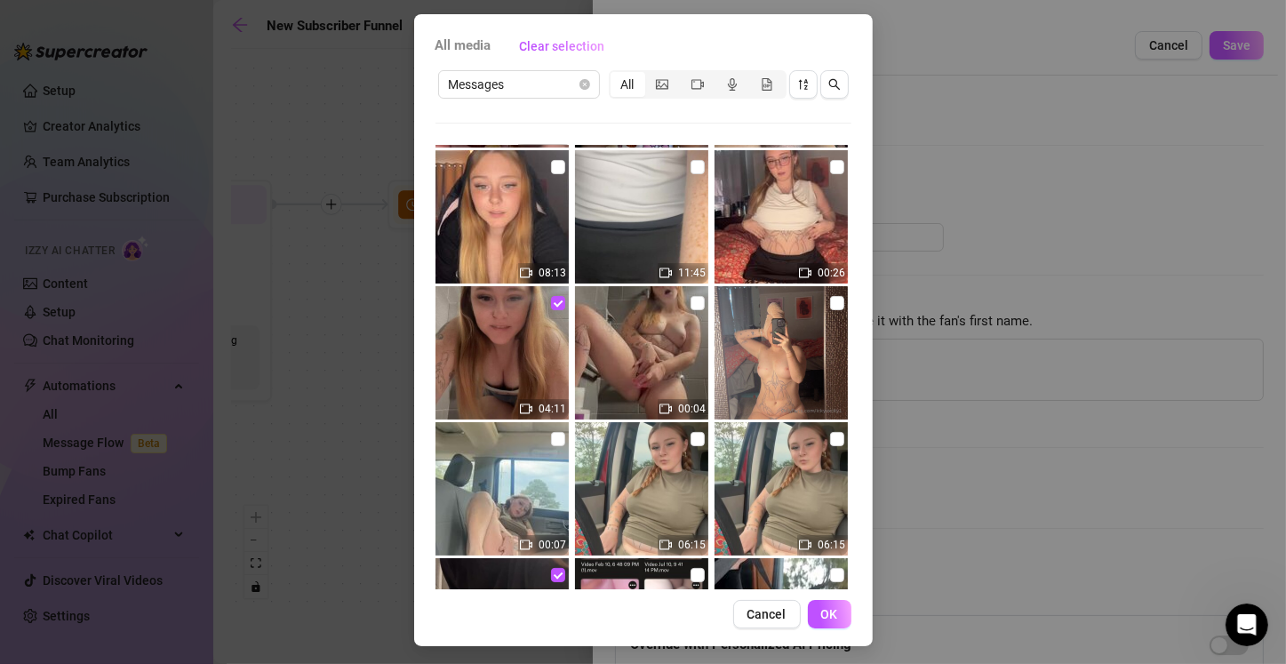
scroll to position [78, 0]
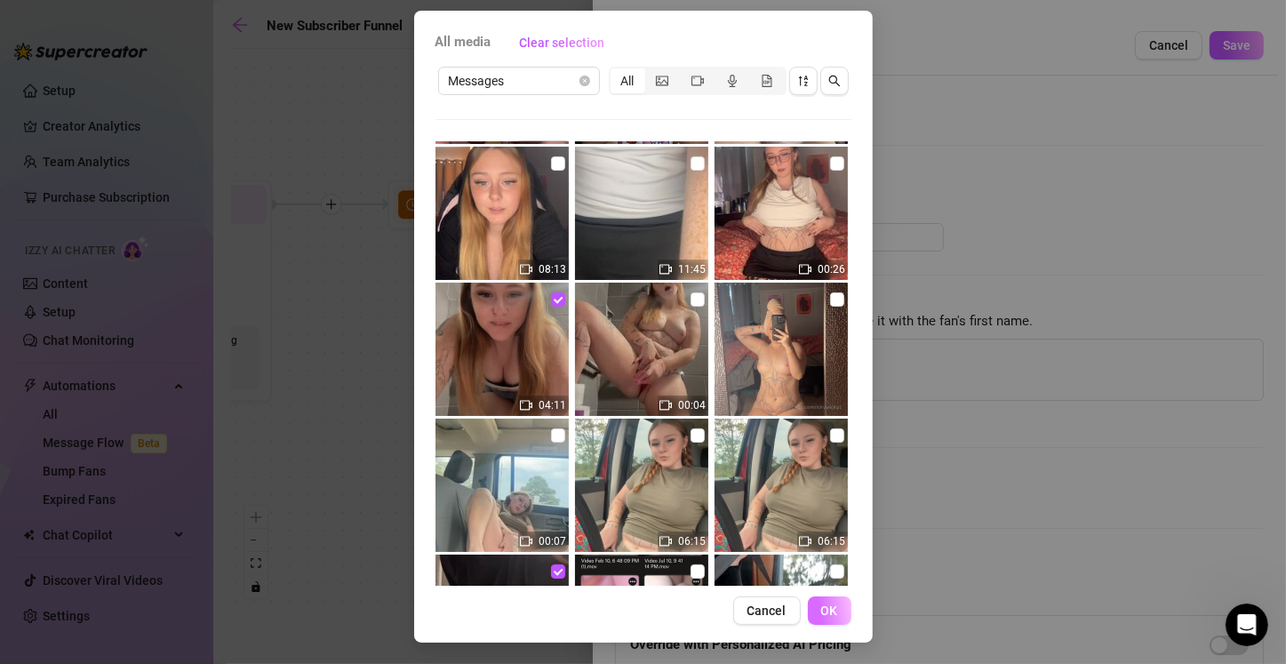
click at [637, 610] on span "OK" at bounding box center [829, 610] width 17 height 14
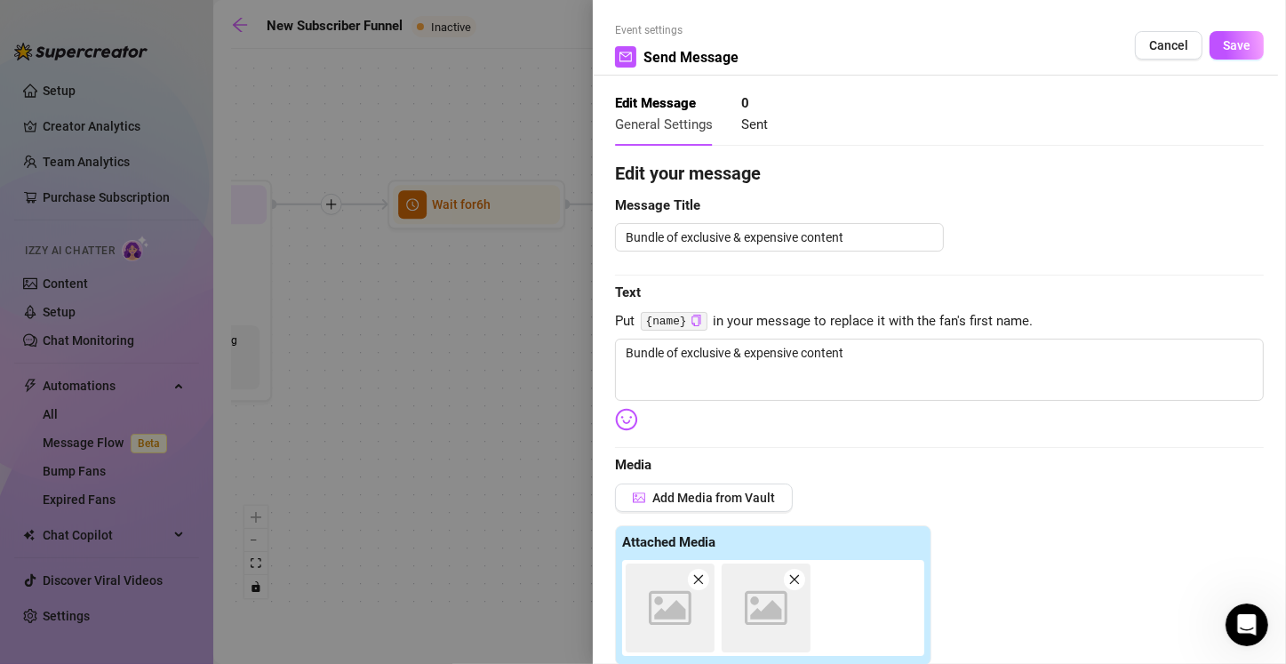
scroll to position [405, 0]
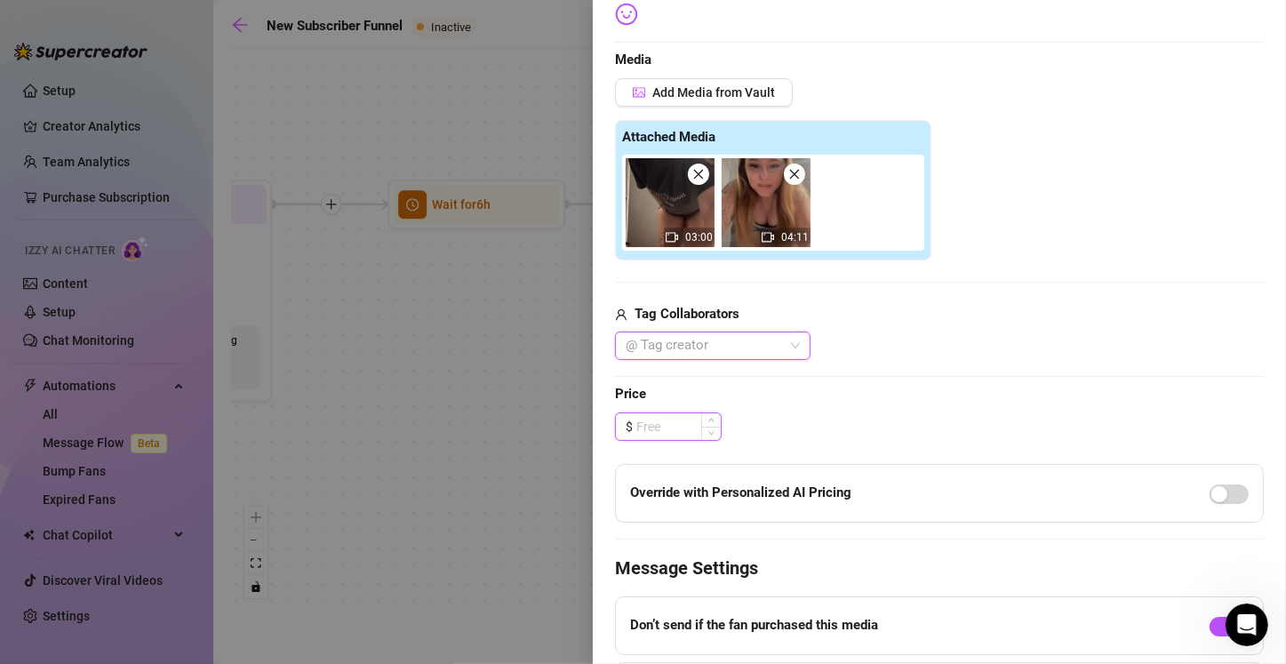
click at [637, 431] on input at bounding box center [678, 426] width 84 height 27
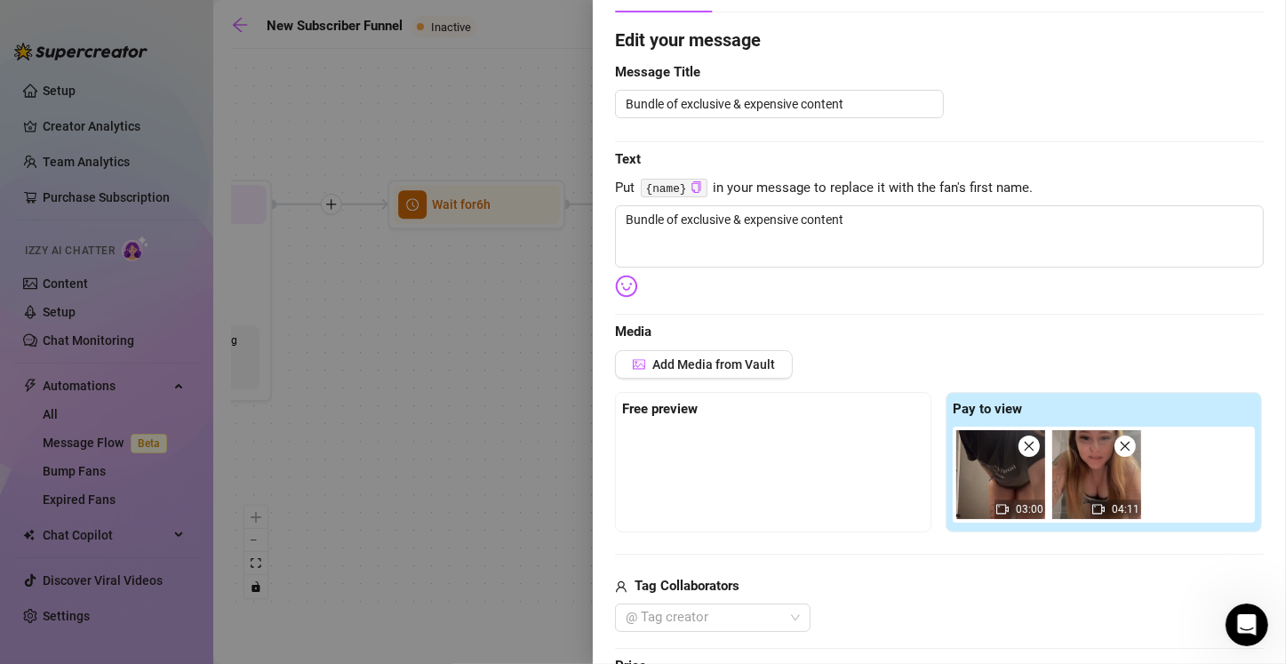
scroll to position [50, 0]
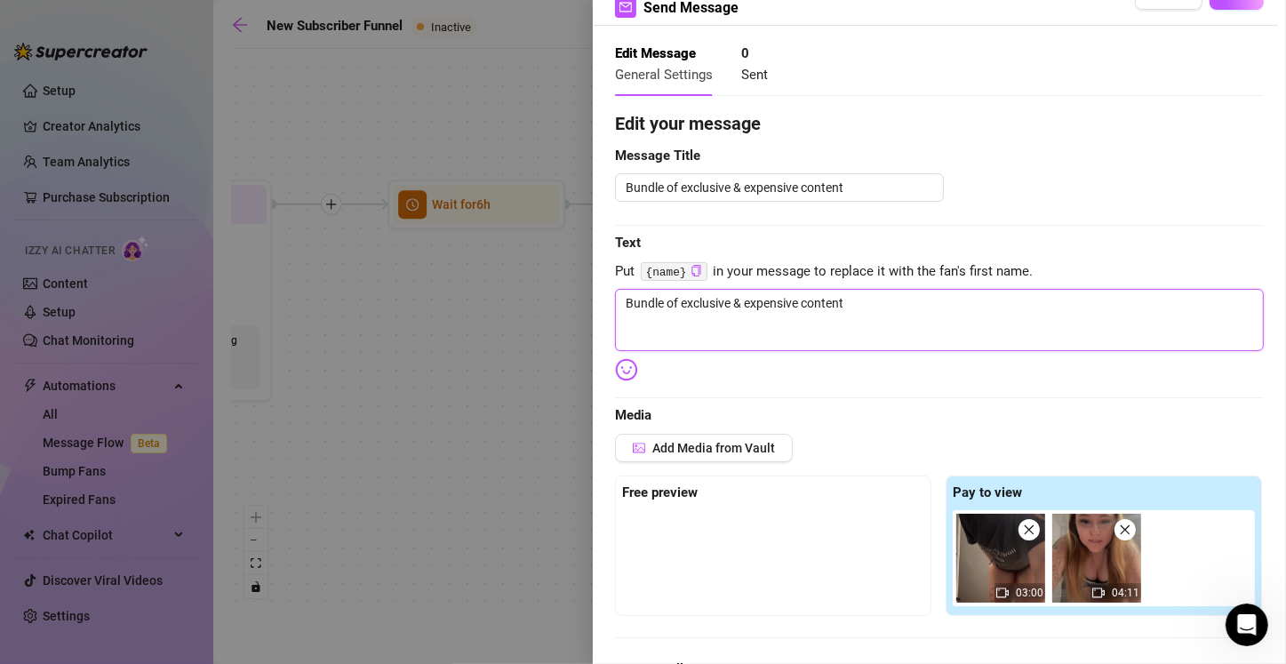
drag, startPoint x: 866, startPoint y: 300, endPoint x: 619, endPoint y: 325, distance: 248.2
click at [619, 325] on textarea "Bundle of exclusive & expensive content" at bounding box center [939, 320] width 649 height 62
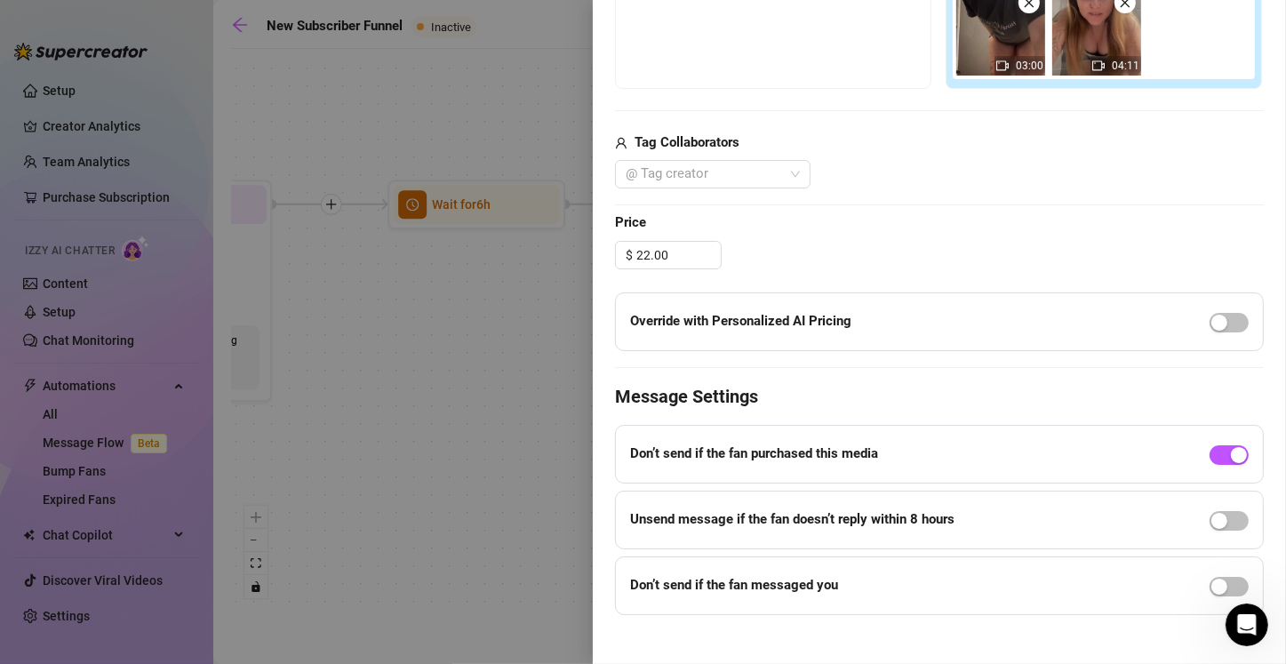
scroll to position [591, 0]
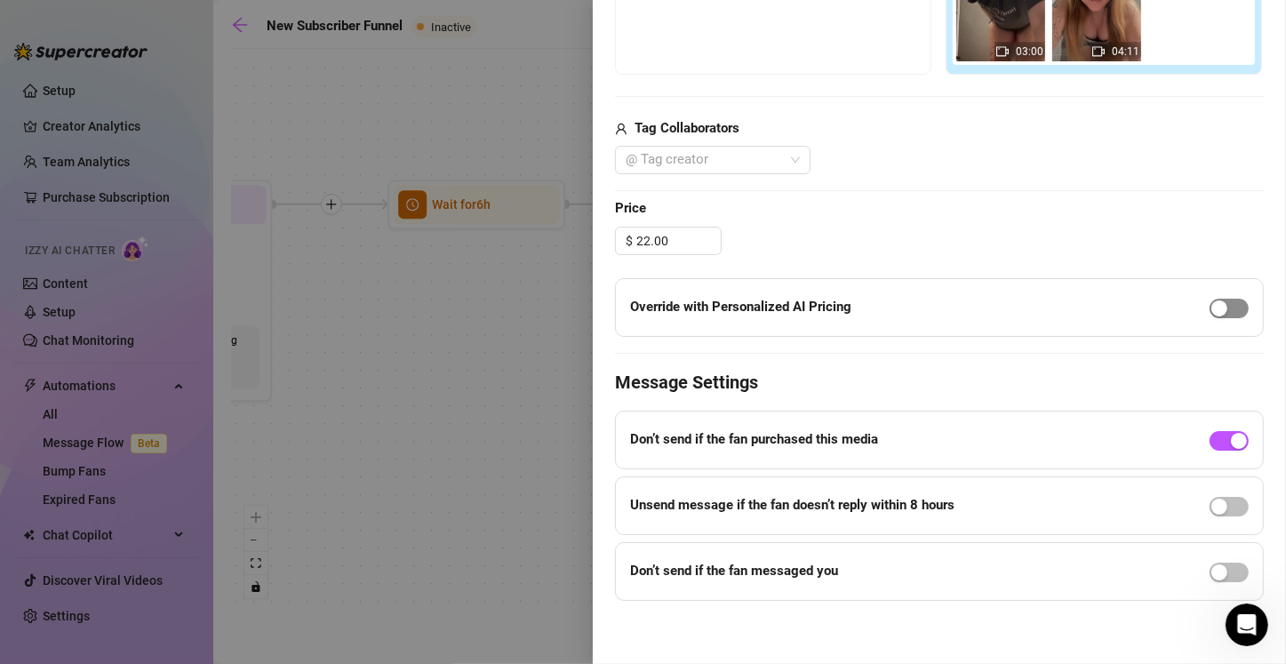
click at [637, 311] on div "button" at bounding box center [1219, 308] width 16 height 16
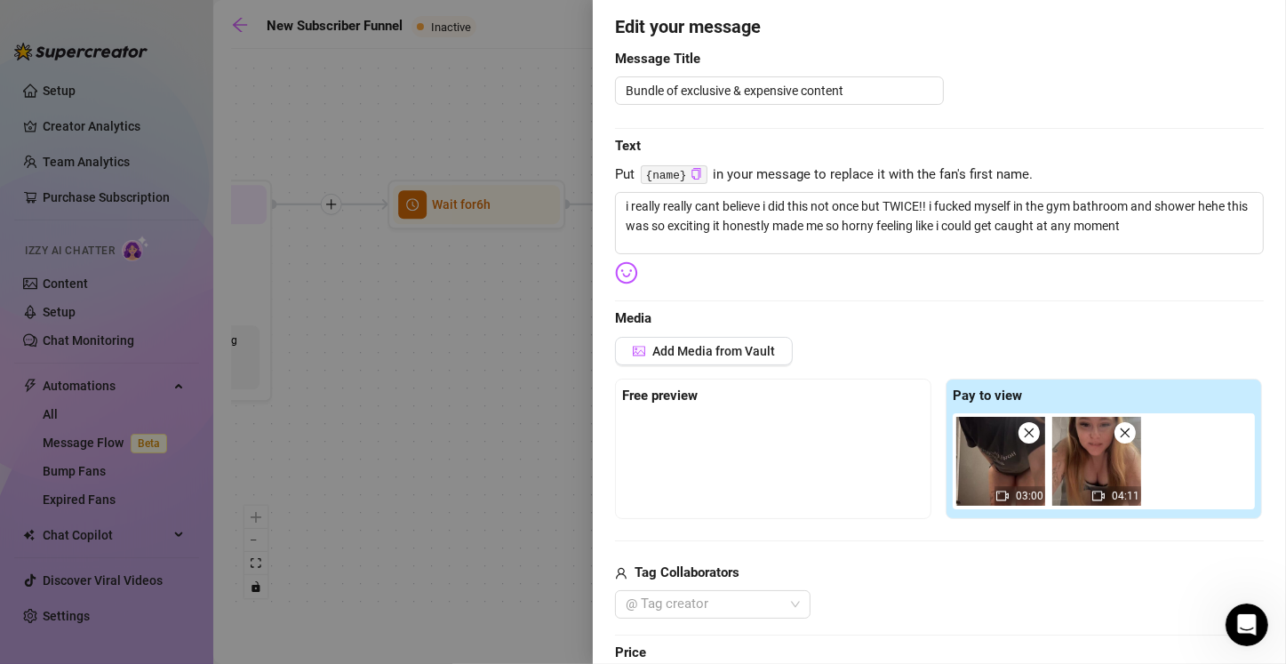
scroll to position [0, 0]
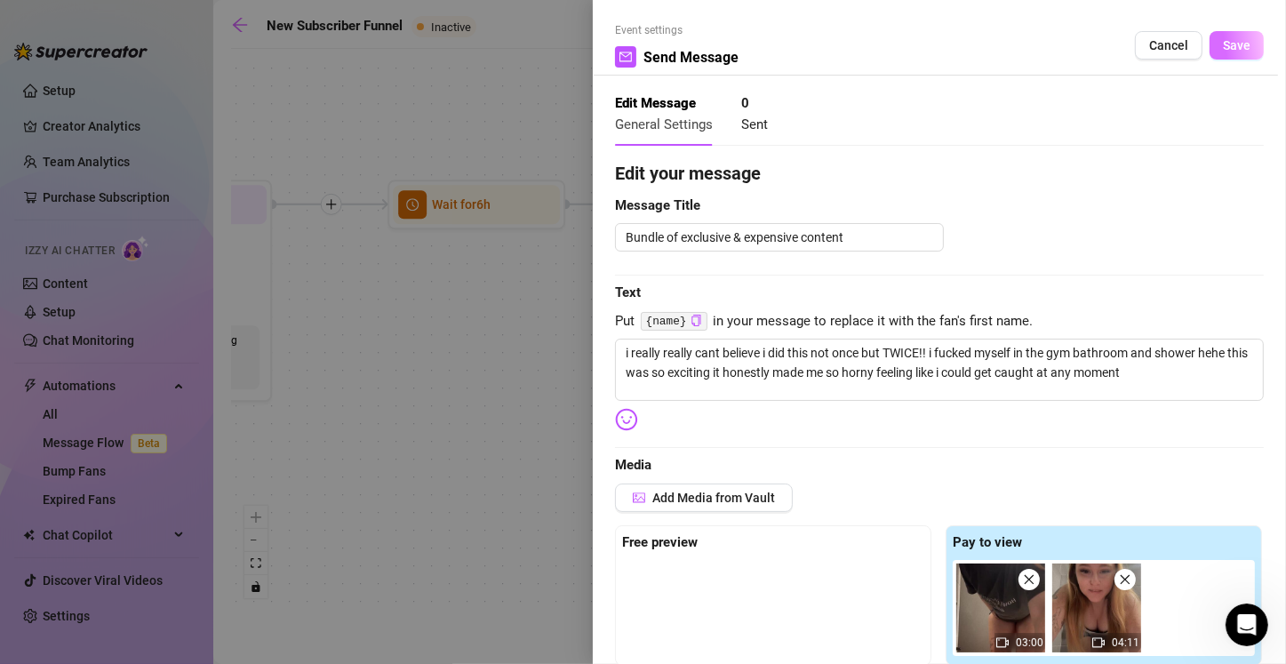
click at [637, 43] on span "Save" at bounding box center [1236, 45] width 28 height 14
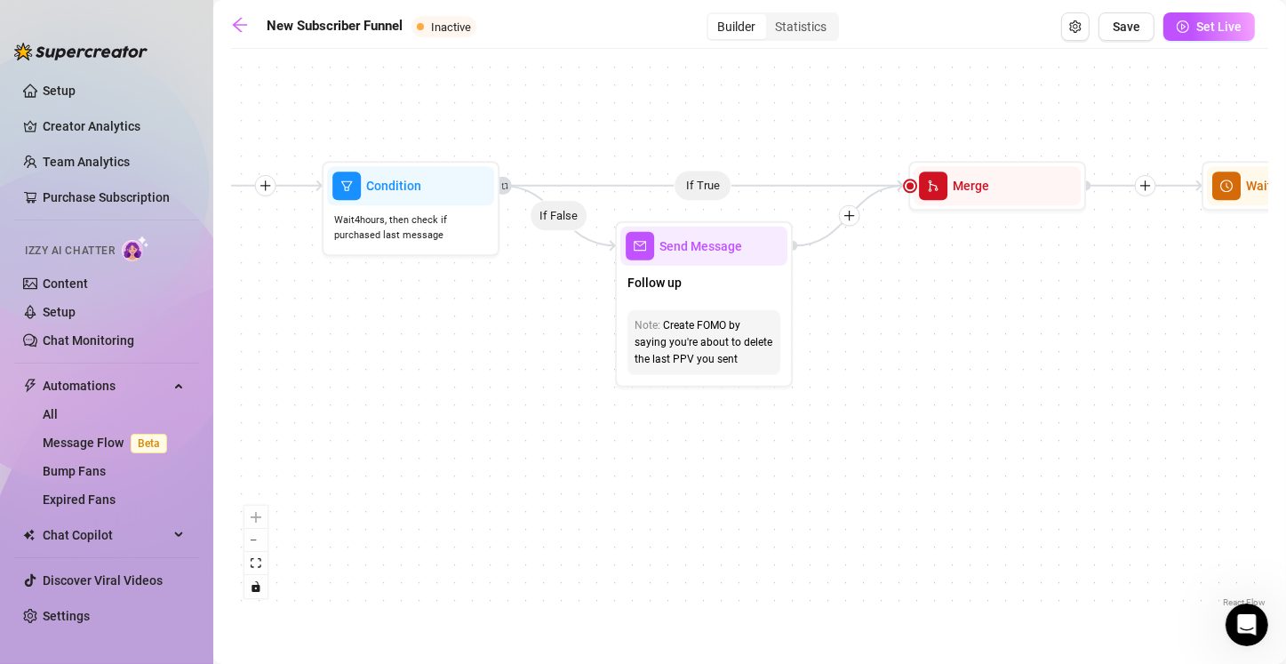
drag, startPoint x: 1098, startPoint y: 472, endPoint x: 445, endPoint y: 453, distance: 653.2
click at [445, 453] on div "If True If True If True If False If False If False If True If False Merge Merge…" at bounding box center [749, 334] width 1037 height 553
click at [637, 298] on div "Follow up" at bounding box center [702, 284] width 167 height 37
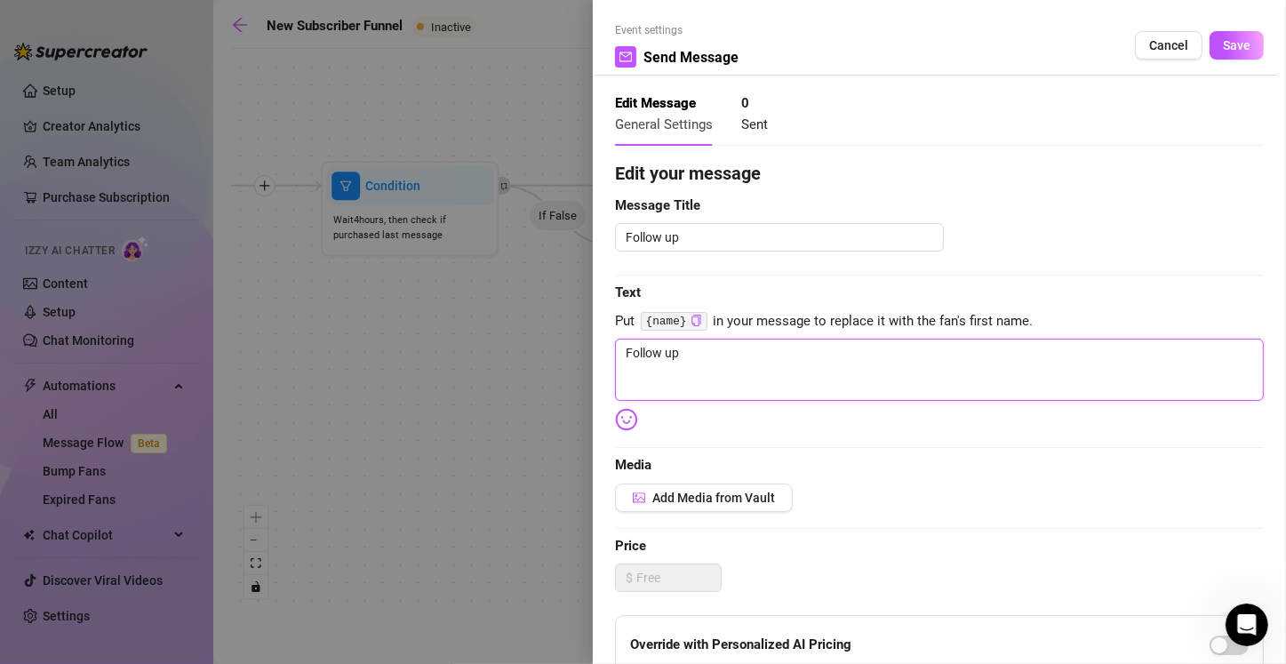
drag, startPoint x: 685, startPoint y: 354, endPoint x: 624, endPoint y: 356, distance: 61.4
click at [624, 356] on textarea "Follow up" at bounding box center [939, 369] width 649 height 62
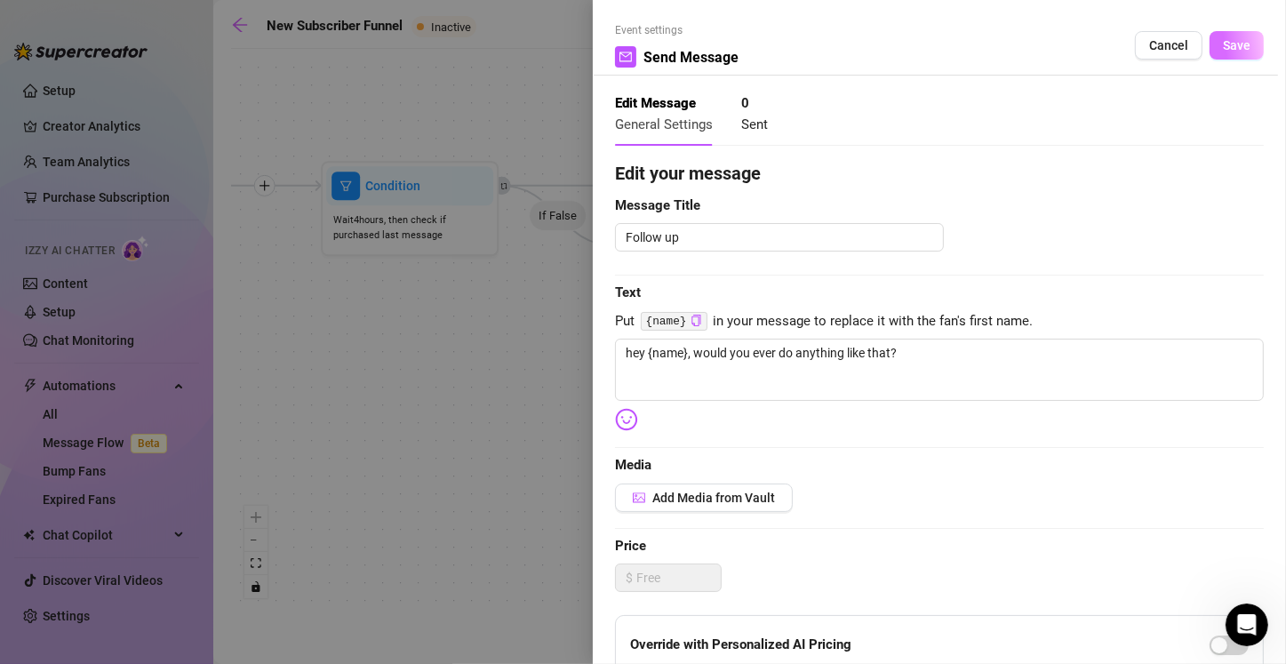
click at [637, 48] on span "Save" at bounding box center [1236, 45] width 28 height 14
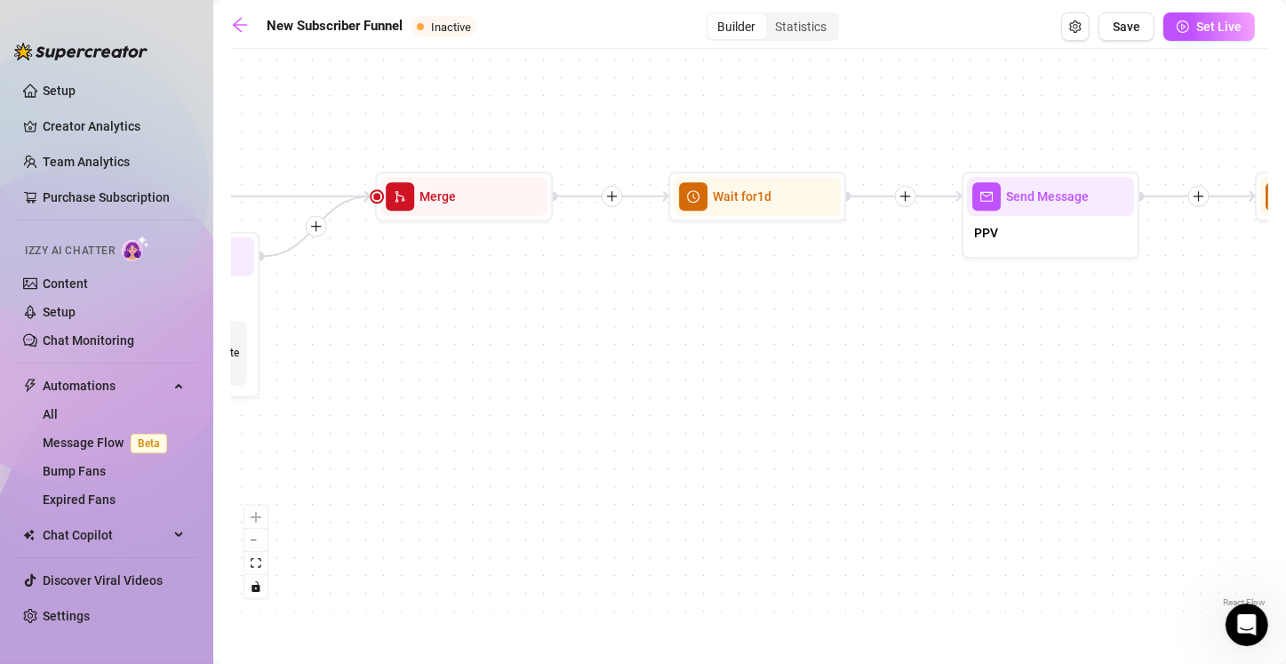
drag, startPoint x: 1123, startPoint y: 357, endPoint x: 588, endPoint y: 368, distance: 534.9
click at [585, 369] on div "If True If True If True If False If False If False If True If False Merge Merge…" at bounding box center [749, 334] width 1037 height 553
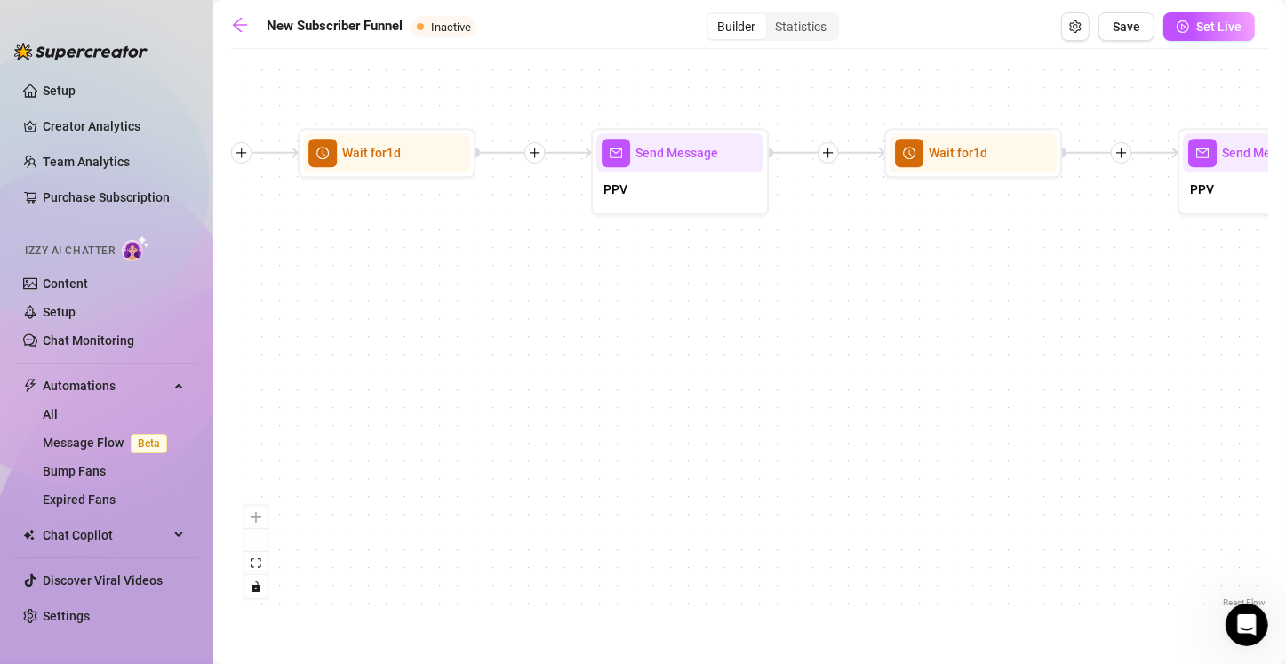
drag, startPoint x: 1135, startPoint y: 410, endPoint x: 185, endPoint y: 366, distance: 951.6
click at [185, 366] on div "Setup Creator Analytics Team Analytics Purchase Subscription Izzy AI Chatter Co…" at bounding box center [643, 332] width 1286 height 664
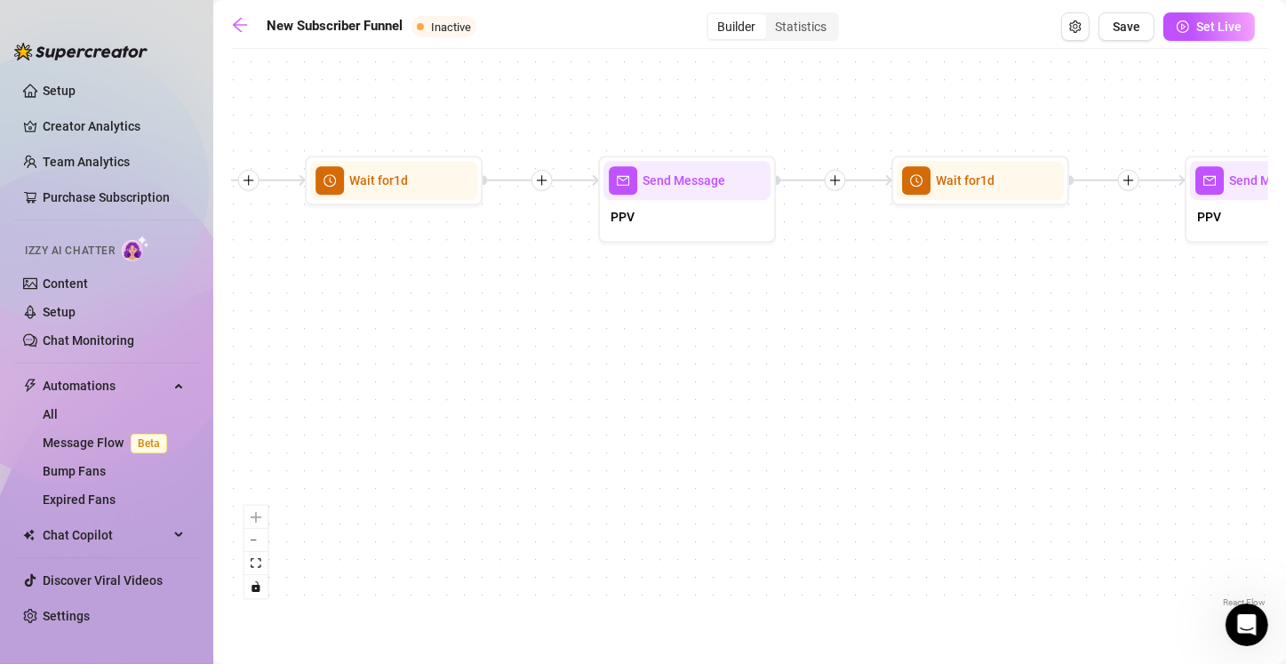
drag, startPoint x: 1082, startPoint y: 382, endPoint x: 512, endPoint y: 406, distance: 570.9
click at [512, 406] on div "If True If True If True If False If False If False If True If False Merge Merge…" at bounding box center [749, 334] width 1037 height 553
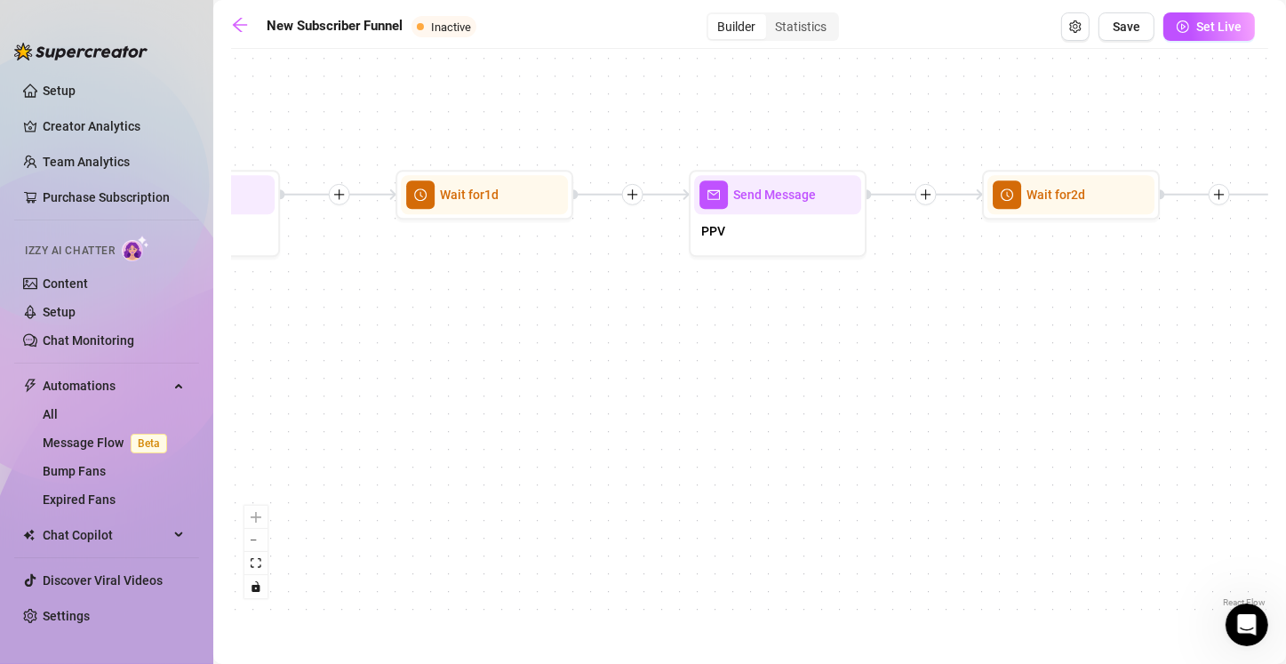
drag, startPoint x: 966, startPoint y: 393, endPoint x: 450, endPoint y: 397, distance: 515.3
click at [443, 400] on div "If True If True If True If False If False If False If True If False Merge Merge…" at bounding box center [749, 334] width 1037 height 553
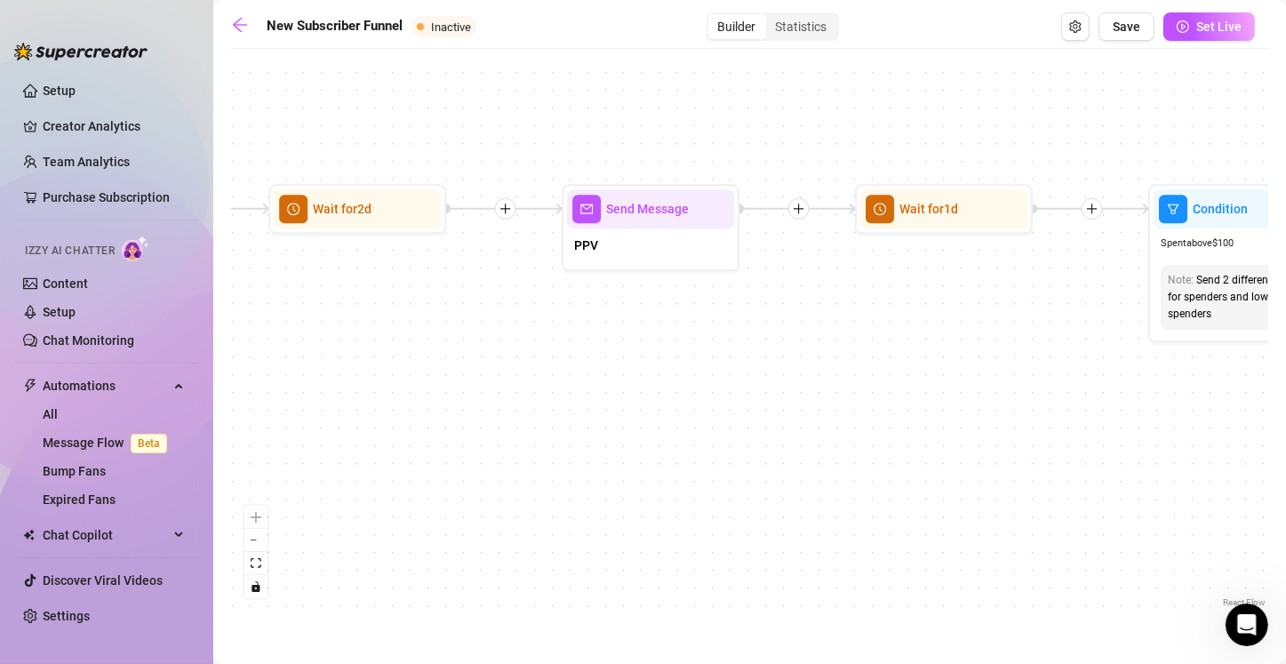
drag, startPoint x: 1118, startPoint y: 386, endPoint x: 439, endPoint y: 404, distance: 679.9
click at [439, 404] on div "If True If True If True If False If False If False If True If False Merge Merge…" at bounding box center [749, 334] width 1037 height 553
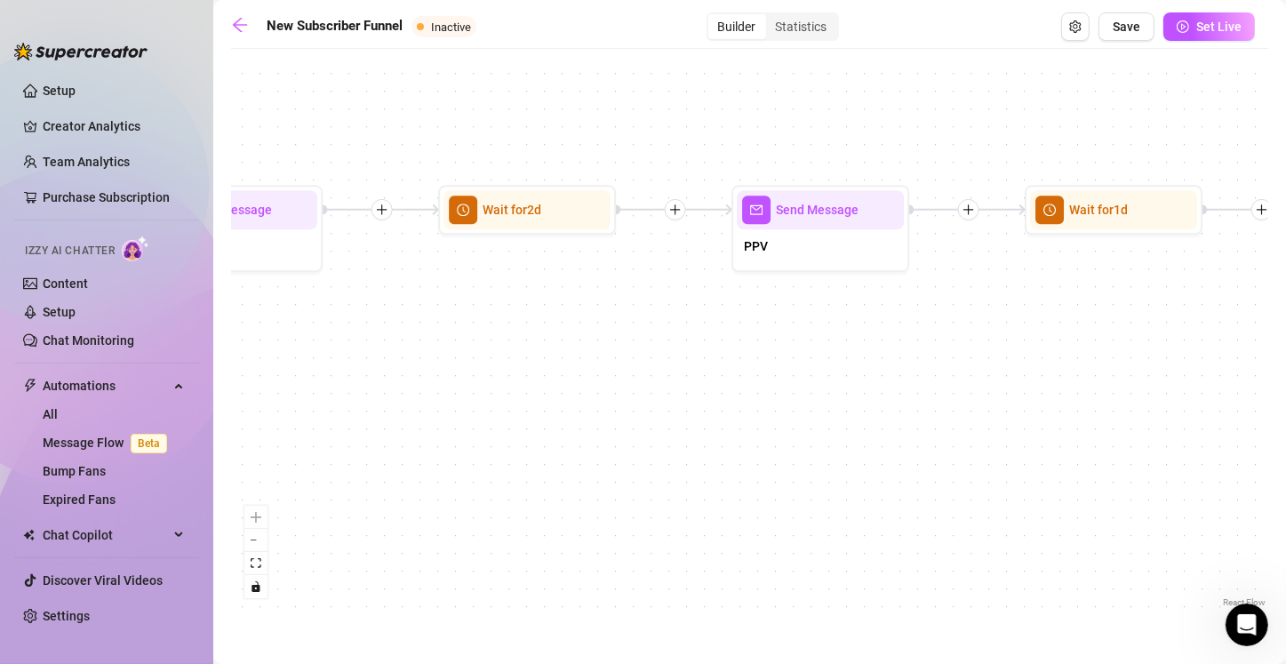
drag, startPoint x: 1055, startPoint y: 403, endPoint x: 1299, endPoint y: 395, distance: 244.4
click at [637, 395] on html "Setup Creator Analytics Team Analytics Purchase Subscription Izzy AI Chatter Co…" at bounding box center [643, 332] width 1286 height 664
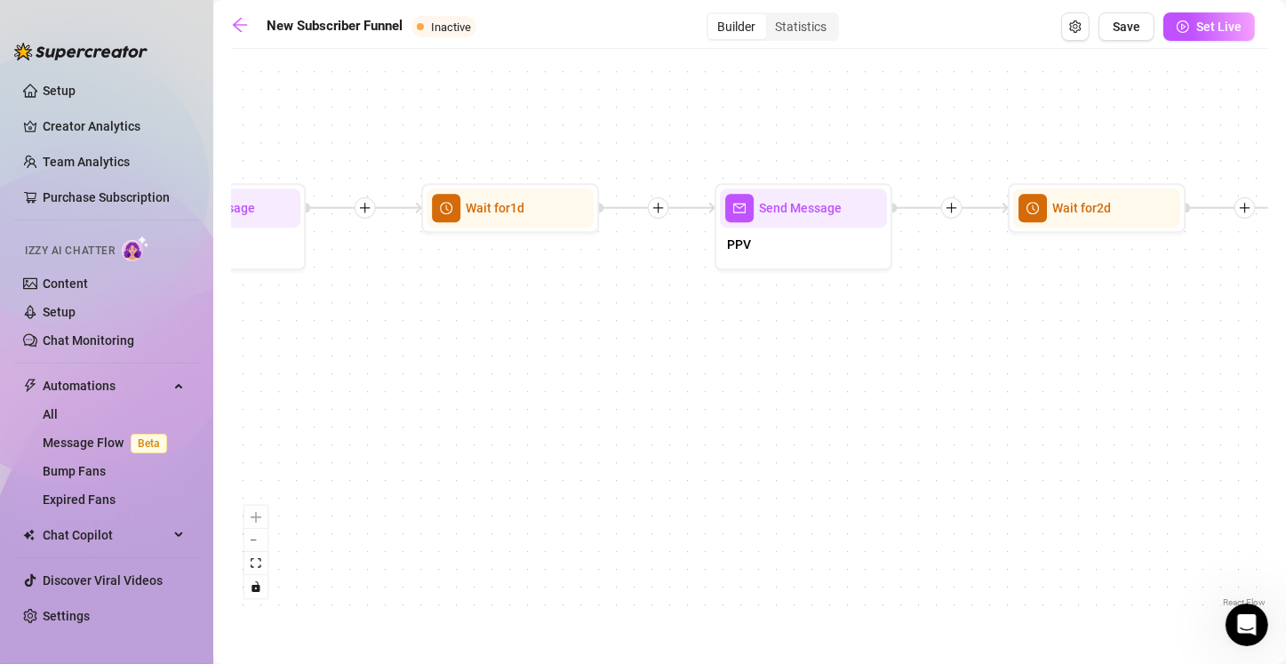
drag, startPoint x: 1015, startPoint y: 402, endPoint x: 1142, endPoint y: 389, distance: 127.6
click at [637, 396] on div "If True If True If True If False If False If False If True If False Merge Merge…" at bounding box center [749, 334] width 1037 height 553
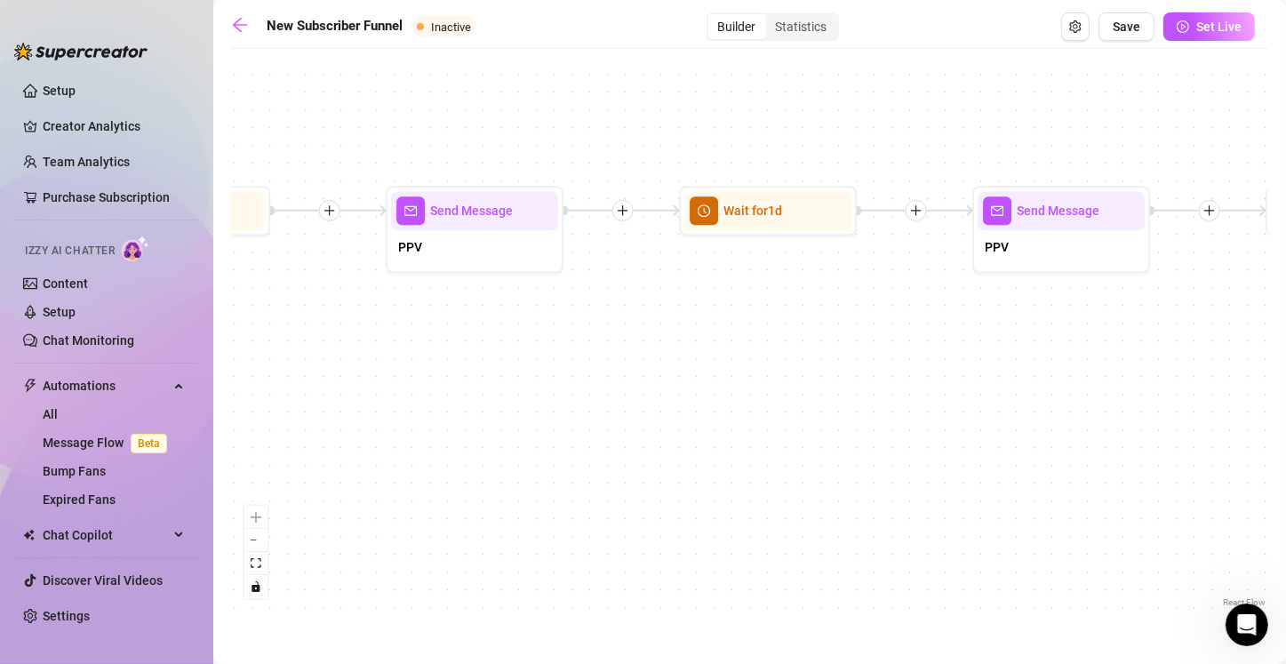
drag, startPoint x: 480, startPoint y: 392, endPoint x: 1002, endPoint y: 389, distance: 522.4
click at [637, 394] on div "If True If True If True If False If False If False If True If False Merge Merge…" at bounding box center [749, 334] width 1037 height 553
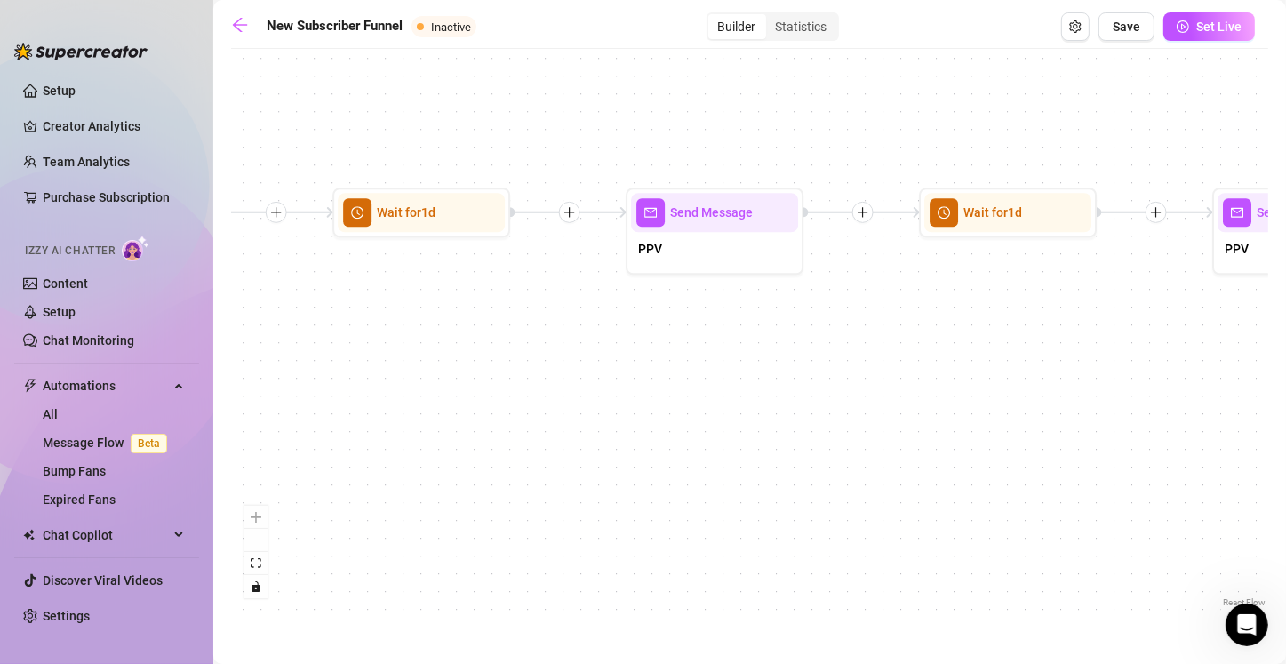
drag, startPoint x: 484, startPoint y: 394, endPoint x: 958, endPoint y: 398, distance: 473.5
click at [637, 398] on div "If True If True If True If False If False If False If True If False Merge Merge…" at bounding box center [749, 334] width 1037 height 553
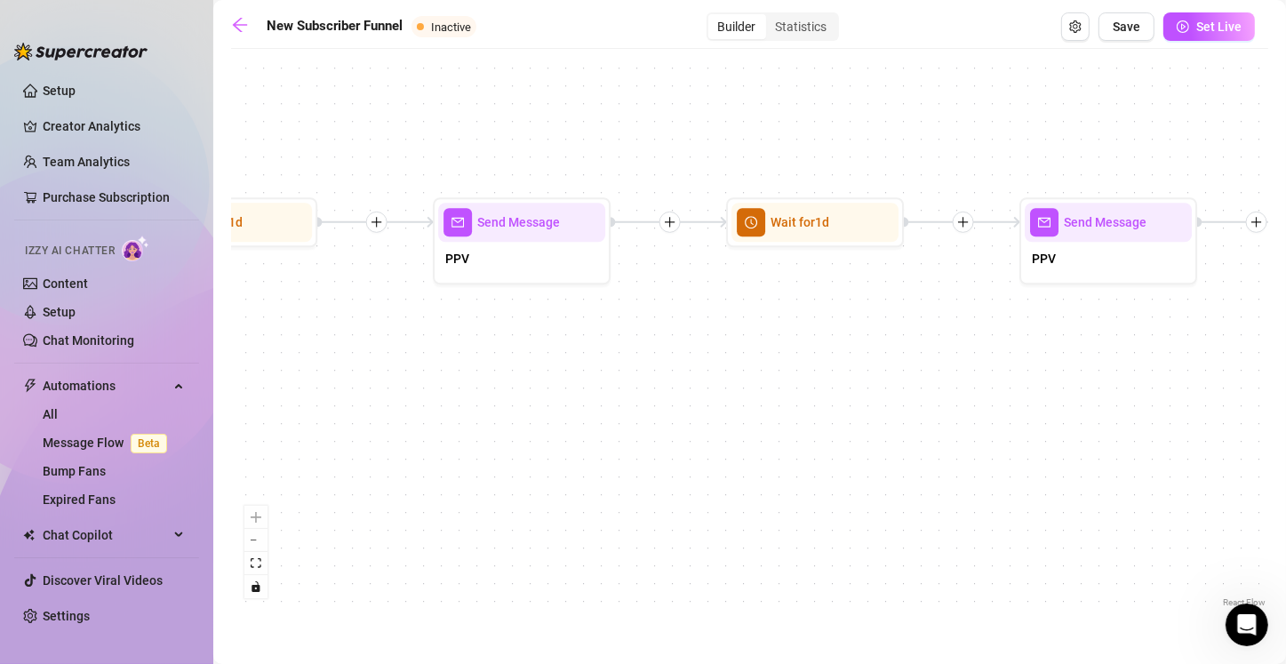
drag, startPoint x: 507, startPoint y: 394, endPoint x: 901, endPoint y: 403, distance: 393.7
click at [637, 403] on div "If True If True If True If False If False If False If True If False Merge Merge…" at bounding box center [749, 334] width 1037 height 553
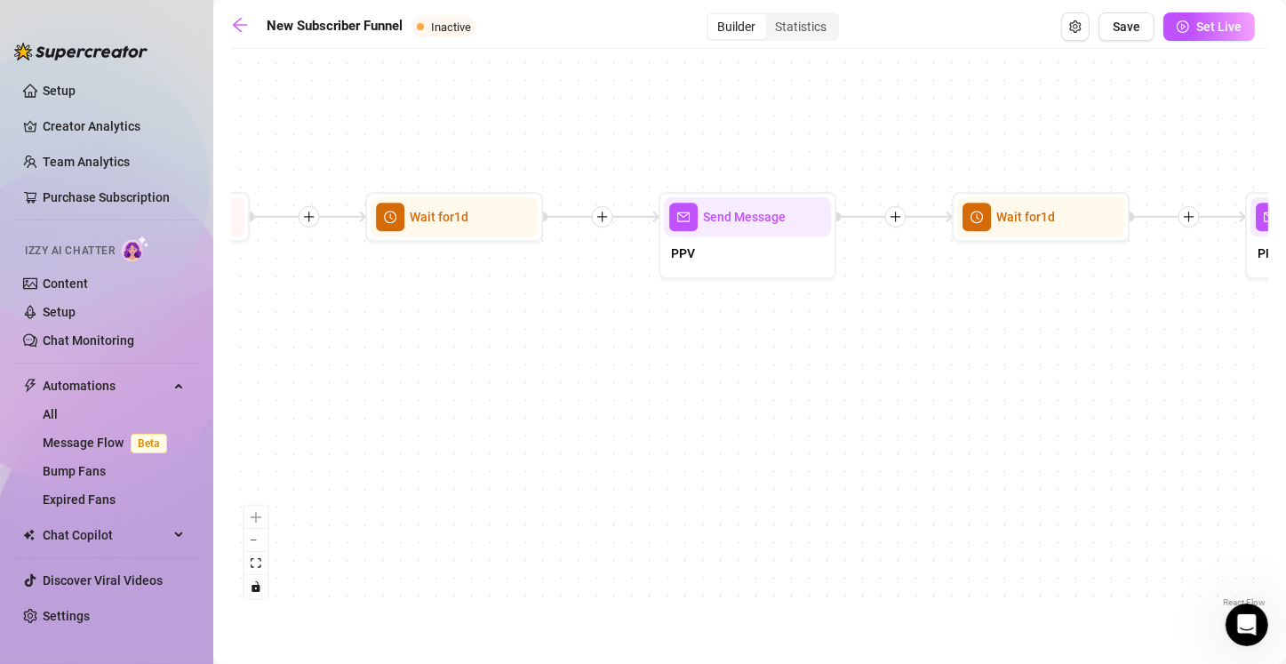
drag, startPoint x: 507, startPoint y: 387, endPoint x: 722, endPoint y: 381, distance: 215.1
click at [637, 381] on div "If True If True If True If False If False If False If True If False Merge Merge…" at bounding box center [749, 334] width 1037 height 553
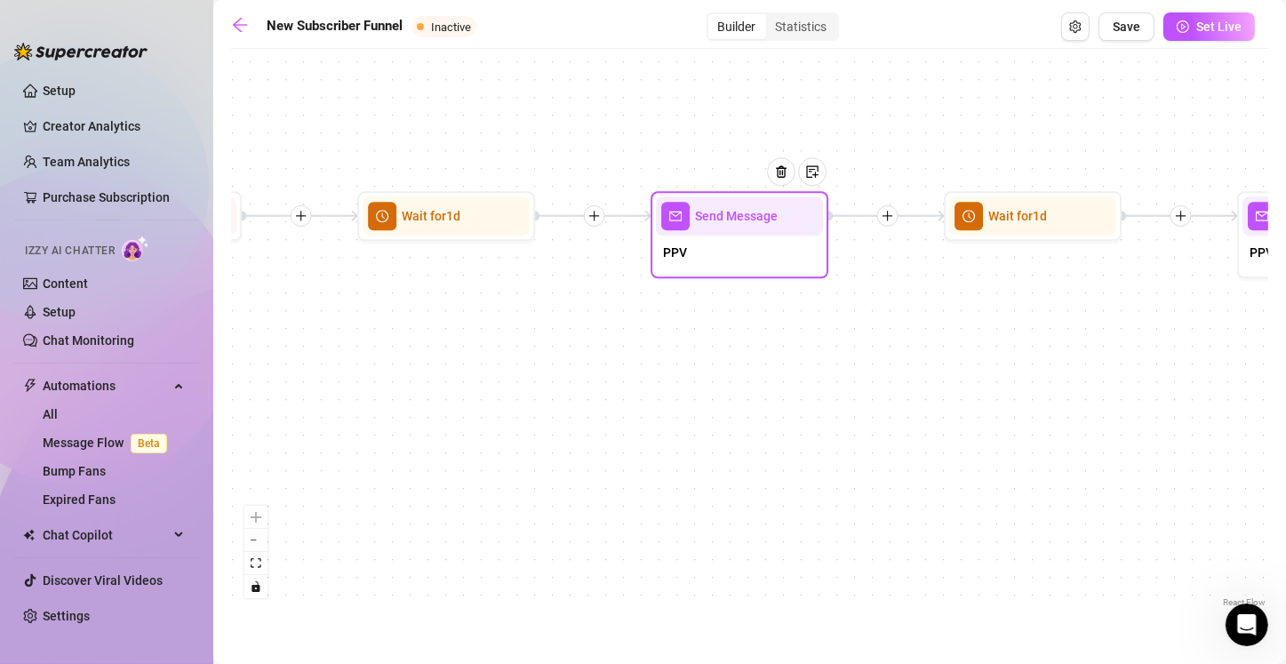
click at [637, 260] on div "PPV" at bounding box center [739, 253] width 167 height 37
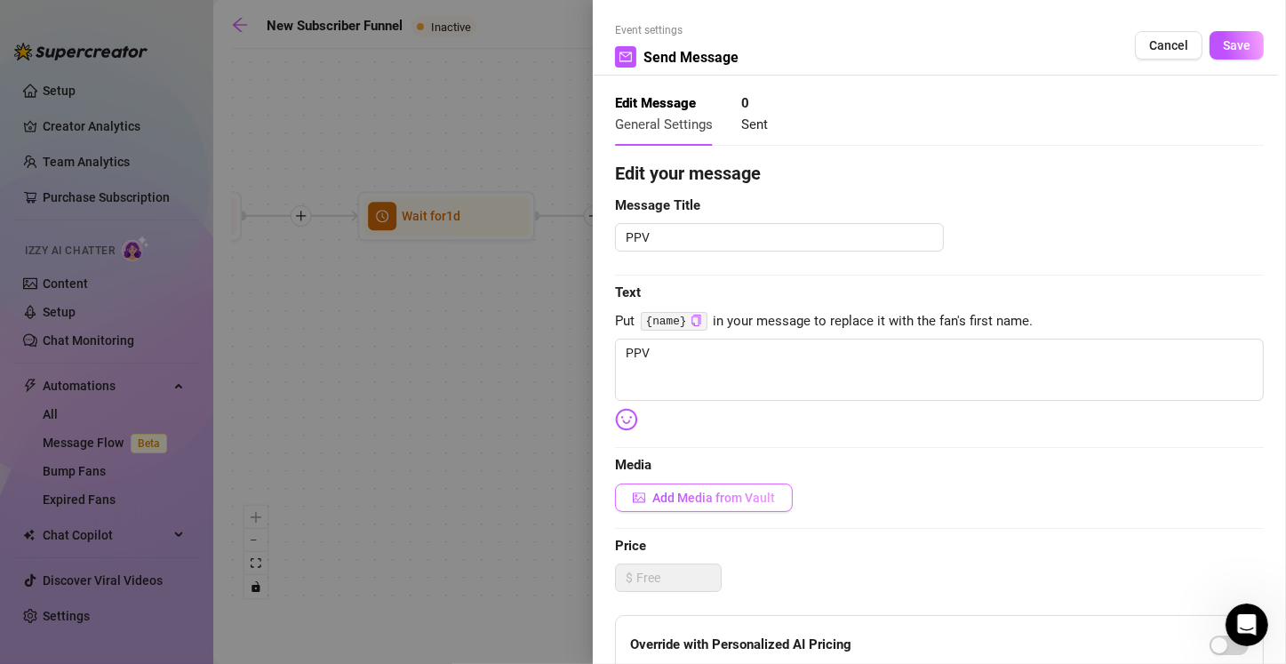
click at [637, 491] on span "Add Media from Vault" at bounding box center [713, 497] width 123 height 14
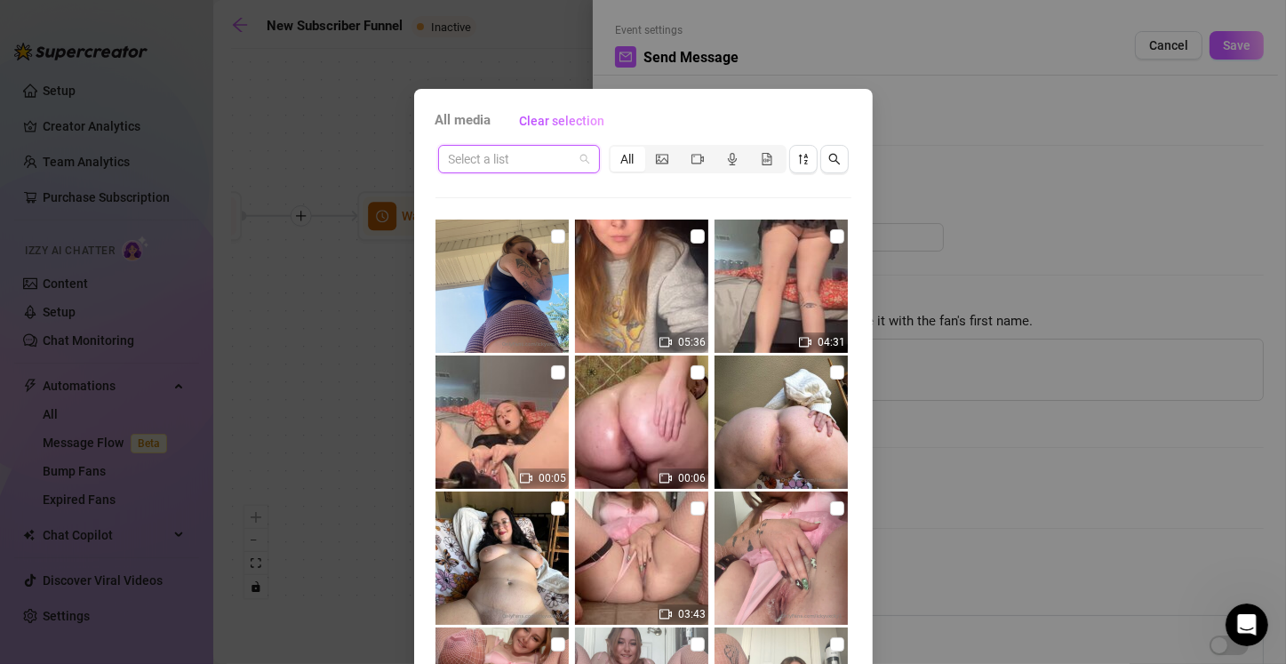
click at [537, 159] on input "search" at bounding box center [511, 159] width 124 height 27
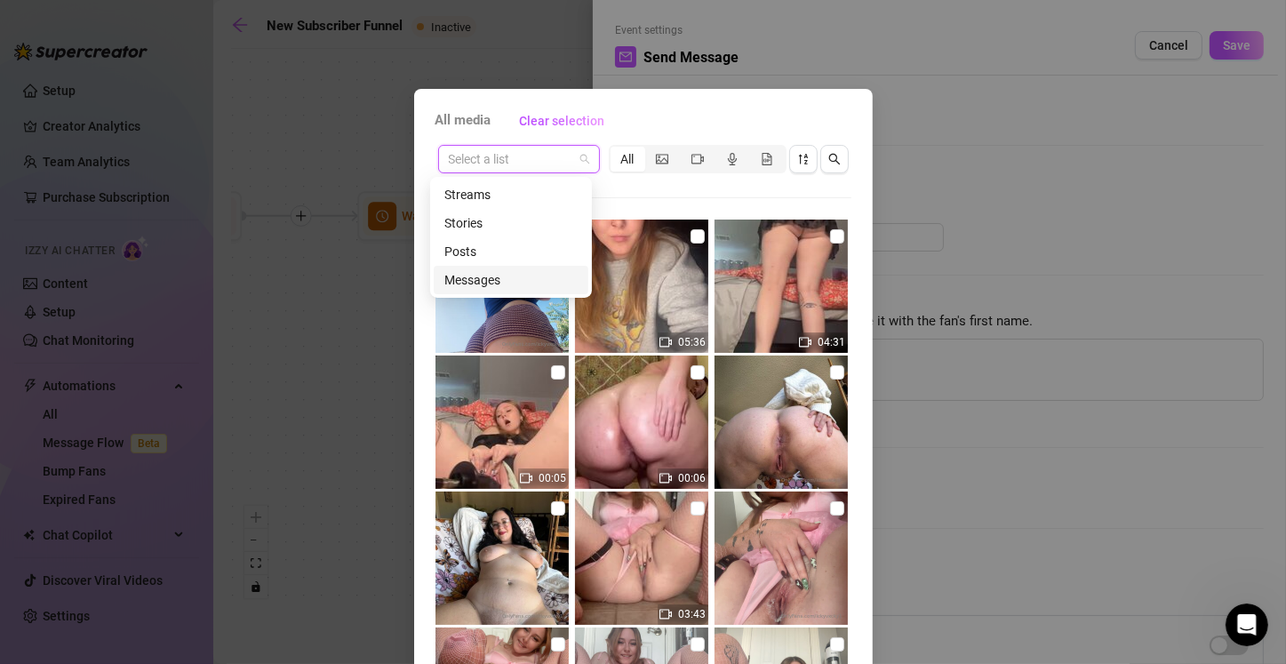
click at [504, 280] on div "Messages" at bounding box center [510, 280] width 133 height 20
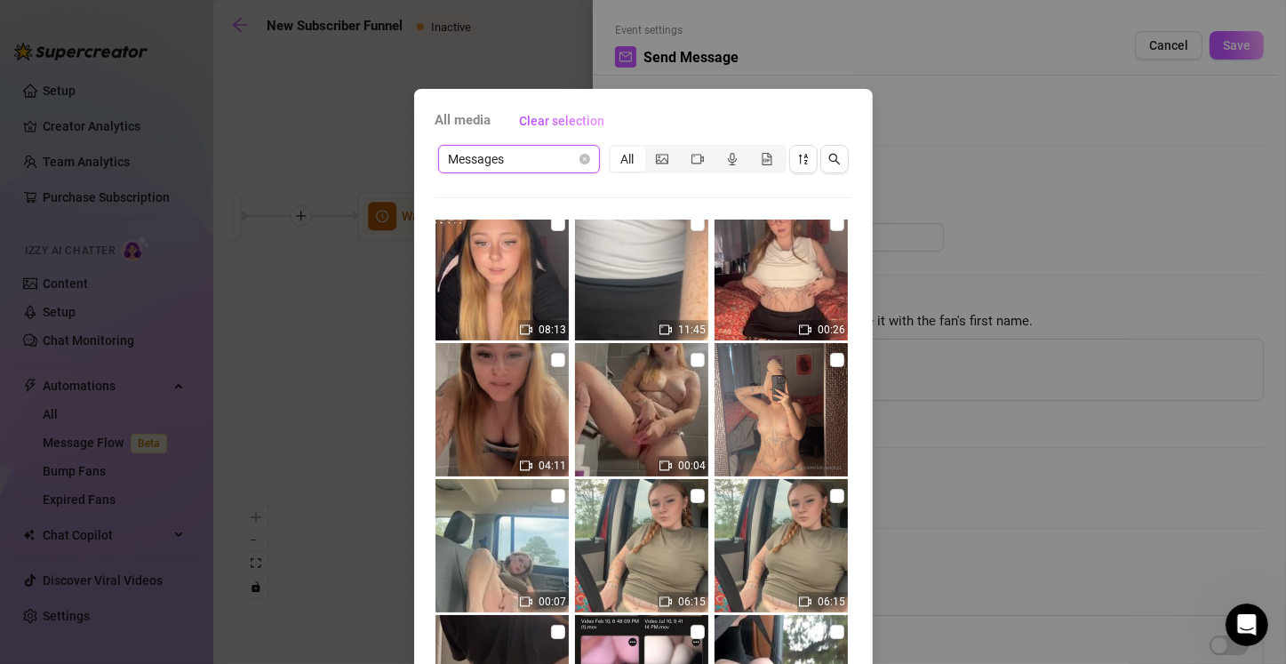
scroll to position [335, 0]
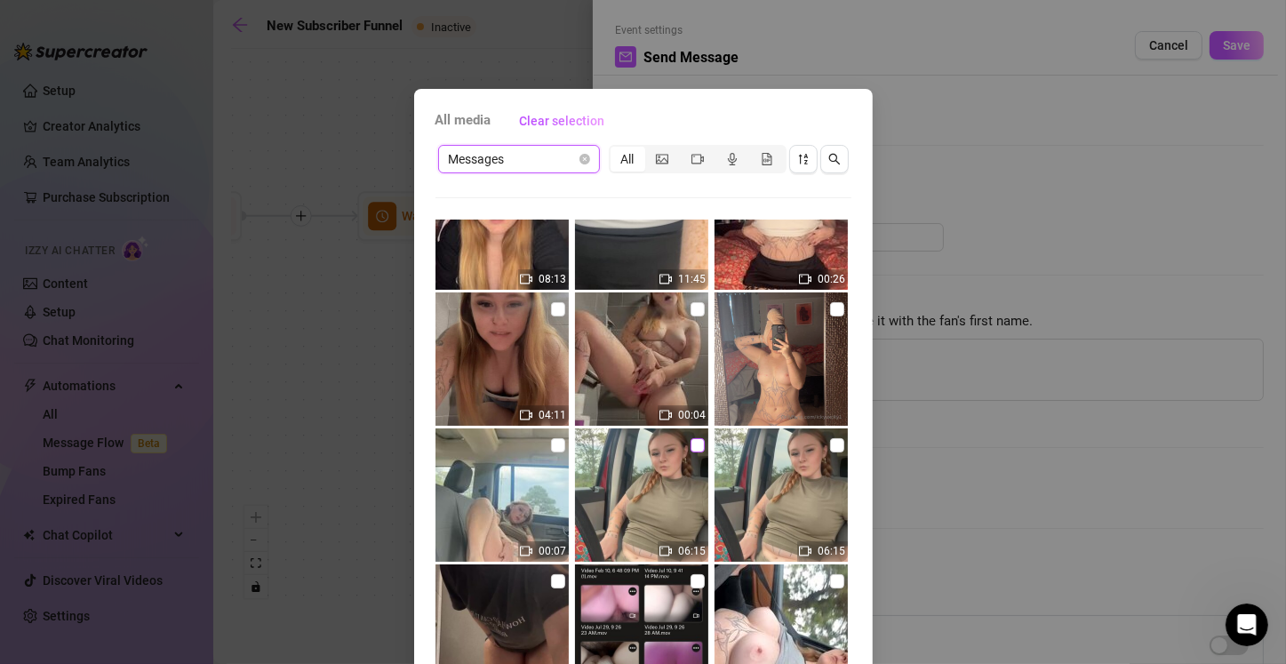
click at [637, 441] on input "checkbox" at bounding box center [697, 445] width 14 height 14
click at [637, 442] on input "checkbox" at bounding box center [697, 445] width 14 height 14
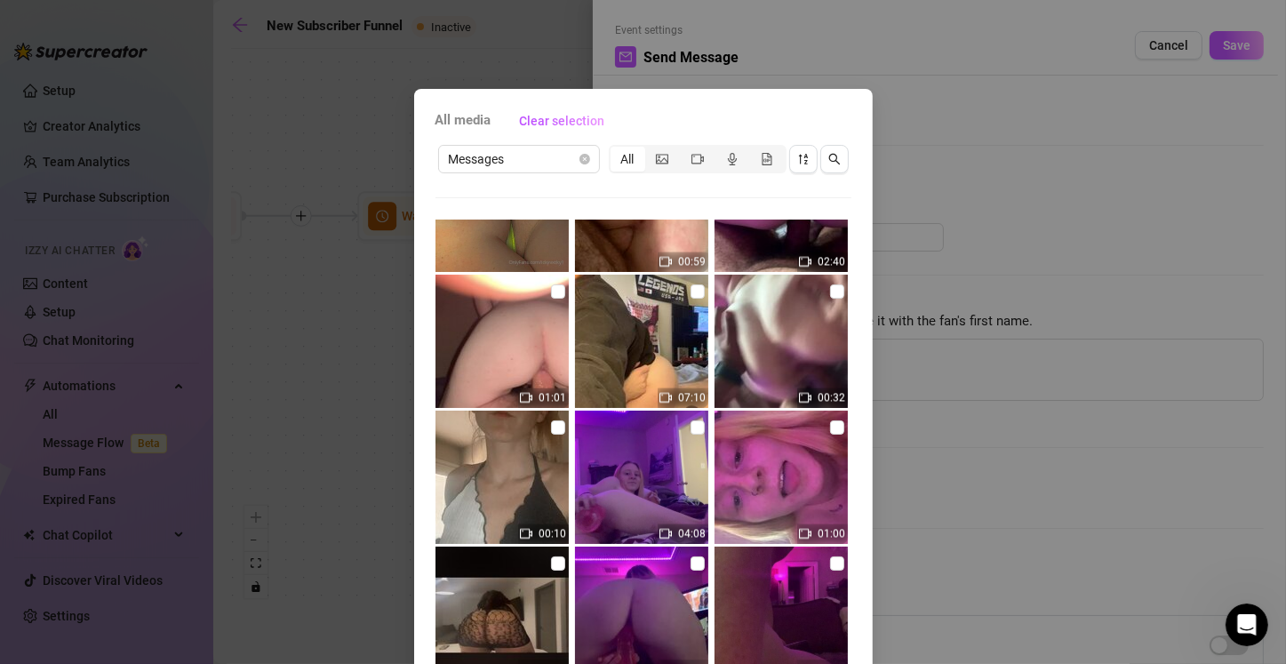
scroll to position [3622, 0]
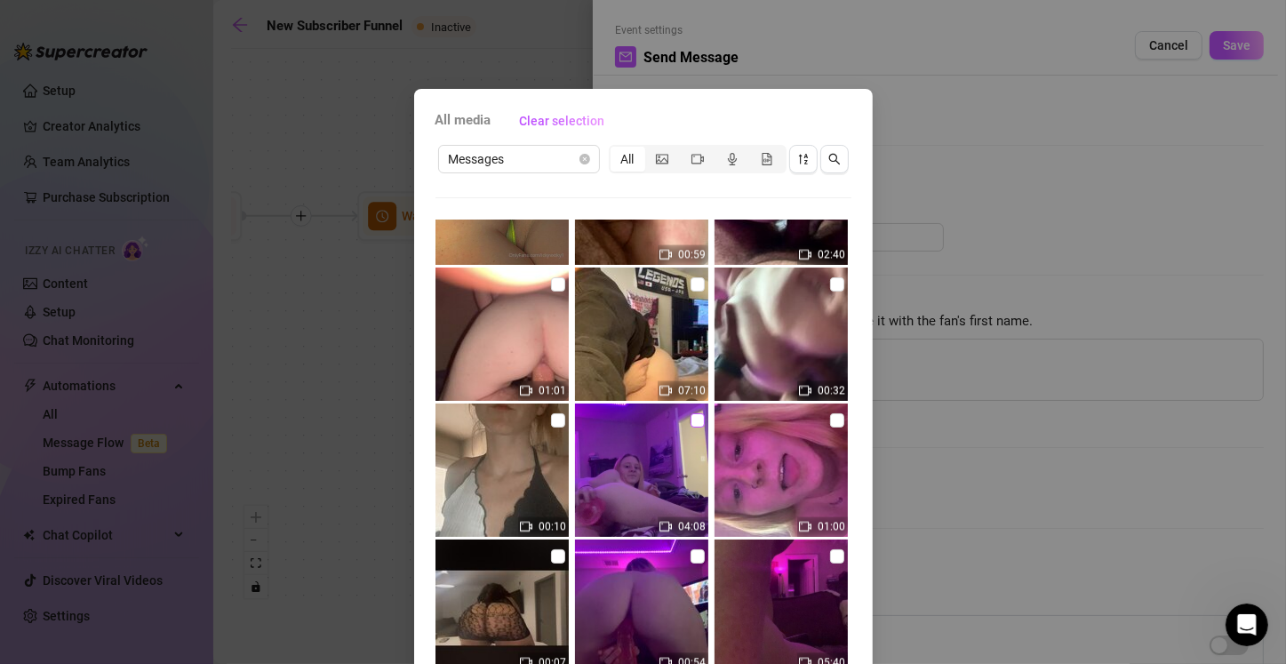
click at [637, 418] on input "checkbox" at bounding box center [697, 420] width 14 height 14
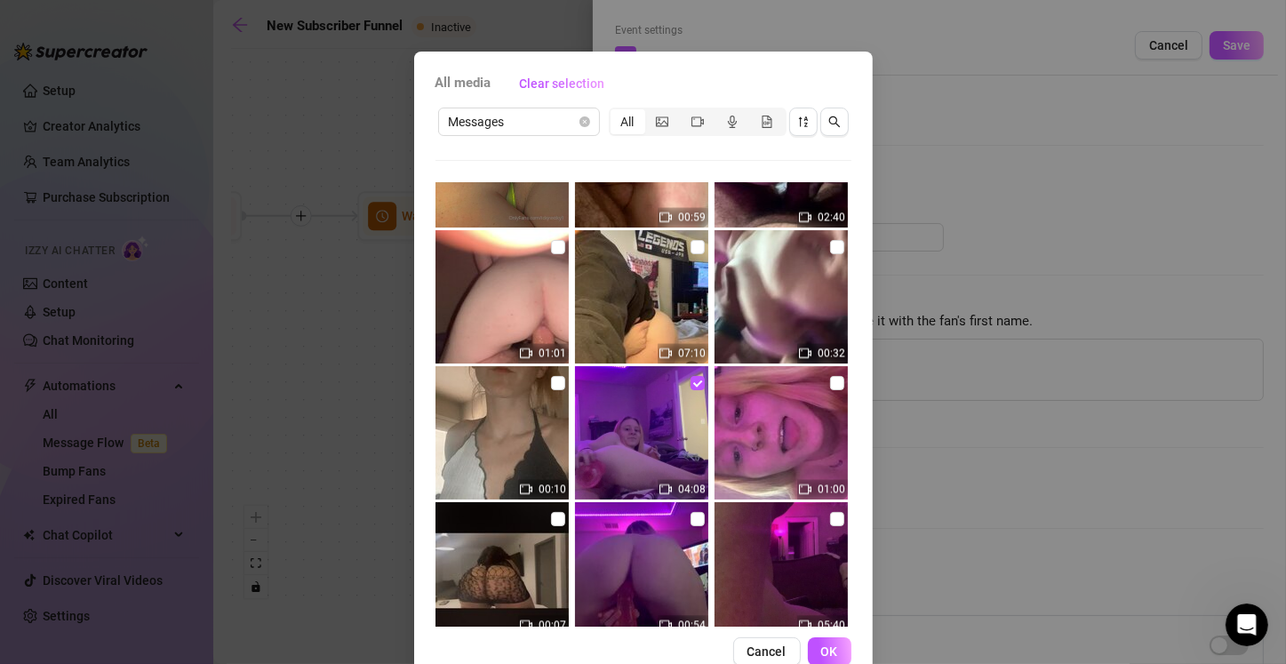
scroll to position [78, 0]
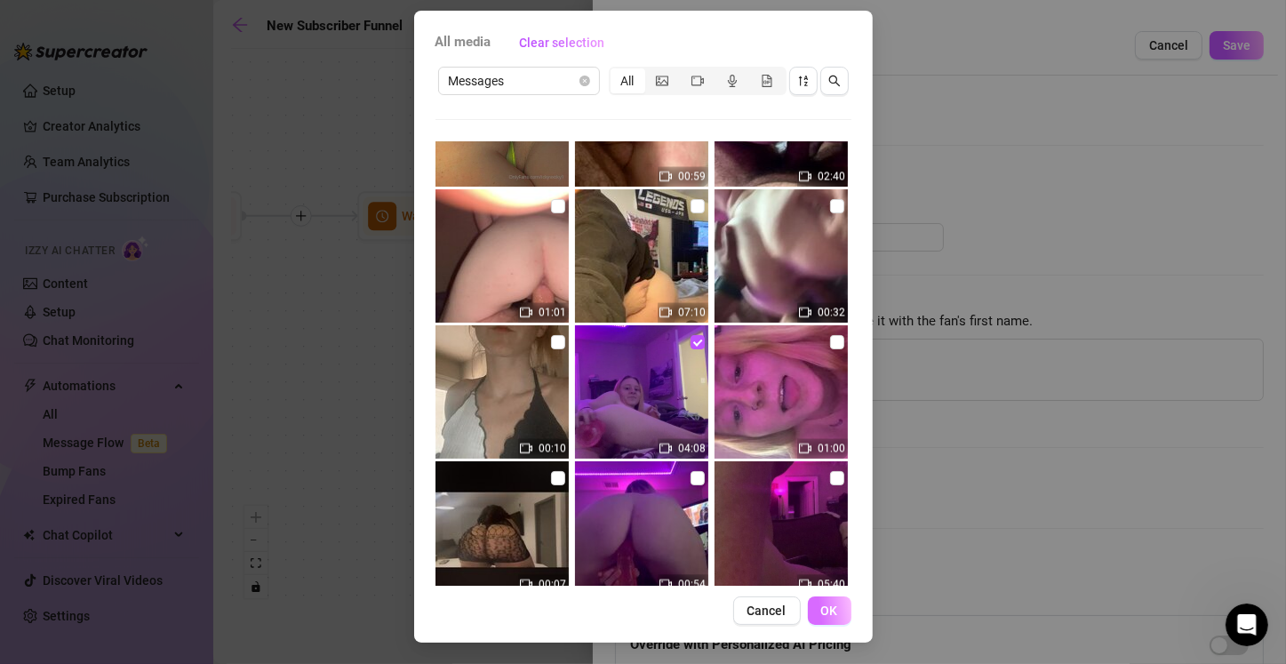
click at [637, 619] on button "OK" at bounding box center [830, 610] width 44 height 28
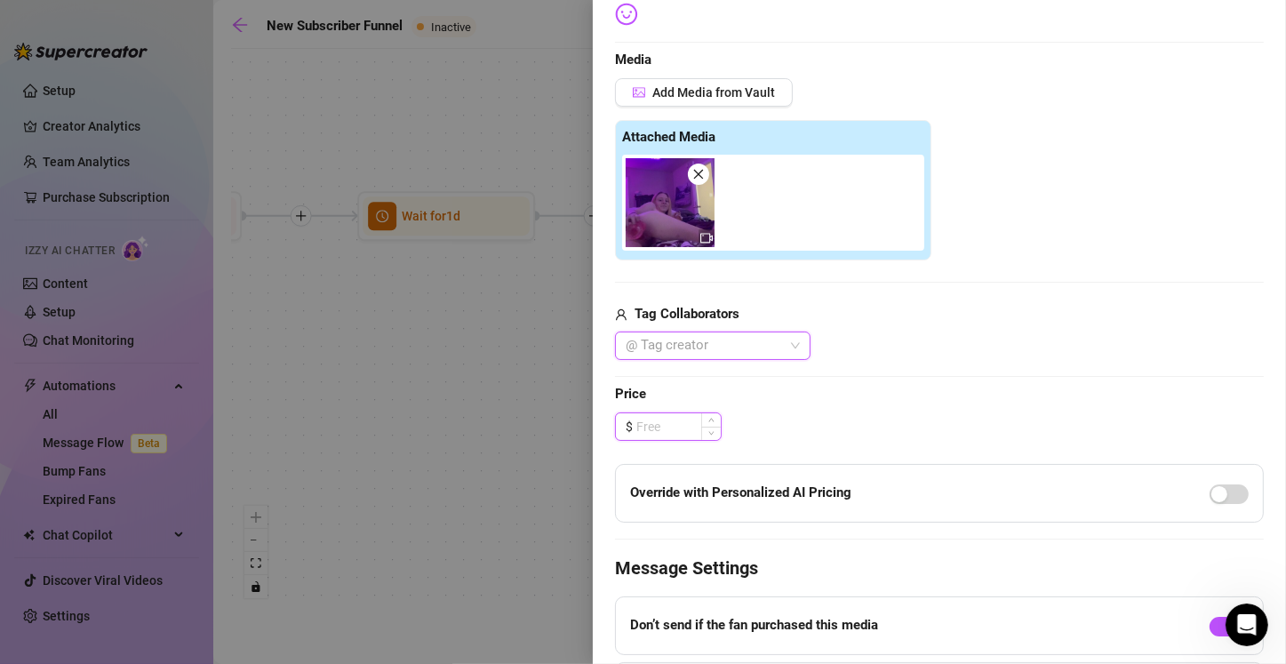
click at [637, 422] on input at bounding box center [678, 426] width 84 height 27
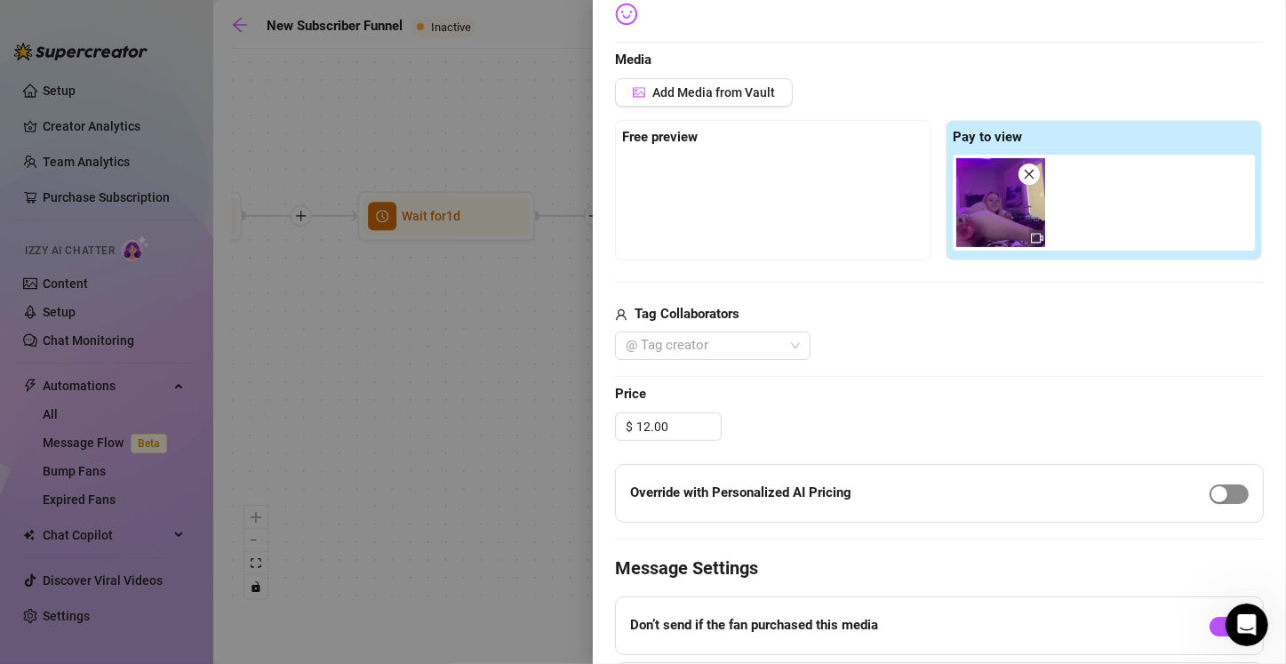
click at [637, 498] on div "button" at bounding box center [1219, 494] width 16 height 16
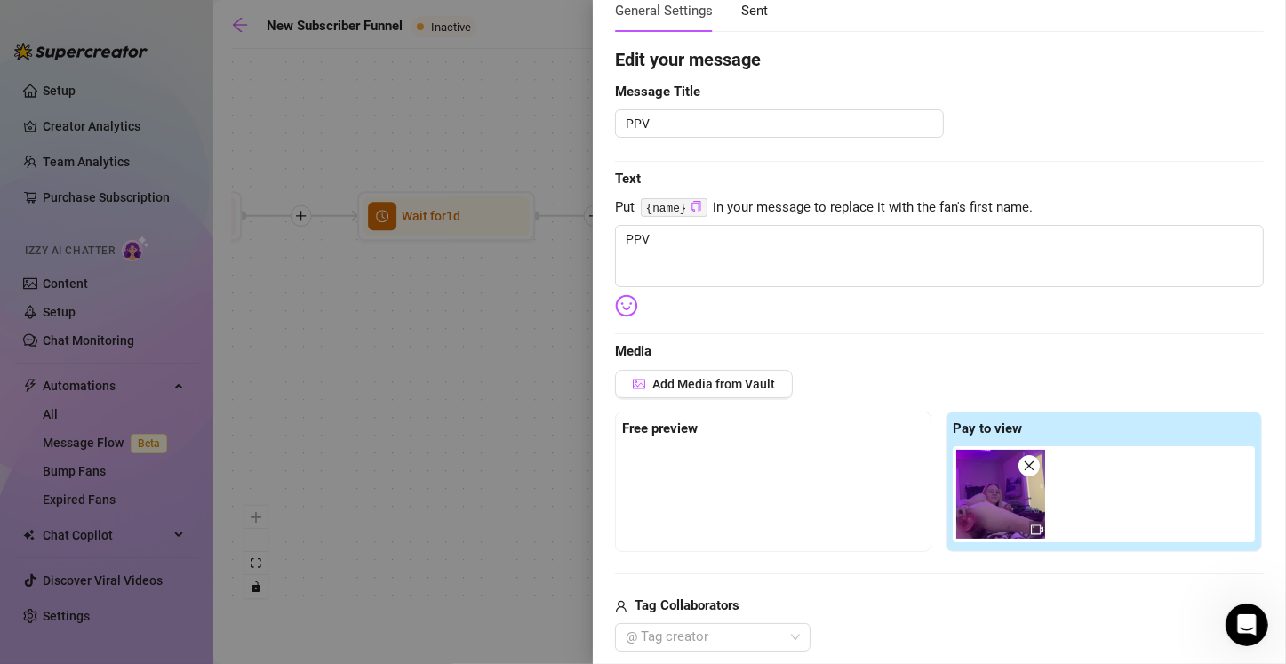
scroll to position [0, 0]
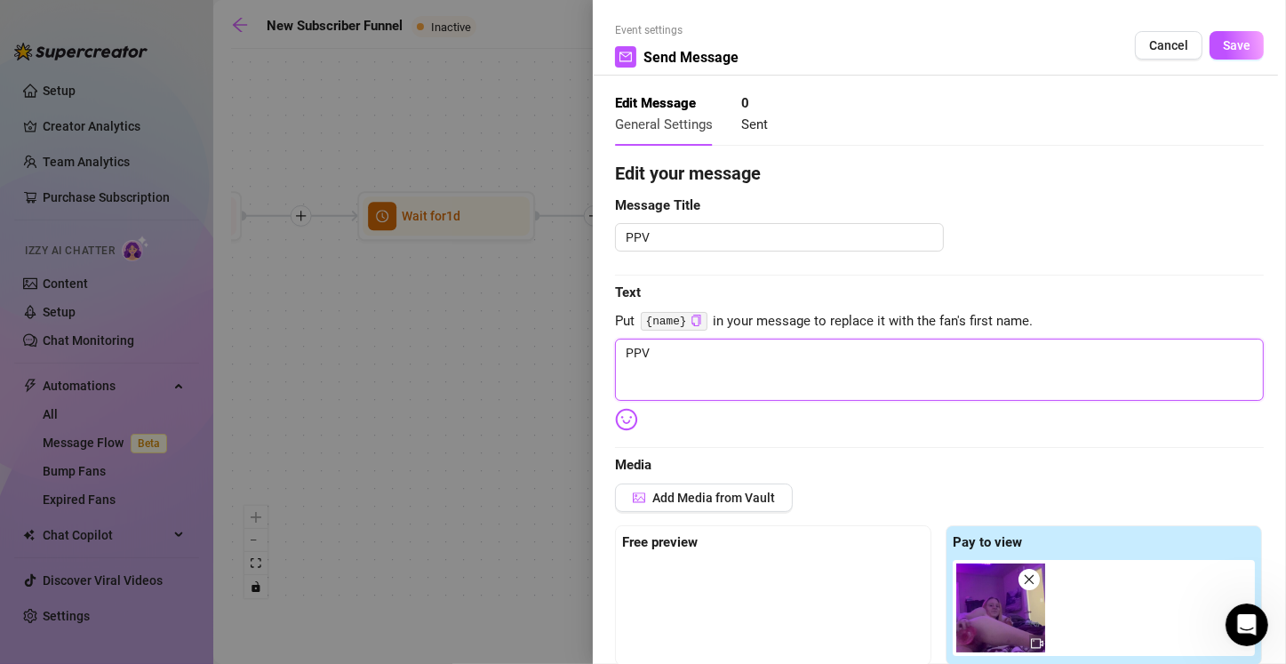
drag, startPoint x: 700, startPoint y: 365, endPoint x: 537, endPoint y: 363, distance: 163.5
click at [537, 363] on div "Event settings Send Message Cancel Save Edit Message General Settings 0 Sent Ed…" at bounding box center [643, 332] width 1286 height 664
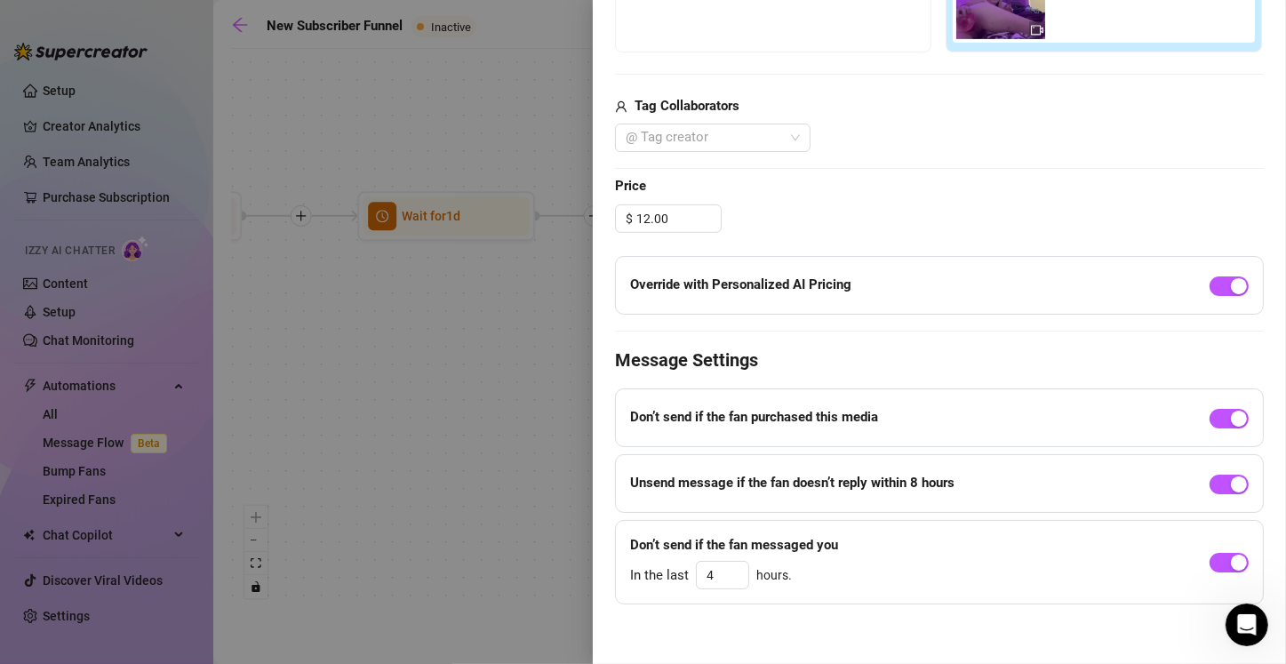
scroll to position [617, 0]
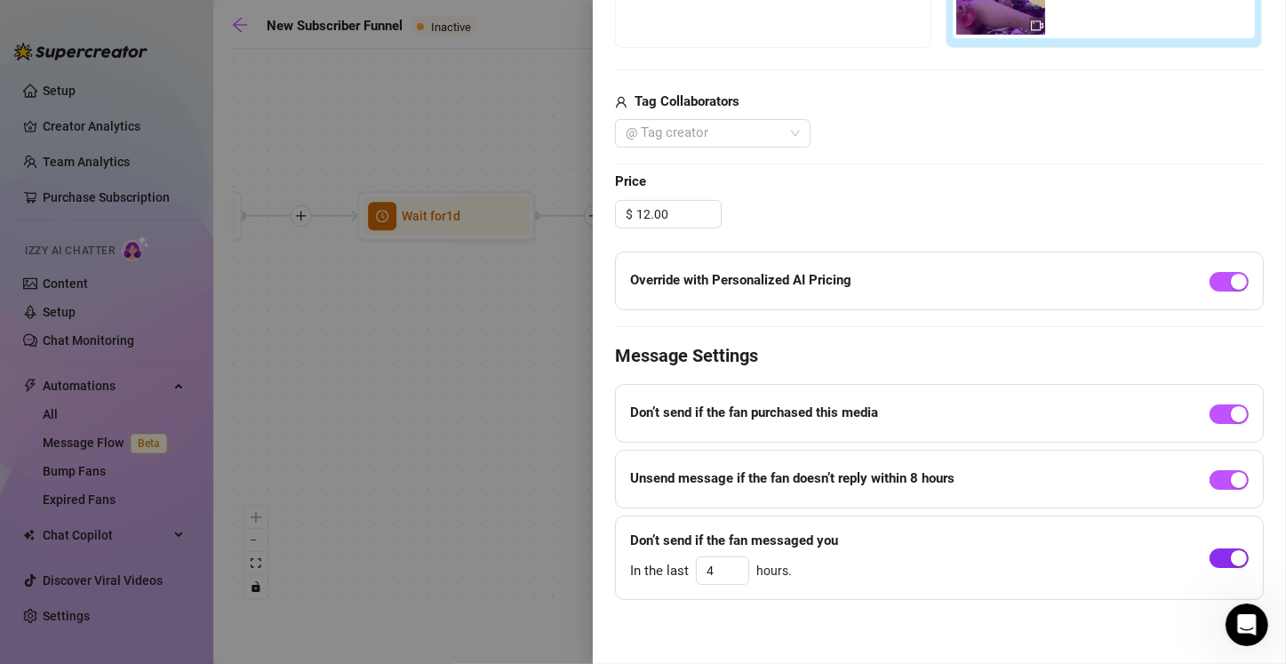
click at [637, 559] on button "button" at bounding box center [1228, 558] width 39 height 20
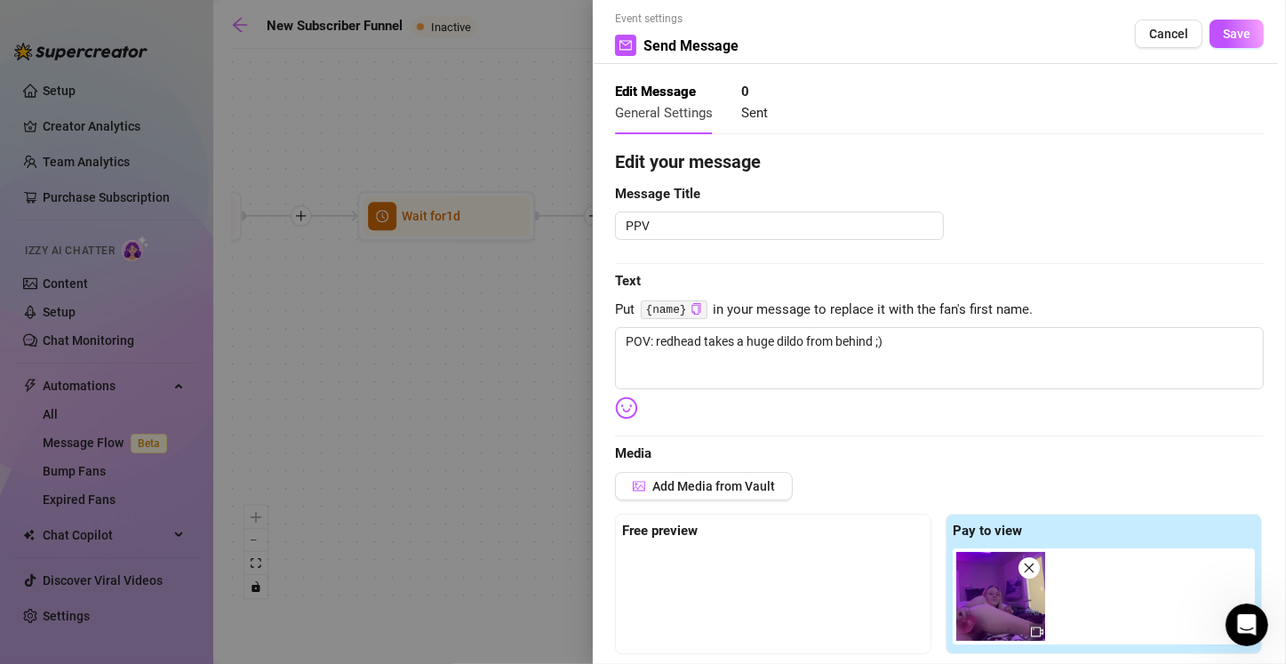
scroll to position [0, 0]
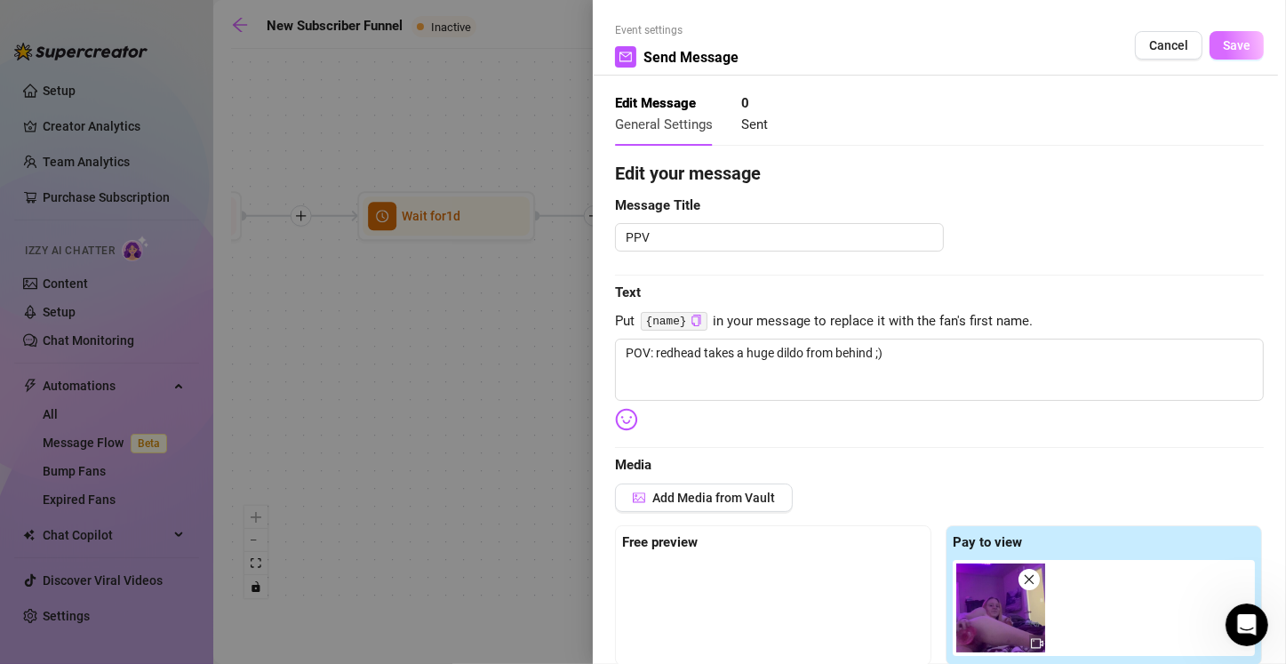
click at [637, 51] on span "Save" at bounding box center [1236, 45] width 28 height 14
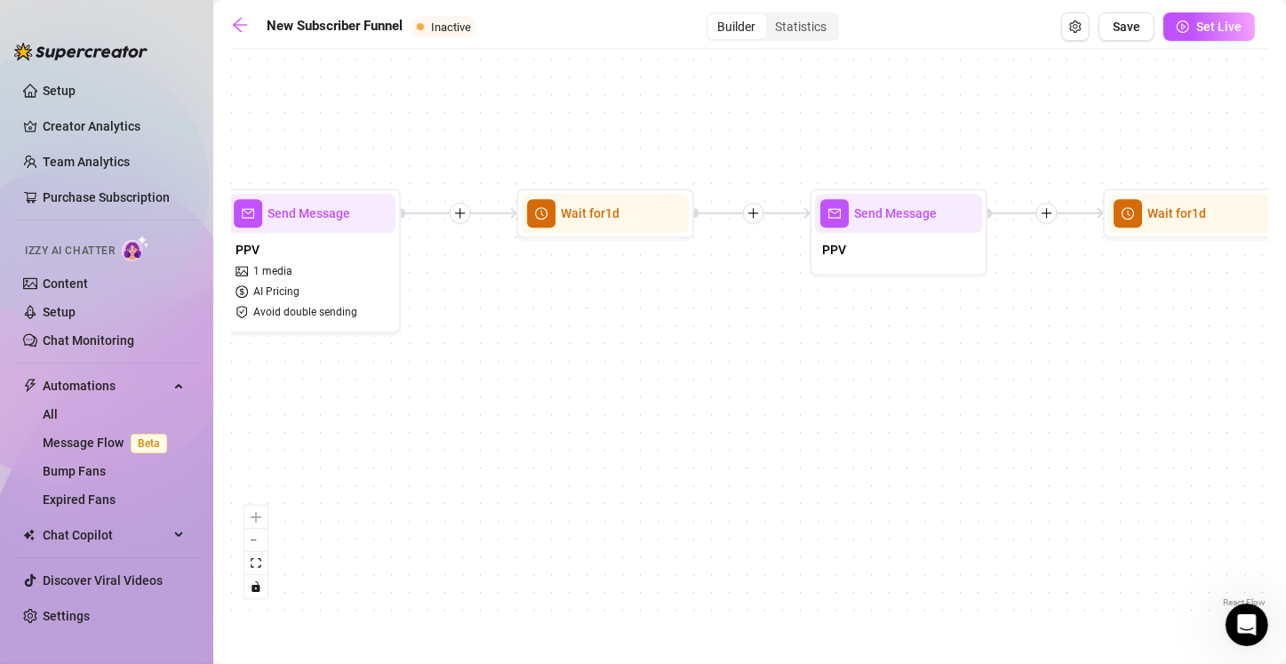
drag, startPoint x: 1056, startPoint y: 403, endPoint x: 629, endPoint y: 401, distance: 427.3
click at [629, 401] on div "If True If True If True If False If False If False If True If False Merge Merge…" at bounding box center [749, 334] width 1037 height 553
click at [637, 262] on div "PPV" at bounding box center [898, 251] width 167 height 37
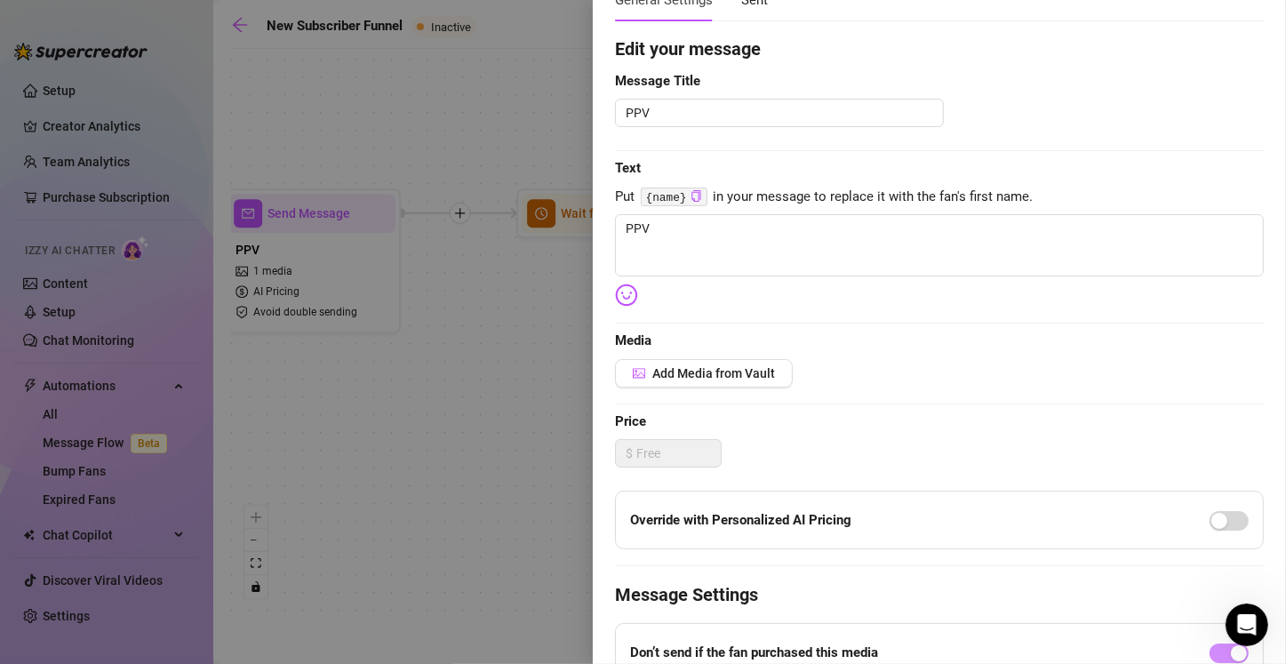
scroll to position [178, 0]
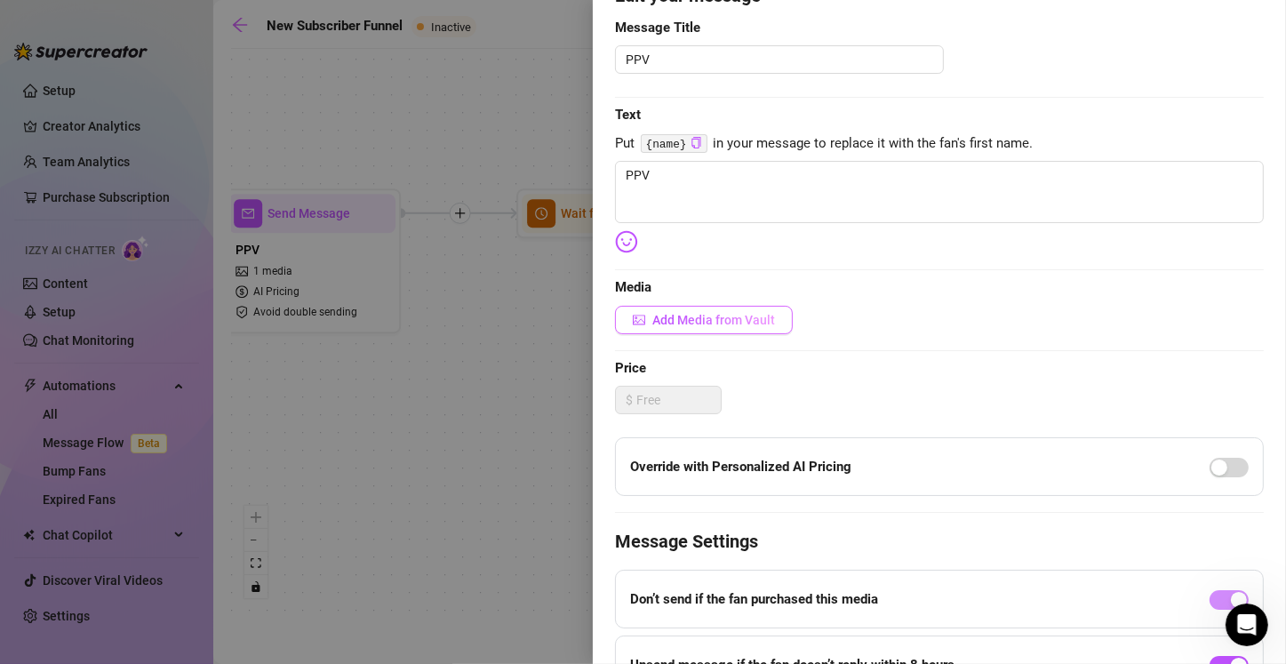
click at [637, 317] on span "Add Media from Vault" at bounding box center [713, 320] width 123 height 14
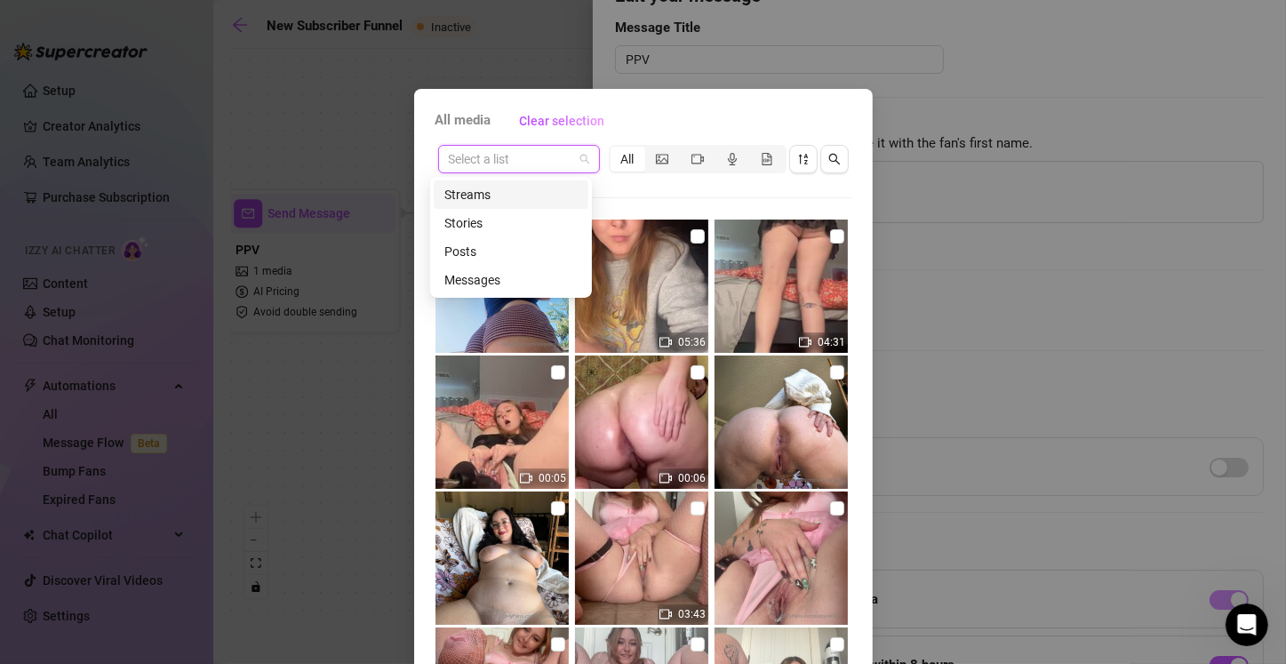
click at [518, 163] on input "search" at bounding box center [511, 159] width 124 height 27
click at [507, 284] on div "Messages" at bounding box center [510, 280] width 133 height 20
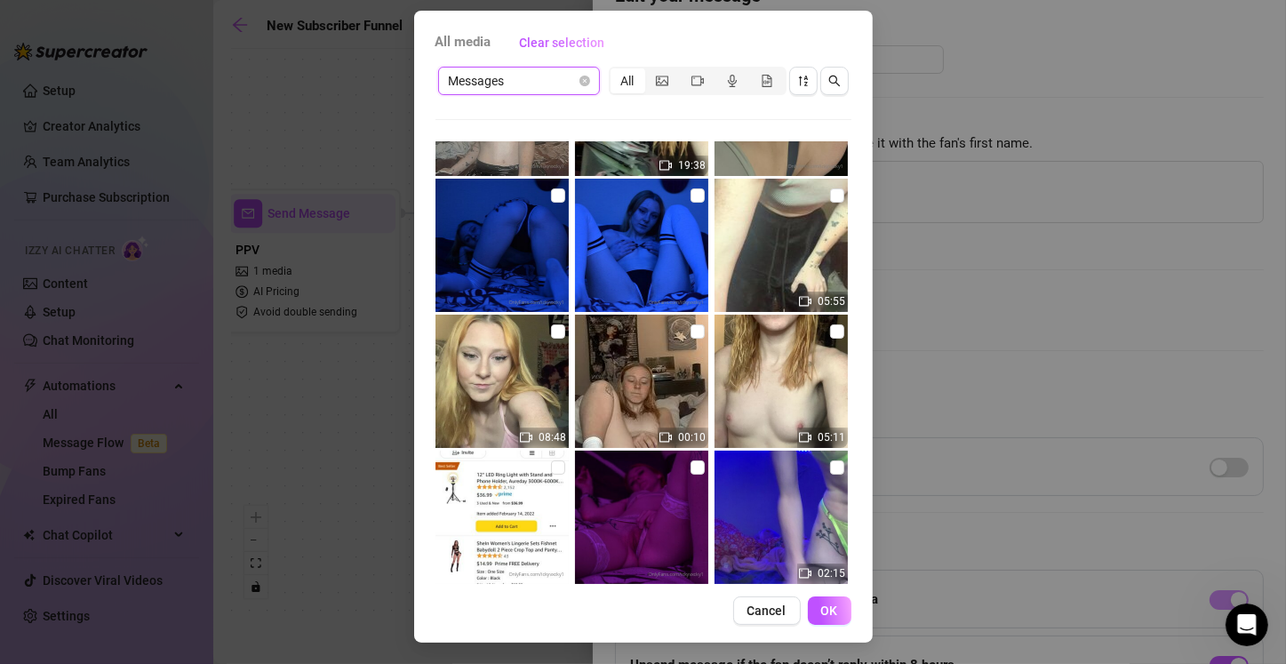
scroll to position [5952, 0]
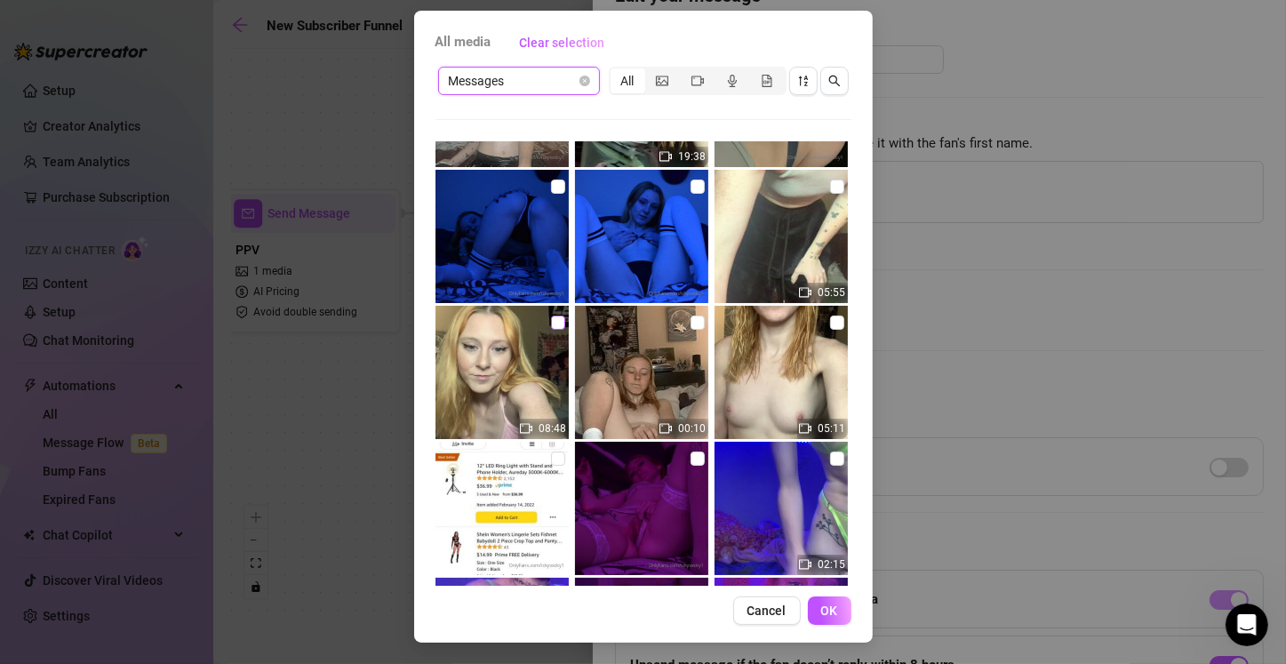
click at [551, 323] on input "checkbox" at bounding box center [558, 322] width 14 height 14
click at [637, 608] on span "OK" at bounding box center [829, 610] width 17 height 14
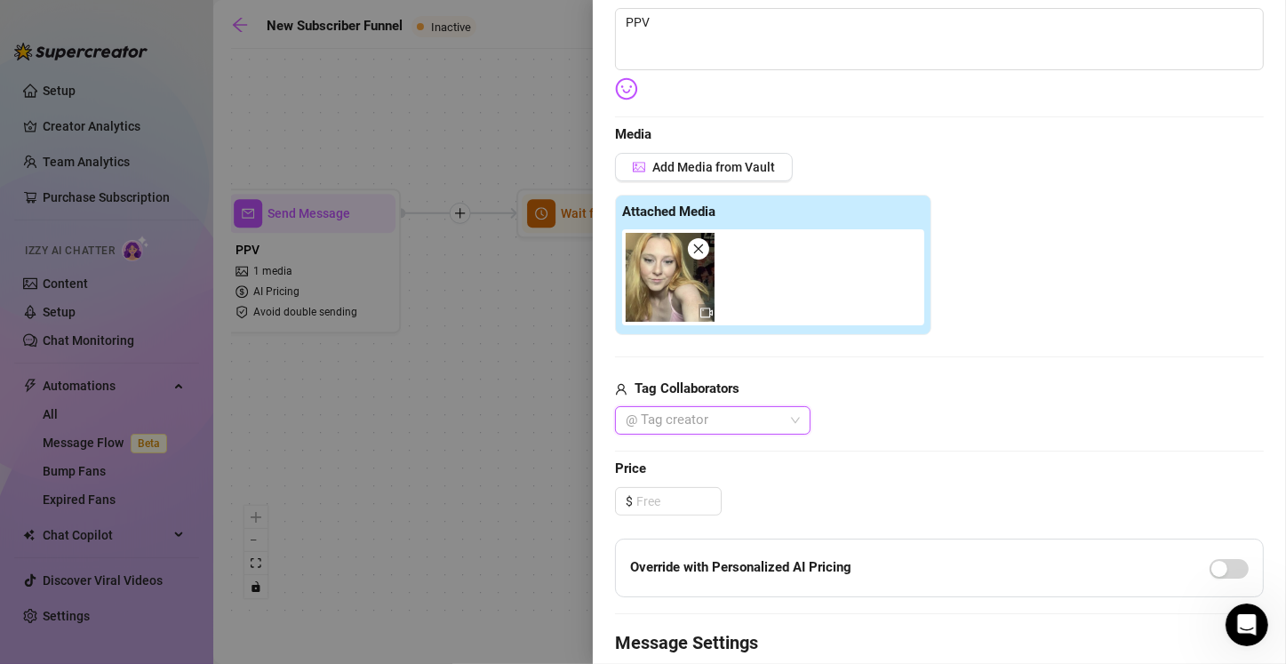
scroll to position [355, 0]
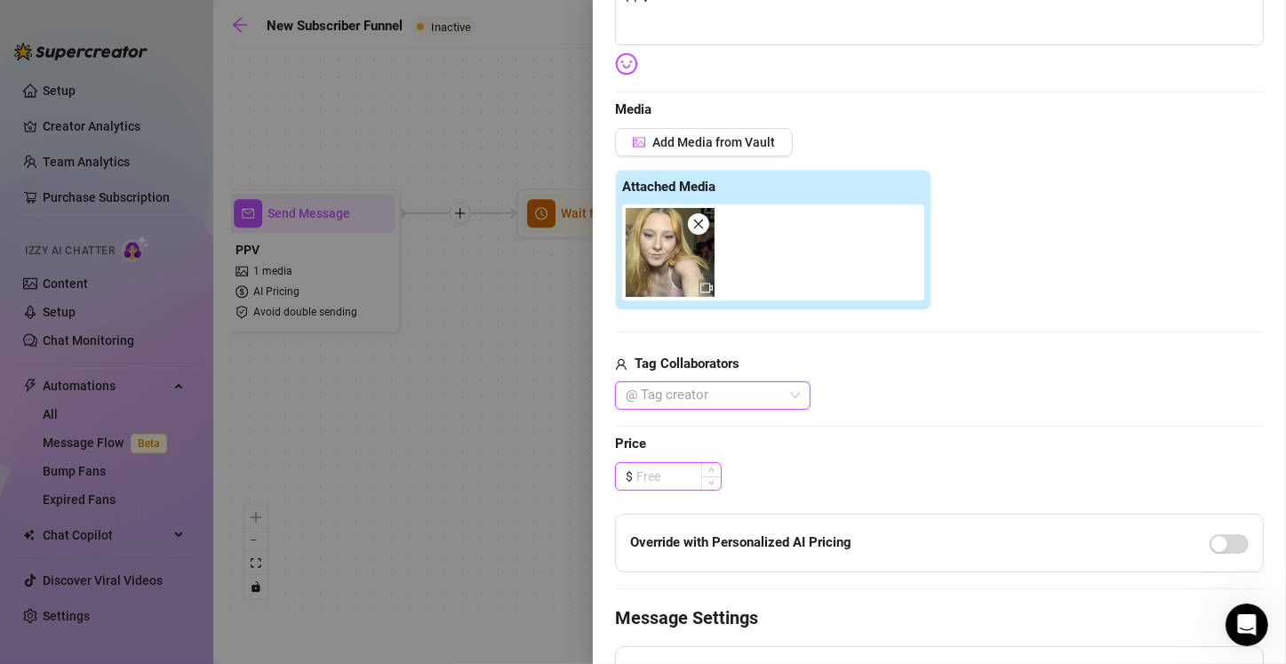
click at [637, 482] on input at bounding box center [678, 476] width 84 height 27
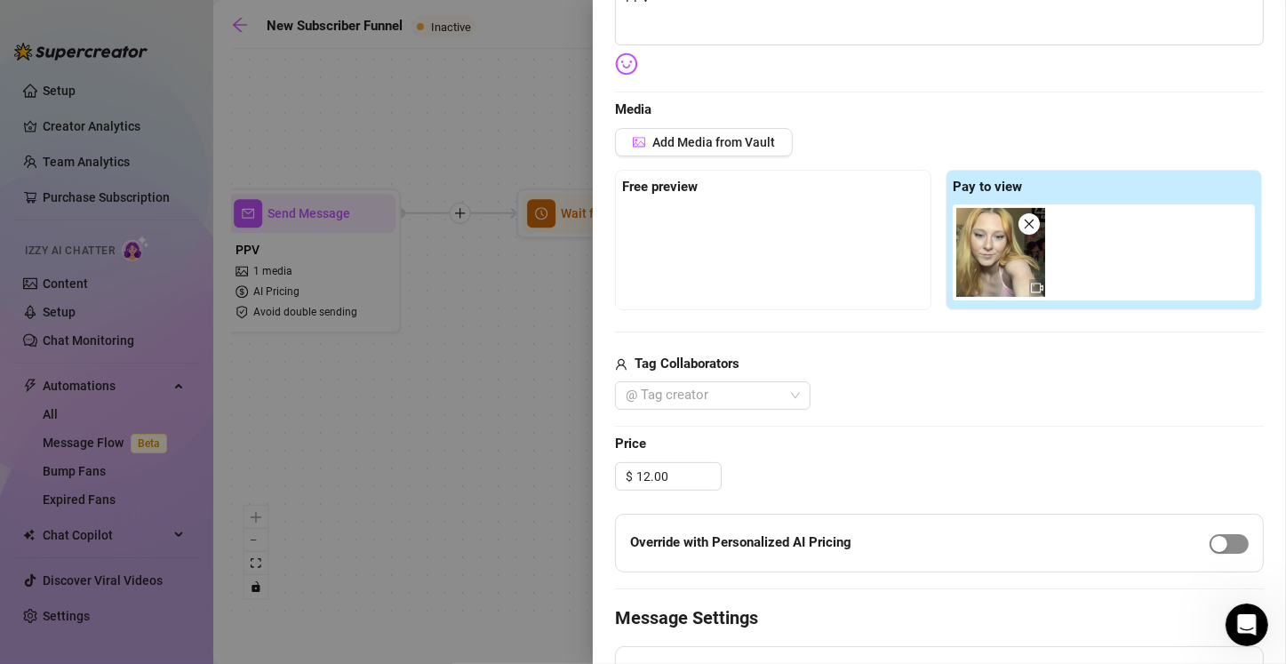
click at [637, 542] on div "button" at bounding box center [1219, 544] width 16 height 16
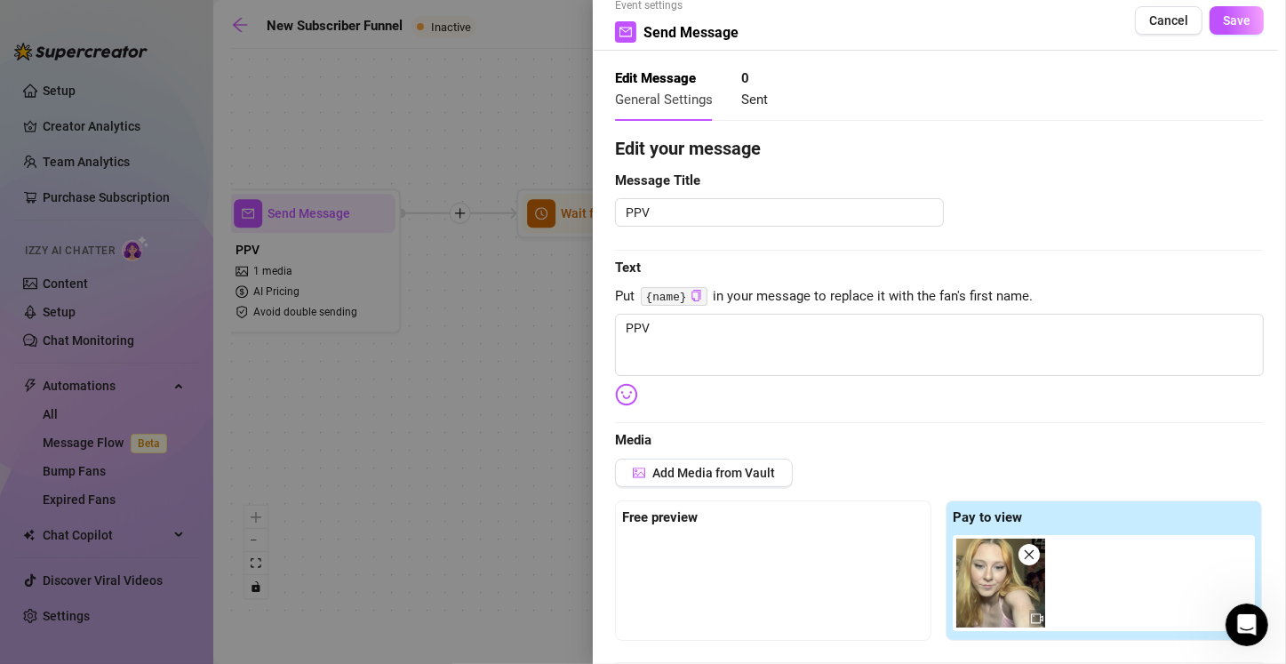
scroll to position [0, 0]
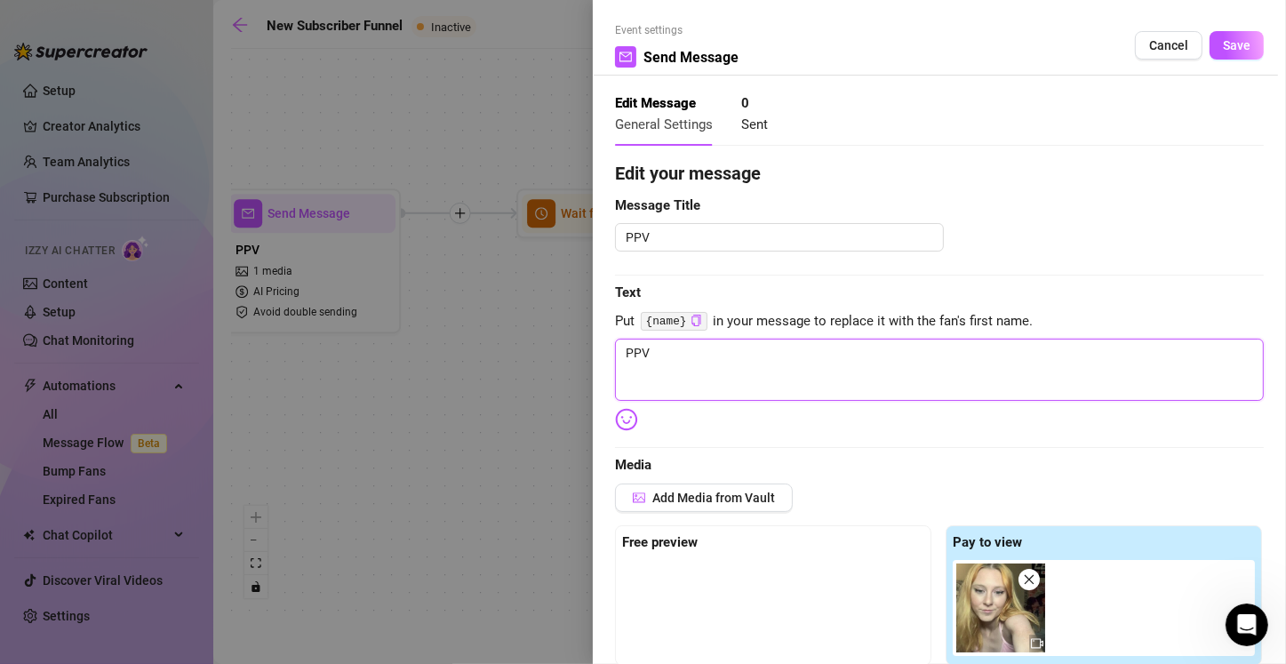
drag, startPoint x: 662, startPoint y: 354, endPoint x: 561, endPoint y: 354, distance: 101.3
click at [561, 354] on div "Event settings Send Message Cancel Save Edit Message General Settings 0 Sent Ed…" at bounding box center [643, 332] width 1286 height 664
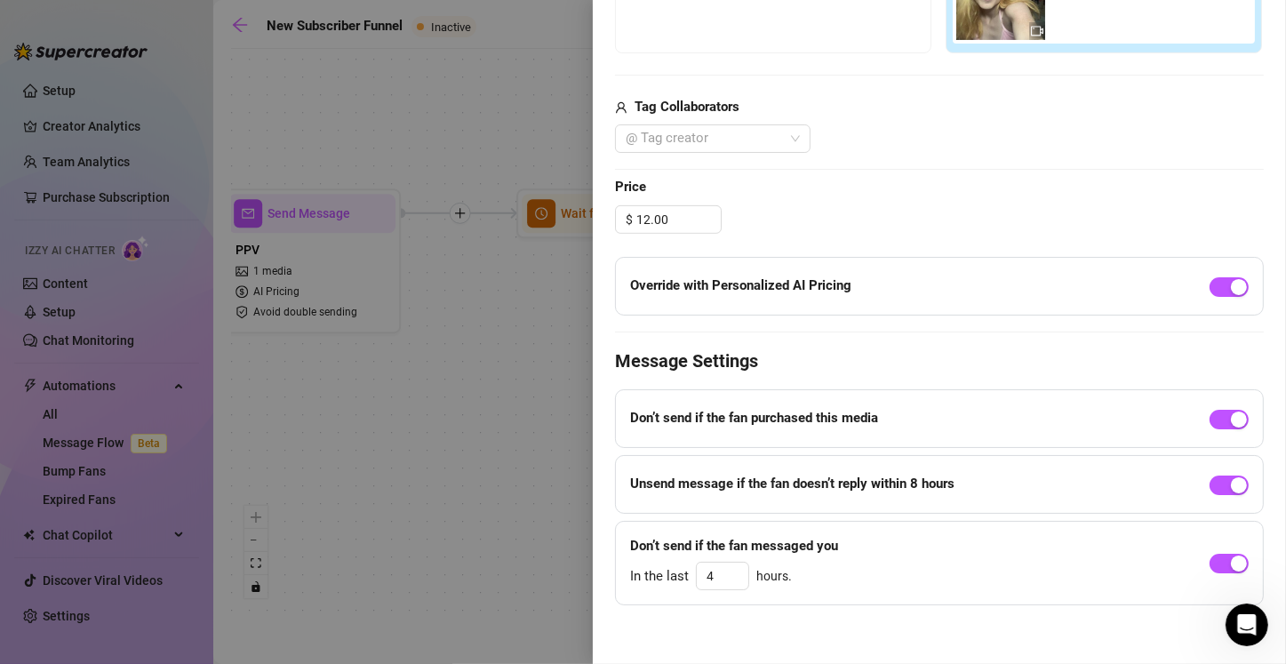
scroll to position [617, 0]
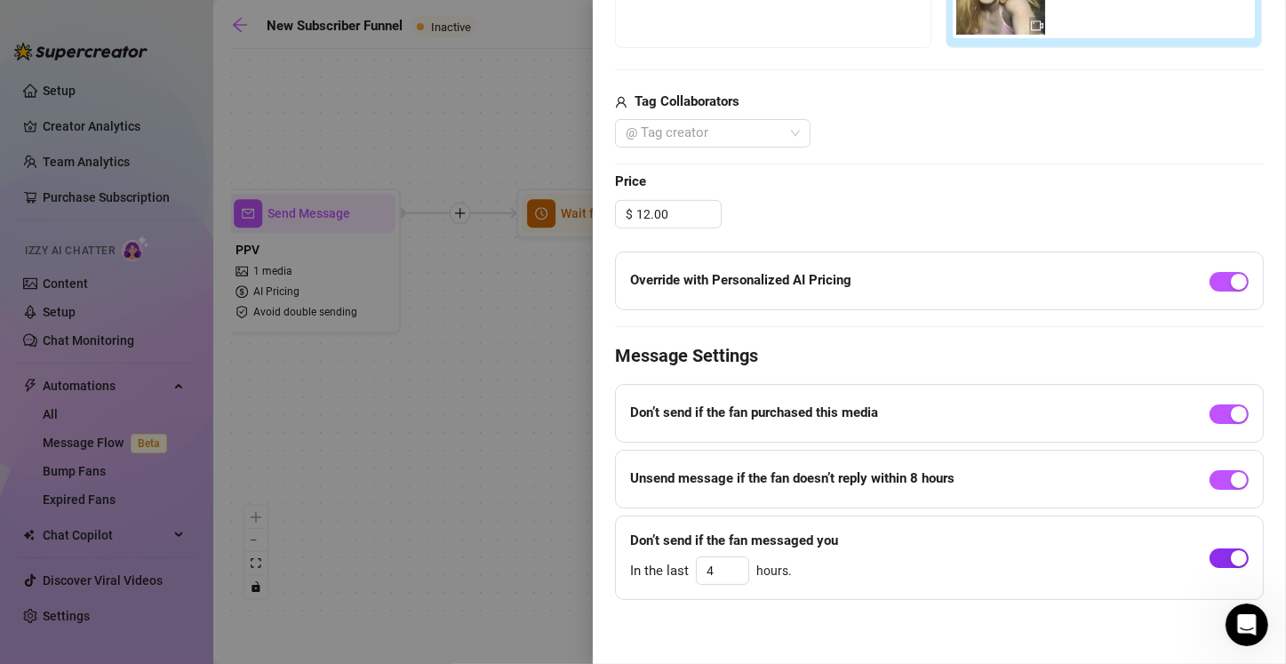
click at [637, 557] on div "button" at bounding box center [1238, 558] width 16 height 16
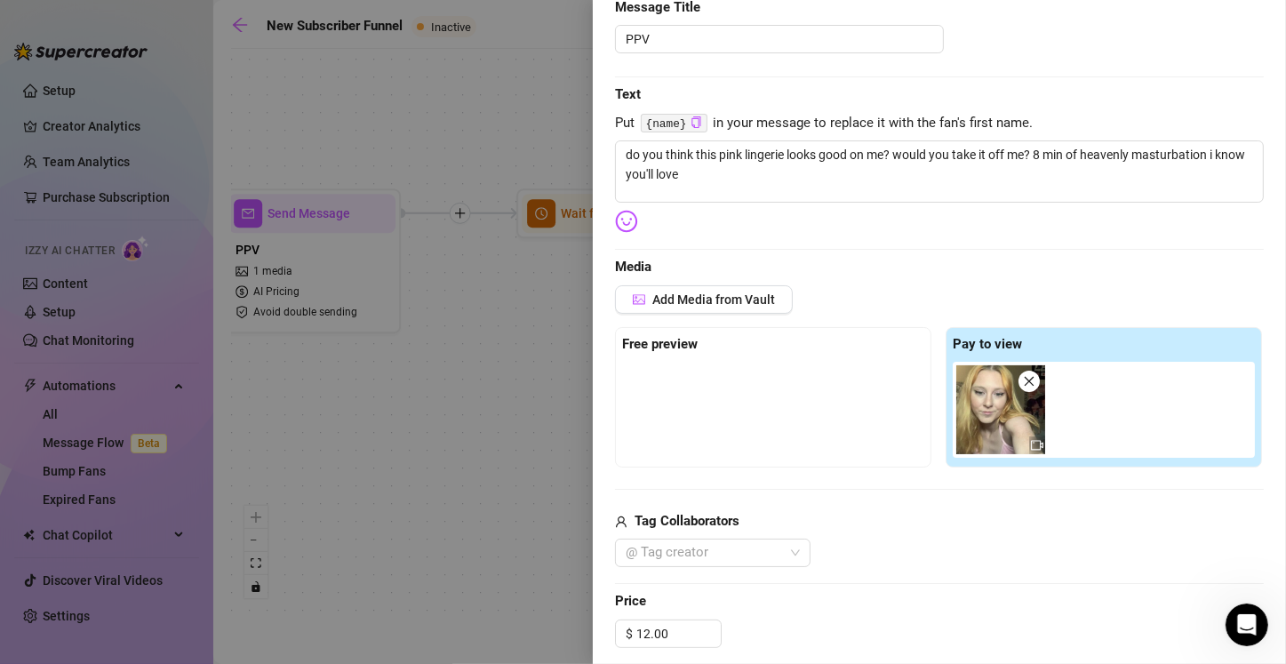
scroll to position [0, 0]
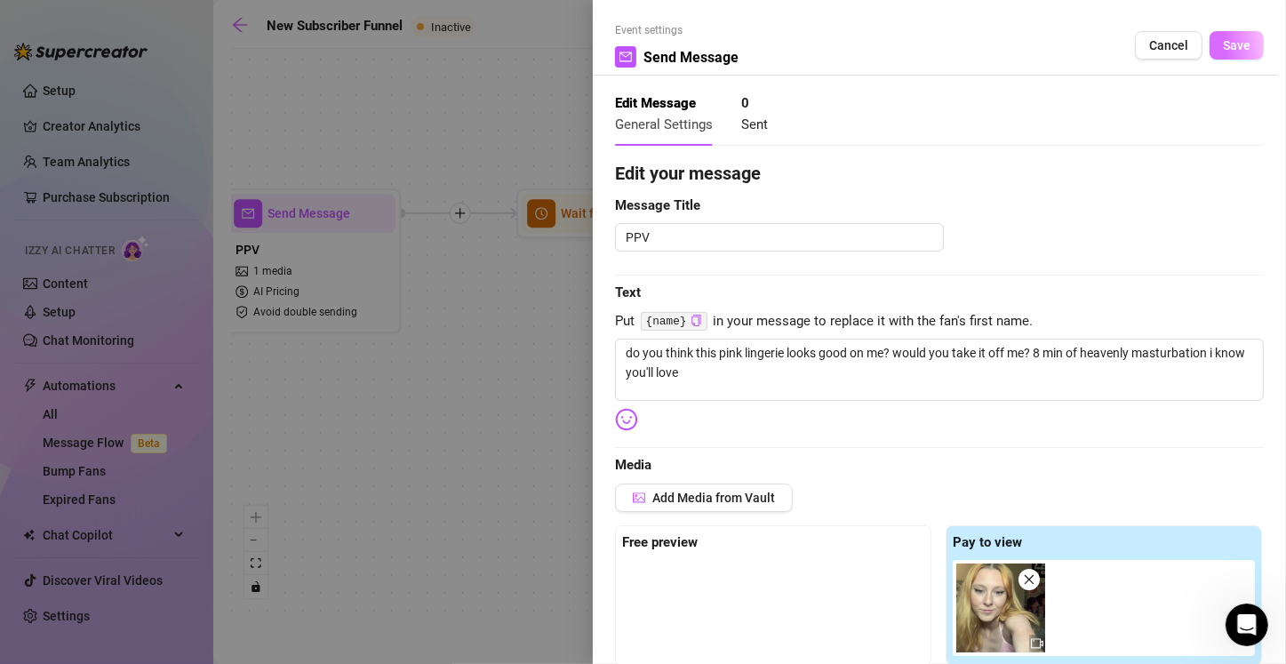
click at [637, 41] on span "Save" at bounding box center [1236, 45] width 28 height 14
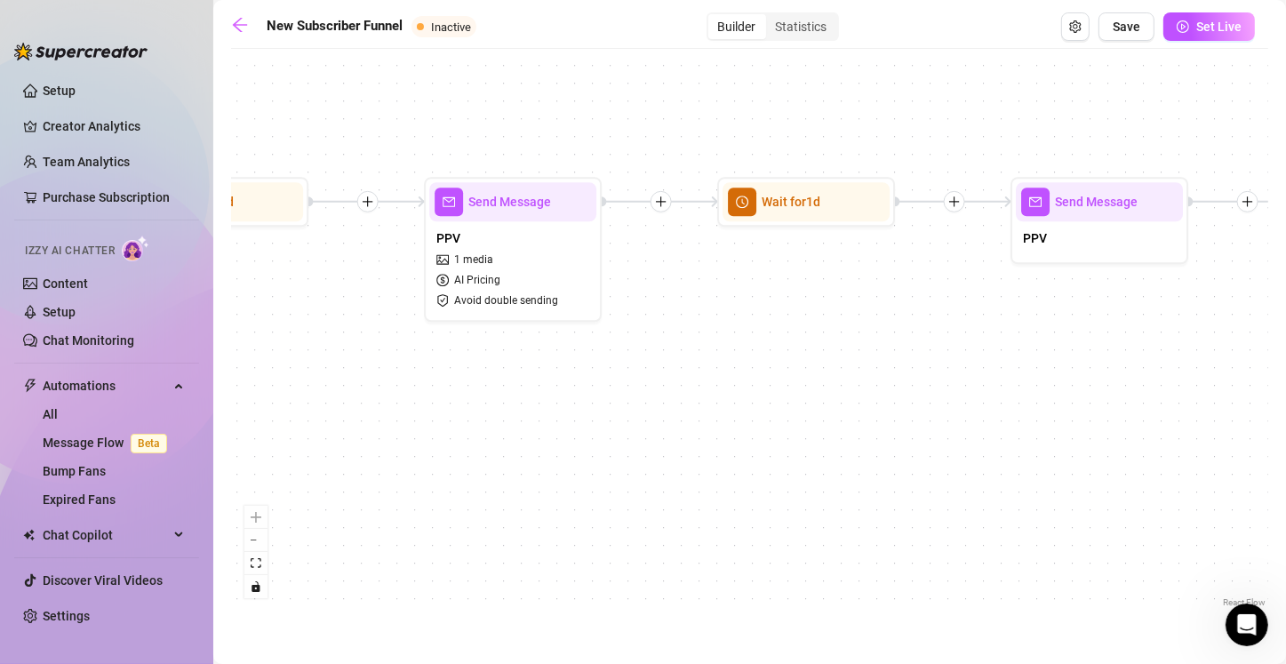
drag, startPoint x: 841, startPoint y: 424, endPoint x: 241, endPoint y: 396, distance: 601.2
click at [241, 396] on div "If True If True If True If False If False If False If True If False Merge Merge…" at bounding box center [749, 334] width 1037 height 553
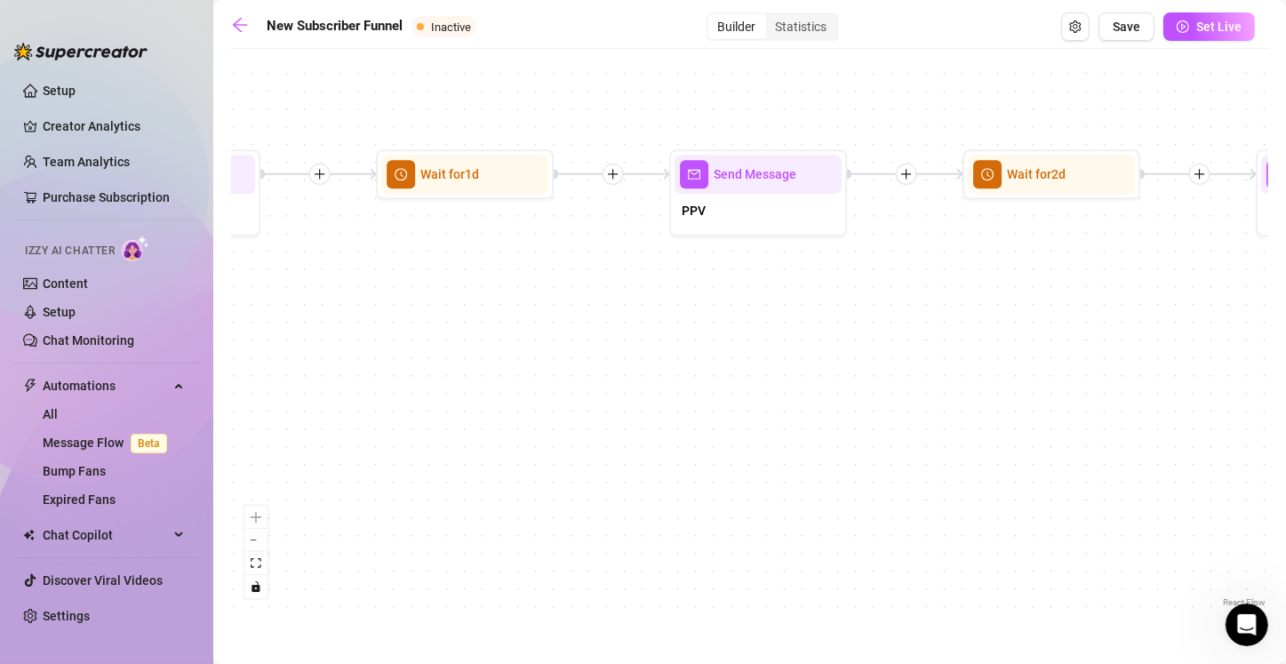
drag, startPoint x: 898, startPoint y: 400, endPoint x: 211, endPoint y: 366, distance: 688.4
click at [211, 366] on div "Setup Creator Analytics Team Analytics Purchase Subscription Izzy AI Chatter Co…" at bounding box center [643, 332] width 1286 height 664
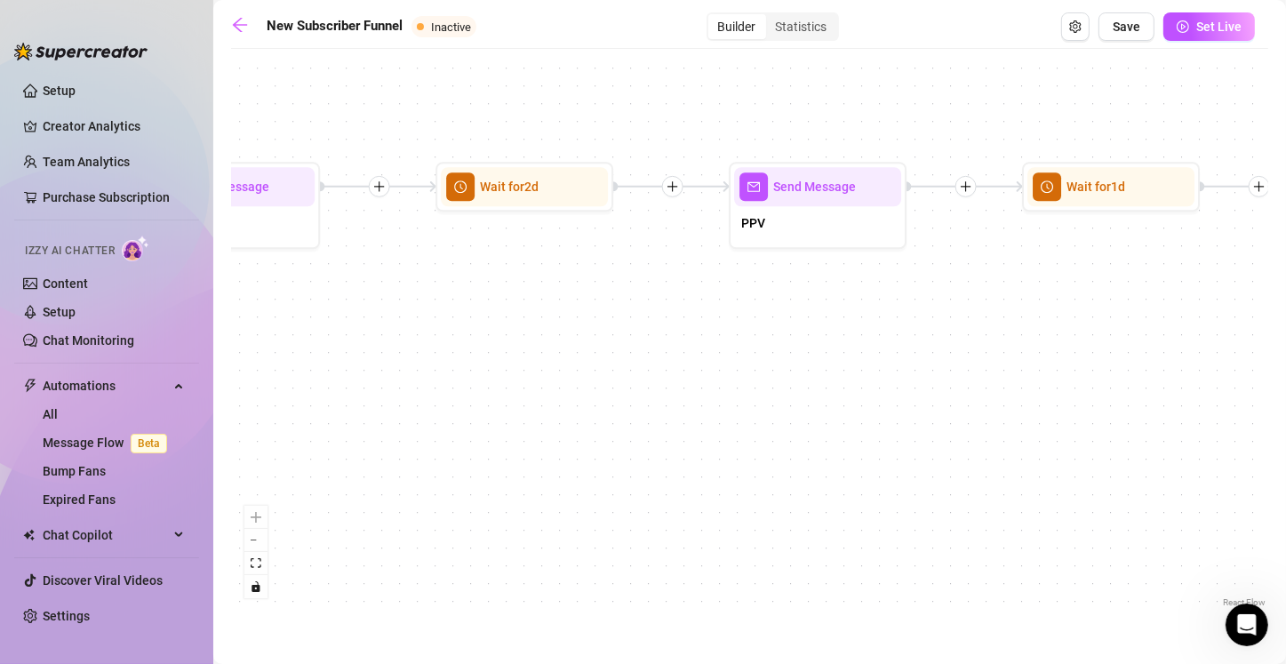
drag, startPoint x: 479, startPoint y: 385, endPoint x: 402, endPoint y: 380, distance: 76.5
click at [402, 380] on div "If True If True If True If False If False If False If True If False Merge Merge…" at bounding box center [749, 334] width 1037 height 553
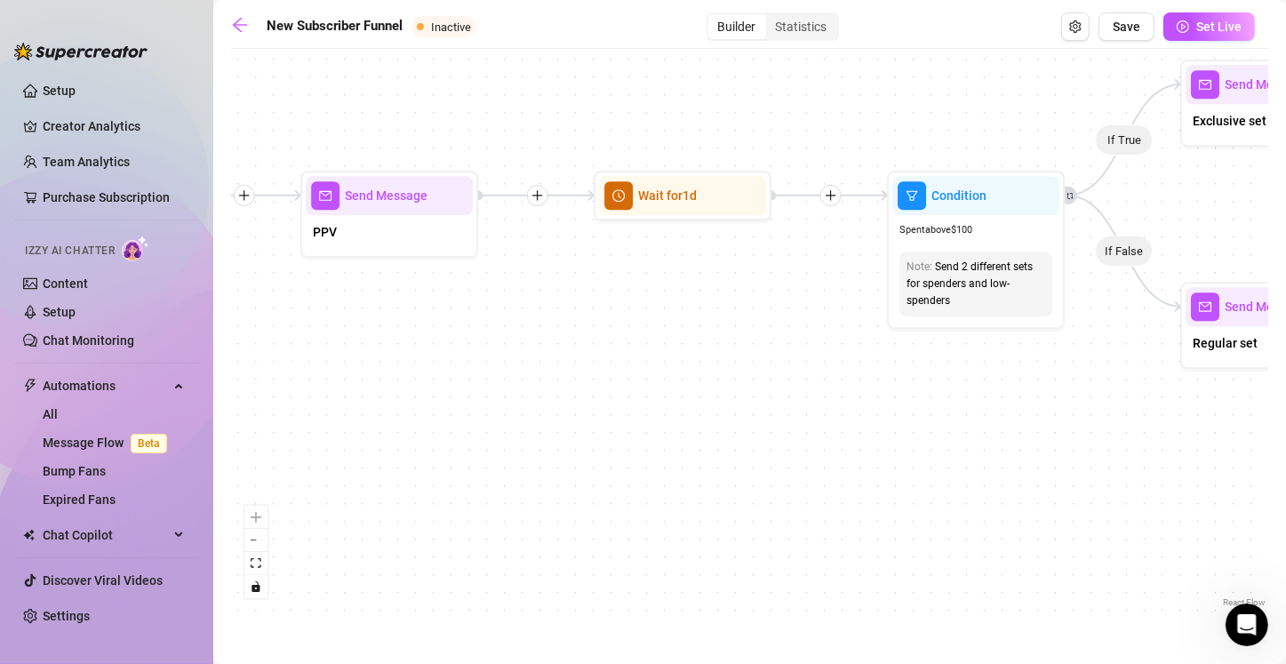
drag, startPoint x: 930, startPoint y: 375, endPoint x: 692, endPoint y: 359, distance: 238.6
click at [553, 375] on div "If True If True If True If False If False If False If True If False Merge Merge…" at bounding box center [749, 334] width 1037 height 553
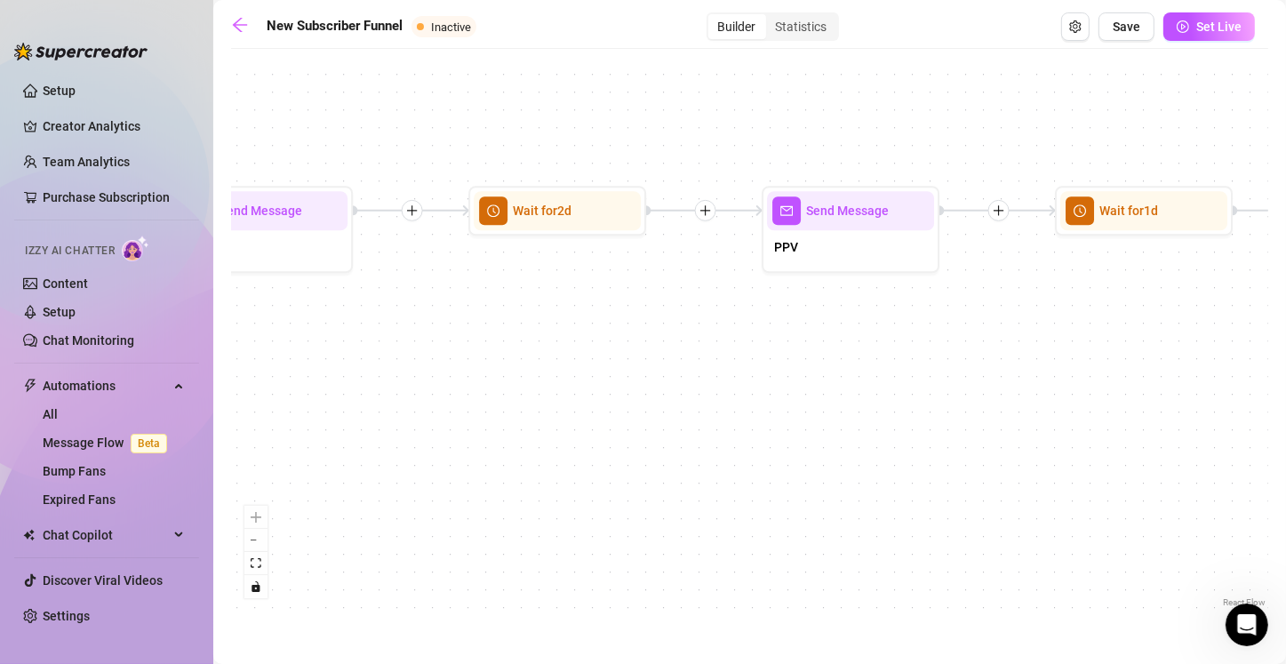
drag, startPoint x: 635, startPoint y: 355, endPoint x: 903, endPoint y: 348, distance: 267.5
click at [637, 368] on div "If True If True If True If False If False If False If True If False Merge Merge…" at bounding box center [749, 334] width 1037 height 553
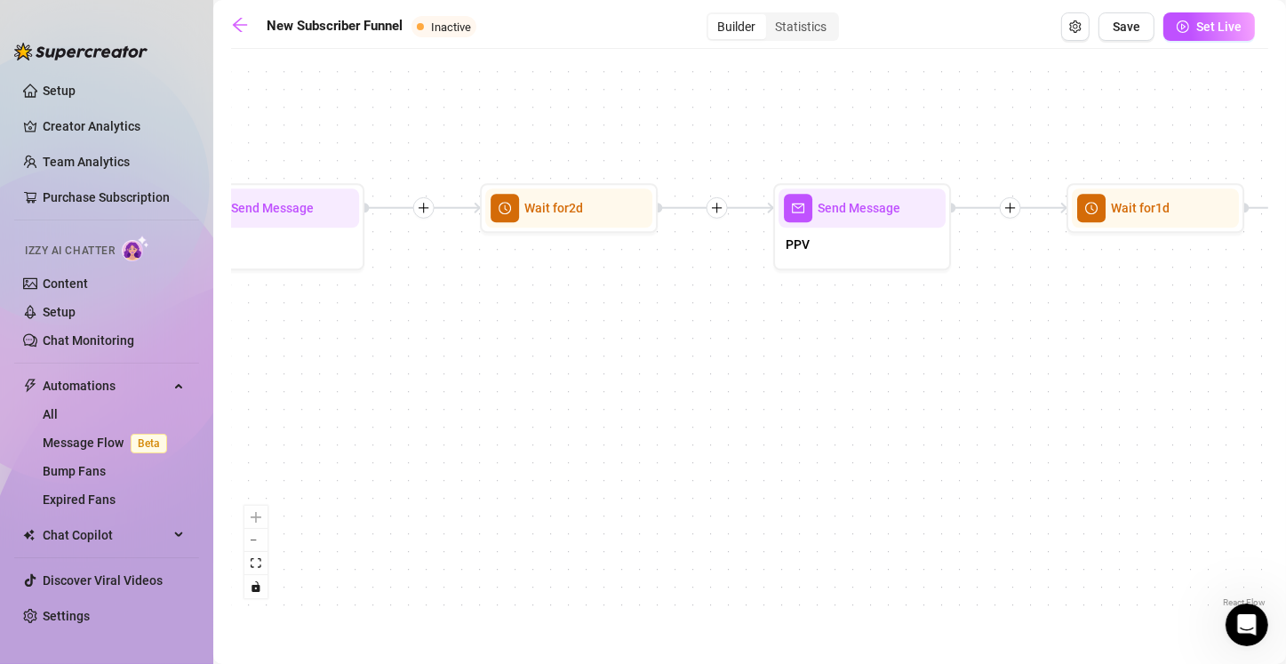
drag, startPoint x: 669, startPoint y: 358, endPoint x: 1062, endPoint y: 373, distance: 393.0
click at [637, 377] on div "If True If True If True If False If False If False If True If False Merge Merge…" at bounding box center [749, 334] width 1037 height 553
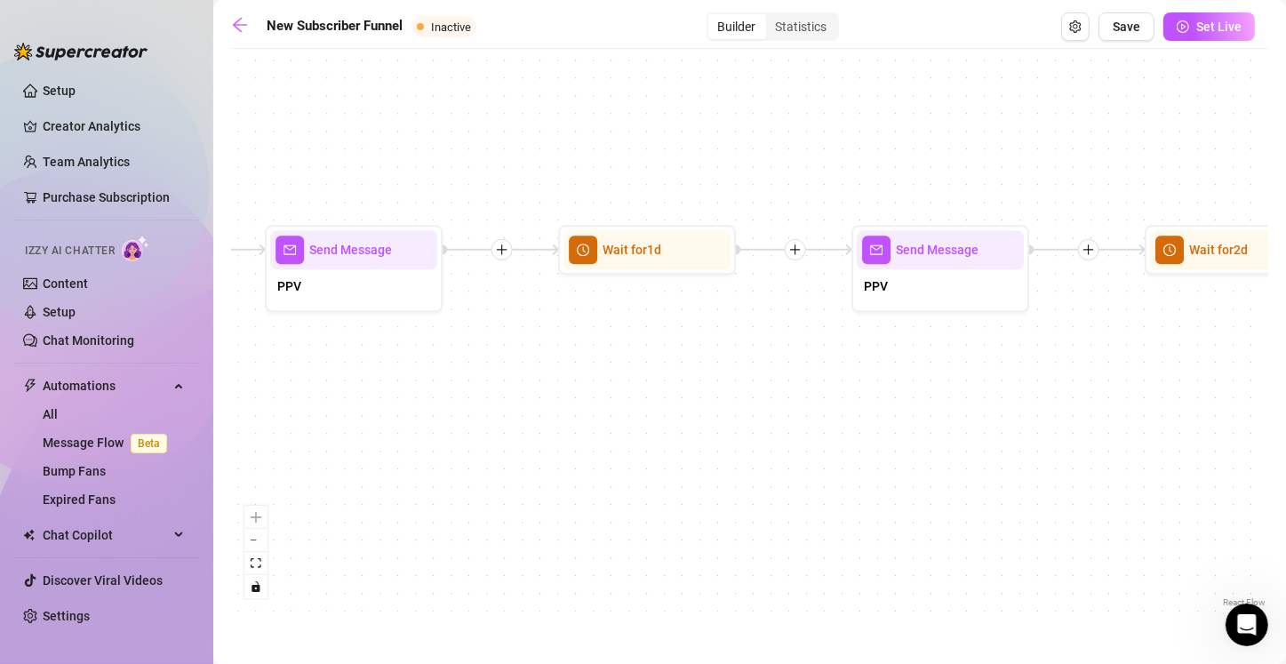
drag, startPoint x: 660, startPoint y: 380, endPoint x: 895, endPoint y: 380, distance: 234.5
click at [637, 380] on div "If True If True If True If False If False If False If True If False Merge Merge…" at bounding box center [749, 334] width 1037 height 553
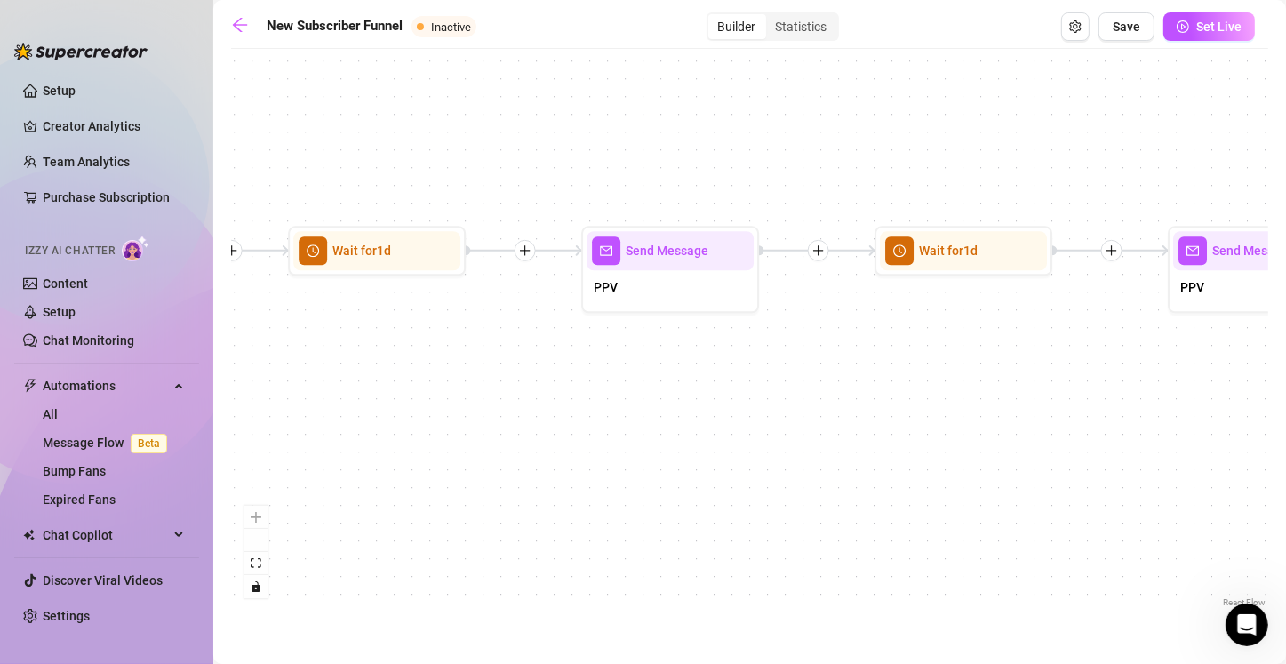
drag, startPoint x: 392, startPoint y: 355, endPoint x: 596, endPoint y: 357, distance: 204.3
click at [596, 357] on div "If True If True If True If False If False If False If True If False Merge Merge…" at bounding box center [749, 334] width 1037 height 553
click at [637, 298] on div "PPV" at bounding box center [669, 288] width 167 height 37
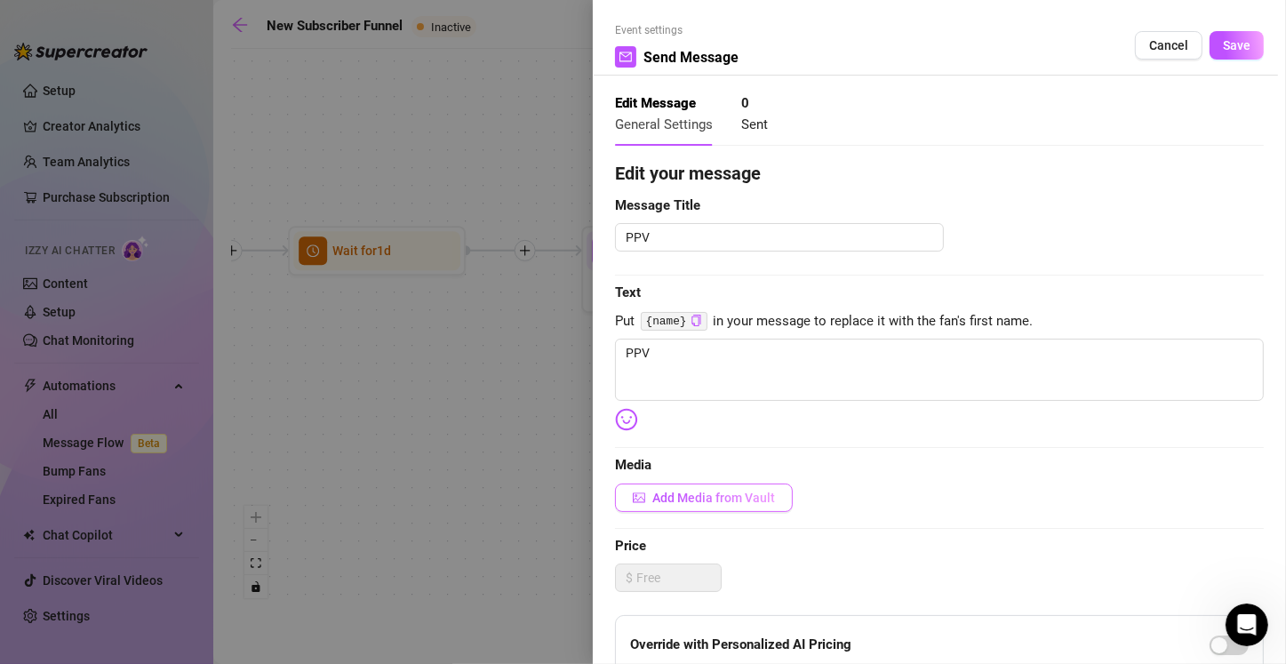
click at [632, 500] on button "Add Media from Vault" at bounding box center [704, 497] width 178 height 28
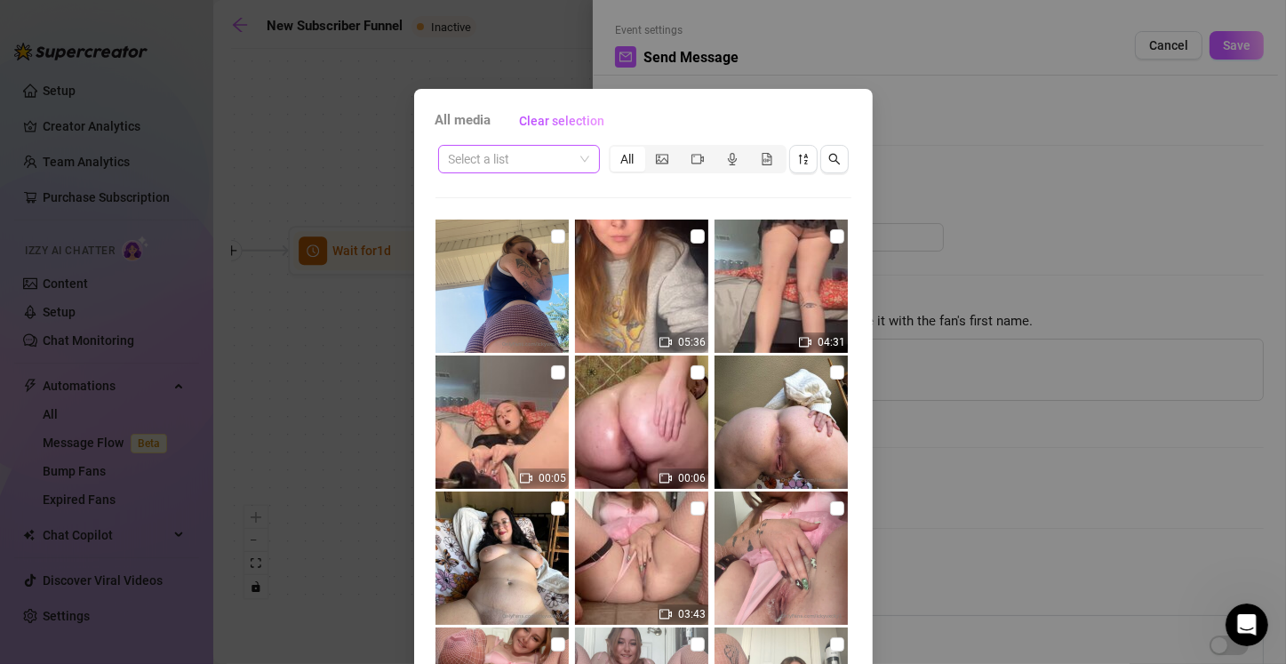
click at [539, 165] on input "search" at bounding box center [511, 159] width 124 height 27
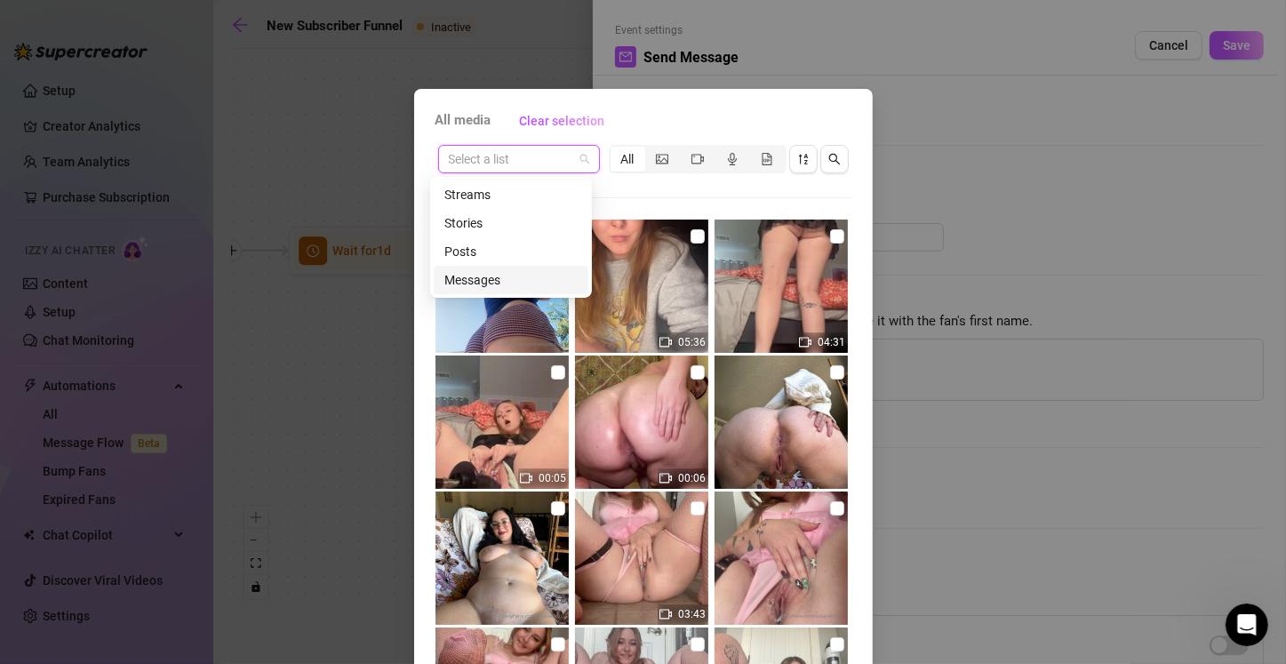
click at [507, 275] on div "Messages" at bounding box center [510, 280] width 133 height 20
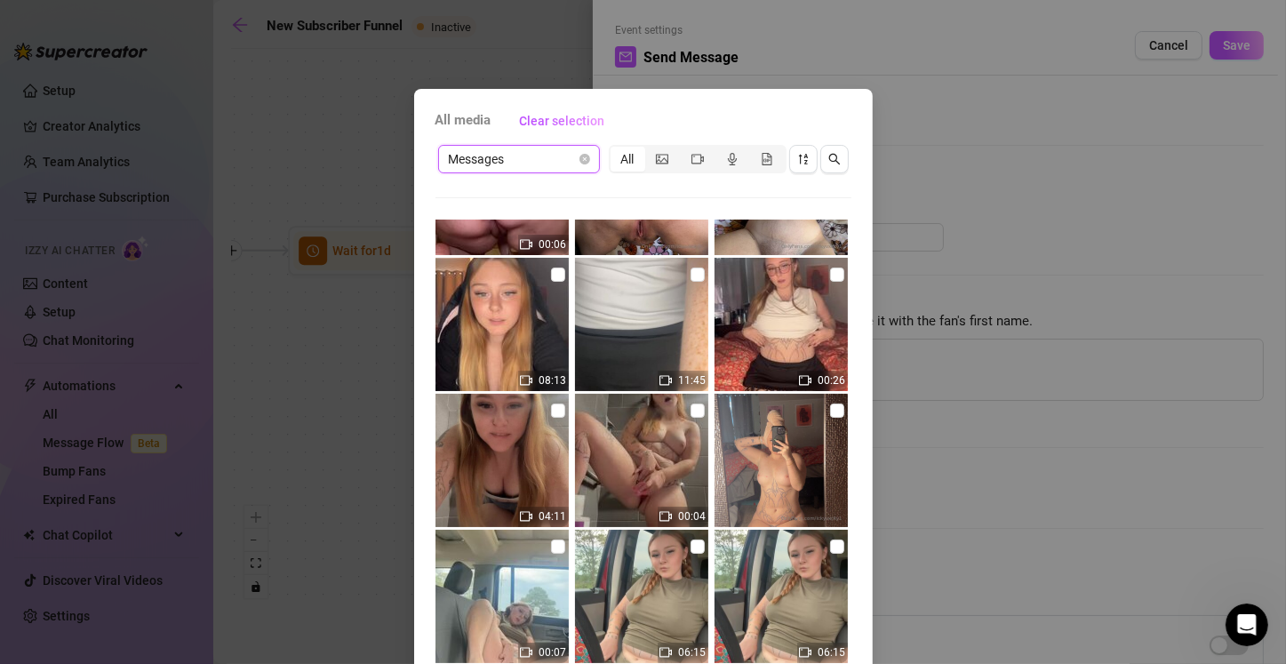
scroll to position [355, 0]
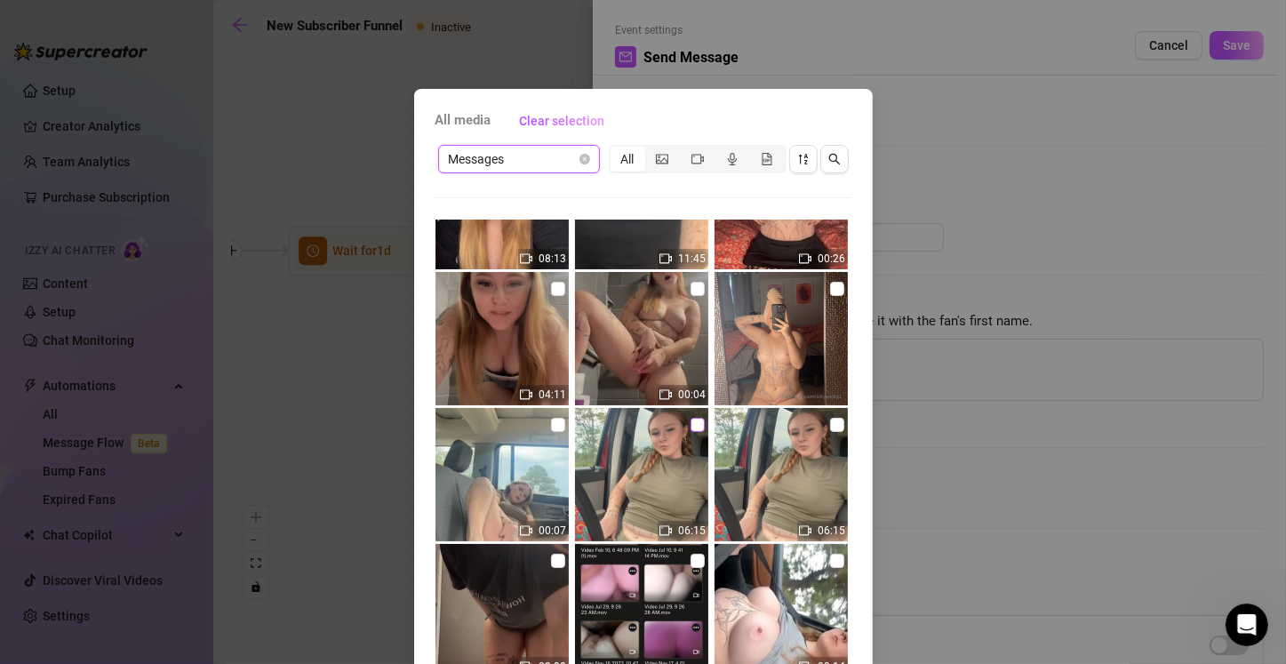
click at [637, 425] on input "checkbox" at bounding box center [697, 425] width 14 height 14
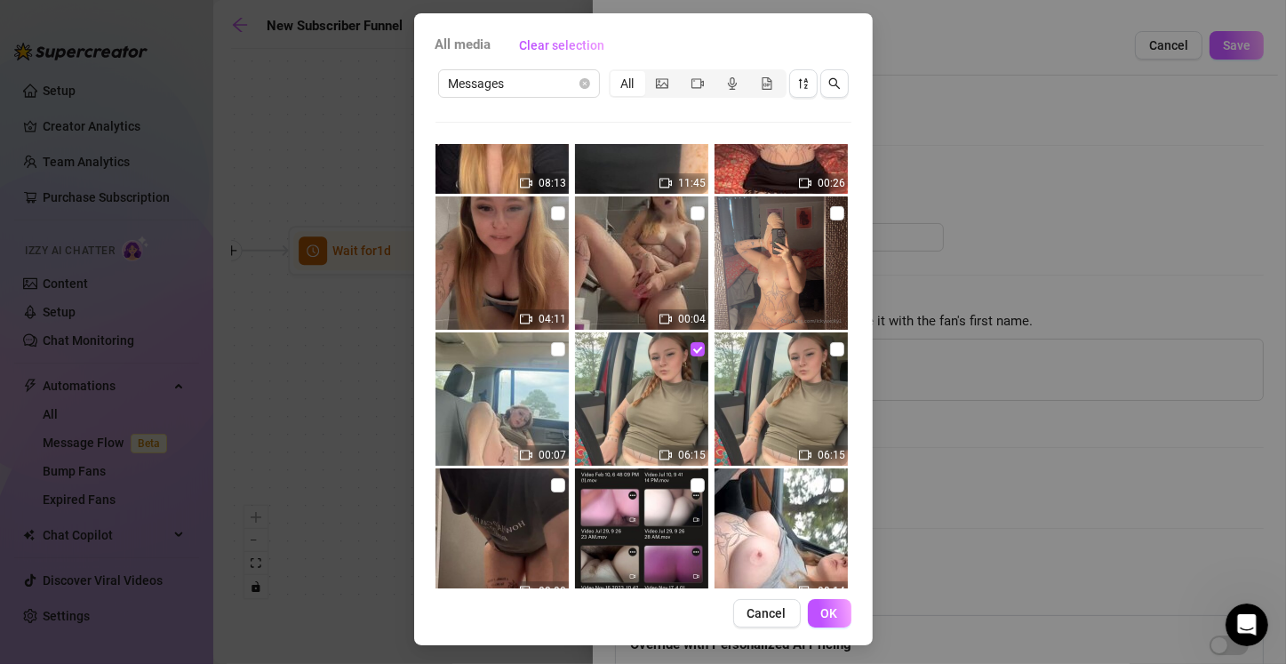
scroll to position [78, 0]
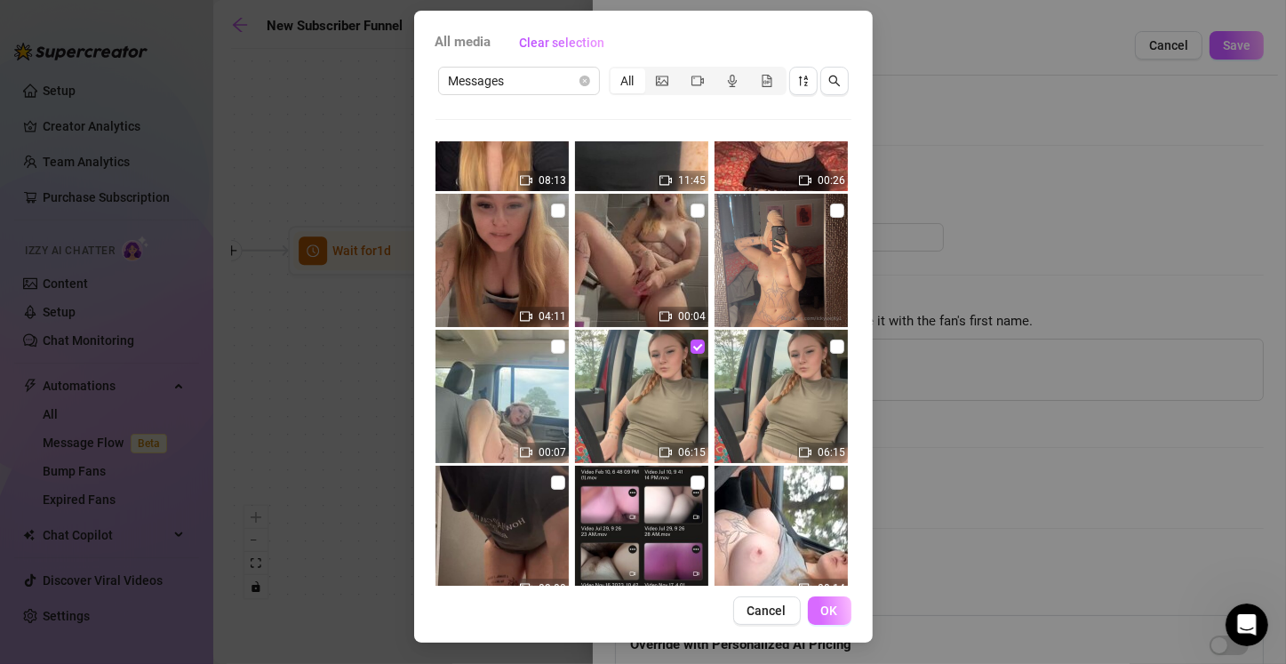
click at [637, 612] on span "OK" at bounding box center [829, 610] width 17 height 14
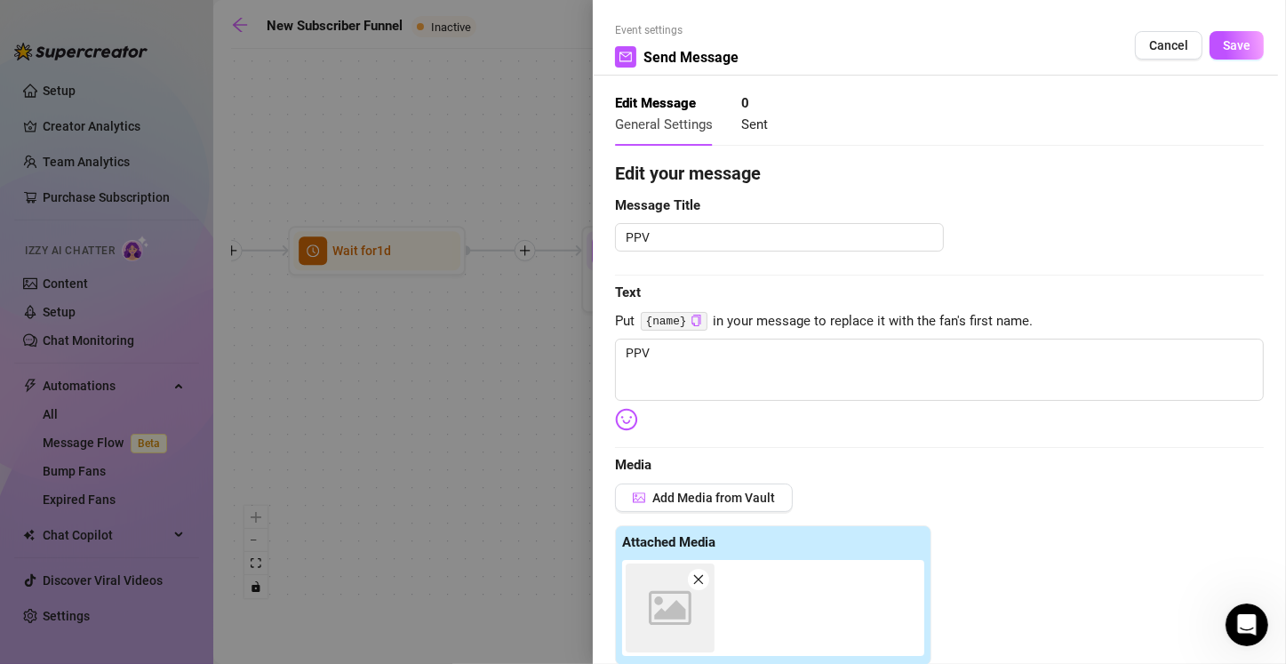
scroll to position [405, 0]
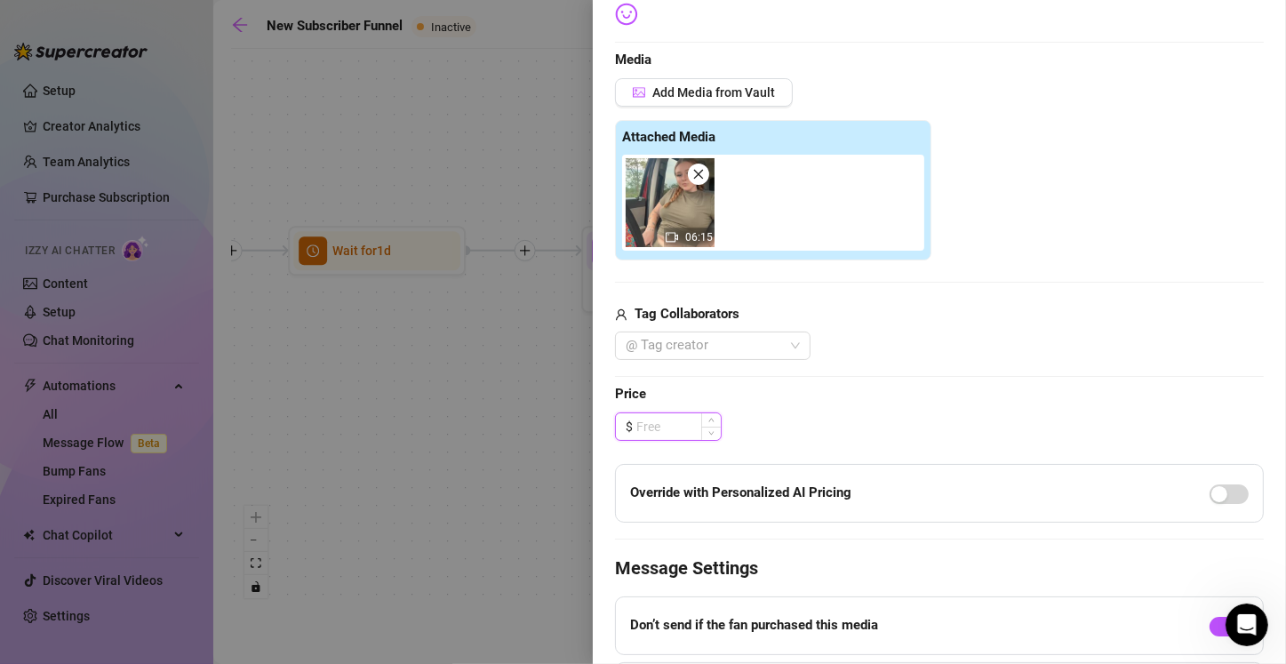
click at [637, 430] on input at bounding box center [678, 426] width 84 height 27
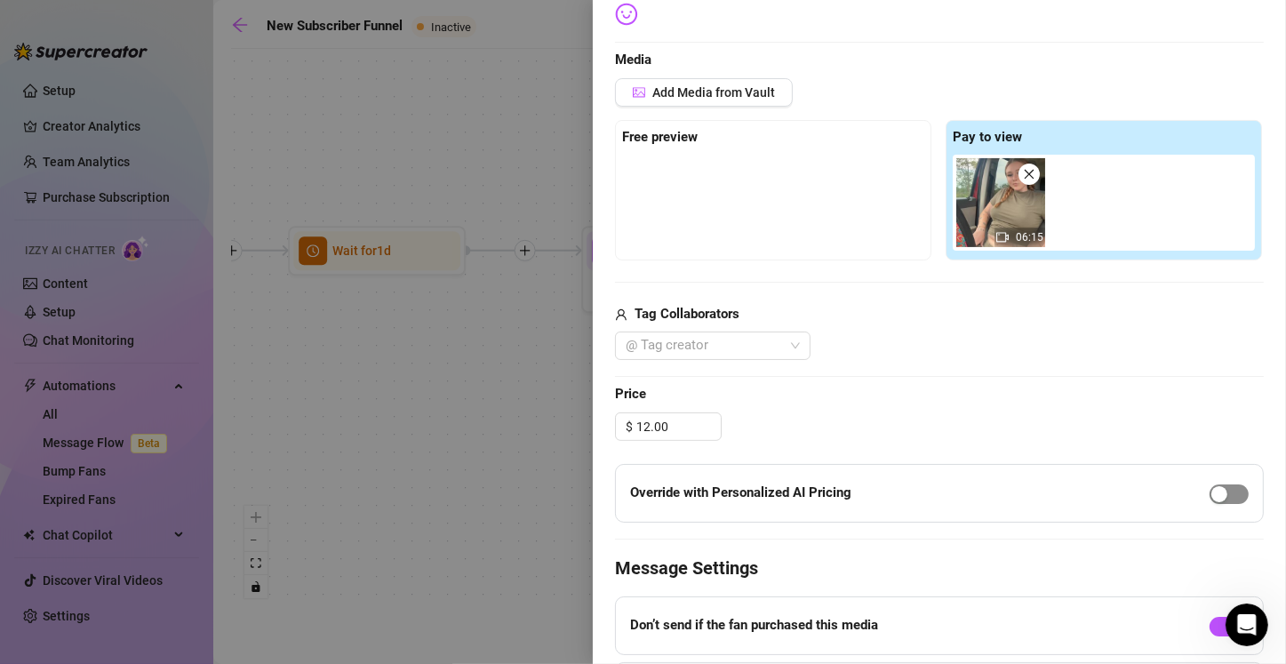
click at [637, 494] on span "button" at bounding box center [1228, 494] width 39 height 20
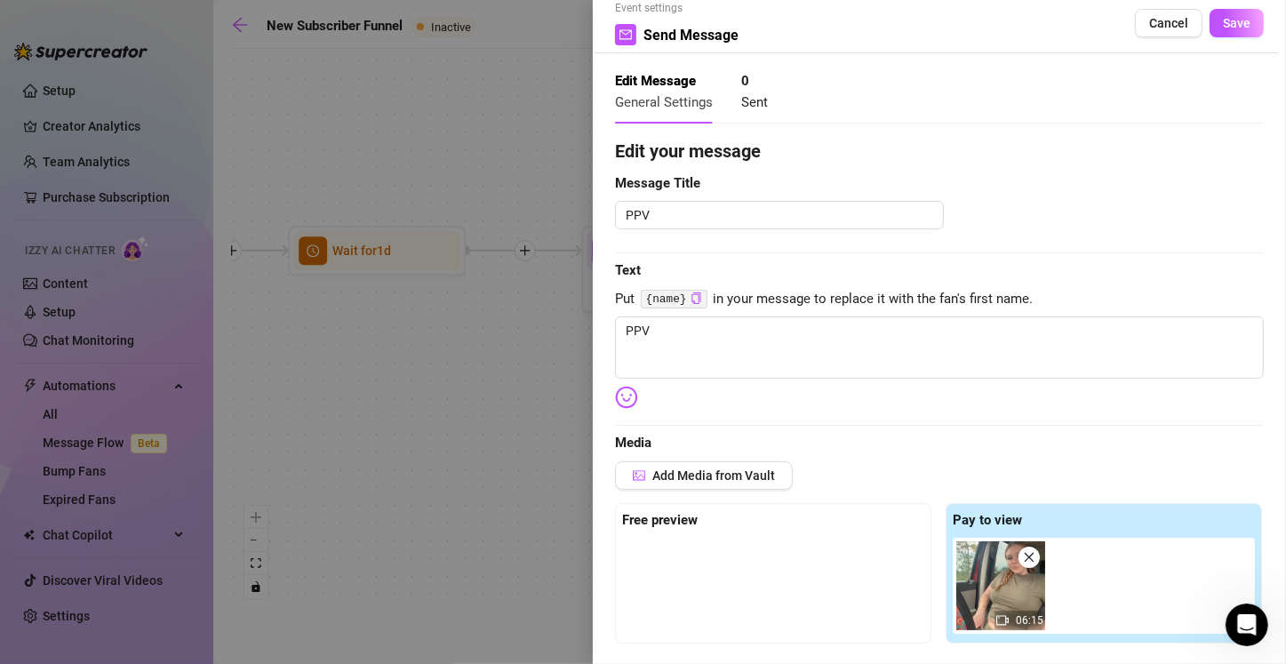
scroll to position [0, 0]
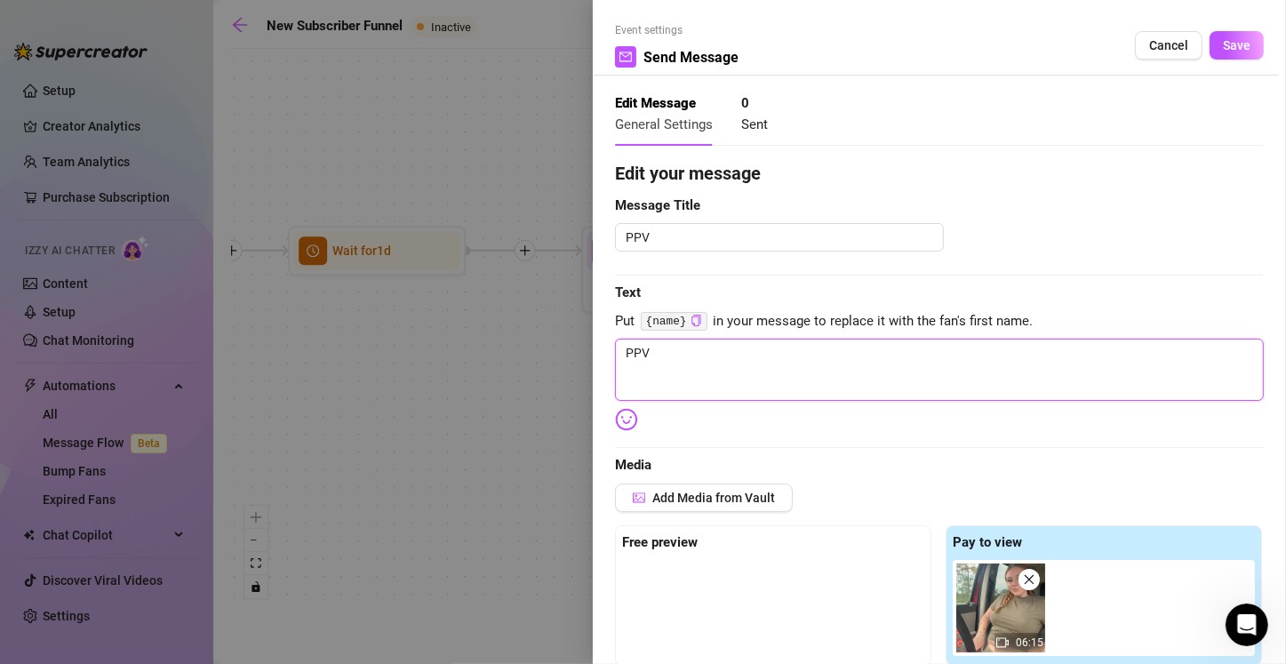
drag, startPoint x: 660, startPoint y: 356, endPoint x: 561, endPoint y: 355, distance: 99.5
click at [561, 355] on div "Event settings Send Message Cancel Save Edit Message General Settings 0 Sent Ed…" at bounding box center [643, 332] width 1286 height 664
drag, startPoint x: 870, startPoint y: 344, endPoint x: 578, endPoint y: 372, distance: 292.8
click at [578, 372] on div "Event settings Send Message Cancel Save Edit Message General Settings 0 Sent Ed…" at bounding box center [643, 332] width 1286 height 664
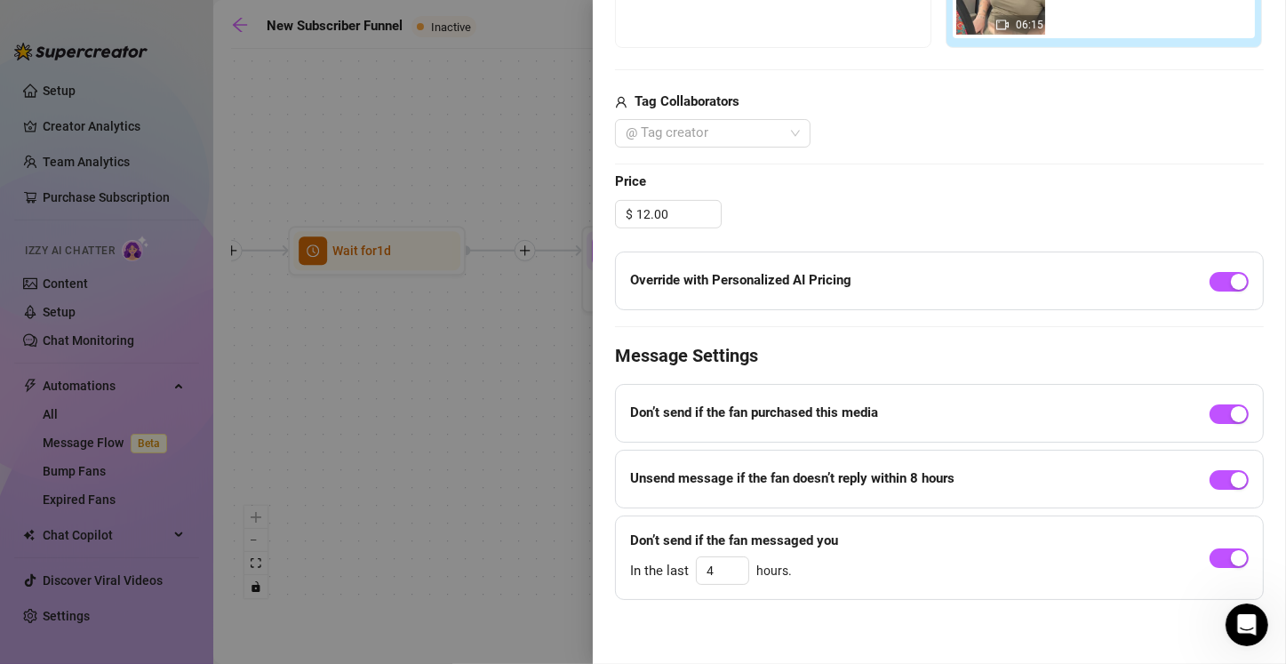
drag, startPoint x: 1218, startPoint y: 555, endPoint x: 1206, endPoint y: 551, distance: 13.2
click at [637, 556] on div "button" at bounding box center [1238, 558] width 16 height 16
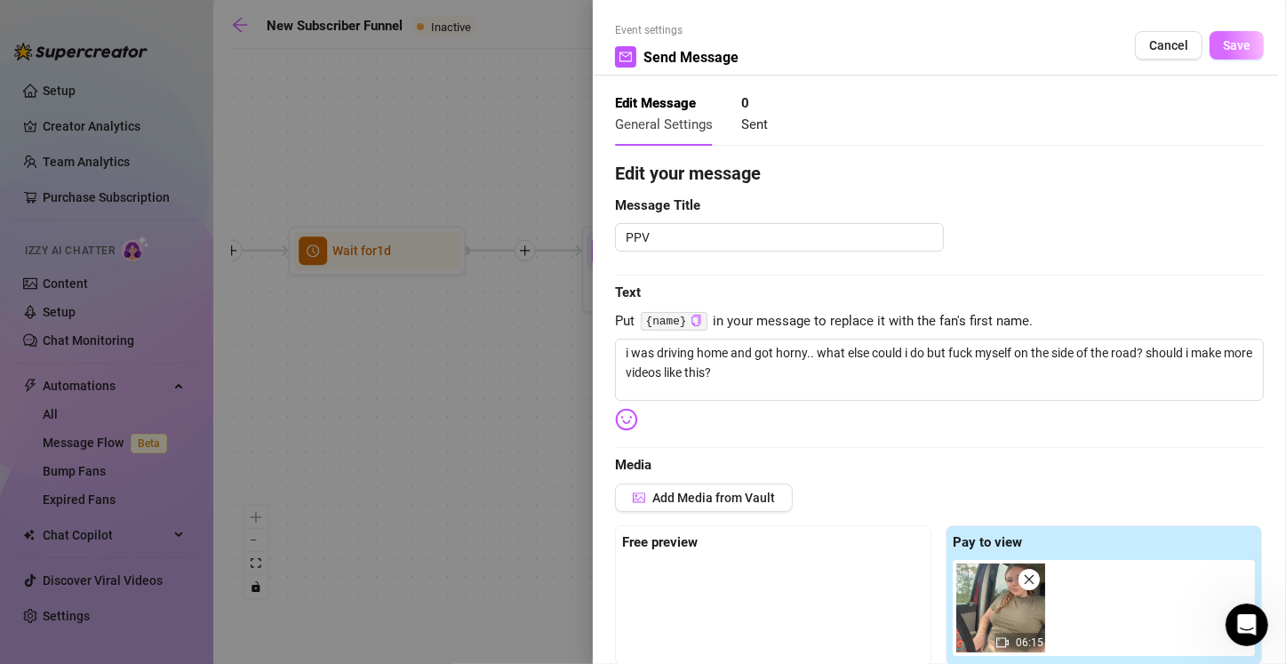
click at [637, 52] on span "Save" at bounding box center [1236, 45] width 28 height 14
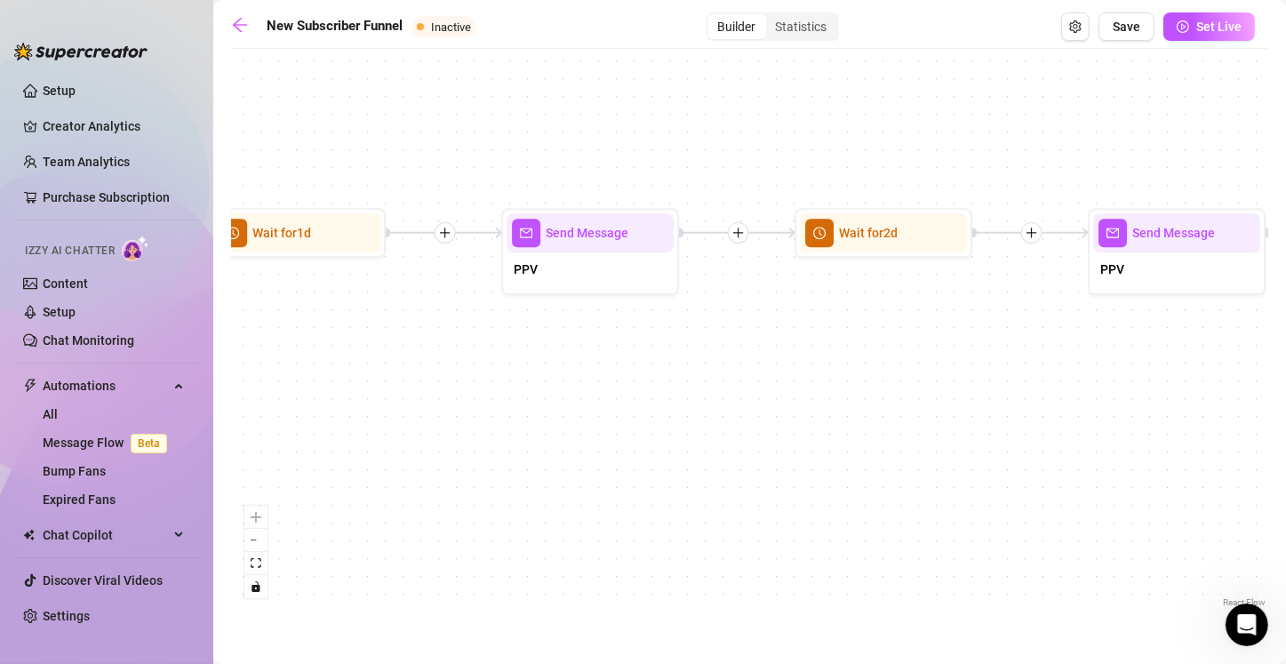
drag, startPoint x: 1146, startPoint y: 489, endPoint x: 480, endPoint y: 471, distance: 666.5
click at [480, 471] on div "If True If True If True If False If False If False If True If False Merge Merge…" at bounding box center [749, 334] width 1037 height 553
click at [600, 286] on div "PPV" at bounding box center [589, 270] width 167 height 37
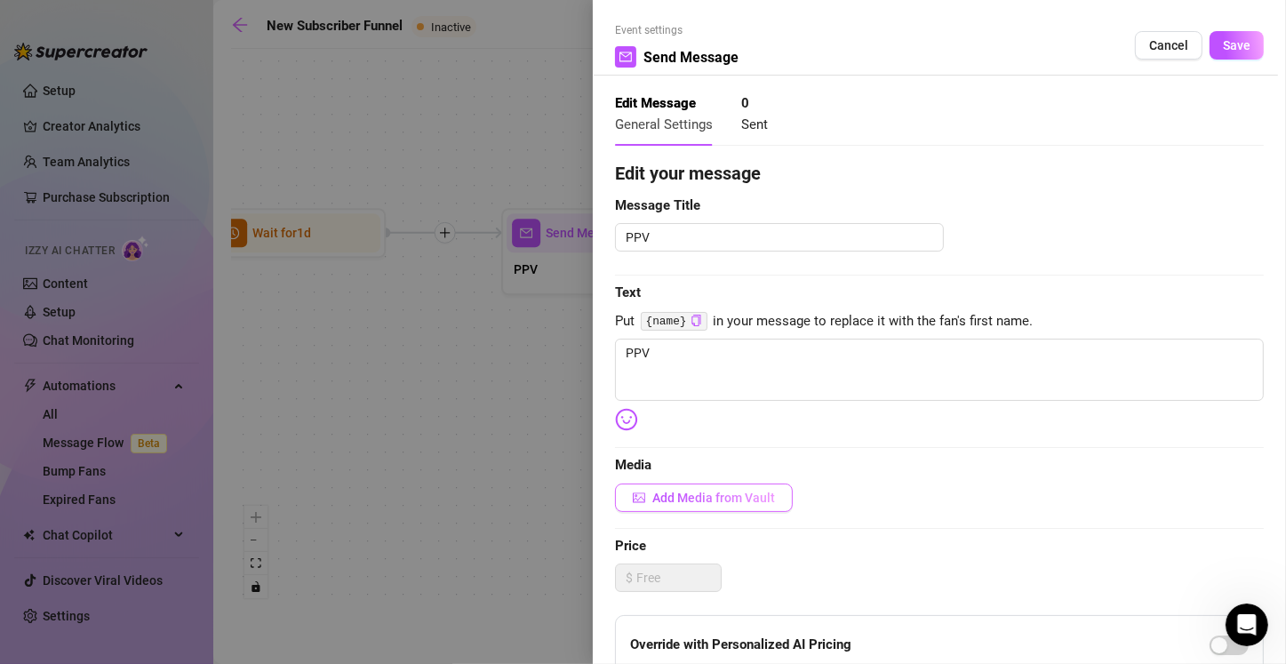
click at [637, 496] on span "Add Media from Vault" at bounding box center [713, 497] width 123 height 14
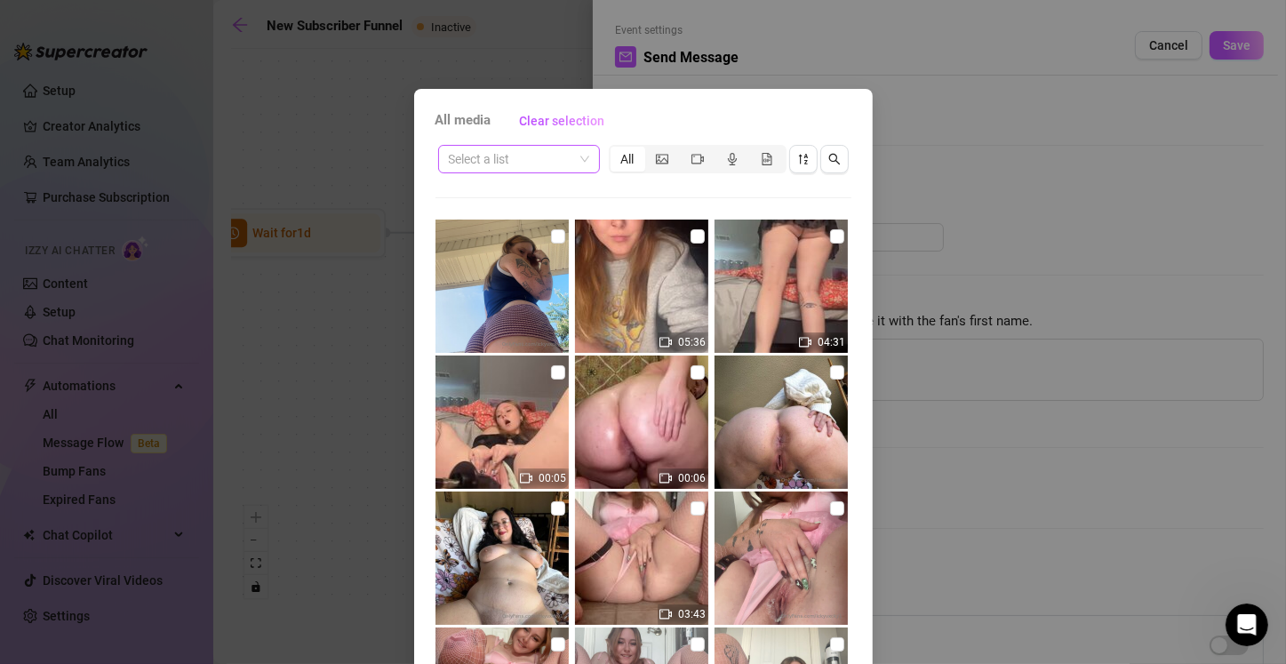
click at [496, 158] on input "search" at bounding box center [511, 159] width 124 height 27
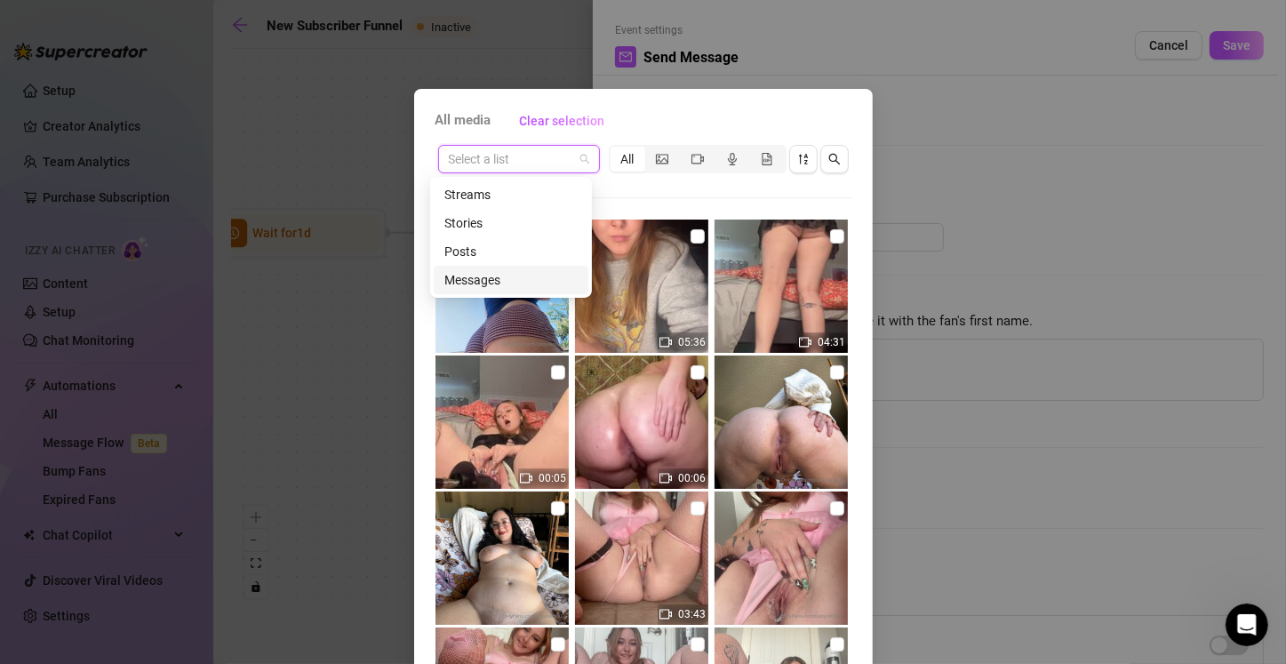
click at [507, 283] on div "Messages" at bounding box center [510, 280] width 133 height 20
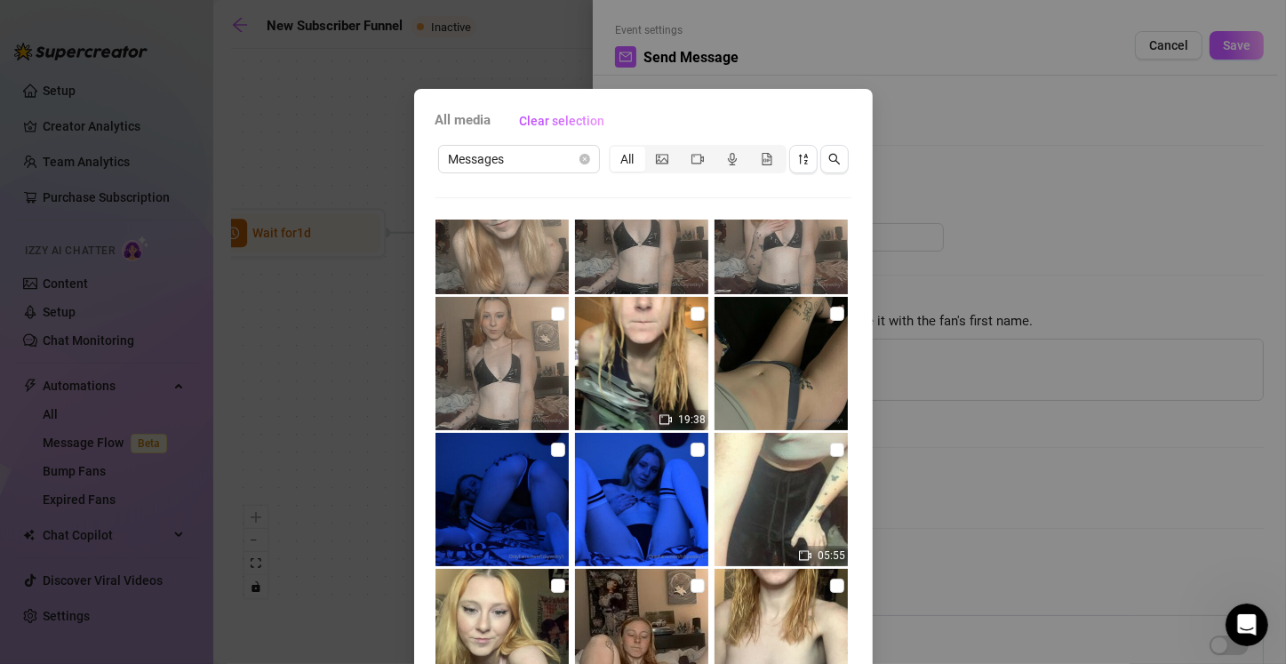
scroll to position [5801, 0]
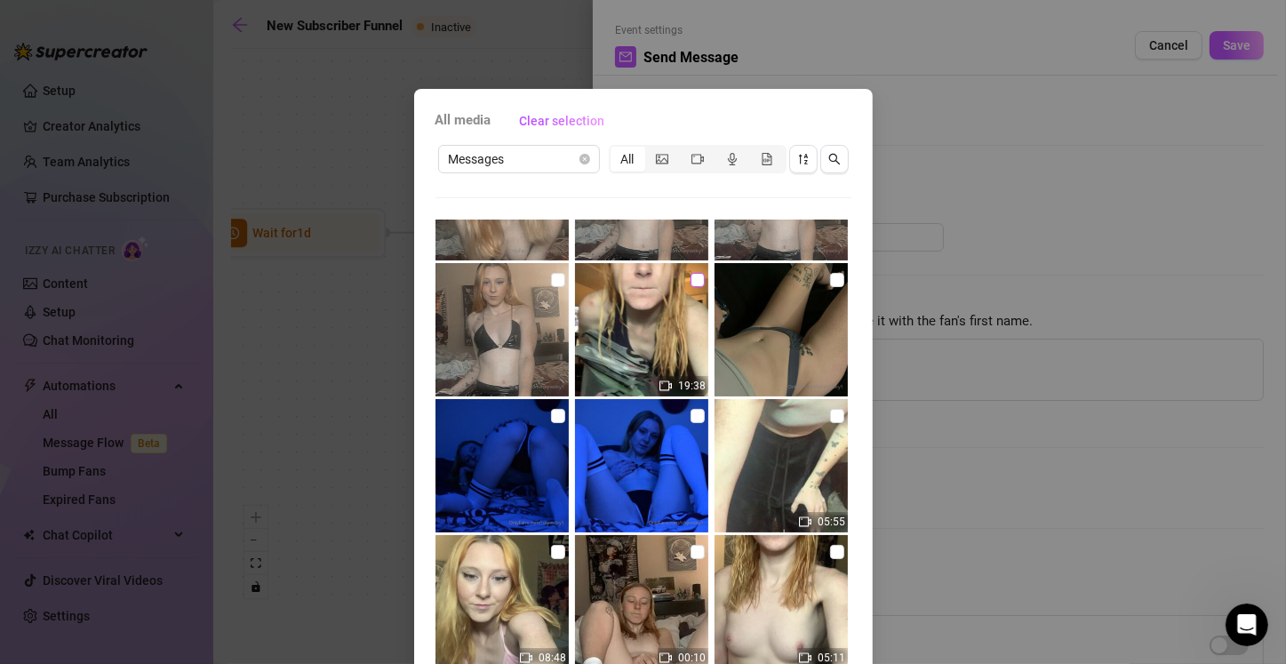
click at [637, 282] on input "checkbox" at bounding box center [697, 280] width 14 height 14
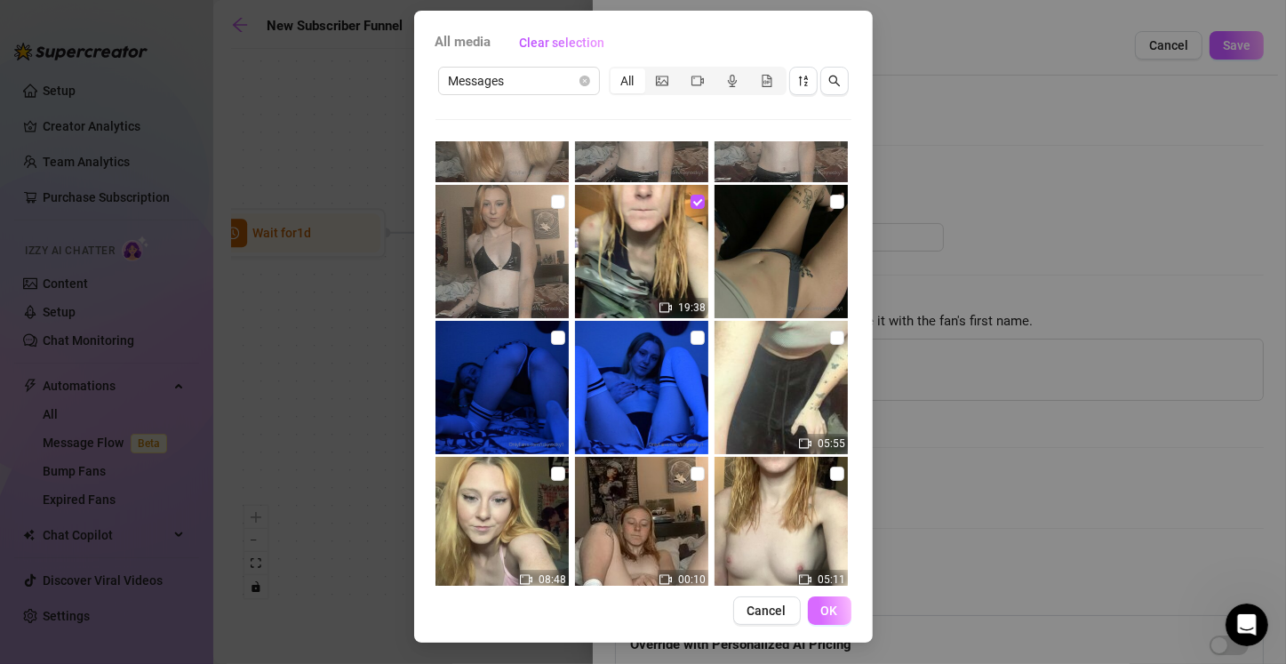
click at [637, 616] on span "OK" at bounding box center [829, 610] width 17 height 14
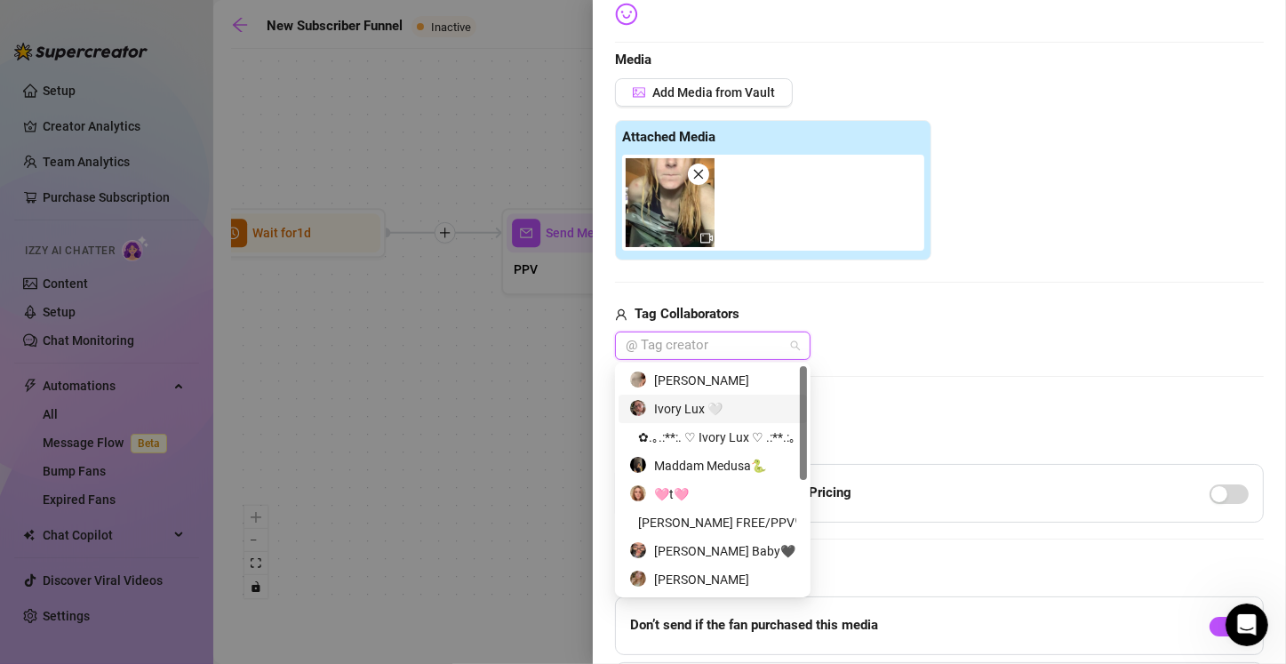
click at [637, 322] on div "Tag Collaborators" at bounding box center [939, 314] width 649 height 21
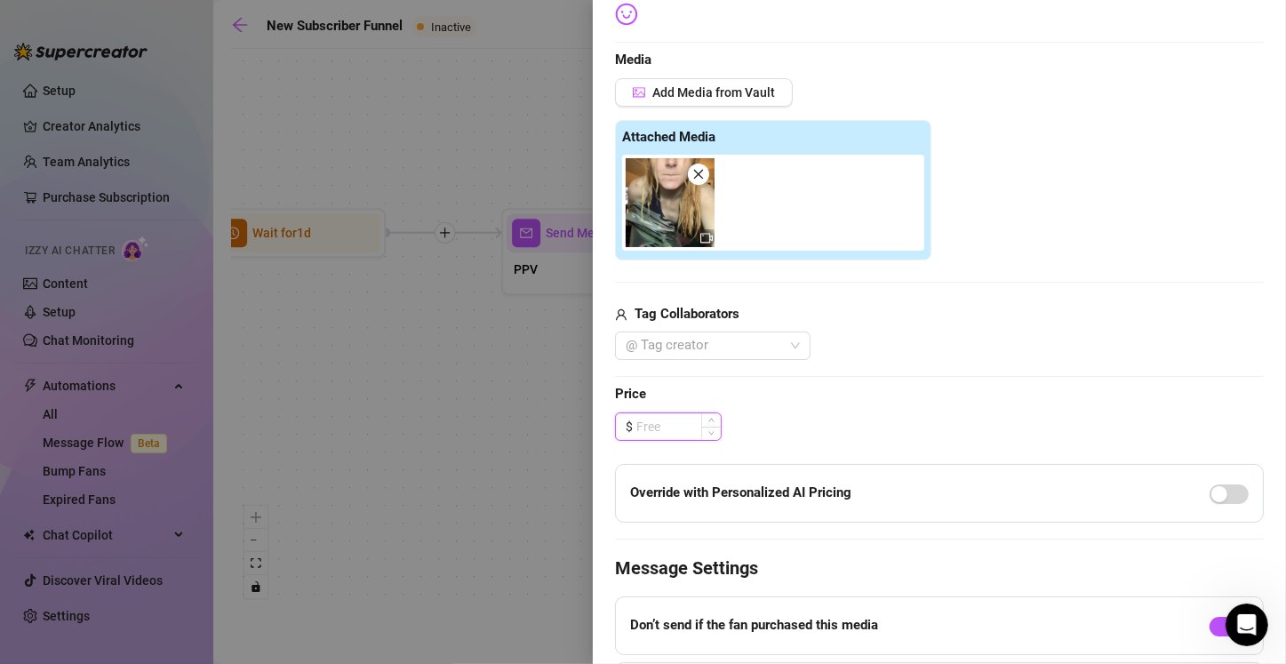
click at [637, 433] on input at bounding box center [678, 426] width 84 height 27
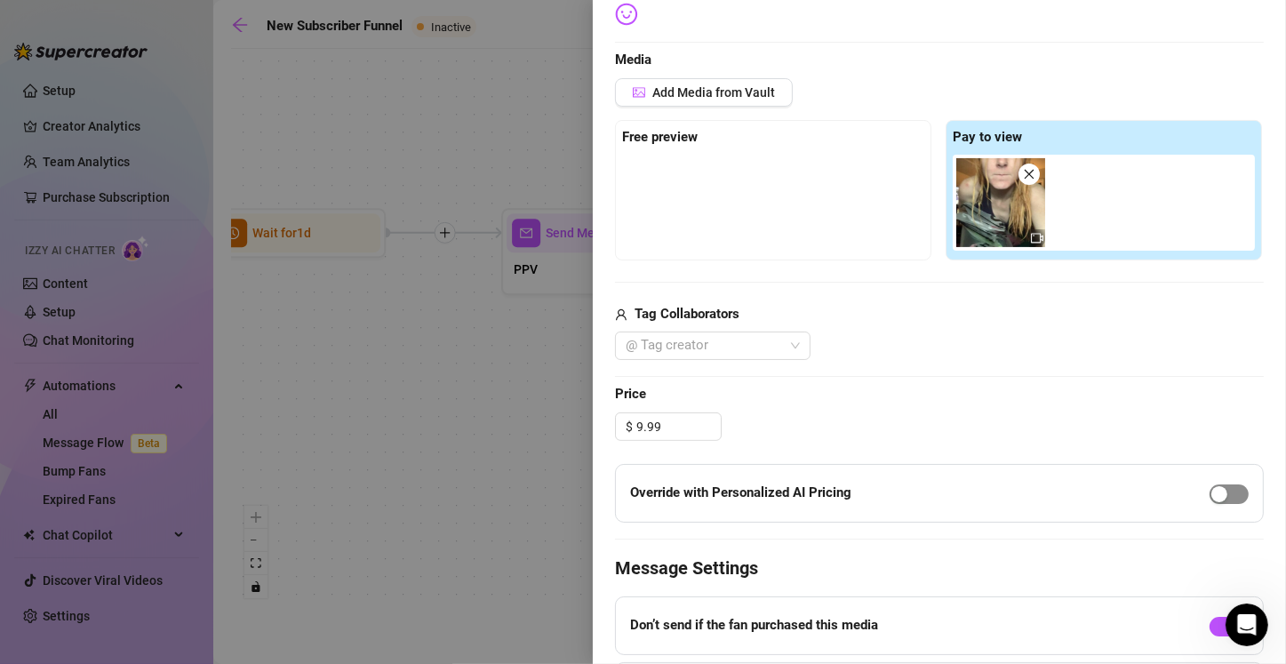
click at [637, 494] on button "button" at bounding box center [1228, 494] width 39 height 20
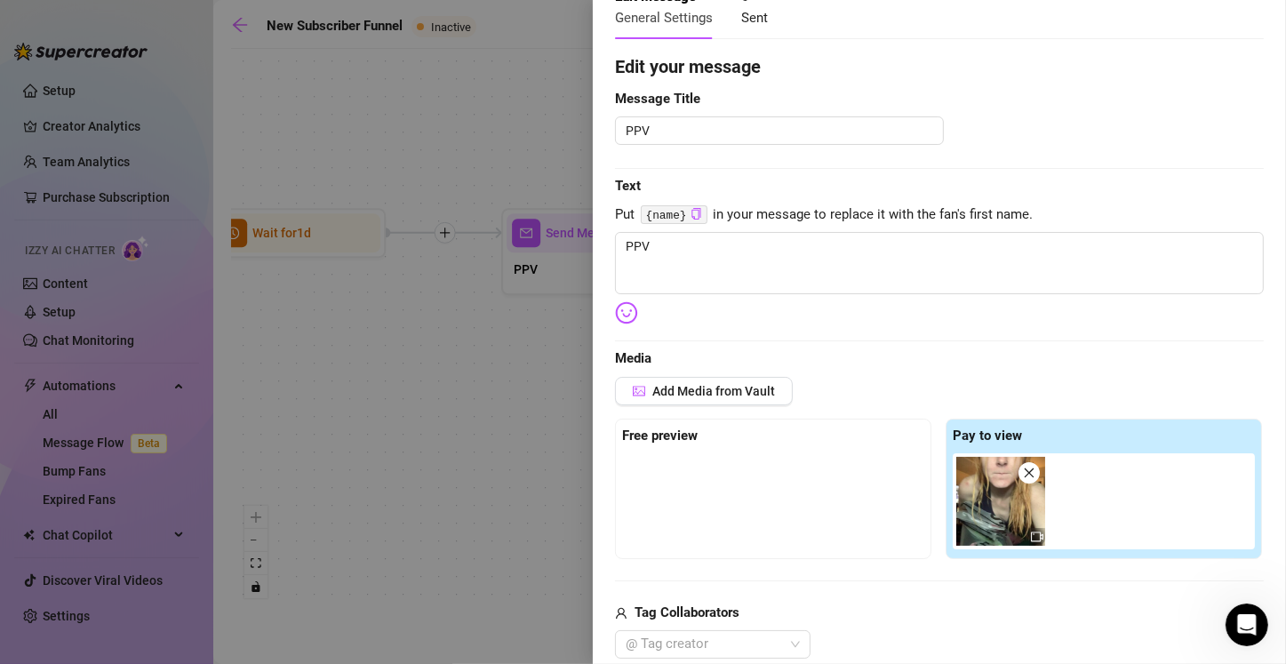
scroll to position [50, 0]
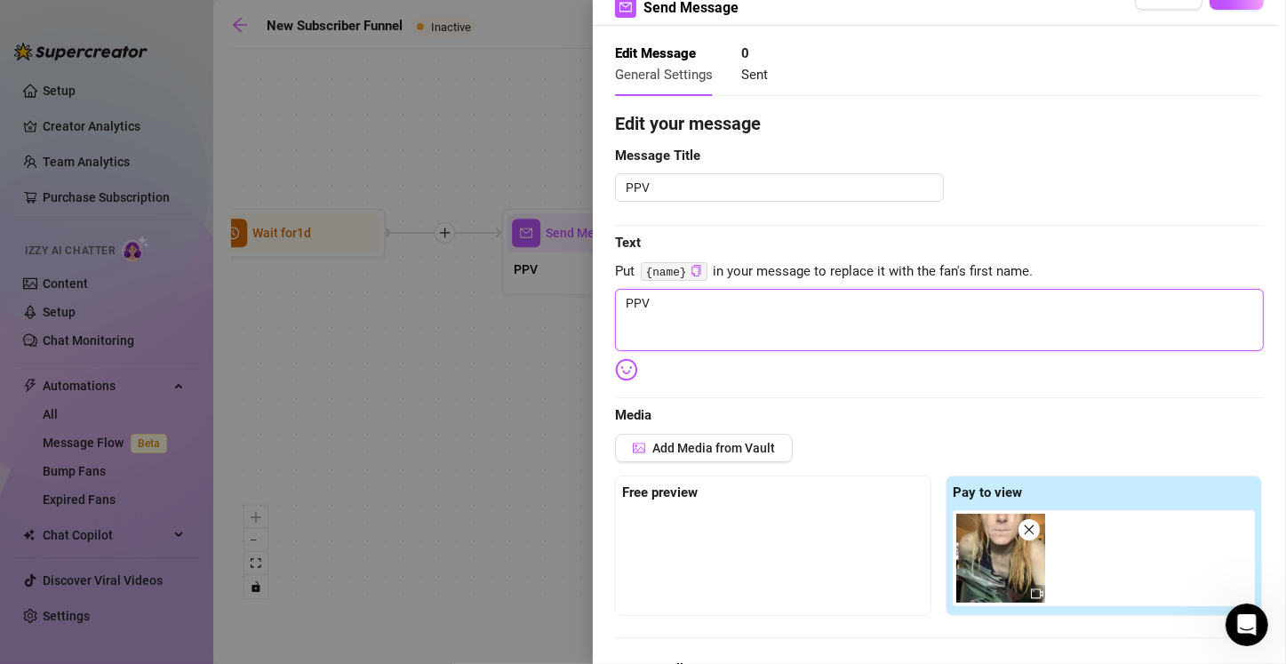
drag, startPoint x: 653, startPoint y: 306, endPoint x: 553, endPoint y: 309, distance: 99.5
click at [553, 309] on div "Event settings Send Message Cancel Save Edit Message General Settings 0 Sent Ed…" at bounding box center [643, 332] width 1286 height 664
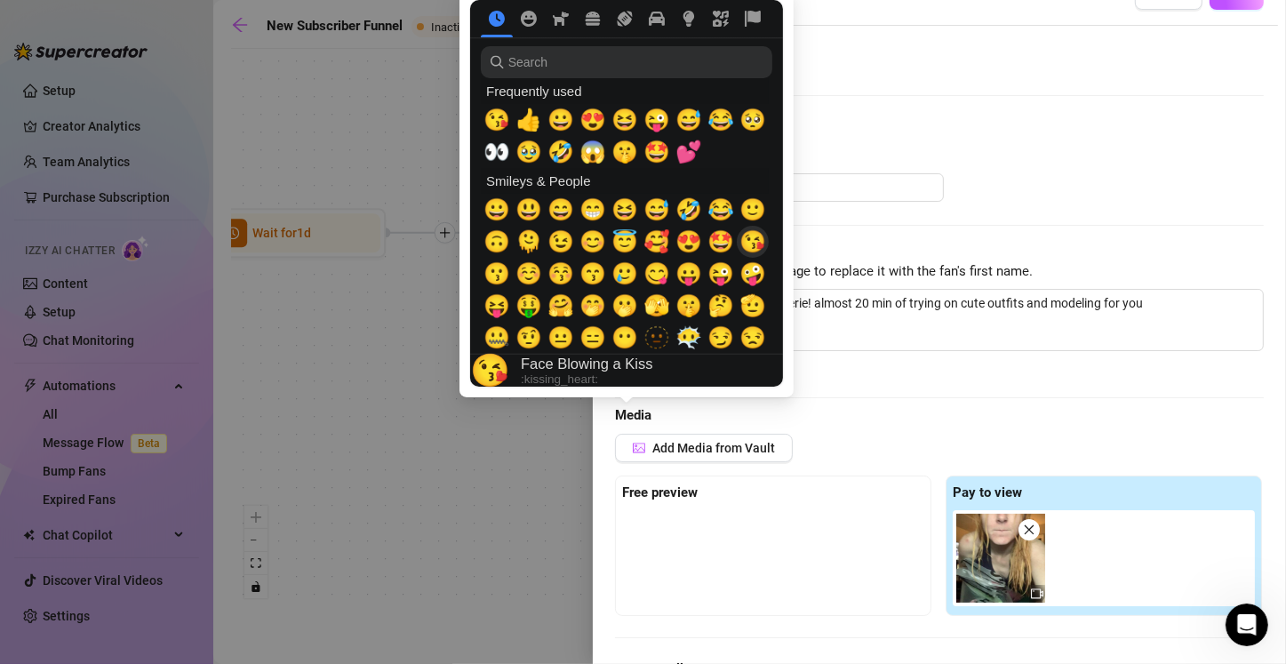
click at [637, 246] on span "😘" at bounding box center [752, 241] width 27 height 25
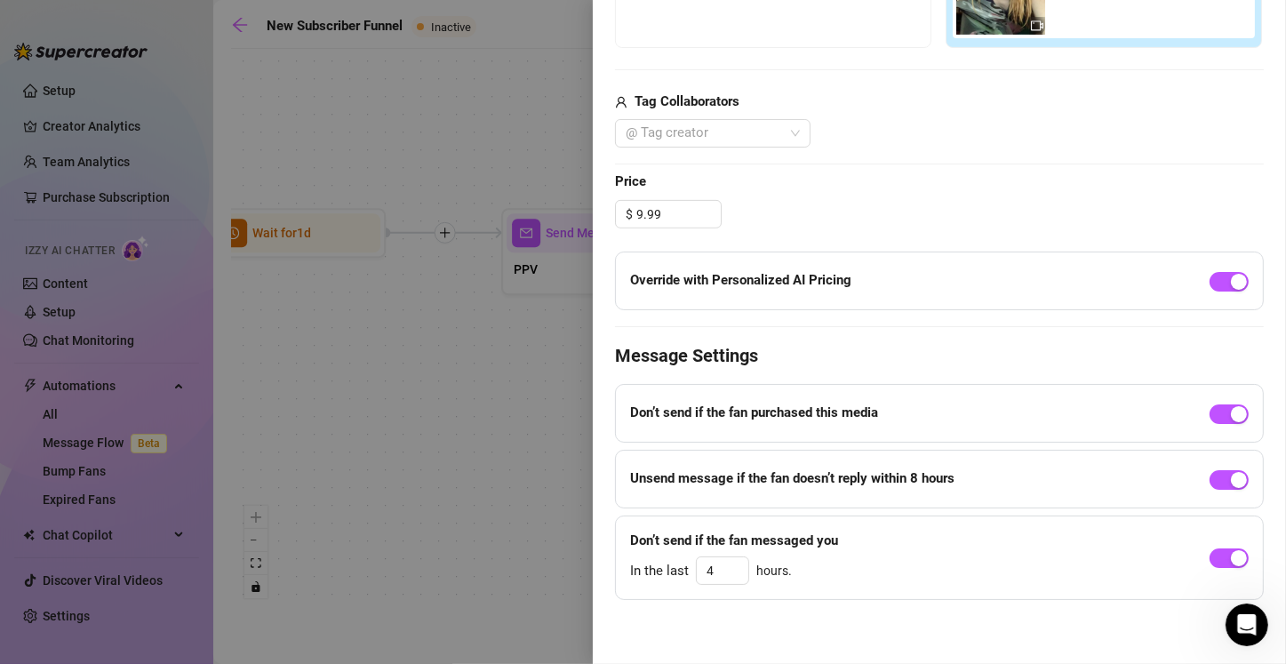
drag, startPoint x: 1211, startPoint y: 560, endPoint x: 1161, endPoint y: 553, distance: 50.1
click at [637, 560] on span "button" at bounding box center [1228, 558] width 39 height 20
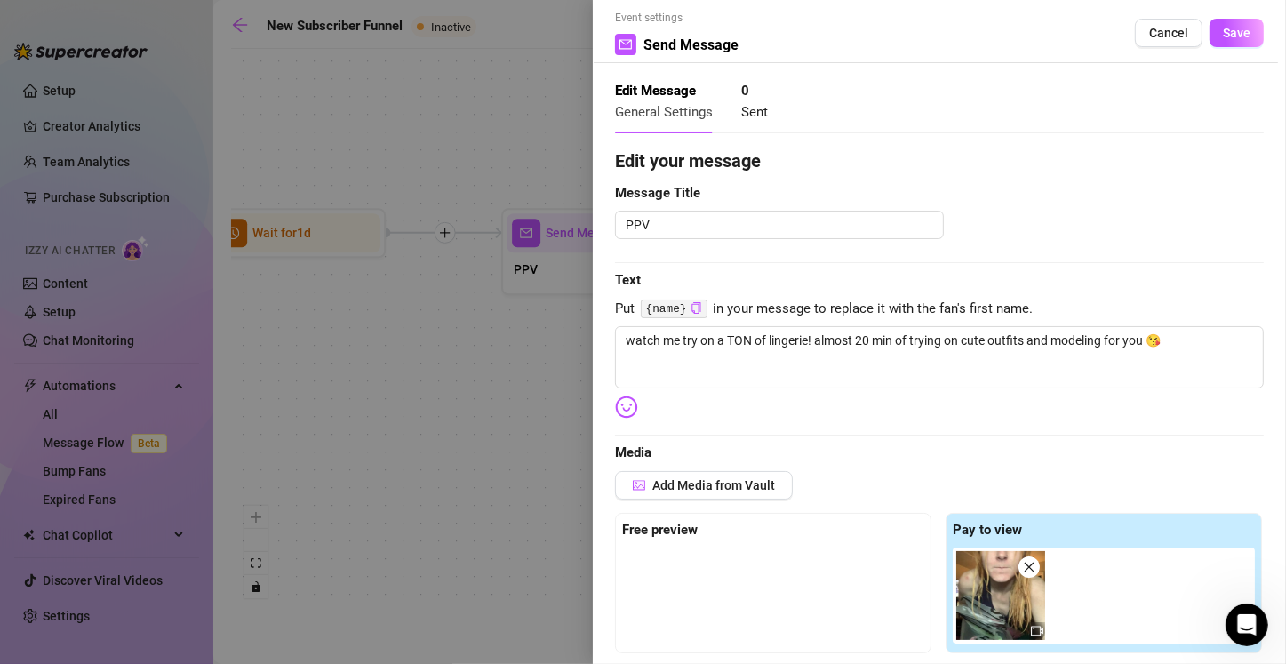
scroll to position [0, 0]
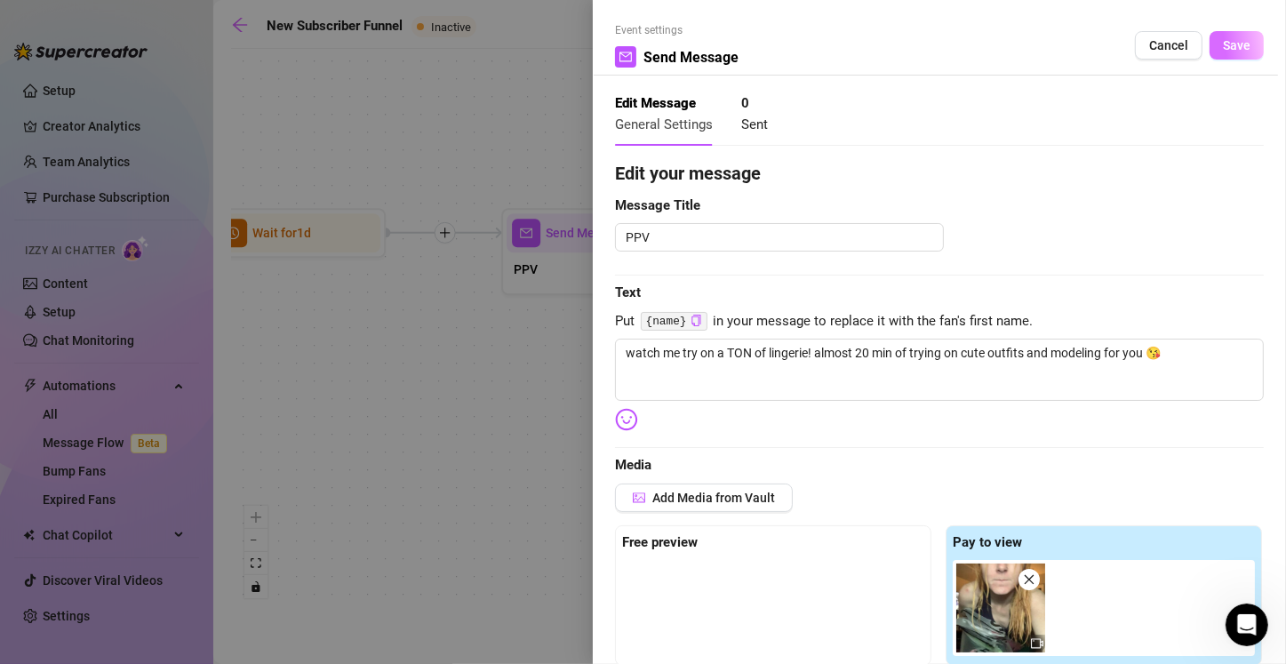
click at [637, 44] on span "Save" at bounding box center [1236, 45] width 28 height 14
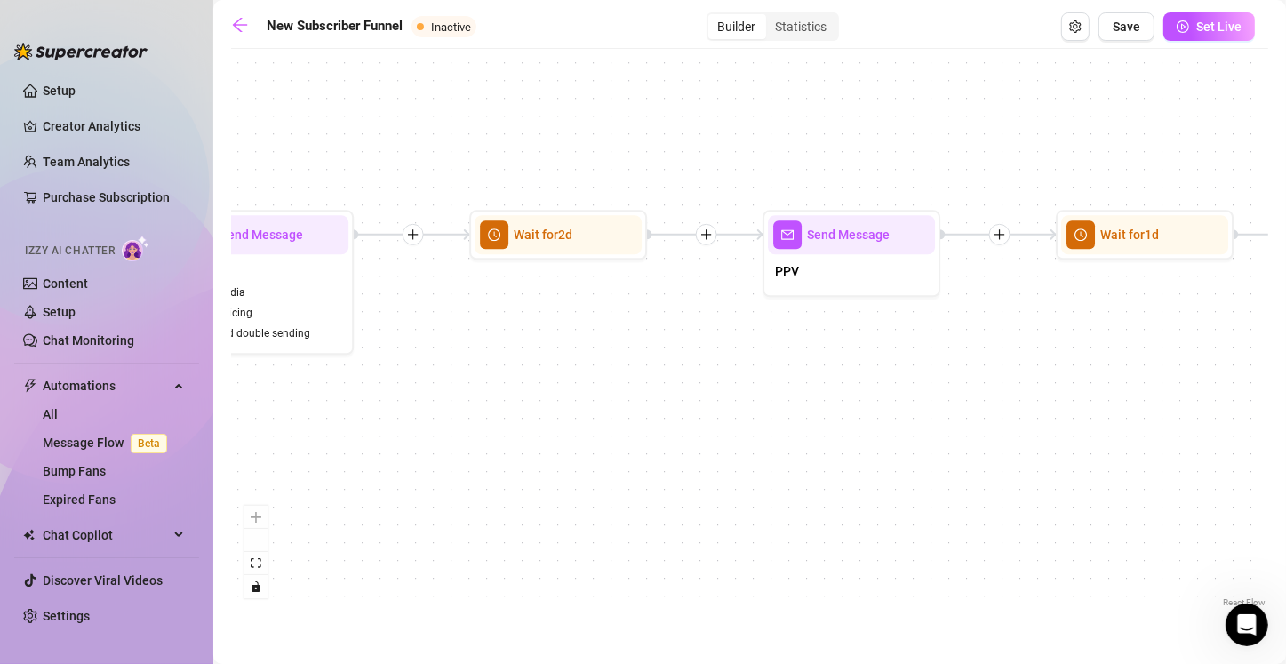
drag, startPoint x: 1037, startPoint y: 408, endPoint x: 691, endPoint y: 410, distance: 345.6
click at [637, 410] on div "If True If True If True If False If False If False If True If False Merge Merge…" at bounding box center [749, 334] width 1037 height 553
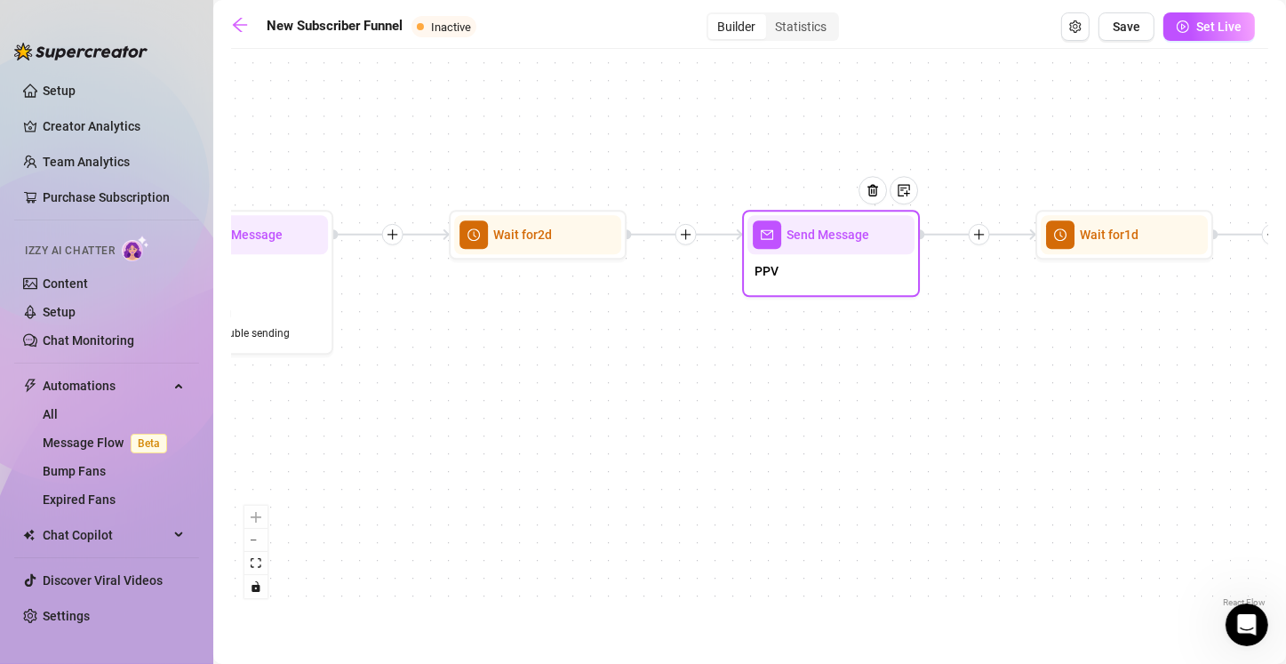
click at [637, 289] on div "PPV" at bounding box center [830, 272] width 167 height 37
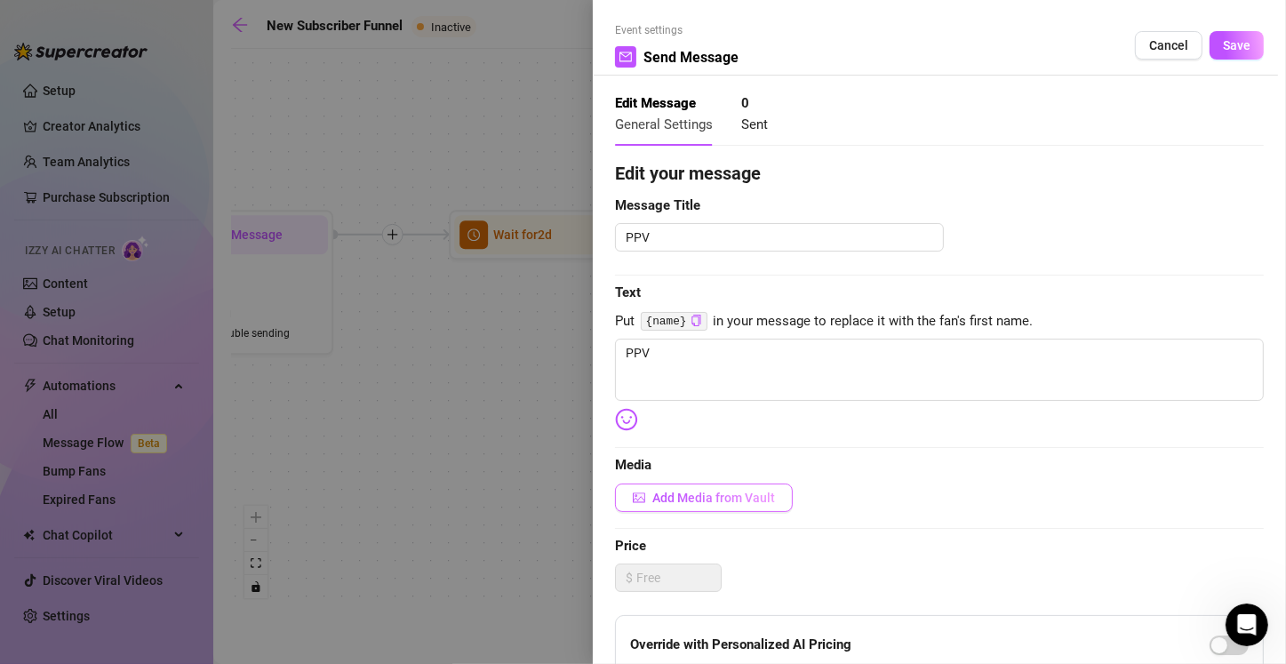
click at [637, 499] on span "Add Media from Vault" at bounding box center [713, 497] width 123 height 14
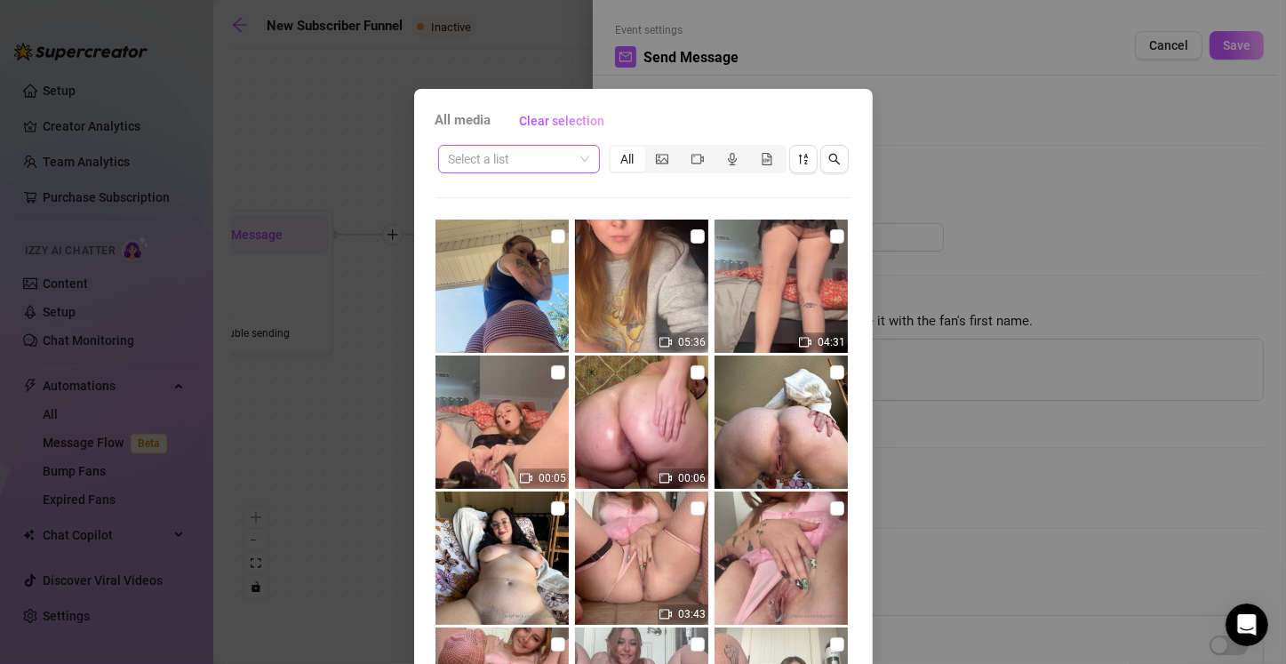
click at [521, 160] on input "search" at bounding box center [511, 159] width 124 height 27
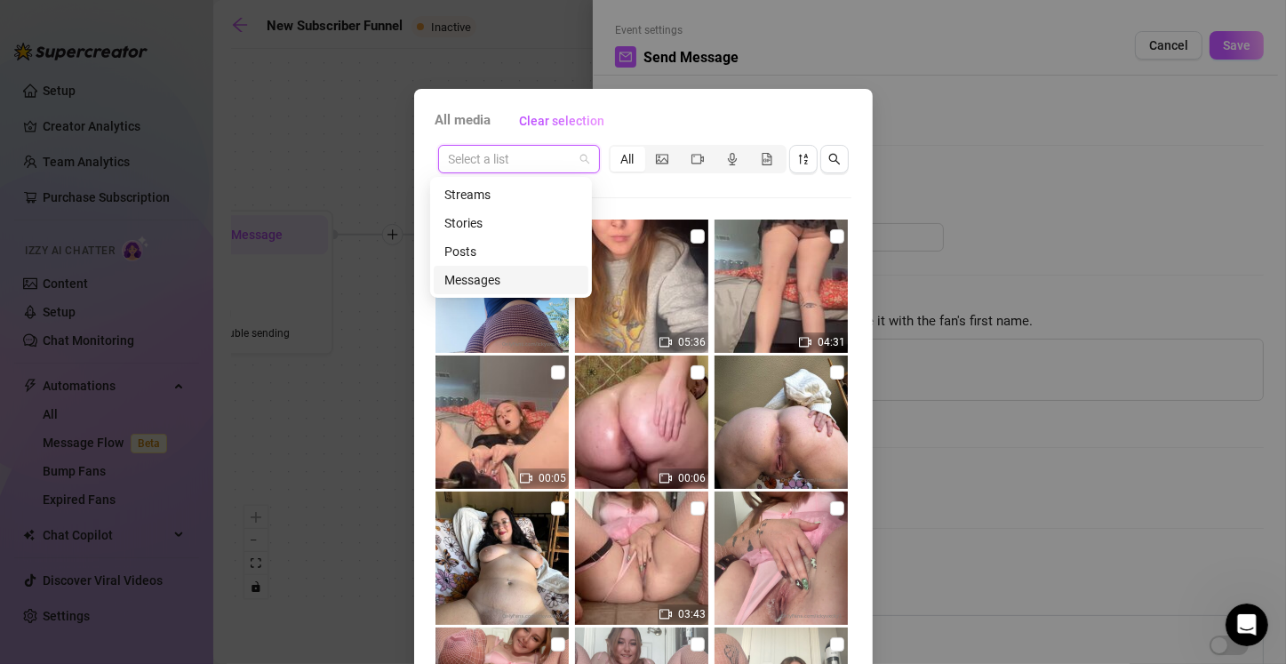
click at [503, 278] on div "Messages" at bounding box center [510, 280] width 133 height 20
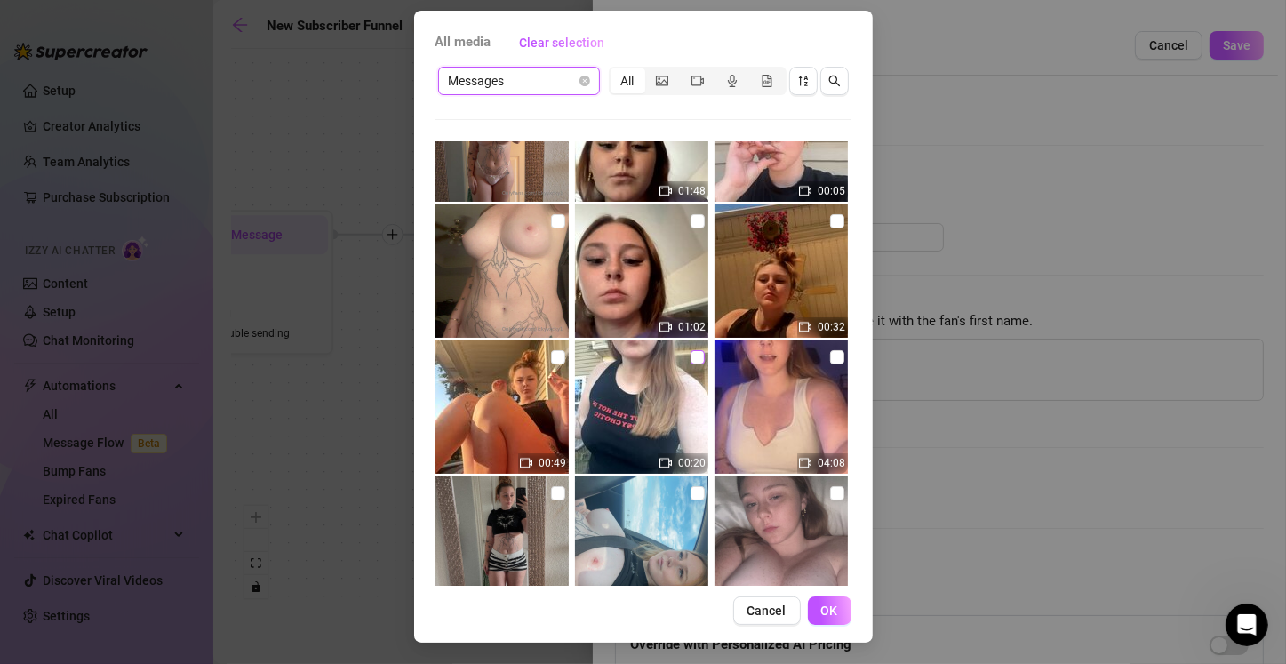
scroll to position [888, 0]
click at [637, 357] on input "checkbox" at bounding box center [697, 357] width 14 height 14
click at [551, 359] on input "checkbox" at bounding box center [558, 357] width 14 height 14
click at [637, 223] on input "checkbox" at bounding box center [837, 221] width 14 height 14
click at [637, 615] on span "OK" at bounding box center [829, 610] width 17 height 14
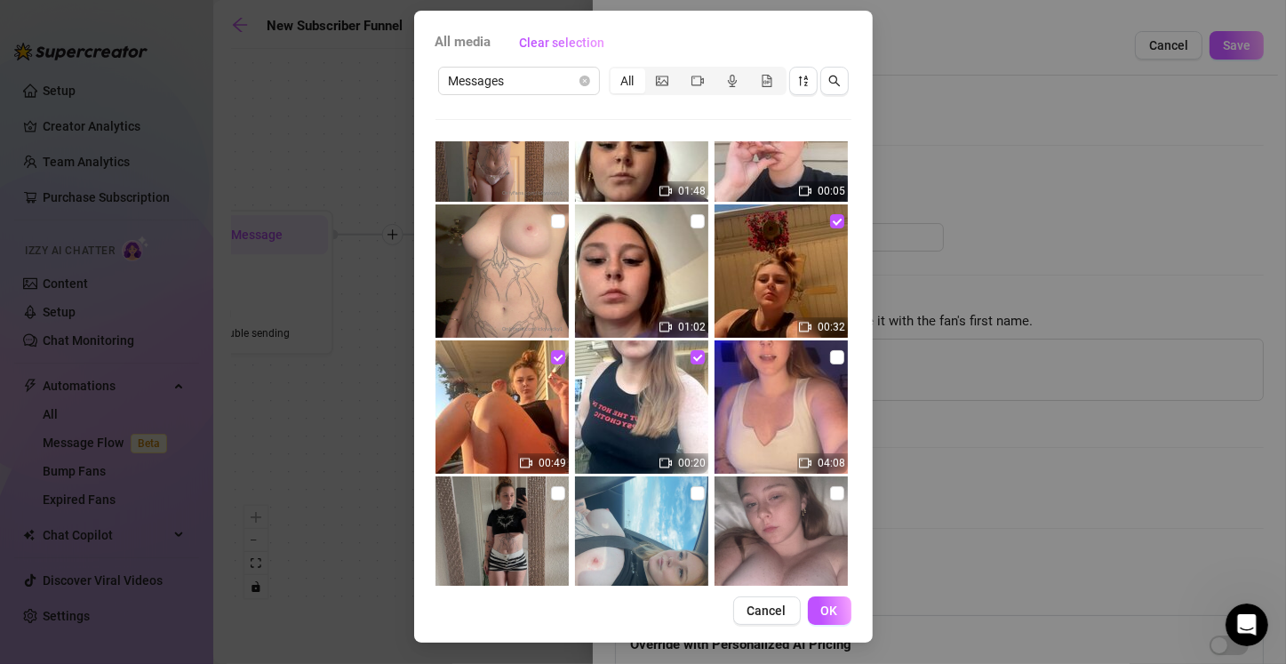
scroll to position [405, 0]
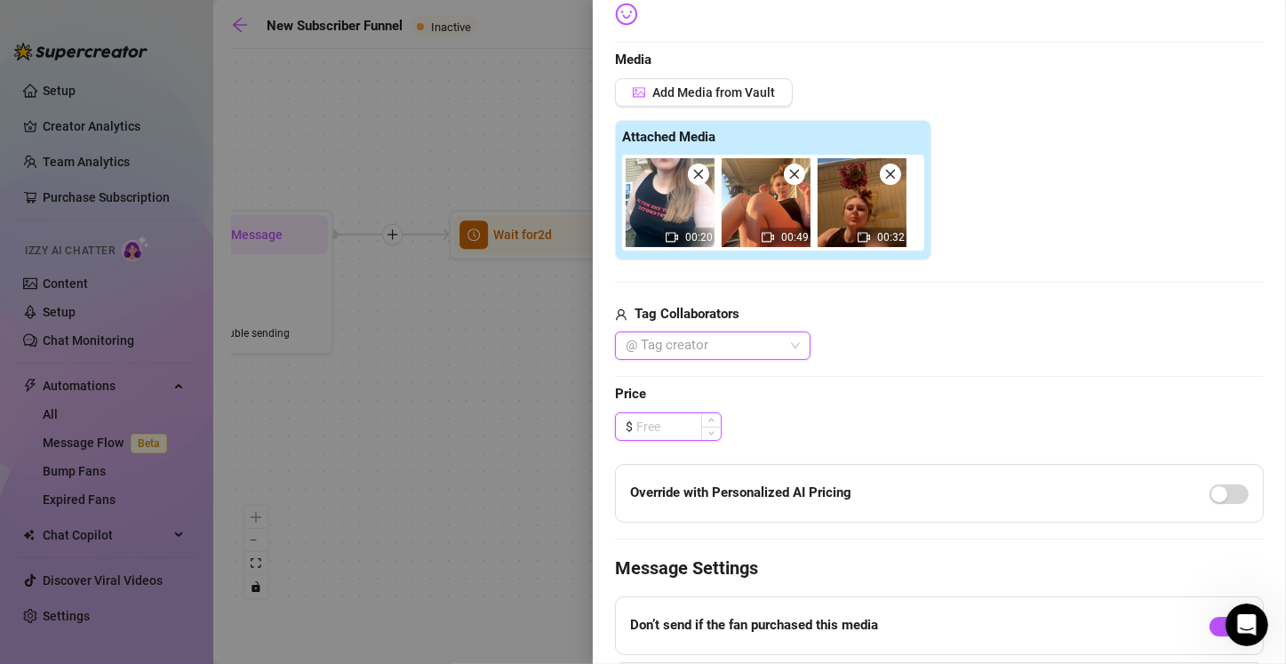
click at [637, 425] on input at bounding box center [678, 426] width 84 height 27
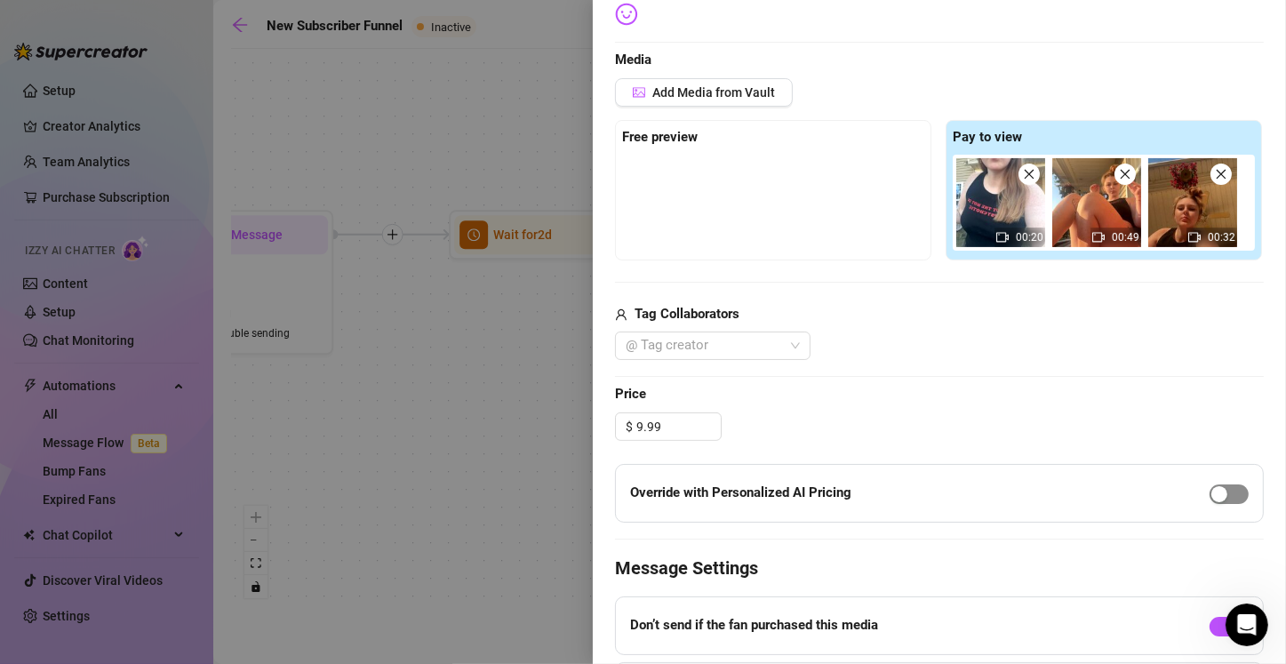
click at [637, 492] on div "button" at bounding box center [1219, 494] width 16 height 16
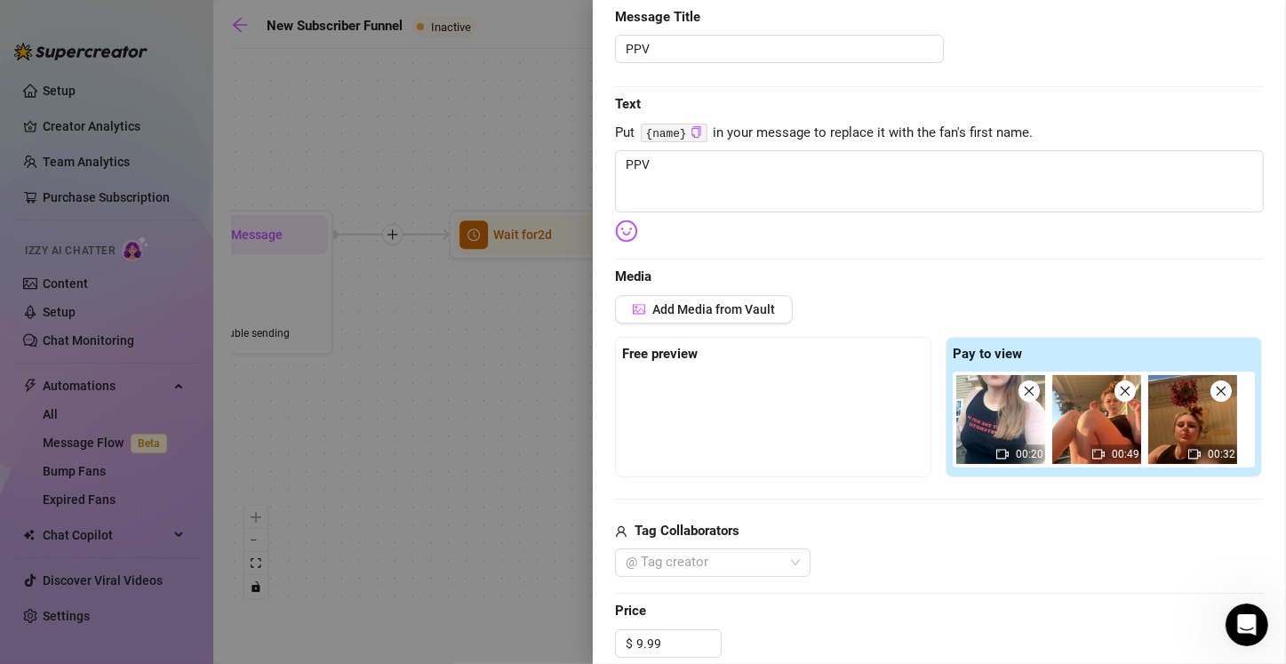
scroll to position [139, 0]
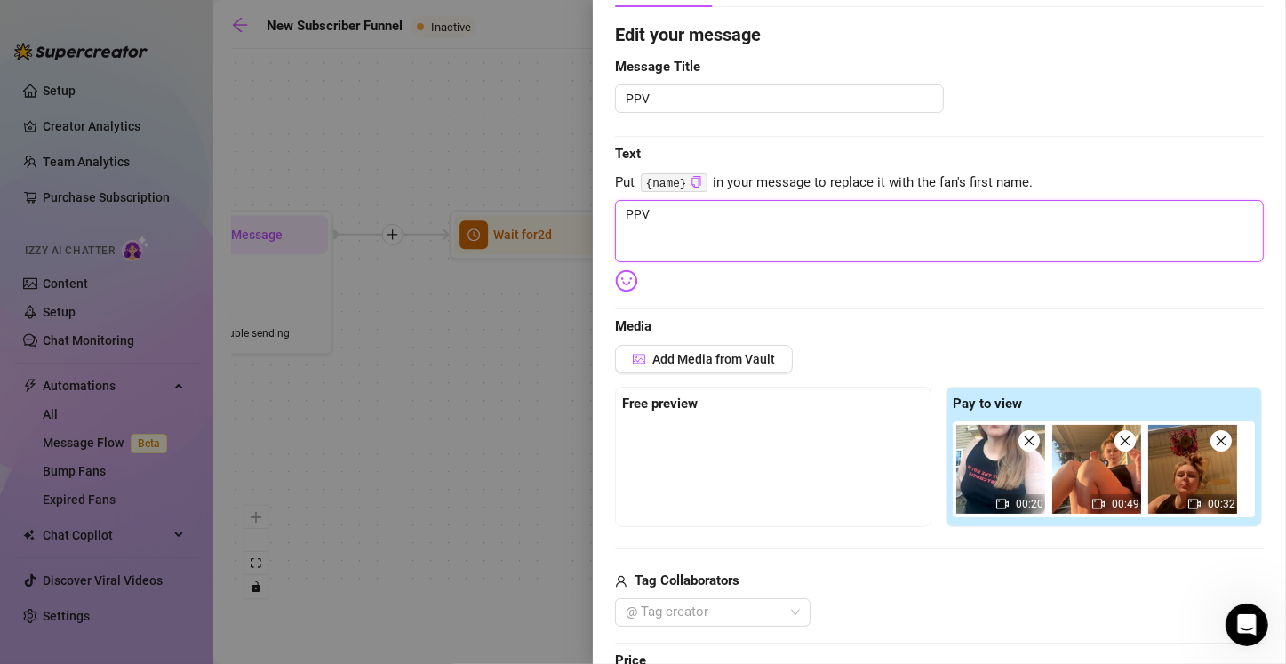
drag, startPoint x: 680, startPoint y: 221, endPoint x: 523, endPoint y: 212, distance: 156.6
click at [523, 213] on div "Event settings Send Message Cancel Save Edit Message General Settings 0 Sent Ed…" at bounding box center [643, 332] width 1286 height 664
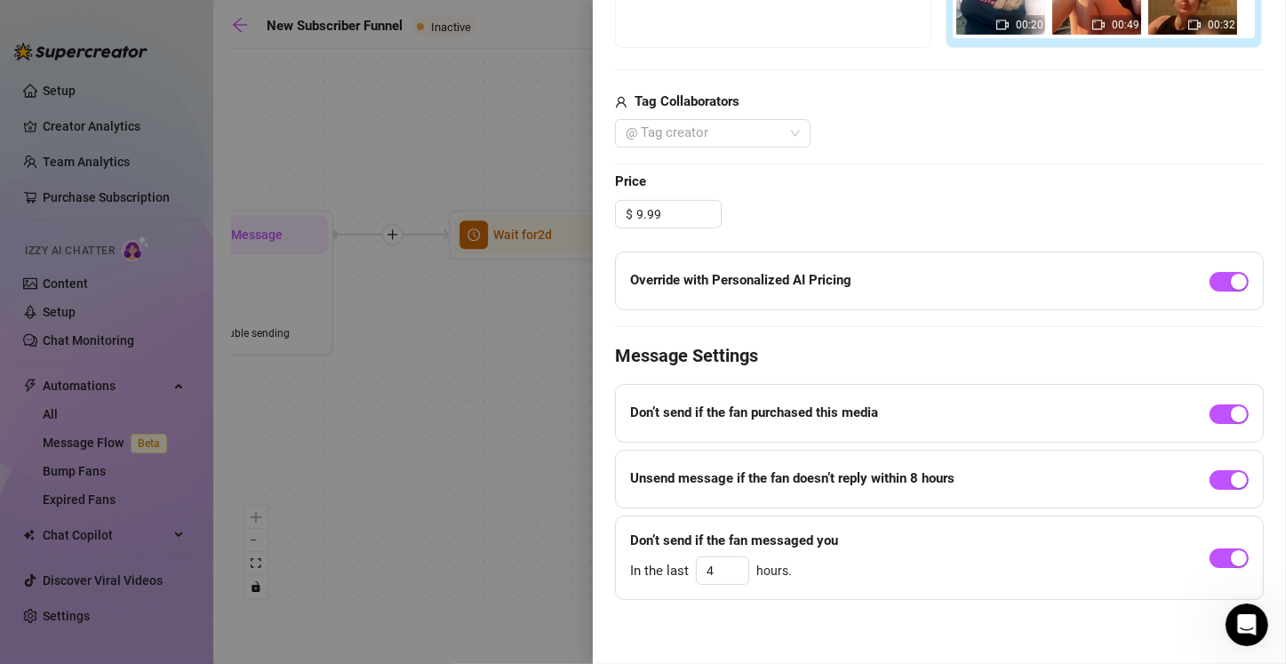
drag, startPoint x: 1207, startPoint y: 554, endPoint x: 1182, endPoint y: 547, distance: 25.9
click at [637, 555] on span "button" at bounding box center [1228, 558] width 39 height 20
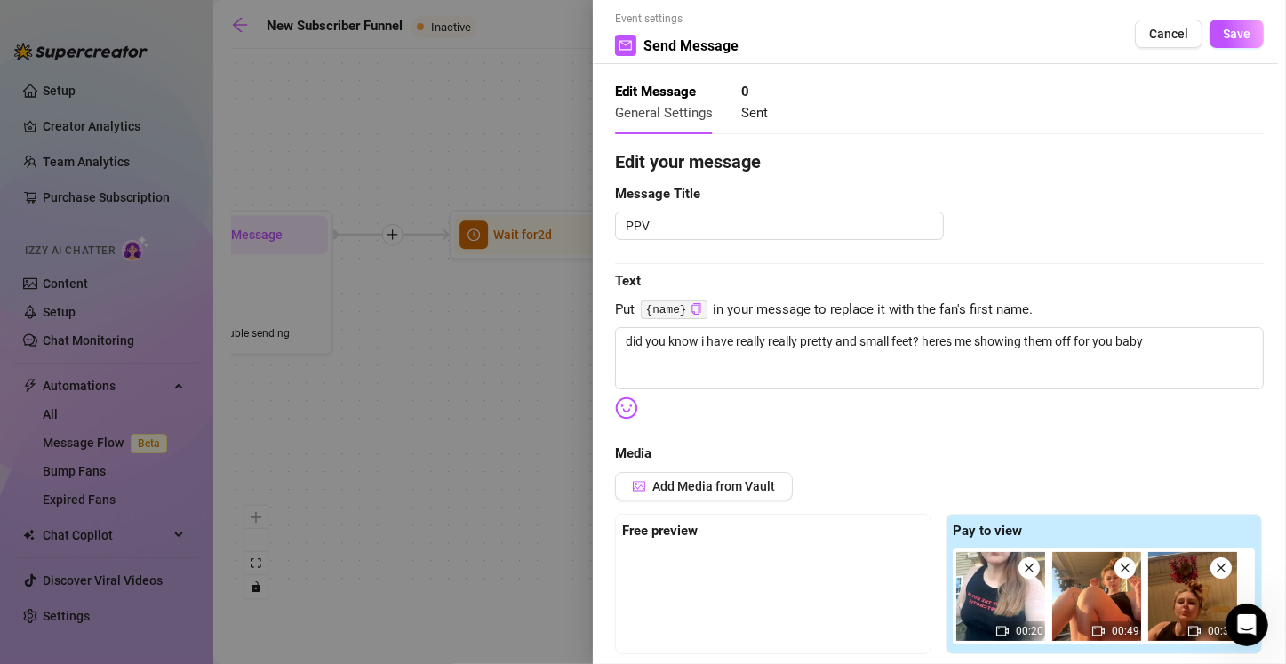
scroll to position [0, 0]
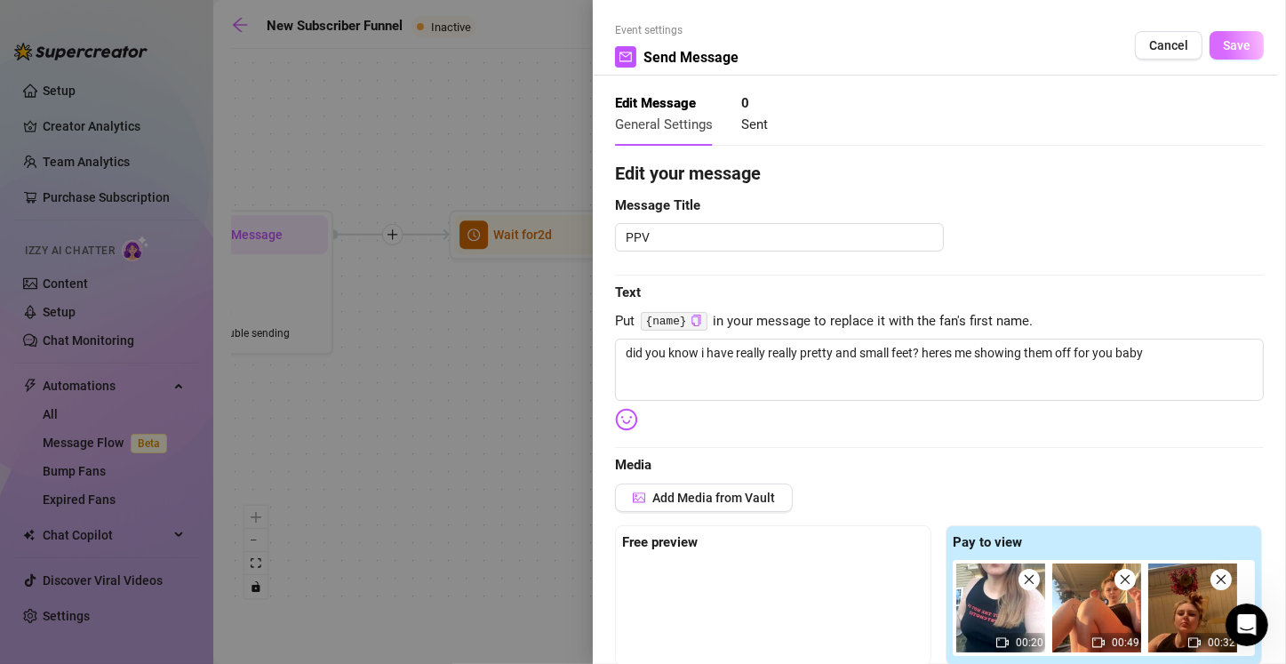
click at [637, 45] on span "Save" at bounding box center [1236, 45] width 28 height 14
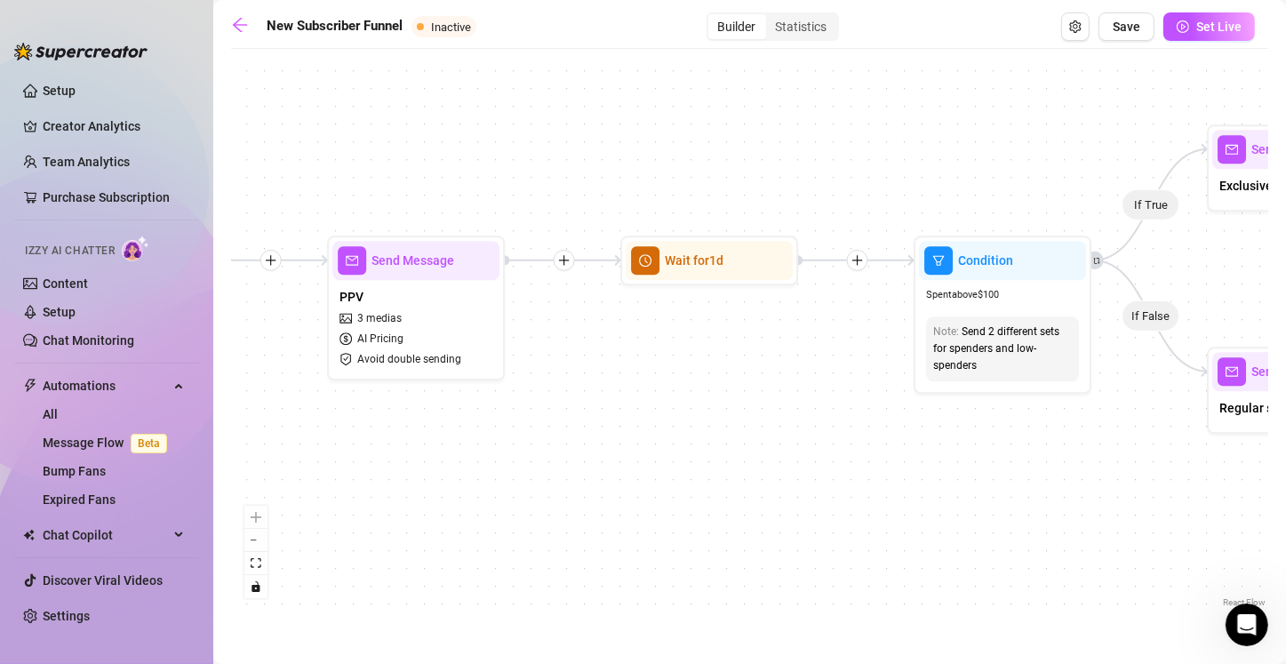
drag, startPoint x: 1179, startPoint y: 464, endPoint x: 786, endPoint y: 475, distance: 392.8
click at [637, 475] on div "If True If True If True If False If False If False If True If False Merge Merge…" at bounding box center [749, 334] width 1037 height 553
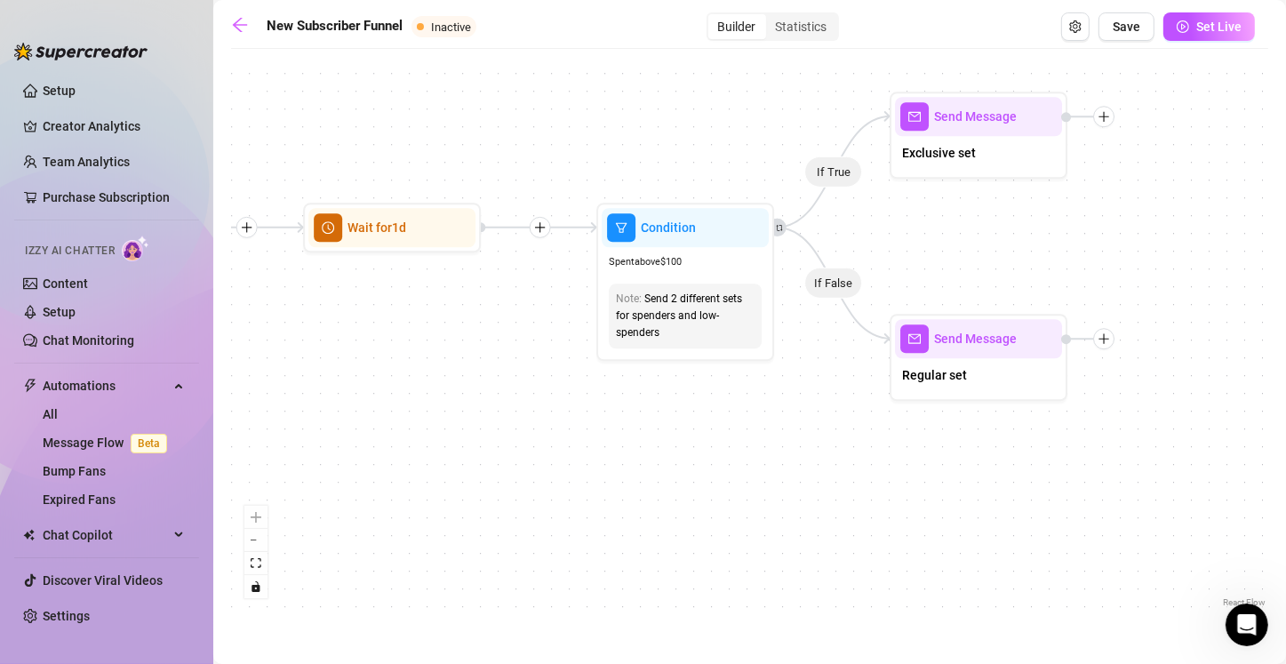
drag, startPoint x: 1101, startPoint y: 514, endPoint x: 784, endPoint y: 482, distance: 318.9
click at [637, 482] on div "If True If True If True If False If False If False If True If False Merge Merge…" at bounding box center [749, 334] width 1037 height 553
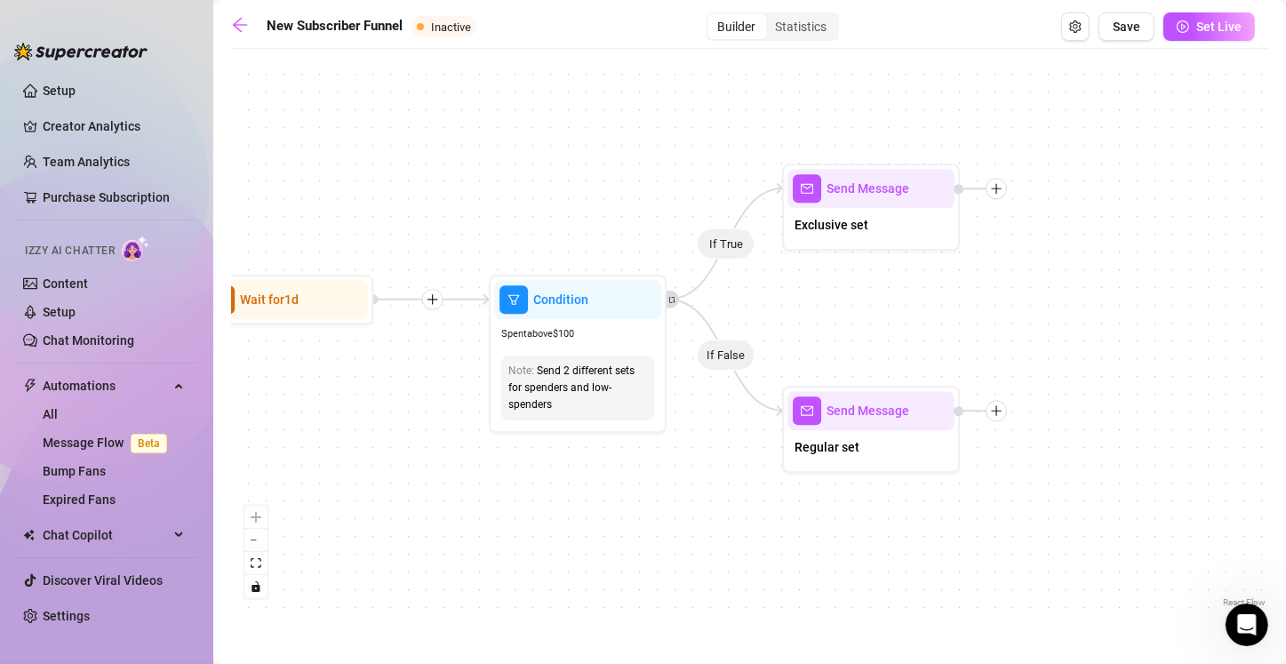
drag, startPoint x: 814, startPoint y: 374, endPoint x: 706, endPoint y: 446, distance: 129.4
click at [637, 446] on div "If True If True If True If False If False If False If True If False Merge Merge…" at bounding box center [749, 334] width 1037 height 553
click at [637, 235] on div "Exclusive set" at bounding box center [870, 226] width 167 height 37
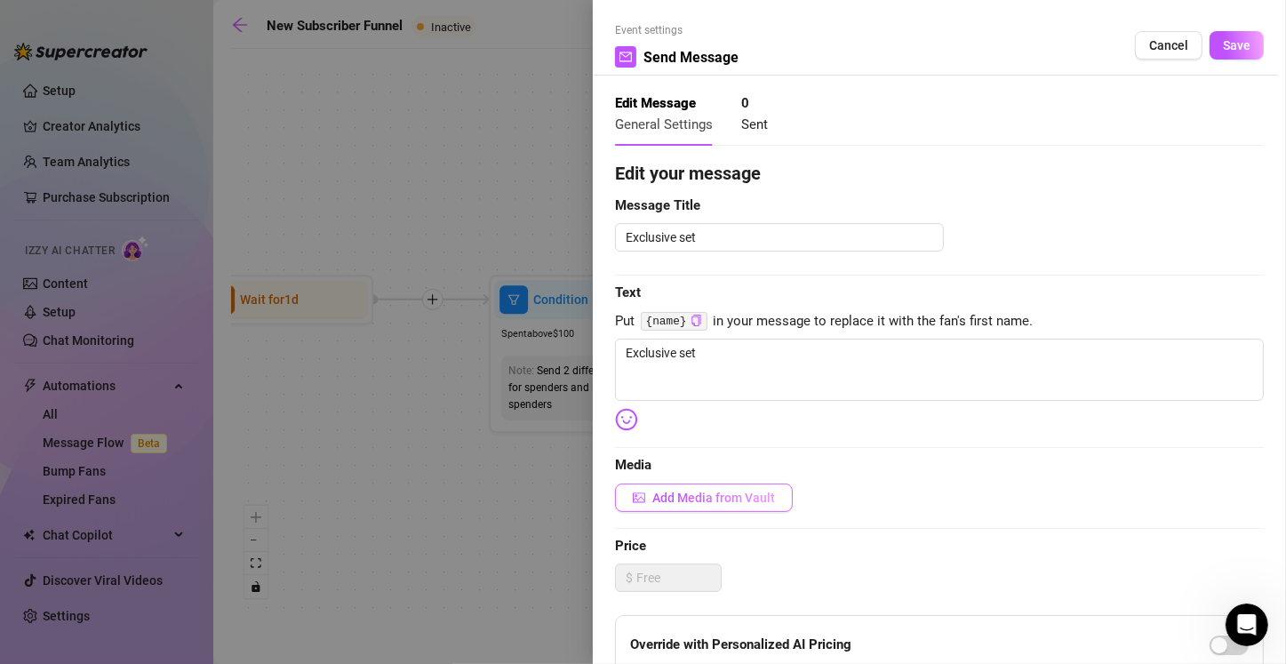
click at [637, 494] on span "Add Media from Vault" at bounding box center [713, 497] width 123 height 14
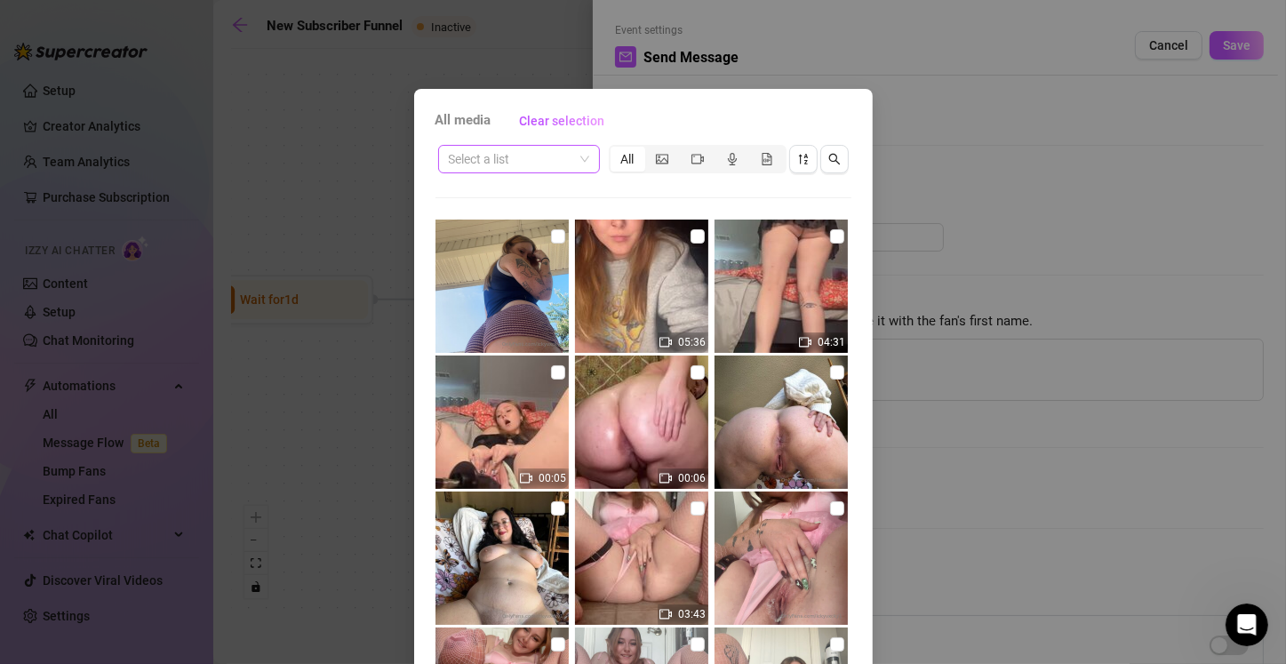
click at [525, 167] on input "search" at bounding box center [511, 159] width 124 height 27
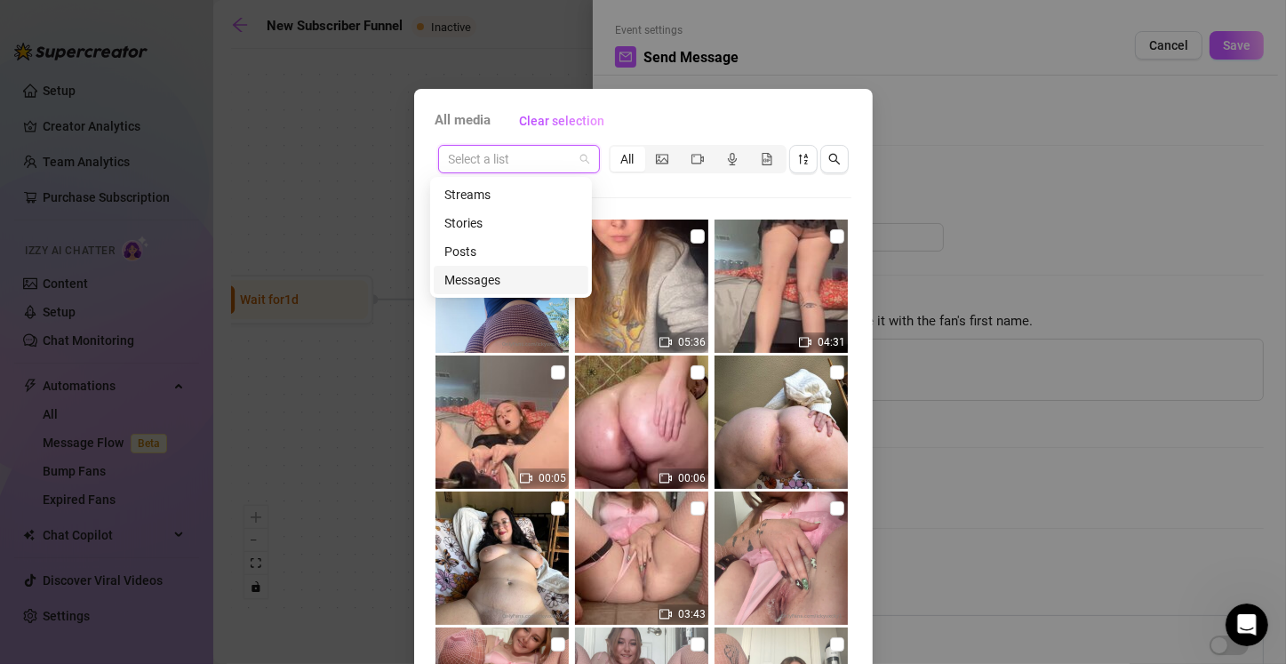
click at [490, 275] on div "Messages" at bounding box center [510, 280] width 133 height 20
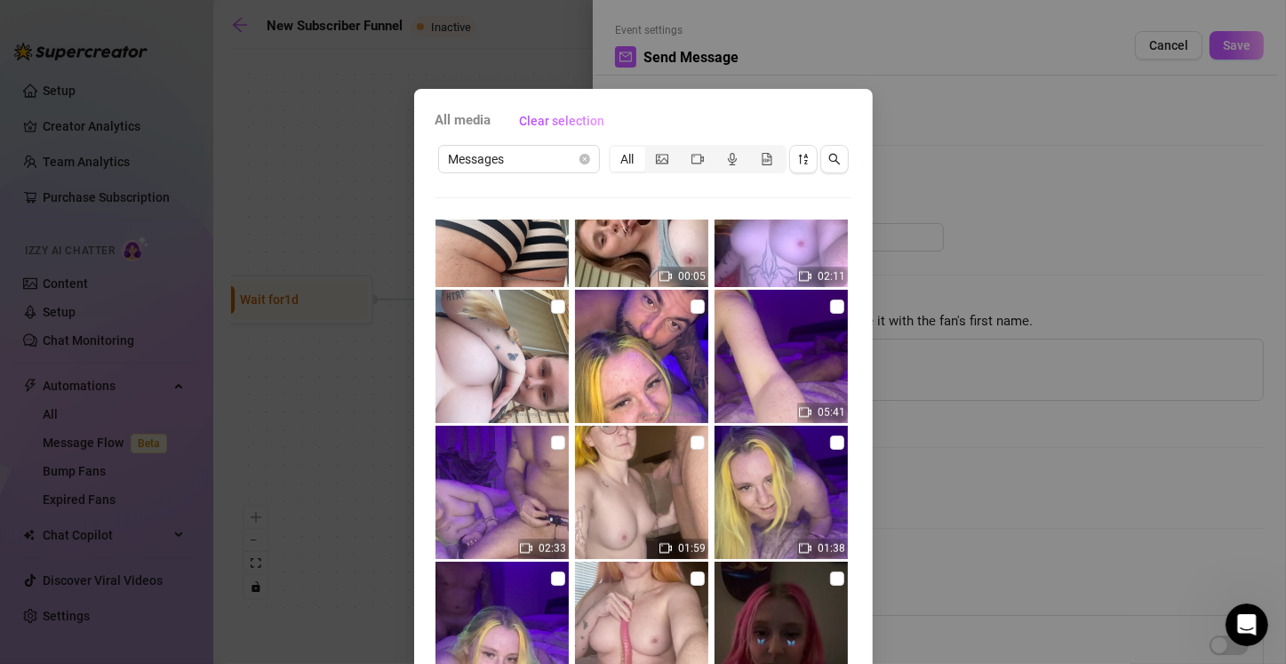
scroll to position [1475, 0]
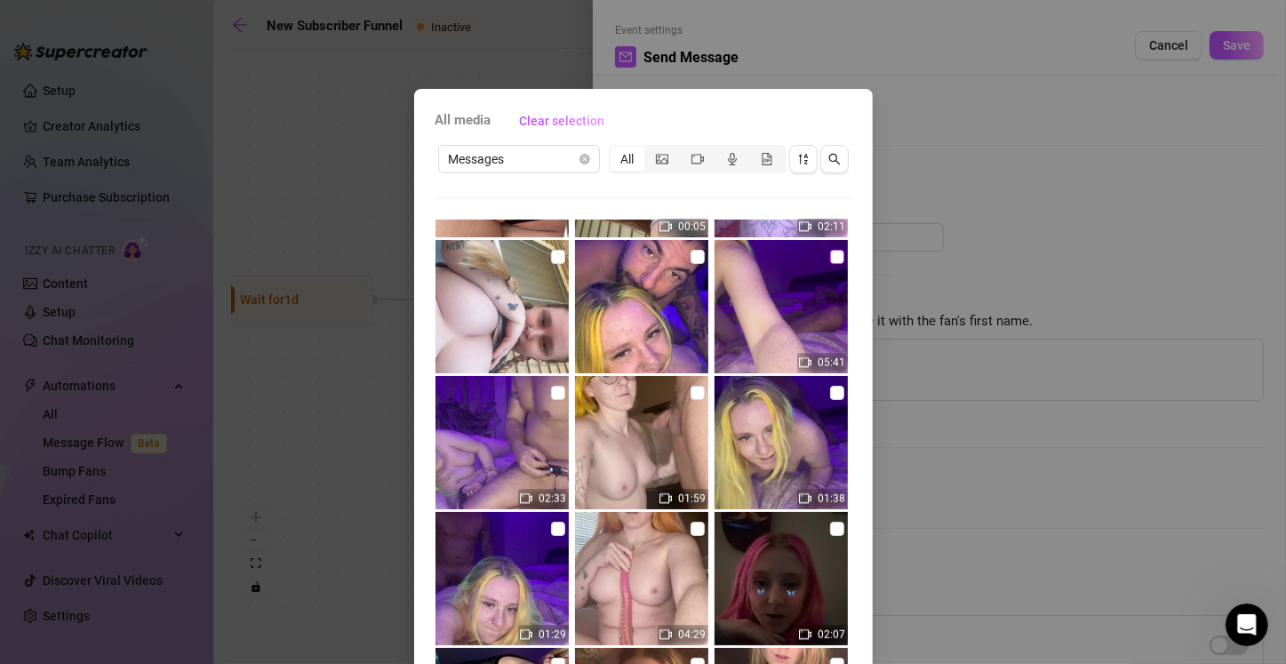
click at [637, 259] on input "checkbox" at bounding box center [837, 257] width 14 height 14
click at [551, 392] on input "checkbox" at bounding box center [558, 393] width 14 height 14
click at [637, 392] on input "checkbox" at bounding box center [697, 393] width 14 height 14
click at [637, 392] on input "checkbox" at bounding box center [837, 393] width 14 height 14
click at [551, 529] on input "checkbox" at bounding box center [558, 528] width 14 height 14
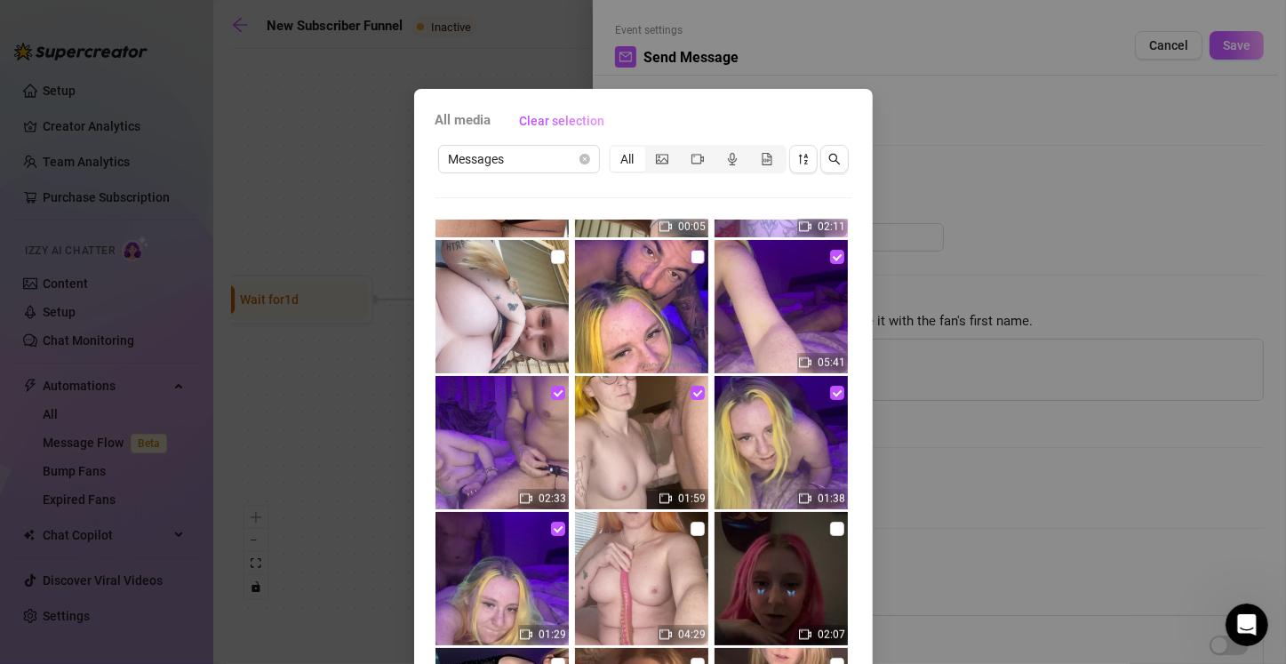
click at [637, 254] on input "checkbox" at bounding box center [697, 257] width 14 height 14
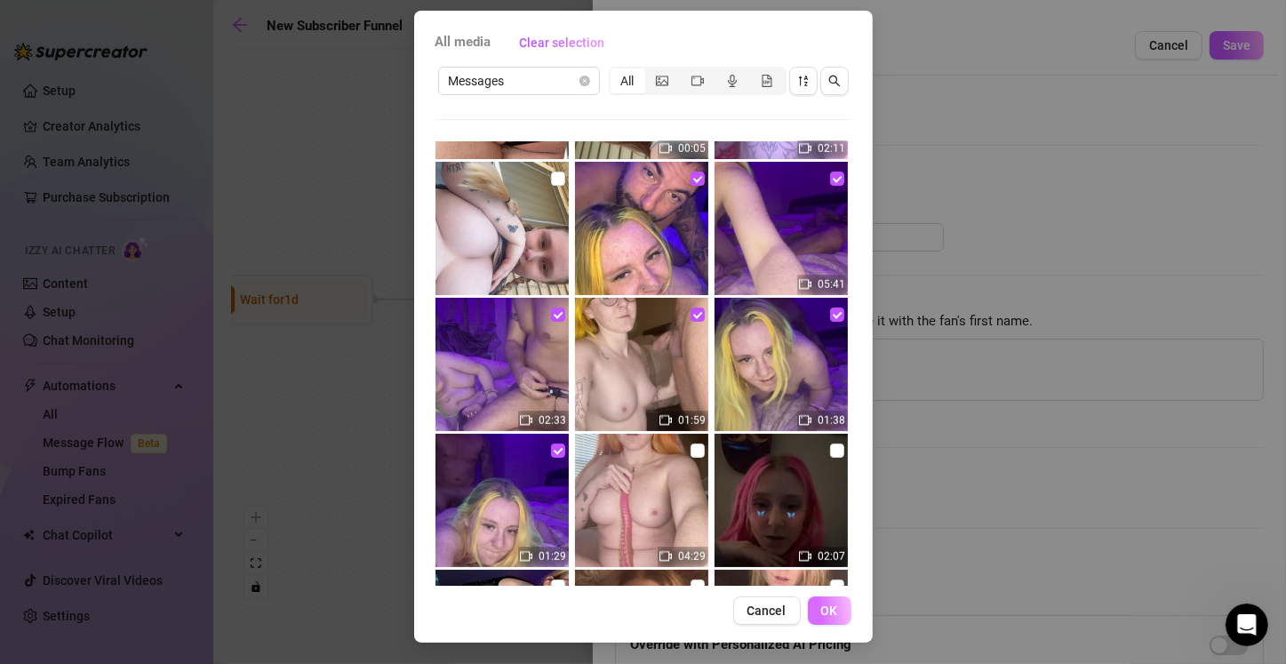
click at [637, 611] on span "OK" at bounding box center [829, 610] width 17 height 14
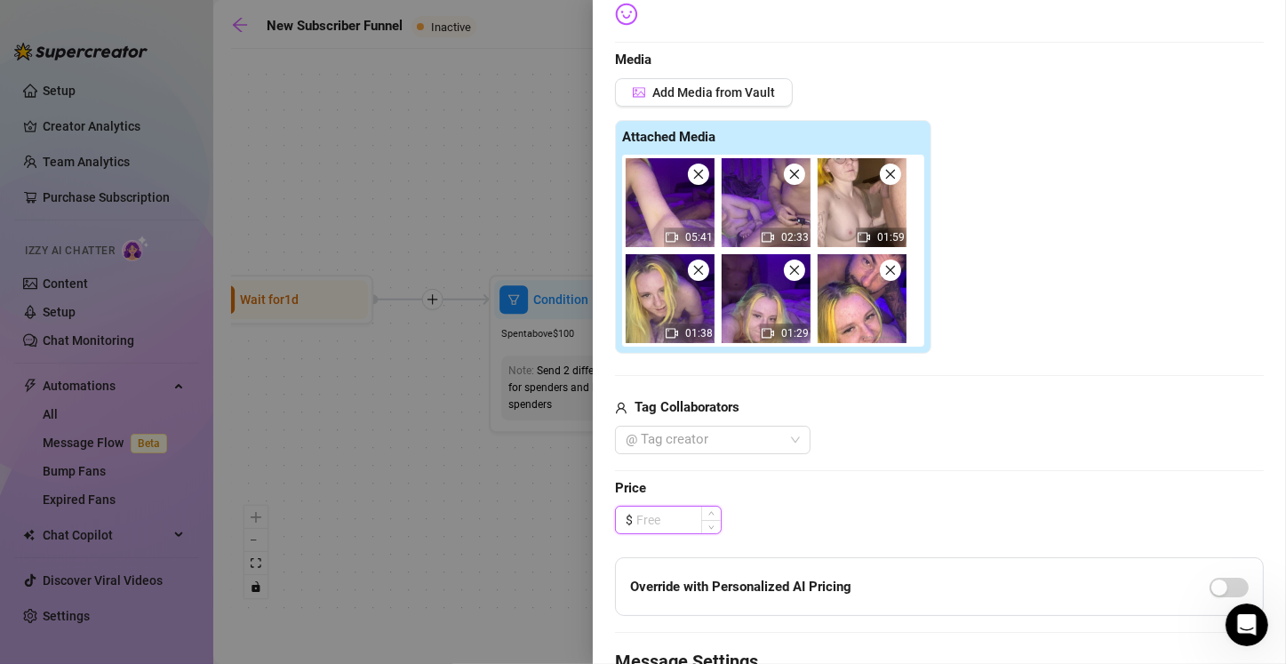
click at [637, 520] on input at bounding box center [678, 519] width 84 height 27
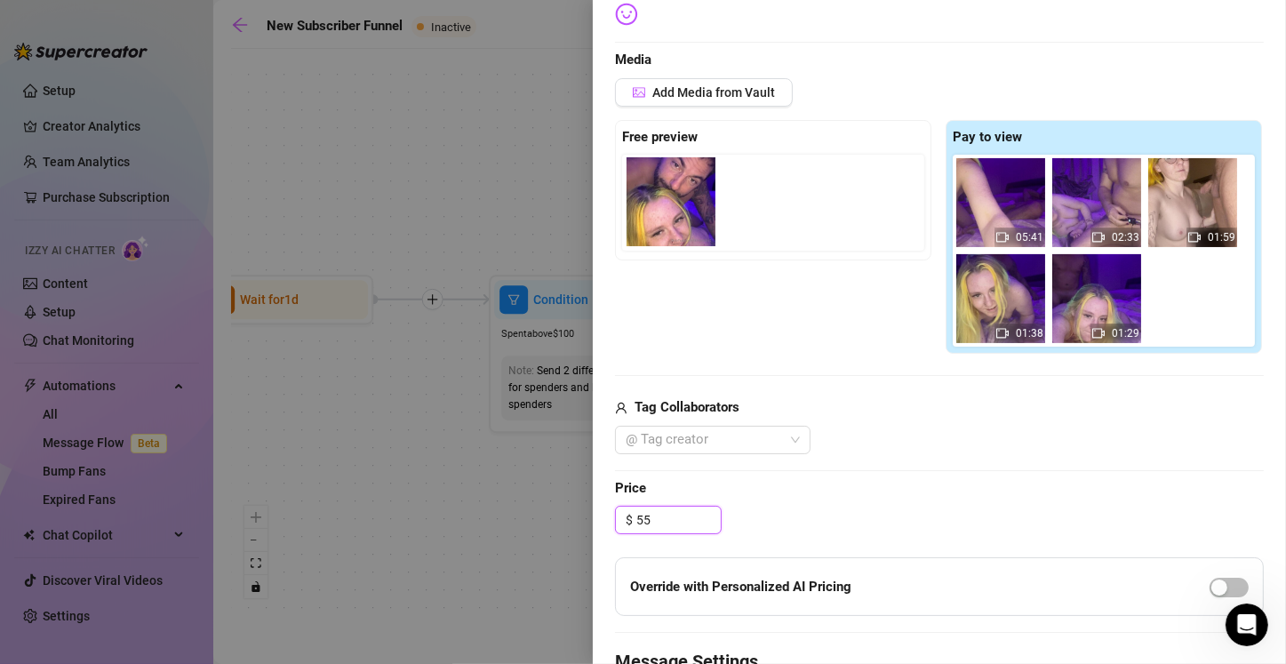
drag, startPoint x: 1175, startPoint y: 322, endPoint x: 653, endPoint y: 225, distance: 531.3
click at [637, 225] on div "Free preview Pay to view 05:41 02:33 01:59 01:38 01:29" at bounding box center [939, 237] width 649 height 235
click at [637, 586] on div "button" at bounding box center [1219, 587] width 16 height 16
click at [637, 435] on div at bounding box center [703, 439] width 170 height 25
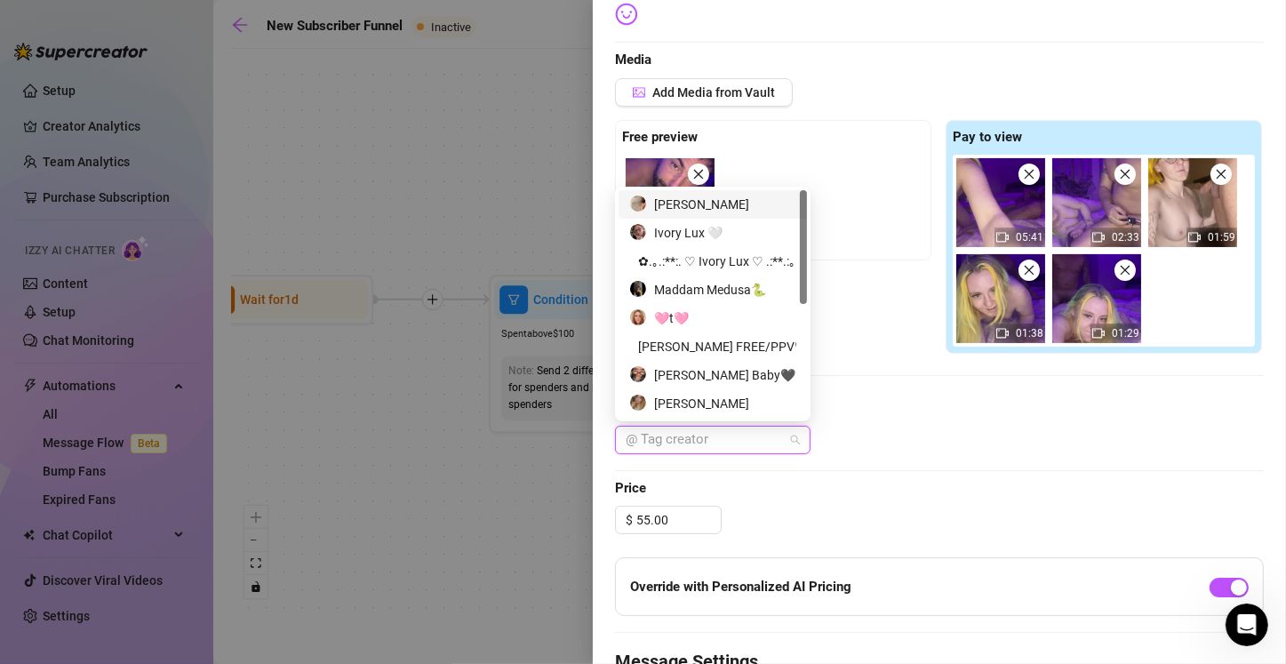
click at [637, 203] on div "[PERSON_NAME]" at bounding box center [712, 205] width 167 height 20
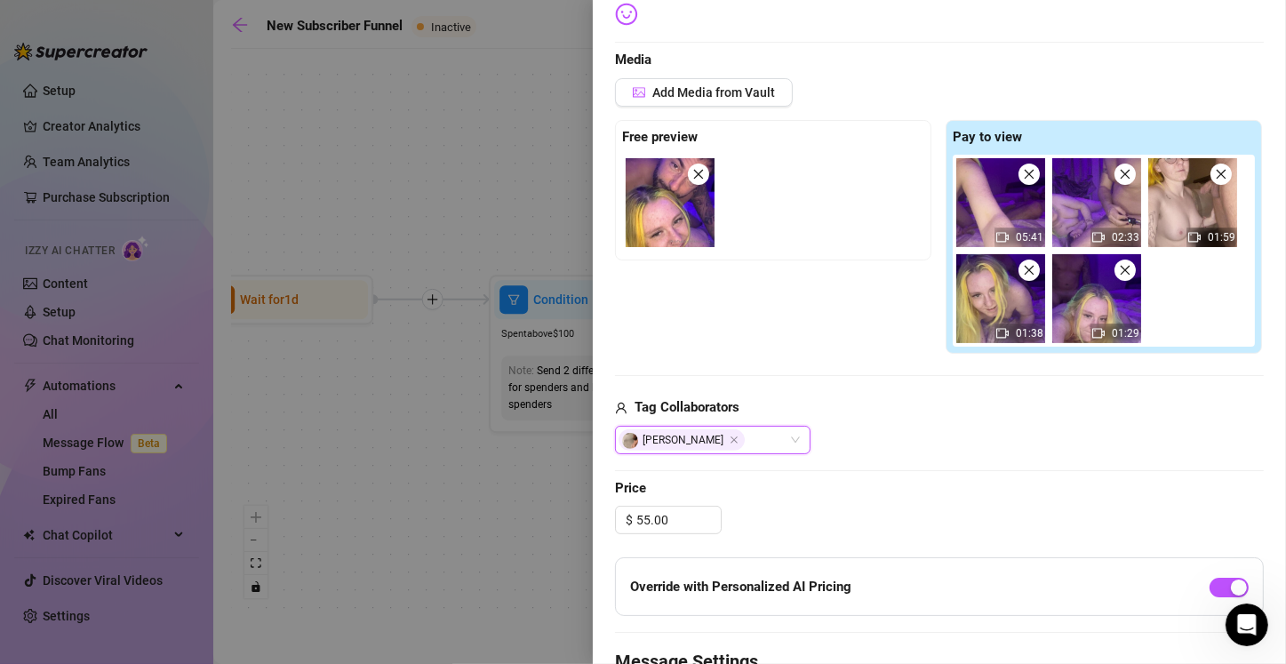
click at [637, 455] on div "Edit your message Message Title Exclusive set Text Put {name} in your message t…" at bounding box center [939, 317] width 649 height 1125
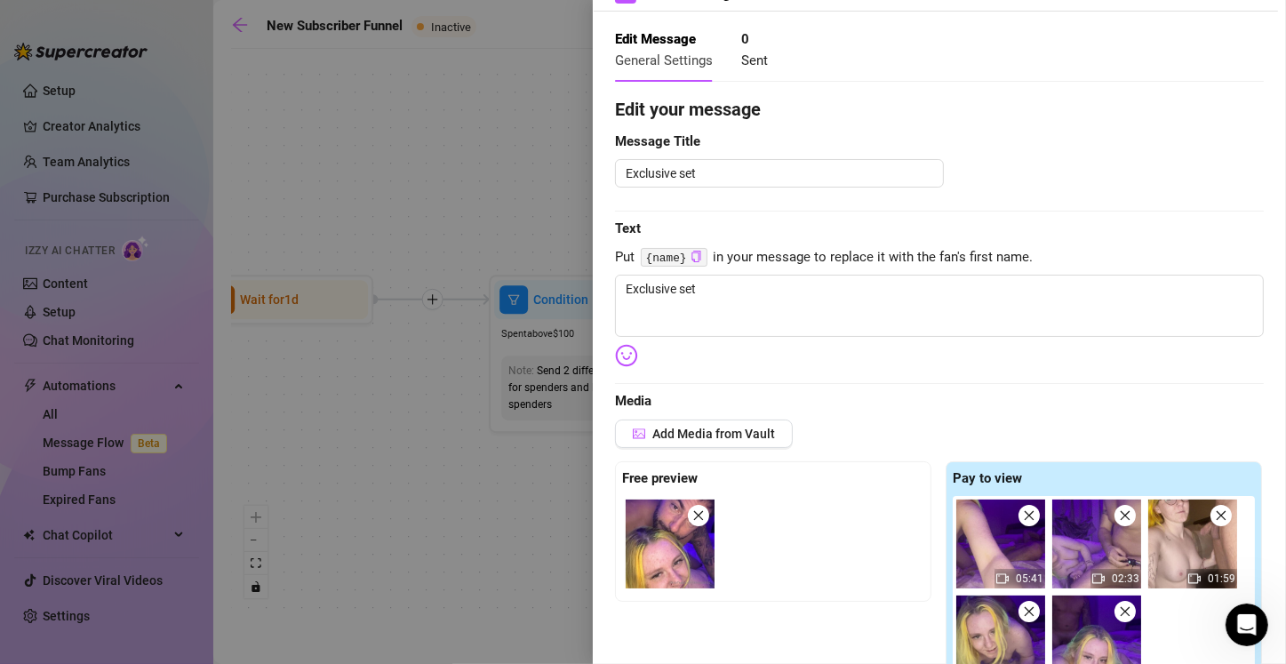
scroll to position [50, 0]
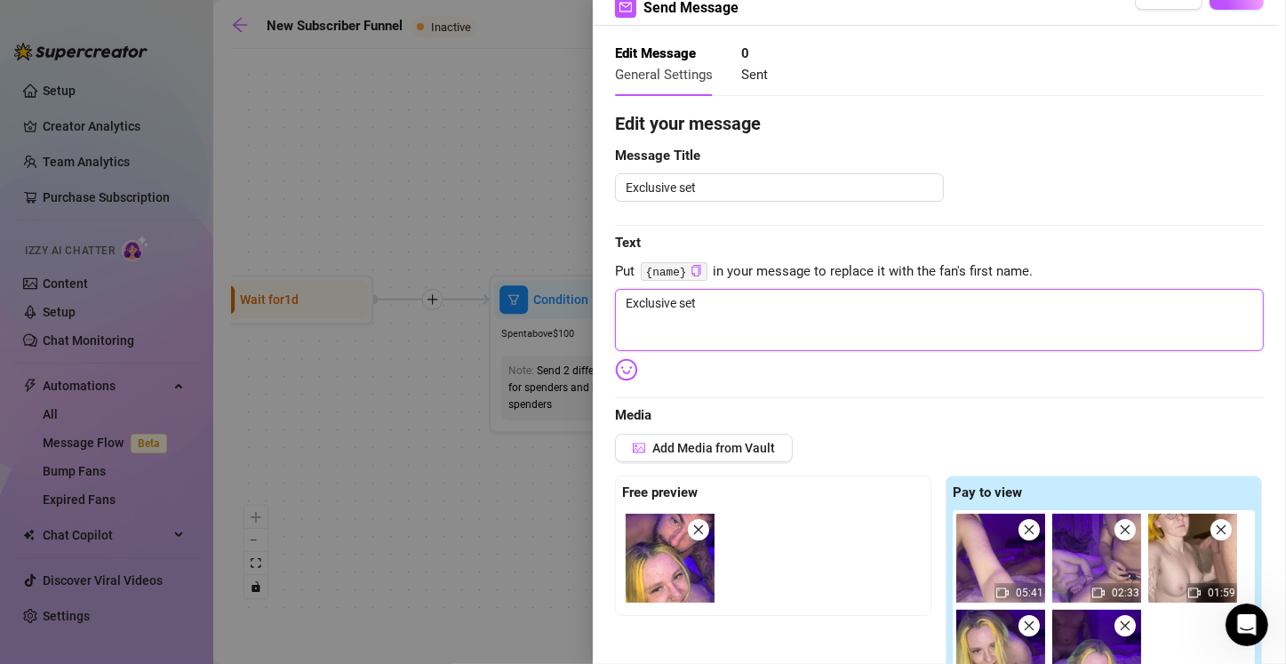
drag, startPoint x: 724, startPoint y: 300, endPoint x: 557, endPoint y: 309, distance: 167.3
click at [557, 309] on div "Event settings Send Message Cancel Save Edit Message General Settings 0 Sent Ed…" at bounding box center [643, 332] width 1286 height 664
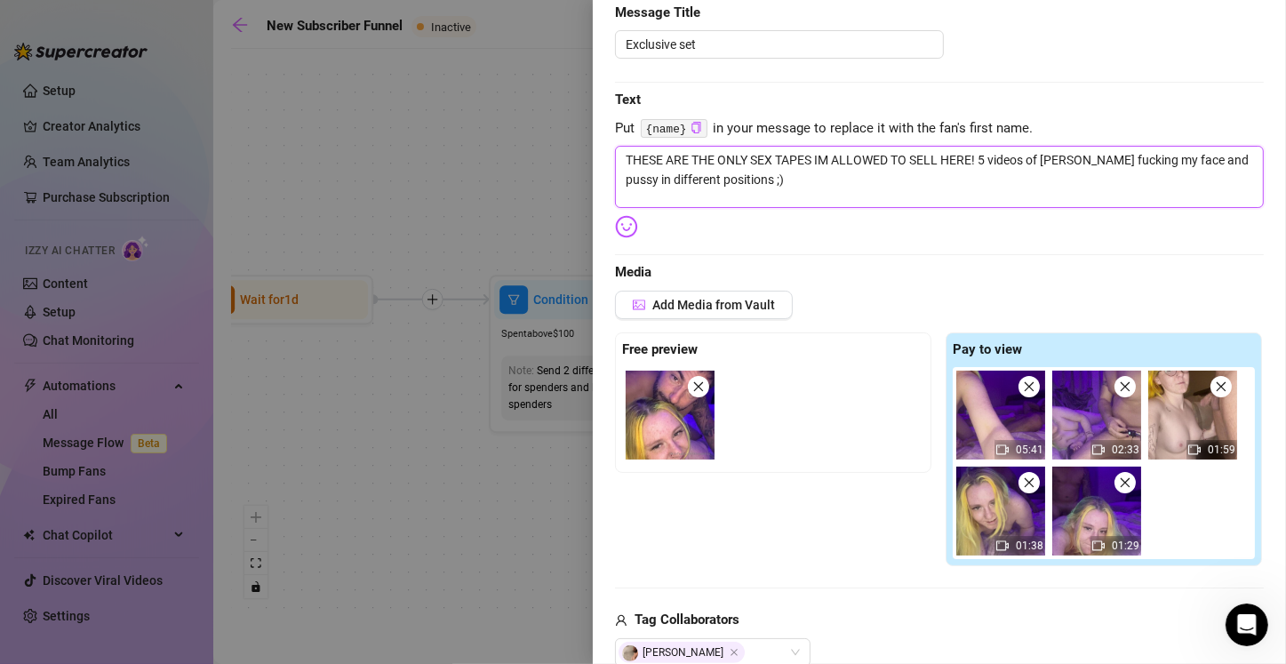
scroll to position [0, 0]
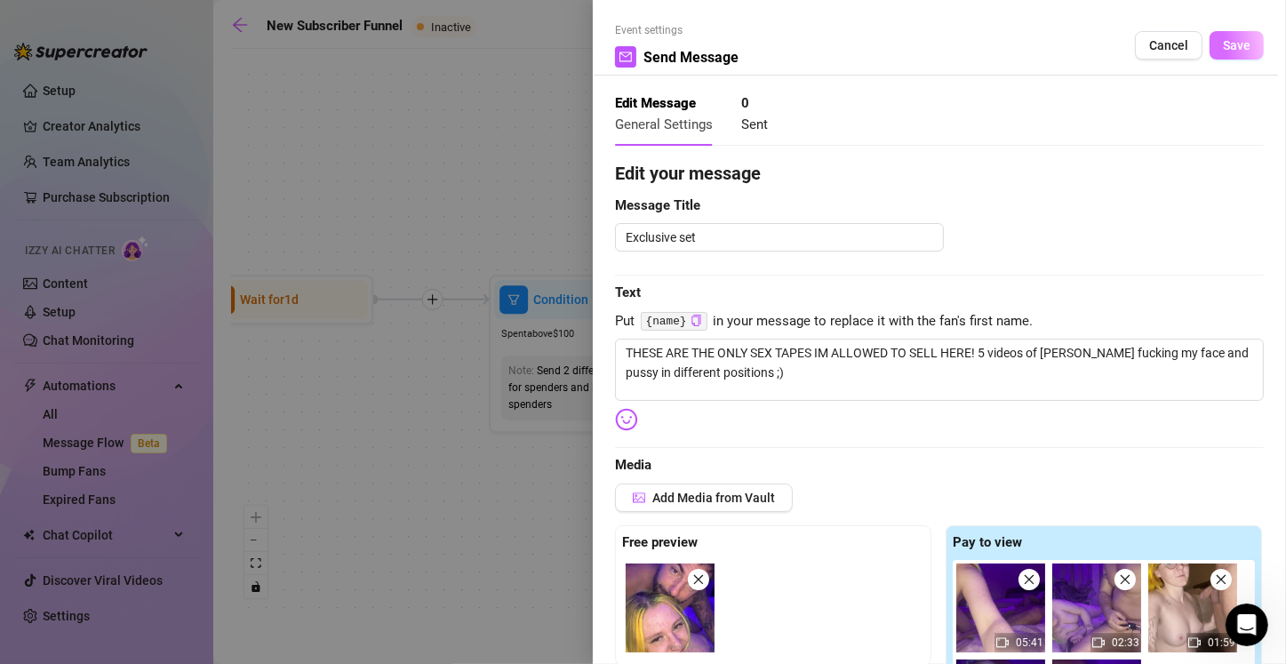
click at [637, 43] on span "Save" at bounding box center [1236, 45] width 28 height 14
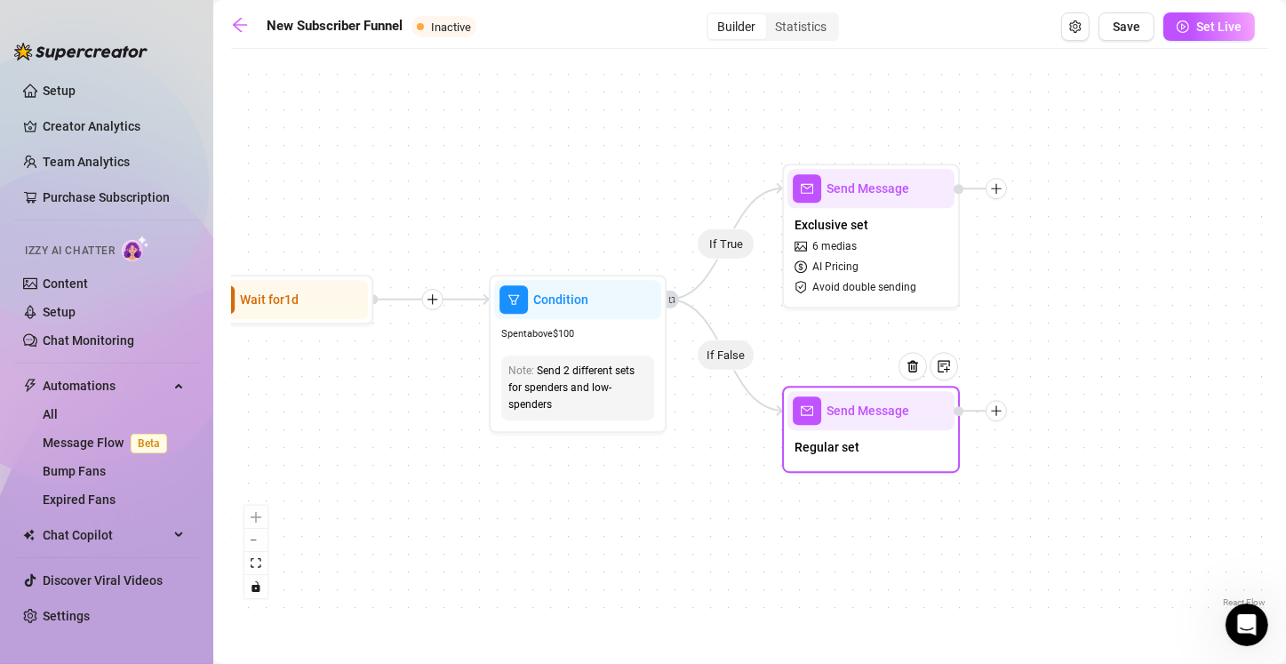
click at [637, 460] on div "Regular set" at bounding box center [870, 448] width 167 height 37
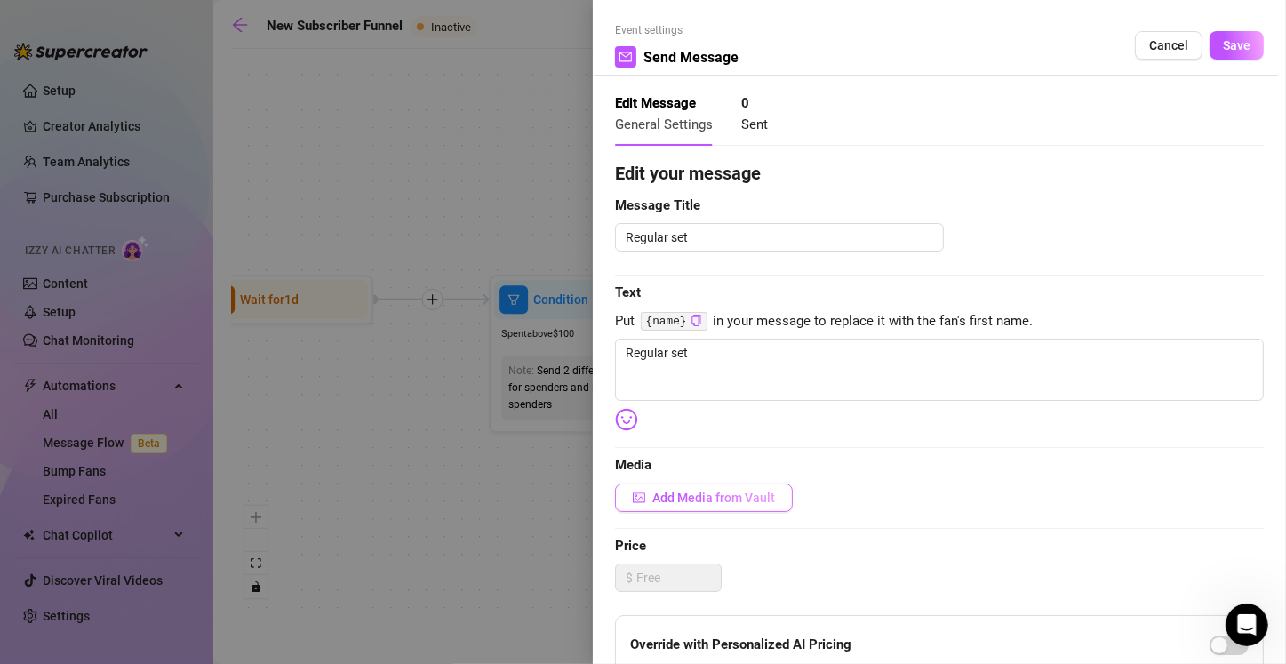
click at [637, 498] on span "Add Media from Vault" at bounding box center [713, 497] width 123 height 14
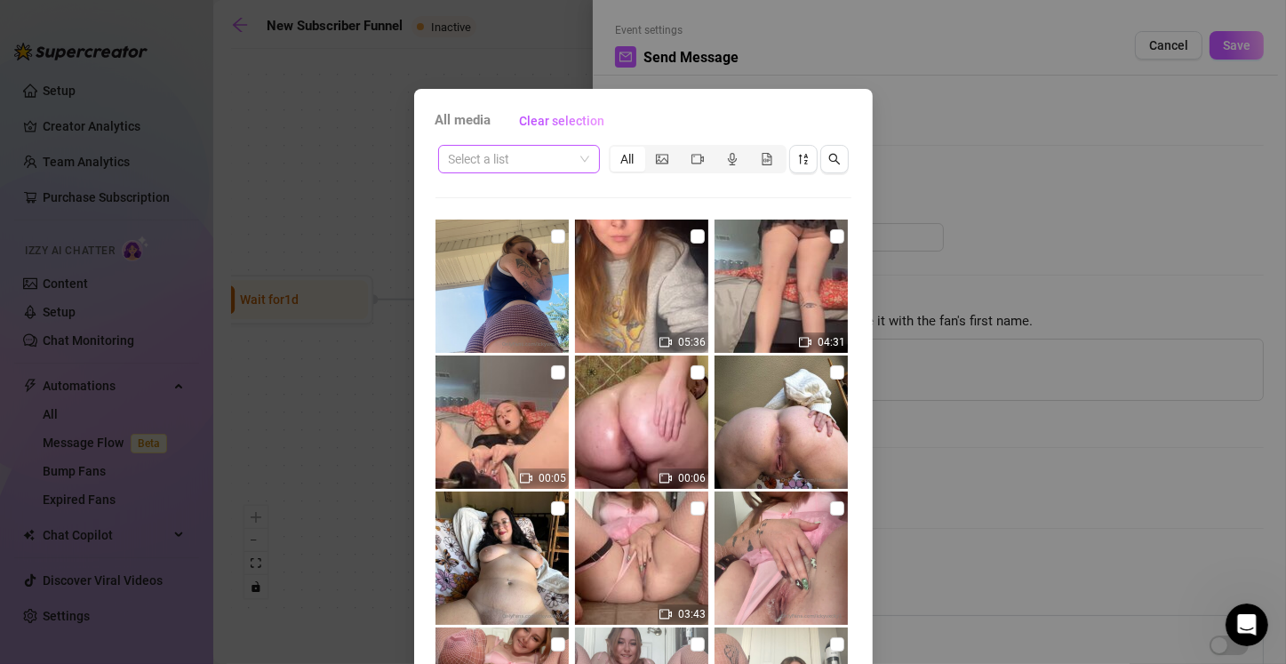
click at [530, 158] on input "search" at bounding box center [511, 159] width 124 height 27
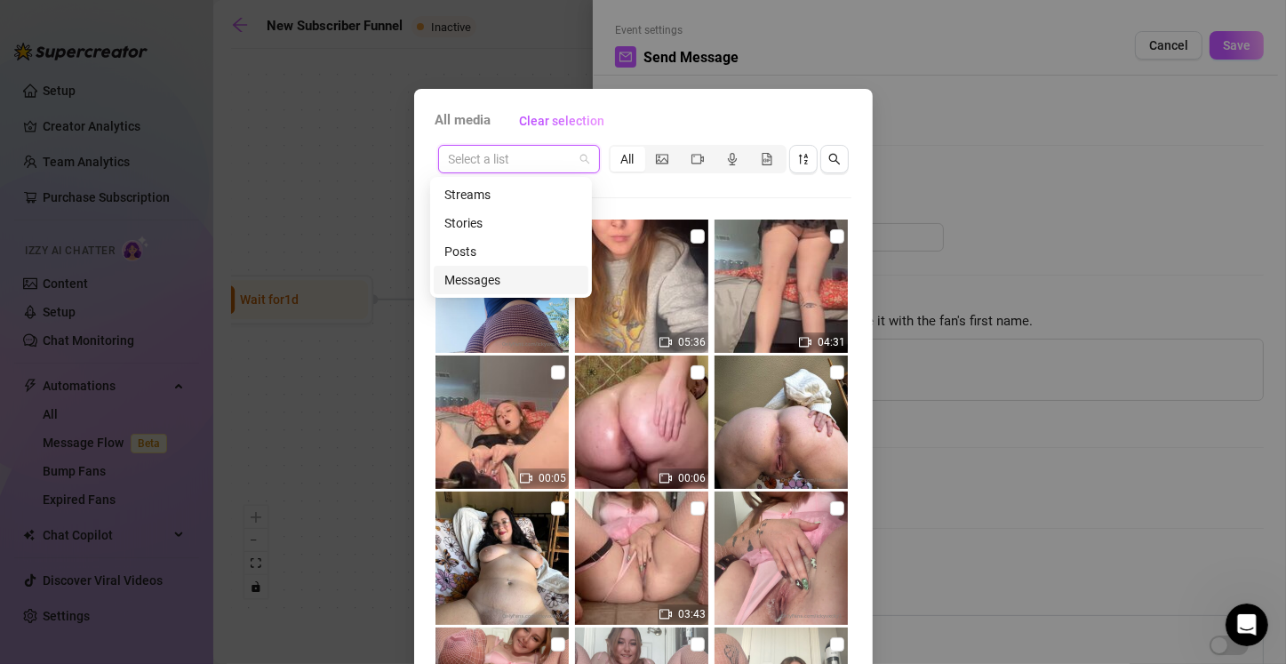
click at [500, 283] on div "Messages" at bounding box center [510, 280] width 133 height 20
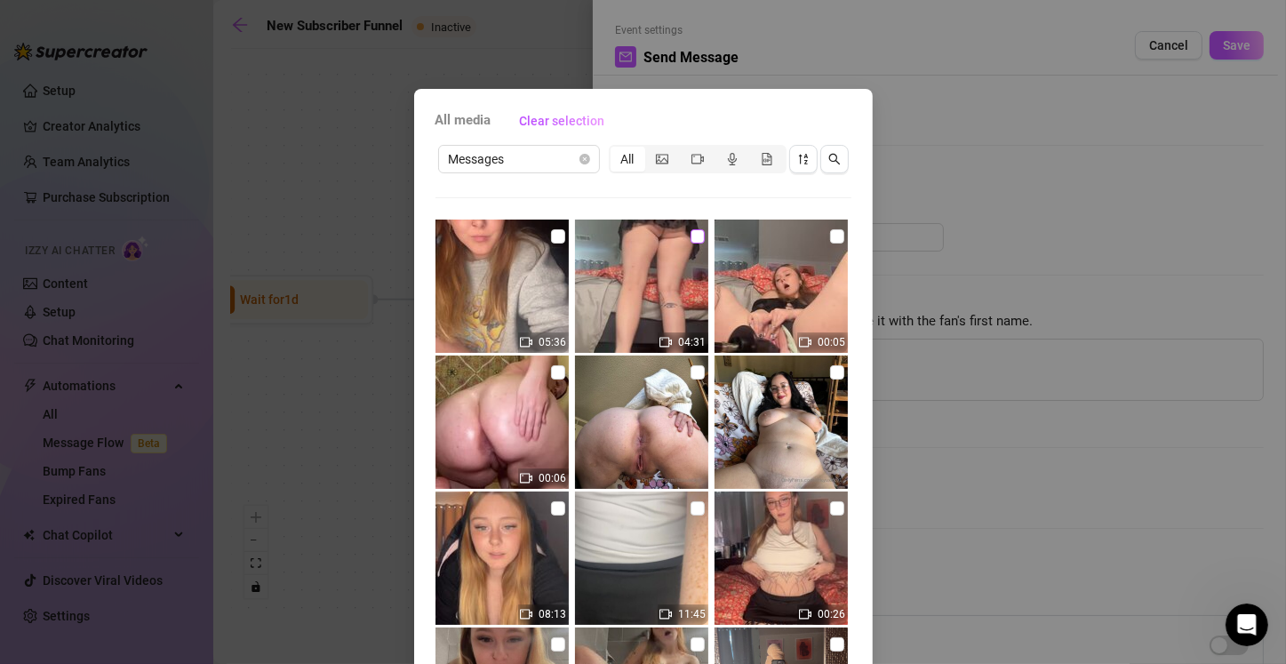
click at [690, 237] on input "checkbox" at bounding box center [697, 236] width 14 height 14
checkbox input "true"
click at [551, 232] on input "checkbox" at bounding box center [558, 236] width 14 height 14
checkbox input "true"
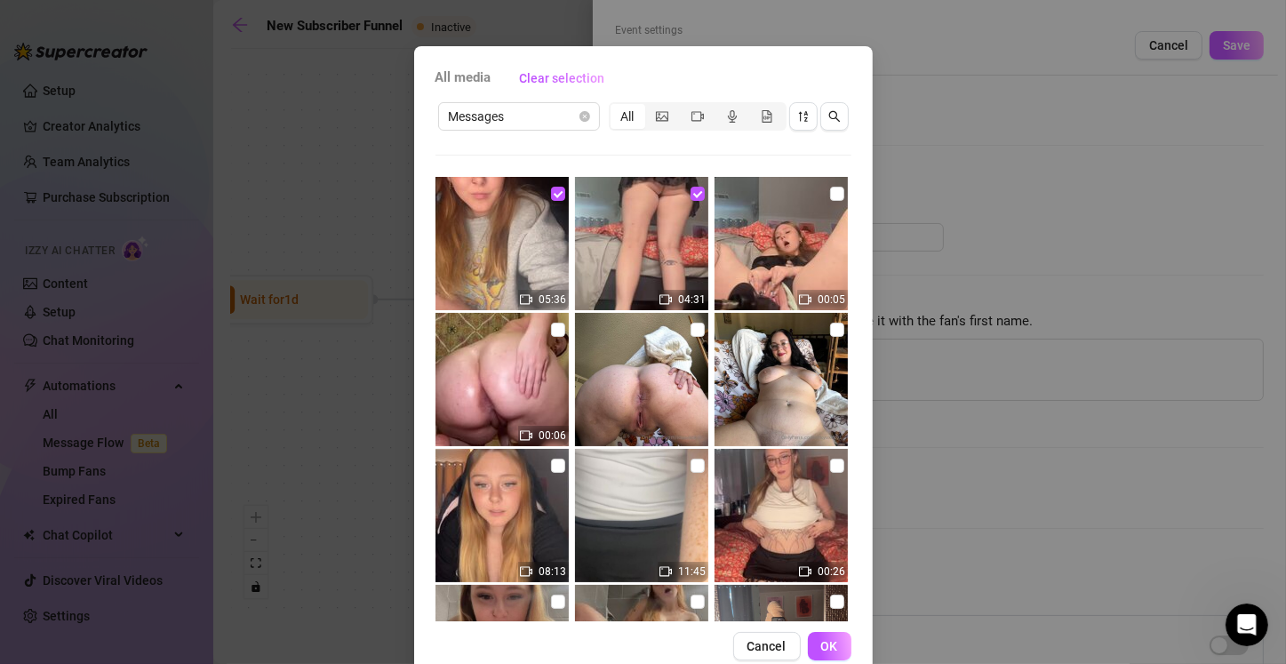
scroll to position [78, 0]
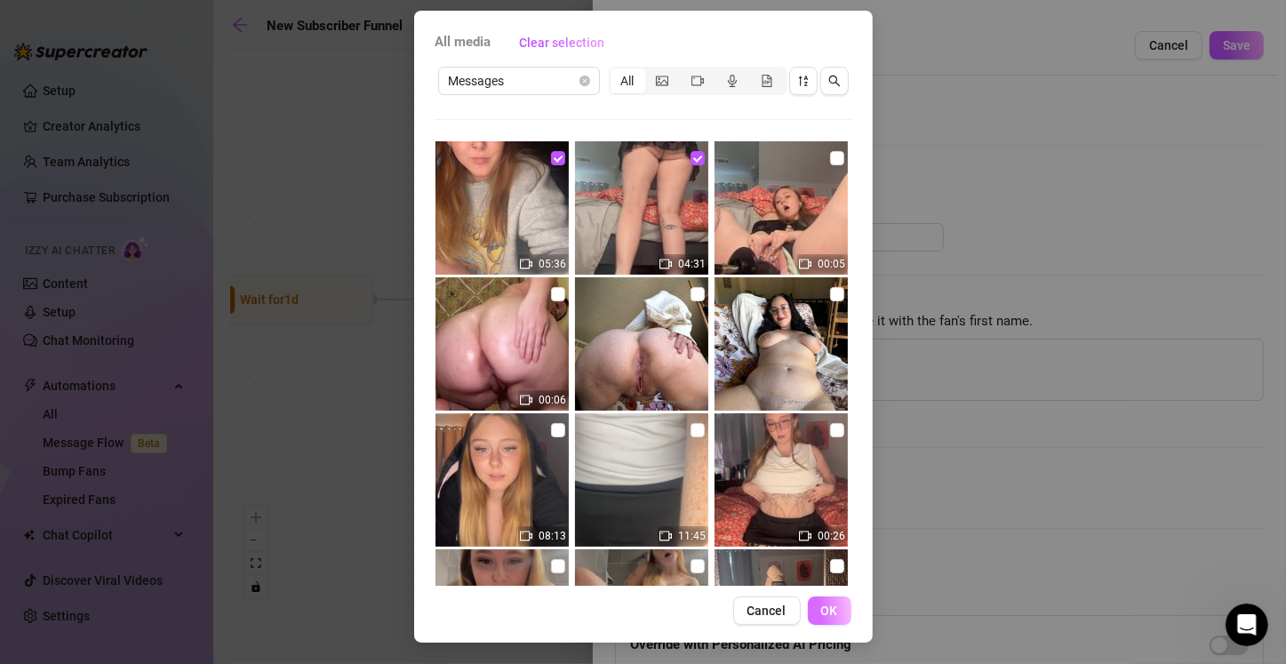
click at [824, 613] on span "OK" at bounding box center [829, 610] width 17 height 14
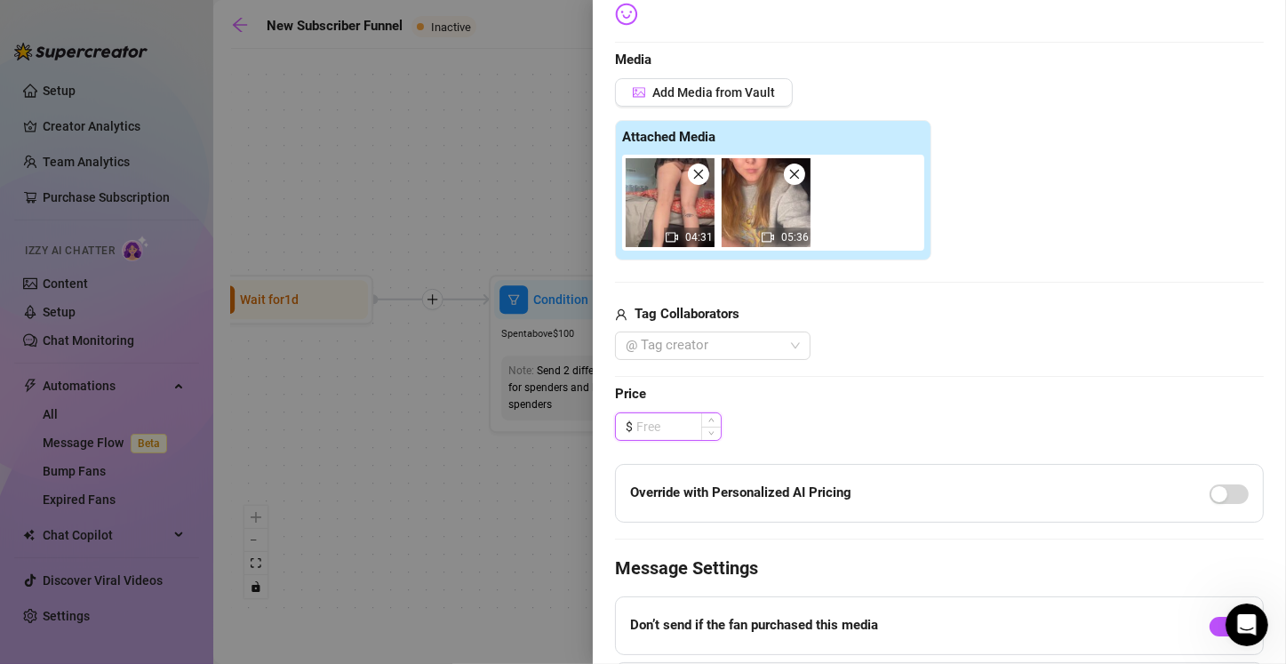
click at [657, 430] on input at bounding box center [678, 426] width 84 height 27
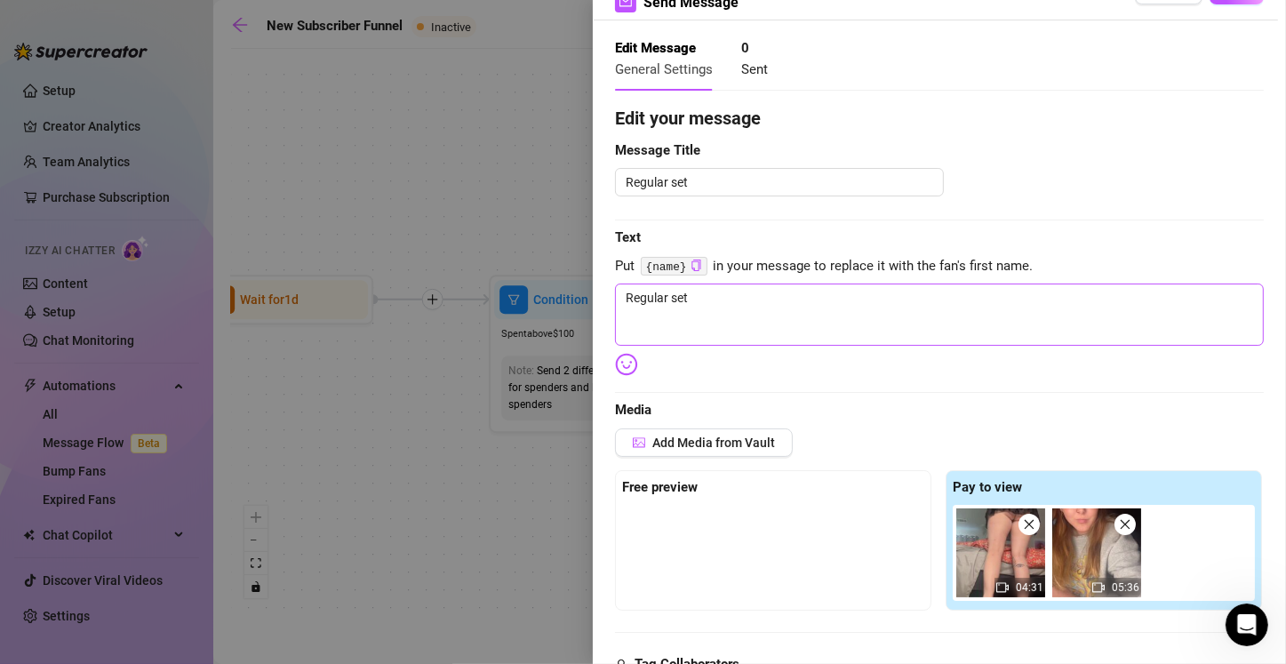
scroll to position [0, 0]
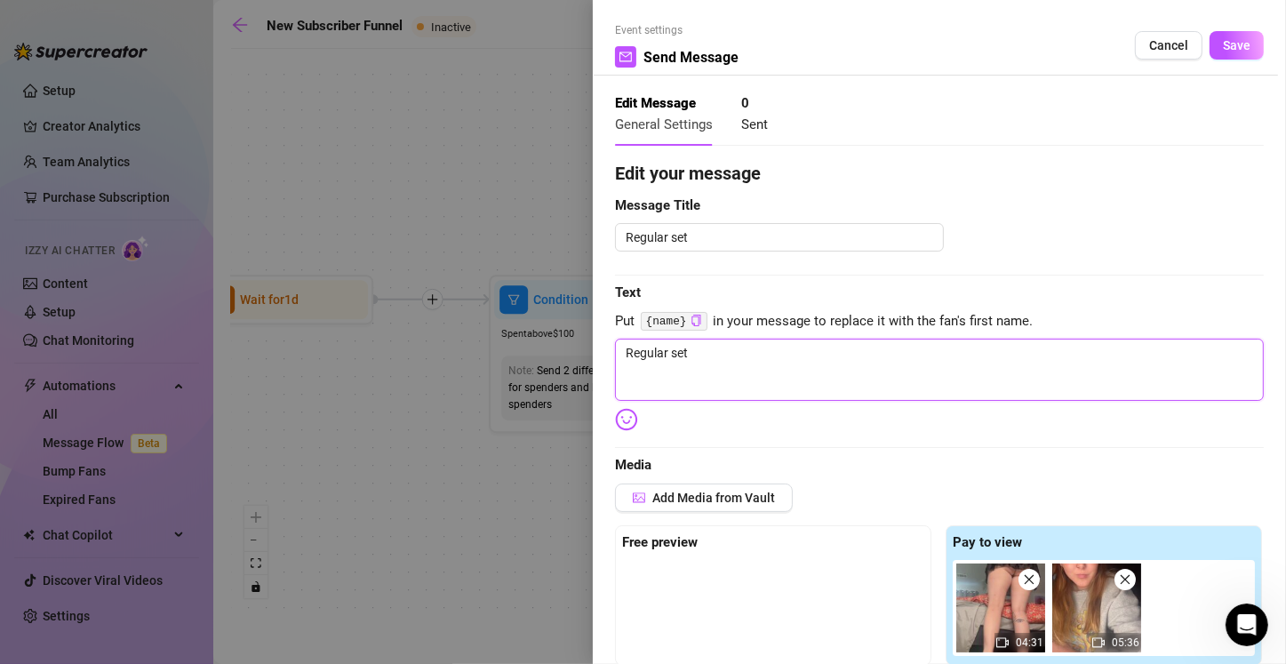
type input "22.00"
drag, startPoint x: 713, startPoint y: 355, endPoint x: 543, endPoint y: 359, distance: 170.6
click at [543, 359] on div "Event settings Send Message Cancel Save Edit Message General Settings 0 Sent Ed…" at bounding box center [643, 332] width 1286 height 664
type textarea "h"
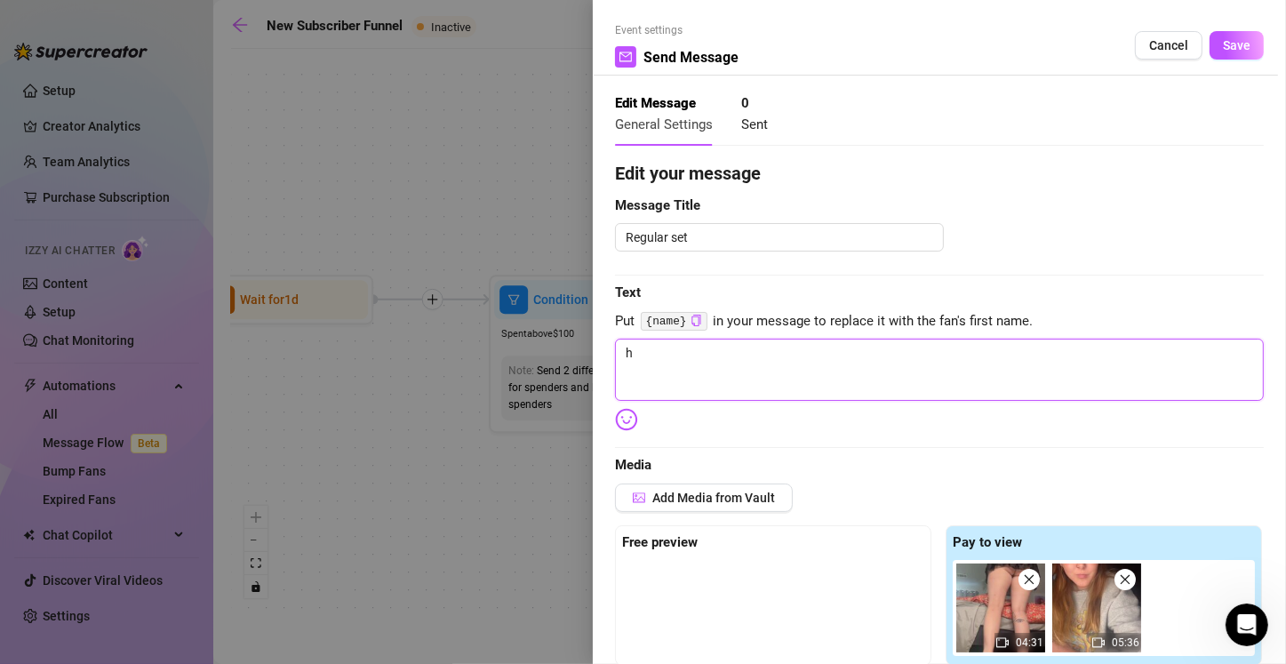
type textarea "he"
type textarea "her"
type textarea "here"
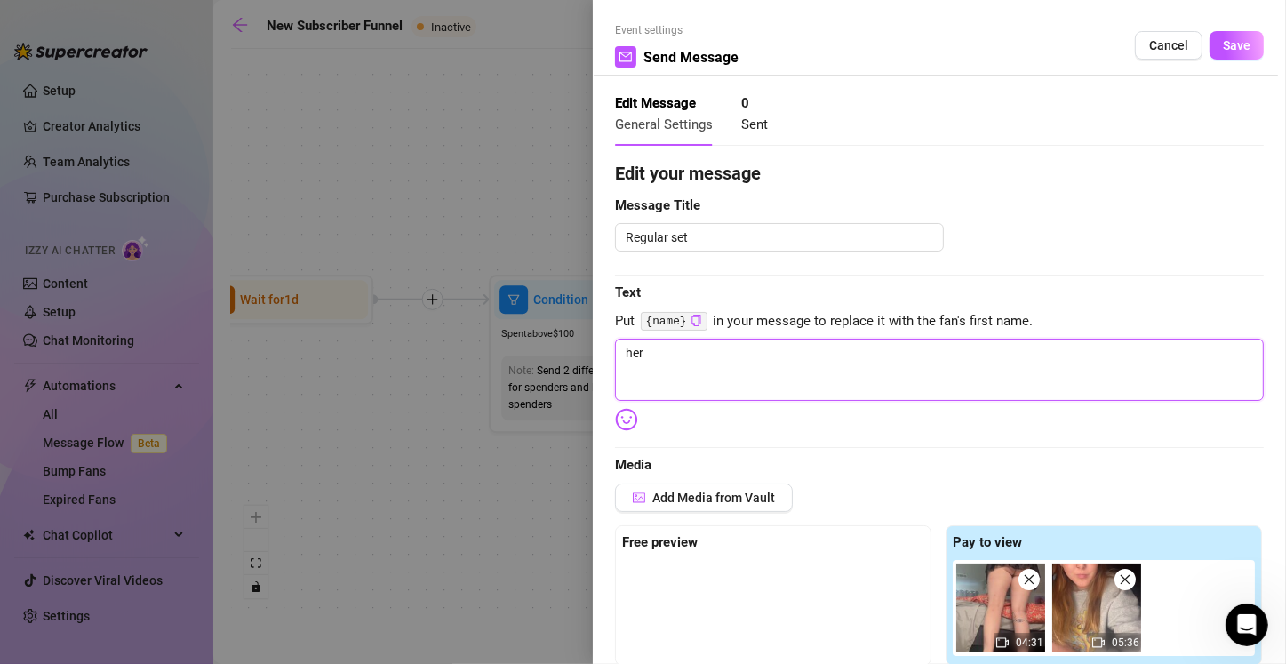
type textarea "here"
type textarea "heres"
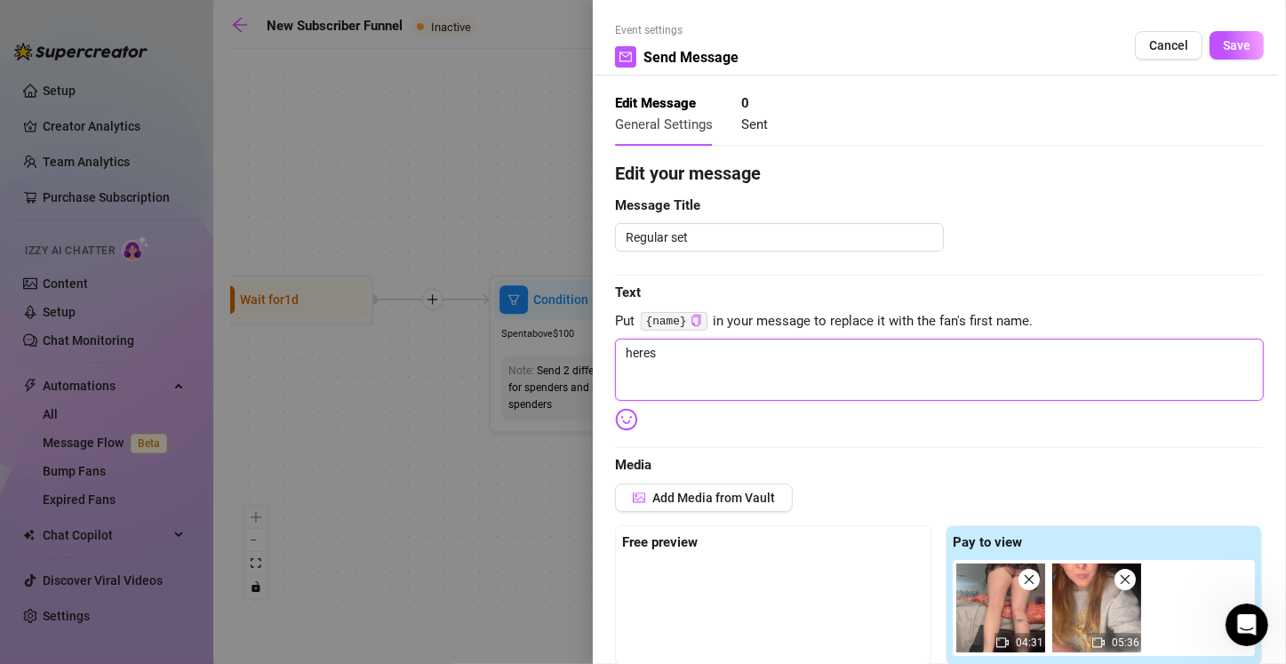
type textarea "heres a"
type textarea "heres a b"
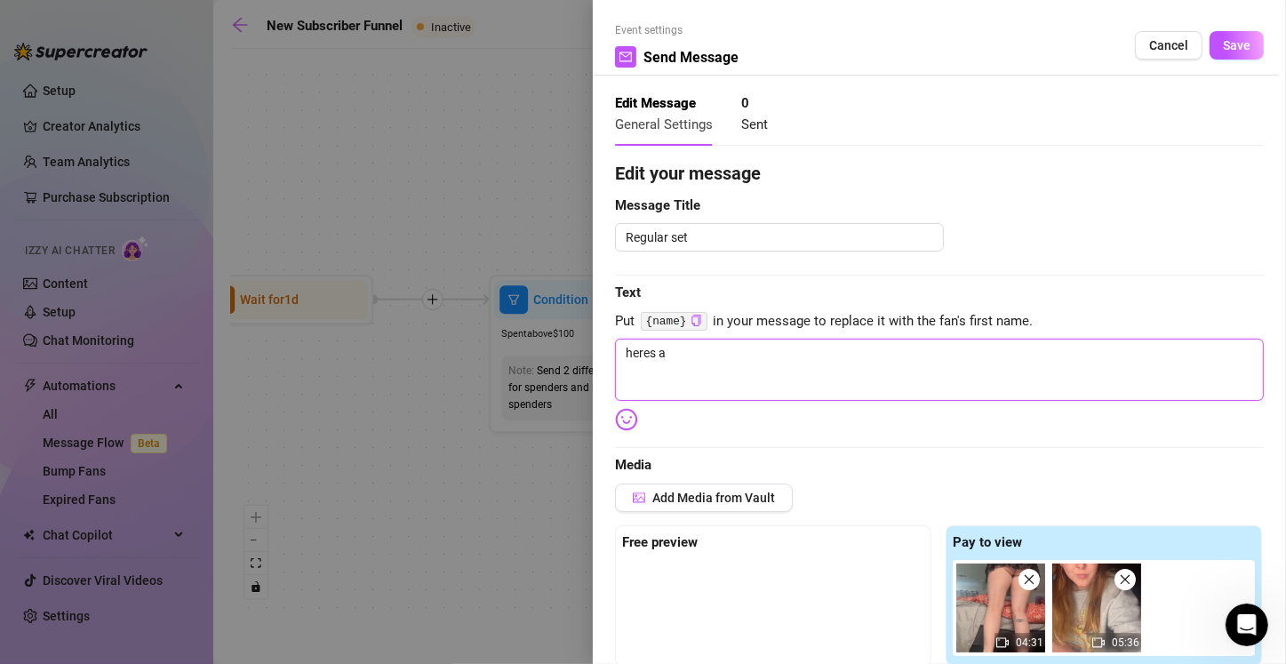
type textarea "heres a b"
type textarea "heres a bu"
type textarea "heres a bun"
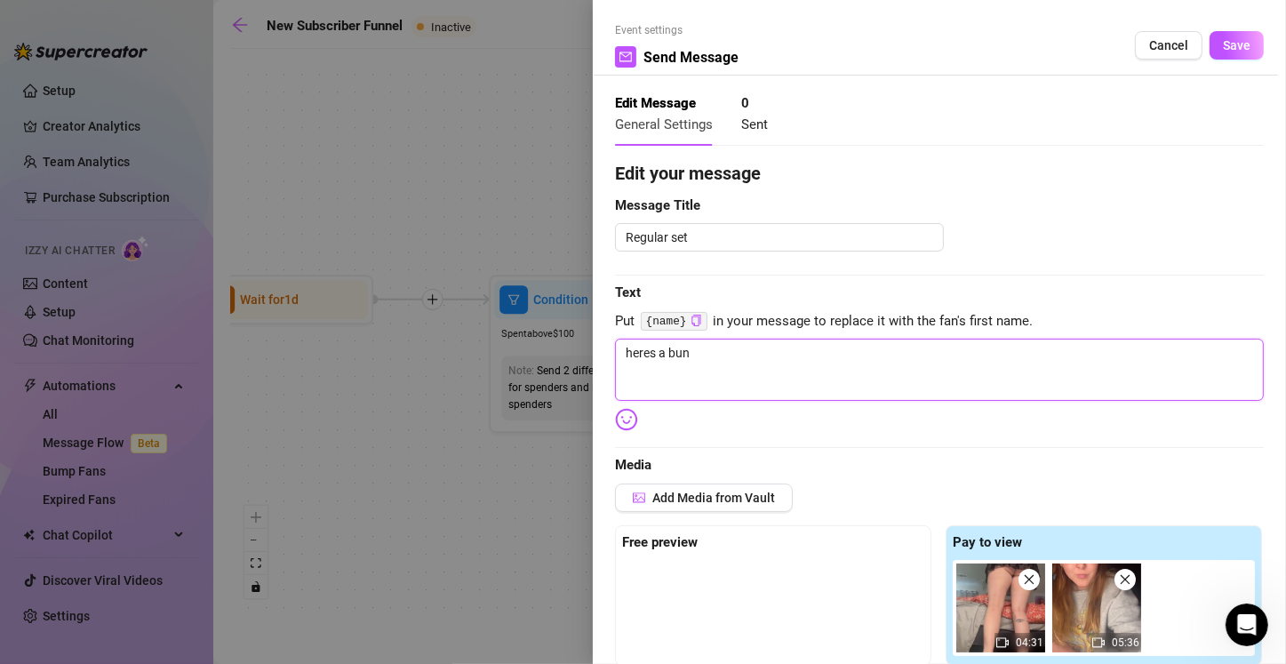
type textarea "heres a bund"
type textarea "heres a bundl"
type textarea "heres a bundle"
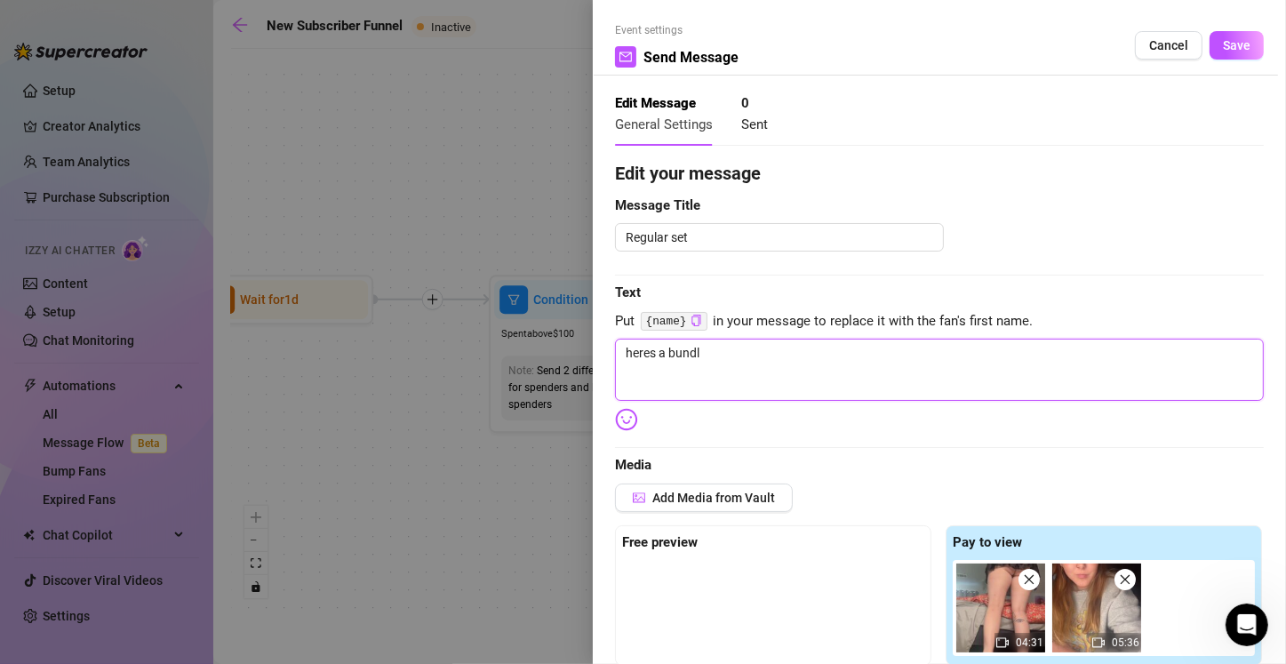
type textarea "heres a bundle"
type textarea "heres a bundle o"
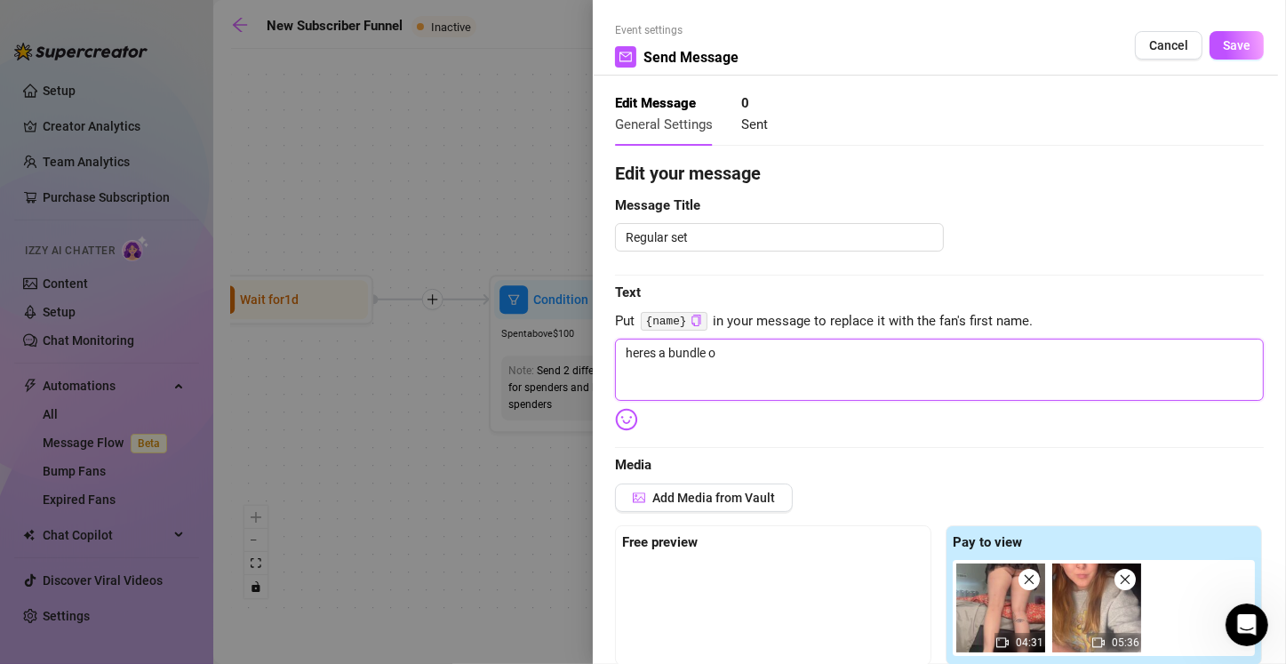
type textarea "heres a bundle of"
type textarea "heres a bundle of b"
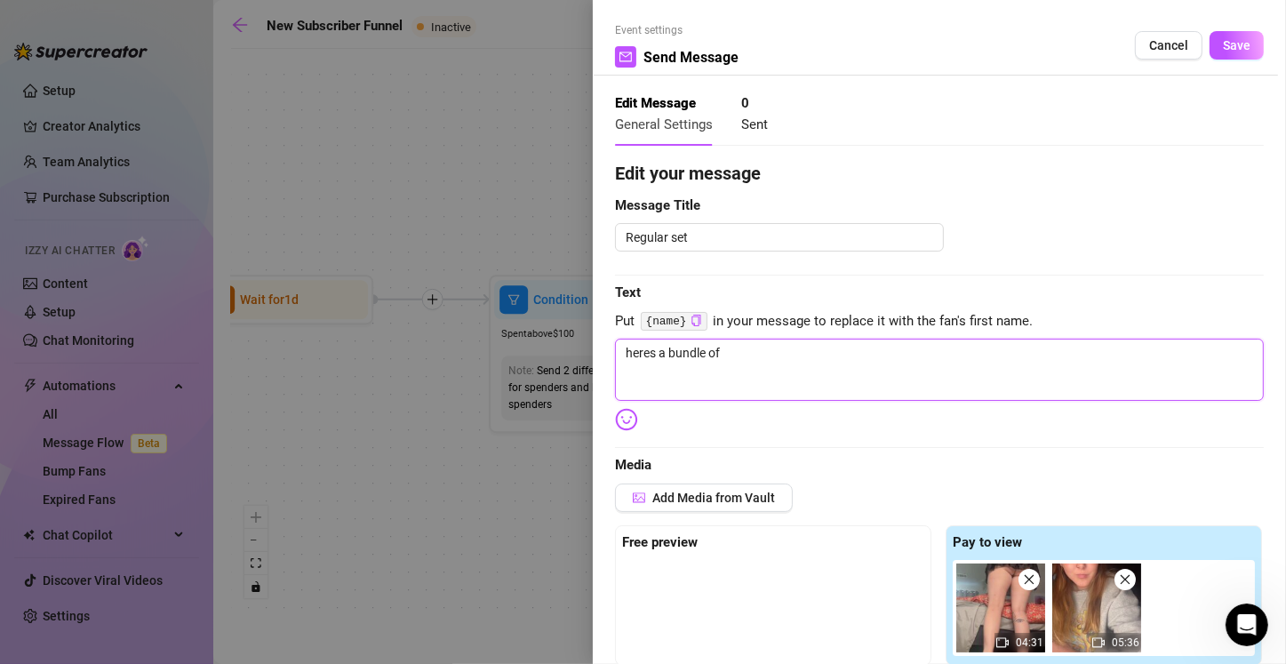
type textarea "heres a bundle of b"
type textarea "heres a bundle of bo"
type textarea "heres a bundle of bot"
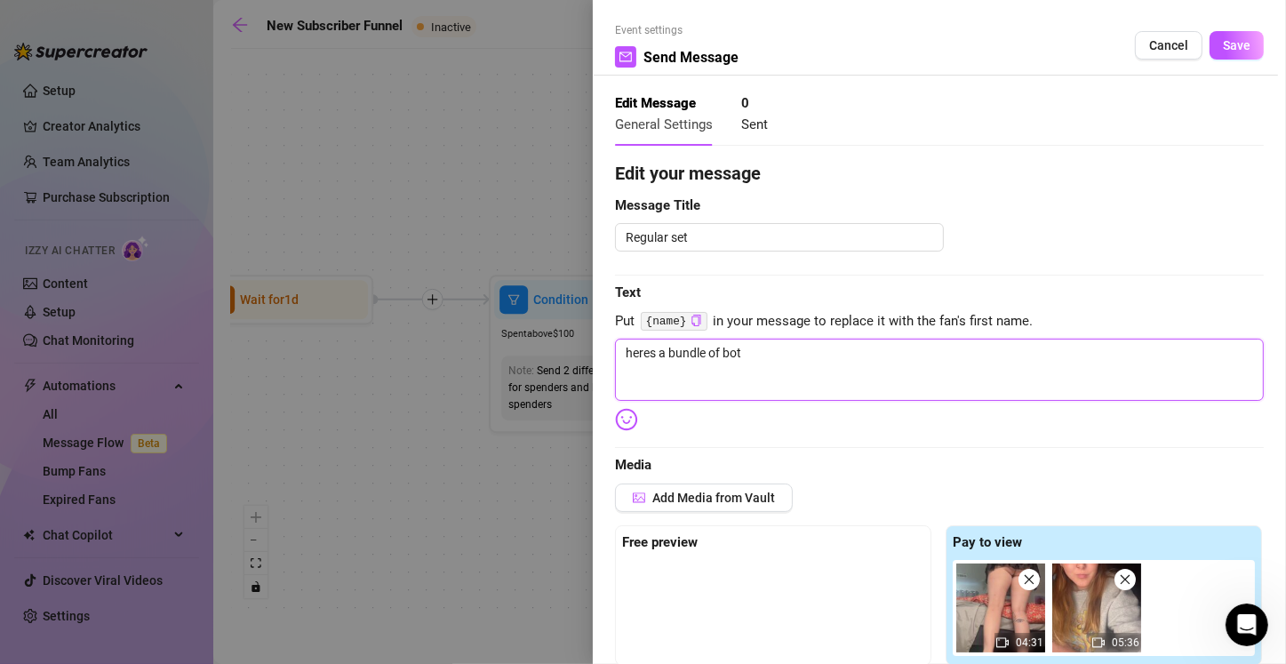
type textarea "heres a bundle of both"
type textarea "heres a bundle of both m"
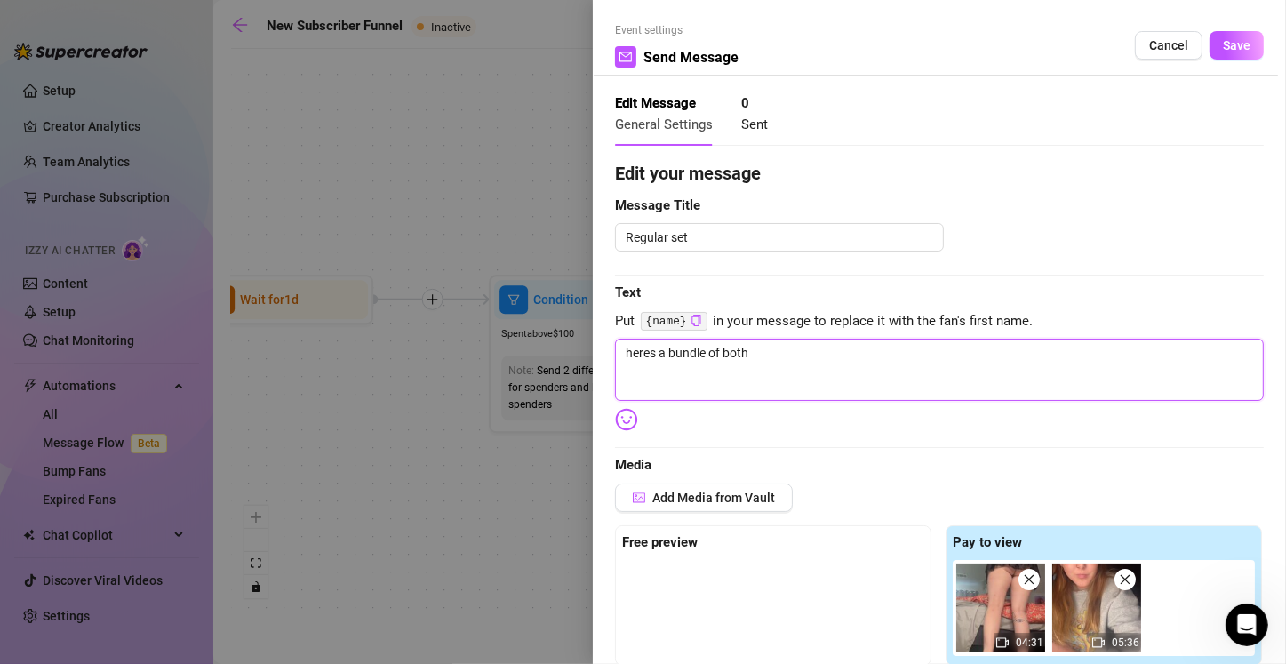
type textarea "heres a bundle of both m"
type textarea "heres a bundle of both my"
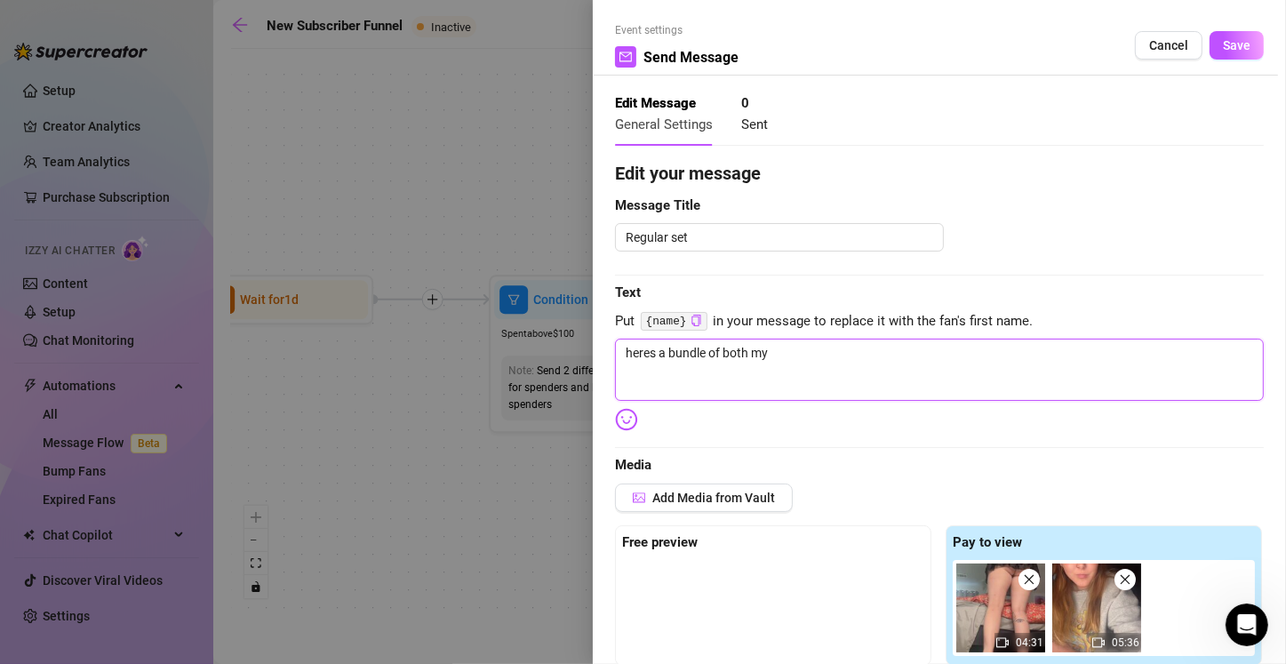
type textarea "heres a bundle of both my f"
type textarea "heres a bundle of both my fu"
type textarea "heres a bundle of both my fuc"
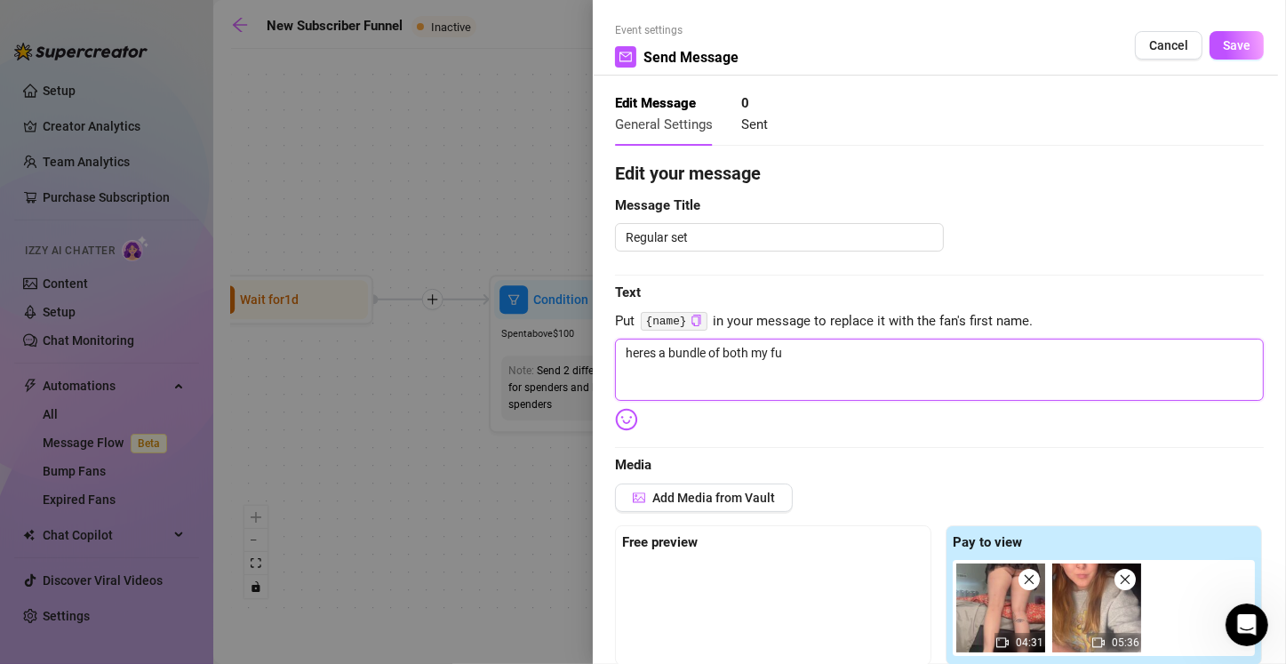
type textarea "heres a bundle of both my fuc"
type textarea "heres a bundle of both my fuck"
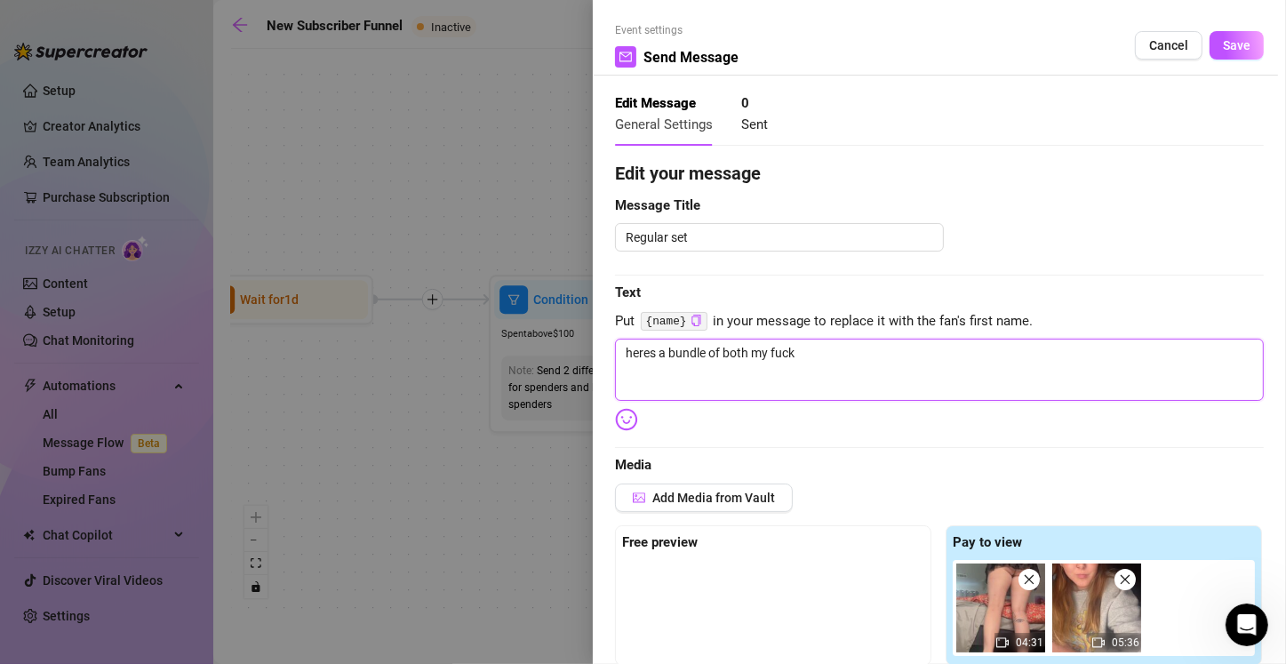
type textarea "heres a bundle of both my fuck m"
type textarea "heres a bundle of both my fuck ma"
type textarea "heres a bundle of both my fuck mac"
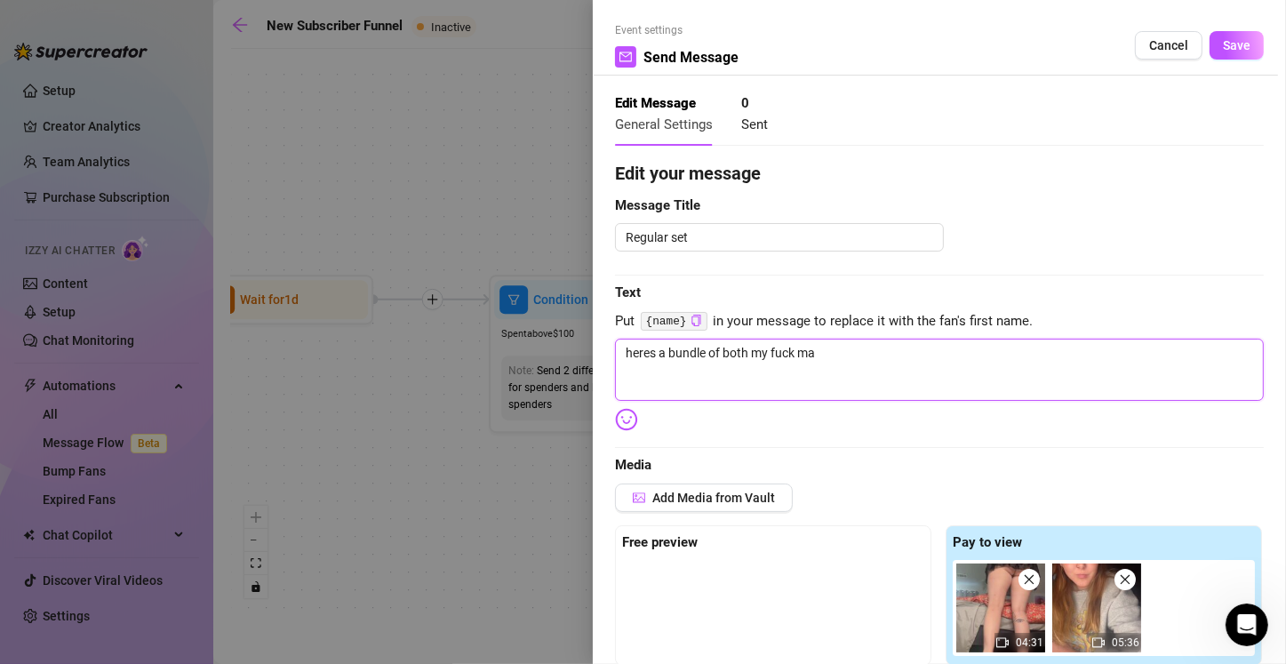
type textarea "heres a bundle of both my fuck mac"
type textarea "heres a bundle of both my fuck mach"
type textarea "heres a bundle of both my fuck machi"
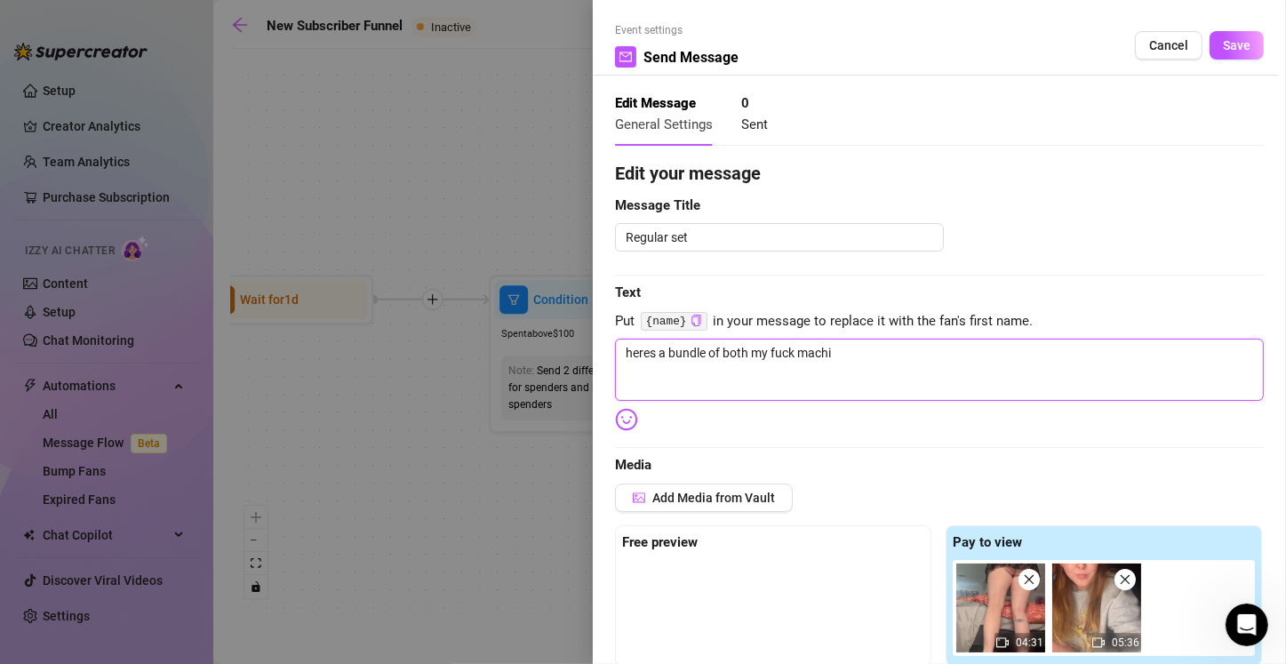
type textarea "heres a bundle of both my fuck machie"
click at [891, 359] on textarea "heres a bundle of both my fuck machie" at bounding box center [939, 369] width 649 height 62
type textarea "heres a bundle of both my fuck machi"
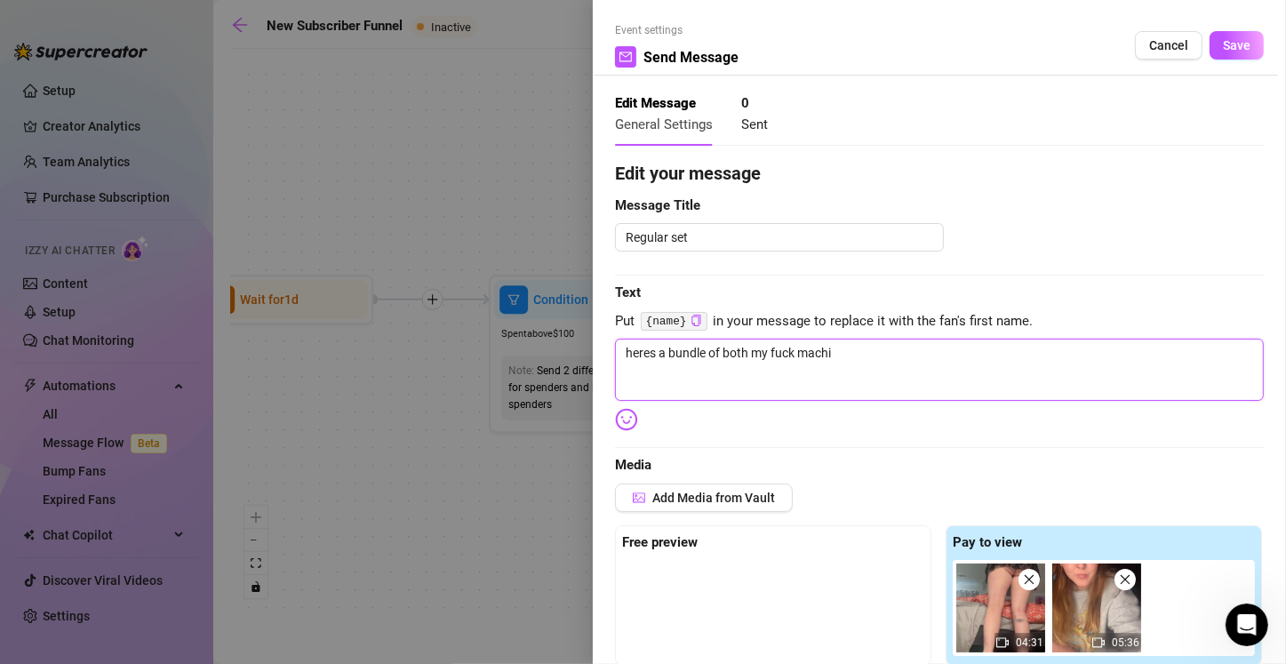
type textarea "heres a bundle of both my fuck machin"
type textarea "heres a bundle of both my fuck machine"
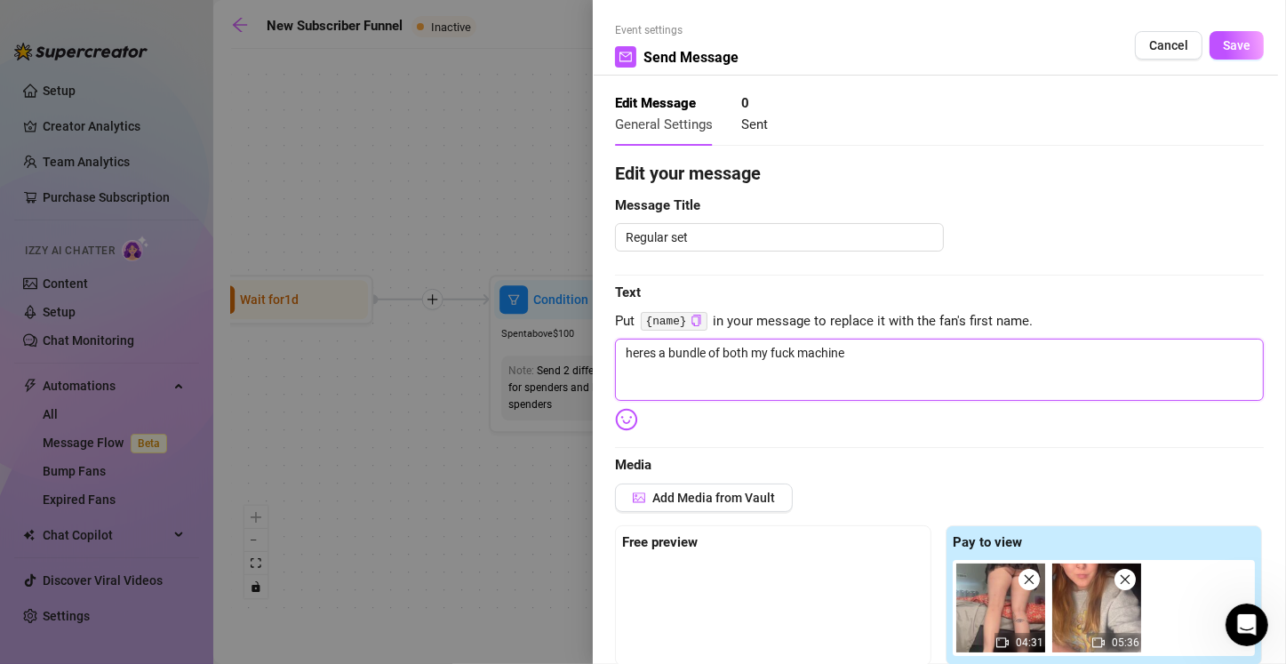
type textarea "heres a bundle of both my fuck machine"
type textarea "heres a bundle of both my fuck machine v"
type textarea "heres a bundle of both my fuck machine vi"
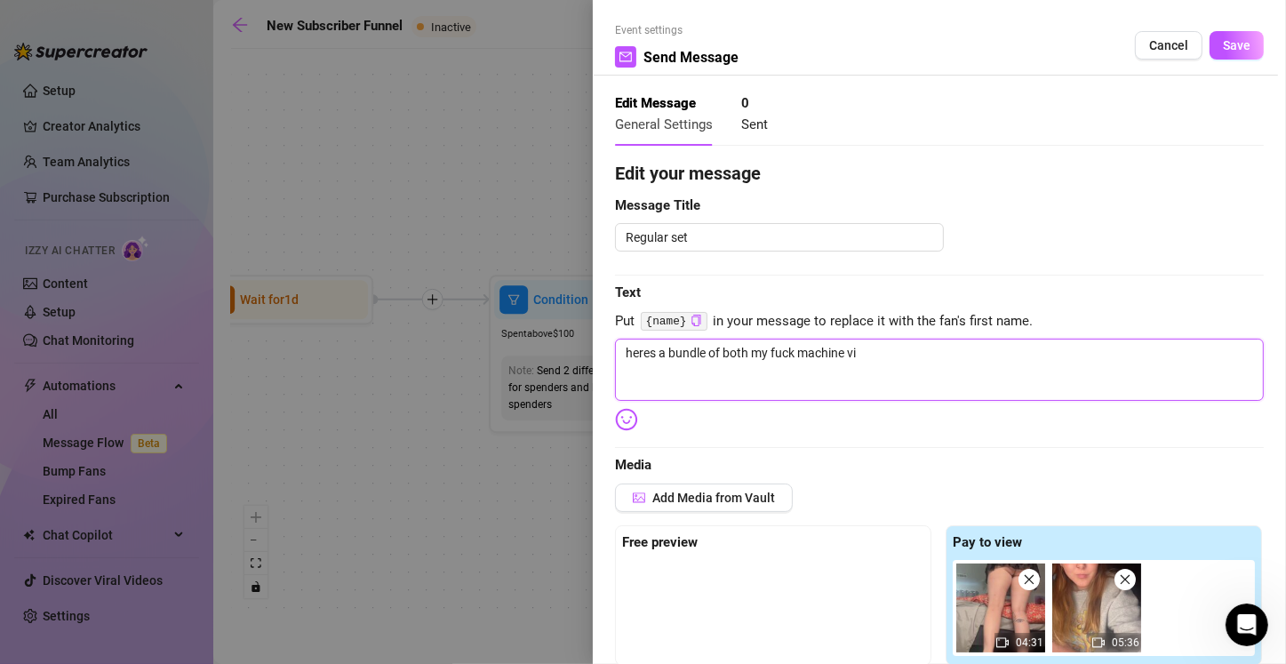
type textarea "heres a bundle of both my fuck machine vid"
type textarea "heres a bundle of both my fuck machine vide"
type textarea "heres a bundle of both my fuck machine video"
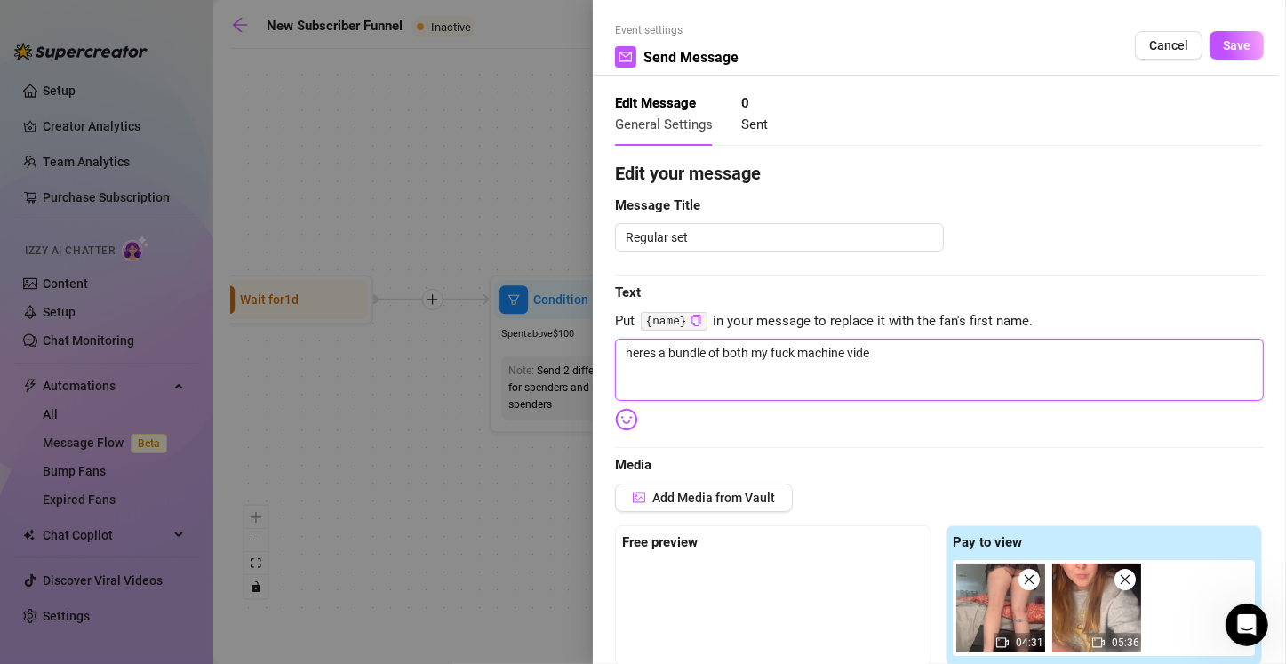
type textarea "heres a bundle of both my fuck machine video"
type textarea "heres a bundle of both my fuck machine videos"
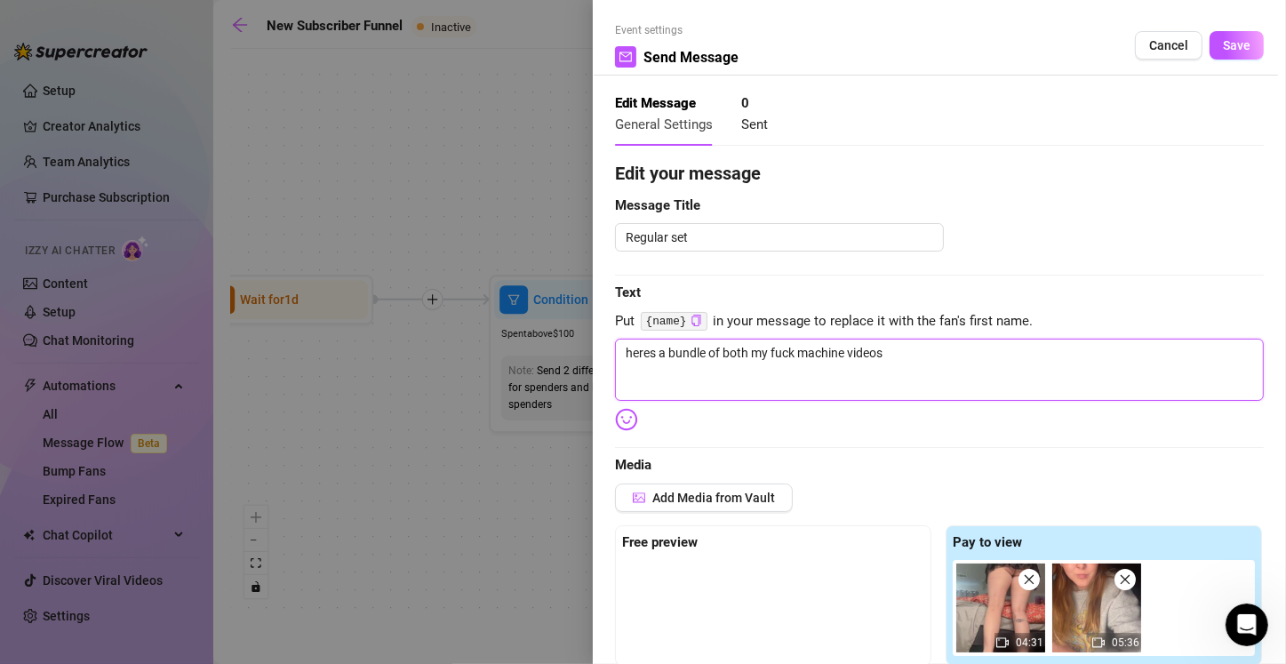
type textarea "heres a bundle of both my fuck machine videos b"
type textarea "heres a bundle of both my fuck machine videos ba"
type textarea "heres a bundle of both my fuck machine videos bab"
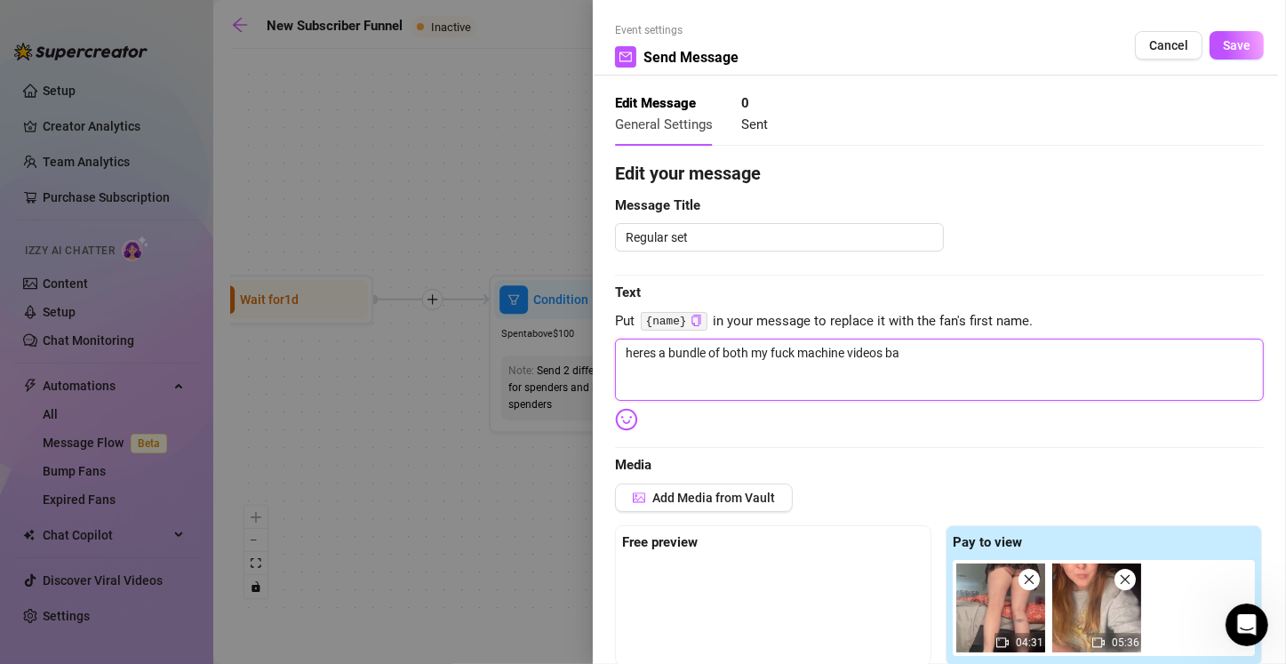
type textarea "heres a bundle of both my fuck machine videos bab"
type textarea "heres a bundle of both my fuck machine videos baby"
type textarea "heres a bundle of both my fuck machine videos baby!"
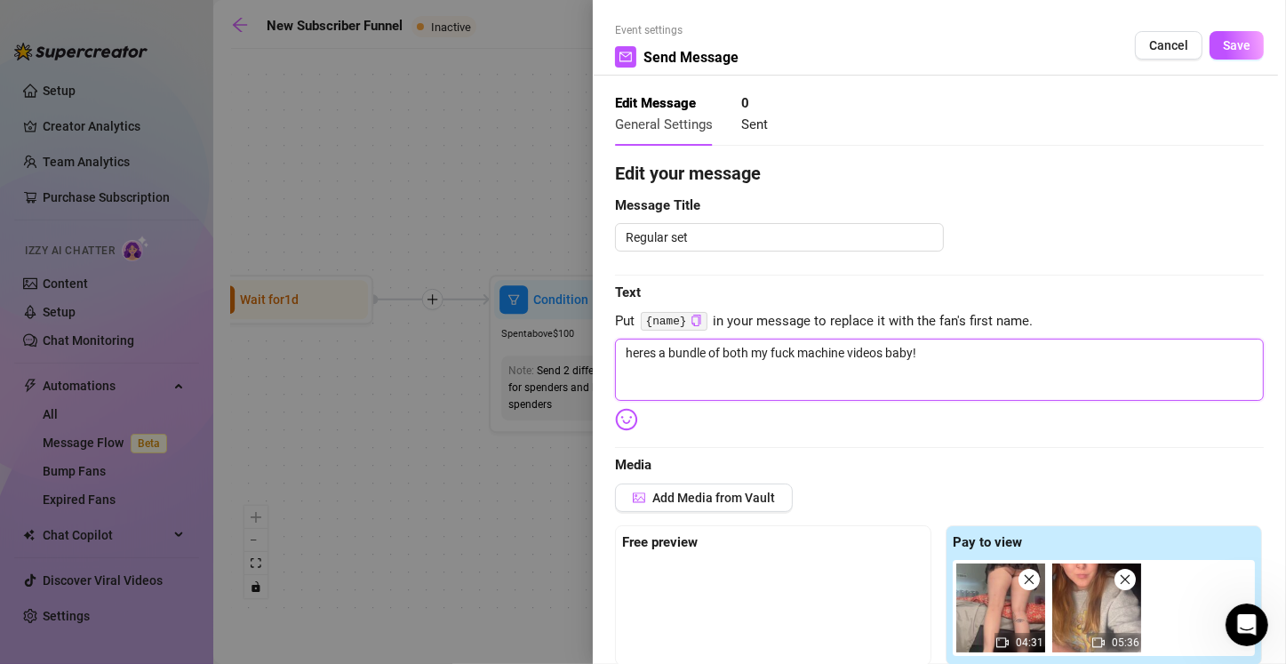
type textarea "heres a bundle of both my fuck machine videos baby!"
type textarea "heres a bundle of both my fuck machine videos baby! i"
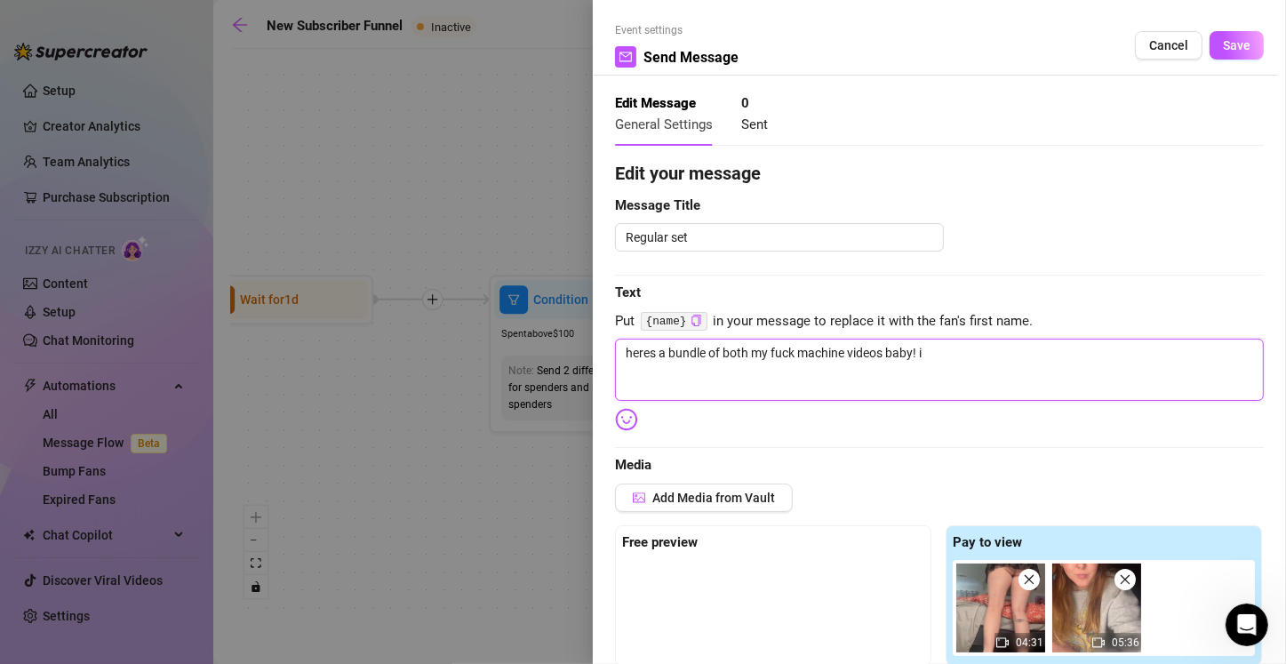
type textarea "heres a bundle of both my fuck machine videos baby! i"
type textarea "heres a bundle of both my fuck machine videos baby! i p"
type textarea "heres a bundle of both my fuck machine videos baby! i pl"
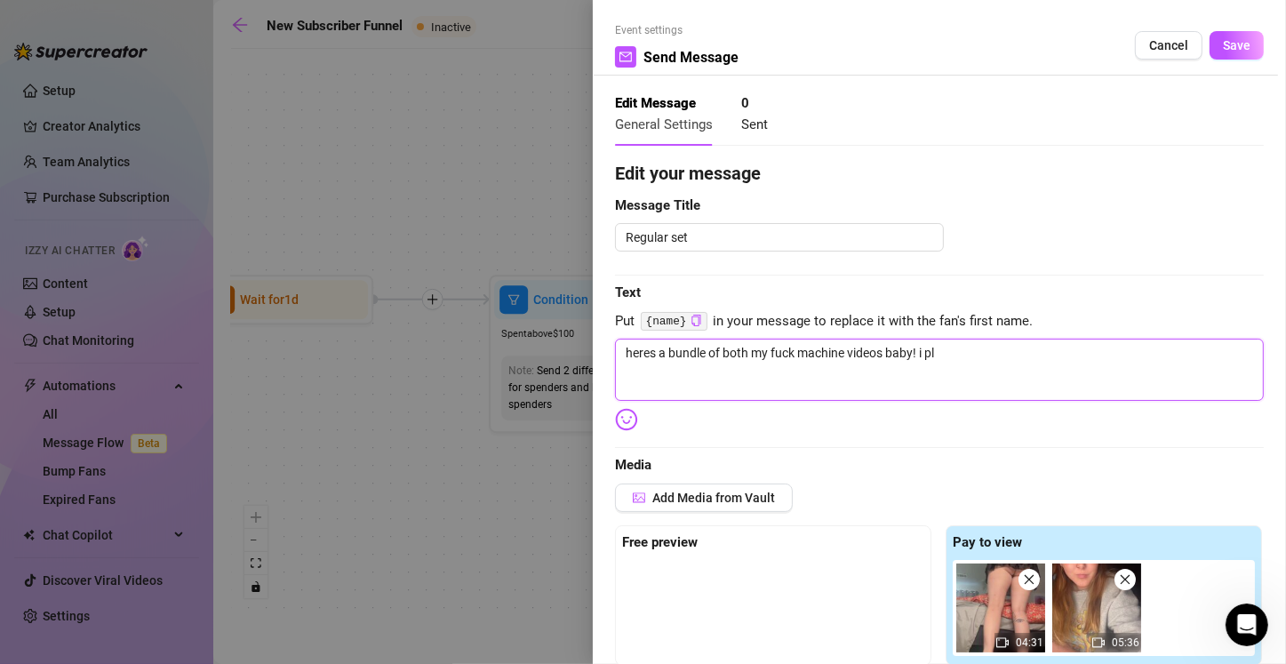
type textarea "heres a bundle of both my fuck machine videos baby! i pla"
type textarea "heres a bundle of both my fuck machine videos baby! i plan"
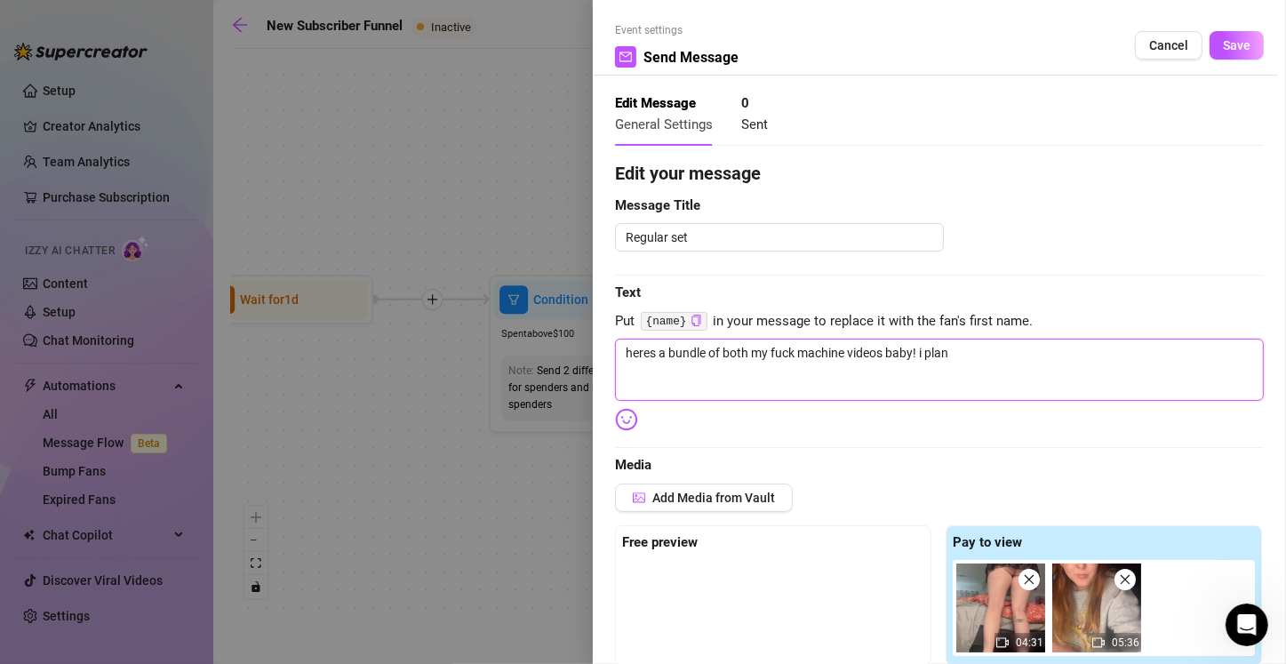
type textarea "heres a bundle of both my fuck machine videos baby! i plan"
type textarea "heres a bundle of both my fuck machine videos baby! i plan t"
type textarea "heres a bundle of both my fuck machine videos baby! i plan to"
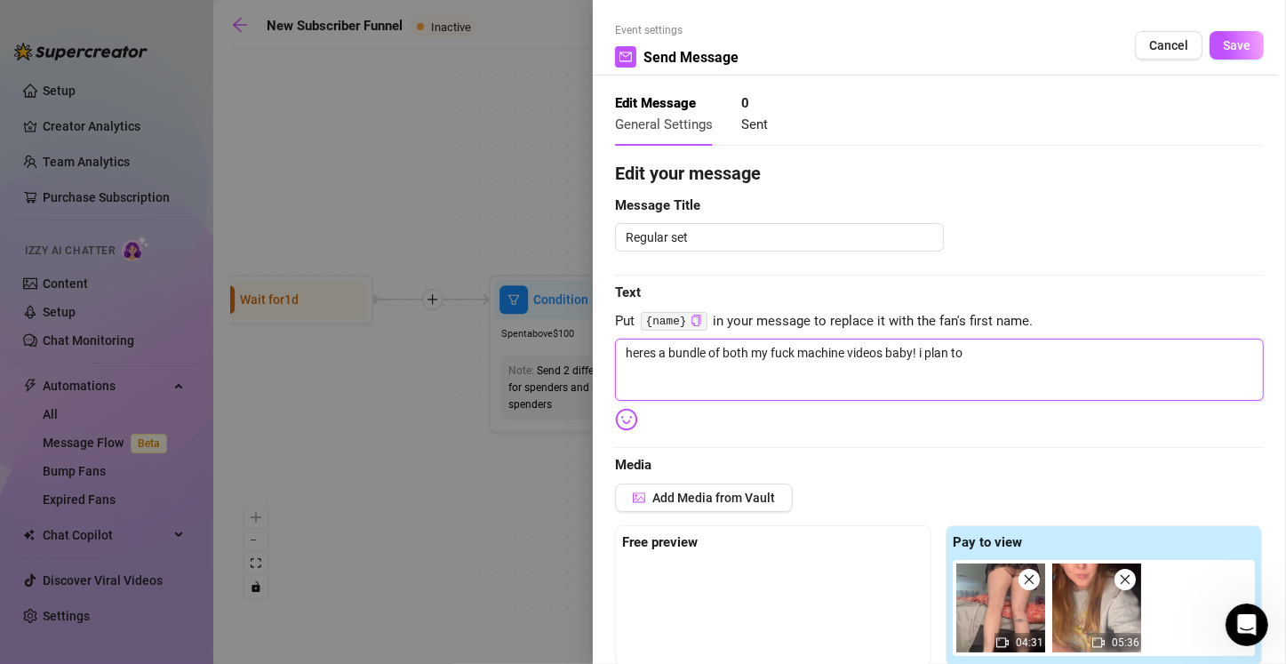
type textarea "heres a bundle of both my fuck machine videos baby! i plan to"
type textarea "heres a bundle of both my fuck machine videos baby! i plan to h"
type textarea "heres a bundle of both my fuck machine videos baby! i plan to ha"
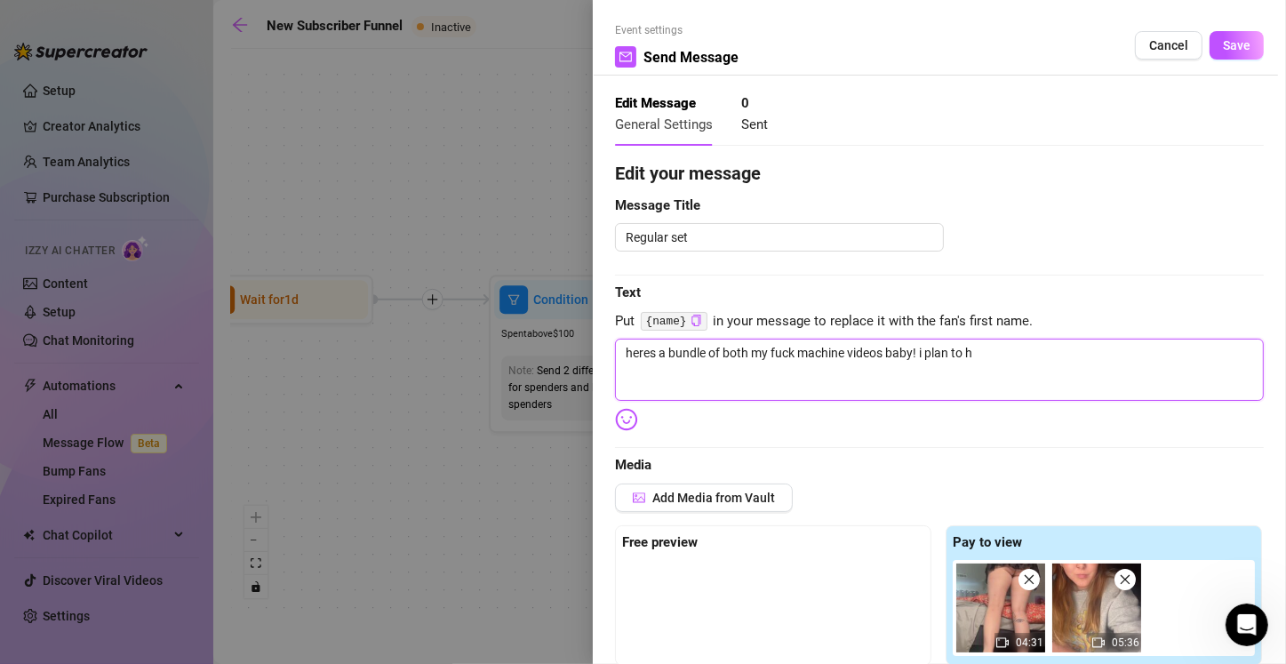
type textarea "heres a bundle of both my fuck machine videos baby! i plan to ha"
type textarea "heres a bundle of both my fuck machine videos baby! i plan to hav"
type textarea "heres a bundle of both my fuck machine videos baby! i plan to have"
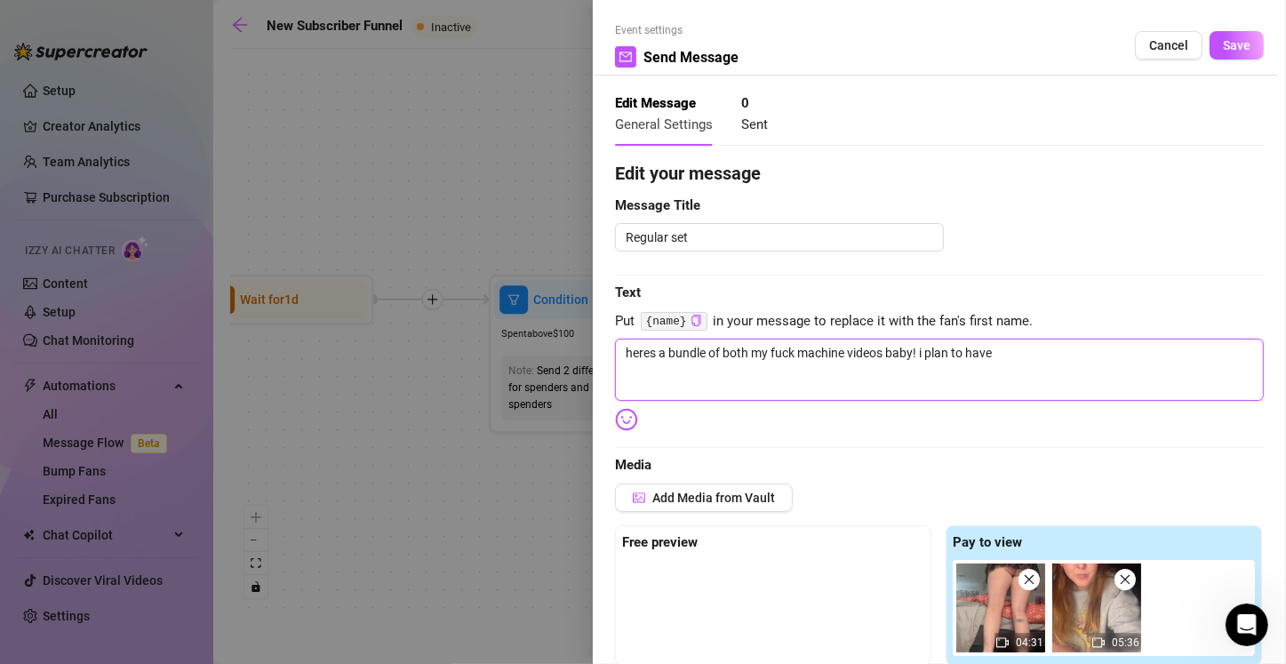
type textarea "heres a bundle of both my fuck machine videos baby! i plan to have"
type textarea "heres a bundle of both my fuck machine videos baby! i plan to have s"
type textarea "heres a bundle of both my fuck machine videos baby! i plan to have so"
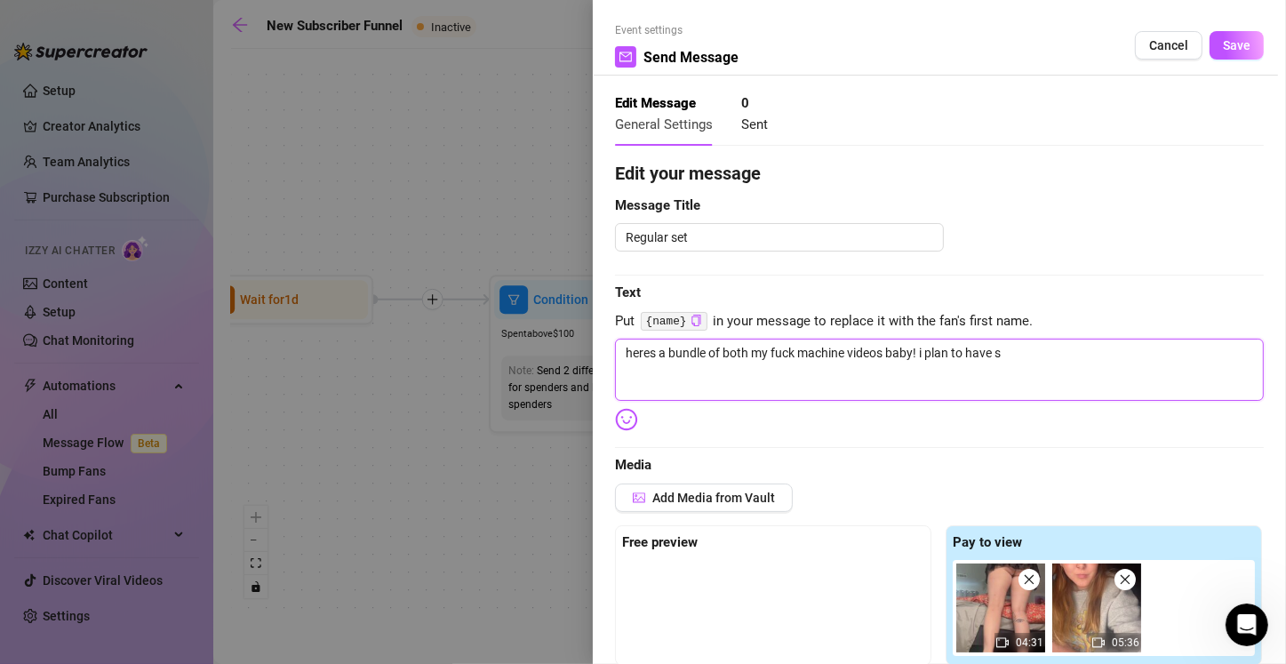
type textarea "heres a bundle of both my fuck machine videos baby! i plan to have so"
type textarea "heres a bundle of both my fuck machine videos baby! i plan to have so m"
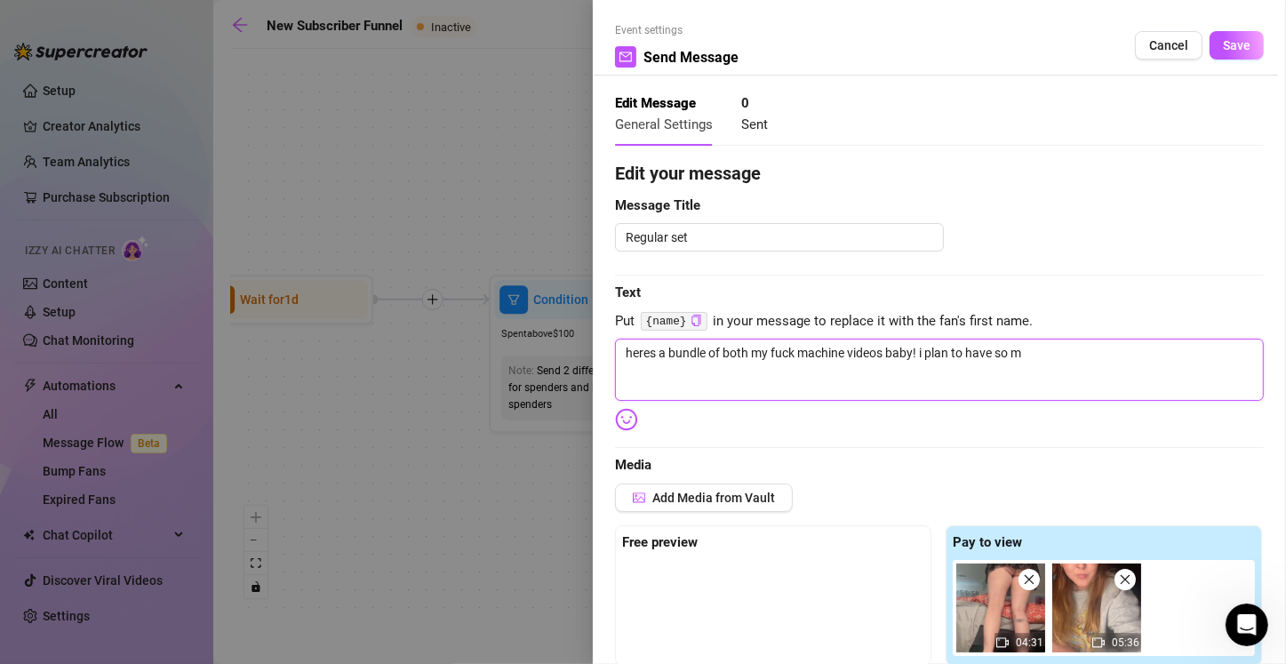
type textarea "heres a bundle of both my fuck machine videos baby! i plan to have so mu"
type textarea "heres a bundle of both my fuck machine videos baby! i plan to have so muc"
type textarea "heres a bundle of both my fuck machine videos baby! i plan to have so much"
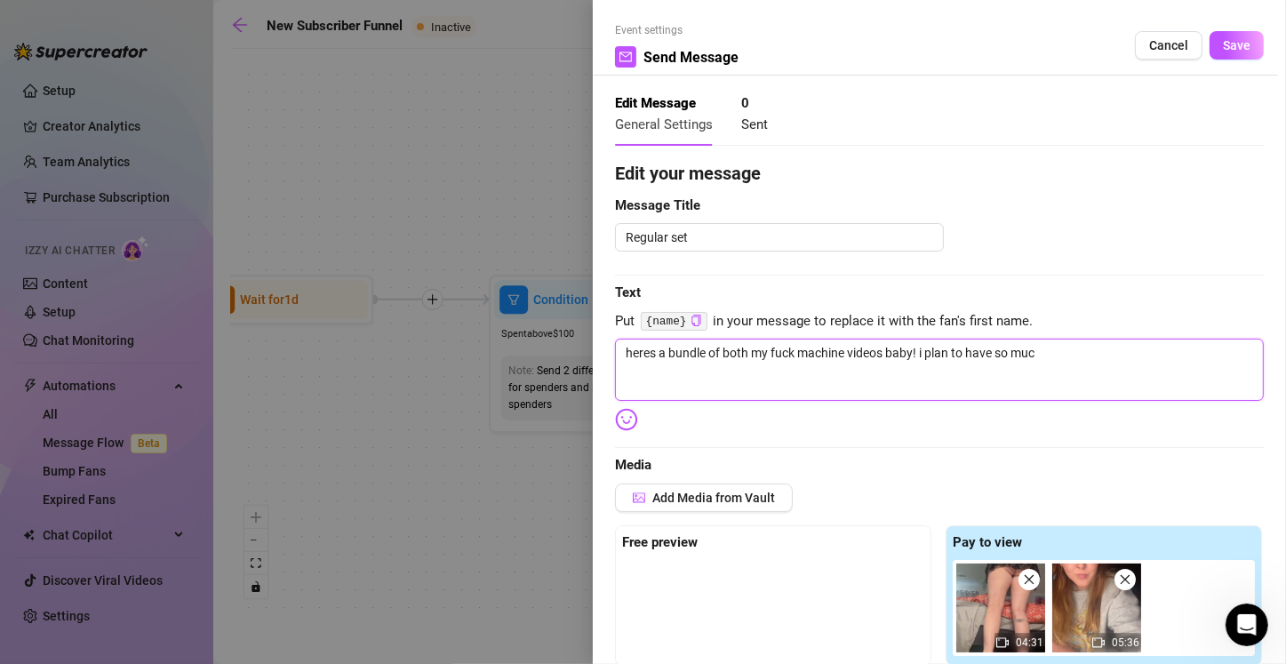
type textarea "heres a bundle of both my fuck machine videos baby! i plan to have so much"
type textarea "heres a bundle of both my fuck machine videos baby! i plan to have so much f"
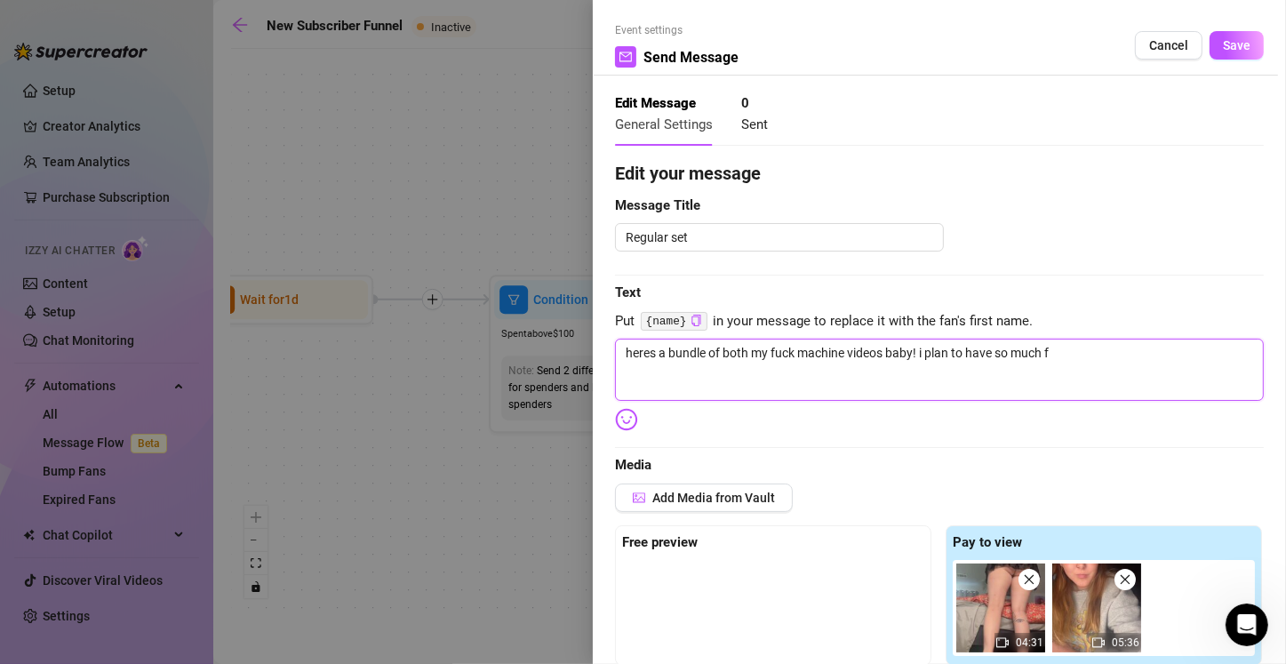
type textarea "heres a bundle of both my fuck machine videos baby! i plan to have so much fu"
type textarea "heres a bundle of both my fuck machine videos baby! i plan to have so much fun"
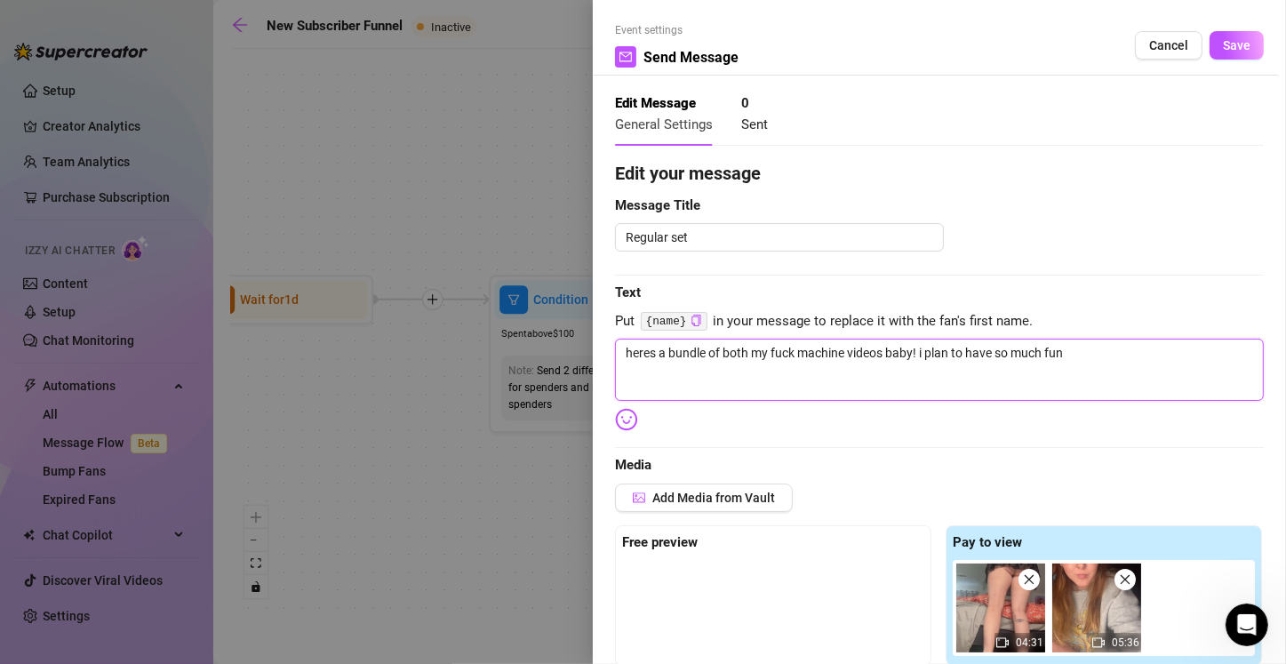
type textarea "heres a bundle of both my fuck machine videos baby! i plan to have so much fun"
type textarea "heres a bundle of both my fuck machine videos baby! i plan to have so much fun w"
type textarea "heres a bundle of both my fuck machine videos baby! i plan to have so much fun …"
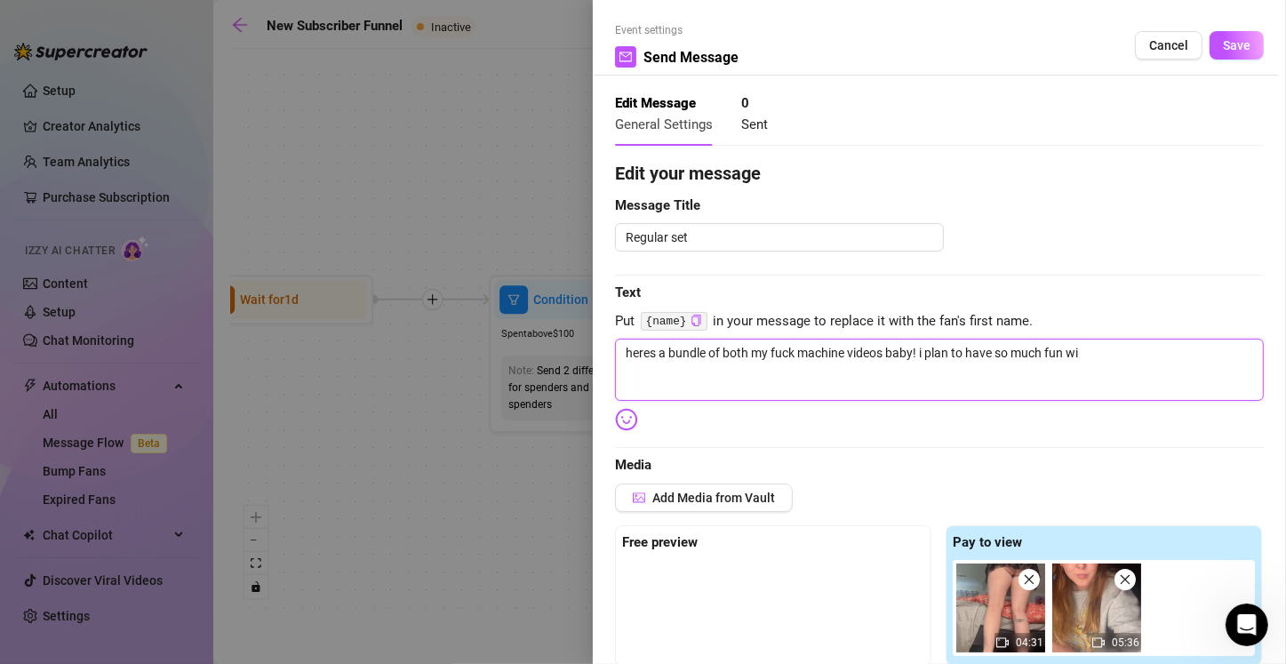
type textarea "heres a bundle of both my fuck machine videos baby! i plan to have so much fun …"
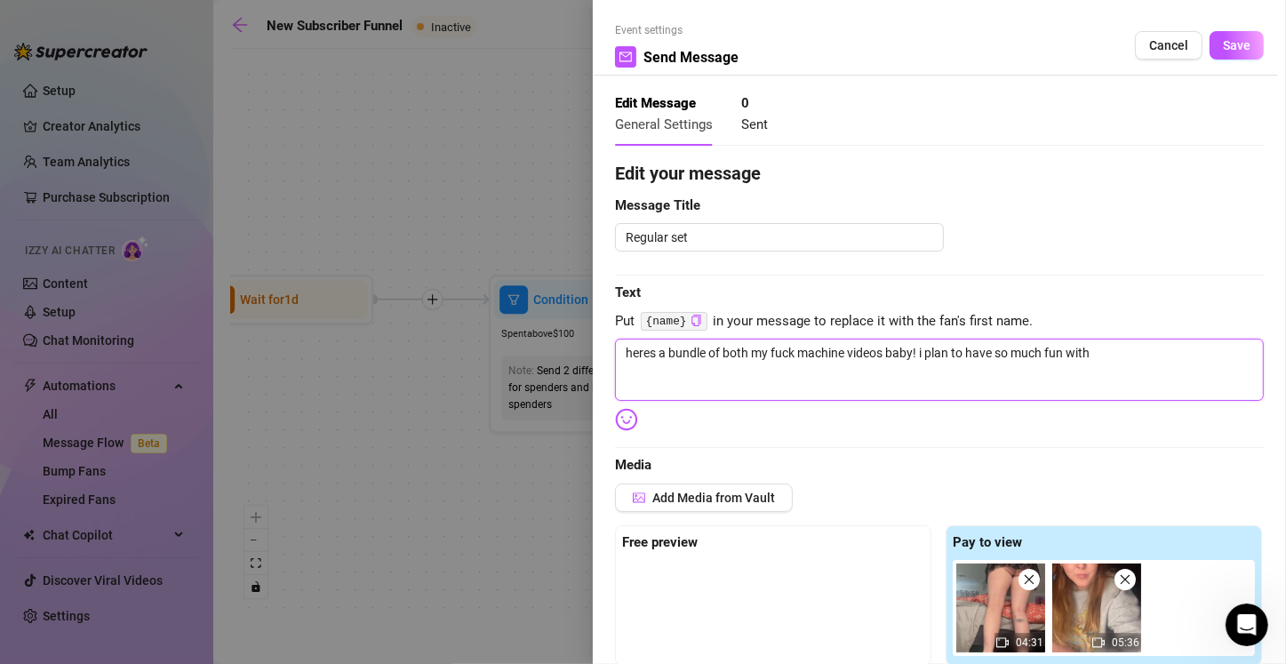
type textarea "heres a bundle of both my fuck machine videos baby! i plan to have so much fun …"
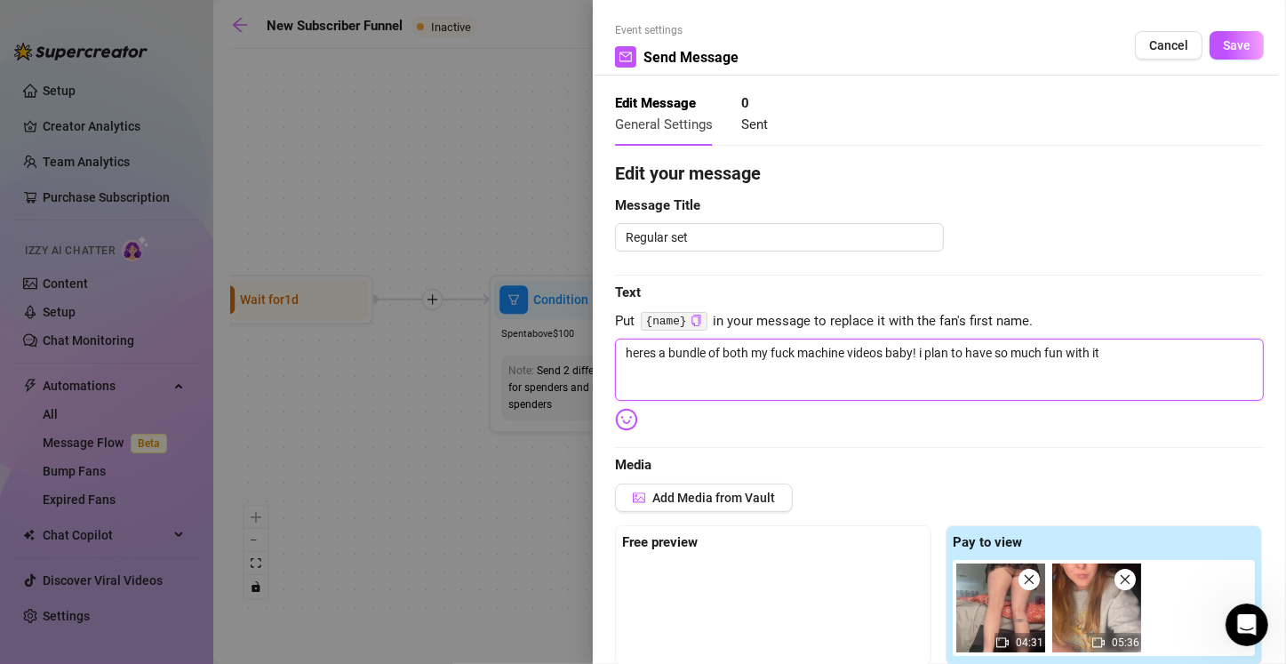
type textarea "heres a bundle of both my fuck machine videos baby! i plan to have so much fun …"
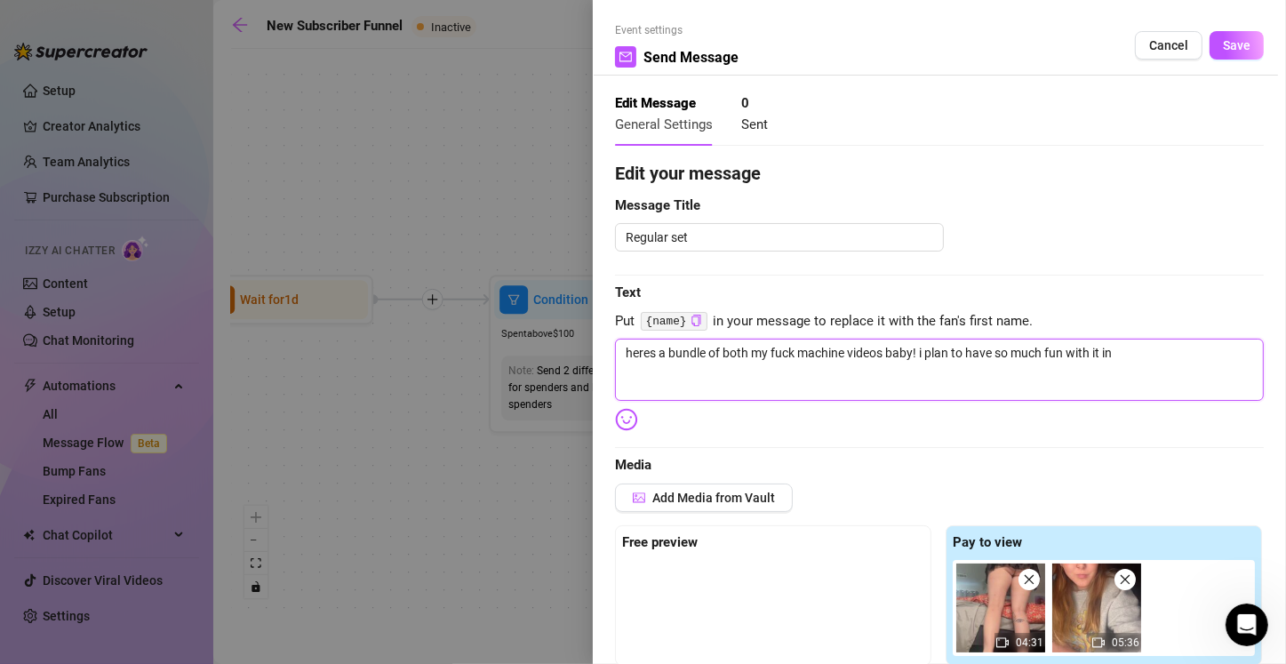
type textarea "heres a bundle of both my fuck machine videos baby! i plan to have so much fun …"
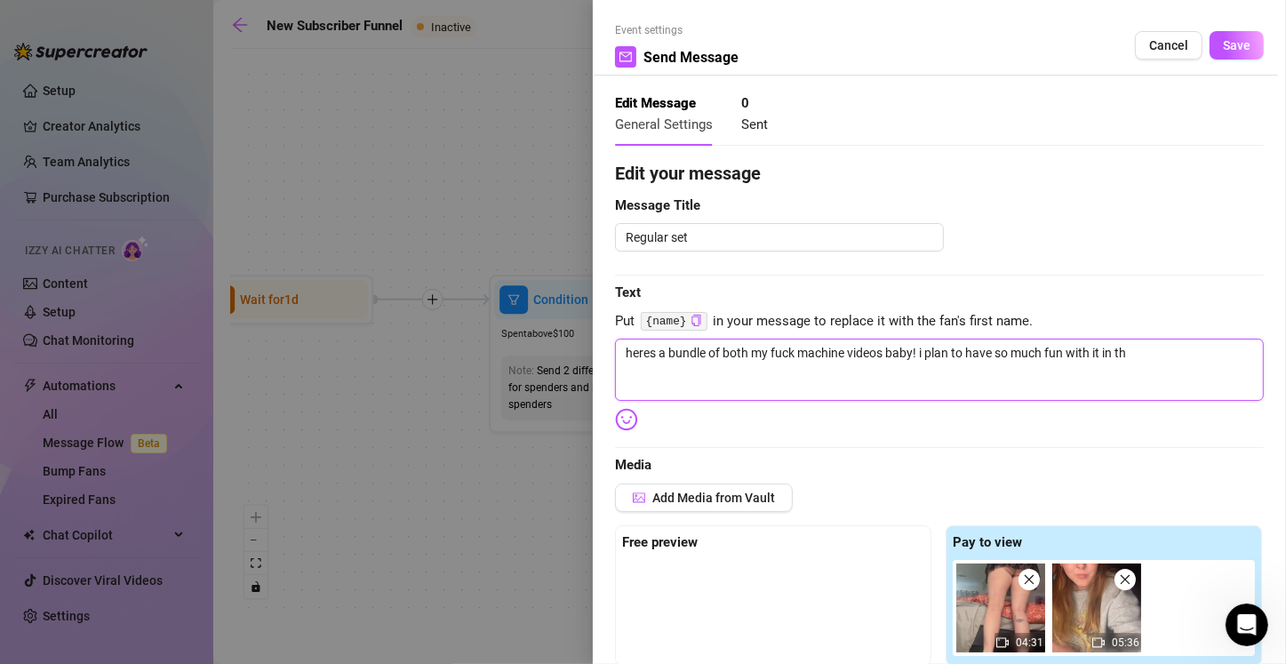
type textarea "heres a bundle of both my fuck machine videos baby! i plan to have so much fun …"
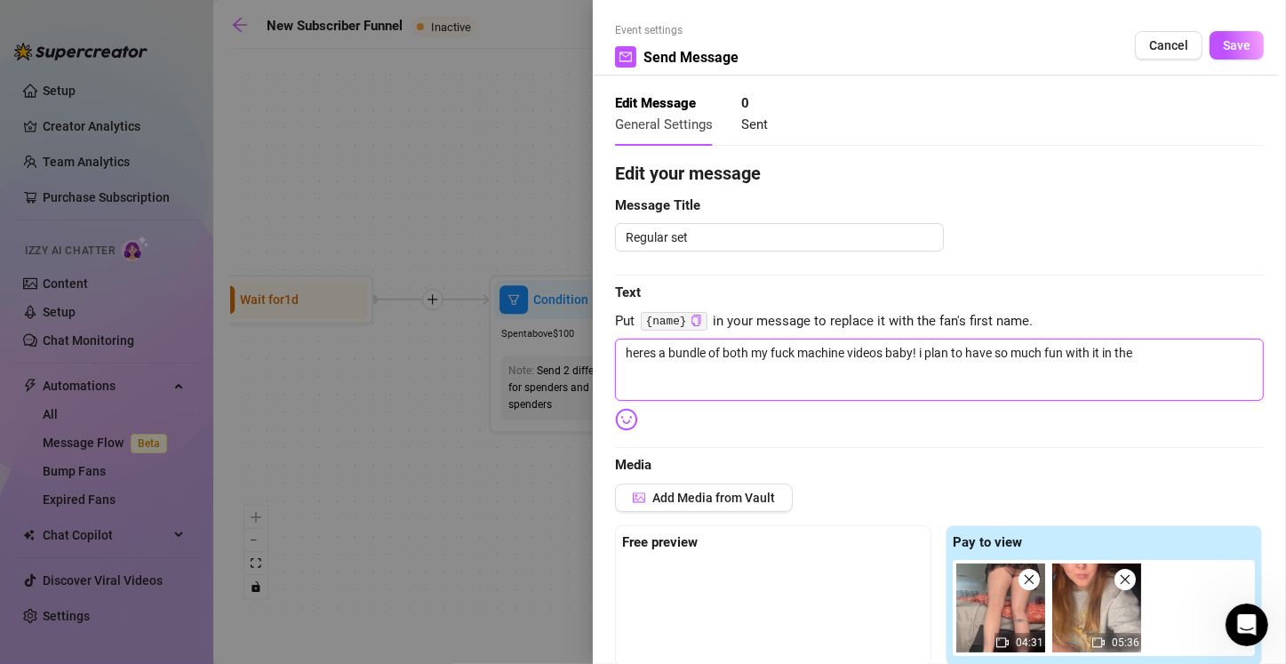
type textarea "heres a bundle of both my fuck machine videos baby! i plan to have so much fun …"
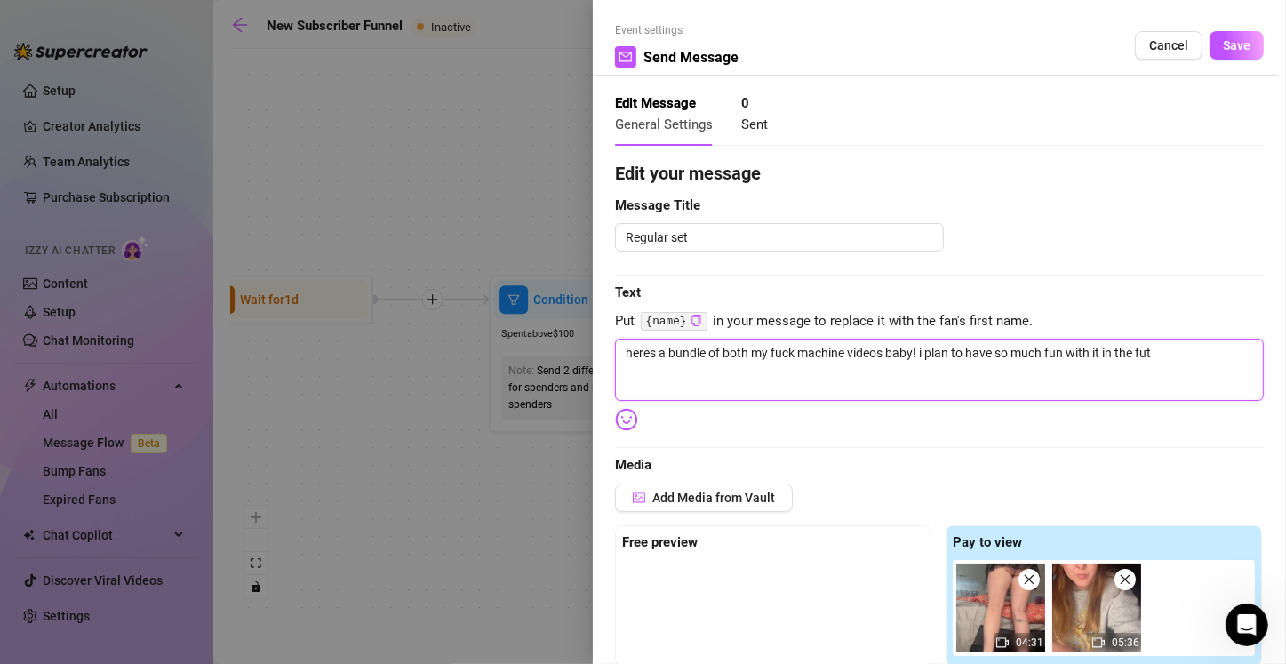
type textarea "heres a bundle of both my fuck machine videos baby! i plan to have so much fun …"
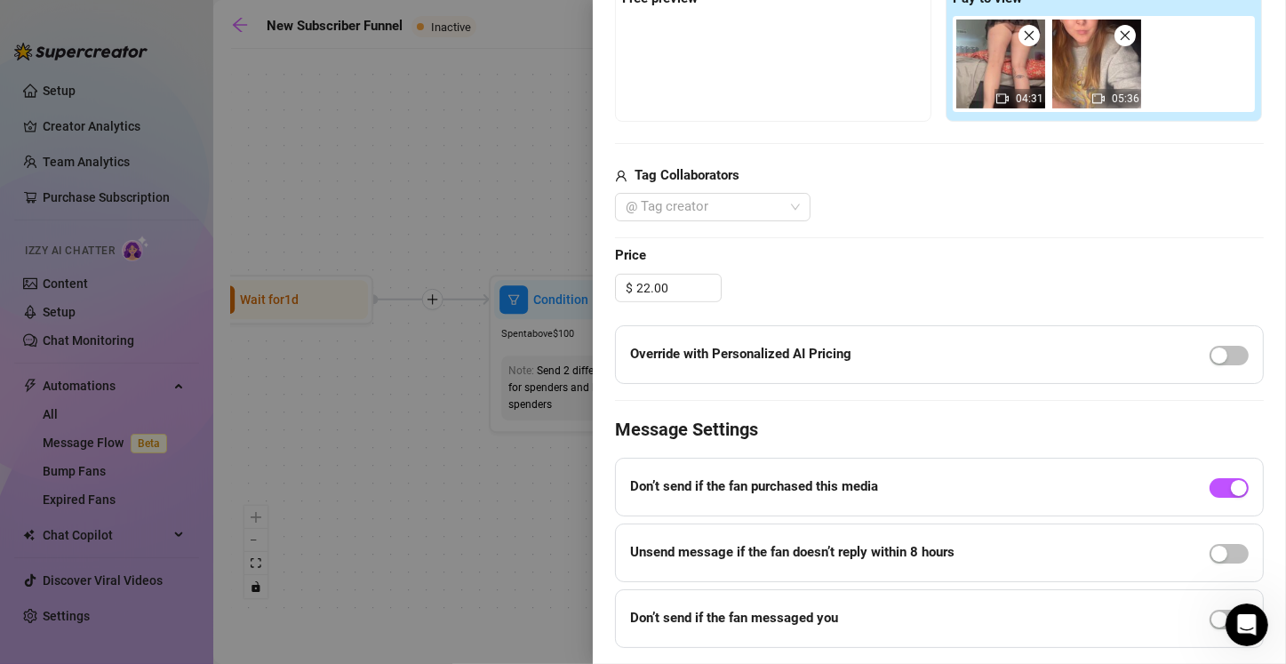
scroll to position [591, 0]
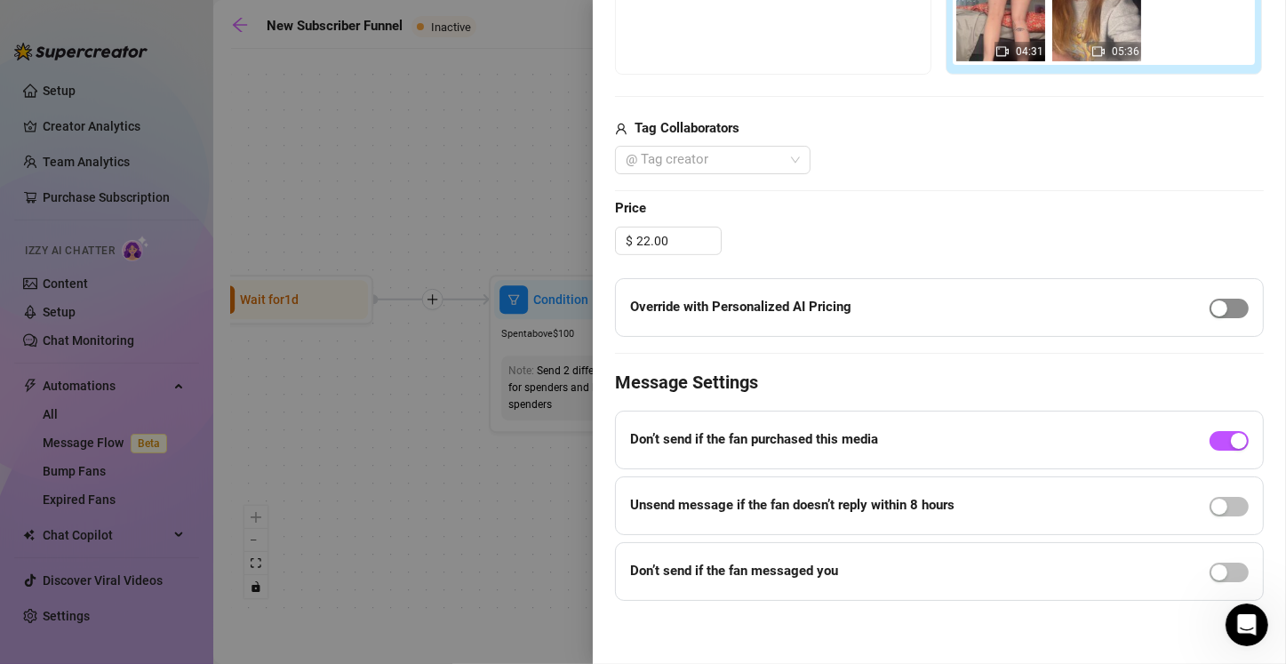
click at [1211, 312] on div "button" at bounding box center [1219, 308] width 16 height 16
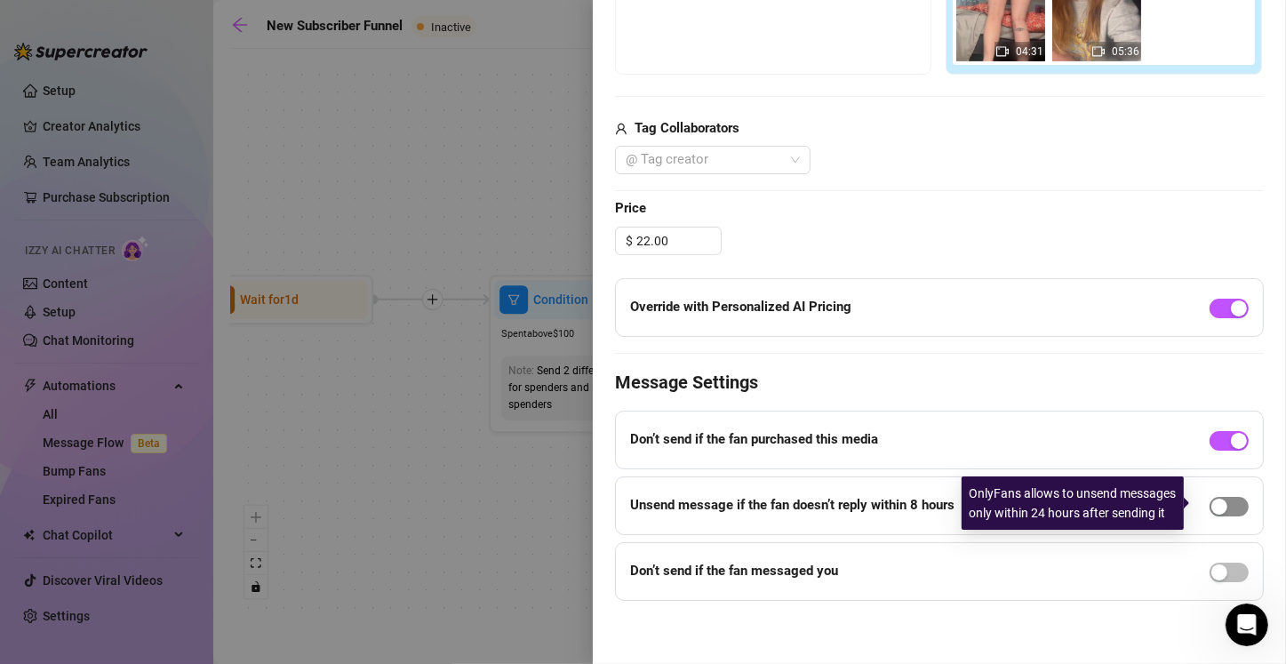
click at [1211, 505] on div "button" at bounding box center [1219, 506] width 16 height 16
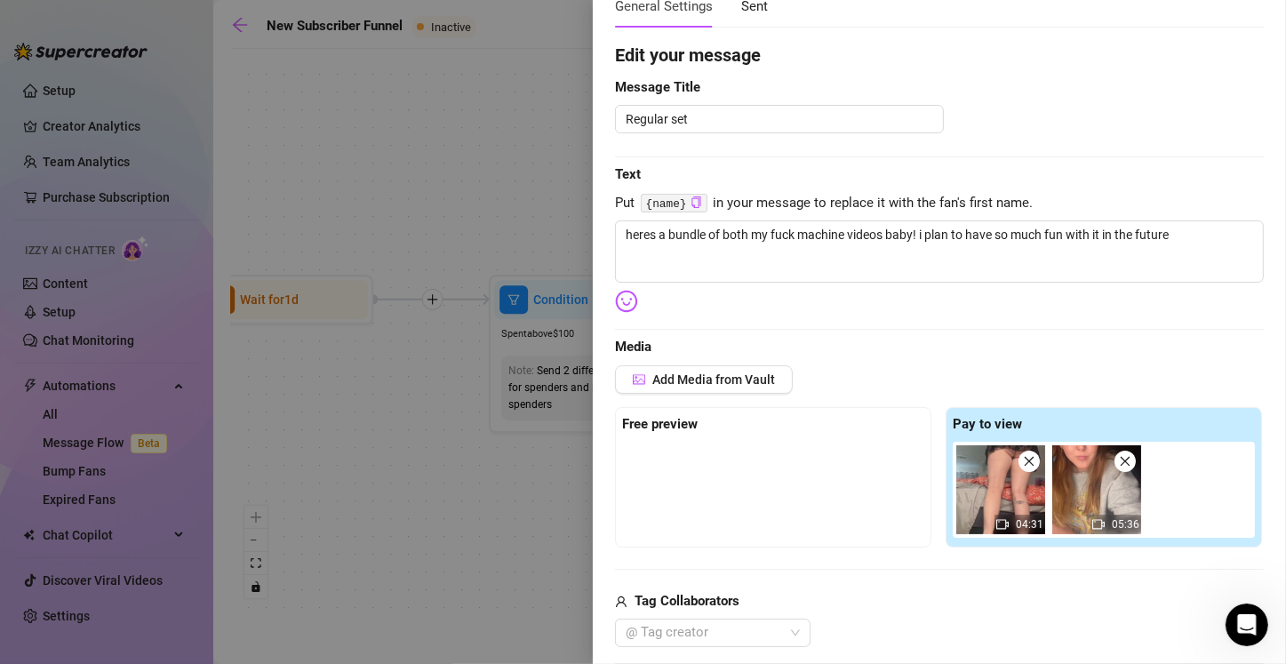
scroll to position [0, 0]
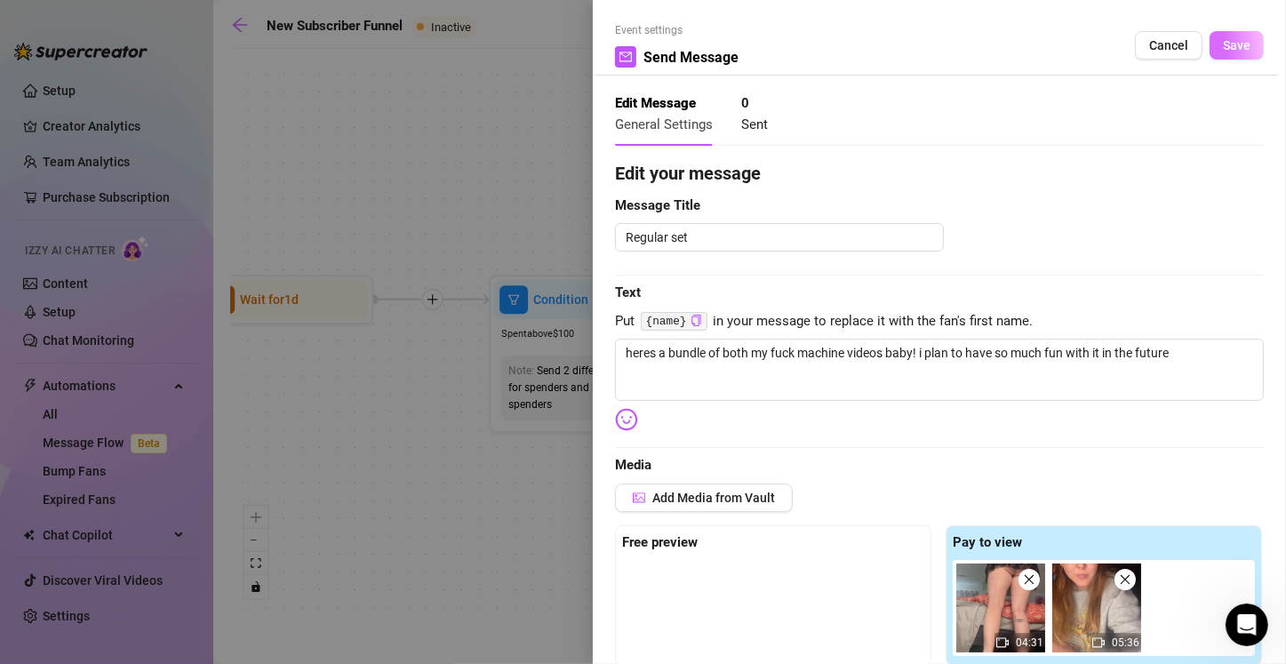
click at [1226, 48] on span "Save" at bounding box center [1236, 45] width 28 height 14
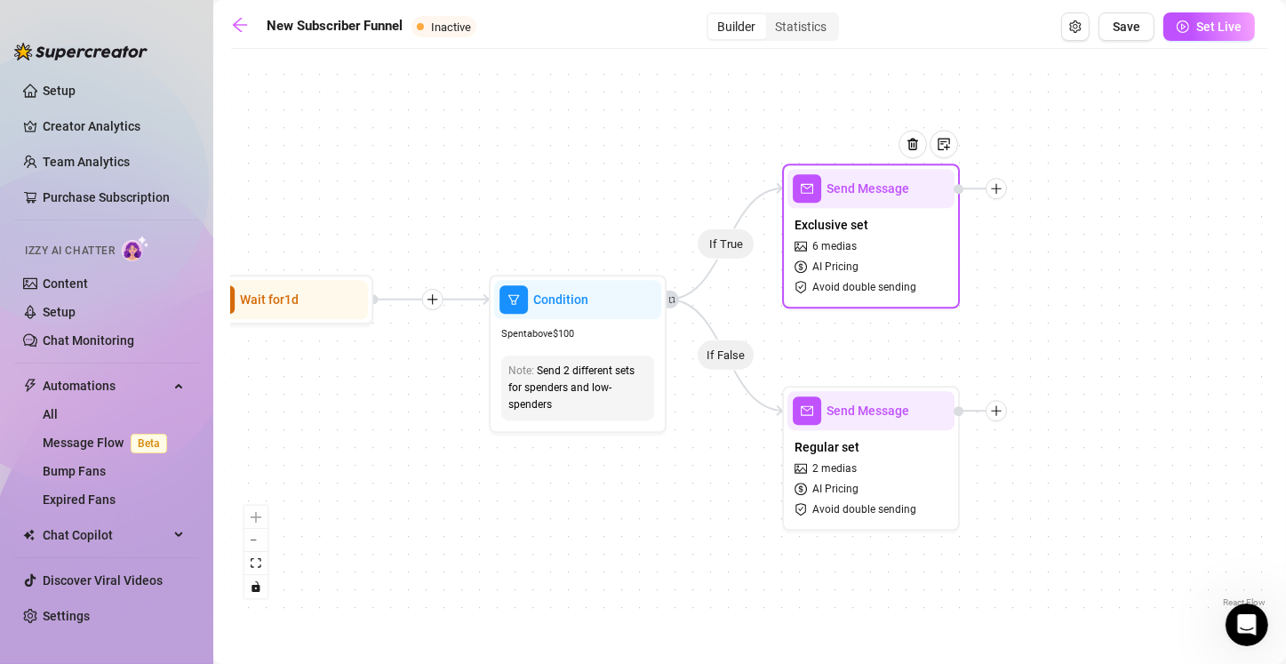
click at [905, 265] on div "Exclusive set 6 medias AI Pricing Avoid double sending" at bounding box center [870, 255] width 167 height 95
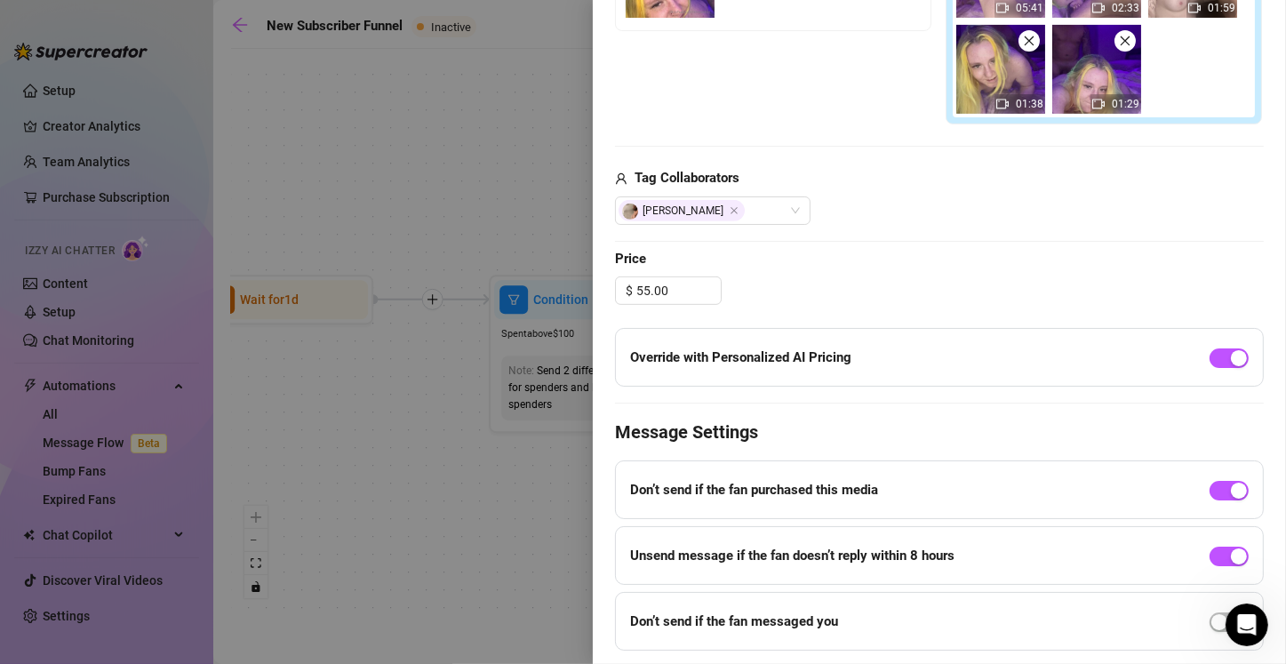
scroll to position [685, 0]
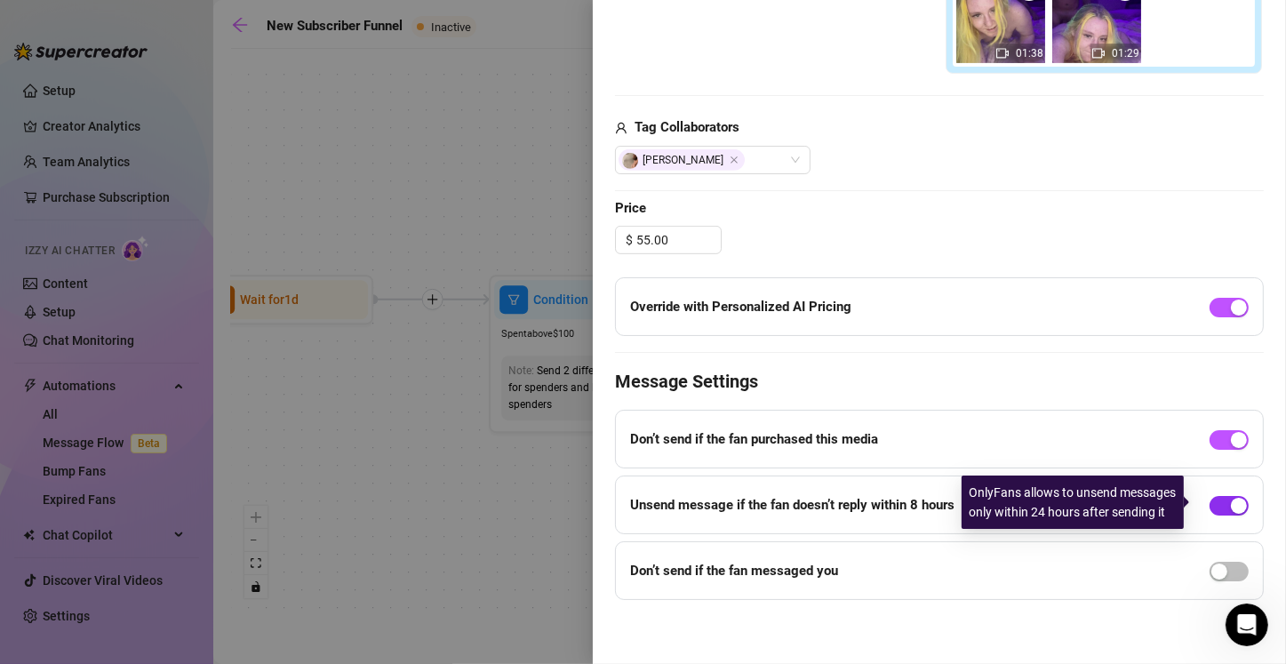
click at [1230, 505] on div "button" at bounding box center [1238, 506] width 16 height 16
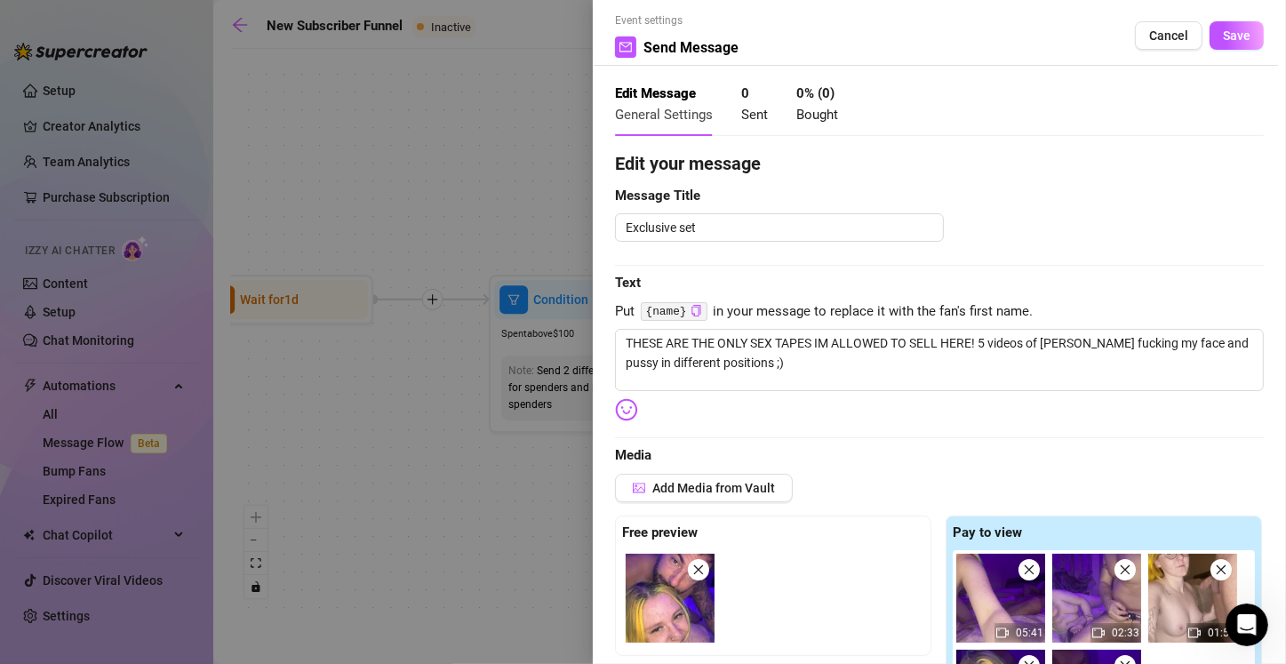
scroll to position [0, 0]
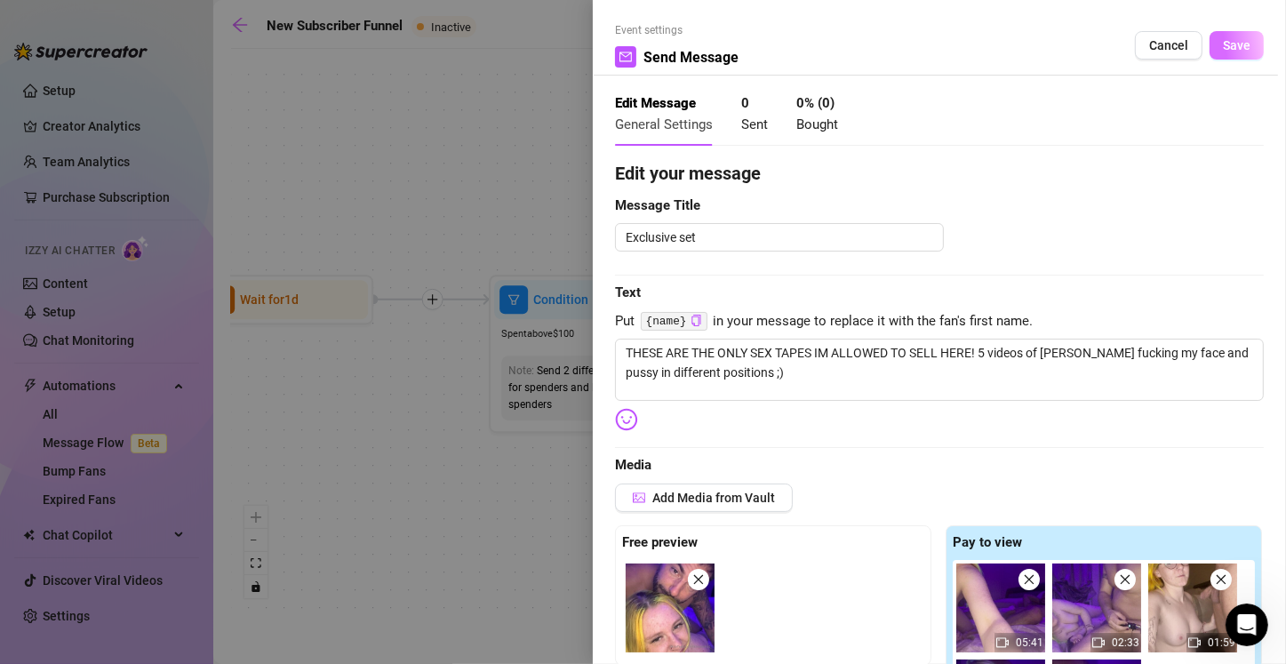
click at [1222, 47] on span "Save" at bounding box center [1236, 45] width 28 height 14
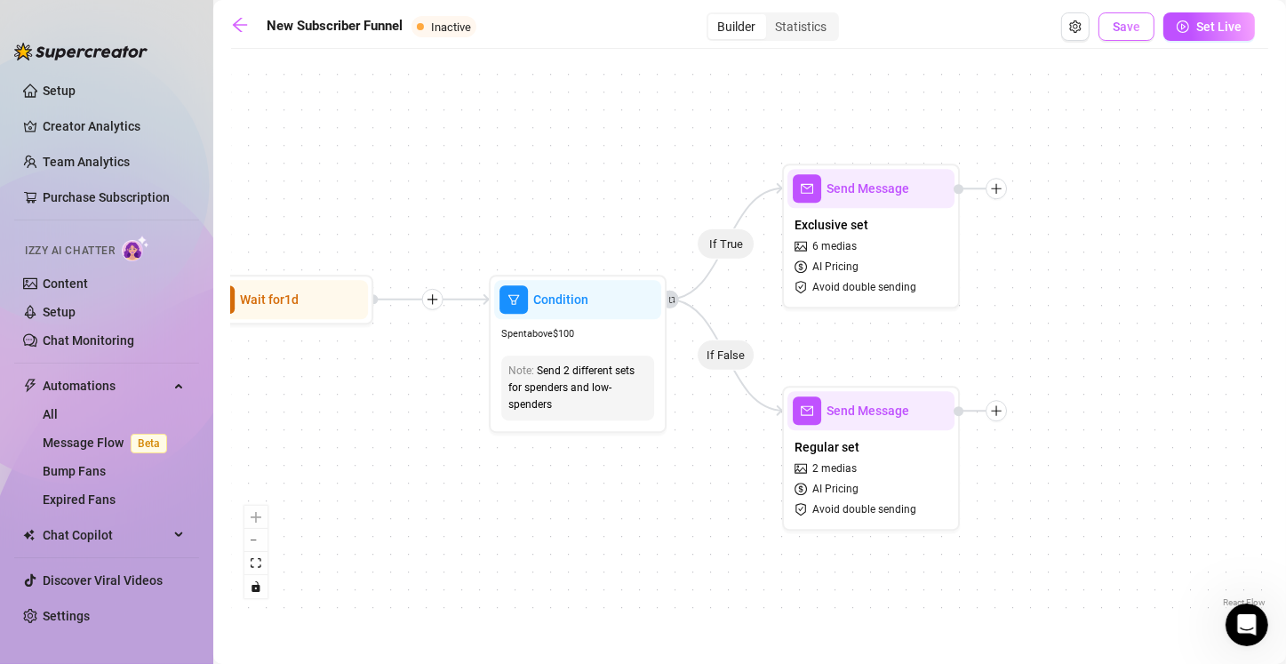
click at [1133, 28] on span "Save" at bounding box center [1126, 27] width 28 height 14
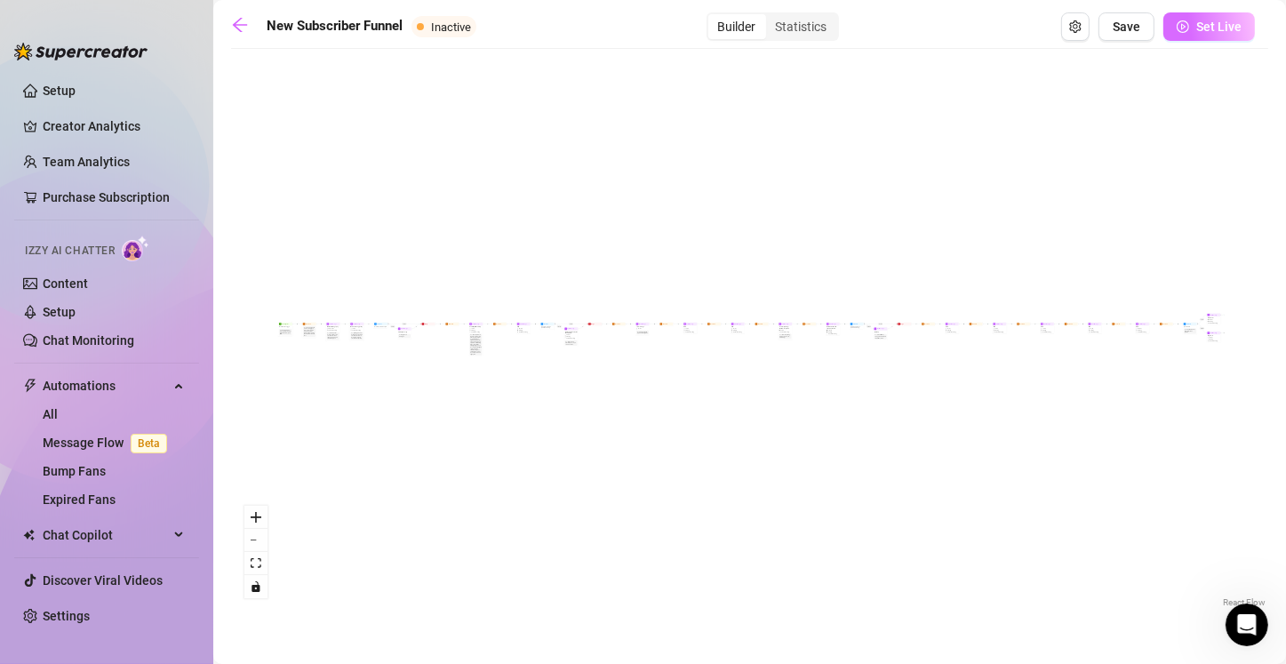
click at [1214, 30] on span "Set Live" at bounding box center [1218, 27] width 45 height 14
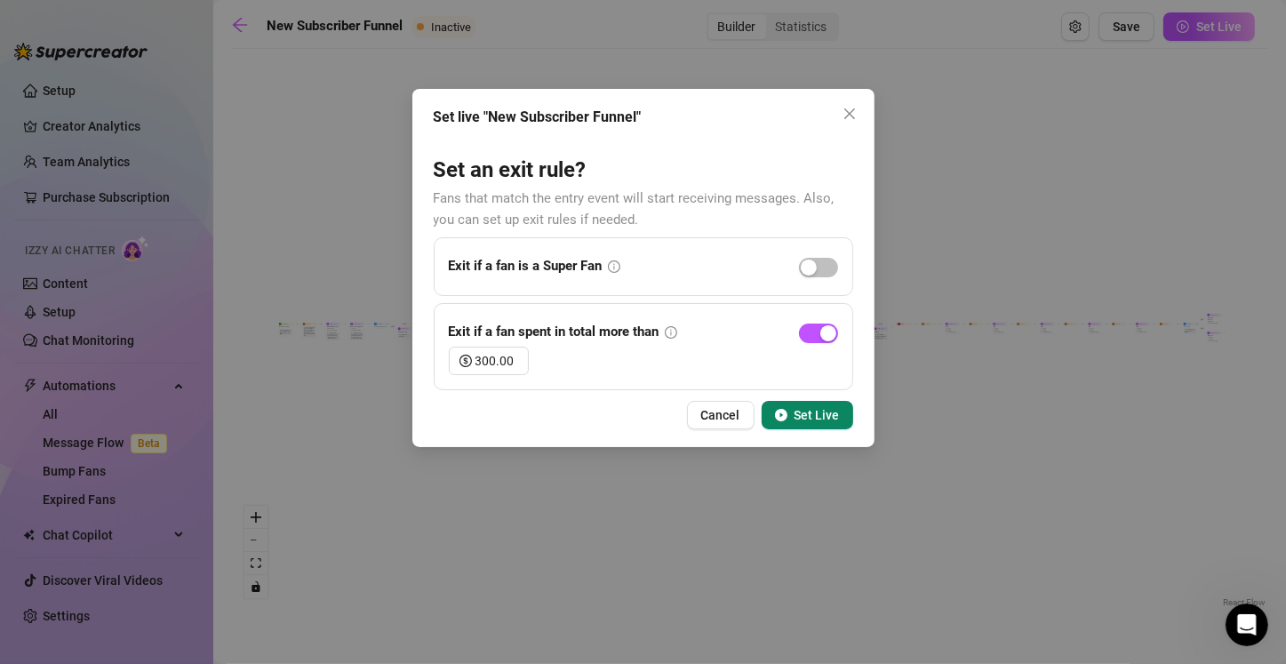
click at [802, 417] on span "Set Live" at bounding box center [816, 415] width 45 height 14
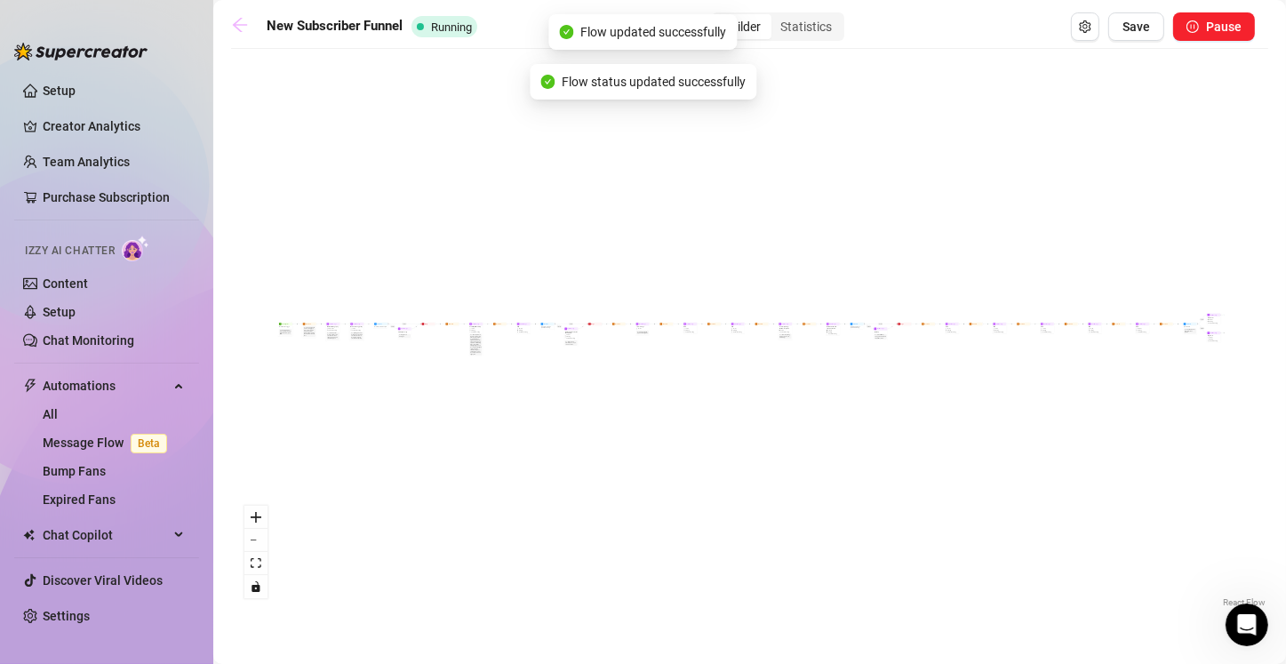
click at [241, 30] on icon "arrow-left" at bounding box center [240, 25] width 14 height 14
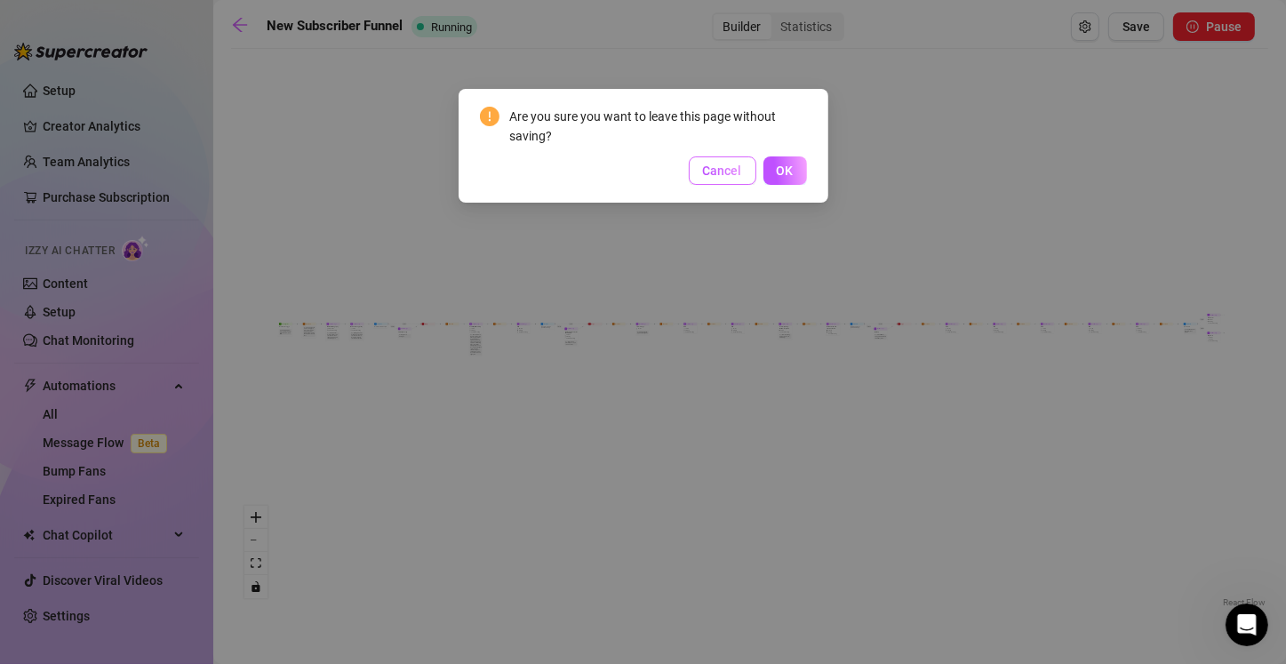
click at [735, 172] on span "Cancel" at bounding box center [722, 170] width 39 height 14
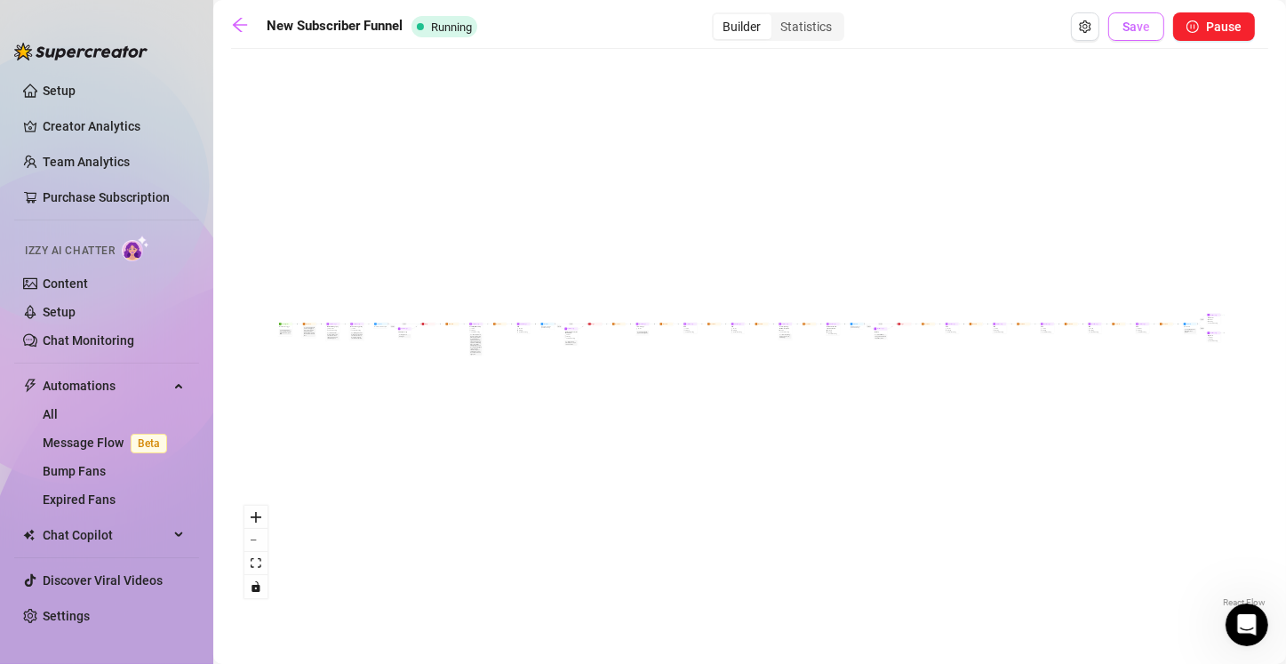
click at [1136, 32] on span "Save" at bounding box center [1136, 27] width 28 height 14
click at [235, 26] on icon "arrow-left" at bounding box center [240, 25] width 18 height 18
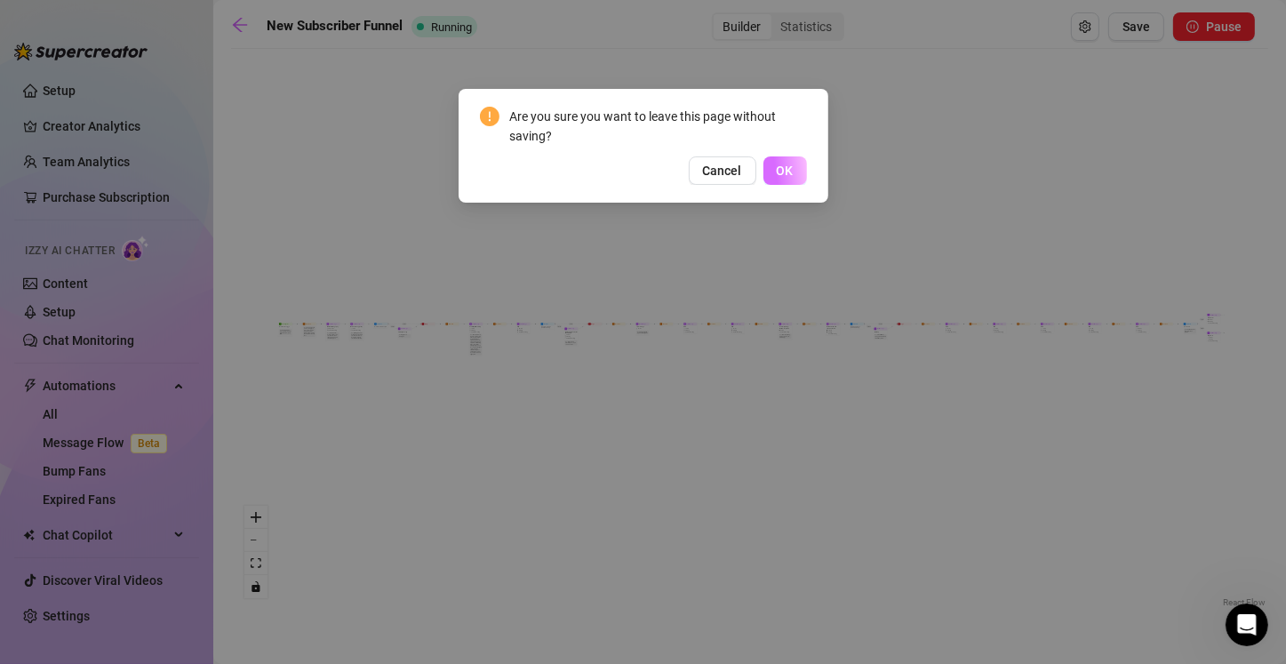
click at [781, 172] on span "OK" at bounding box center [784, 170] width 17 height 14
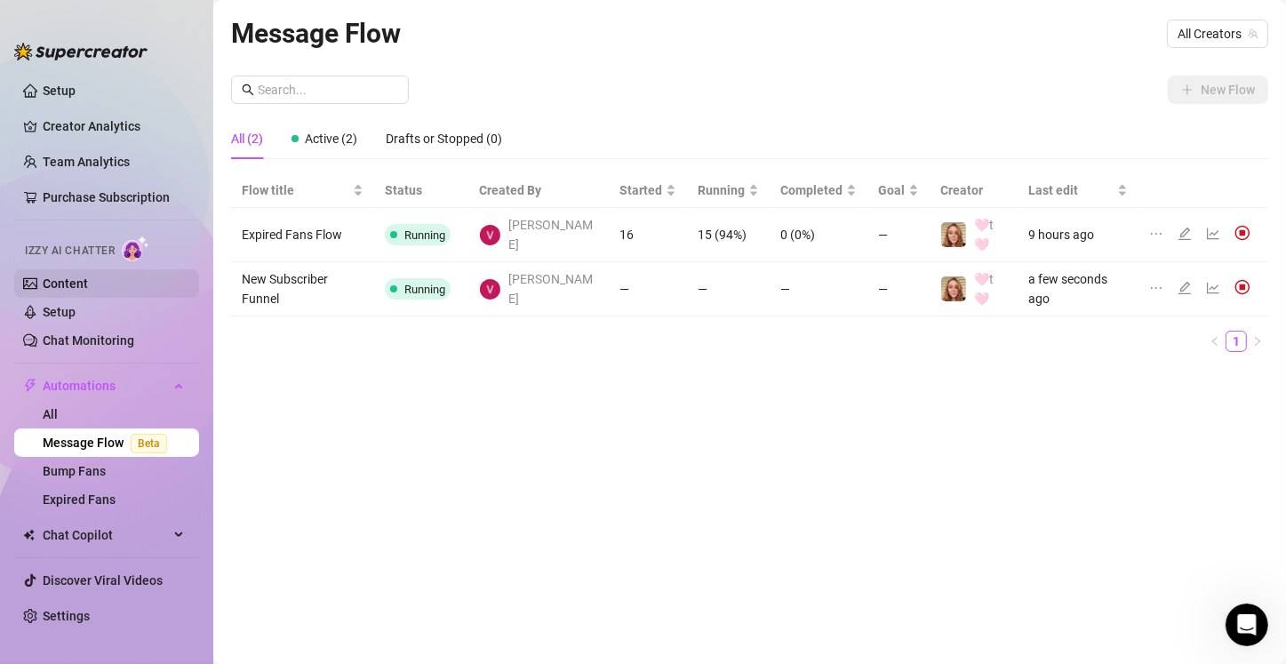
click at [66, 283] on link "Content" at bounding box center [65, 283] width 45 height 14
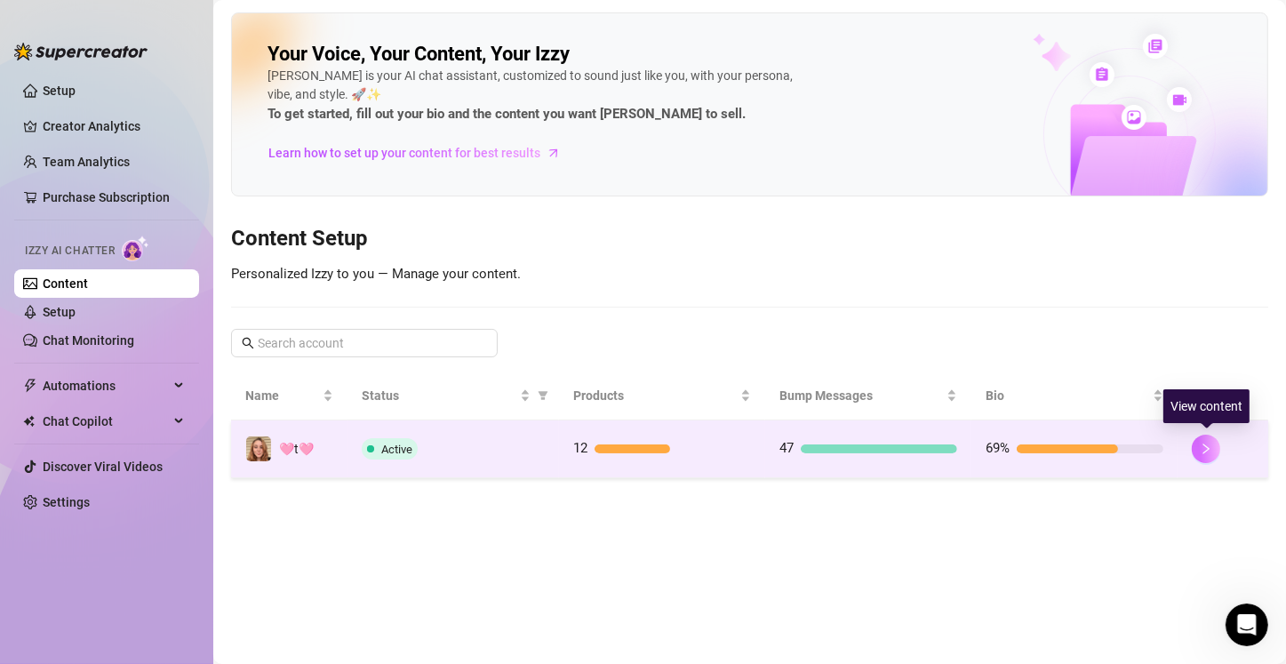
click at [1203, 445] on icon "right" at bounding box center [1205, 448] width 12 height 12
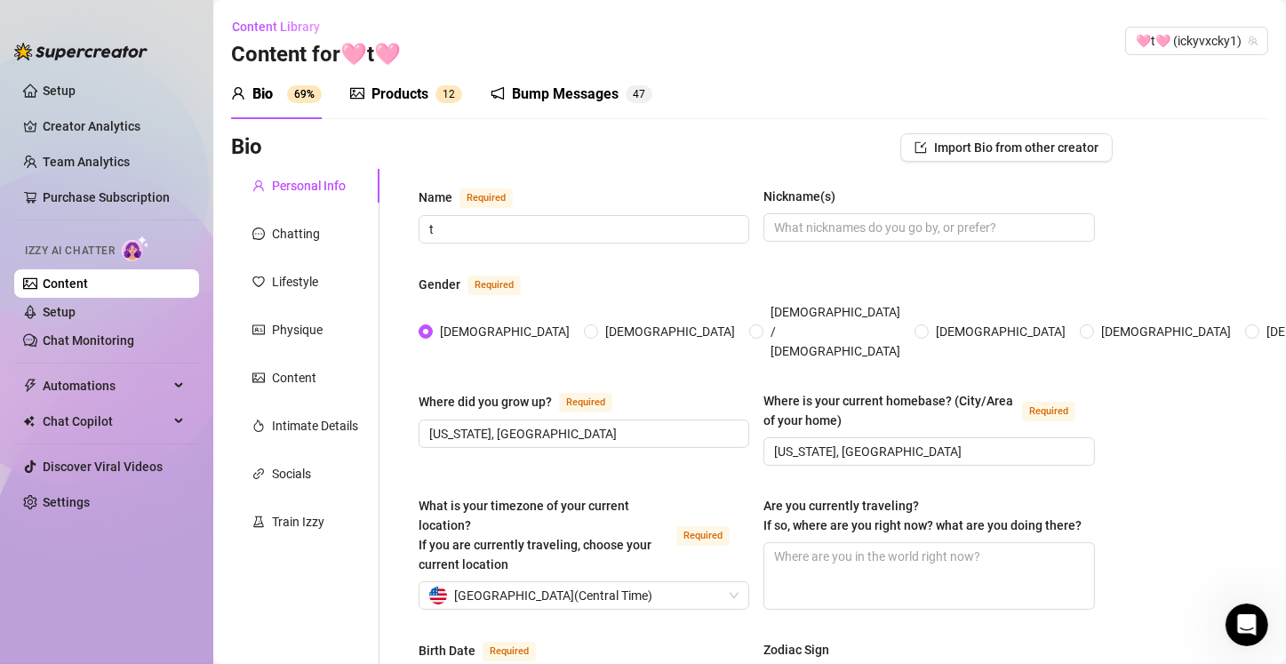
click at [585, 94] on div "Bump Messages" at bounding box center [565, 94] width 107 height 21
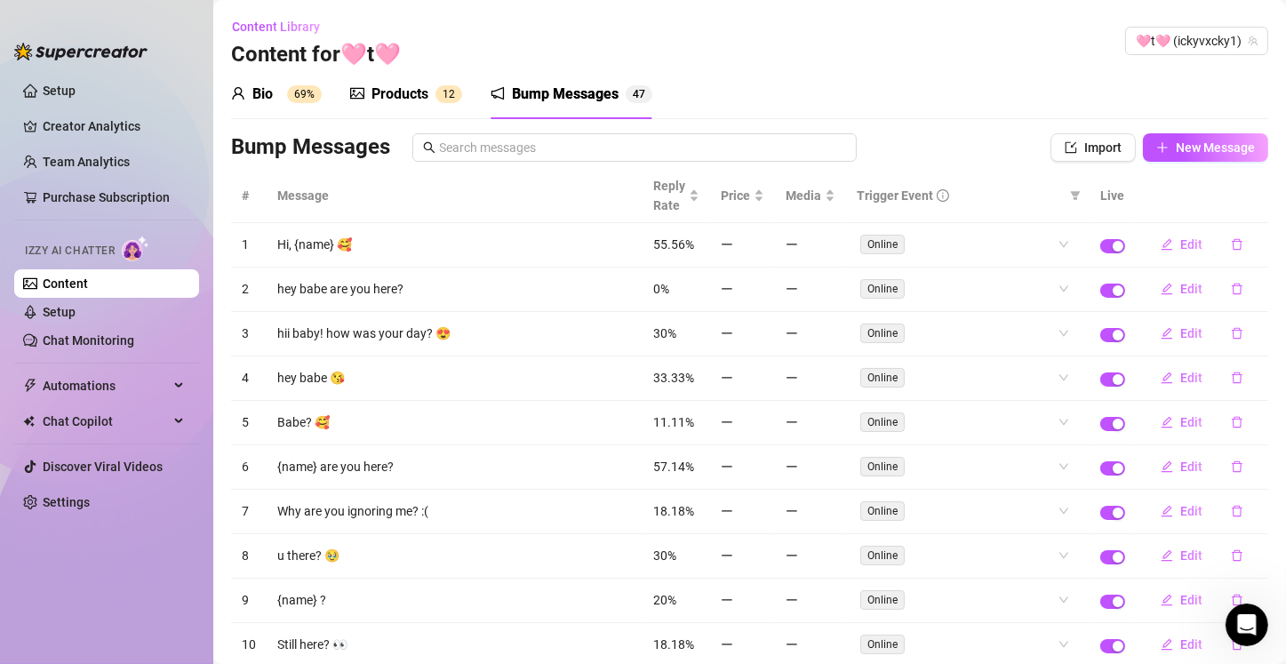
click at [408, 96] on div "Products" at bounding box center [399, 94] width 57 height 21
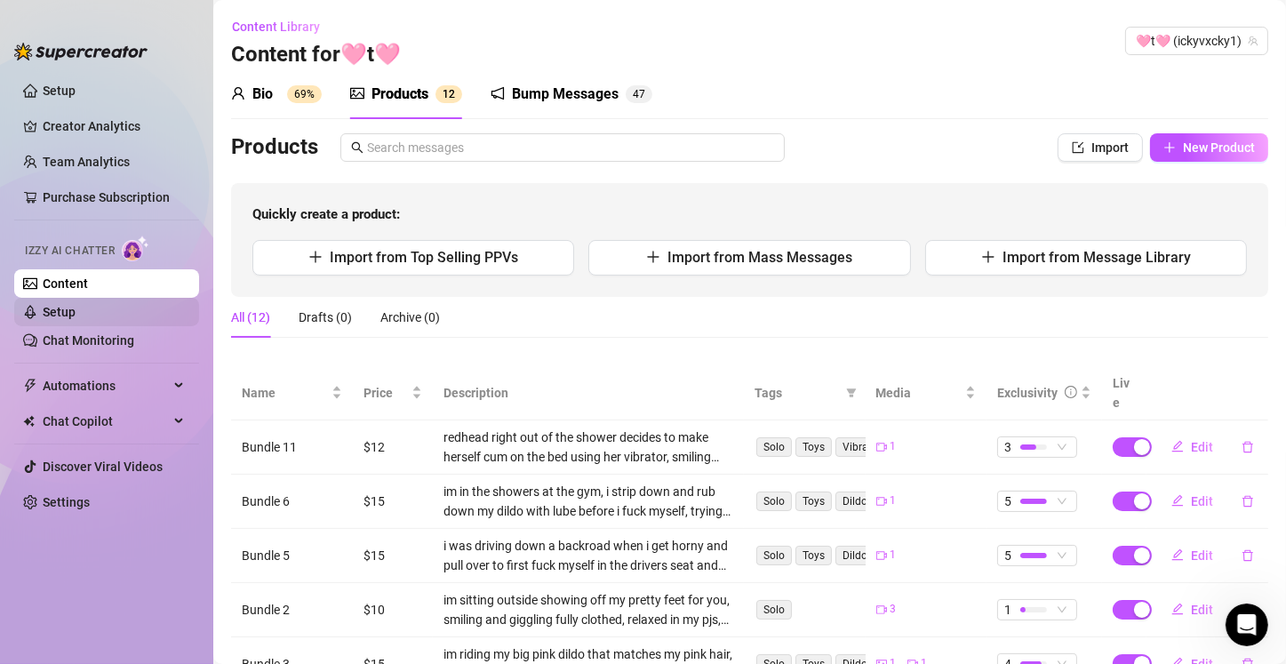
click at [76, 314] on link "Setup" at bounding box center [59, 312] width 33 height 14
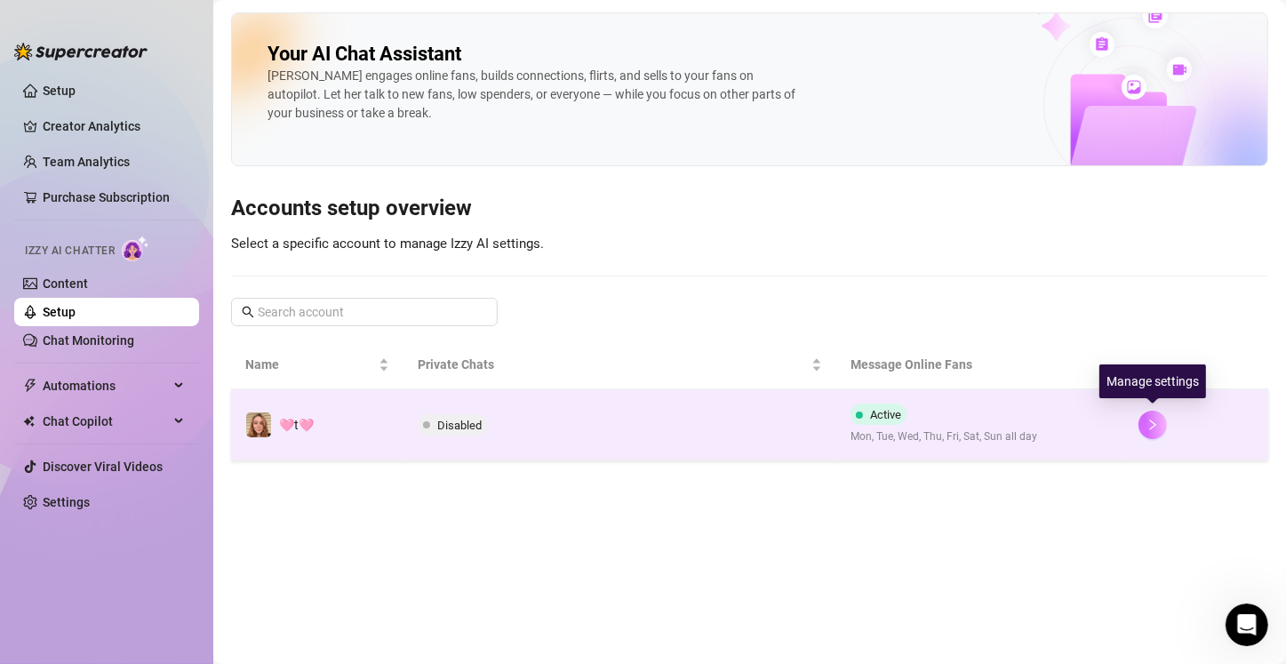
click at [1147, 429] on icon "right" at bounding box center [1152, 424] width 12 height 12
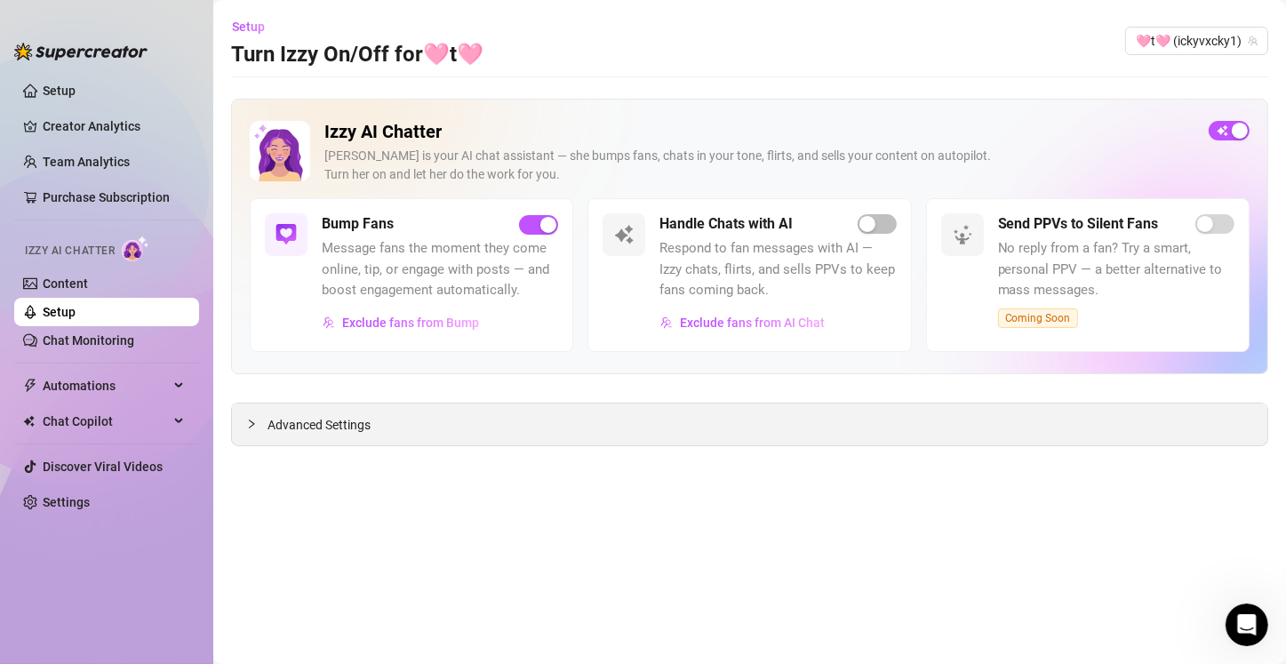
click at [326, 425] on span "Advanced Settings" at bounding box center [318, 425] width 103 height 20
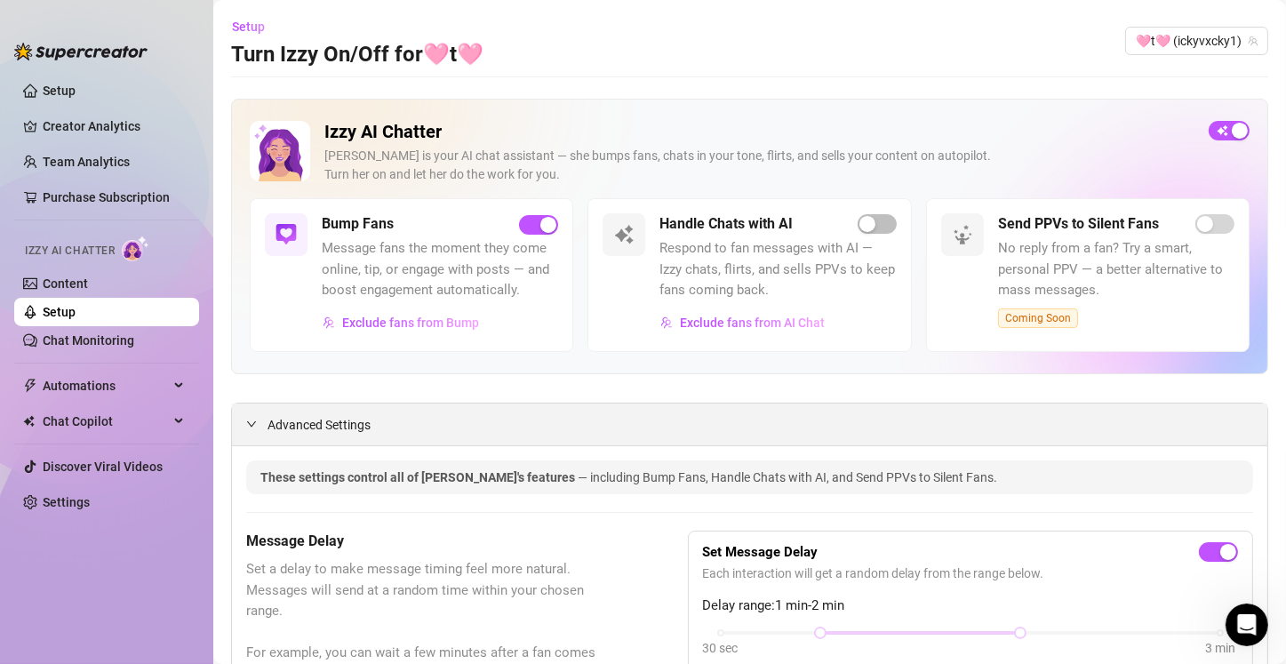
click at [330, 422] on span "Advanced Settings" at bounding box center [318, 425] width 103 height 20
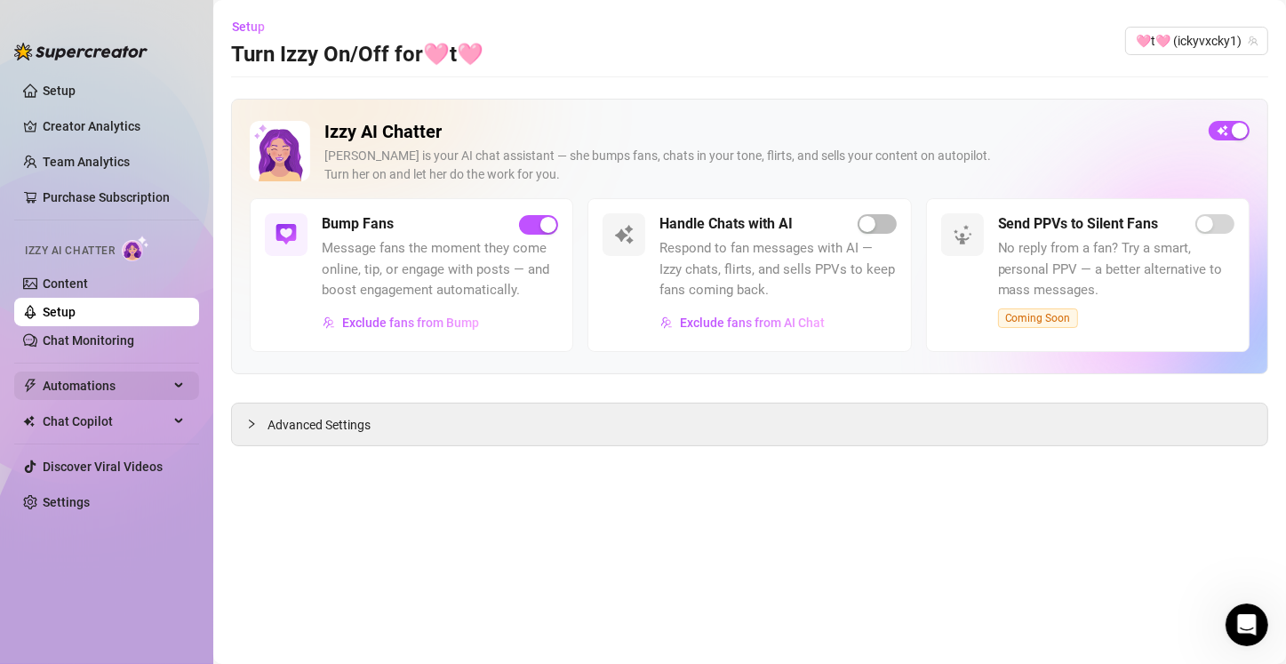
click at [125, 391] on span "Automations" at bounding box center [106, 385] width 126 height 28
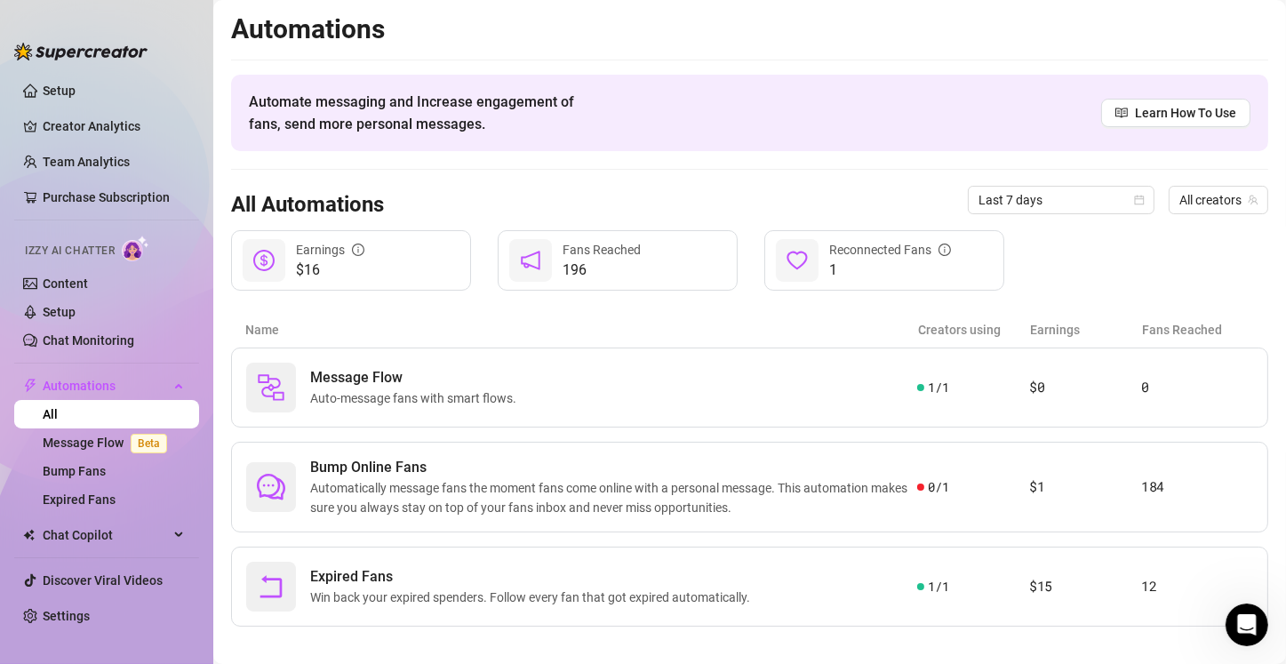
scroll to position [14, 0]
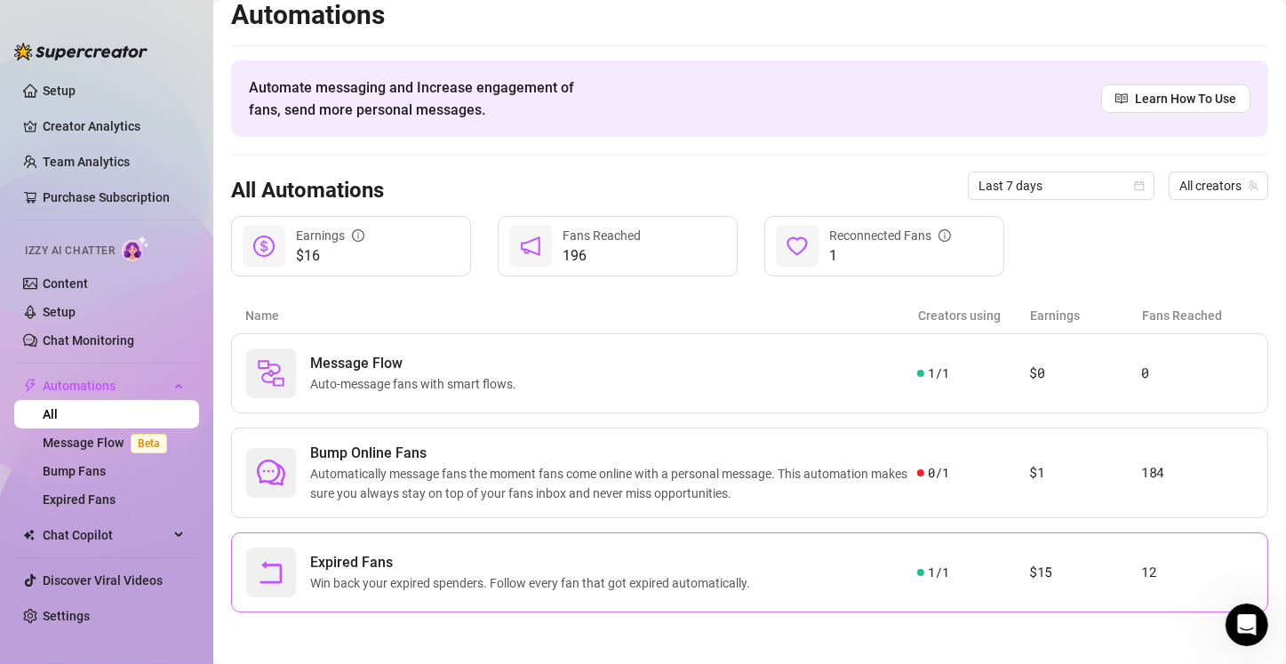
click at [1015, 562] on div "1 / 1" at bounding box center [973, 572] width 112 height 20
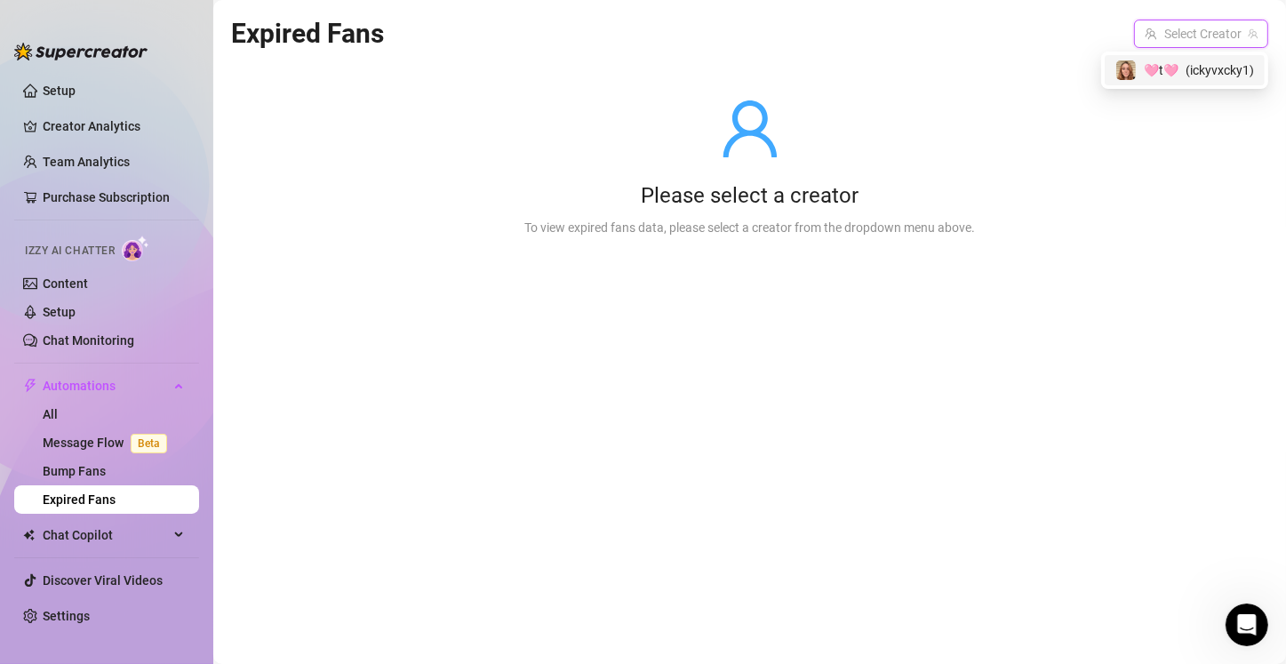
click at [1191, 36] on input "search" at bounding box center [1192, 33] width 97 height 27
click at [1172, 72] on span "🩷t🩷" at bounding box center [1160, 70] width 35 height 20
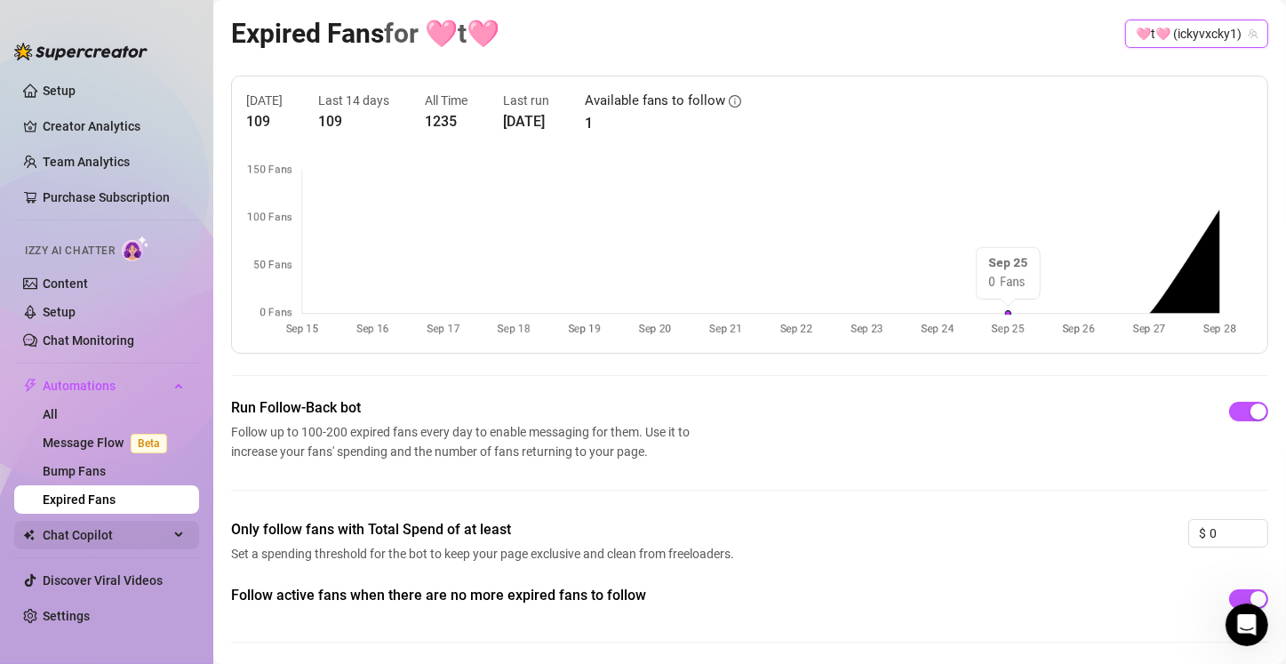
click at [81, 537] on span "Chat Copilot" at bounding box center [106, 535] width 126 height 28
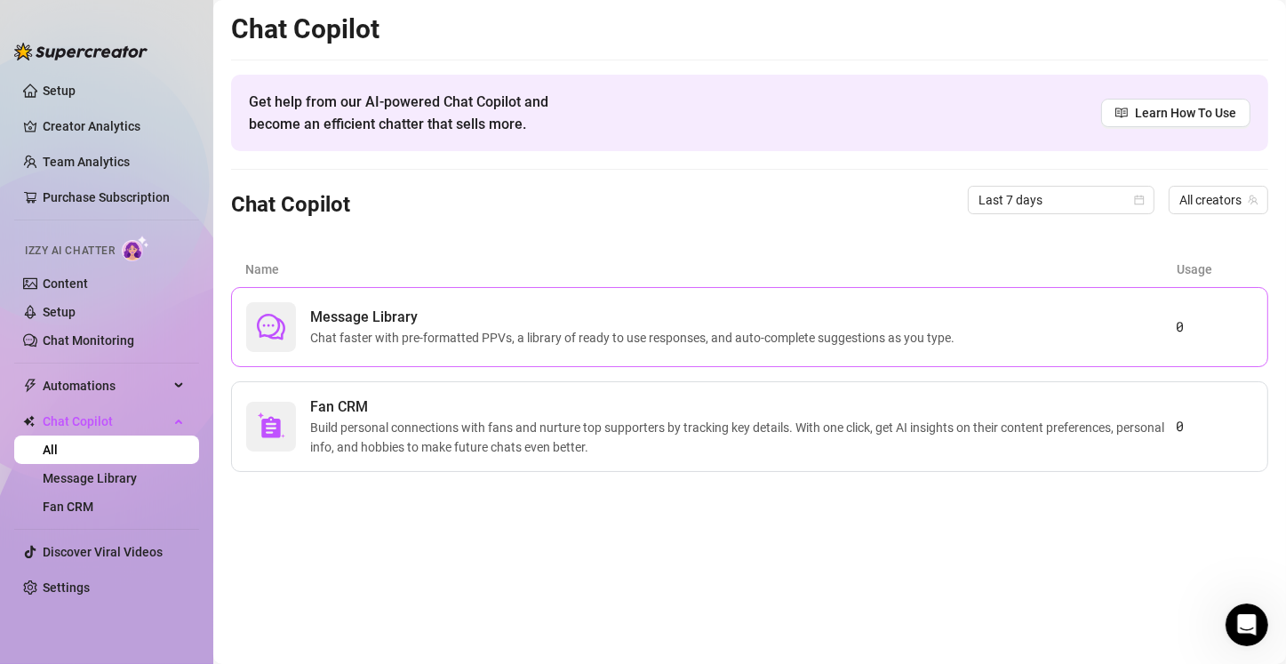
click at [513, 316] on span "Message Library" at bounding box center [635, 316] width 651 height 21
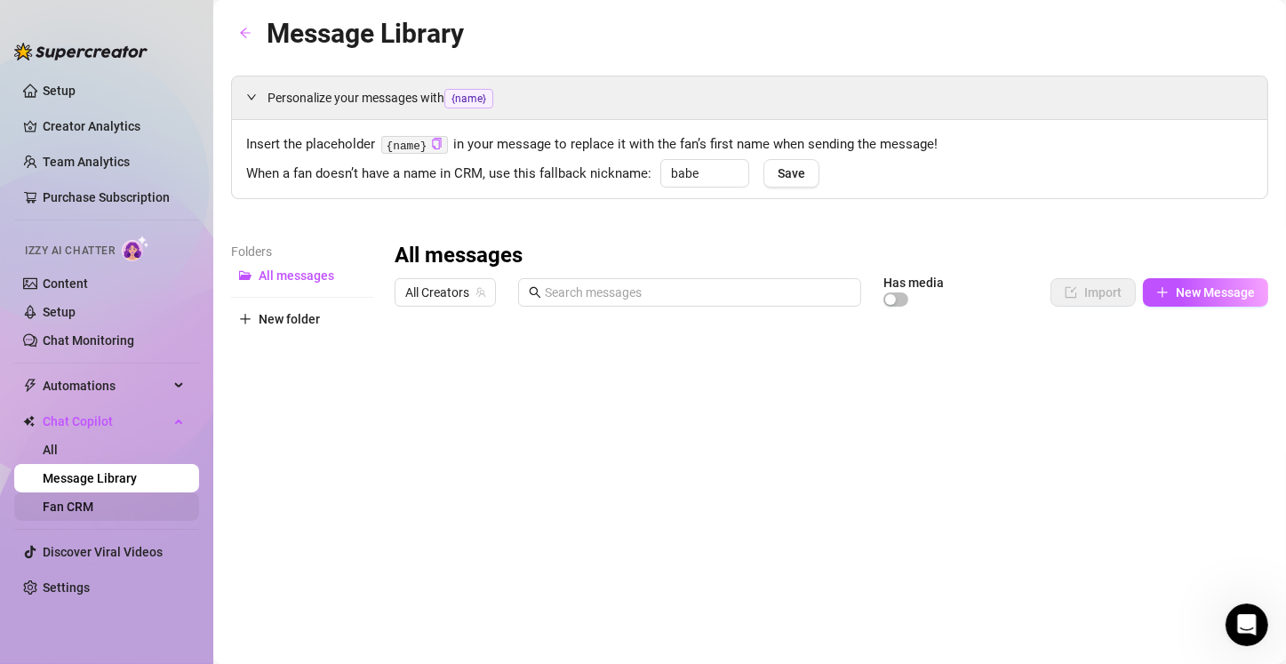
click at [93, 507] on link "Fan CRM" at bounding box center [68, 506] width 51 height 14
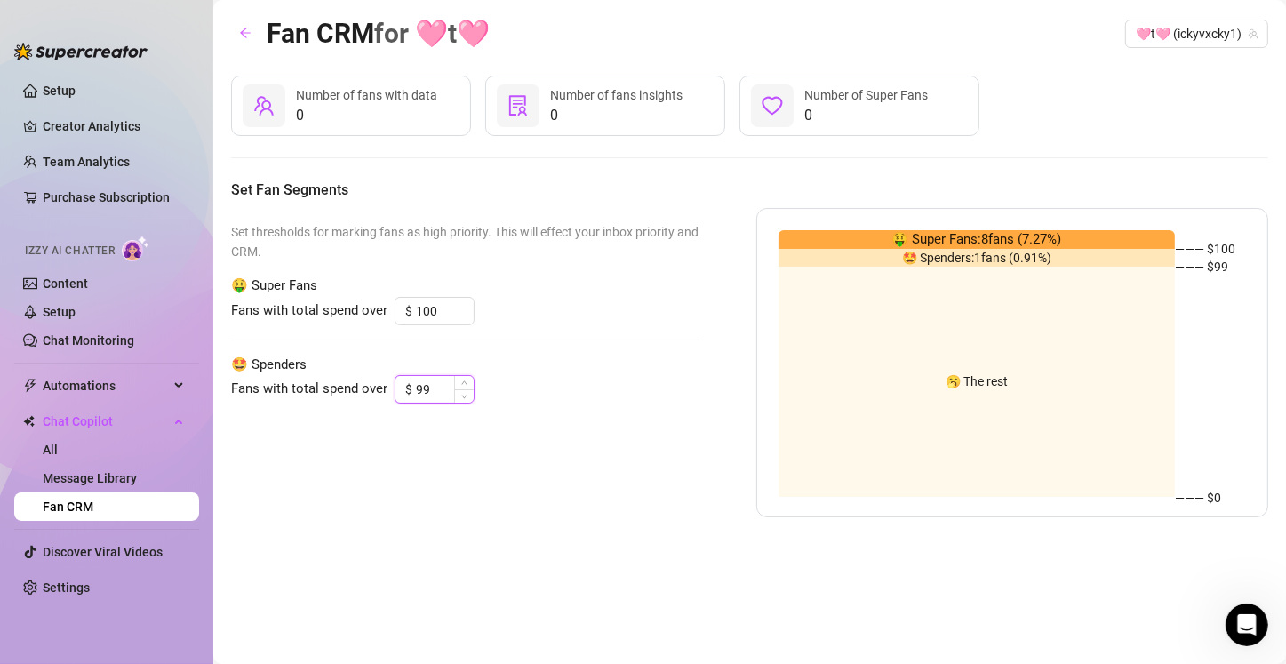
drag, startPoint x: 429, startPoint y: 388, endPoint x: 401, endPoint y: 393, distance: 28.8
click at [401, 393] on div "$ 99" at bounding box center [434, 389] width 80 height 28
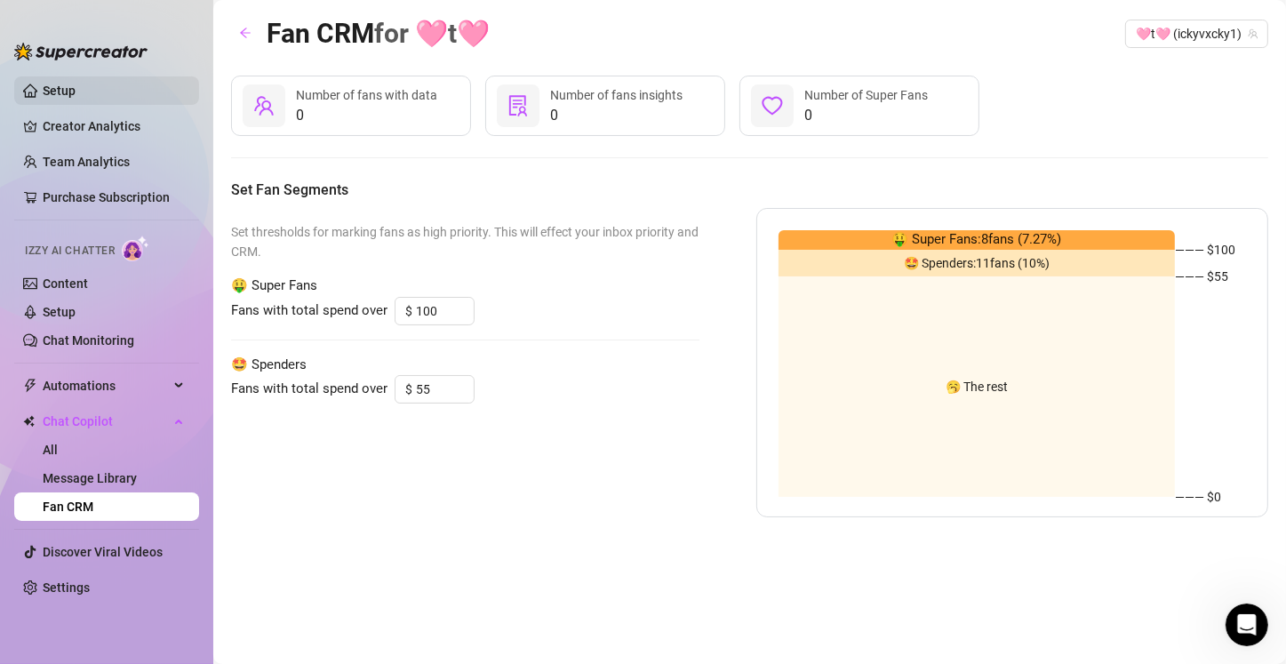
click at [68, 84] on link "Setup" at bounding box center [59, 91] width 33 height 14
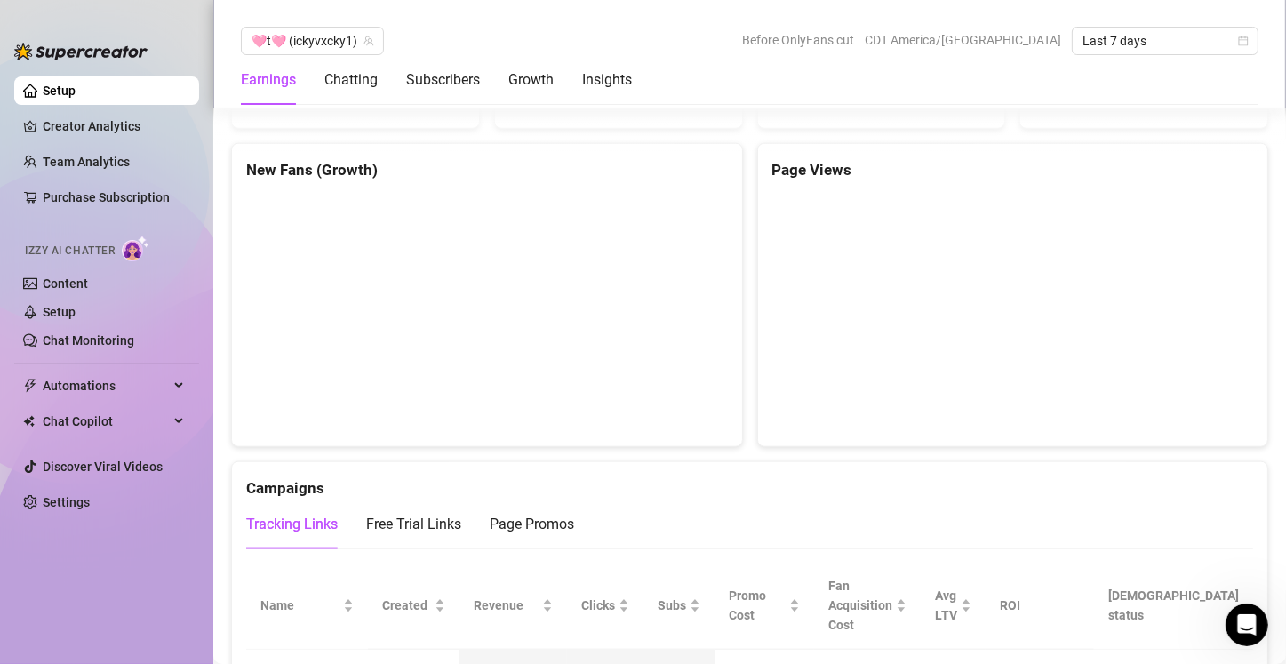
scroll to position [1777, 0]
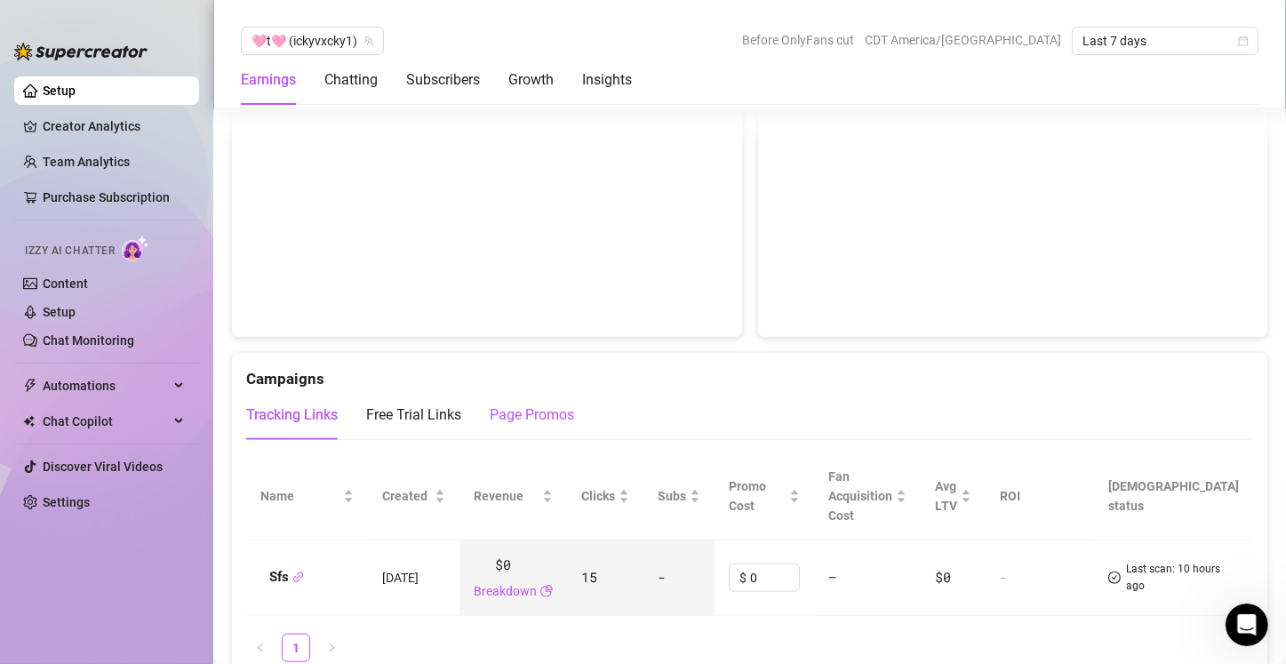
click at [511, 404] on div "Page Promos" at bounding box center [532, 414] width 84 height 21
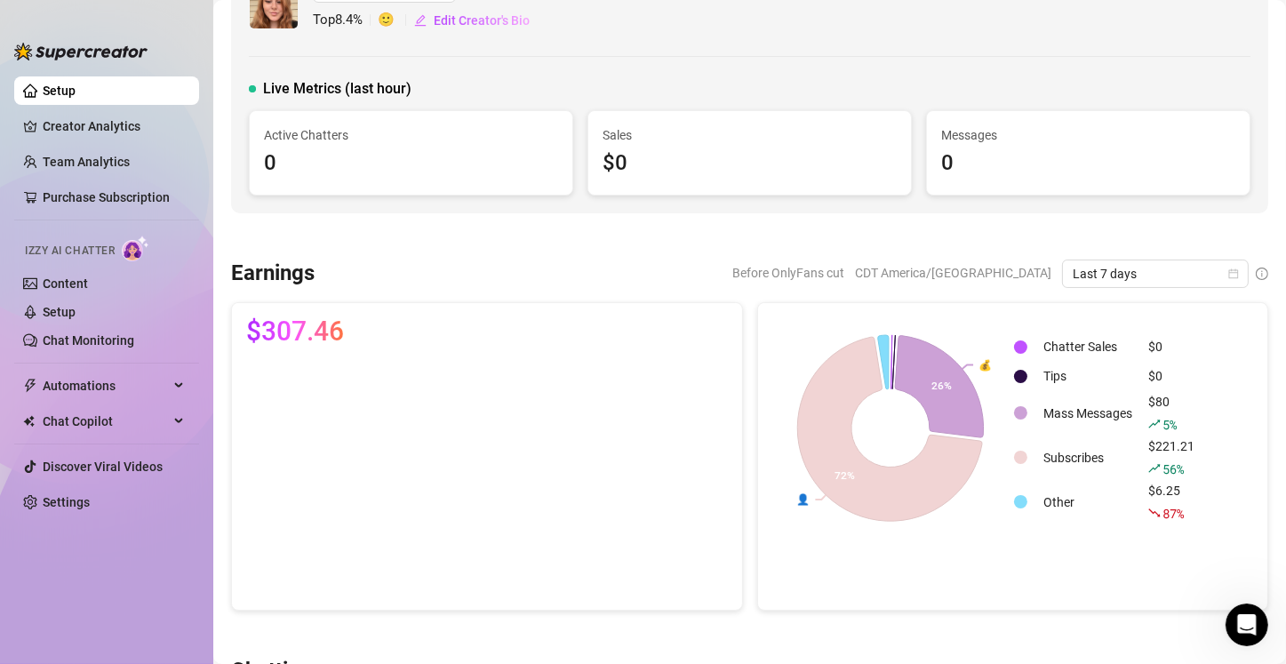
scroll to position [0, 0]
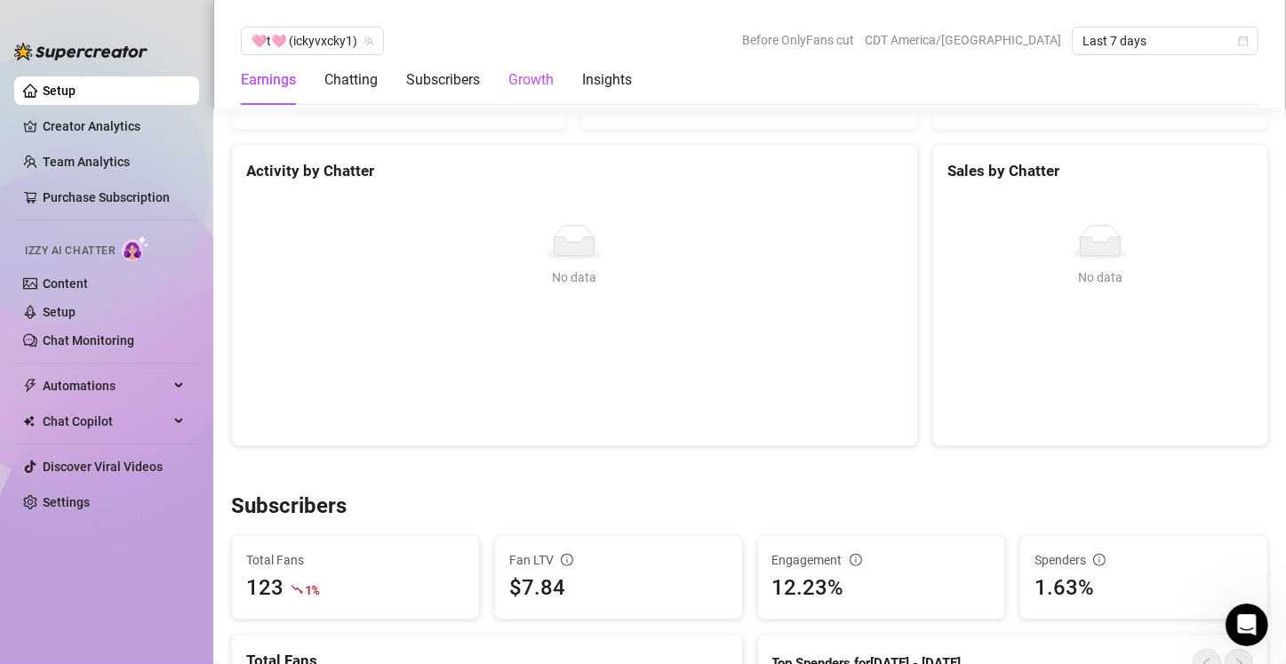
click at [534, 89] on div "Growth" at bounding box center [530, 79] width 45 height 21
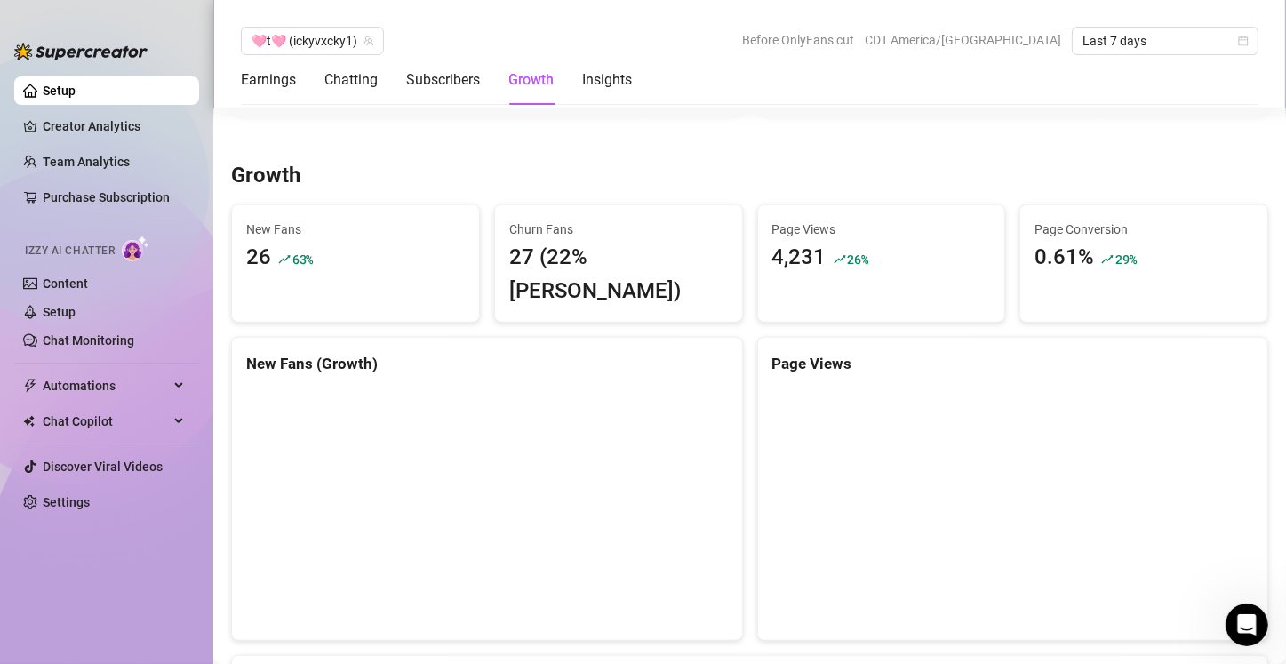
scroll to position [1516, 0]
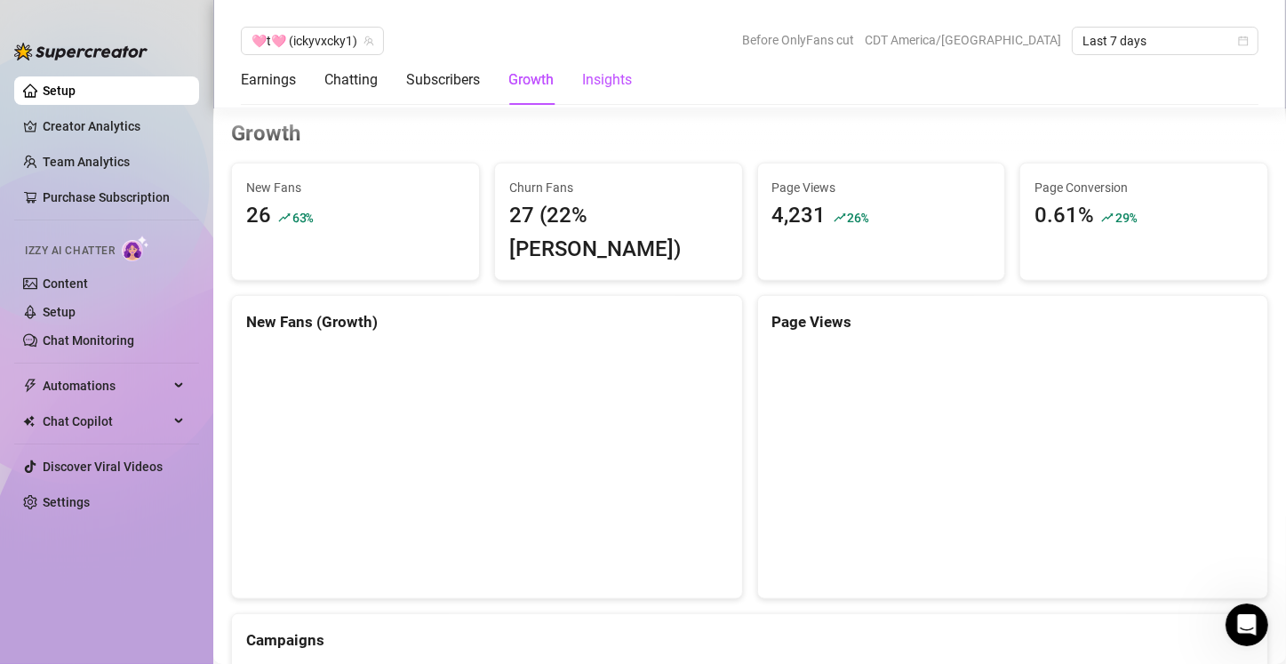
click at [609, 82] on div "Insights" at bounding box center [607, 79] width 50 height 21
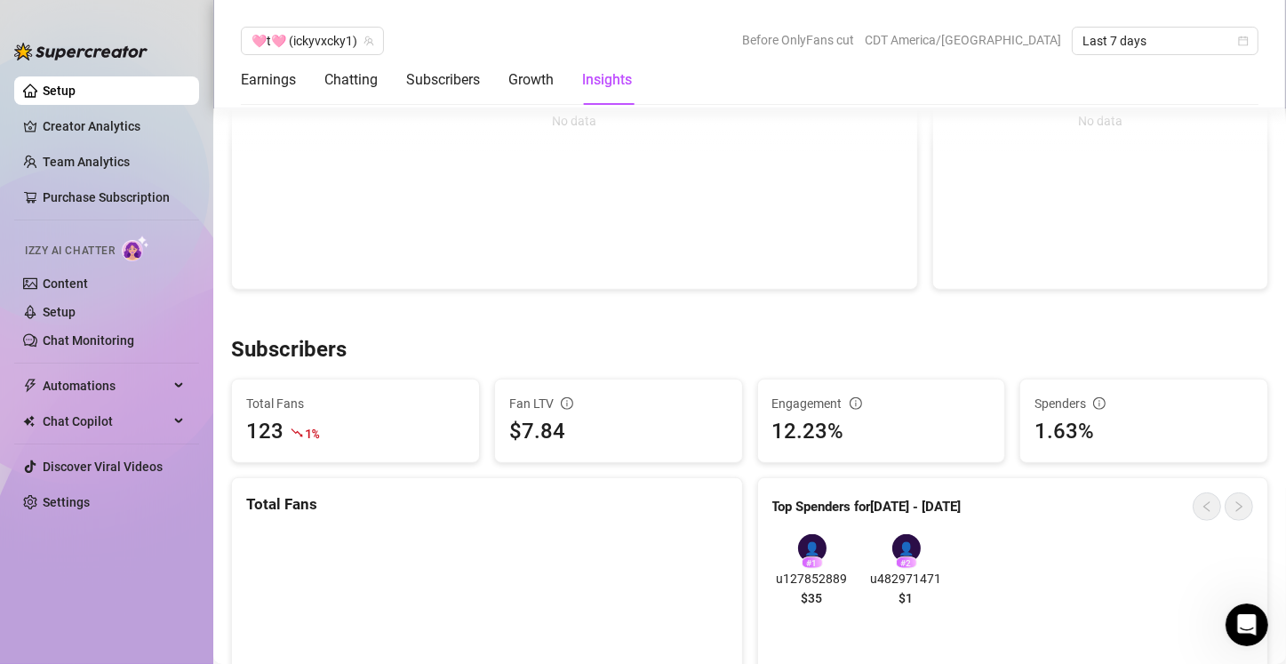
scroll to position [864, 0]
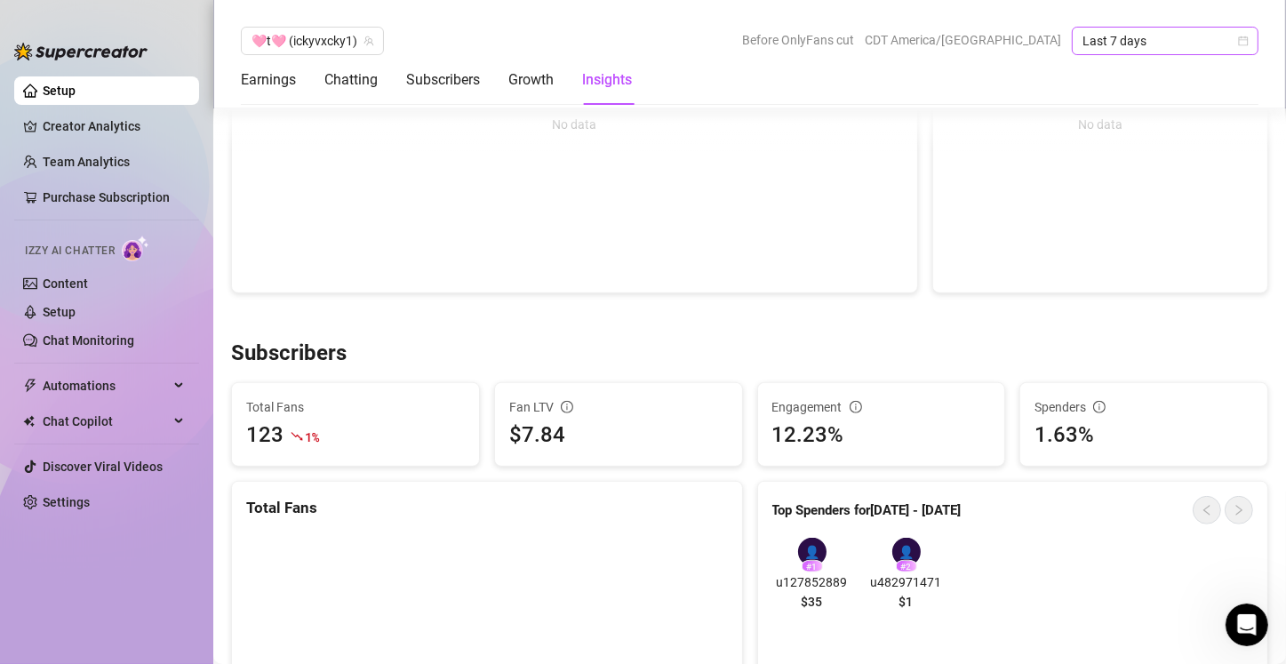
click at [1166, 36] on span "Last 7 days" at bounding box center [1164, 41] width 165 height 27
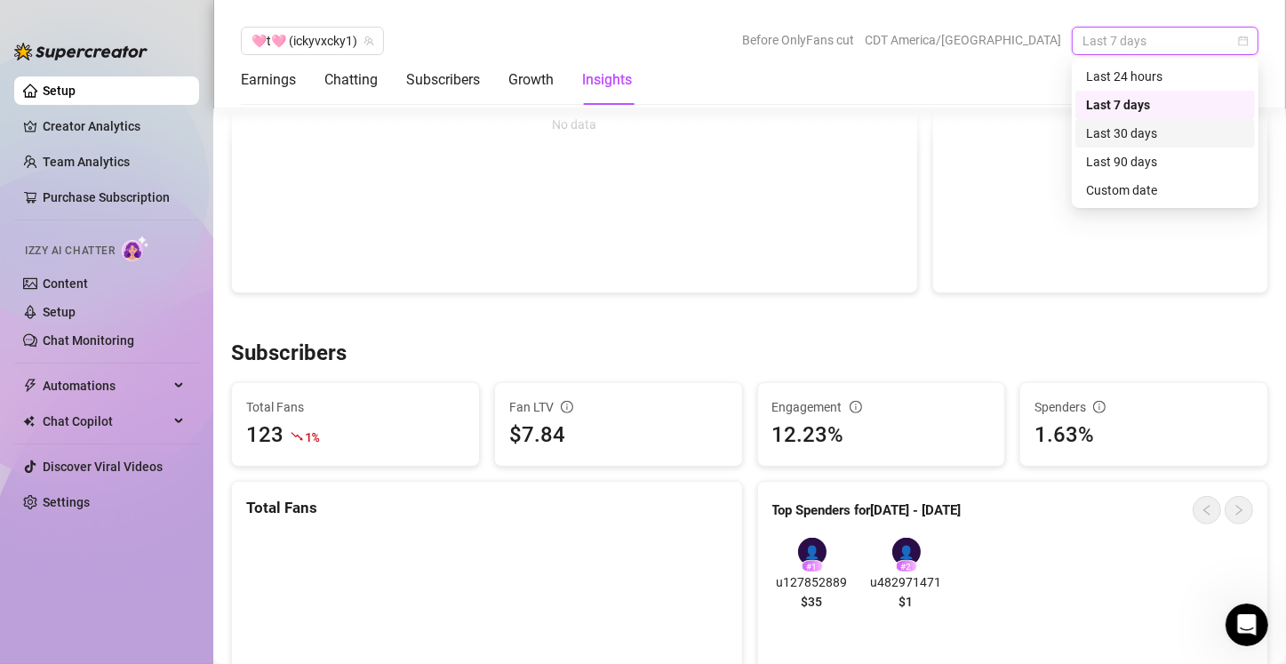
click at [1154, 130] on div "Last 30 days" at bounding box center [1165, 133] width 158 height 20
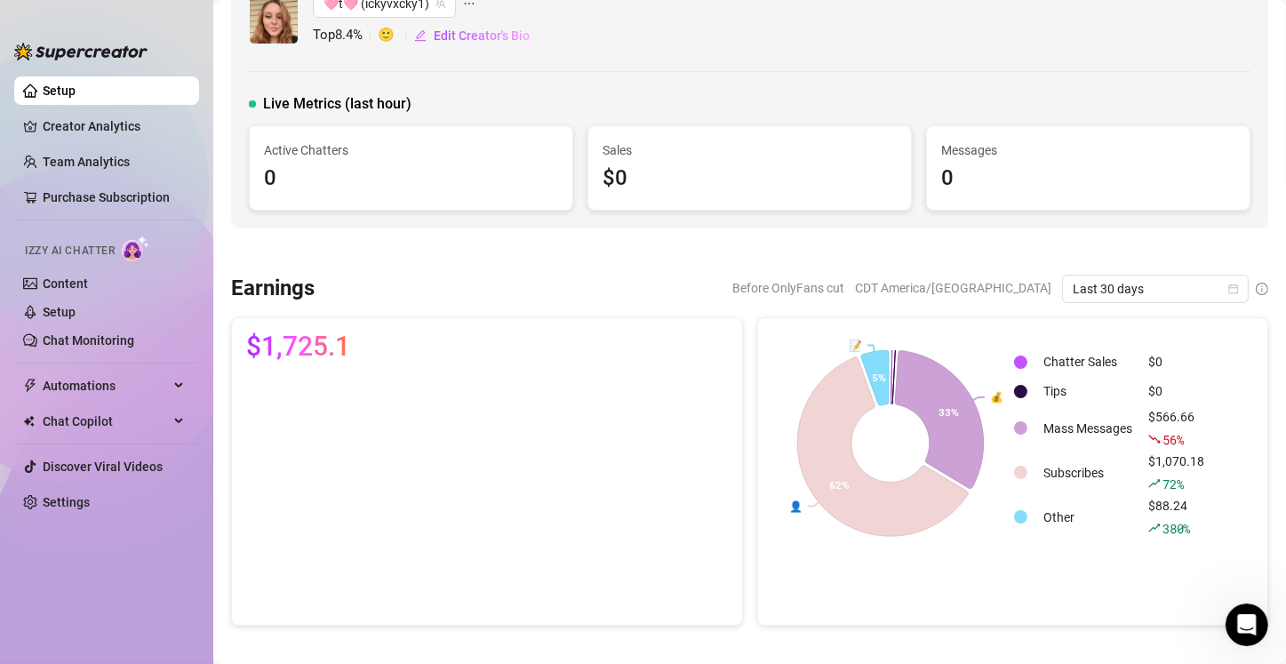
scroll to position [0, 0]
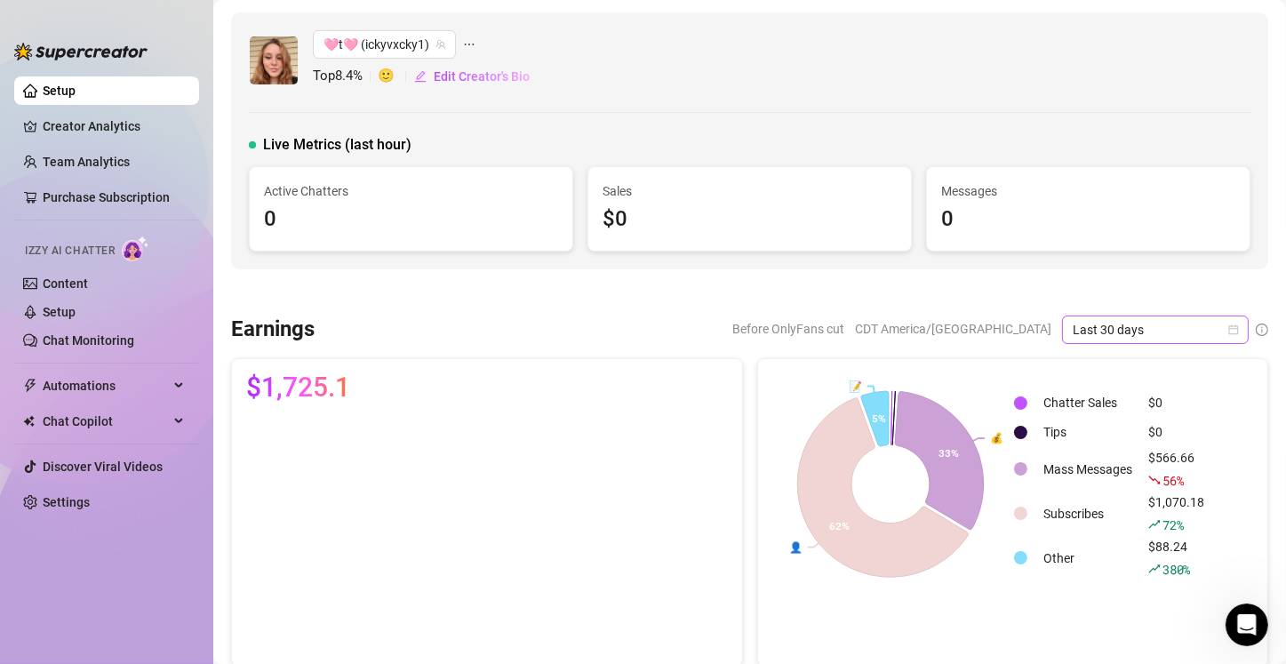
click at [1166, 335] on span "Last 30 days" at bounding box center [1154, 329] width 165 height 27
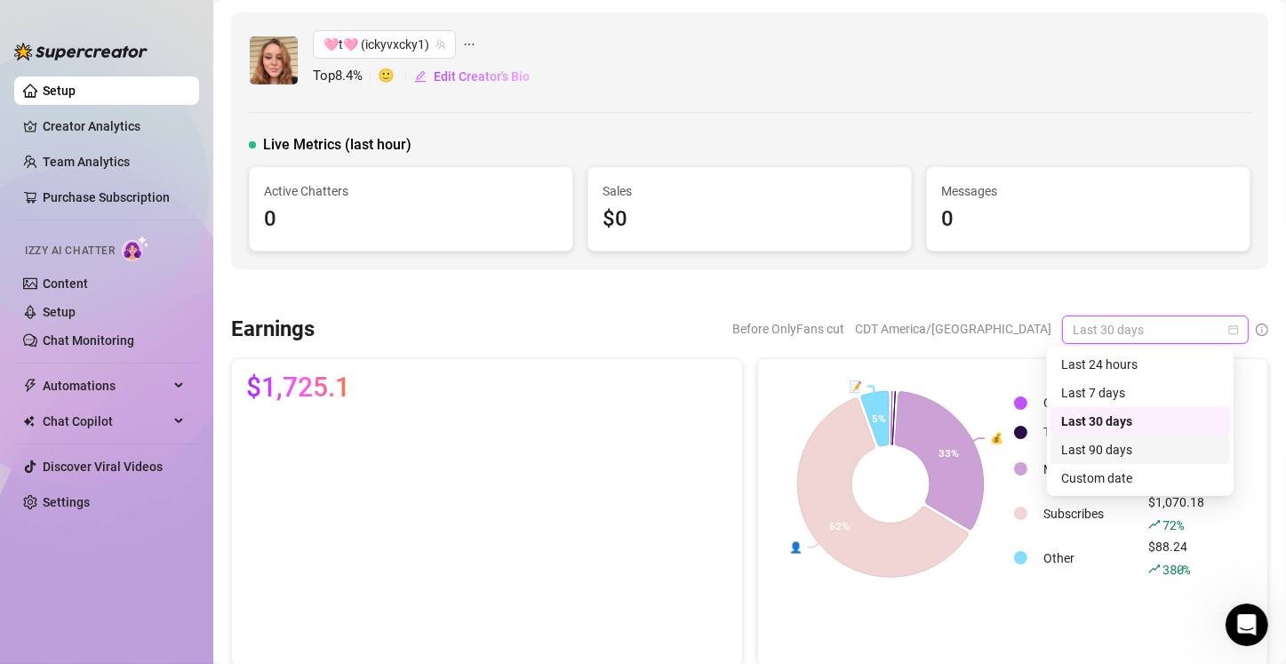
click at [1146, 456] on div "Last 90 days" at bounding box center [1140, 450] width 158 height 20
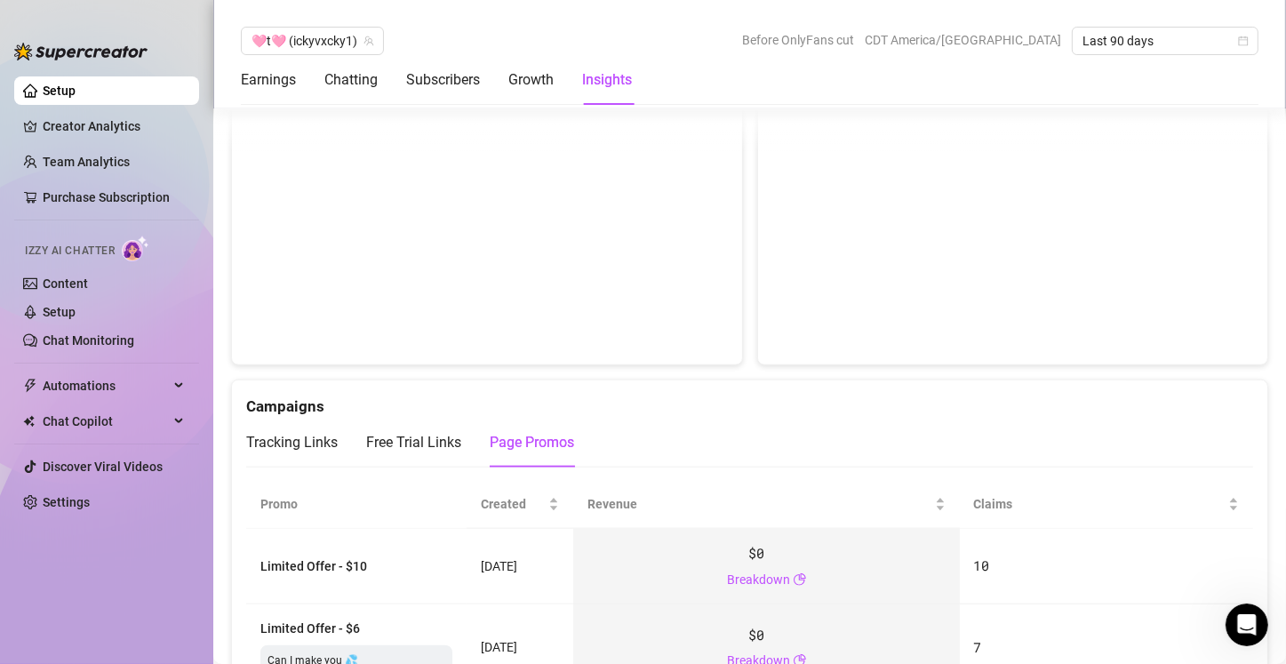
scroll to position [1777, 0]
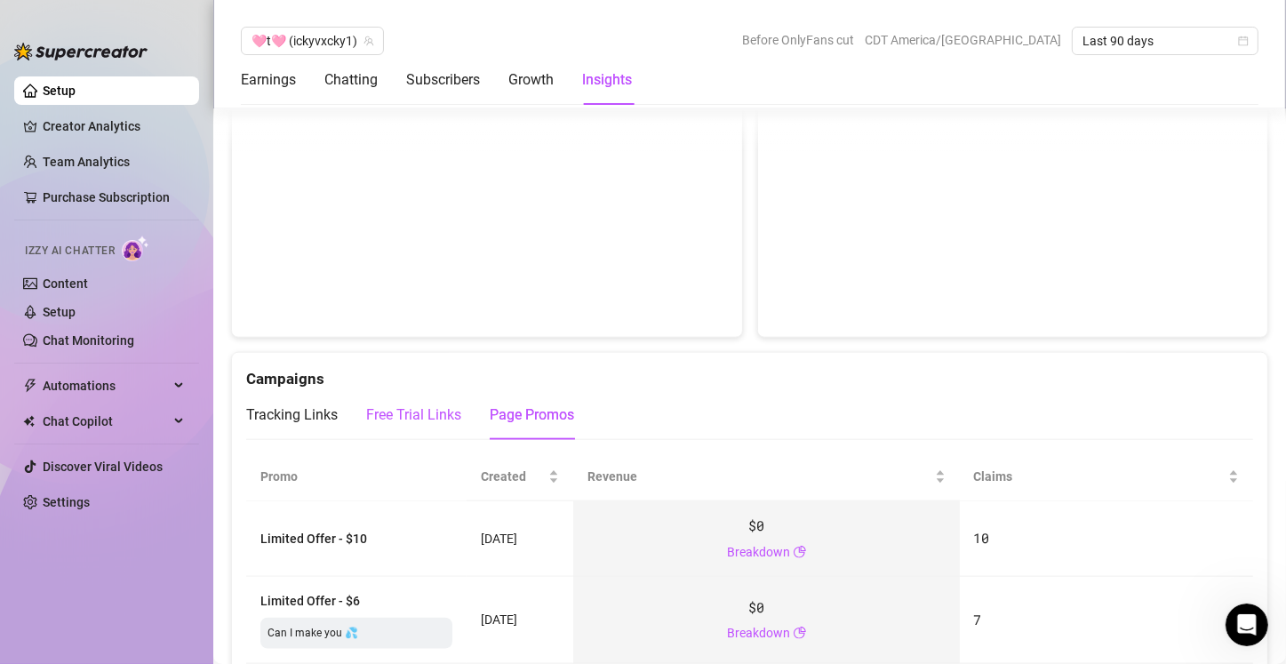
click at [417, 418] on div "Free Trial Links" at bounding box center [413, 414] width 95 height 21
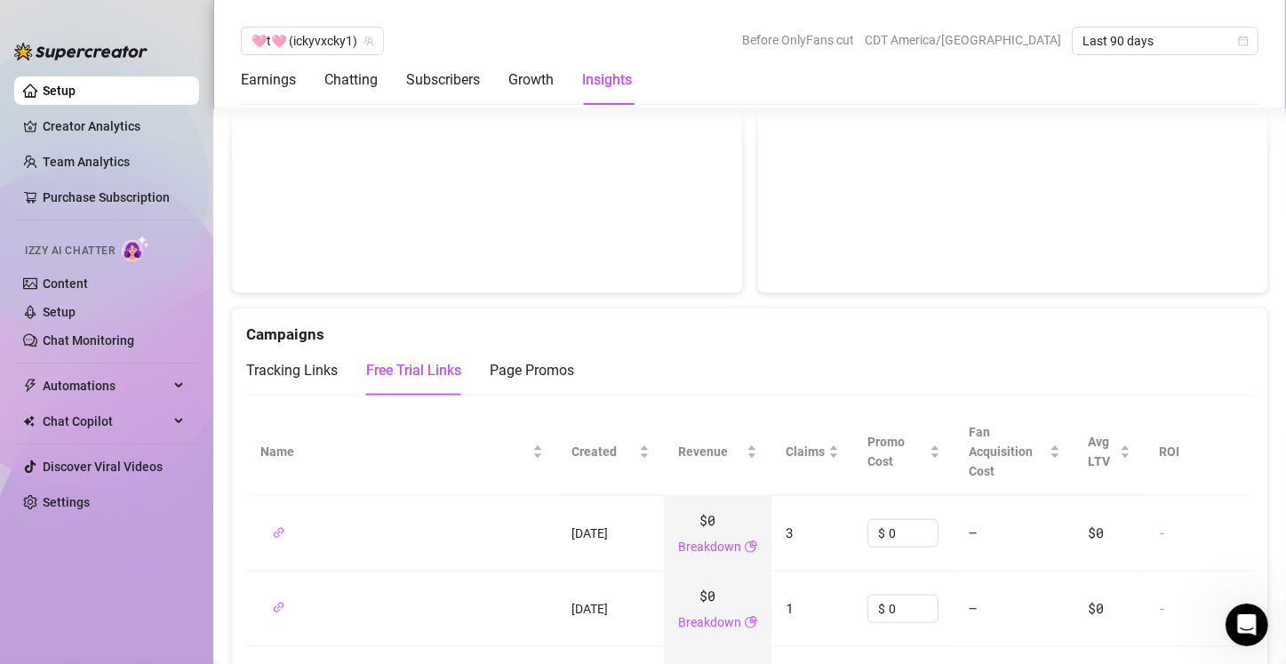
scroll to position [1688, 0]
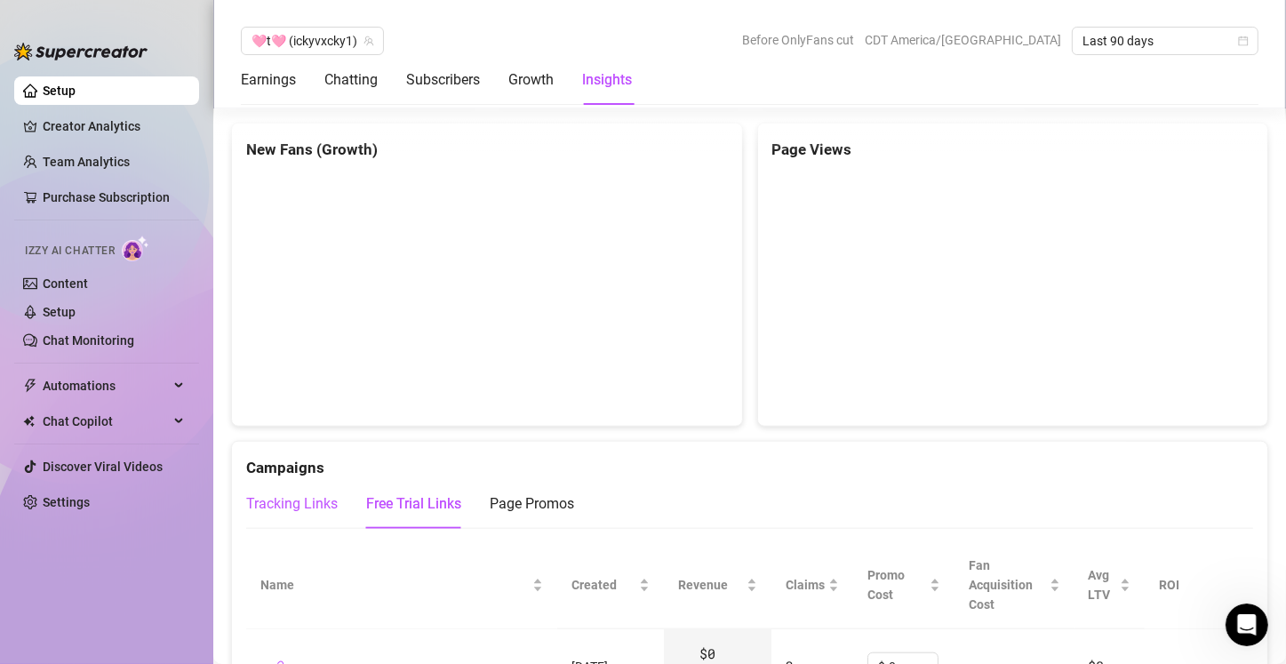
click at [283, 510] on div "Tracking Links" at bounding box center [292, 503] width 92 height 21
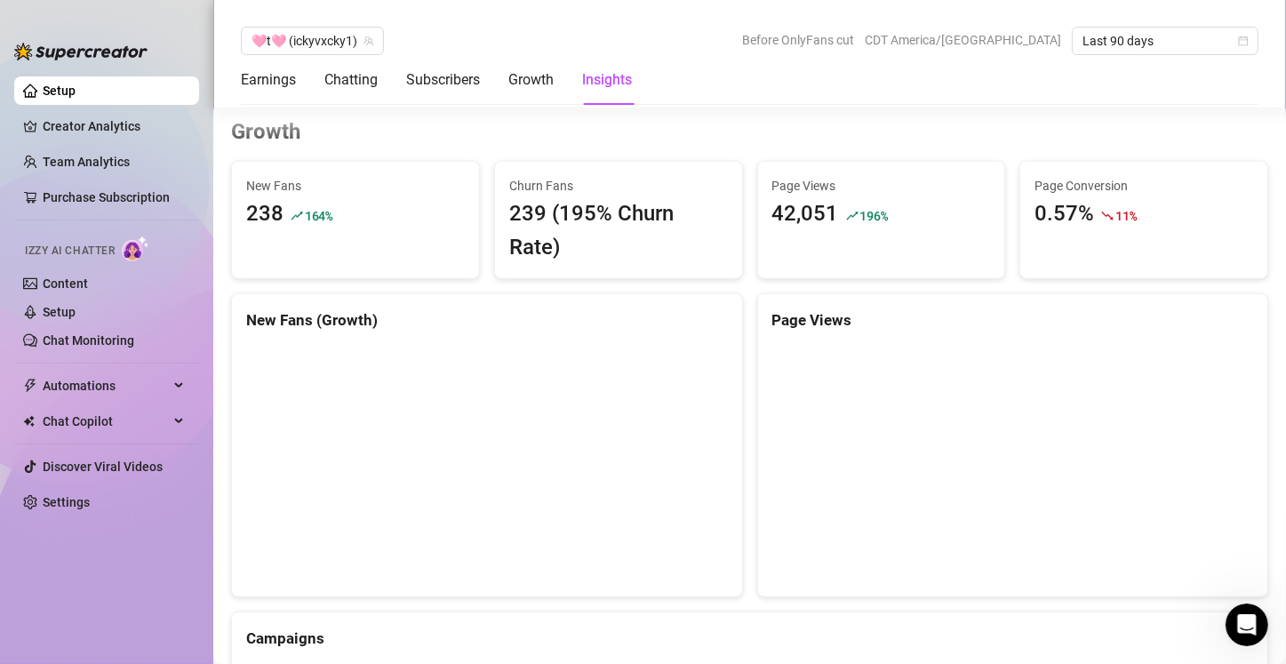
scroll to position [1244, 0]
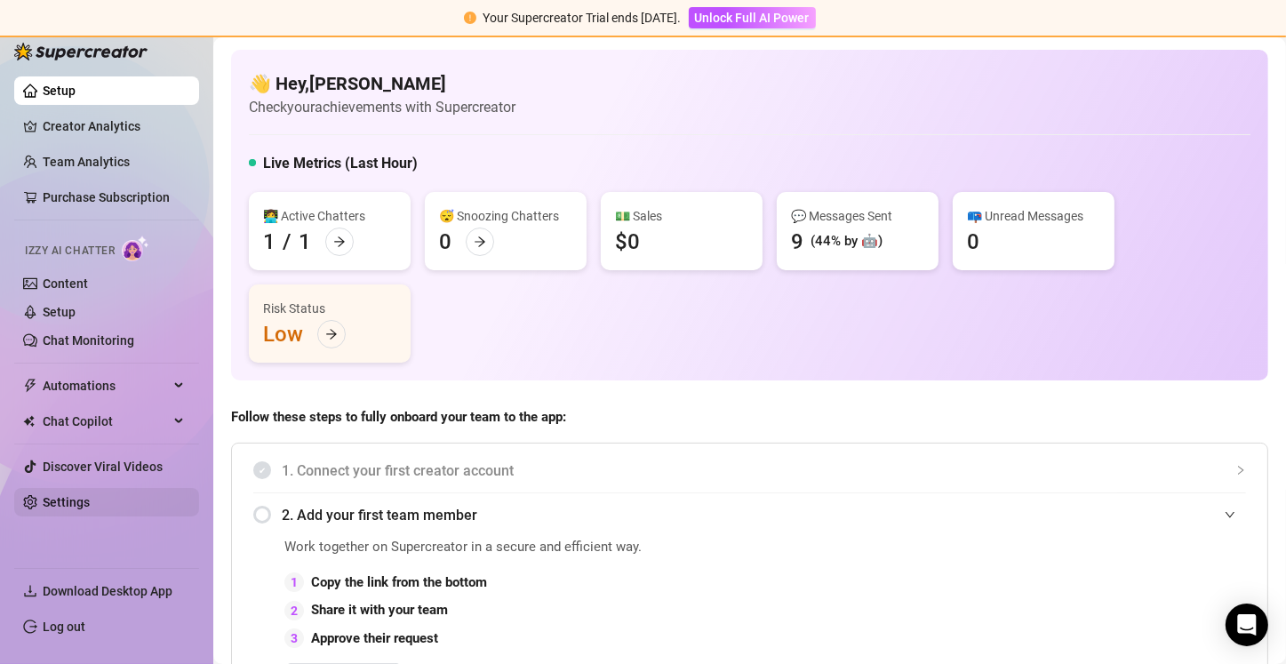
click at [60, 503] on link "Settings" at bounding box center [66, 502] width 47 height 14
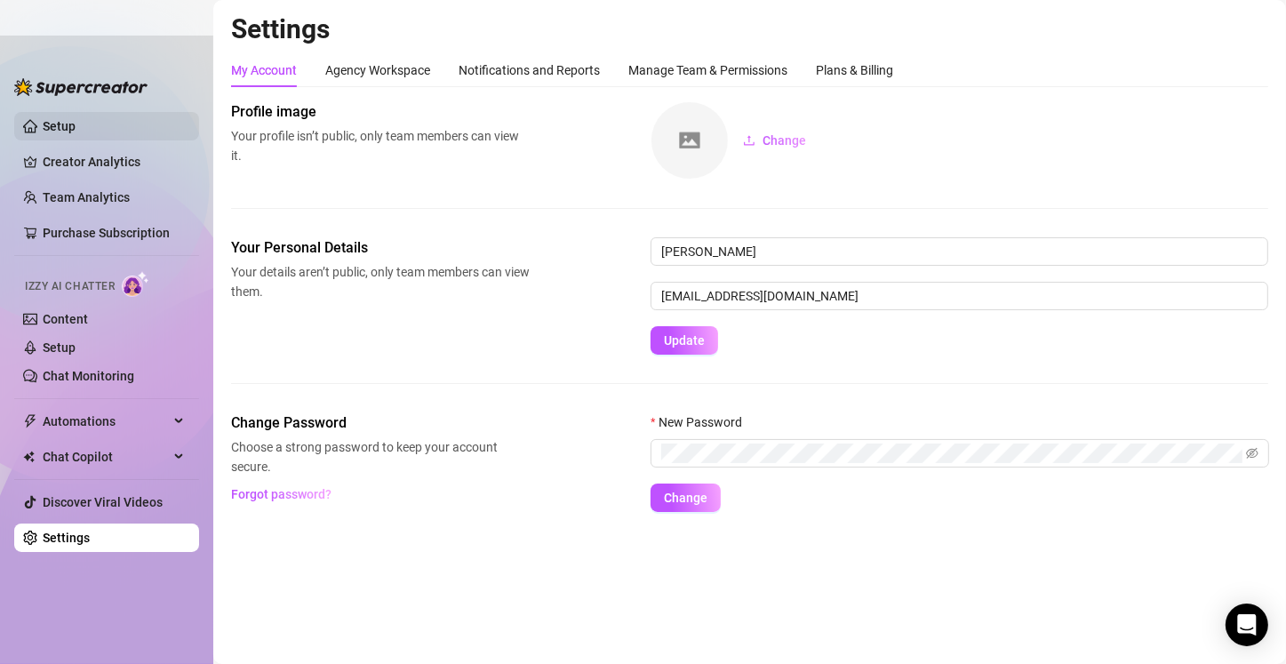
click at [67, 125] on link "Setup" at bounding box center [59, 126] width 33 height 14
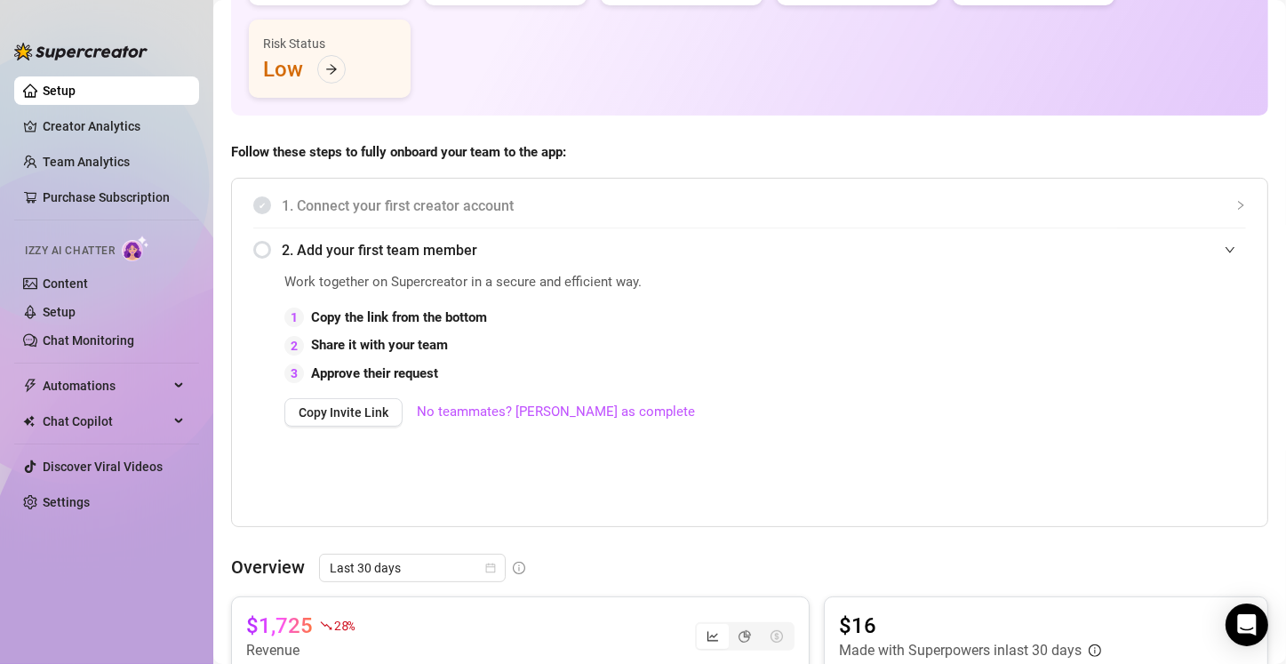
scroll to position [355, 0]
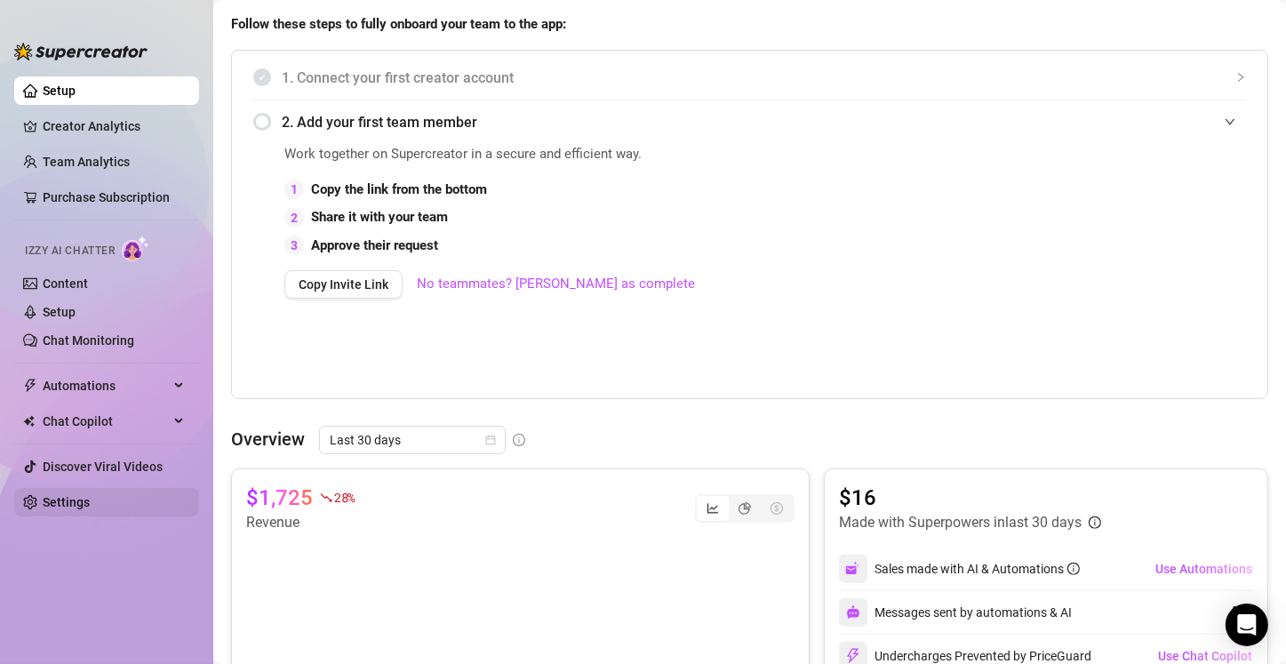
click at [85, 496] on link "Settings" at bounding box center [66, 502] width 47 height 14
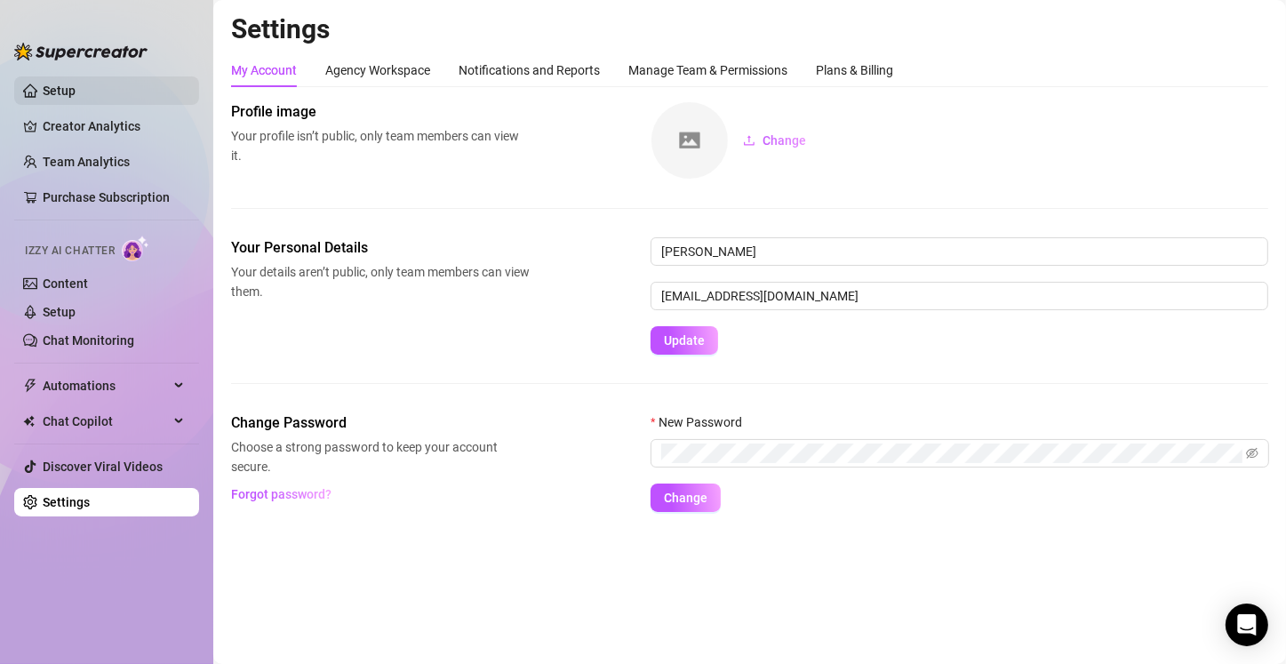
click at [62, 95] on link "Setup" at bounding box center [59, 91] width 33 height 14
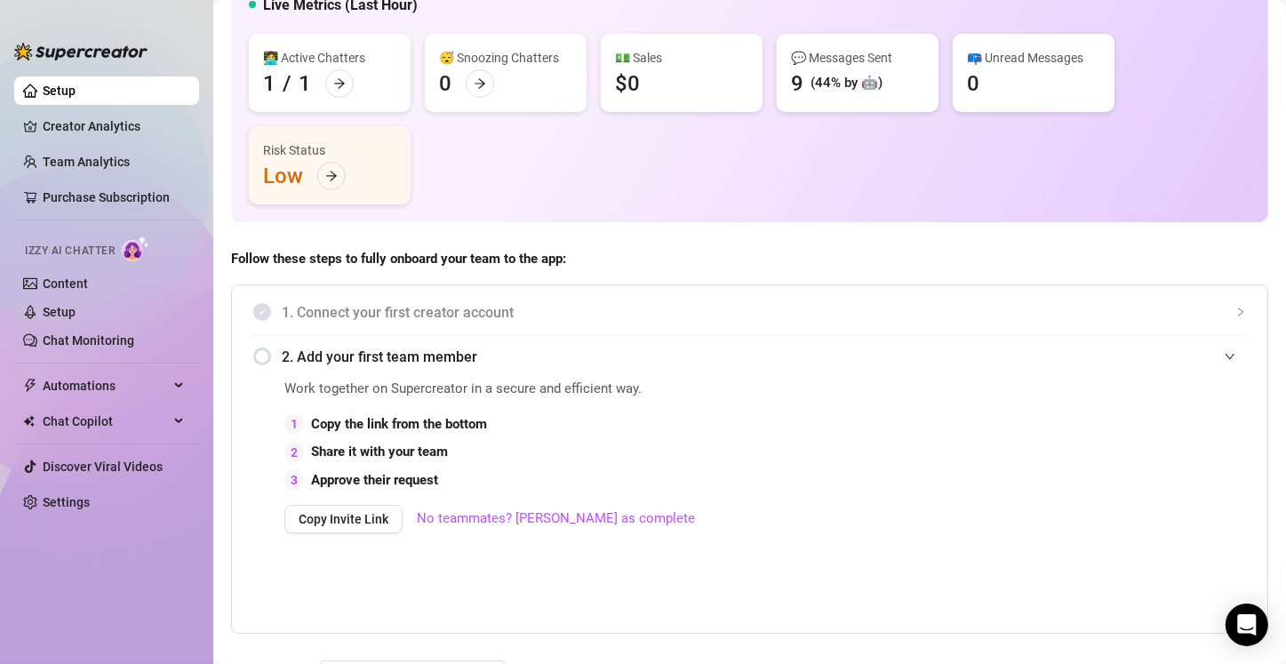
scroll to position [89, 0]
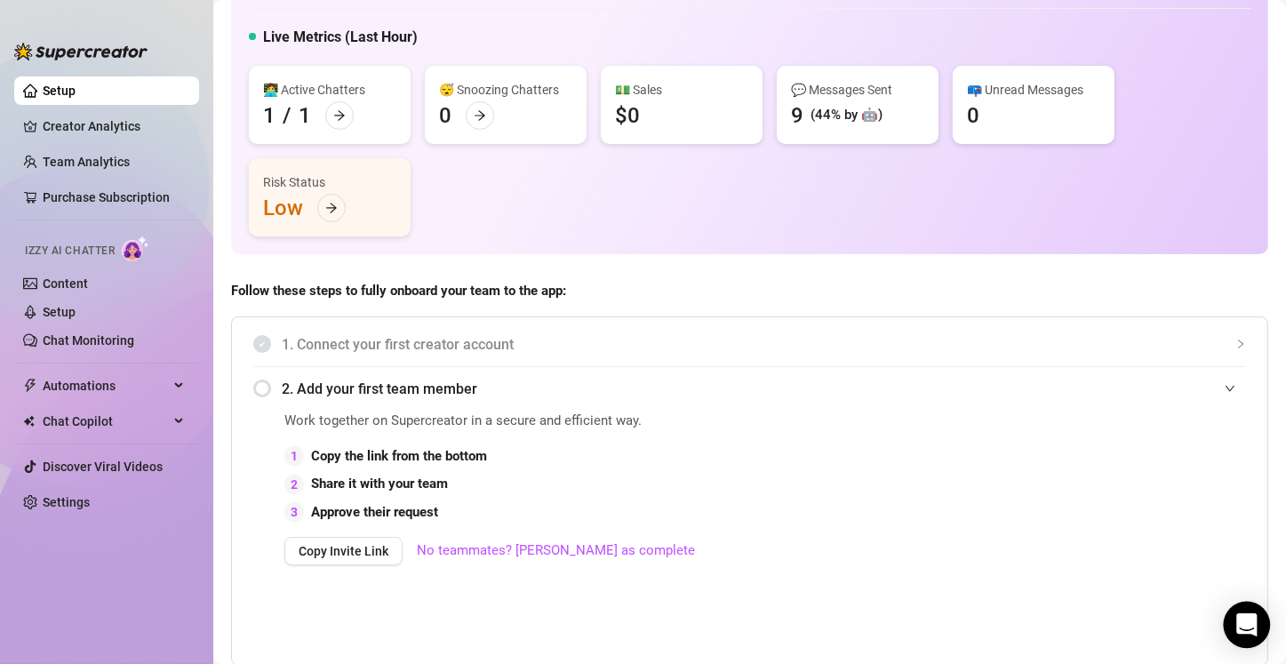
click at [1254, 618] on icon "Open Intercom Messenger" at bounding box center [1246, 624] width 20 height 23
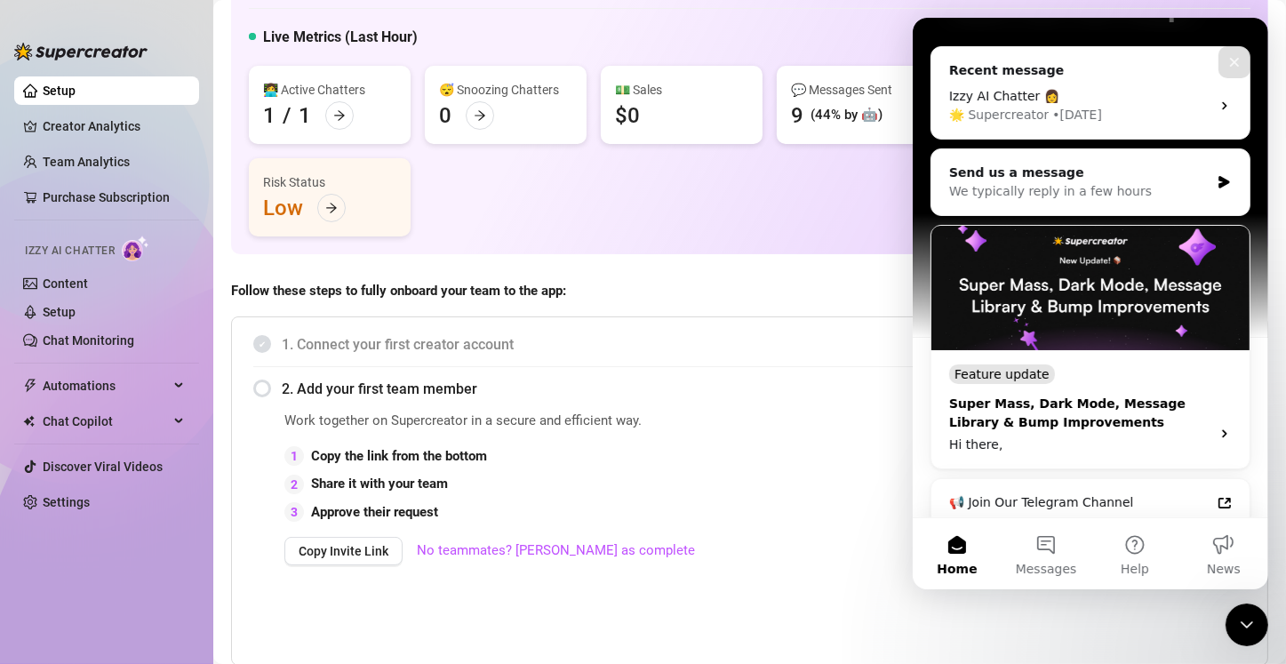
scroll to position [267, 0]
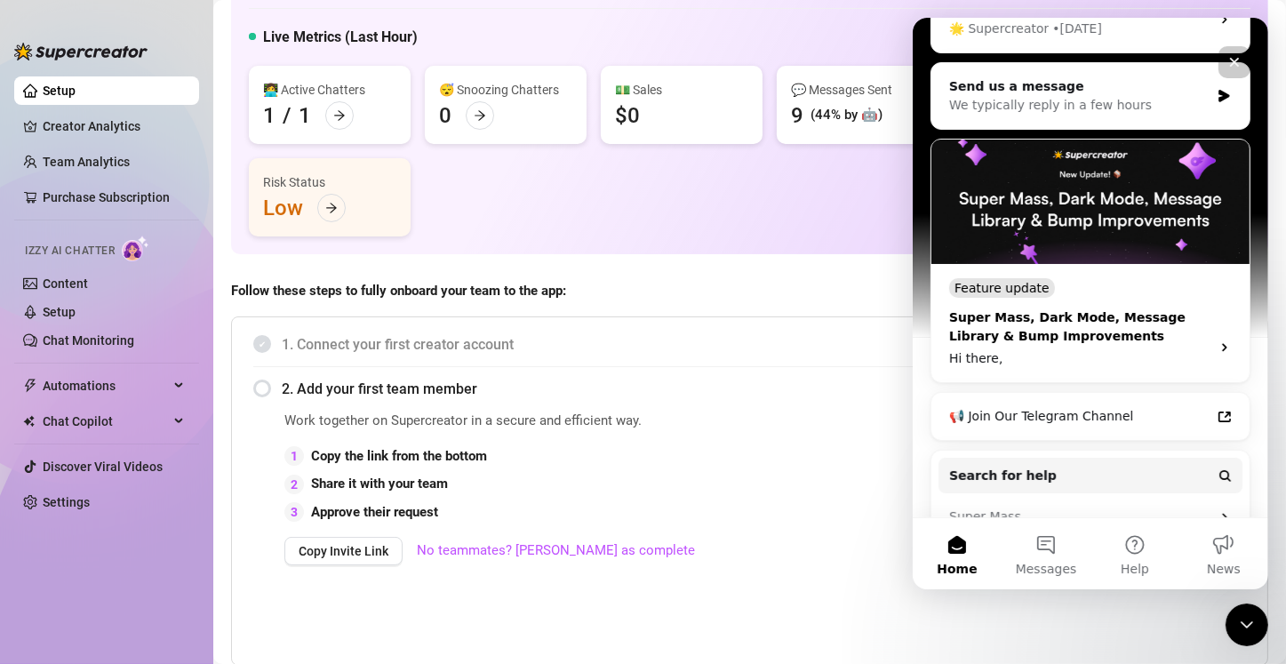
click at [1089, 334] on div "Super Mass, Dark Mode, Message Library & Bump Improvements" at bounding box center [1073, 326] width 251 height 37
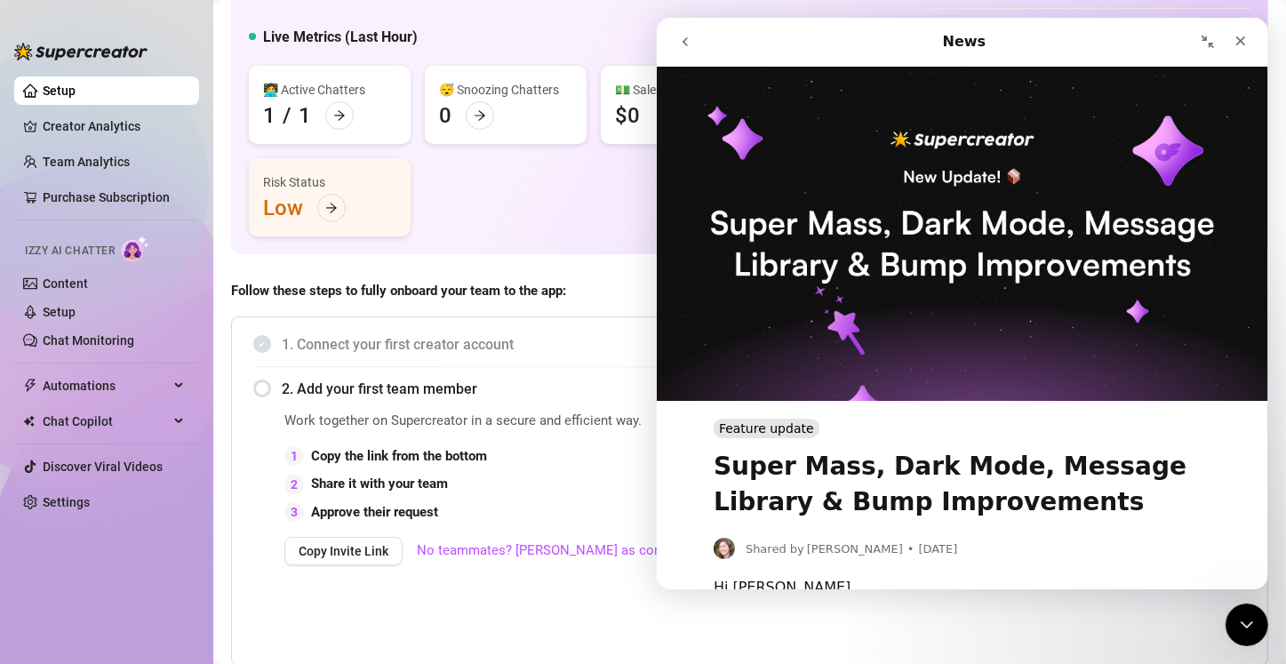
scroll to position [0, 0]
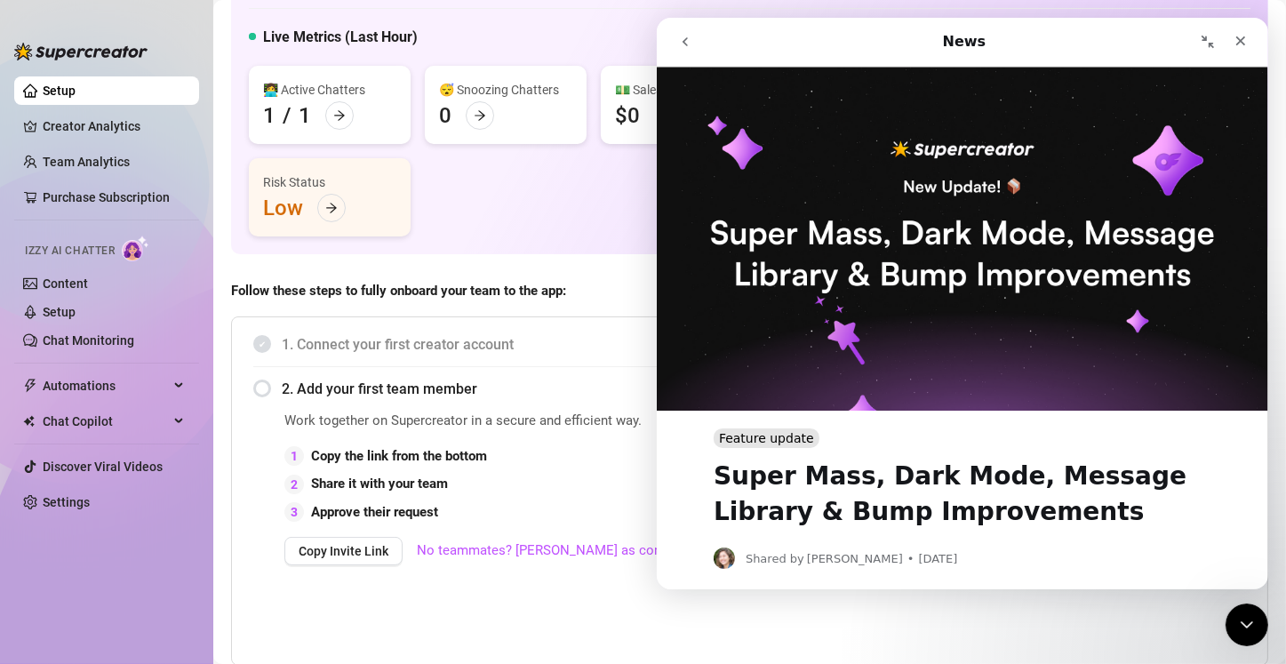
click at [686, 46] on icon "go back" at bounding box center [684, 42] width 14 height 14
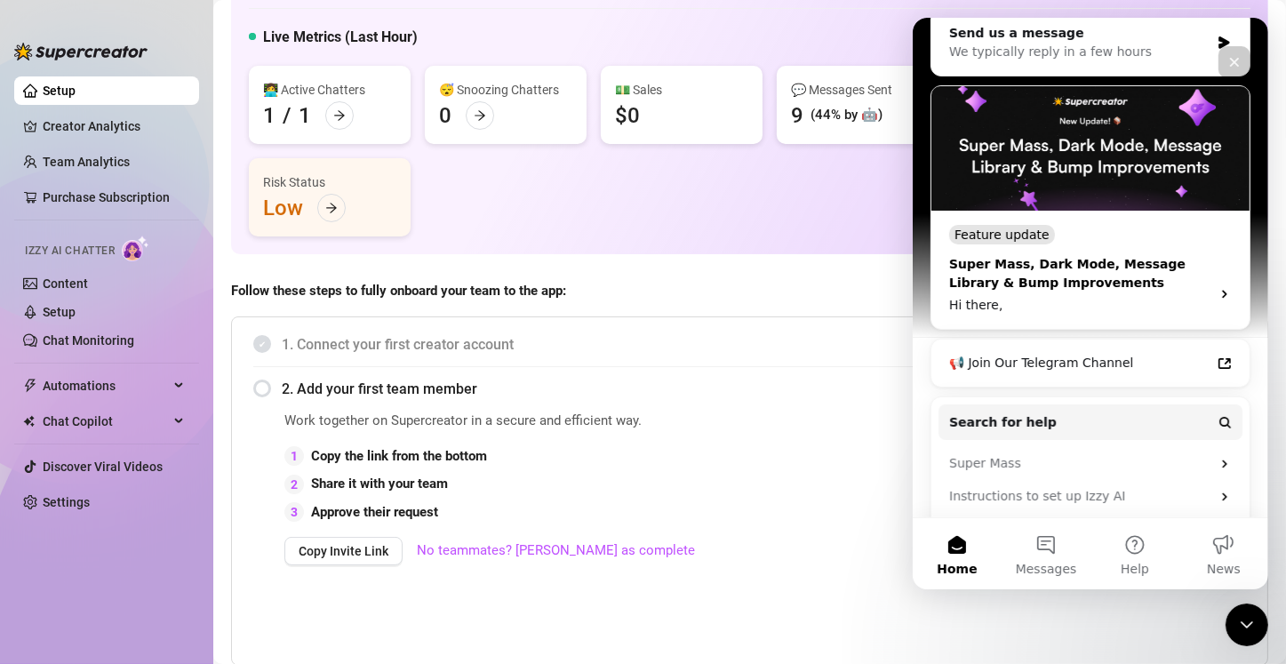
scroll to position [414, 0]
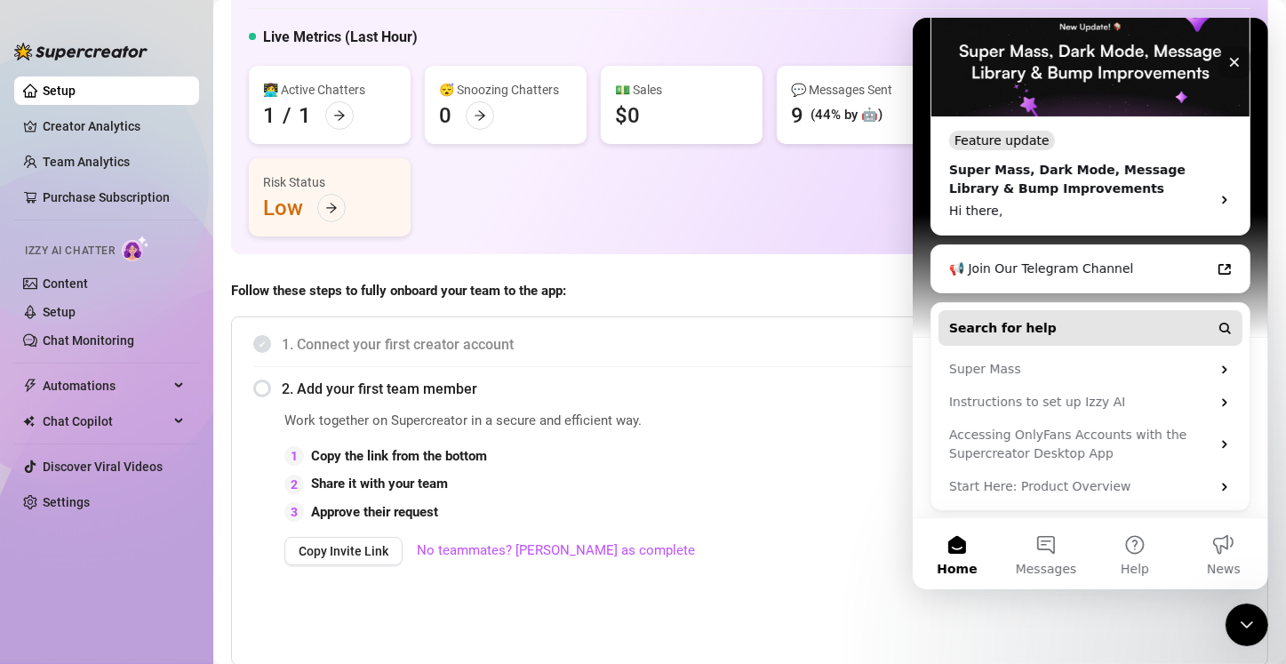
click at [1022, 319] on span "Search for help" at bounding box center [1001, 328] width 107 height 19
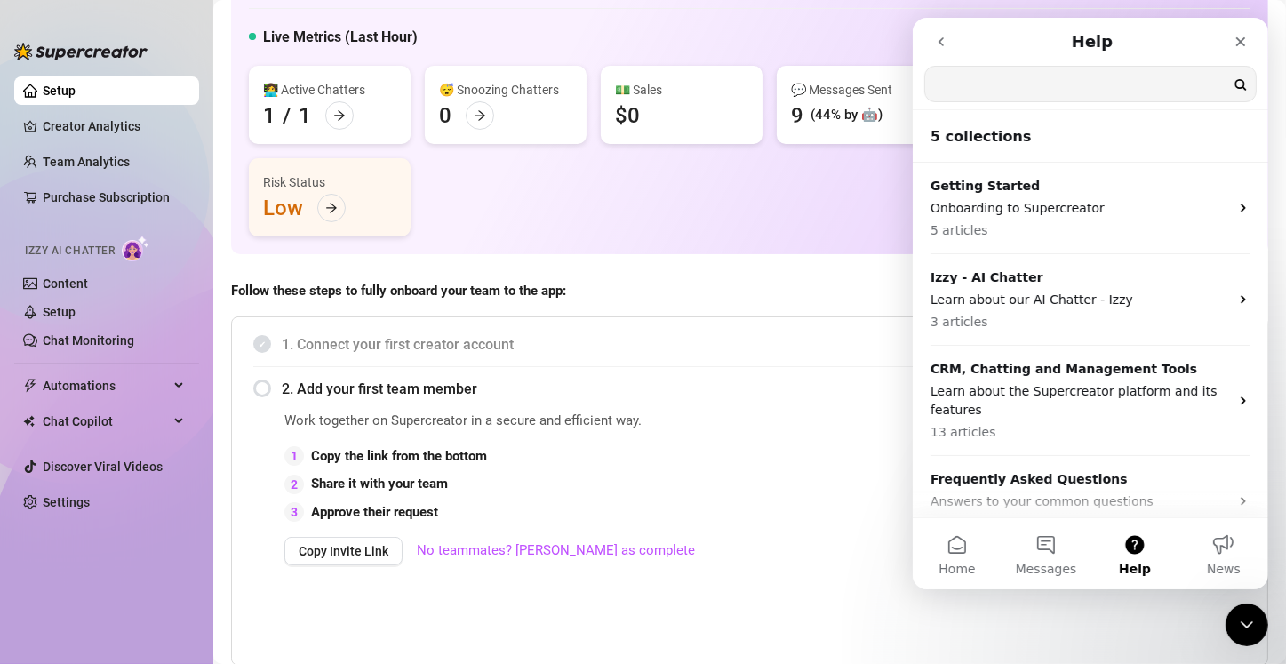
scroll to position [0, 0]
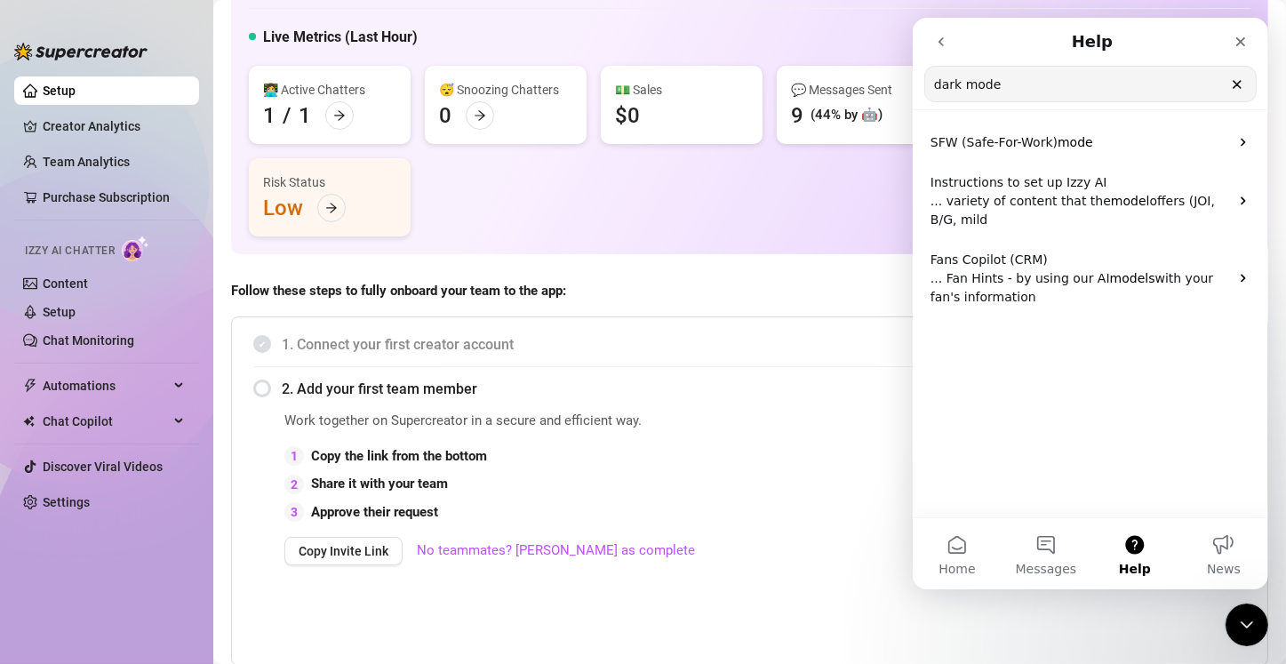
type input "dark mode"
click at [1238, 85] on icon "Clear" at bounding box center [1235, 84] width 7 height 7
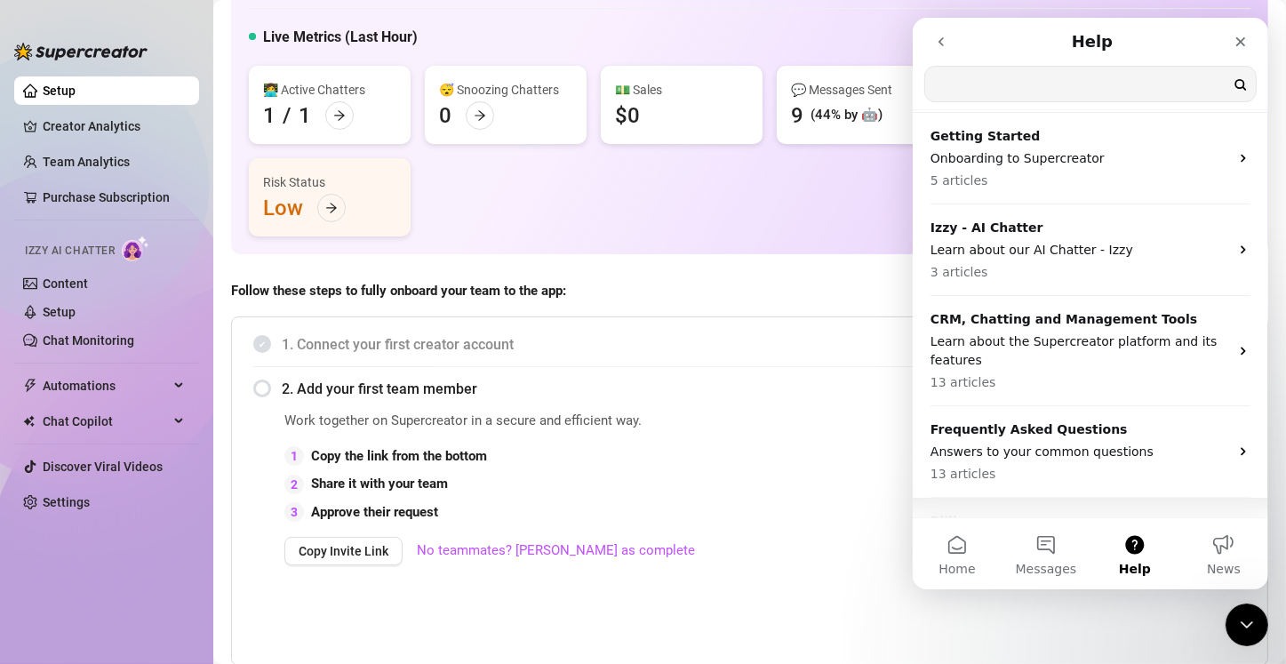
scroll to position [121, 0]
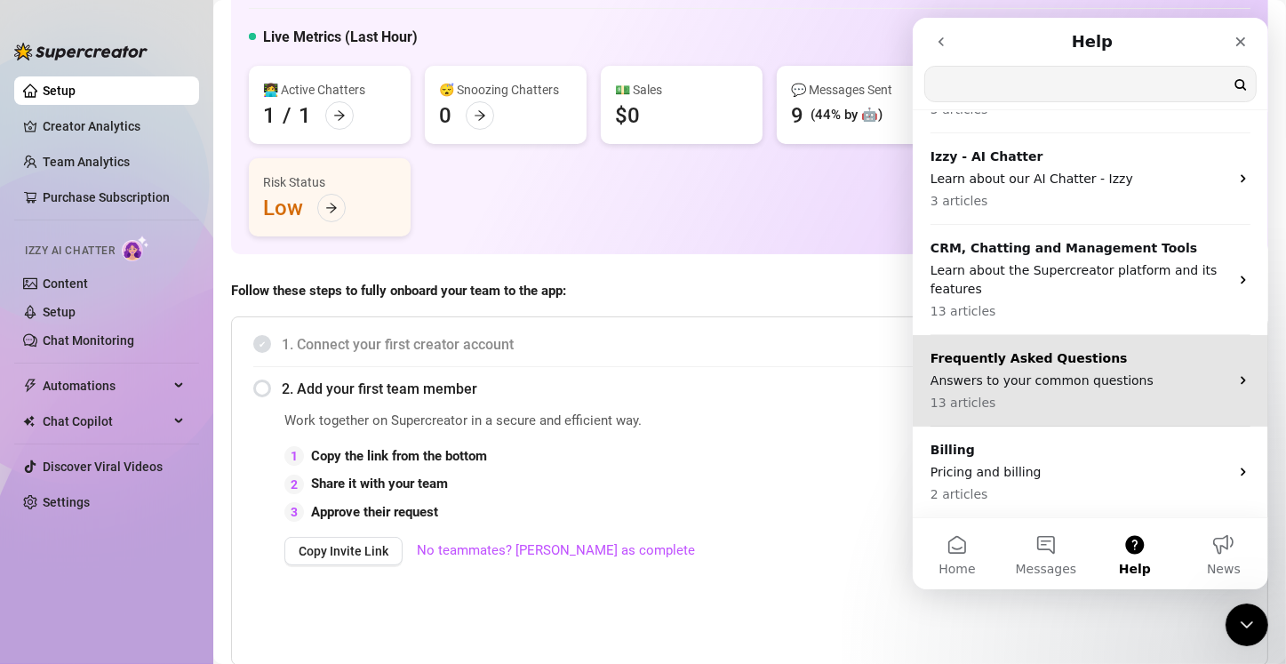
click at [1133, 394] on p "13 articles" at bounding box center [1078, 403] width 299 height 19
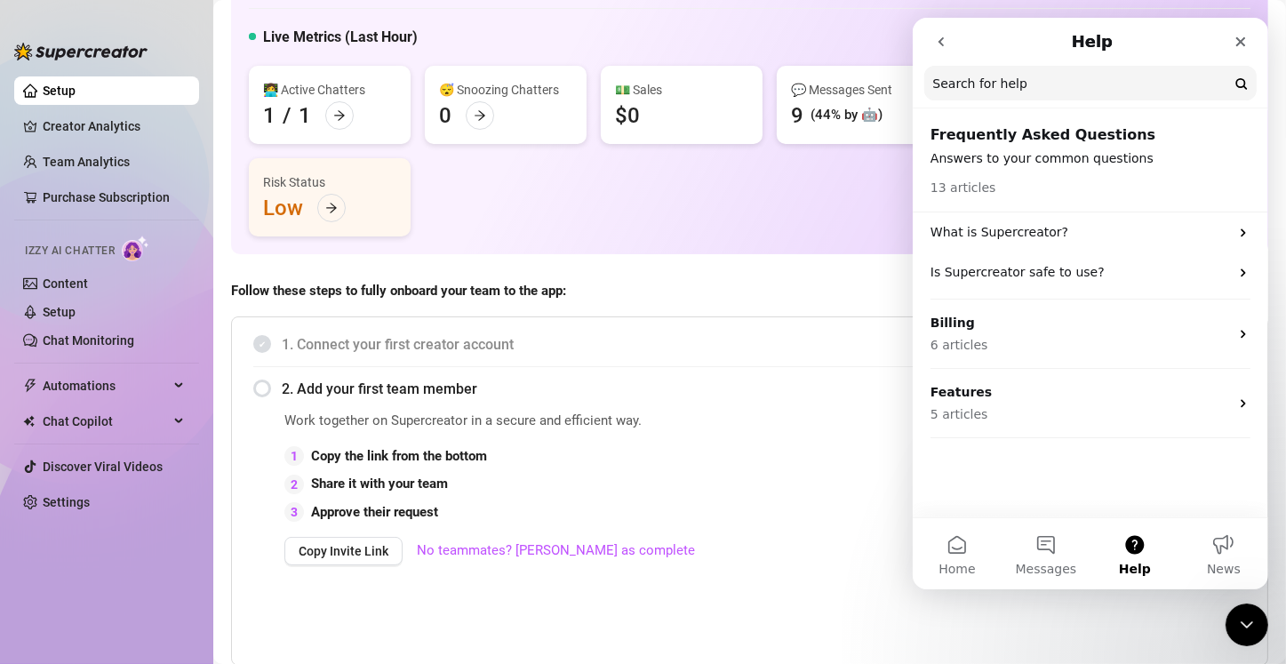
scroll to position [119, 0]
click at [933, 42] on icon "go back" at bounding box center [940, 42] width 14 height 14
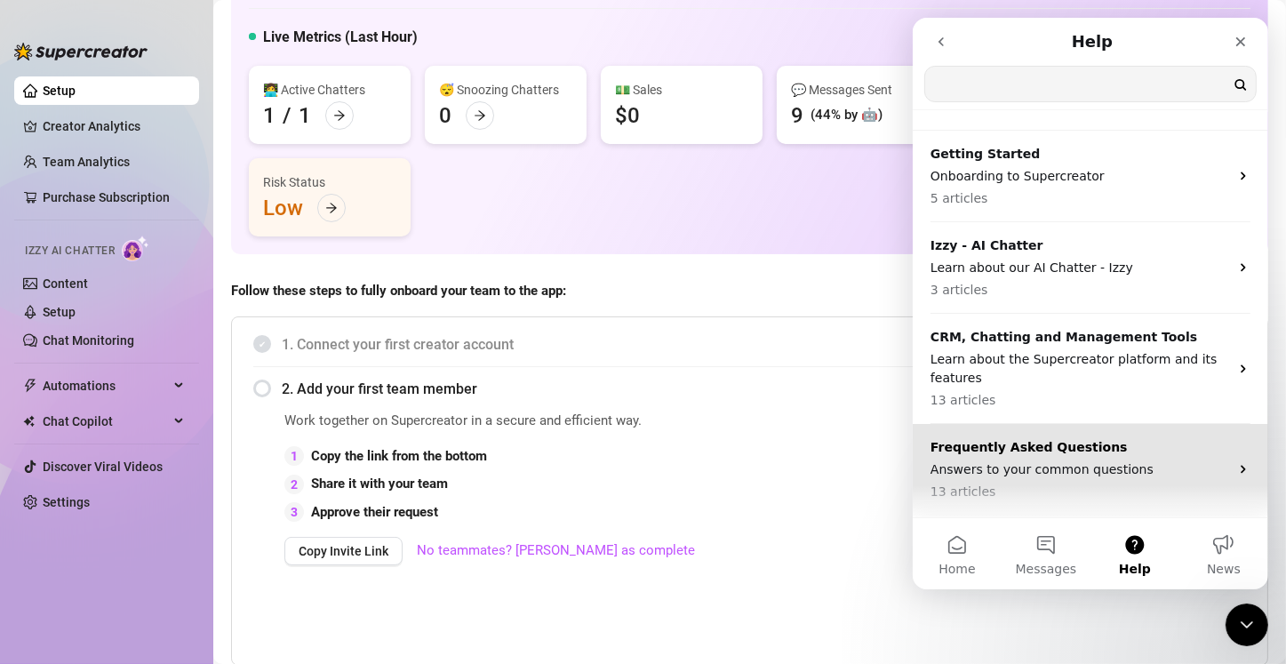
scroll to position [0, 0]
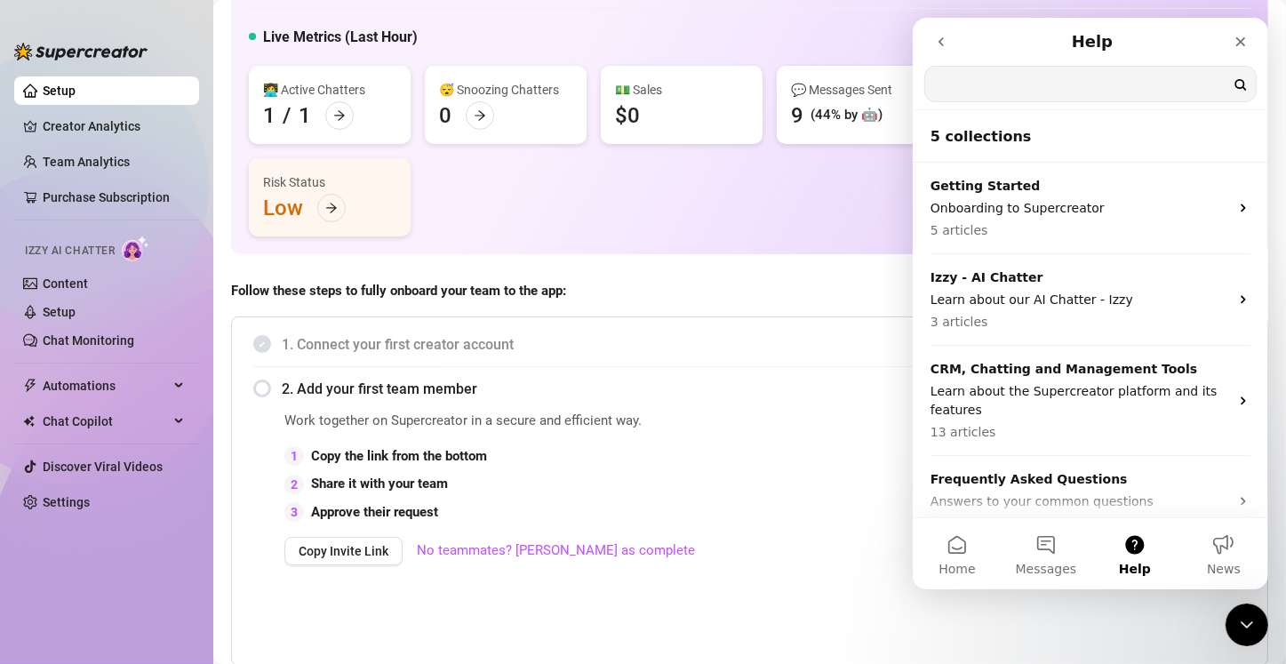
click at [943, 41] on icon "go back" at bounding box center [940, 42] width 14 height 14
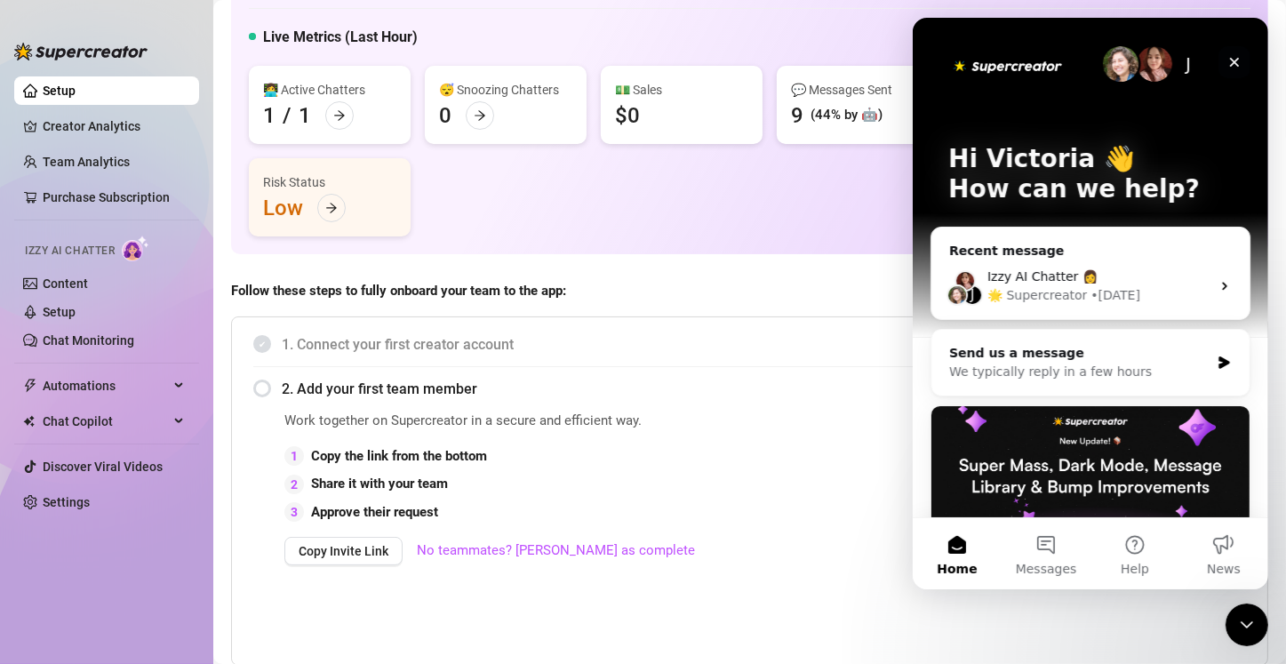
click at [1238, 59] on icon "Close" at bounding box center [1233, 62] width 14 height 14
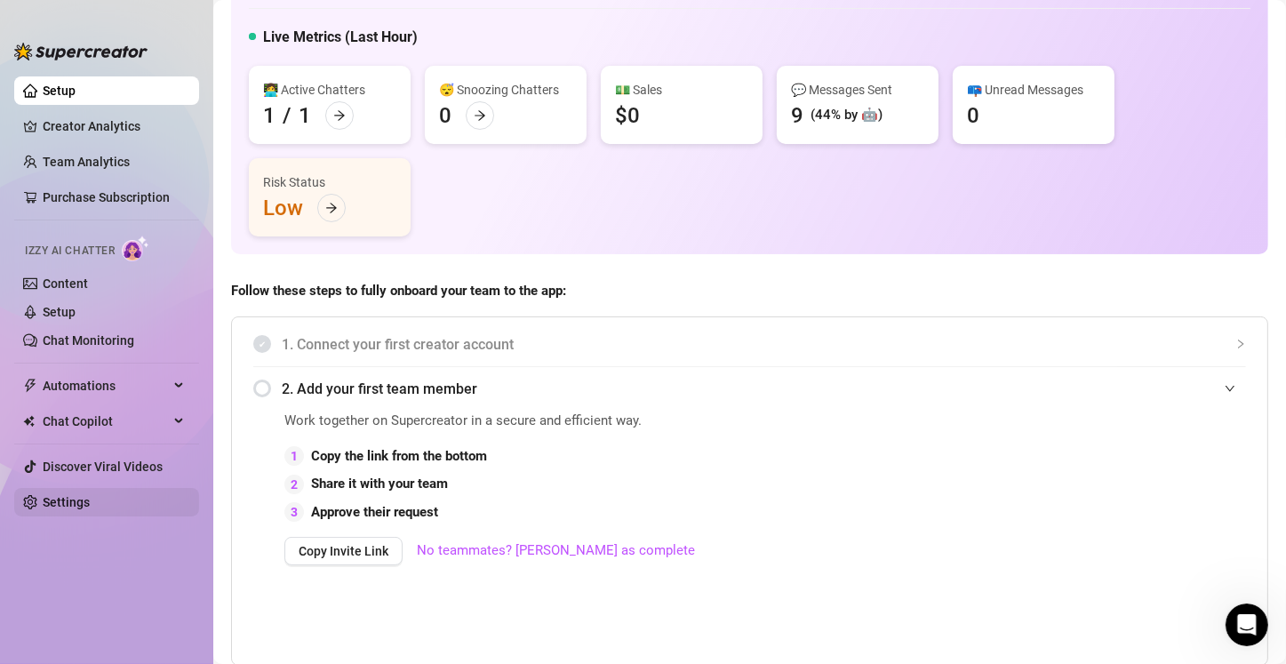
click at [84, 505] on link "Settings" at bounding box center [66, 502] width 47 height 14
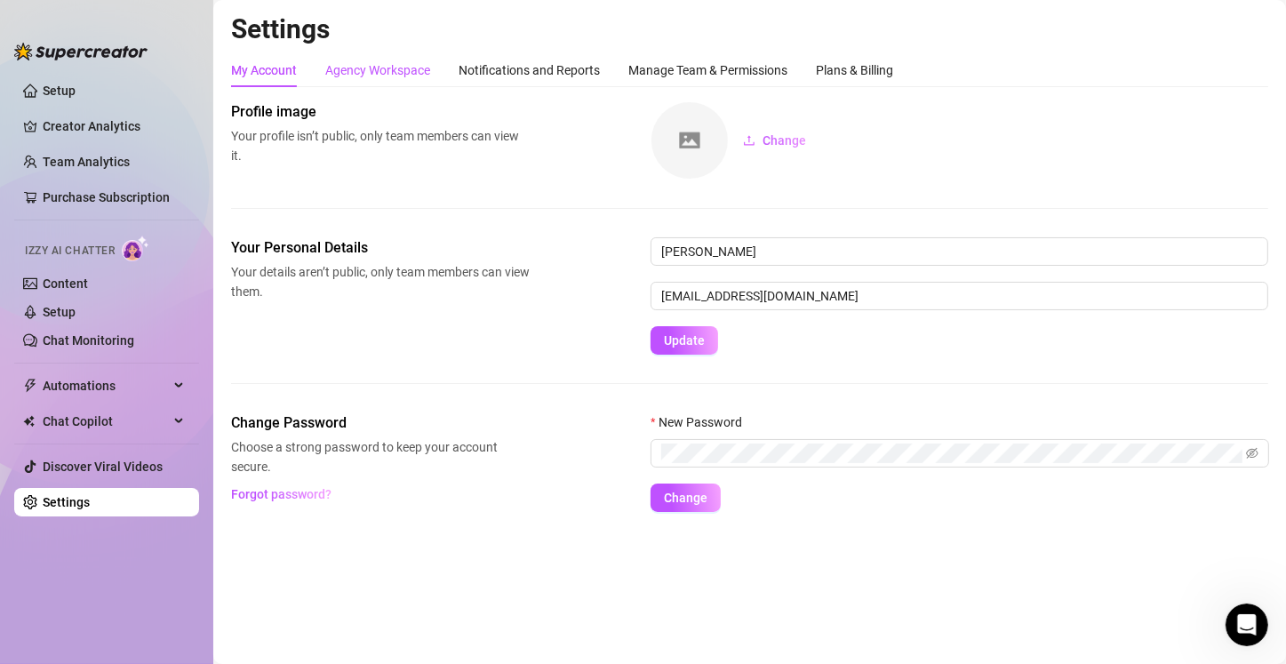
click at [364, 66] on div "Agency Workspace" at bounding box center [377, 70] width 105 height 20
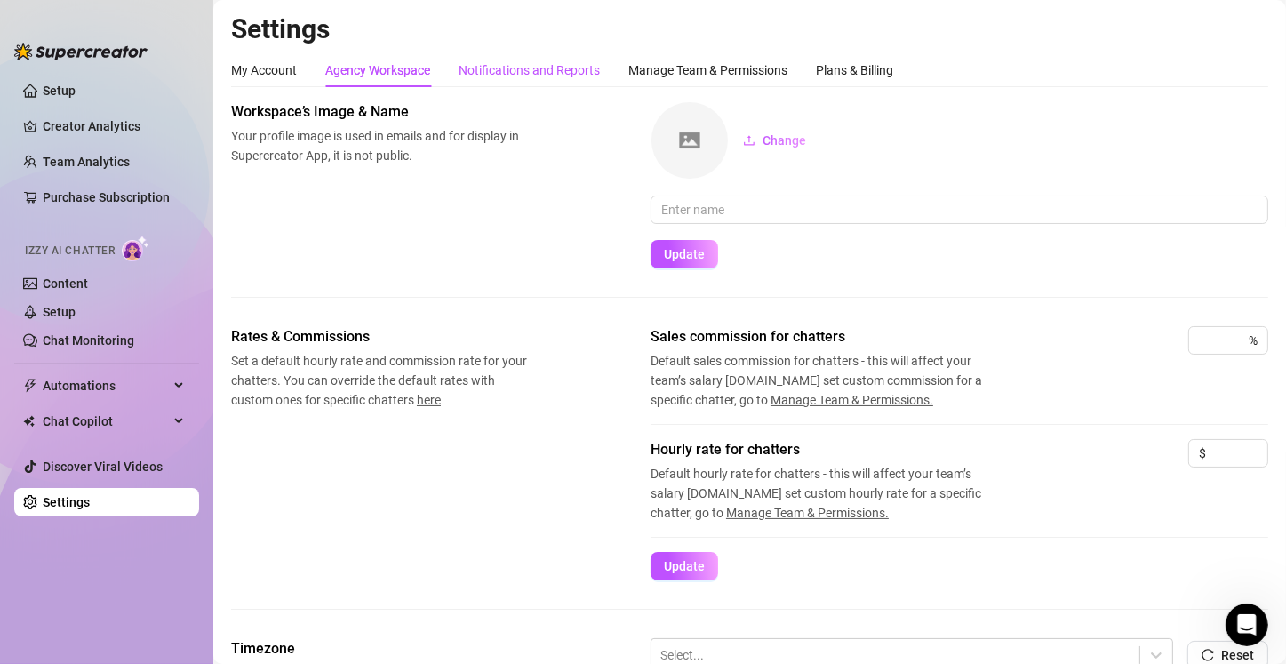
click at [510, 73] on div "Notifications and Reports" at bounding box center [528, 70] width 141 height 20
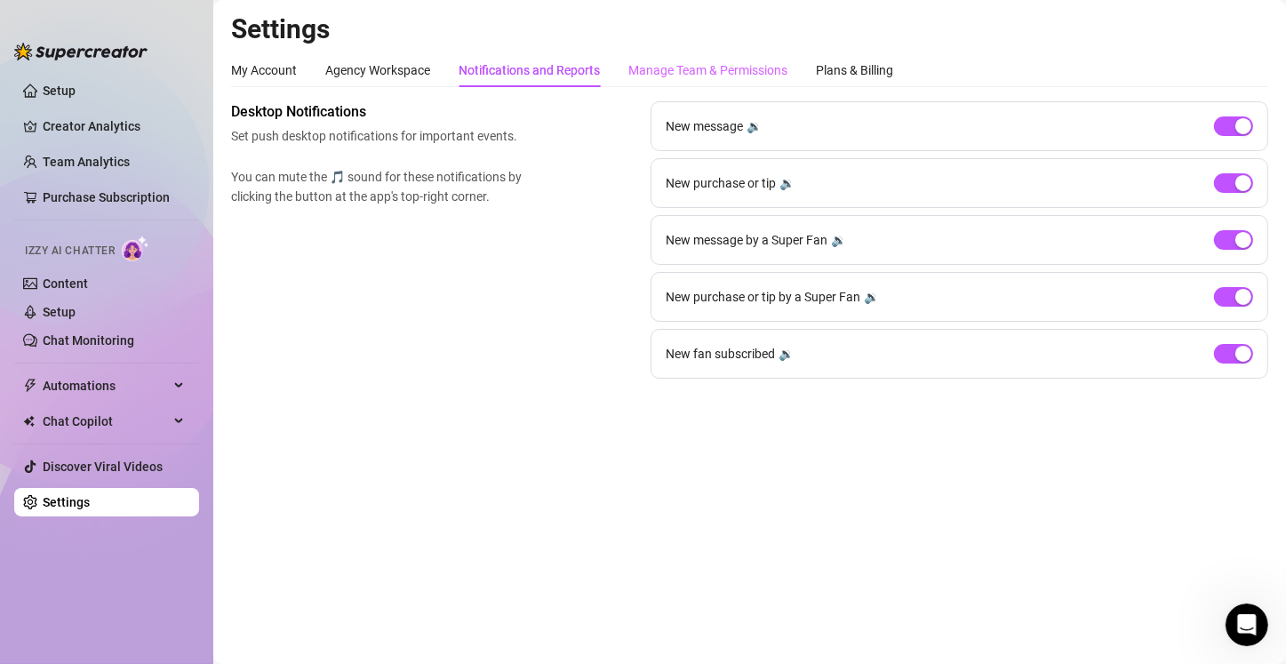
click at [684, 59] on div "Manage Team & Permissions" at bounding box center [707, 70] width 159 height 34
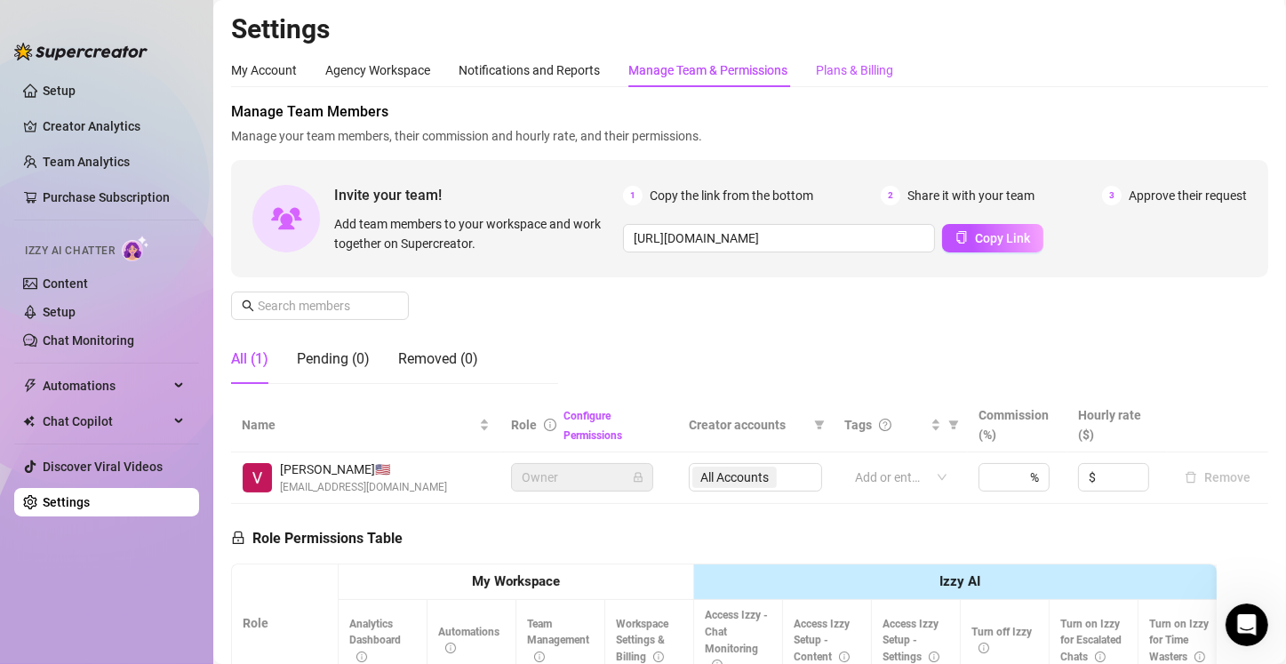
click at [846, 69] on div "Plans & Billing" at bounding box center [854, 70] width 77 height 20
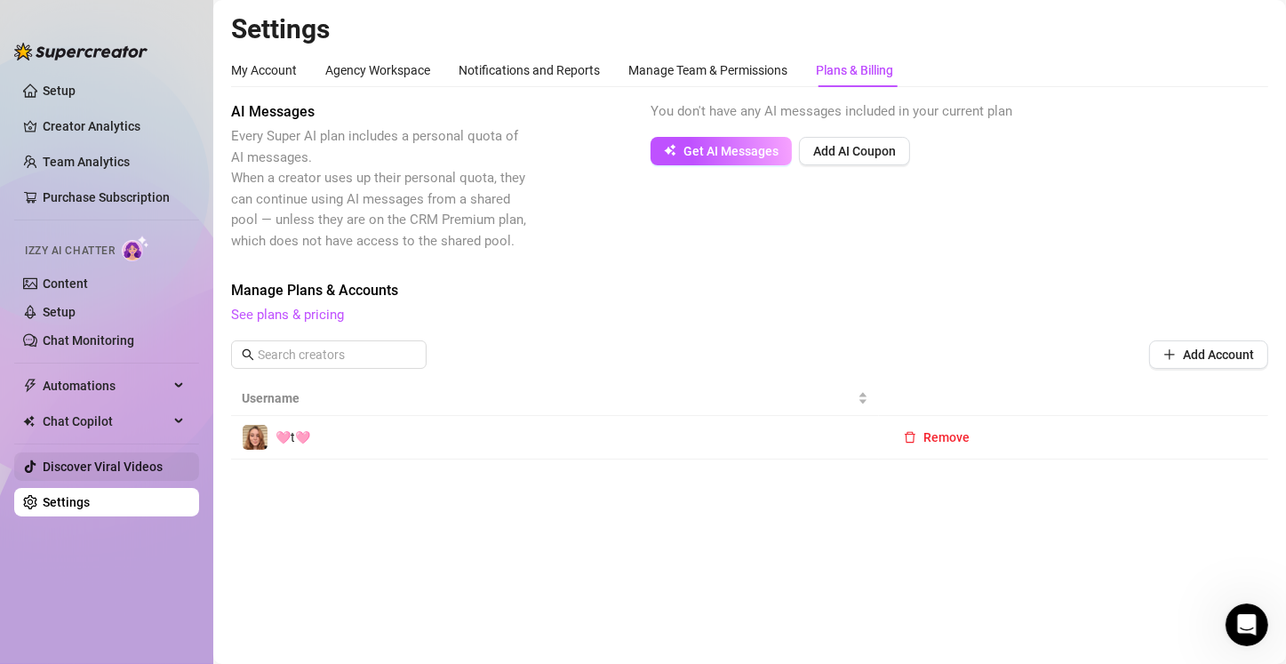
click at [92, 465] on link "Discover Viral Videos" at bounding box center [103, 466] width 120 height 14
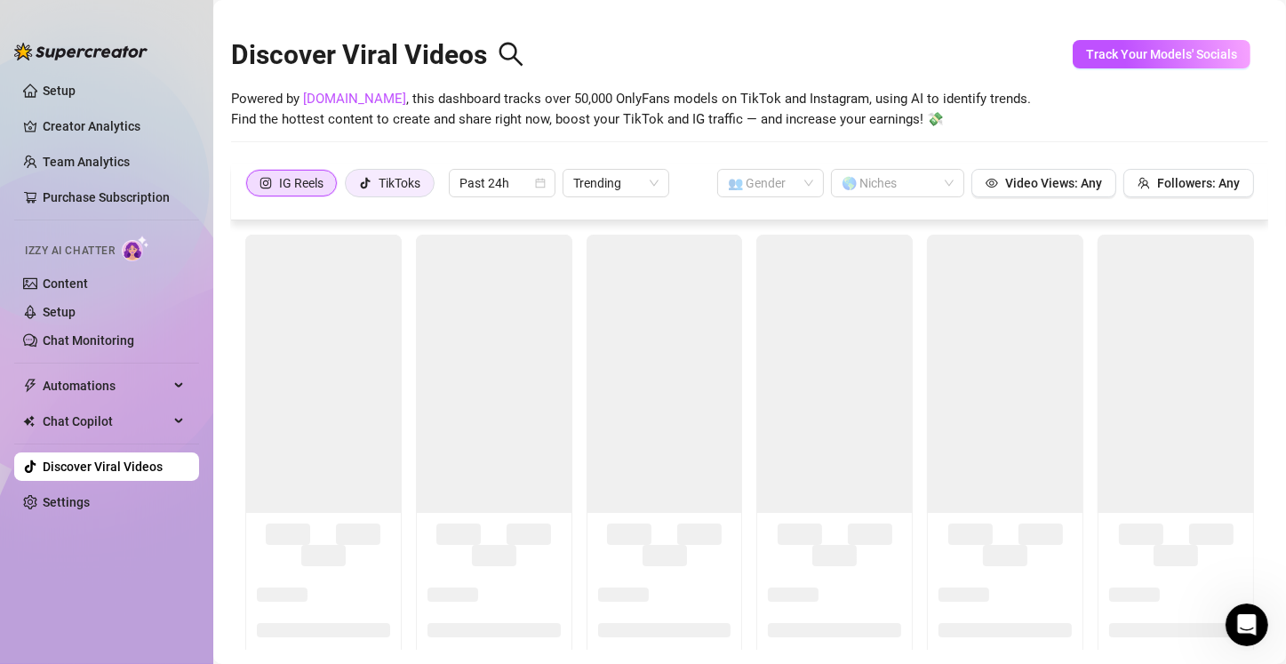
click at [372, 187] on div "TikToks" at bounding box center [389, 183] width 61 height 27
click at [350, 187] on input "TikToks" at bounding box center [350, 187] width 0 height 0
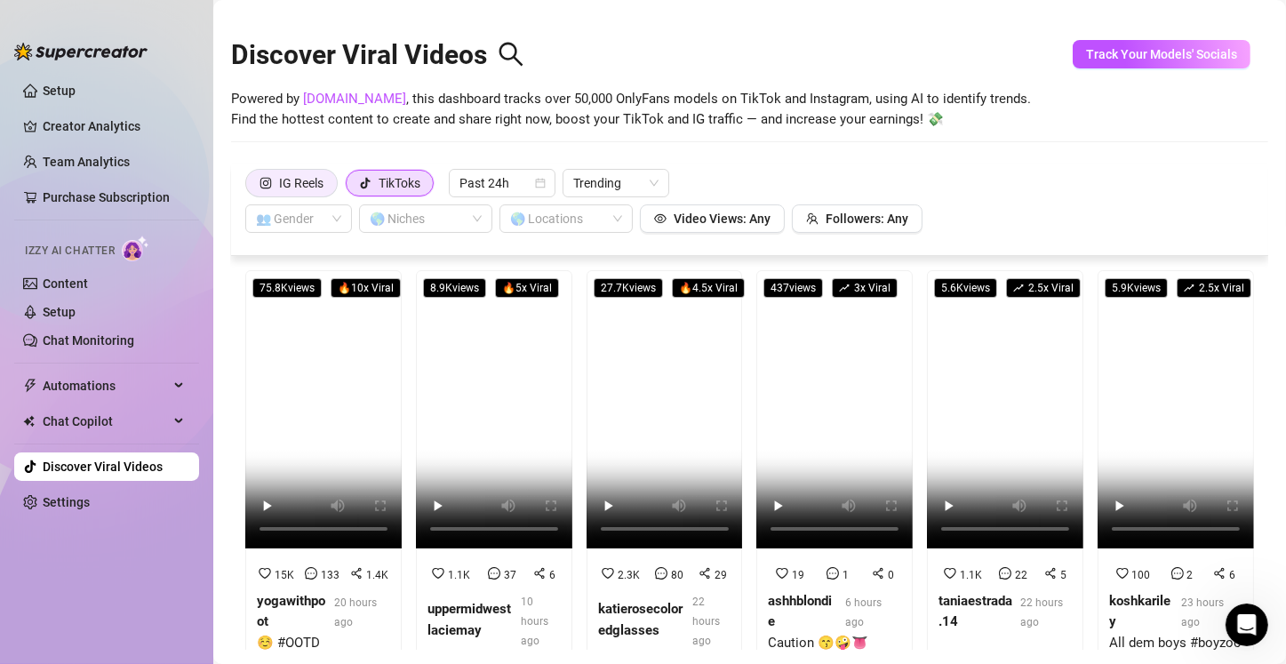
click at [298, 190] on div "IG Reels" at bounding box center [301, 183] width 44 height 27
click at [251, 187] on input "IG Reels" at bounding box center [251, 187] width 0 height 0
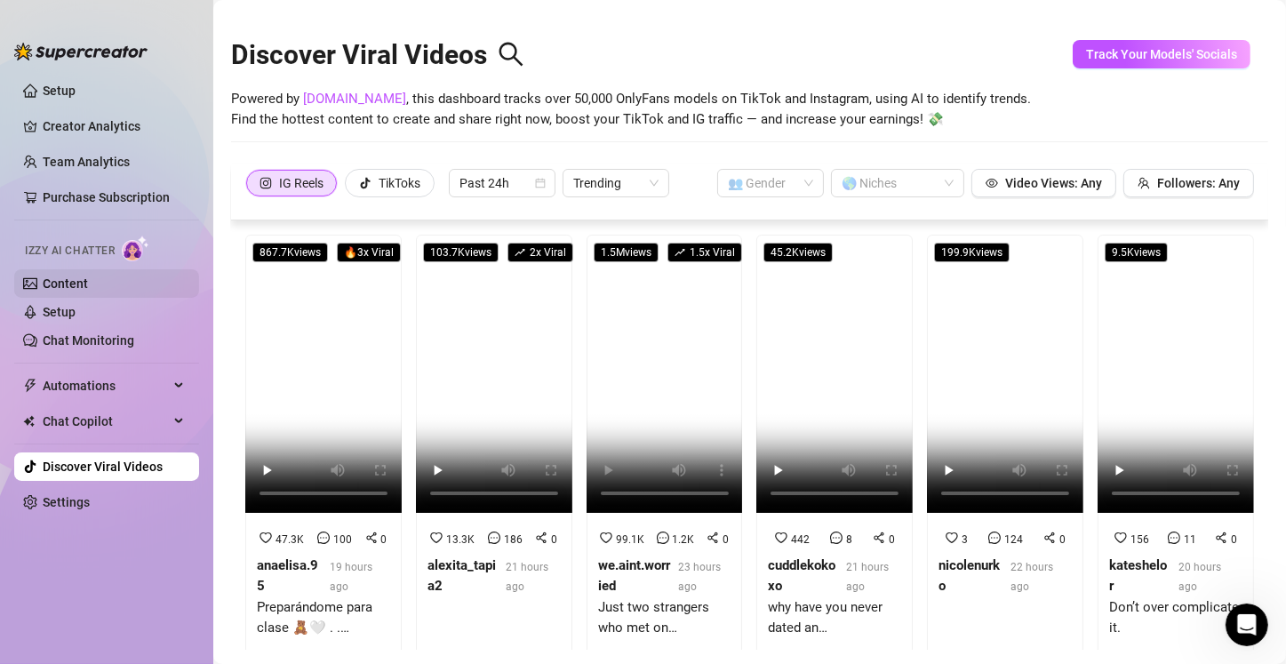
click at [88, 280] on link "Content" at bounding box center [65, 283] width 45 height 14
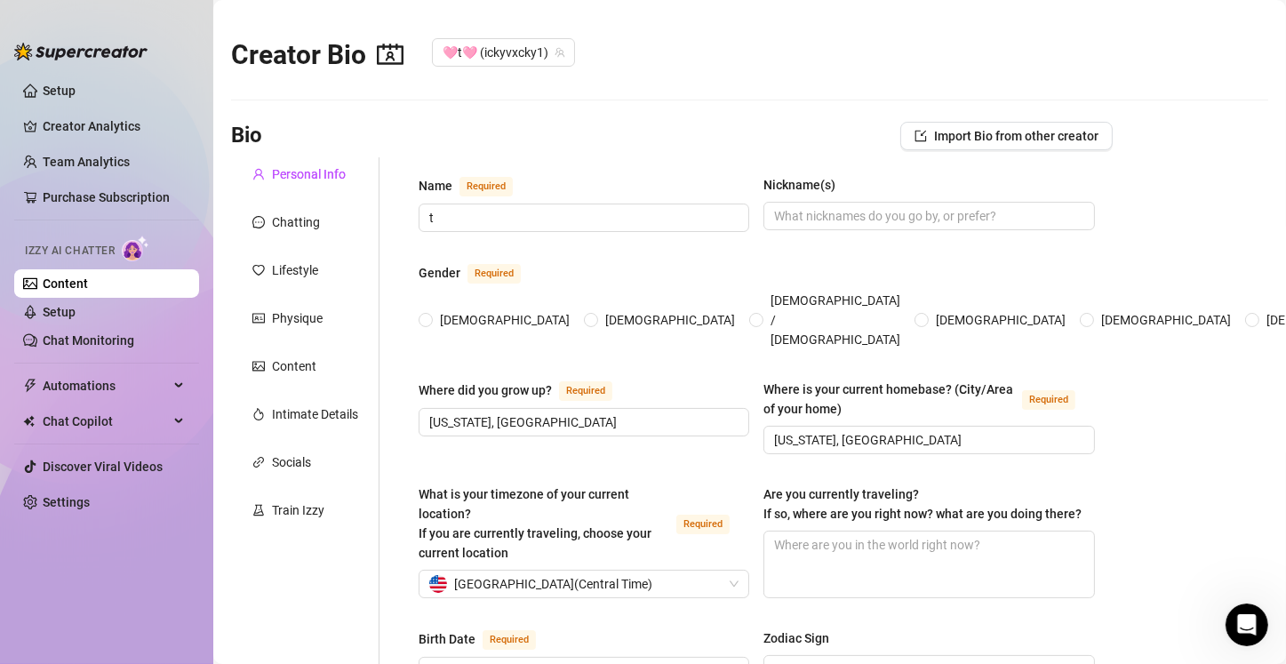
radio input "true"
type input "[DATE]"
click at [73, 127] on link "Creator Analytics" at bounding box center [114, 126] width 142 height 28
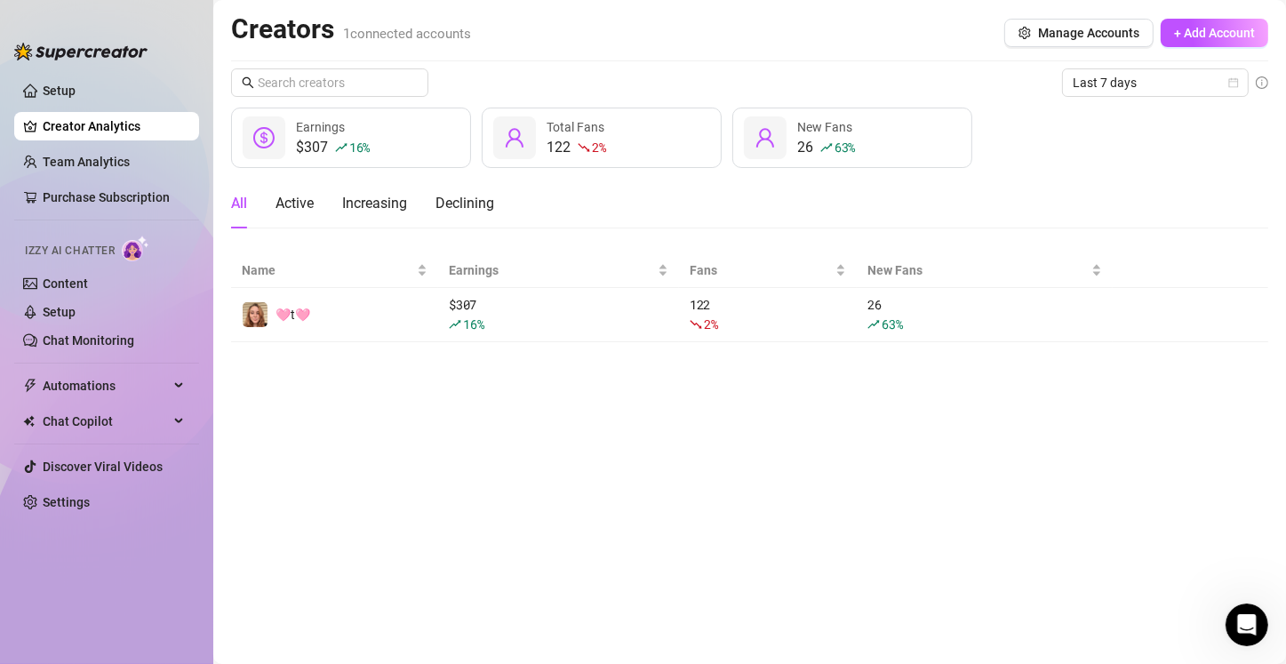
drag, startPoint x: 1285, startPoint y: 513, endPoint x: 799, endPoint y: 531, distance: 486.3
click at [799, 531] on main "Creators 1 connected accounts Manage Accounts + Add Account Last 7 days $307 16…" at bounding box center [749, 332] width 1072 height 664
click at [106, 389] on span "Automations" at bounding box center [106, 385] width 126 height 28
